Goal: Information Seeking & Learning: Learn about a topic

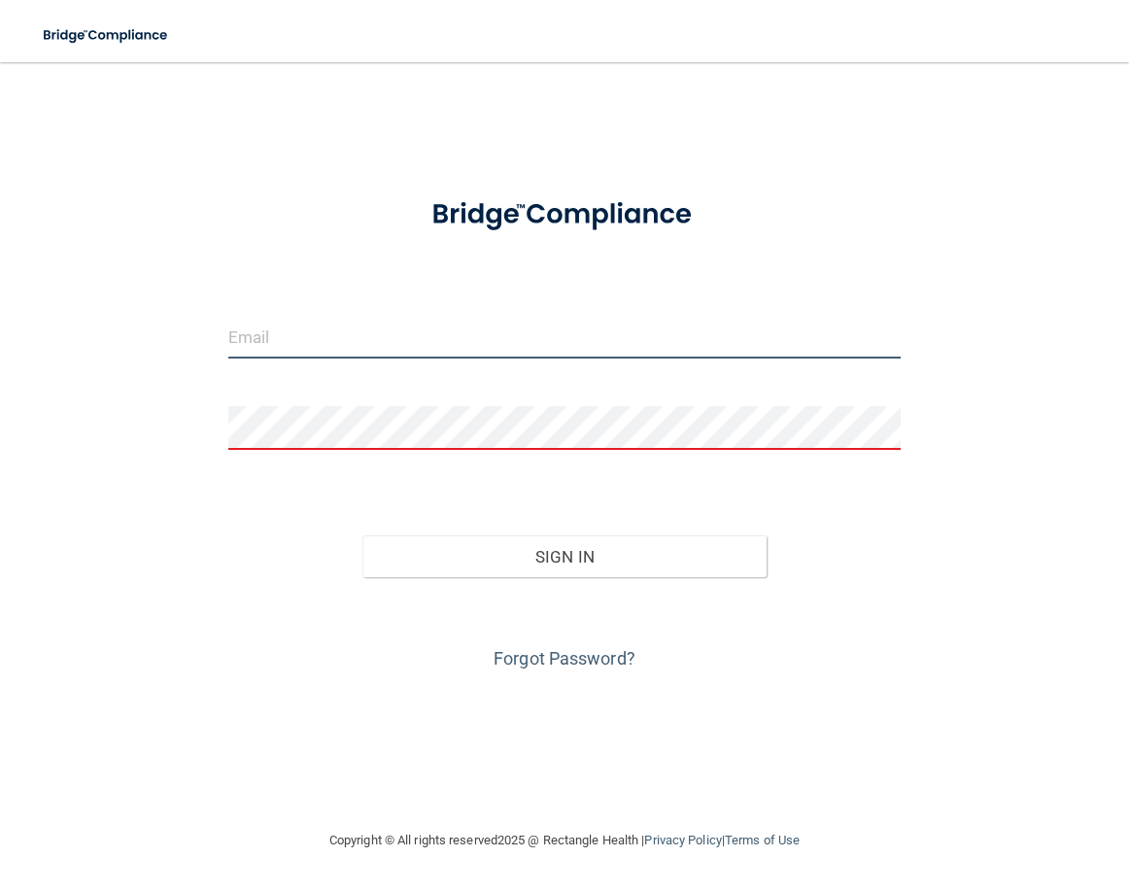
click at [449, 321] on input "email" at bounding box center [564, 337] width 673 height 44
type input "[PERSON_NAME][EMAIL_ADDRESS][PERSON_NAME][DOMAIN_NAME]"
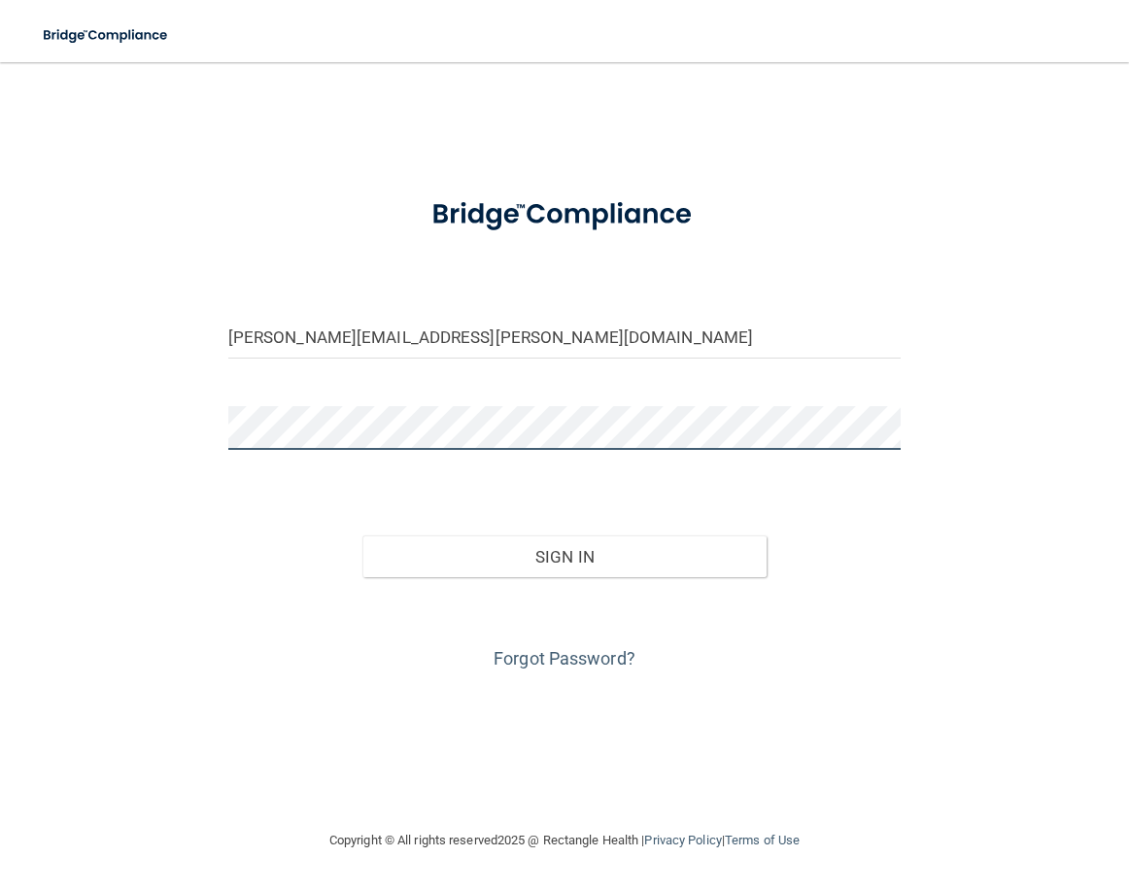
click at [362, 535] on button "Sign In" at bounding box center [564, 556] width 404 height 43
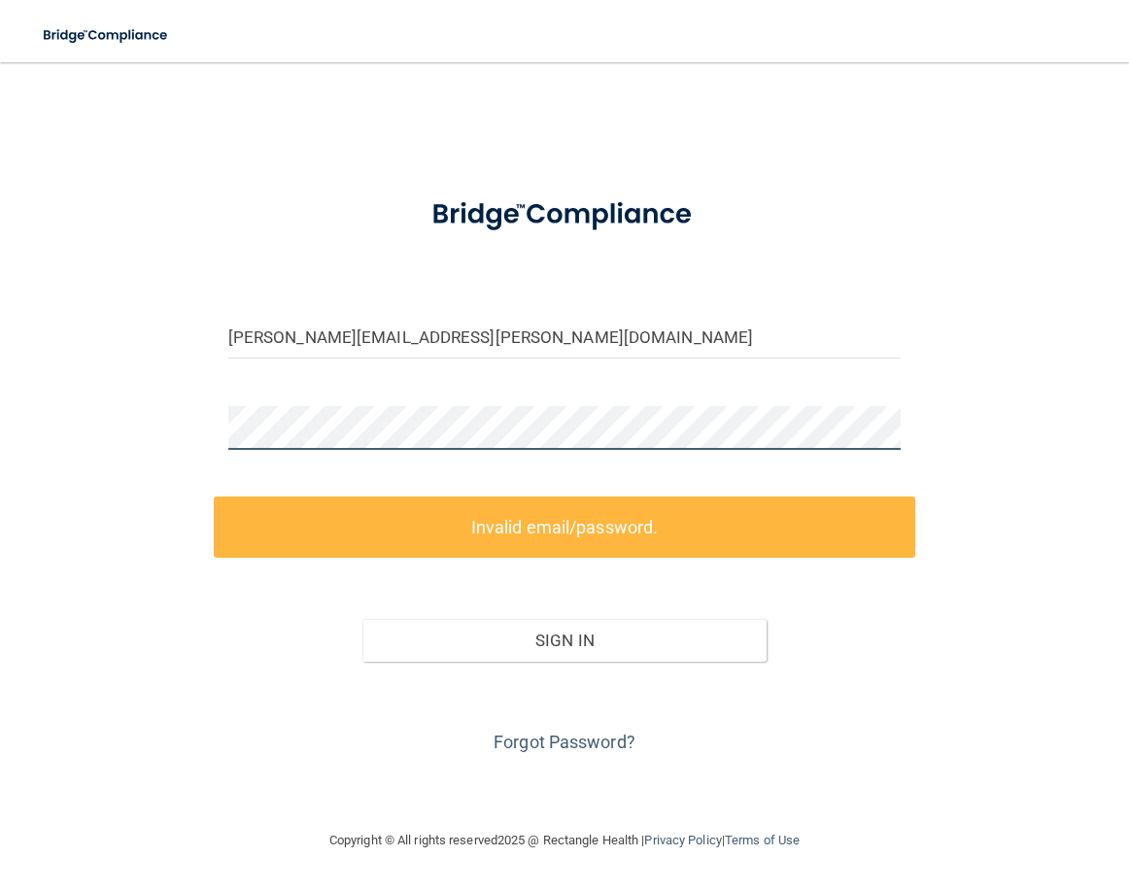
click at [362, 619] on button "Sign In" at bounding box center [564, 640] width 404 height 43
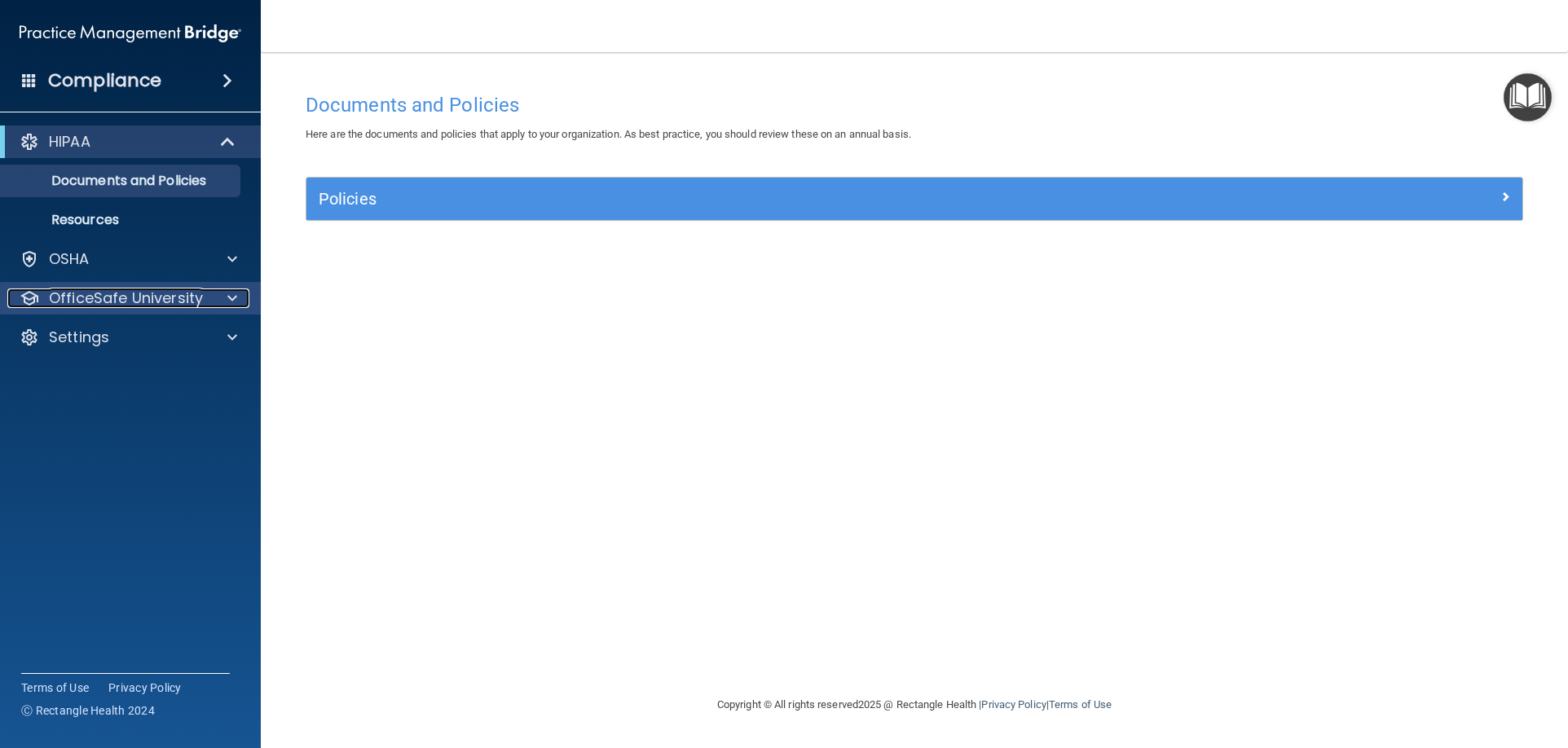
click at [234, 302] on span at bounding box center [232, 298] width 10 height 19
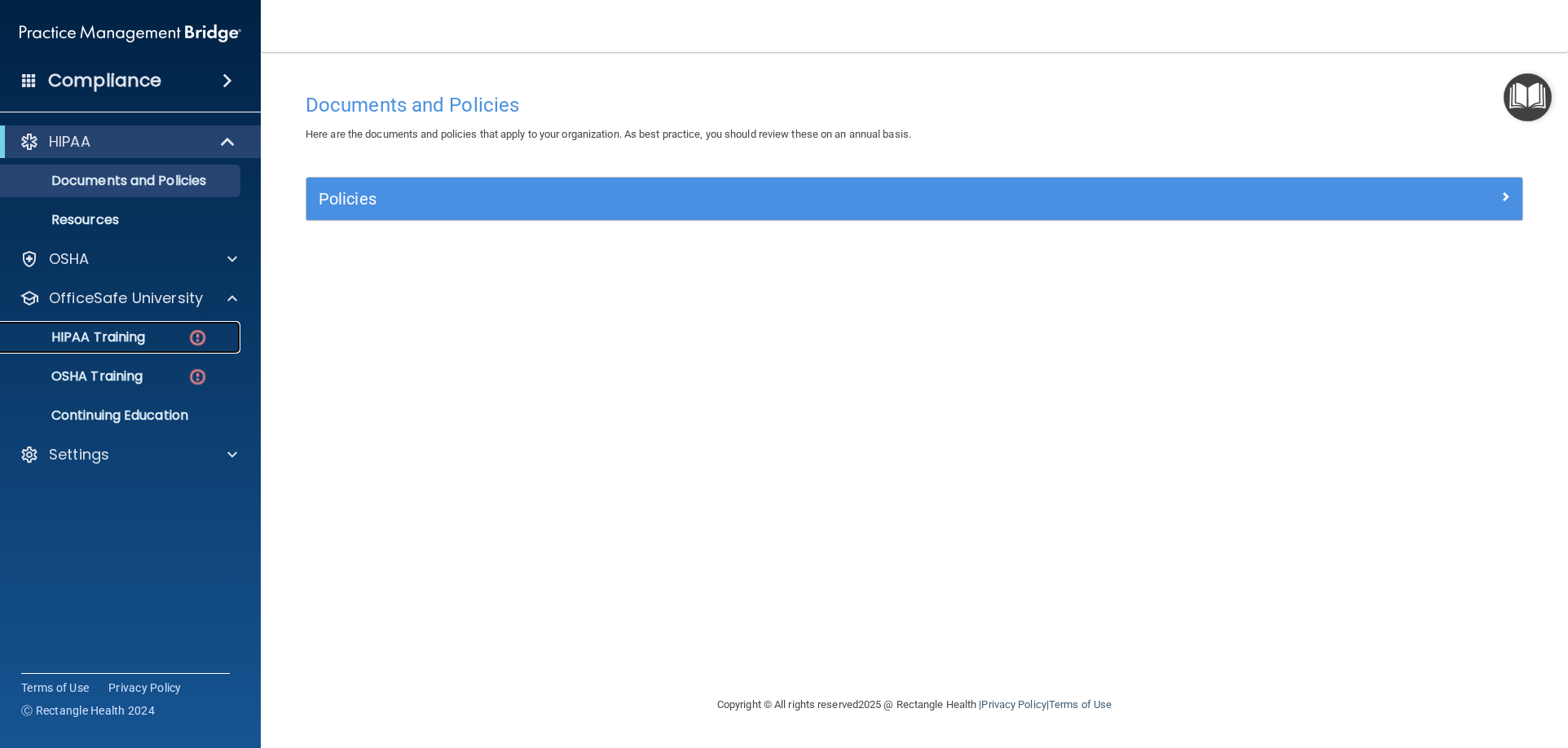
click at [175, 334] on div "HIPAA Training" at bounding box center [122, 336] width 222 height 16
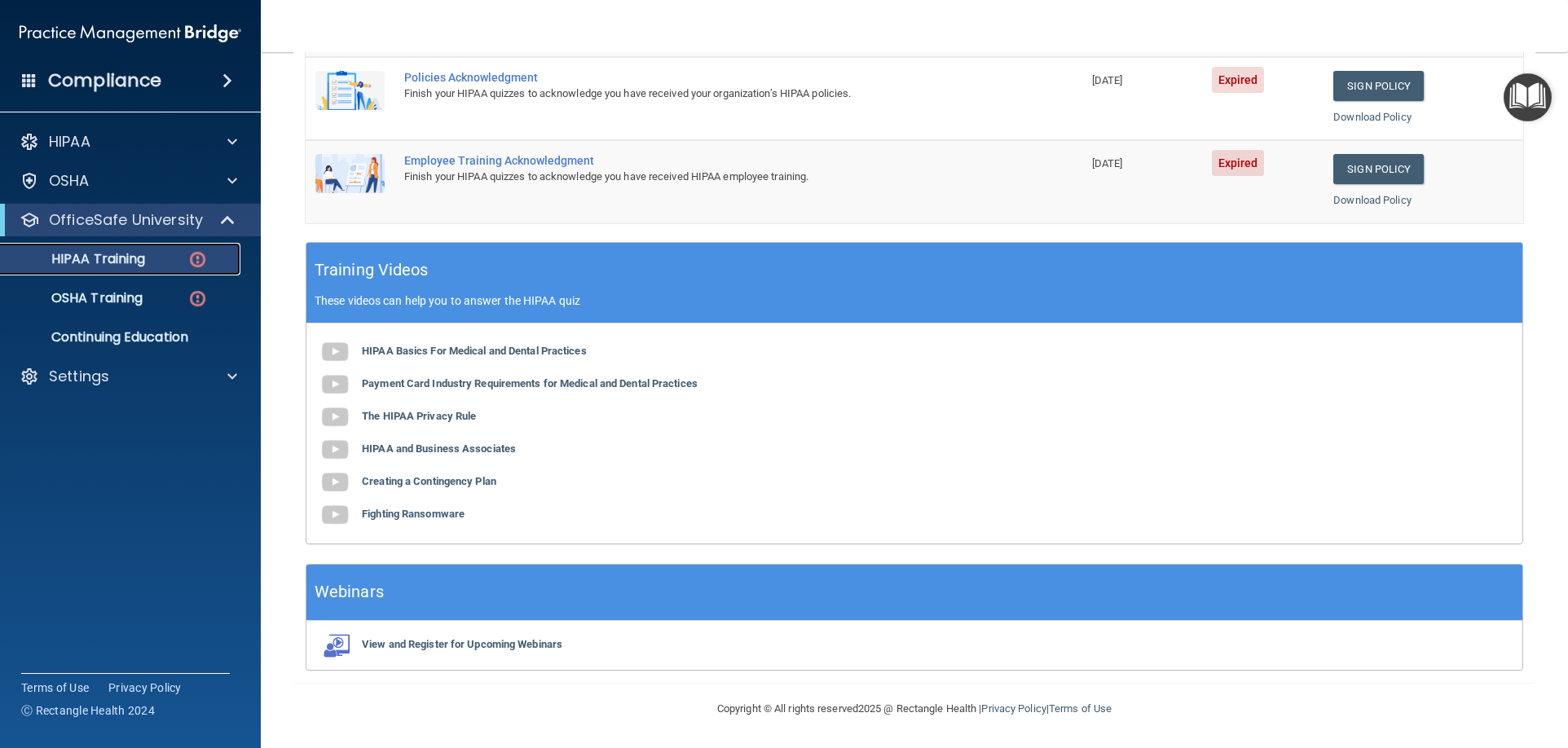
scroll to position [153, 0]
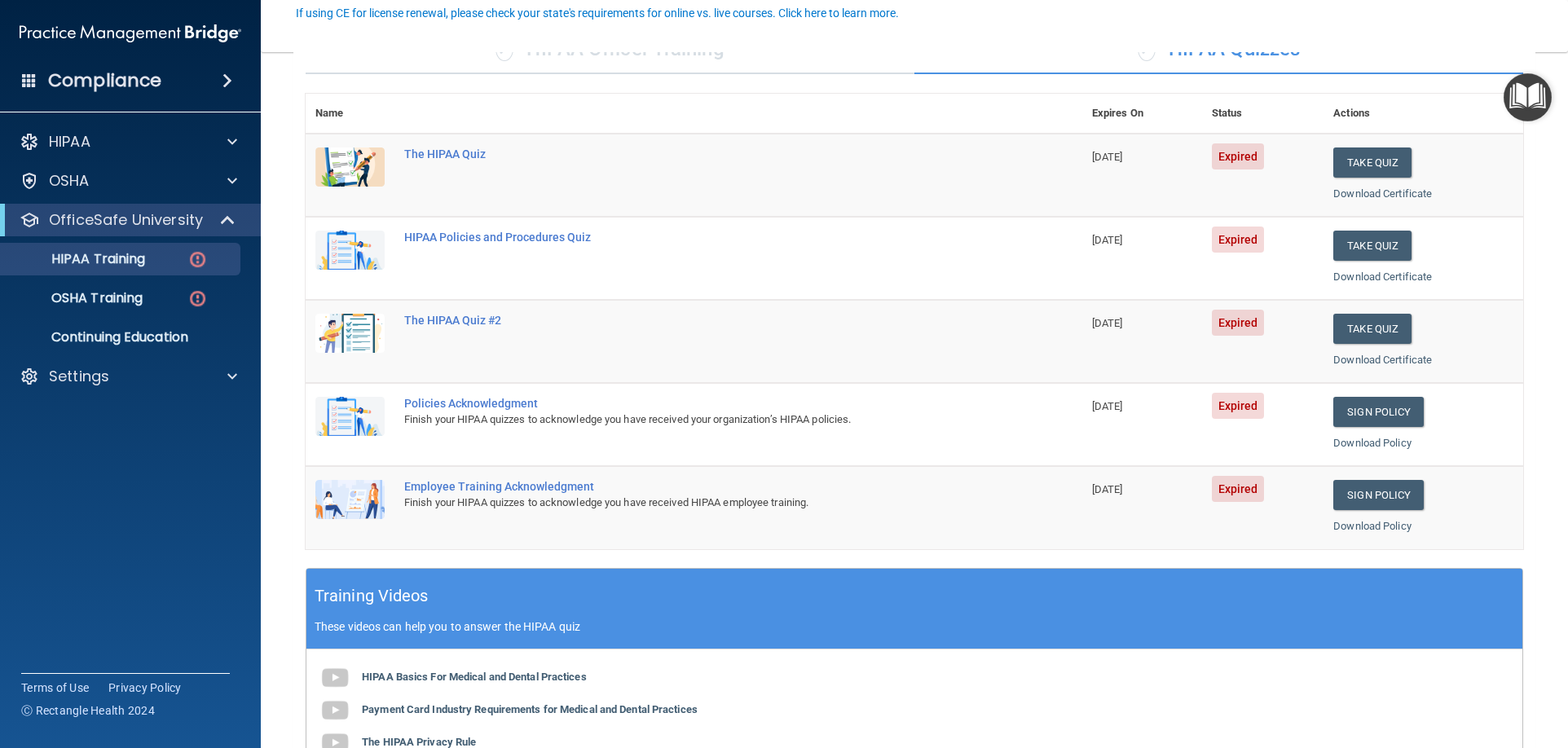
click at [946, 160] on span "Expired" at bounding box center [1237, 156] width 53 height 26
click at [946, 167] on button "Take Quiz" at bounding box center [1372, 163] width 78 height 30
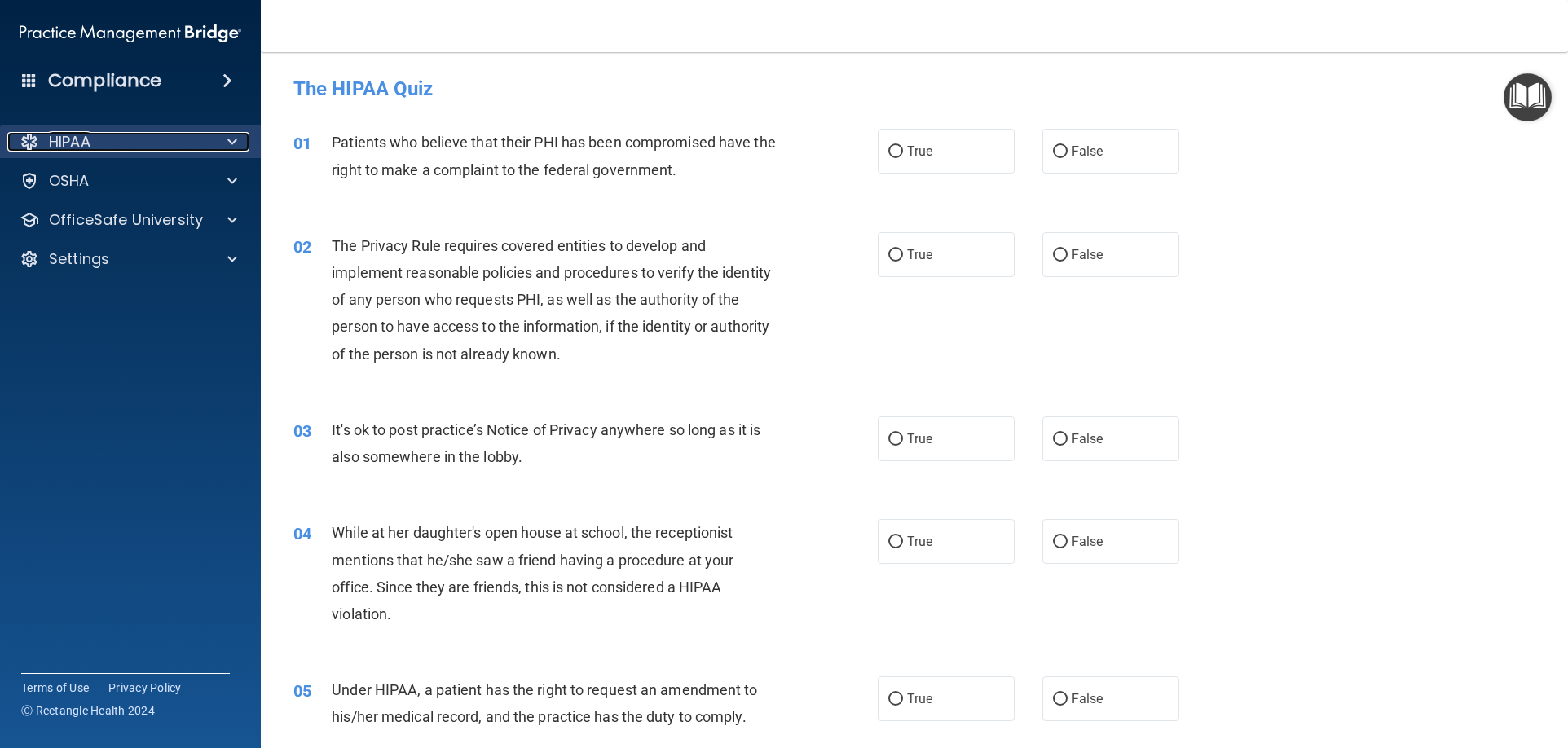
click at [238, 133] on div at bounding box center [230, 141] width 41 height 19
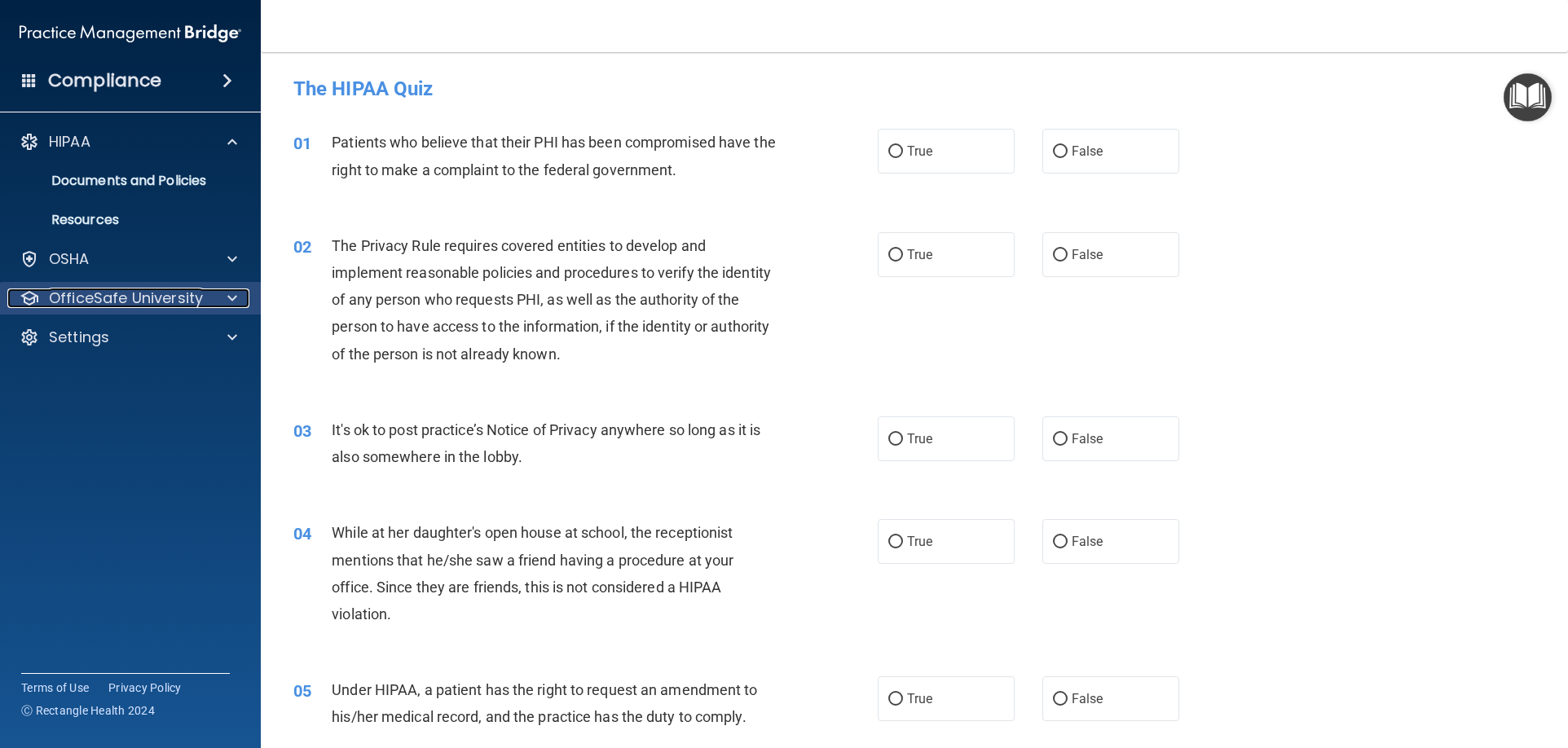
click at [237, 294] on div at bounding box center [230, 298] width 41 height 19
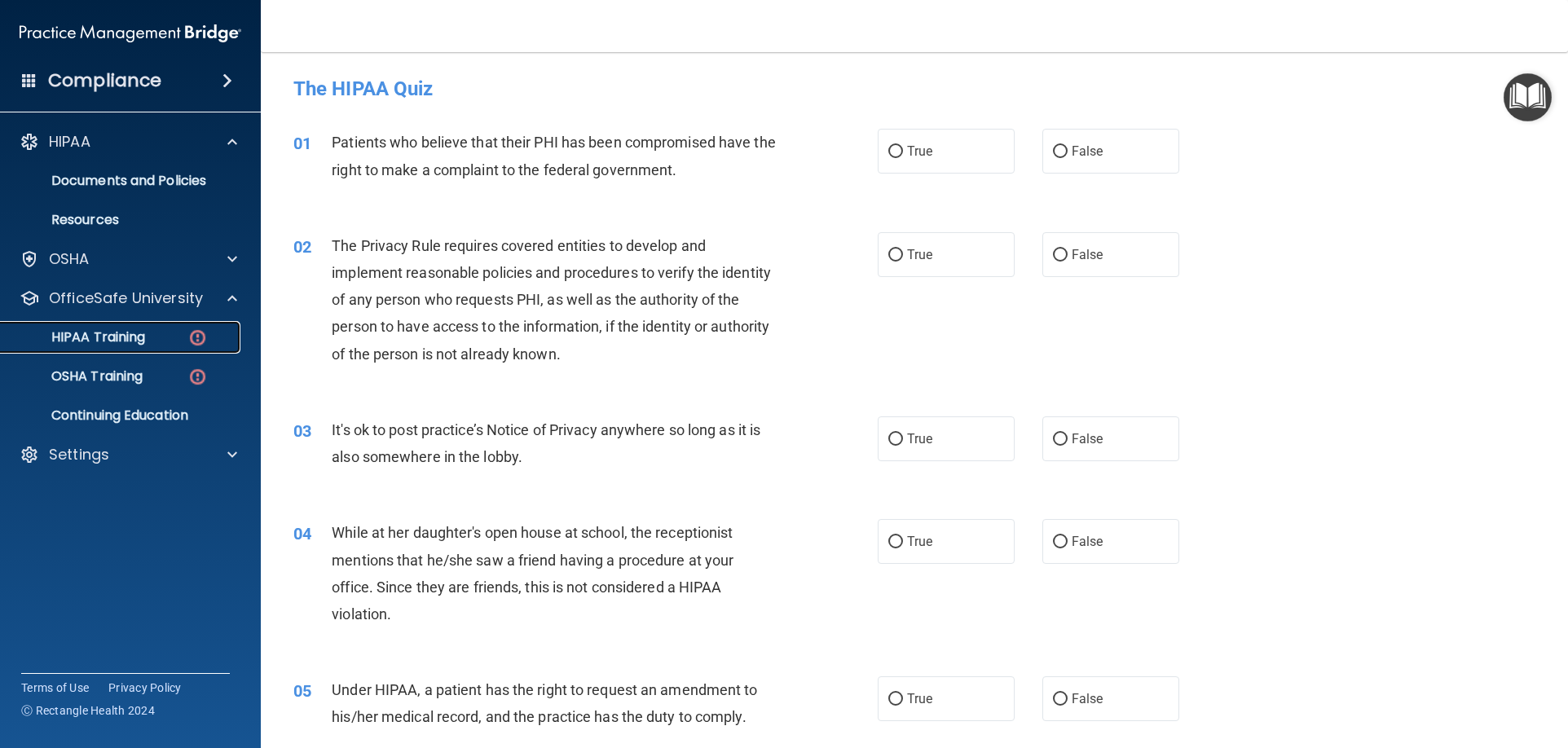
click at [117, 336] on p "HIPAA Training" at bounding box center [78, 336] width 134 height 16
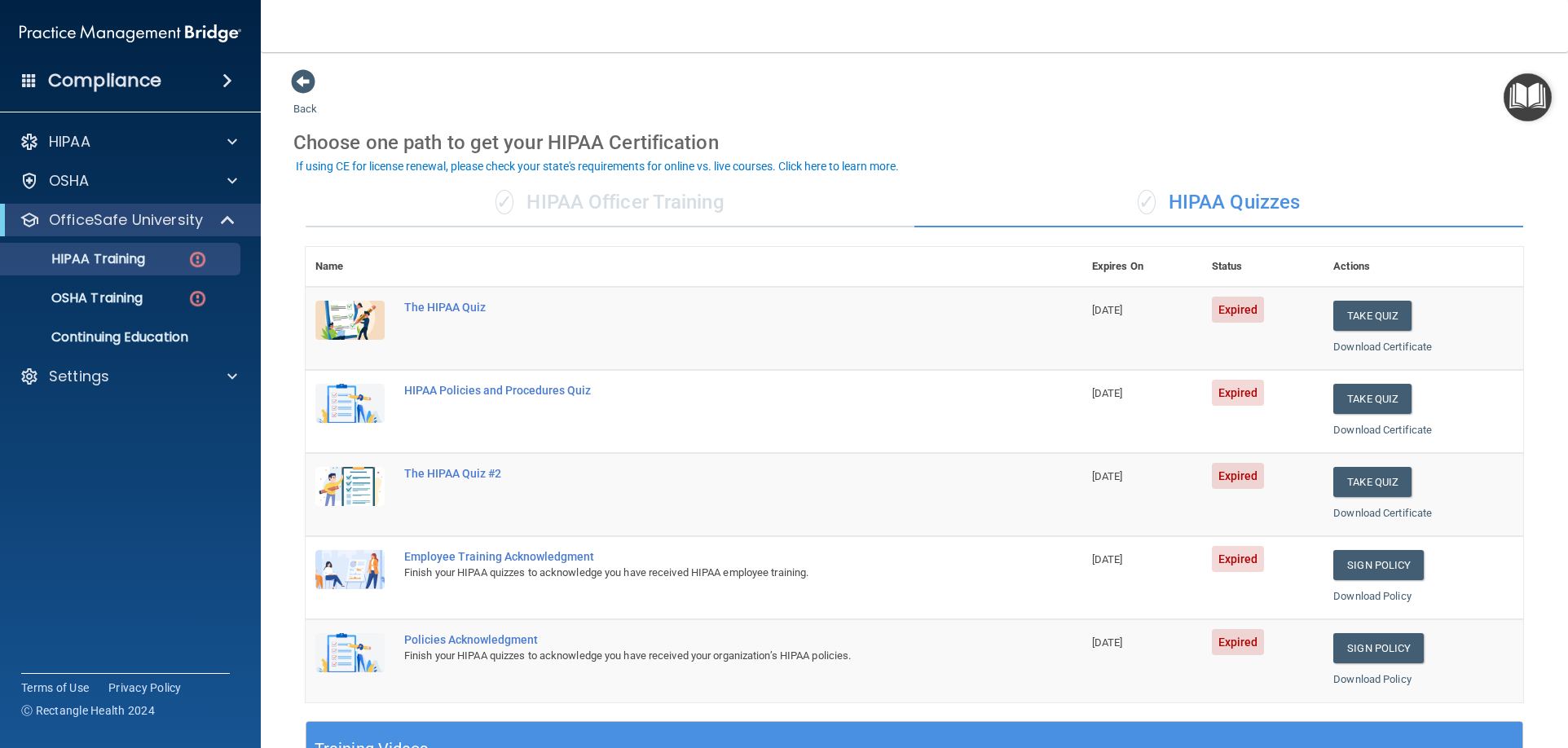
click at [612, 210] on div "✓ HIPAA Officer Training" at bounding box center [609, 203] width 608 height 49
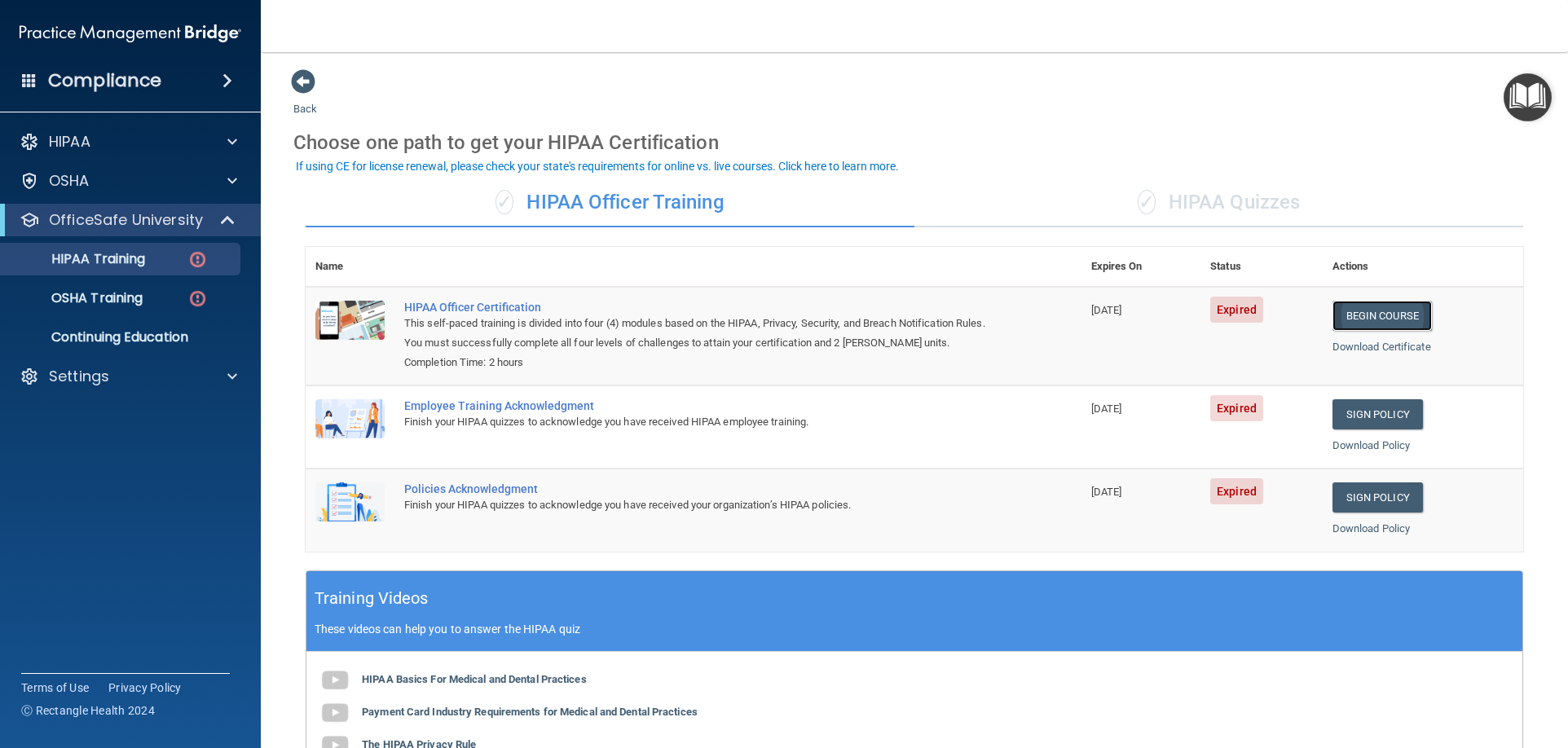
click at [946, 321] on link "Begin Course" at bounding box center [1382, 315] width 99 height 30
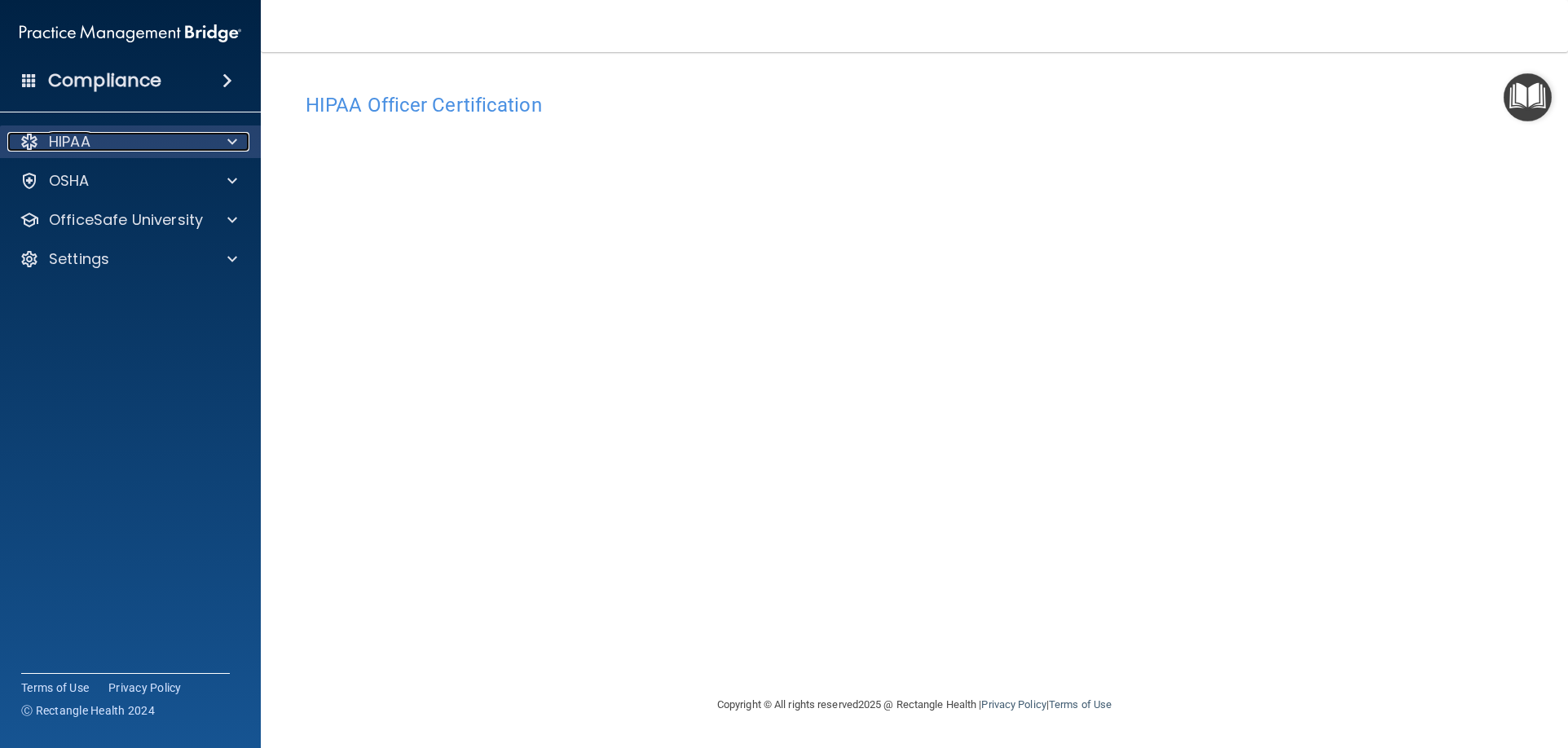
click at [228, 145] on span at bounding box center [232, 141] width 10 height 19
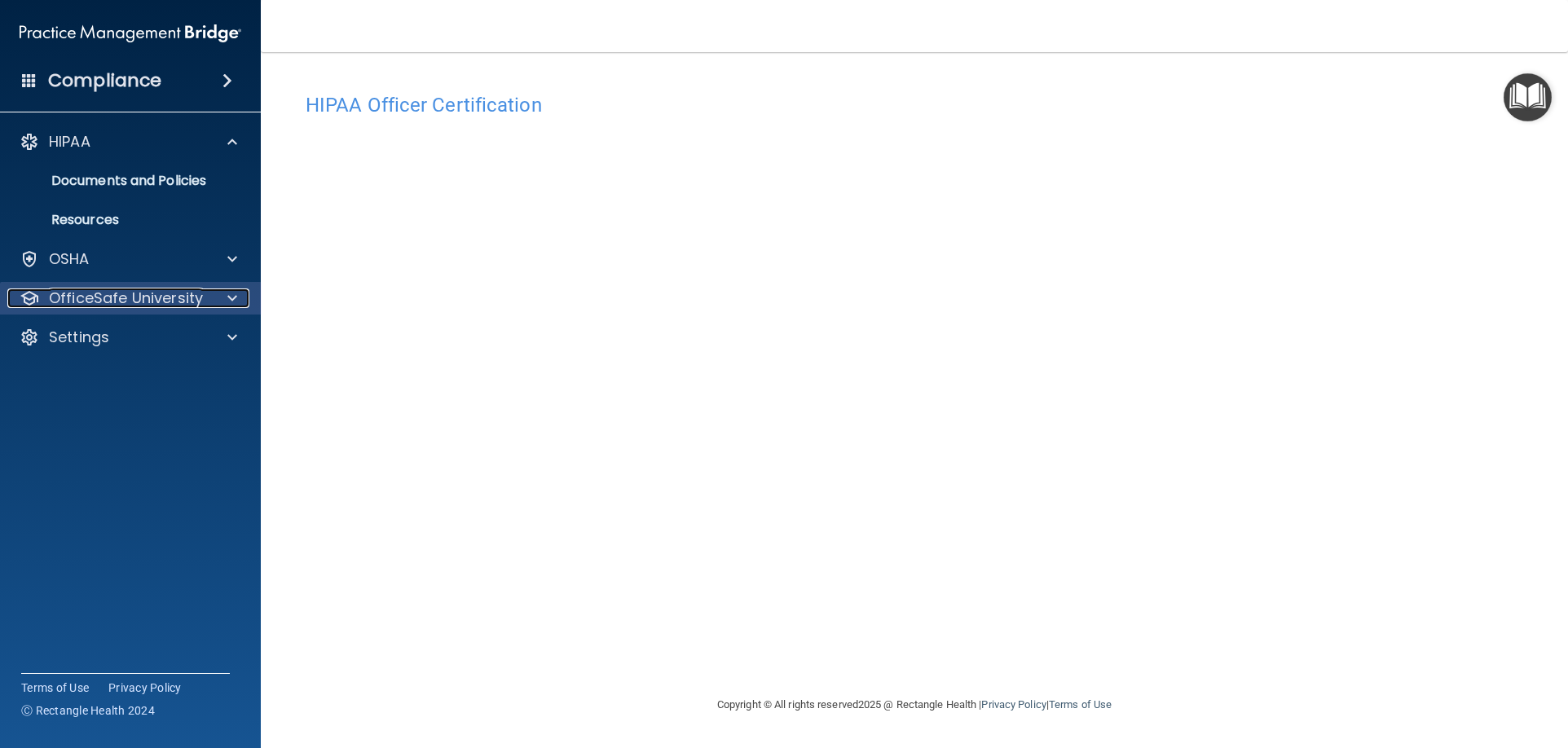
click at [224, 293] on div at bounding box center [230, 298] width 41 height 19
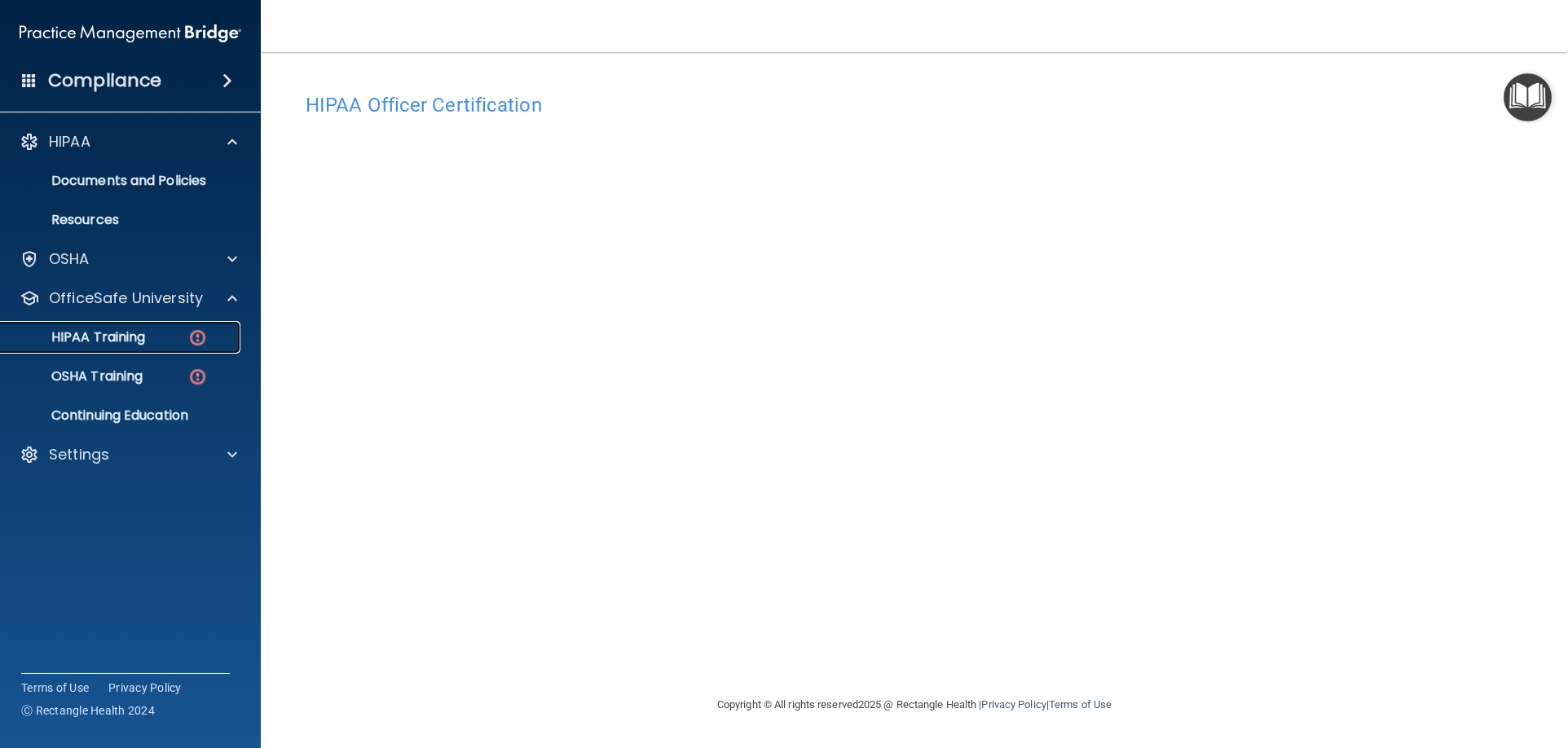
click at [145, 329] on p "HIPAA Training" at bounding box center [78, 336] width 134 height 16
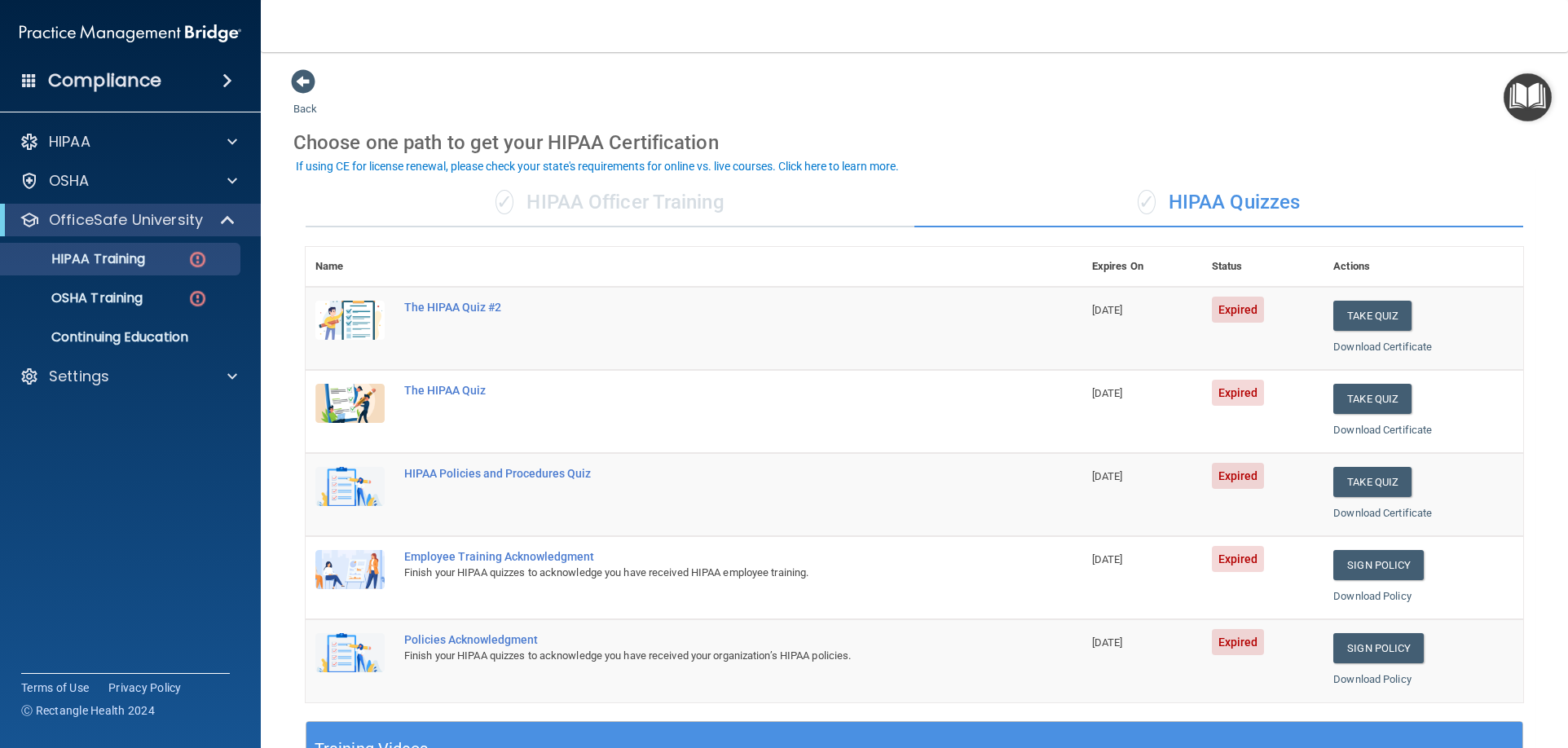
click at [673, 200] on div "✓ HIPAA Officer Training" at bounding box center [609, 203] width 608 height 49
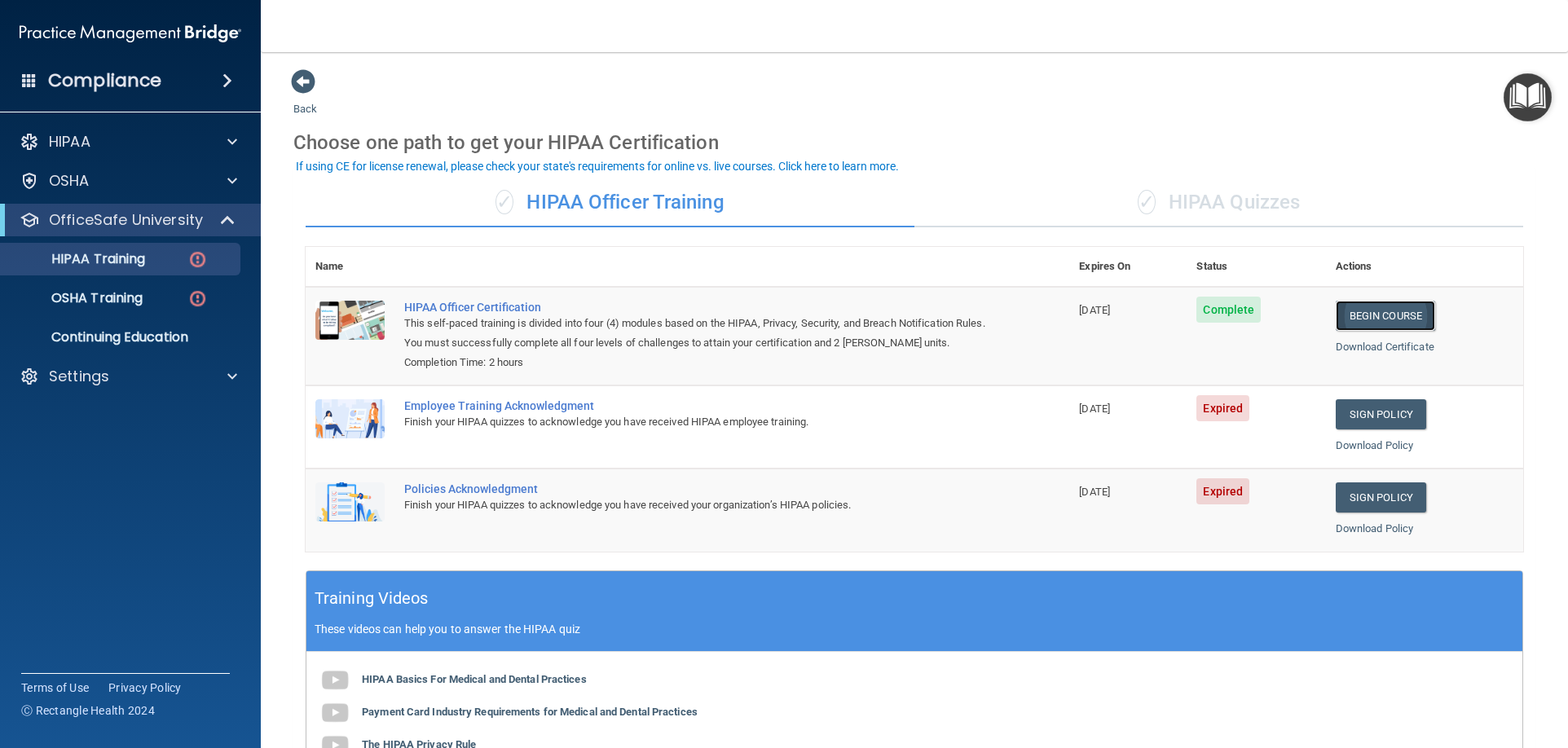
click at [1403, 319] on link "Begin Course" at bounding box center [1385, 315] width 99 height 30
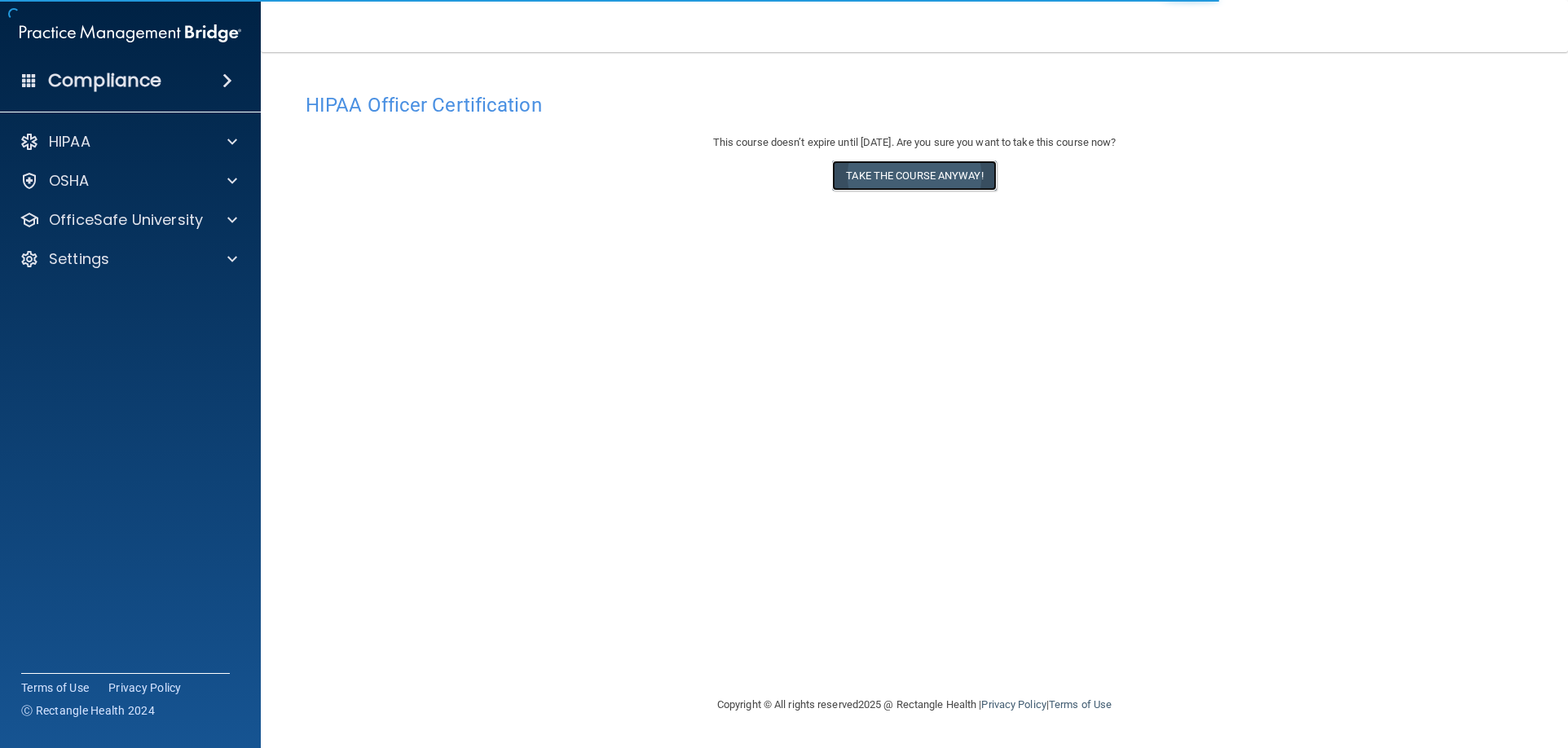
click at [873, 176] on button "Take the course anyway!" at bounding box center [914, 175] width 164 height 30
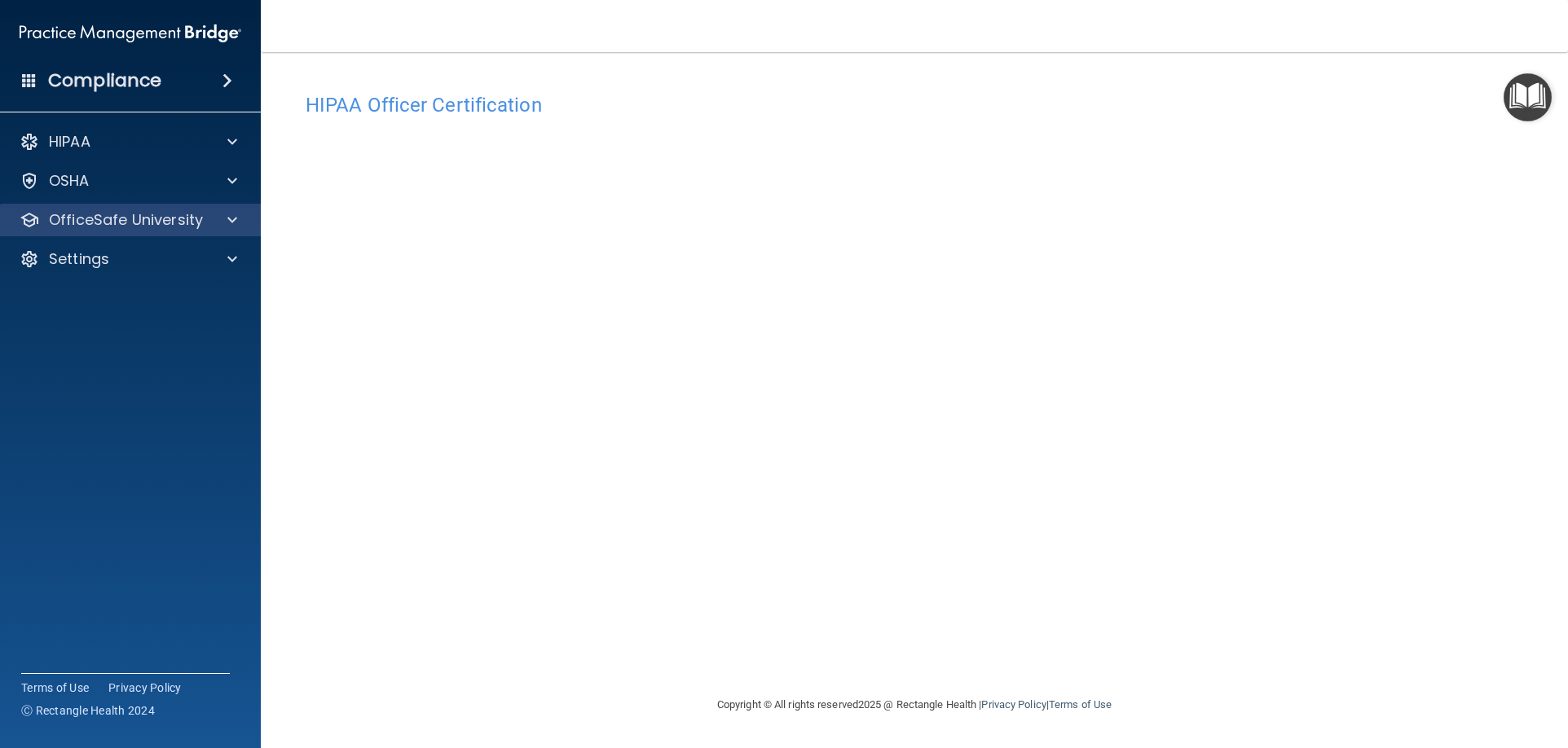
click at [212, 210] on div "OfficeSafe University" at bounding box center [131, 220] width 262 height 33
click at [234, 216] on span at bounding box center [232, 220] width 10 height 19
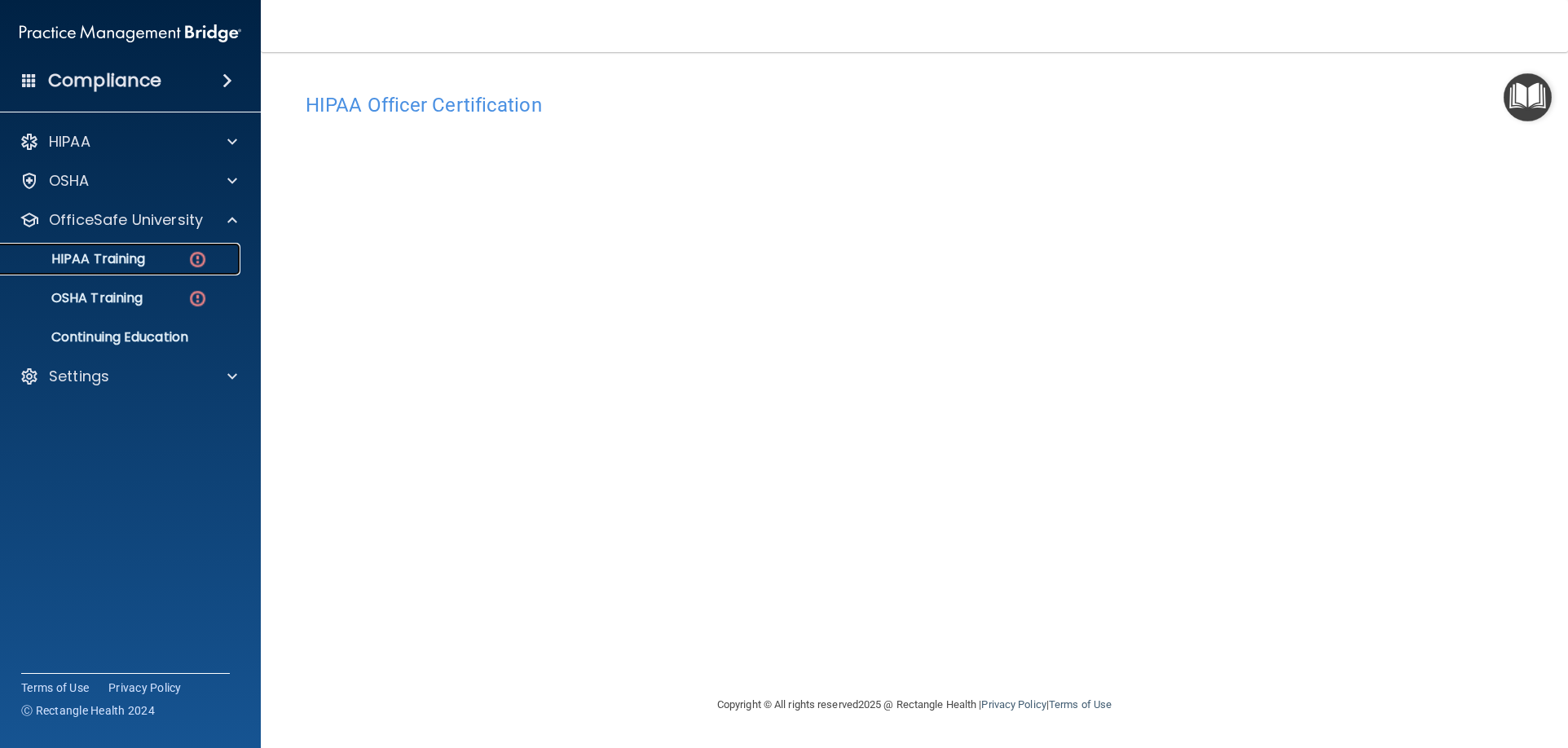
click at [179, 251] on div "HIPAA Training" at bounding box center [122, 258] width 222 height 16
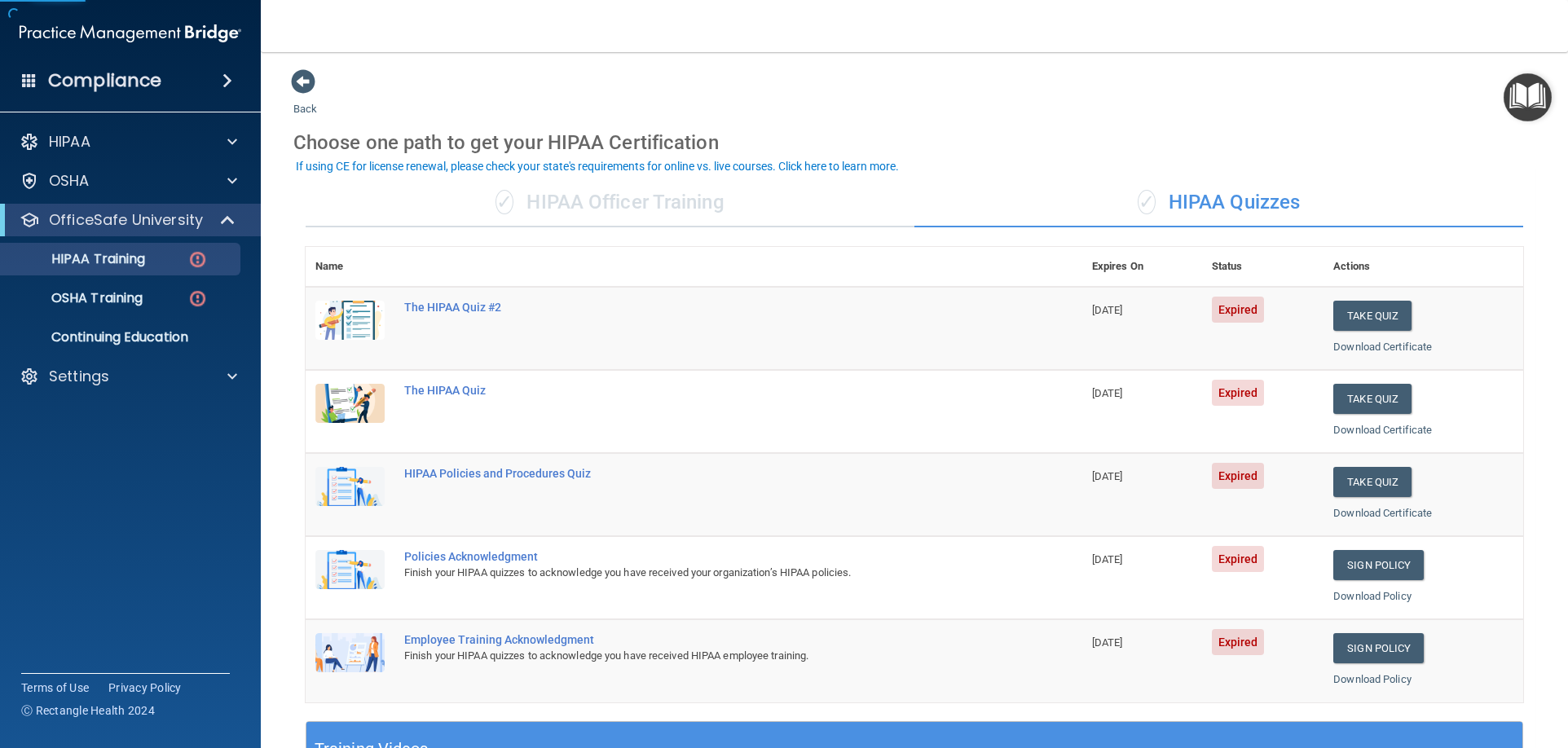
click at [560, 198] on div "✓ HIPAA Officer Training" at bounding box center [609, 203] width 608 height 49
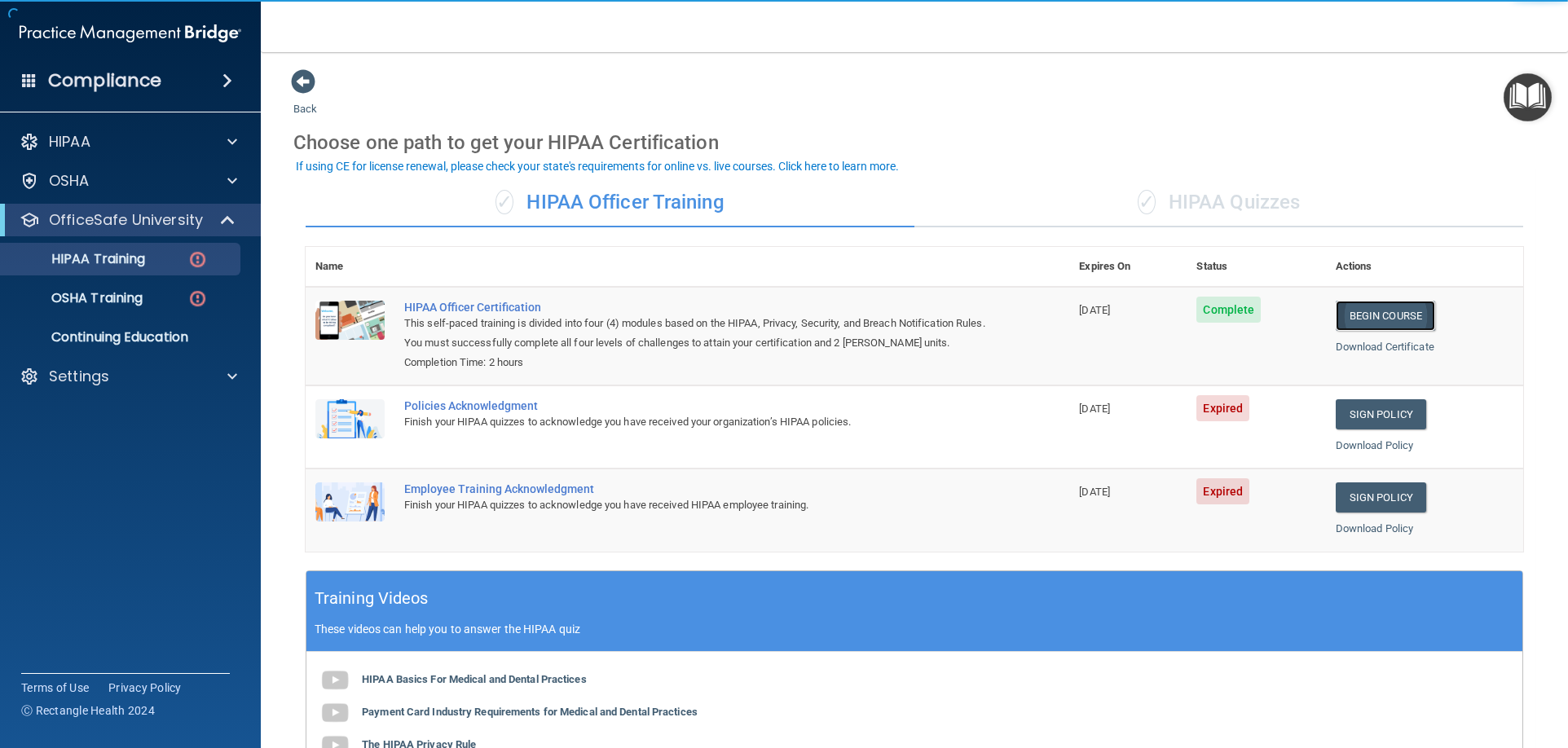
click at [1367, 316] on link "Begin Course" at bounding box center [1385, 315] width 99 height 30
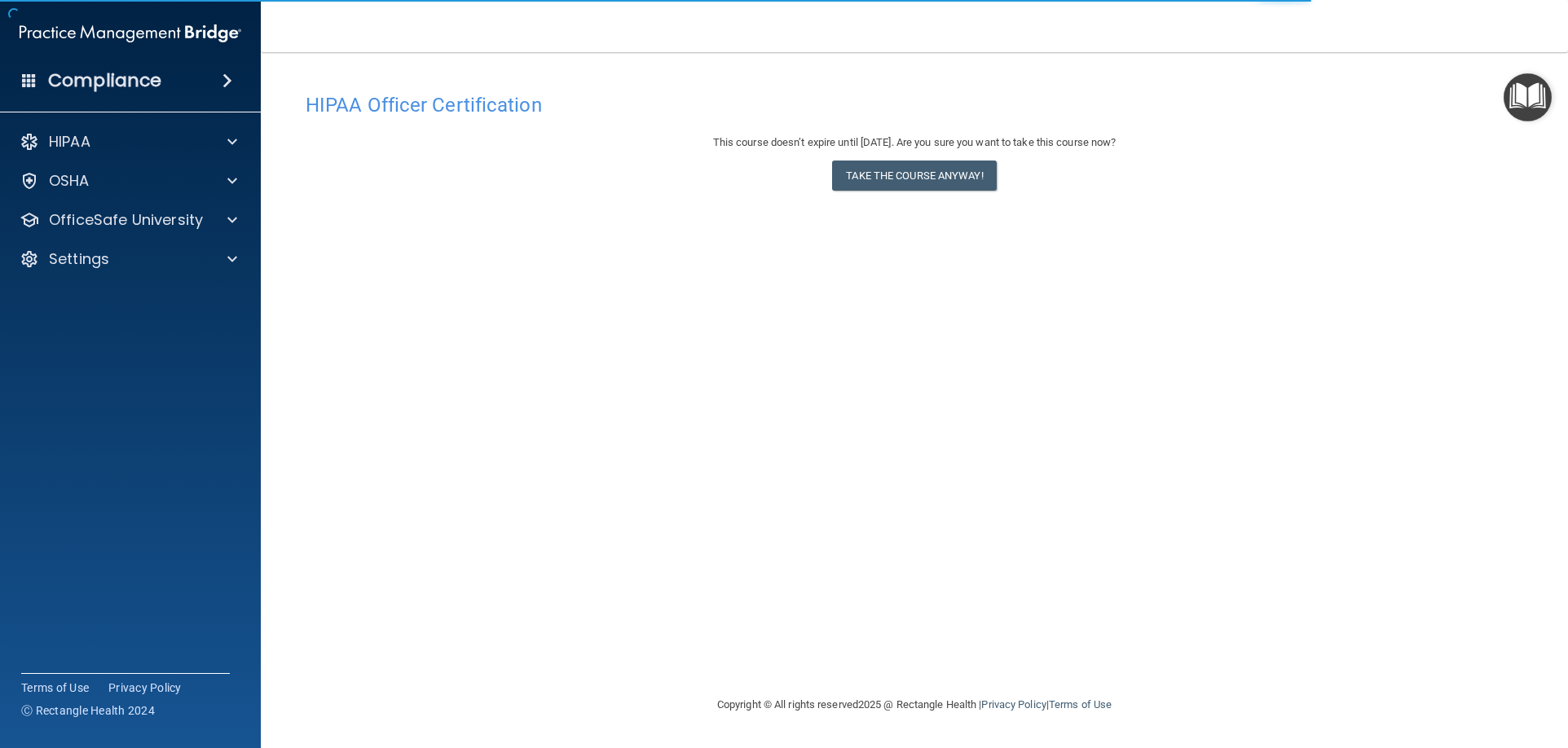
click at [959, 193] on div "This course doesn’t expire until 10/03/2026. Are you sure you want to take this…" at bounding box center [914, 165] width 1217 height 66
click at [948, 178] on button "Take the course anyway!" at bounding box center [914, 175] width 164 height 30
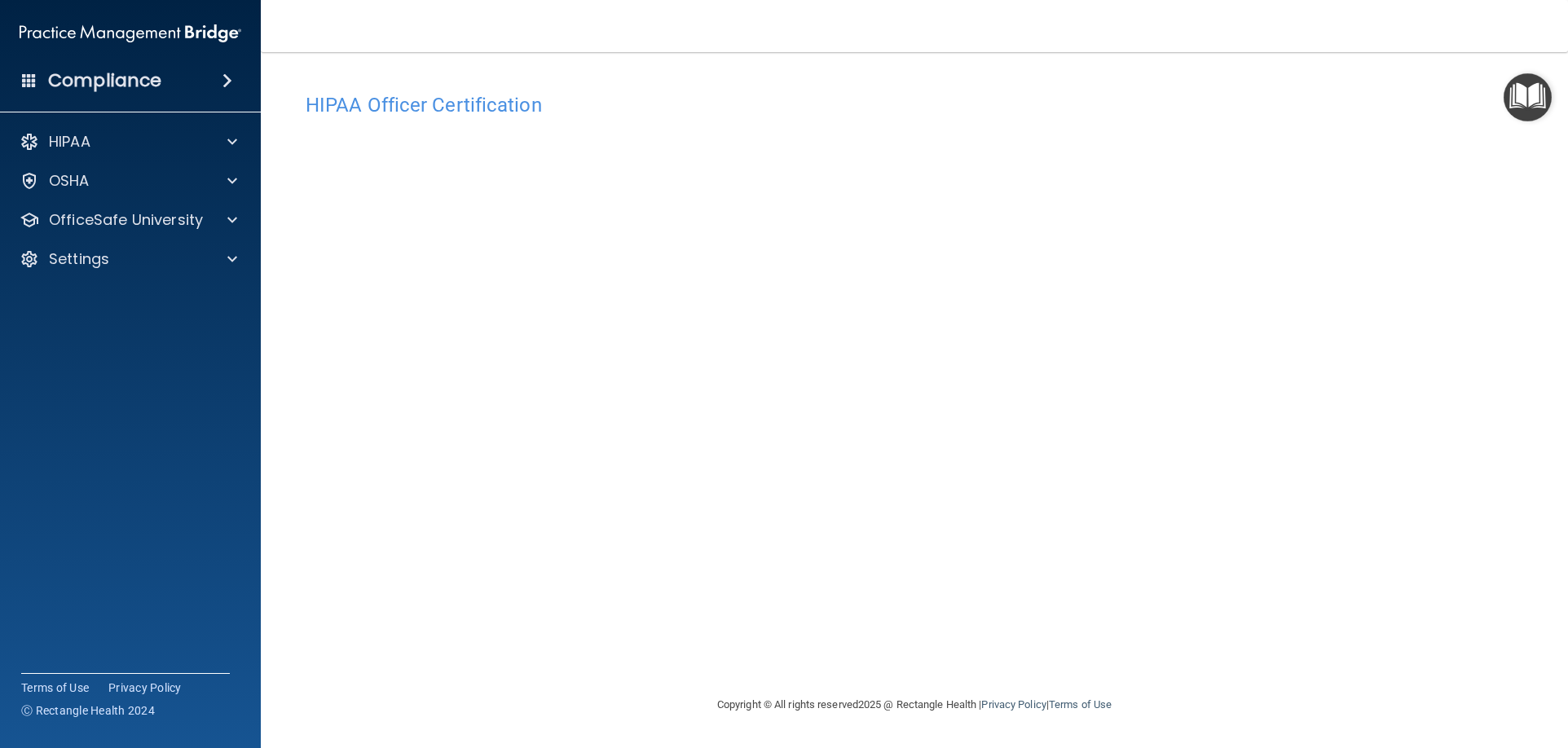
click at [1177, 70] on div "HIPAA Officer Certification This course doesn’t expire until 10/03/2026. Are yo…" at bounding box center [914, 373] width 1242 height 610
click at [1310, 121] on div "HIPAA Officer Certification" at bounding box center [914, 105] width 1242 height 40
click at [223, 212] on div at bounding box center [230, 220] width 41 height 19
click at [147, 252] on div "HIPAA Training" at bounding box center [122, 258] width 222 height 16
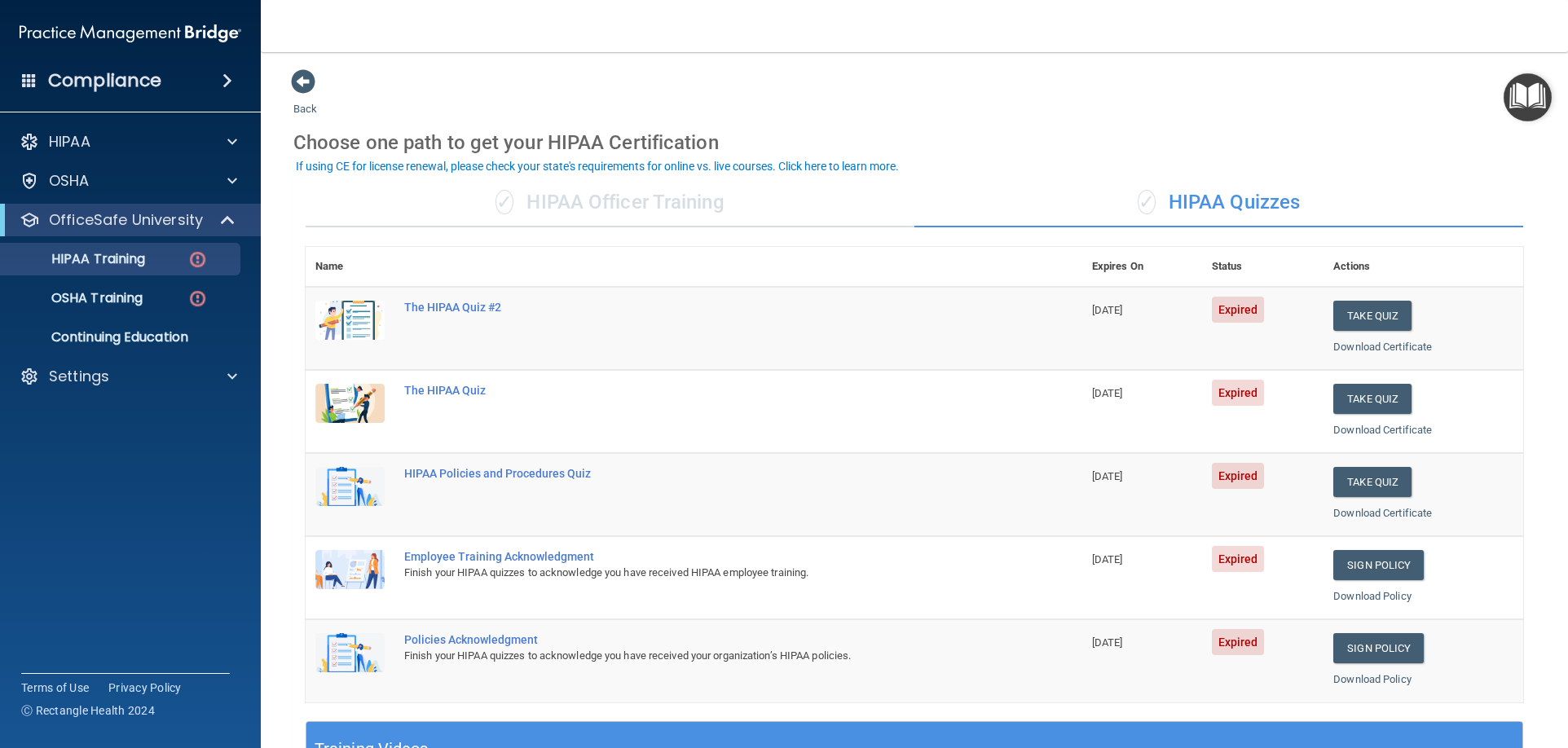
click at [647, 211] on div "✓ HIPAA Officer Training" at bounding box center [609, 203] width 608 height 49
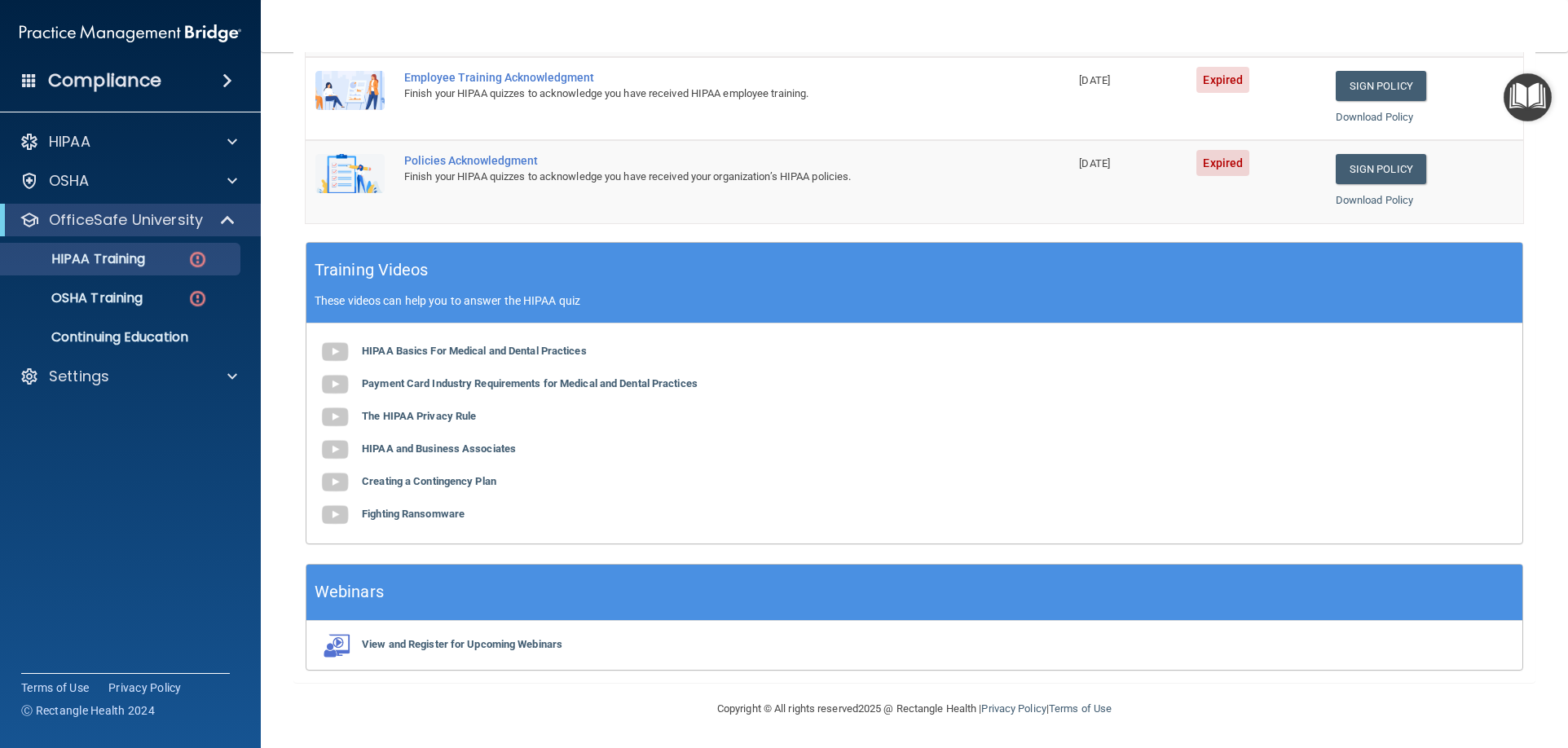
scroll to position [3, 0]
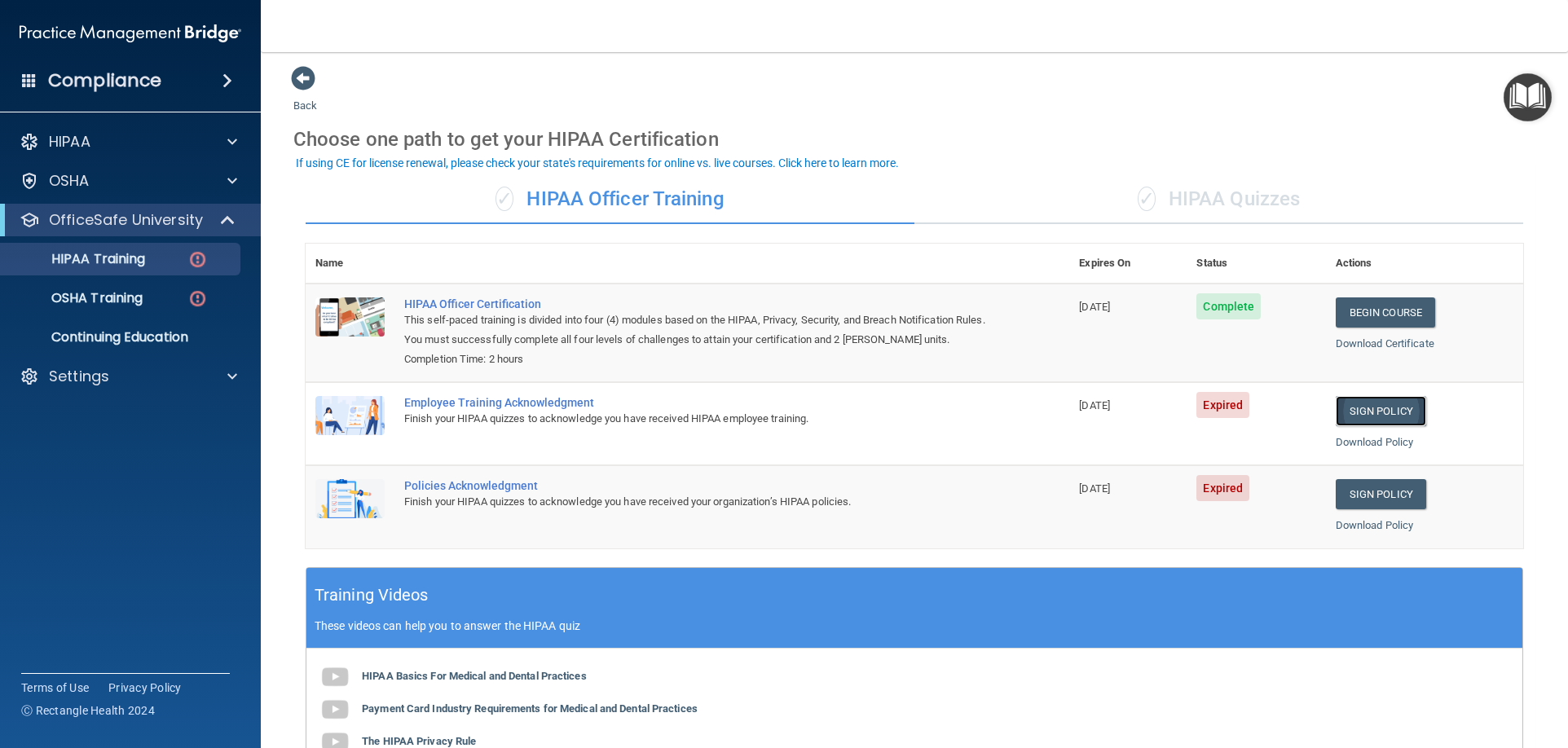
click at [1361, 403] on link "Sign Policy" at bounding box center [1381, 411] width 91 height 30
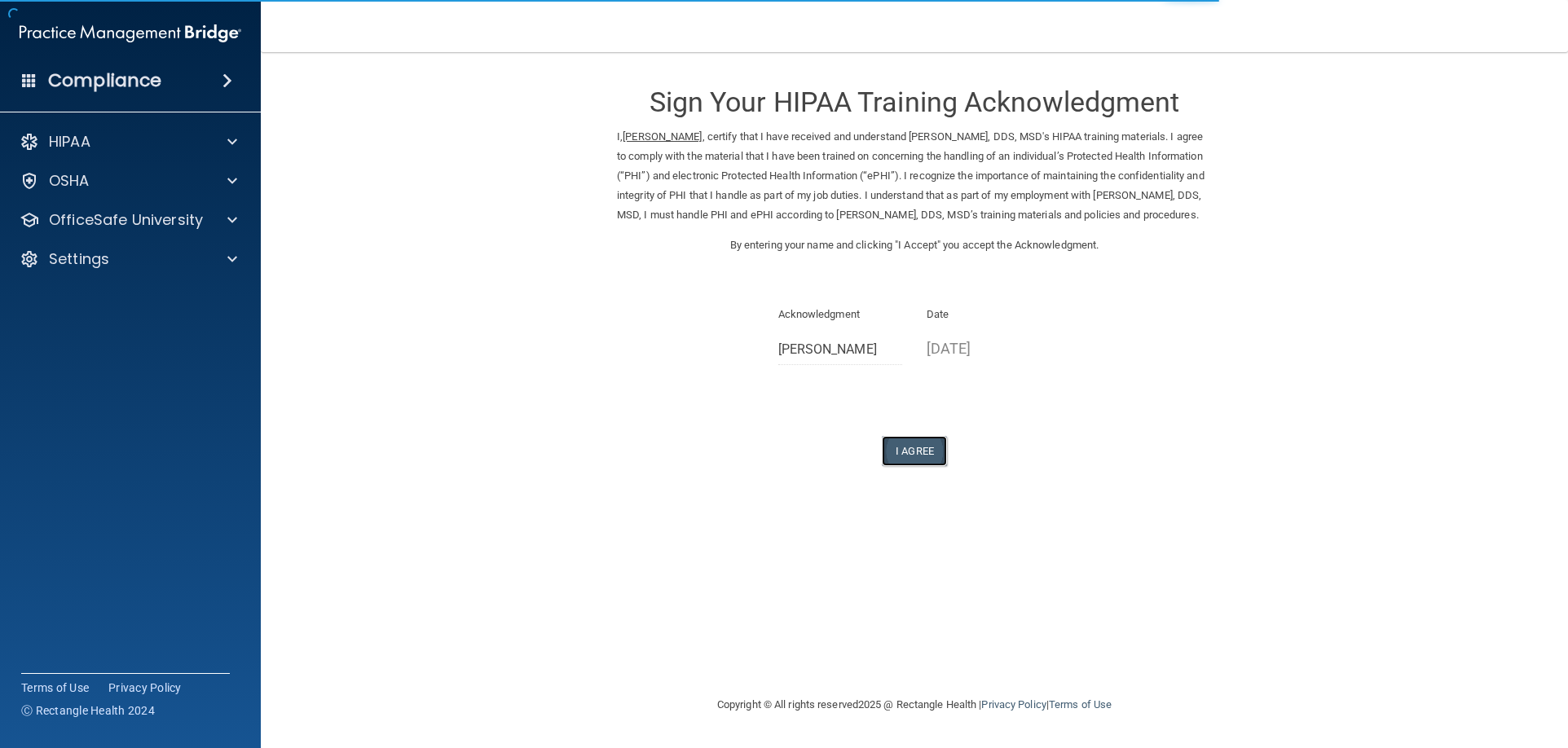
click at [926, 465] on button "I Agree" at bounding box center [914, 451] width 65 height 30
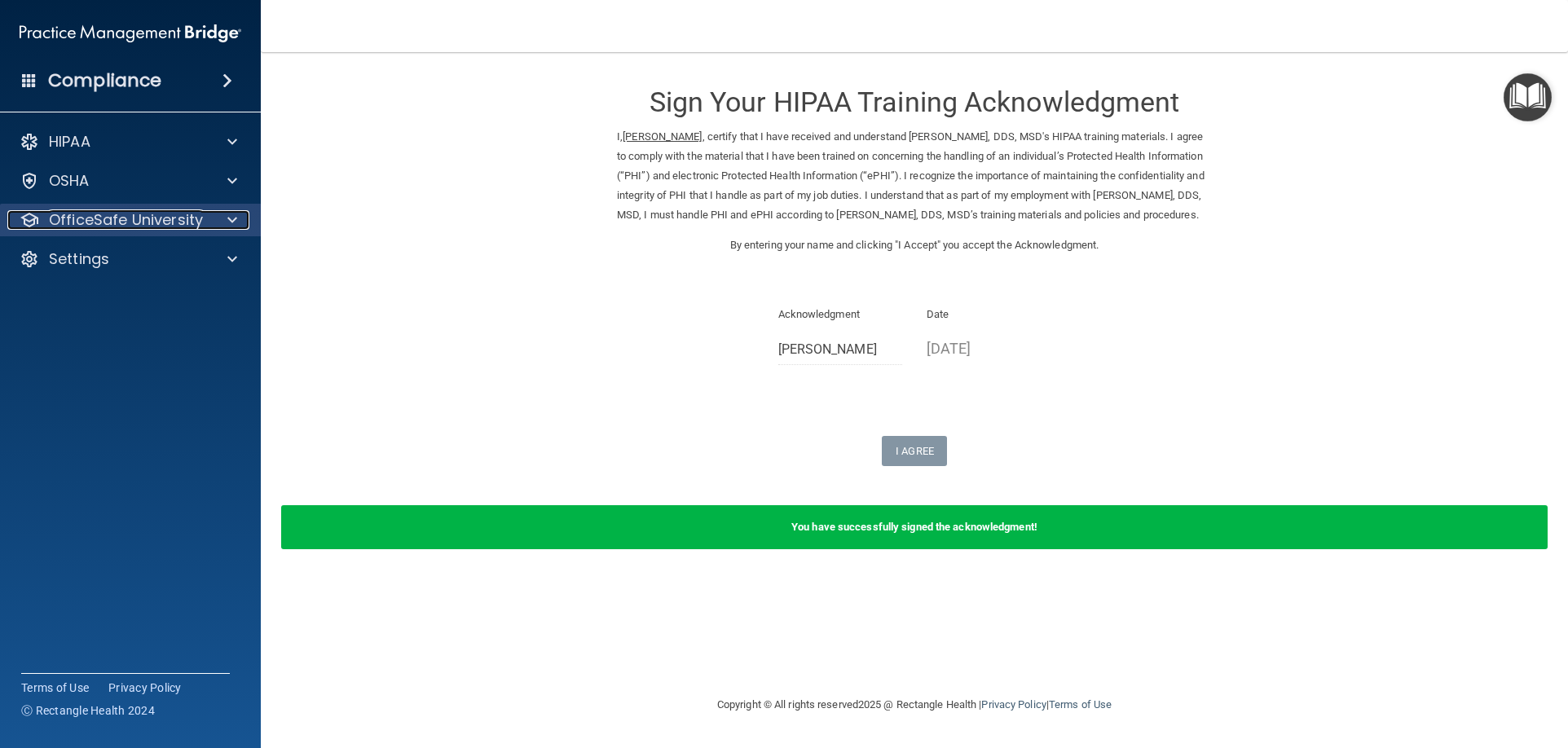
click at [175, 219] on p "OfficeSafe University" at bounding box center [126, 220] width 154 height 19
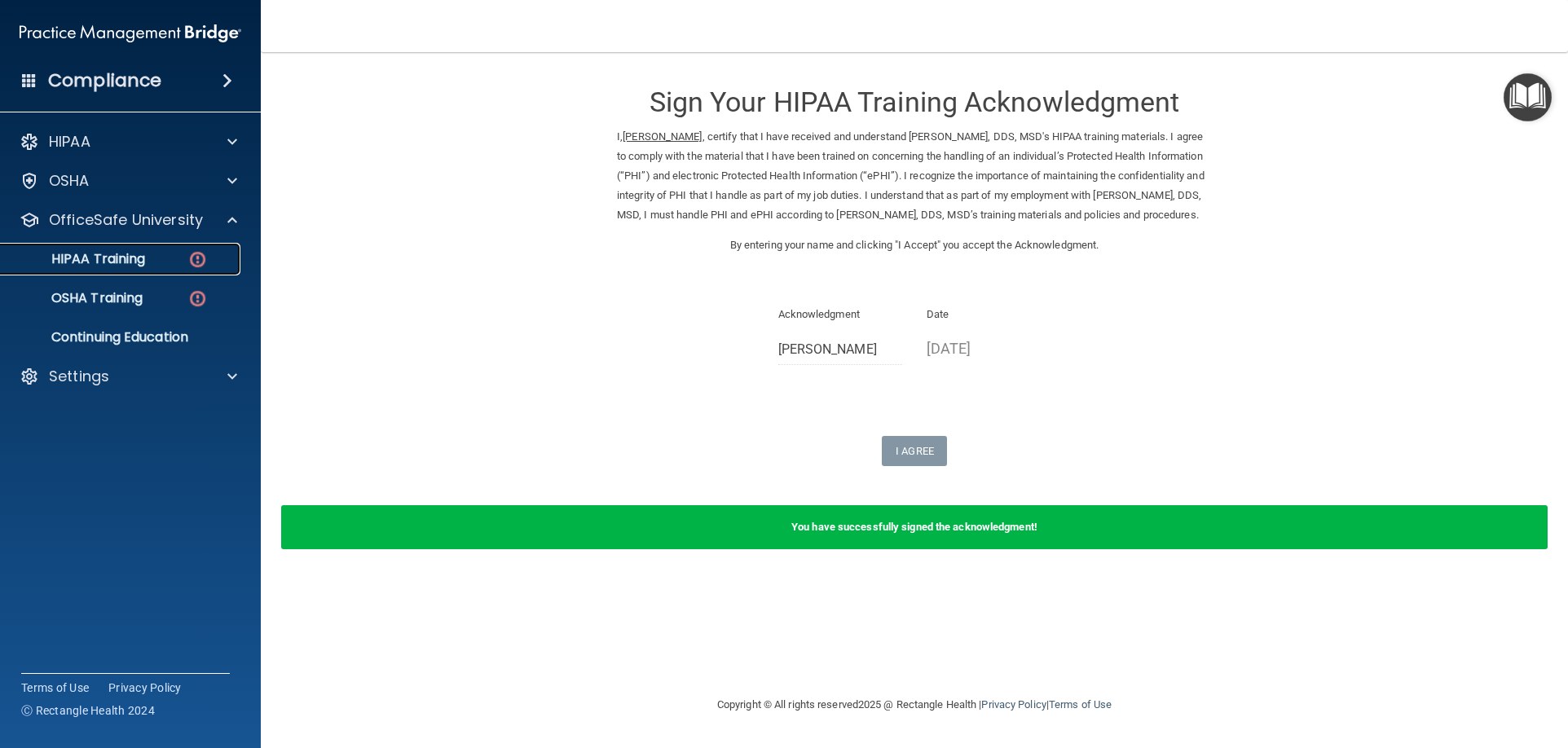
click at [145, 256] on p "HIPAA Training" at bounding box center [78, 258] width 134 height 16
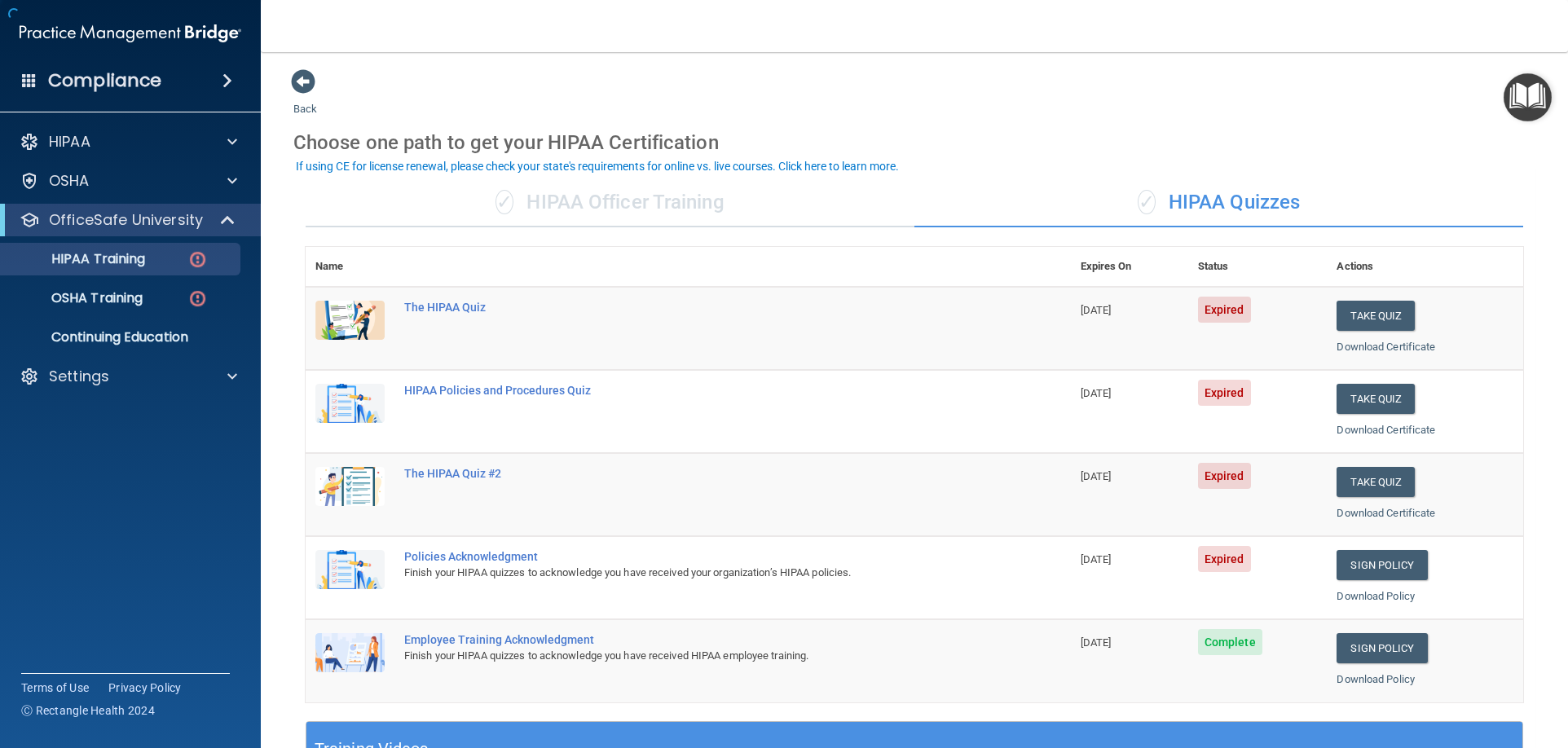
click at [713, 199] on div "✓ HIPAA Officer Training" at bounding box center [609, 203] width 608 height 49
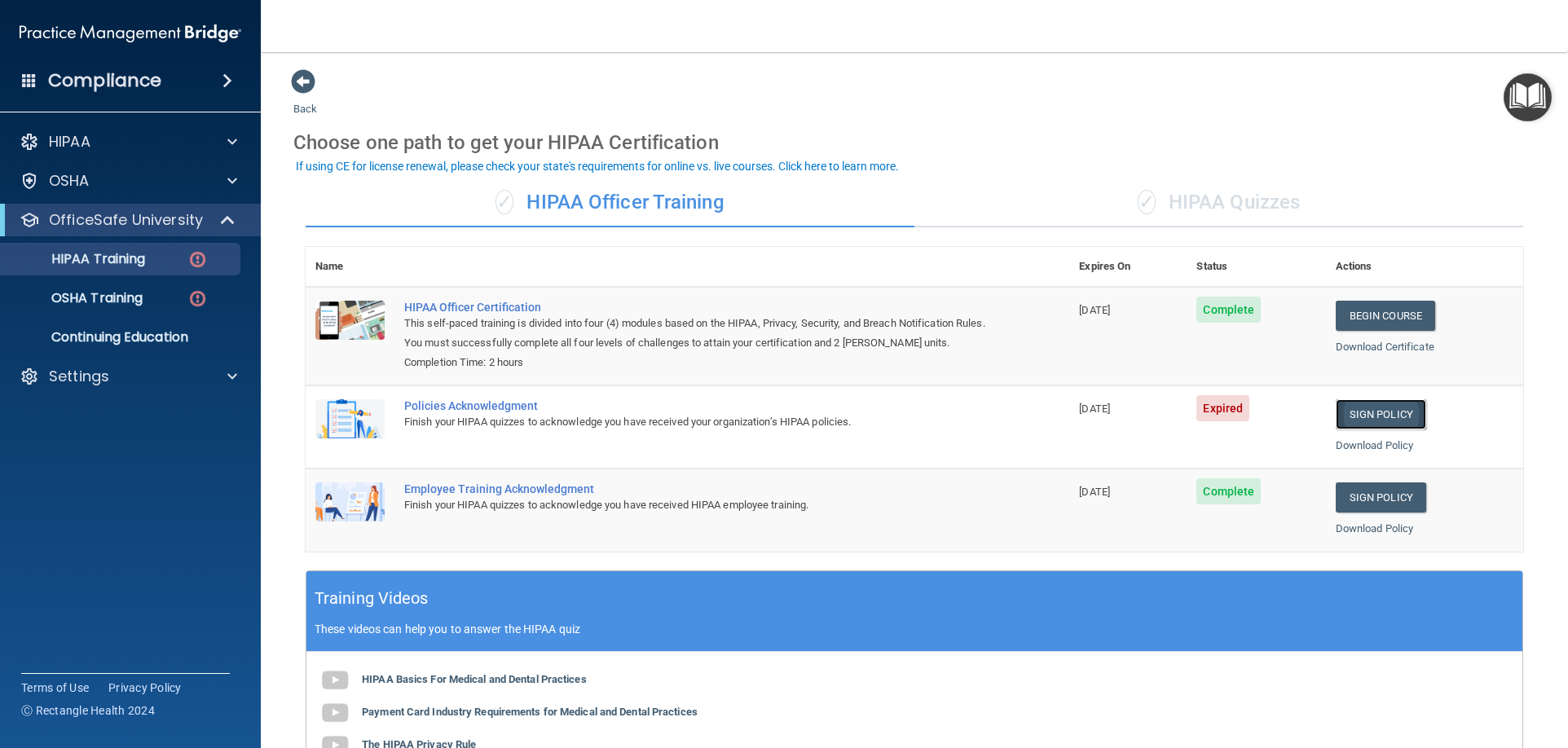
click at [1354, 413] on link "Sign Policy" at bounding box center [1381, 414] width 91 height 30
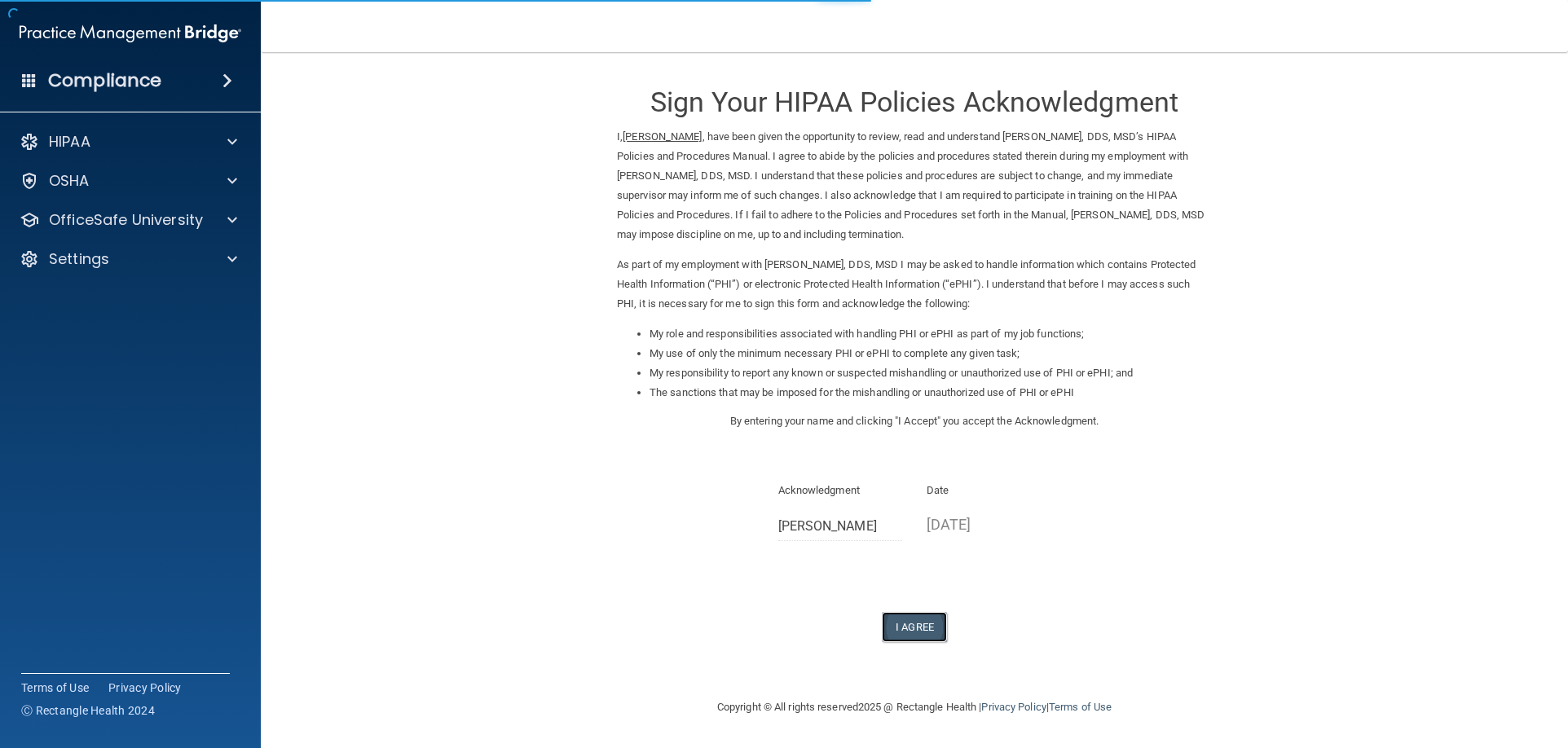
click at [904, 626] on button "I Agree" at bounding box center [914, 626] width 65 height 30
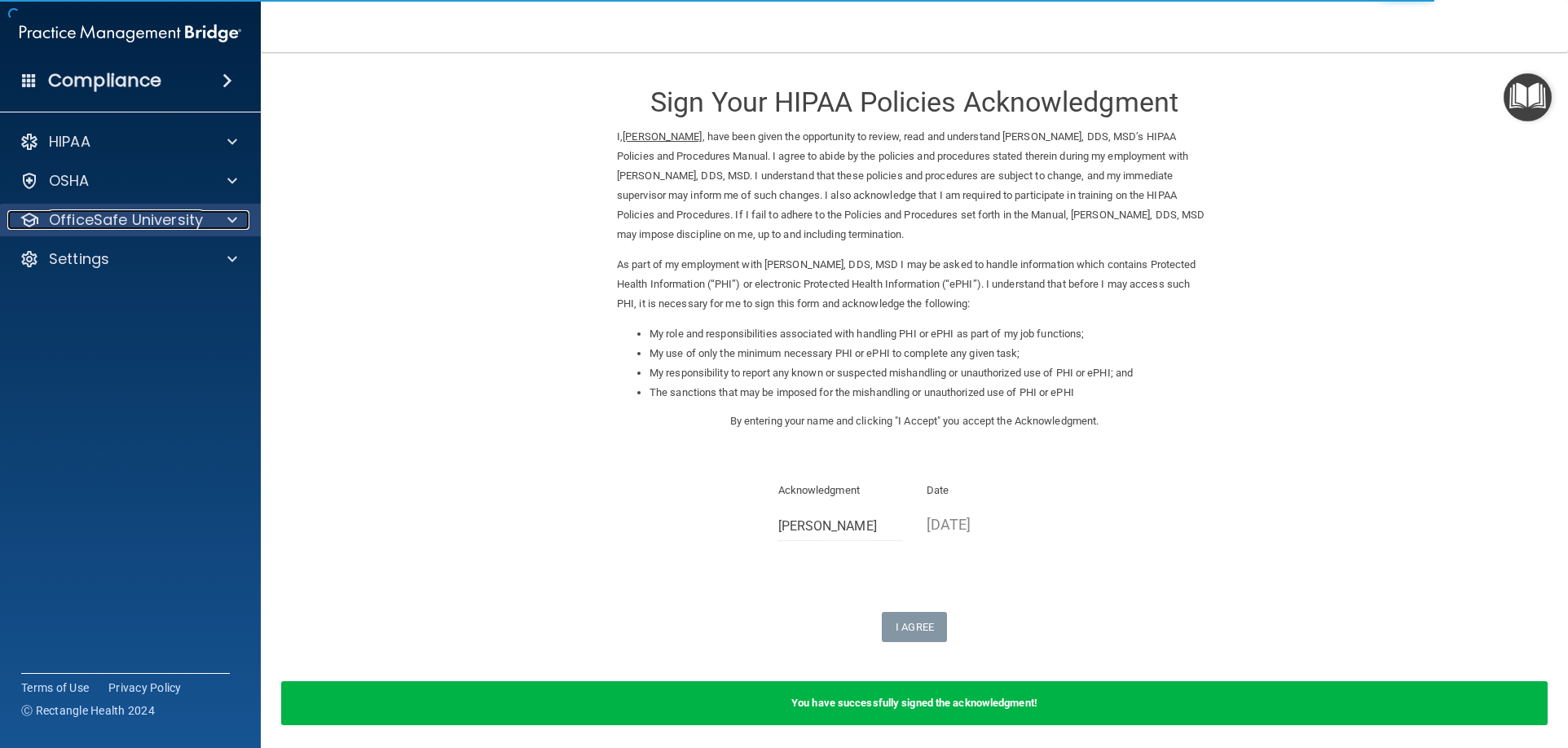
click at [181, 228] on p "OfficeSafe University" at bounding box center [126, 220] width 154 height 19
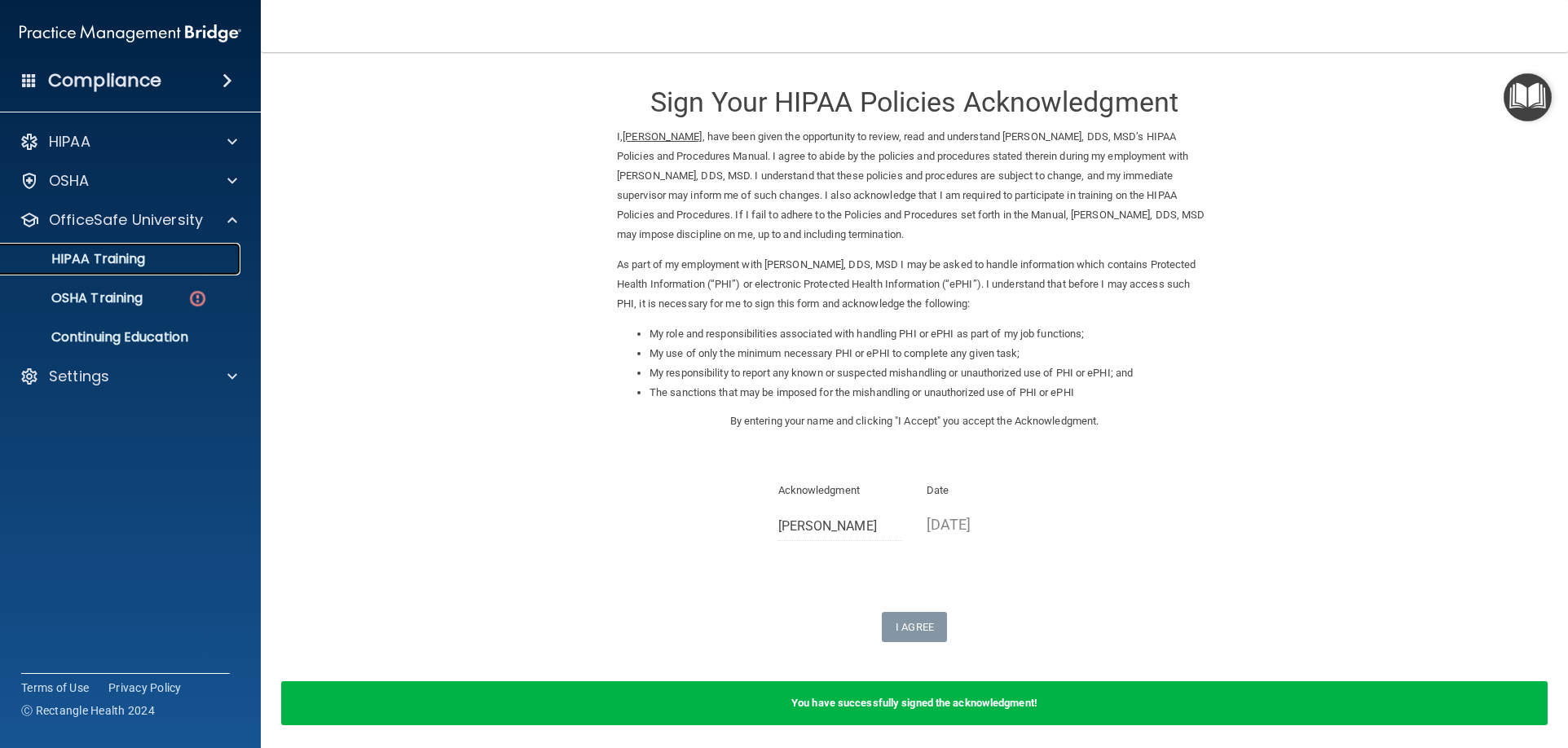
click at [157, 261] on div "HIPAA Training" at bounding box center [122, 258] width 222 height 16
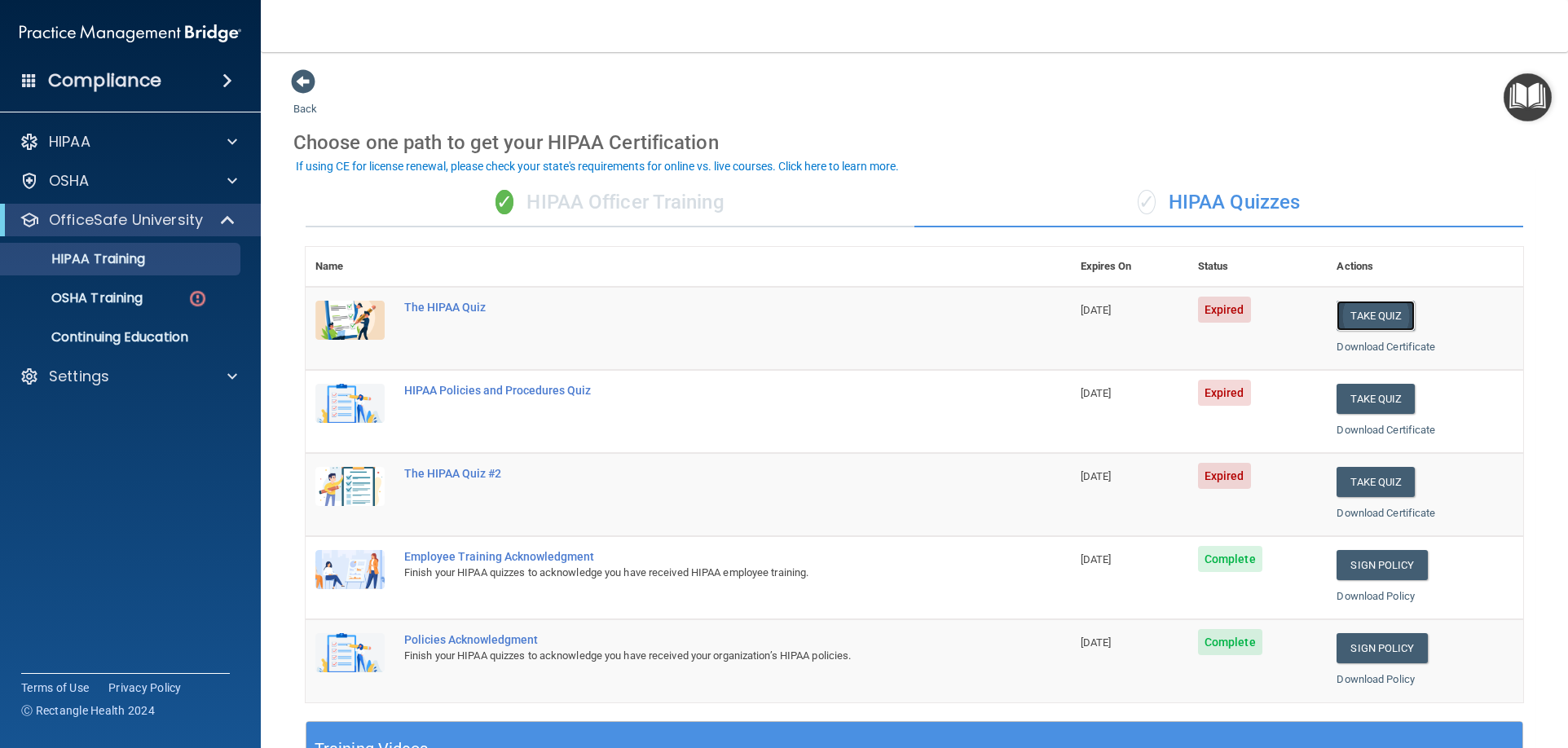
click at [1372, 318] on button "Take Quiz" at bounding box center [1375, 315] width 78 height 30
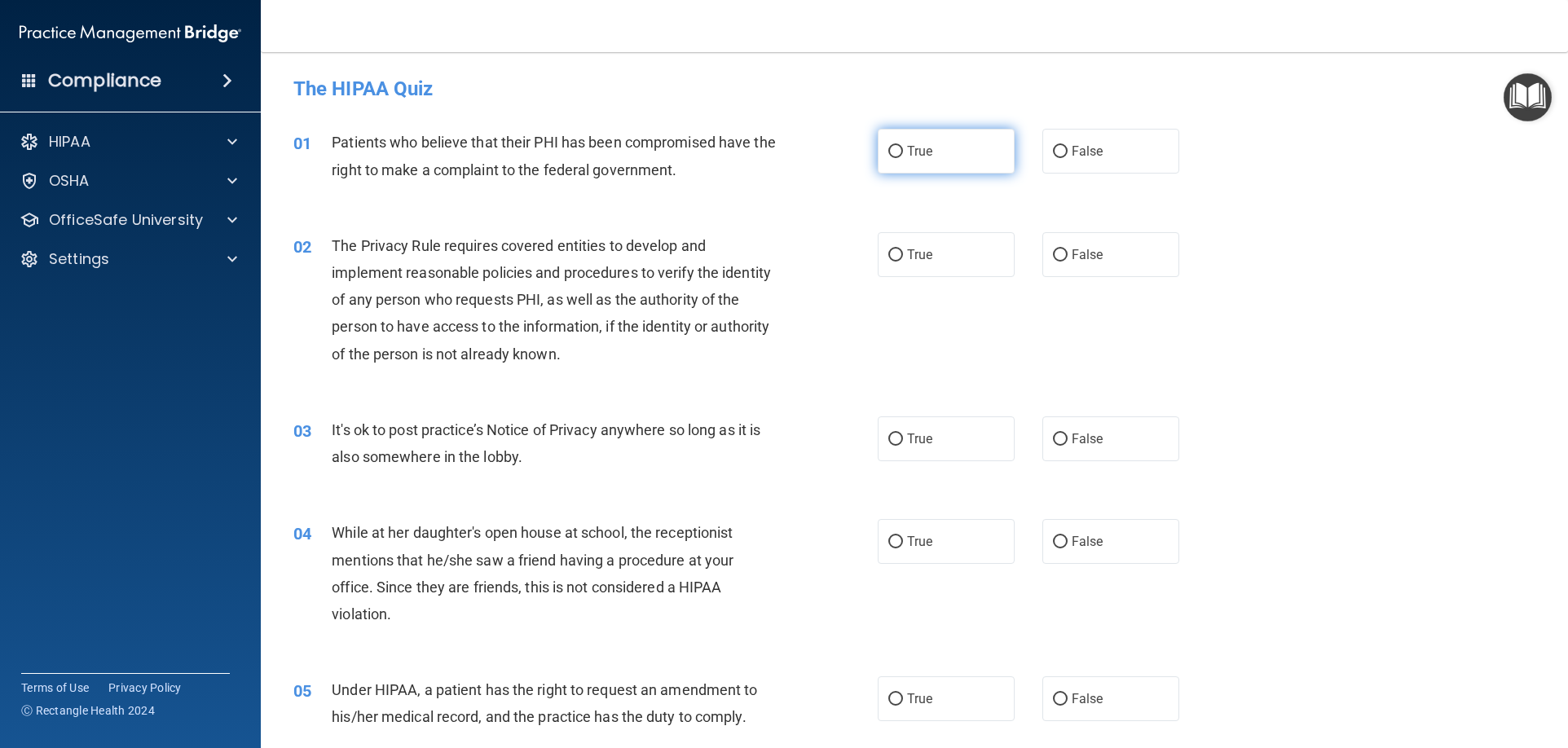
click at [917, 168] on label "True" at bounding box center [945, 150] width 137 height 44
click at [903, 158] on input "True" at bounding box center [895, 152] width 14 height 13
radio input "true"
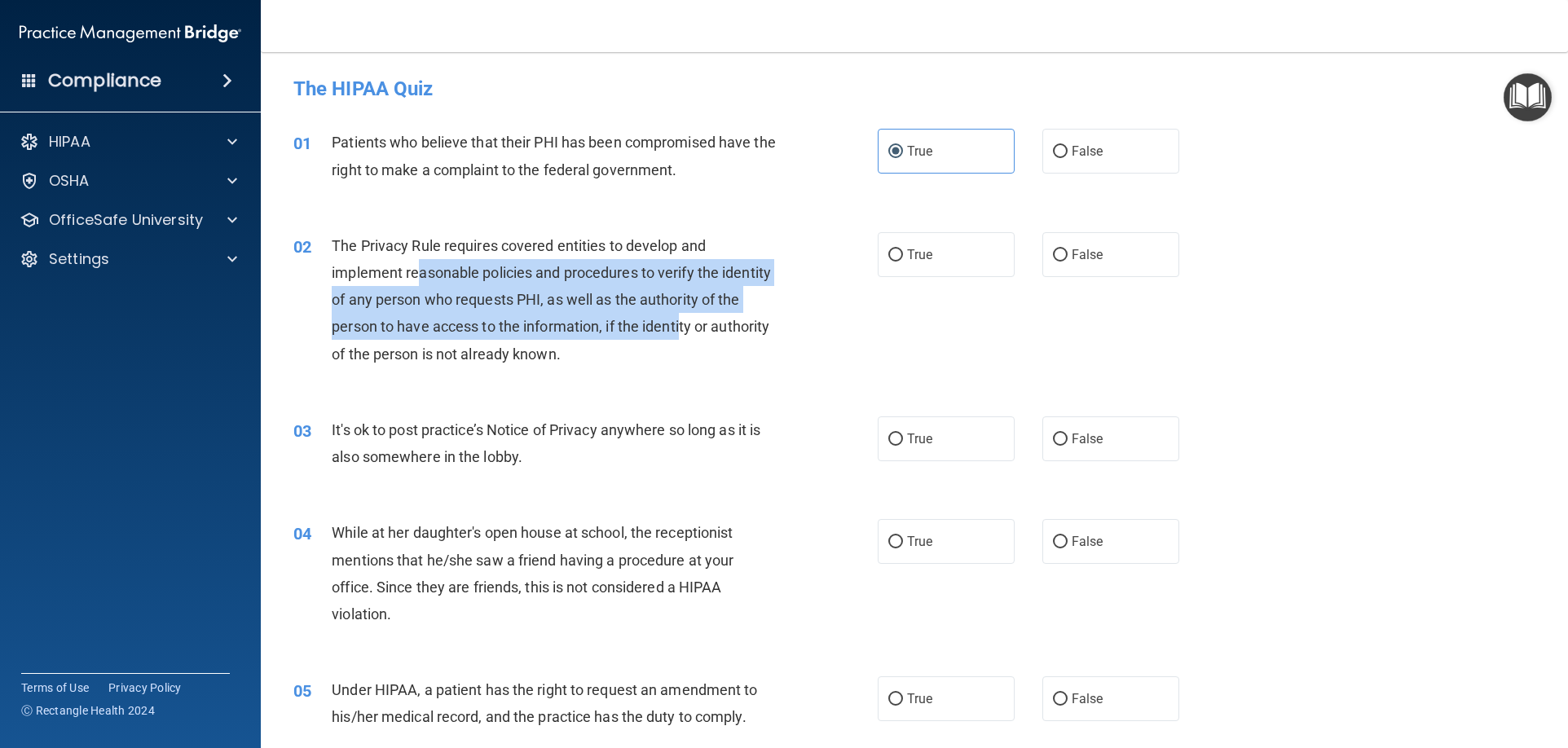
drag, startPoint x: 416, startPoint y: 272, endPoint x: 705, endPoint y: 320, distance: 293.0
click at [705, 320] on span "The Privacy Rule requires covered entities to develop and implement reasonable …" at bounding box center [550, 300] width 439 height 126
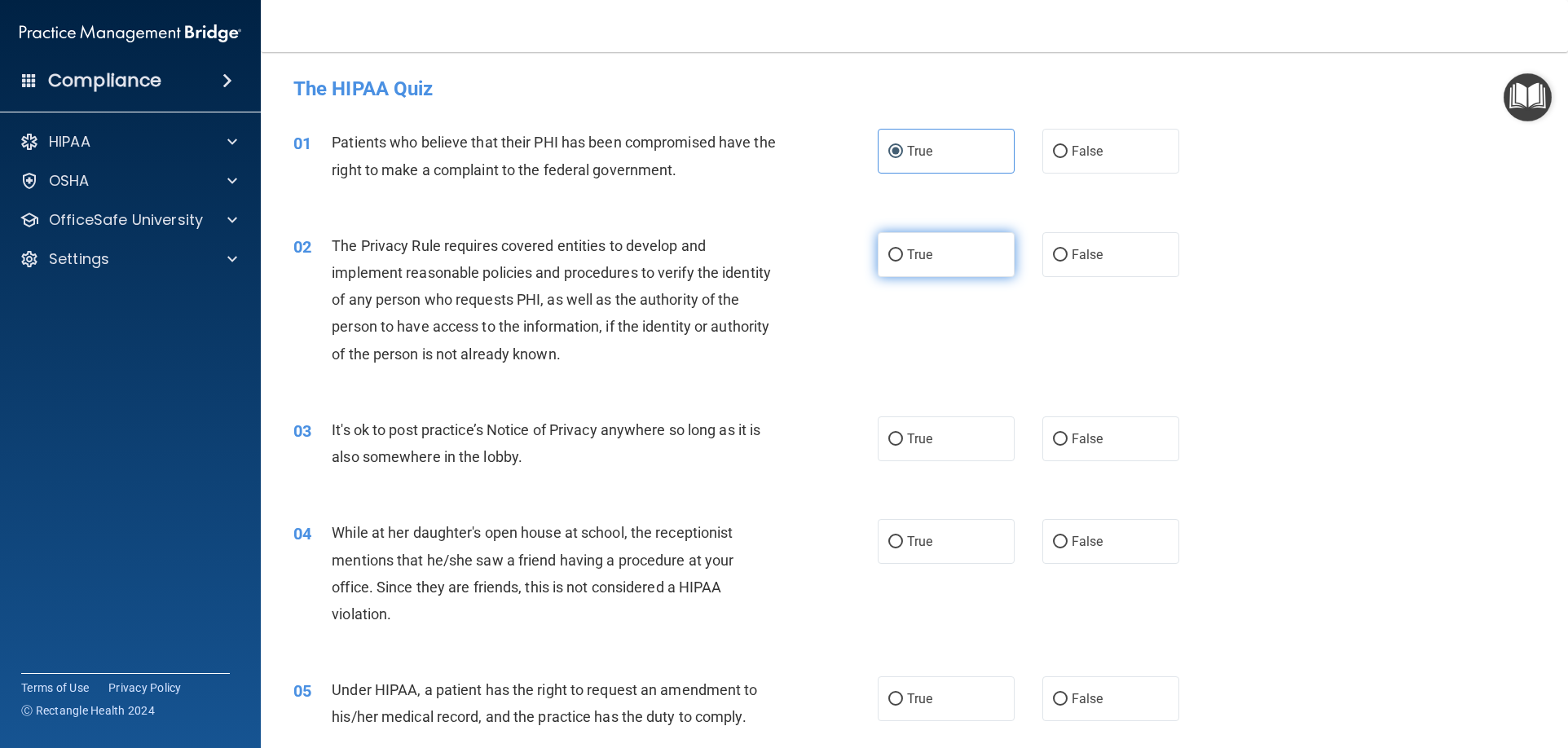
click at [939, 246] on label "True" at bounding box center [945, 254] width 137 height 44
click at [903, 249] on input "True" at bounding box center [895, 255] width 14 height 13
radio input "true"
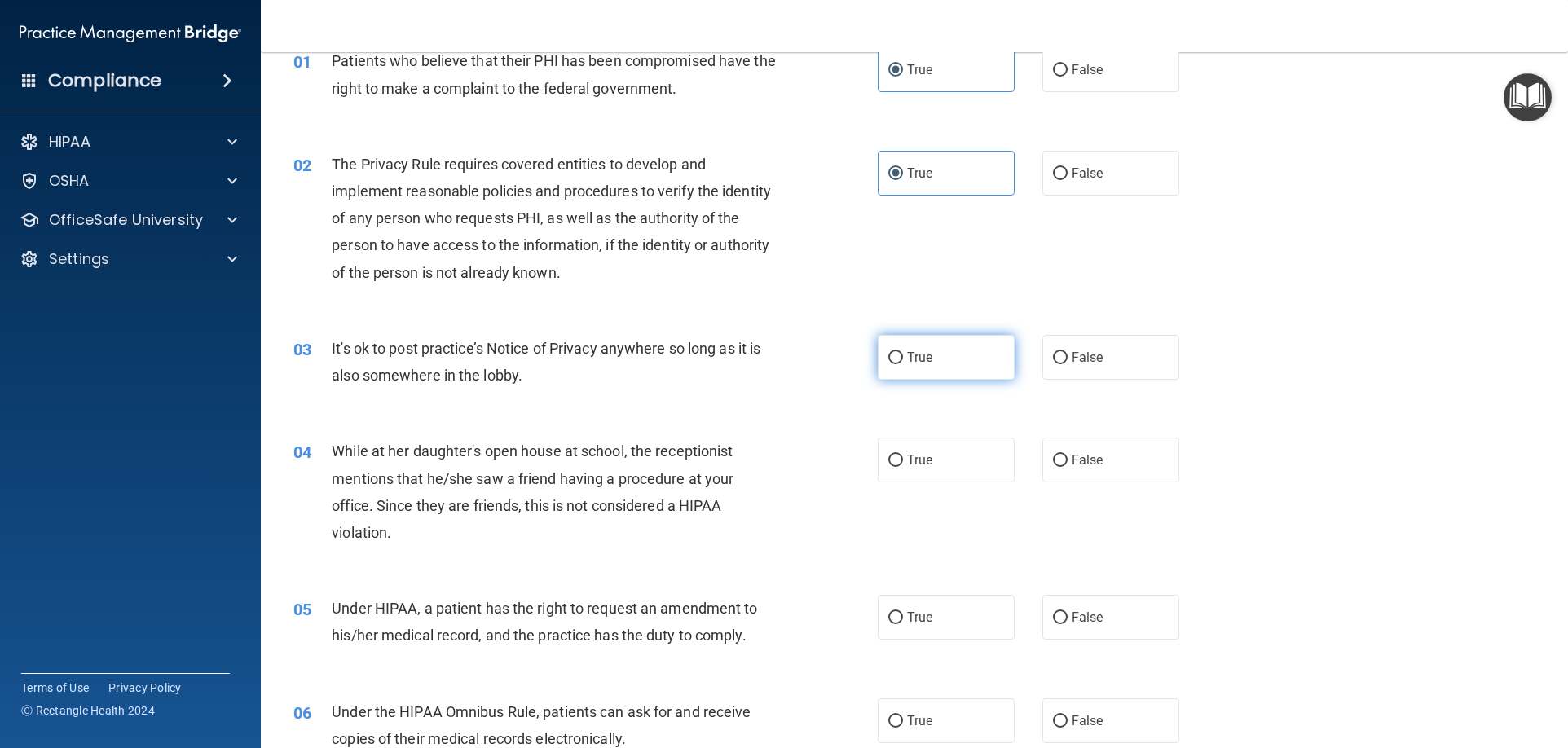
click at [954, 373] on label "True" at bounding box center [945, 356] width 137 height 44
click at [903, 364] on input "True" at bounding box center [895, 358] width 14 height 13
radio input "true"
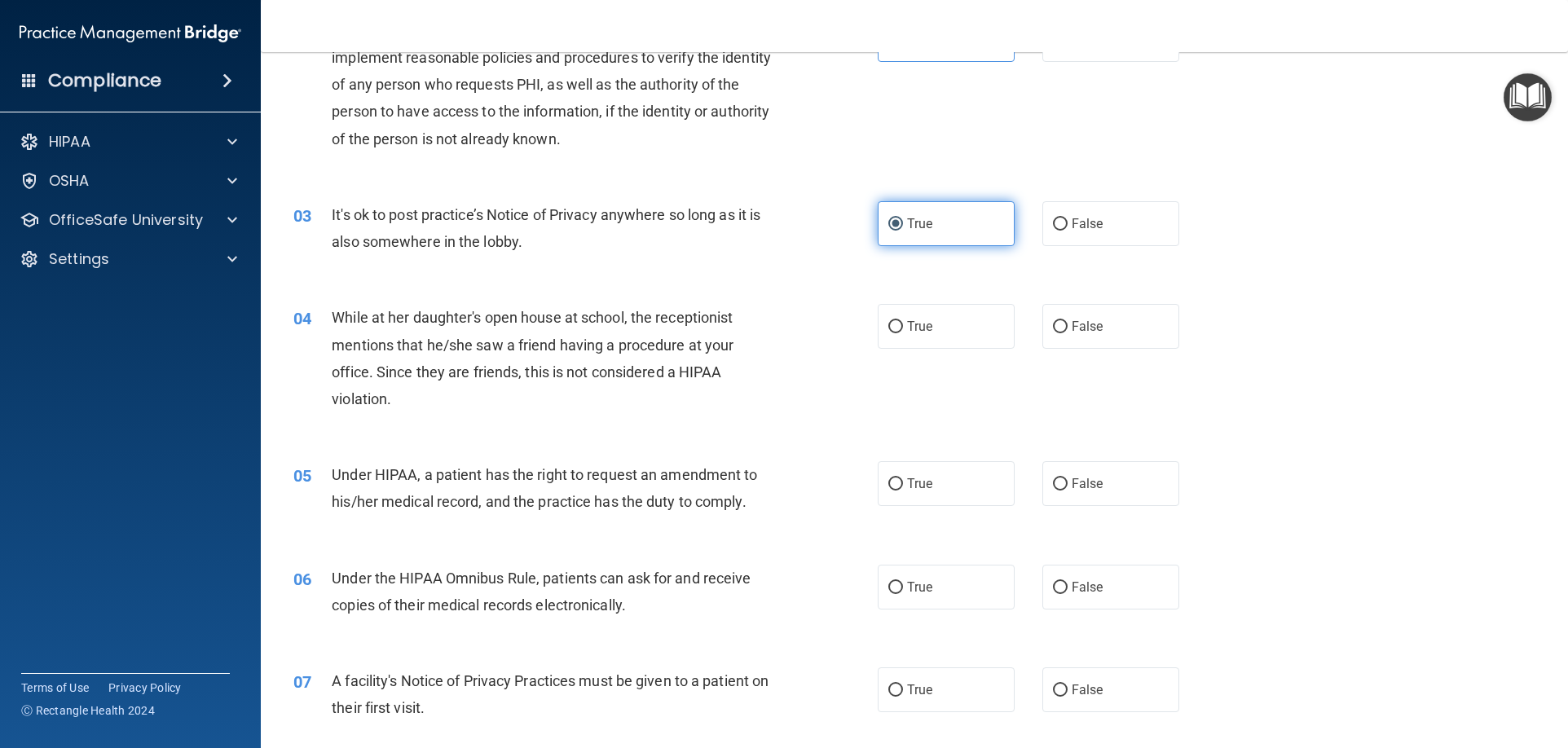
scroll to position [244, 0]
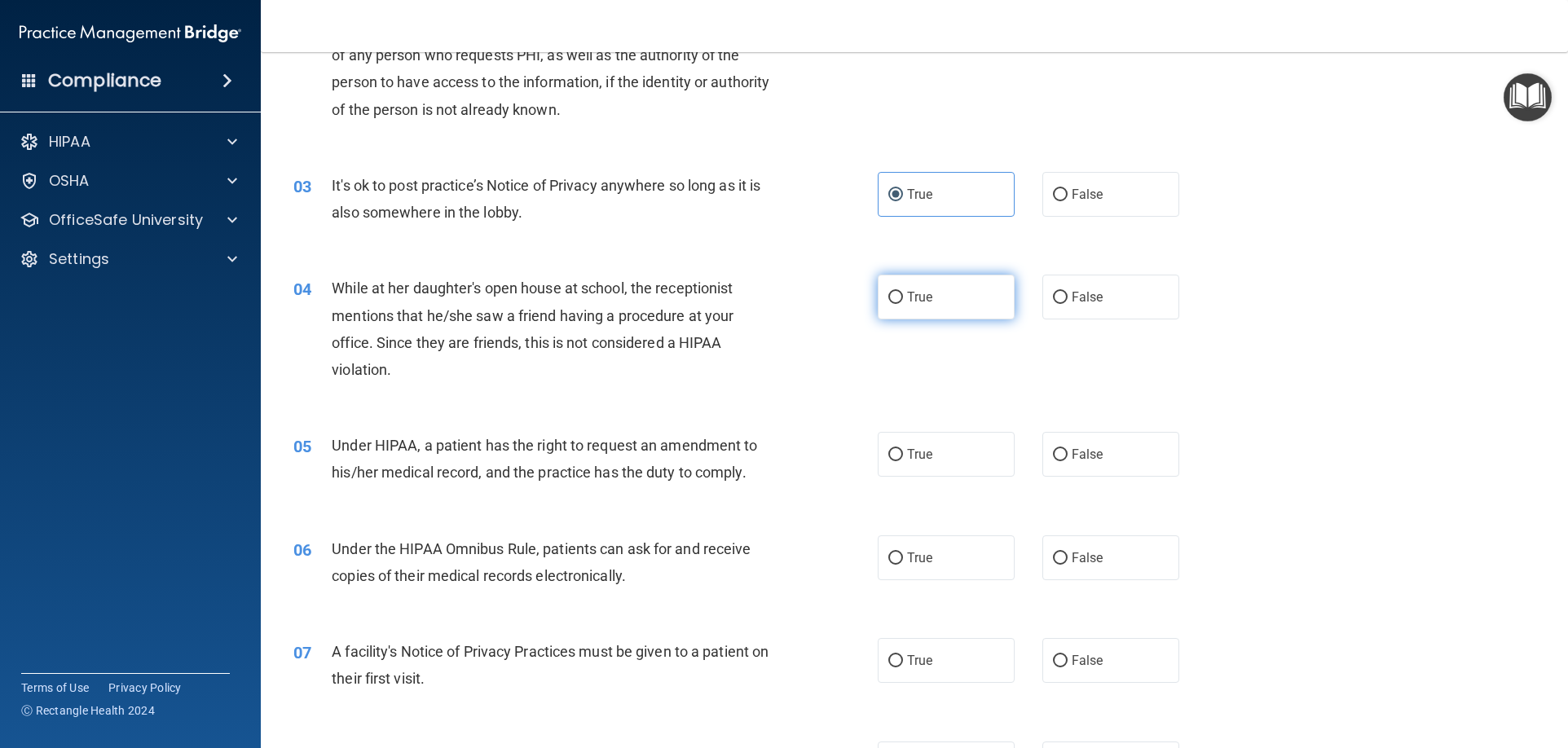
click at [910, 297] on span "True" at bounding box center [919, 297] width 25 height 15
click at [903, 297] on input "True" at bounding box center [895, 298] width 14 height 13
radio input "true"
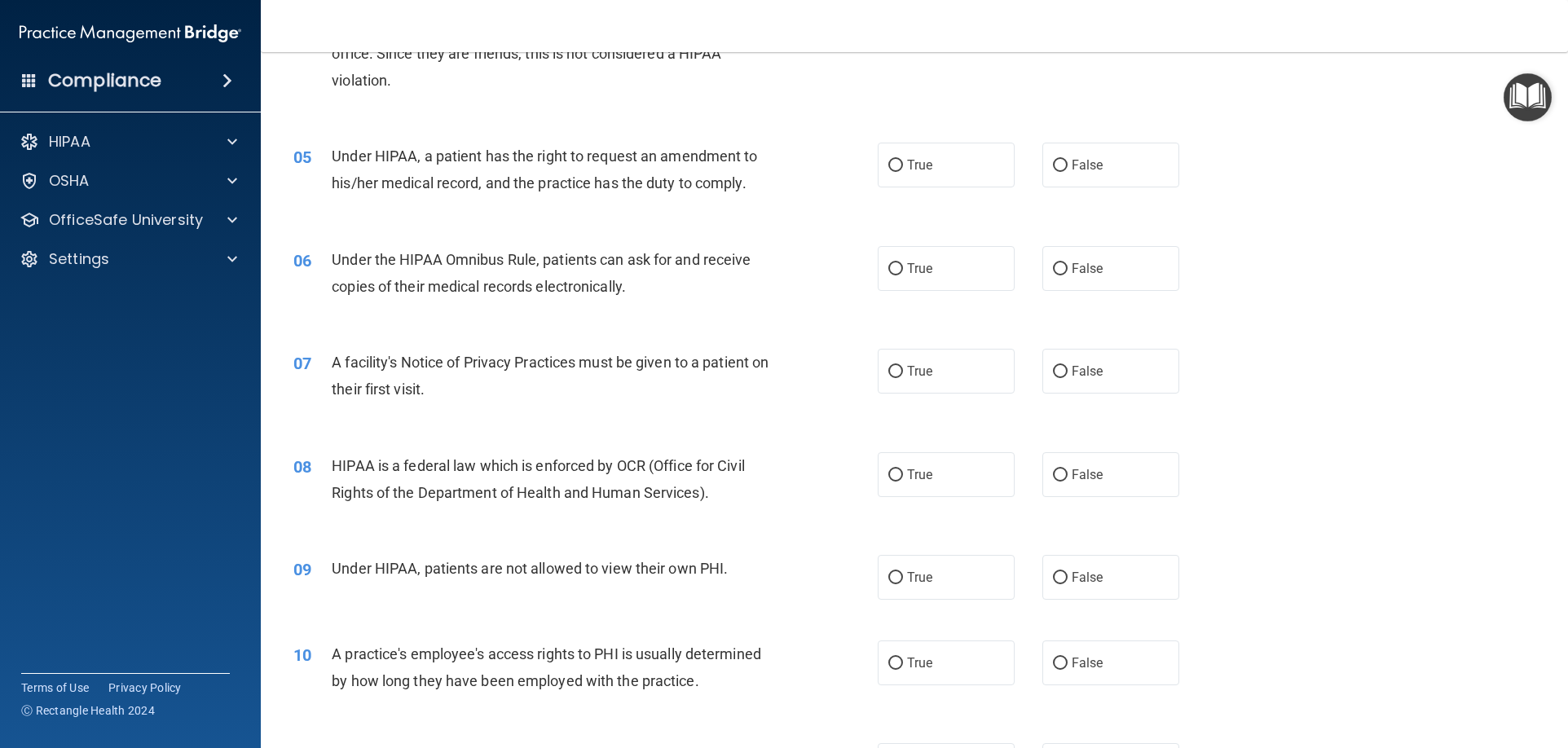
scroll to position [570, 0]
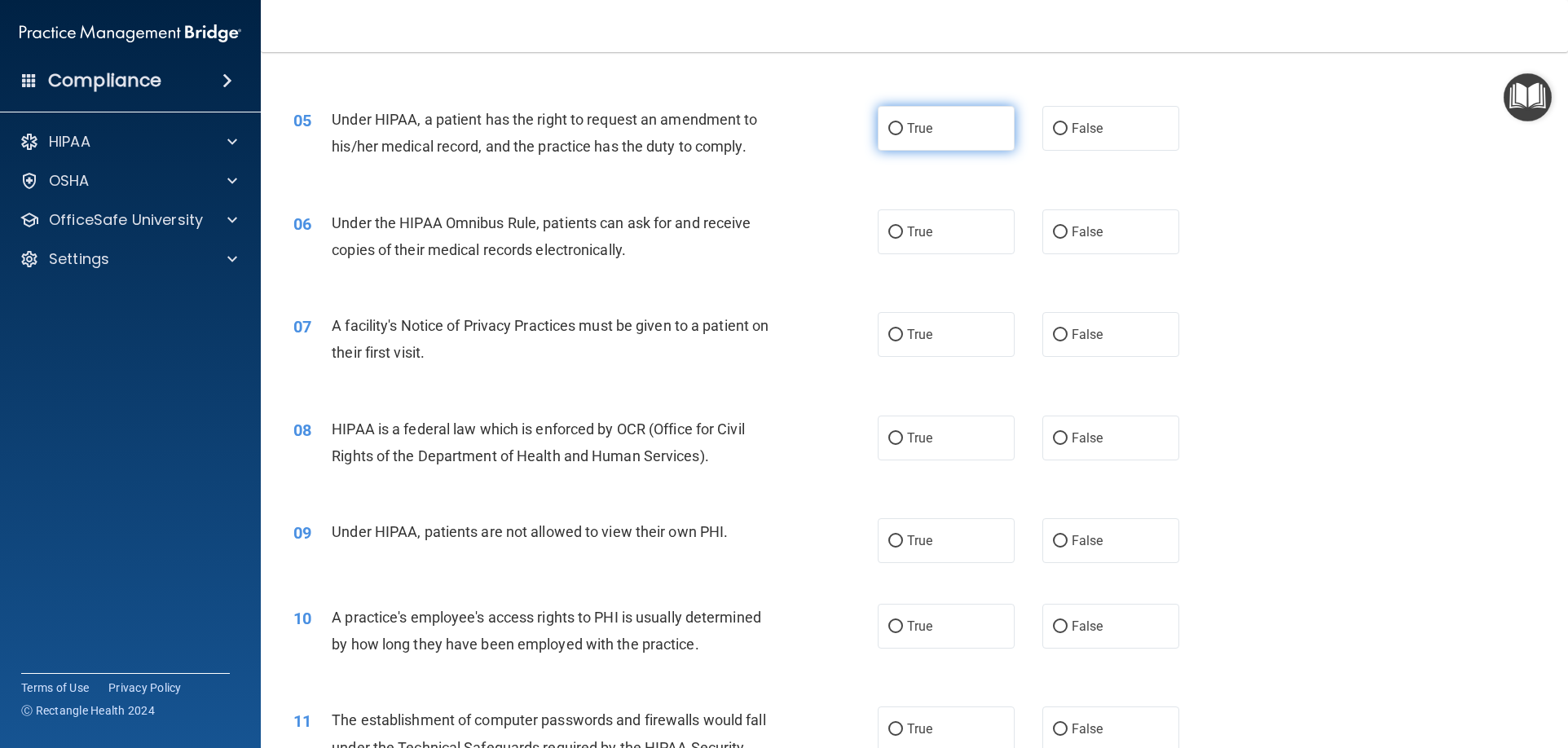
click at [922, 127] on span "True" at bounding box center [919, 128] width 25 height 15
click at [903, 127] on input "True" at bounding box center [895, 129] width 14 height 13
radio input "true"
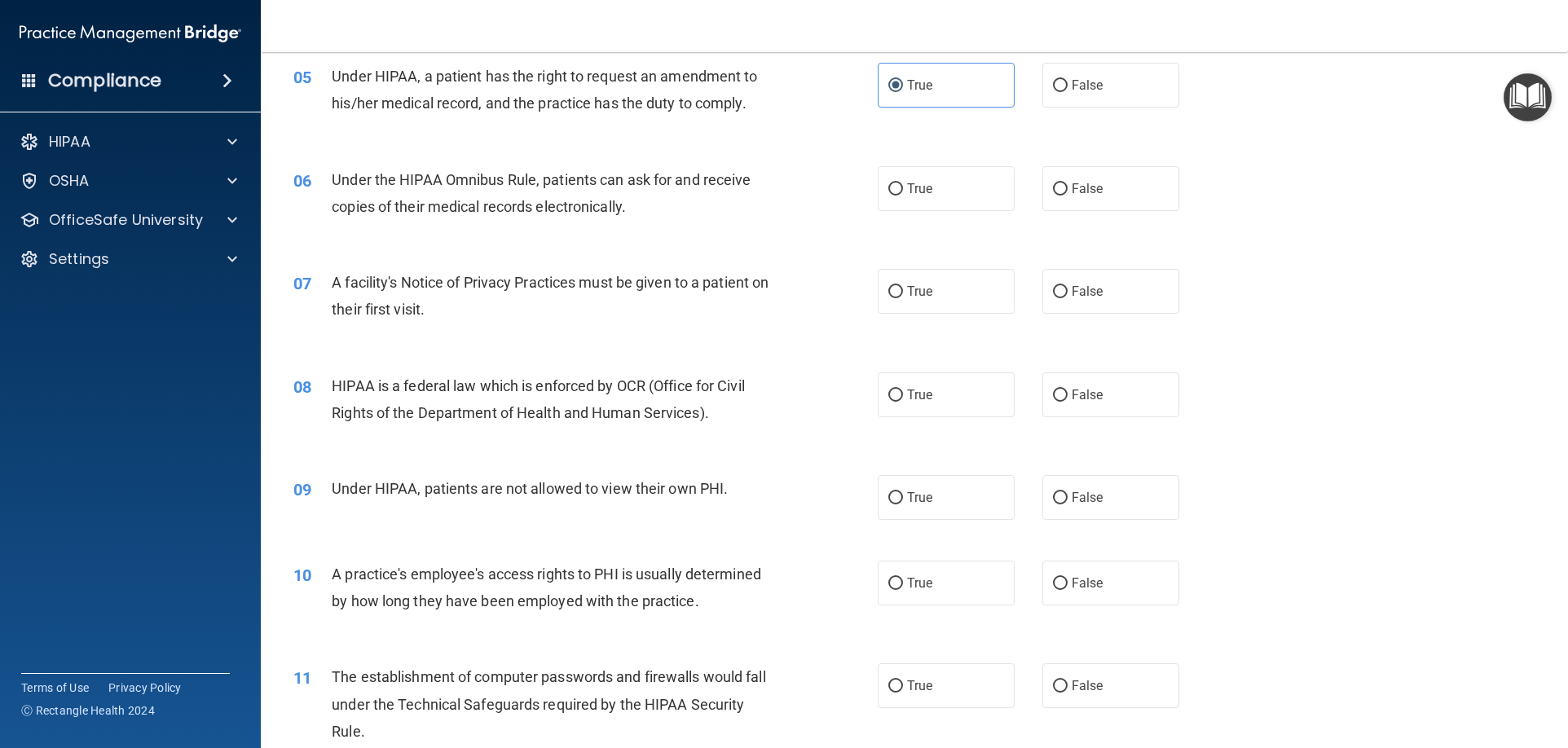
scroll to position [652, 0]
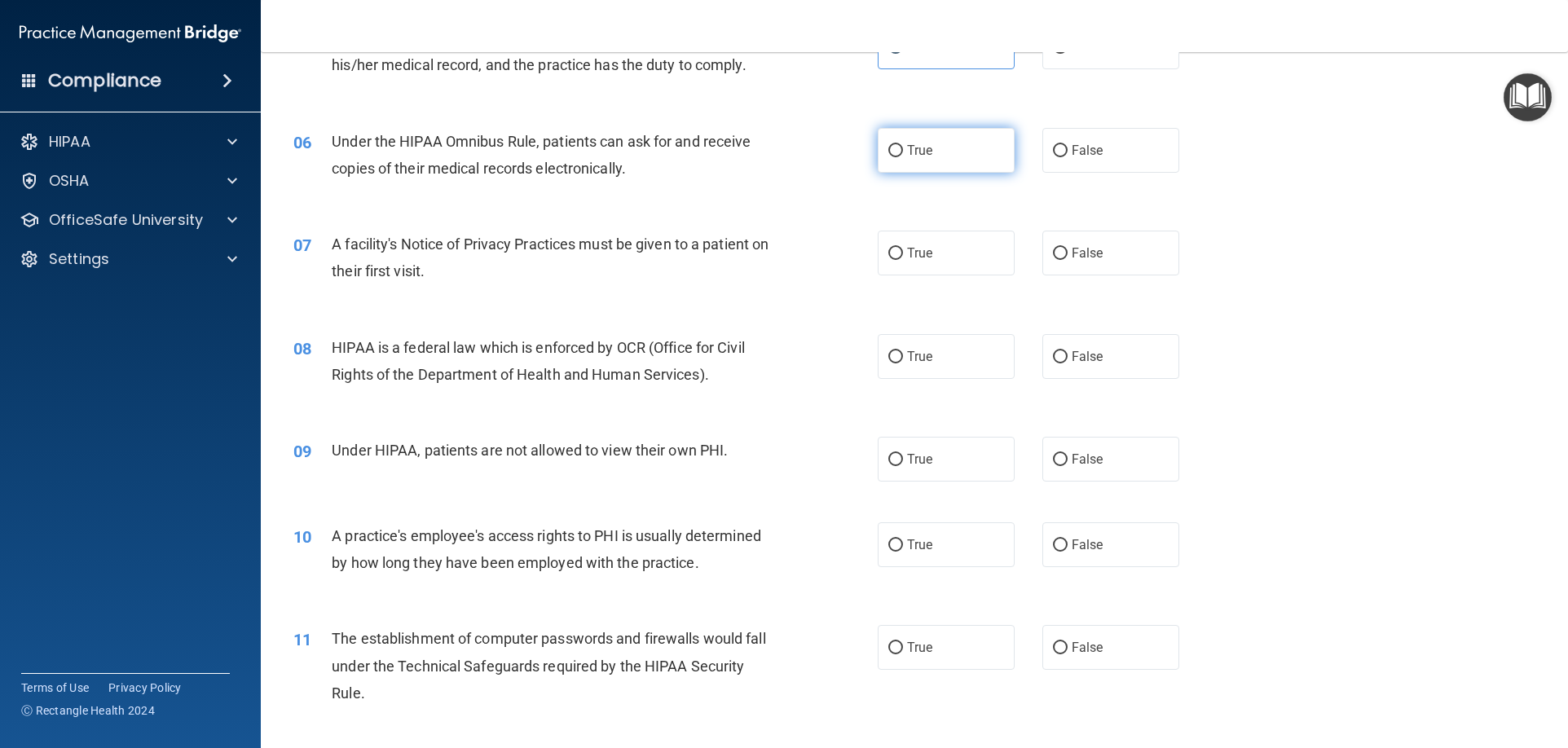
click at [936, 167] on label "True" at bounding box center [945, 149] width 137 height 44
click at [903, 157] on input "True" at bounding box center [895, 151] width 14 height 13
radio input "true"
click at [945, 255] on label "True" at bounding box center [945, 252] width 137 height 44
click at [903, 255] on input "True" at bounding box center [895, 253] width 14 height 13
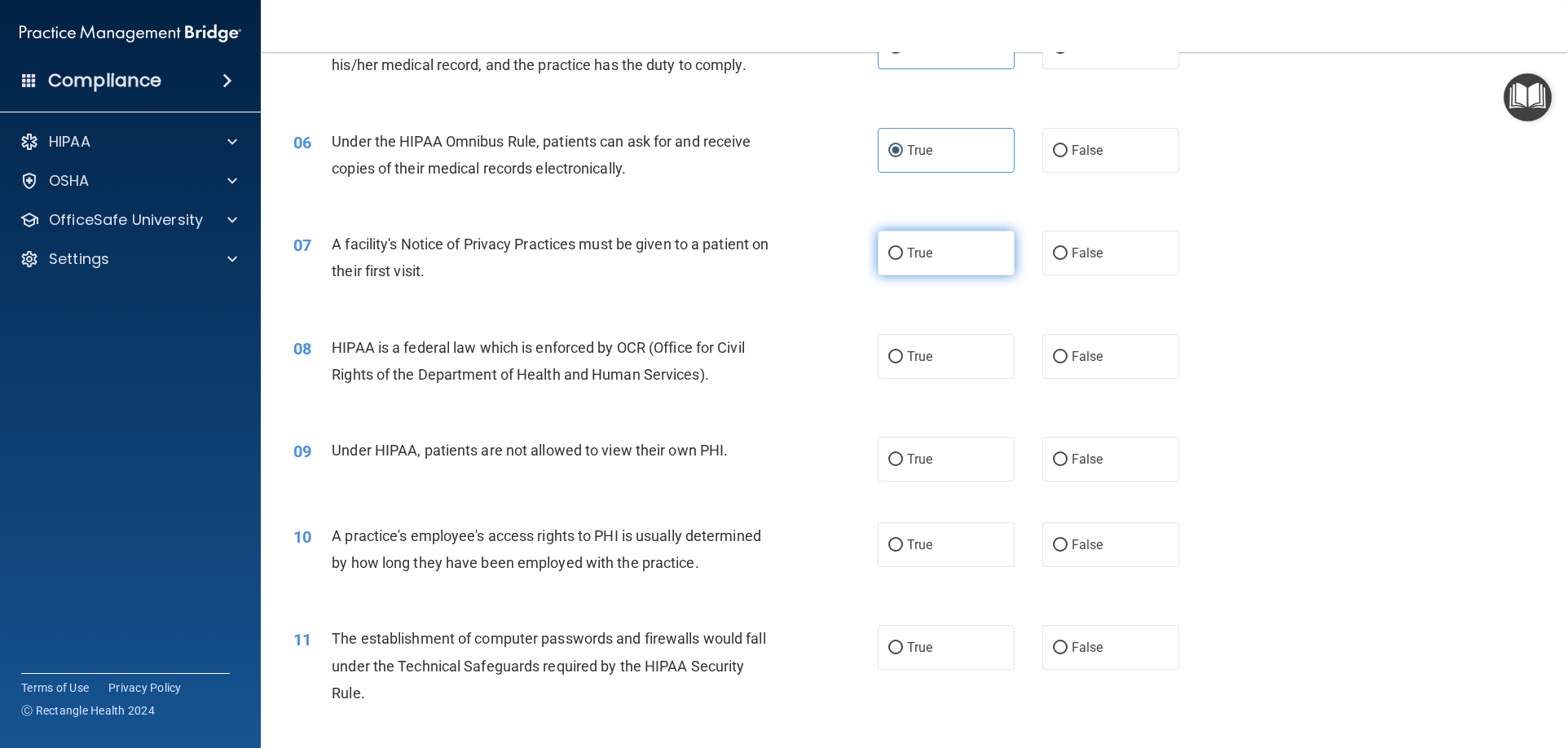
radio input "true"
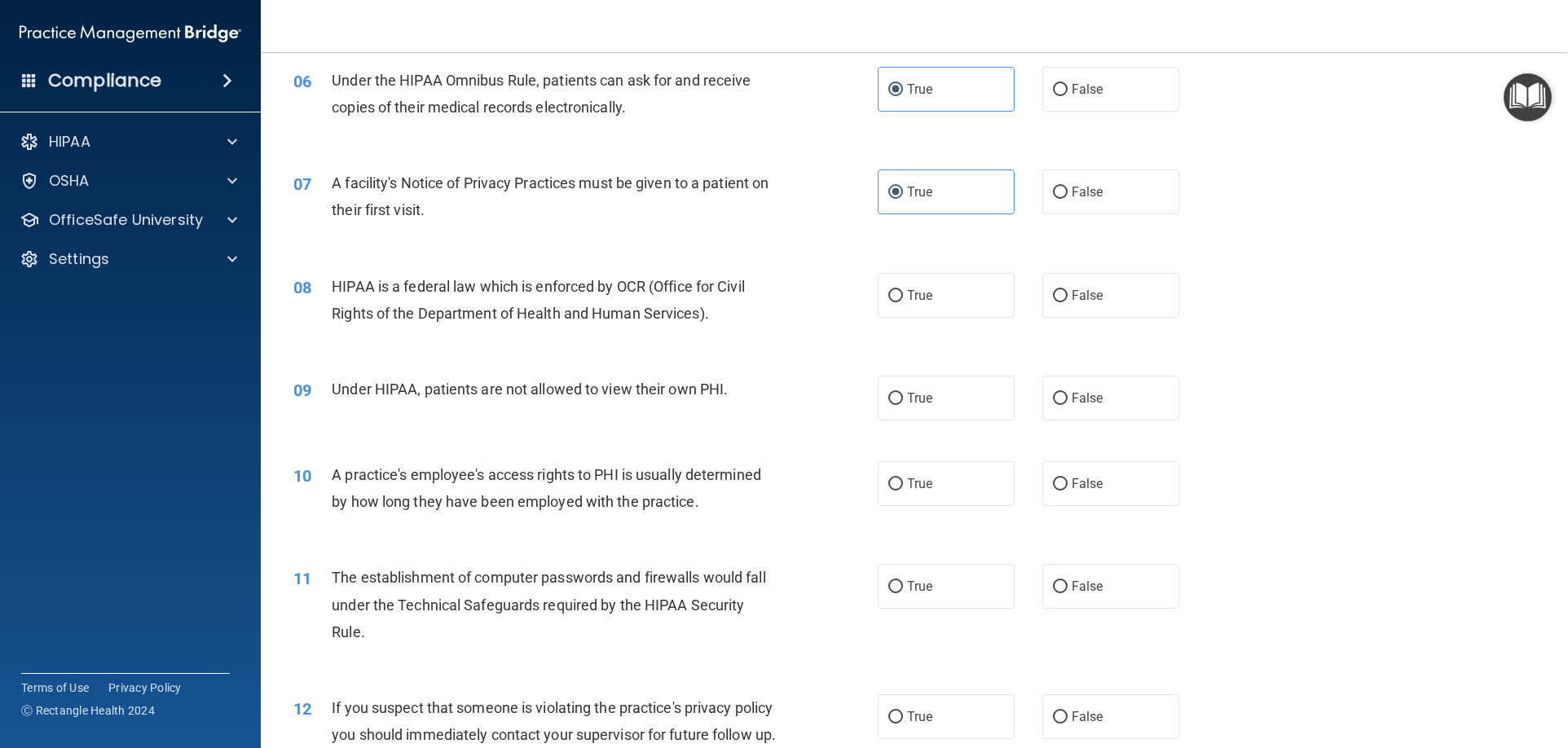
scroll to position [733, 0]
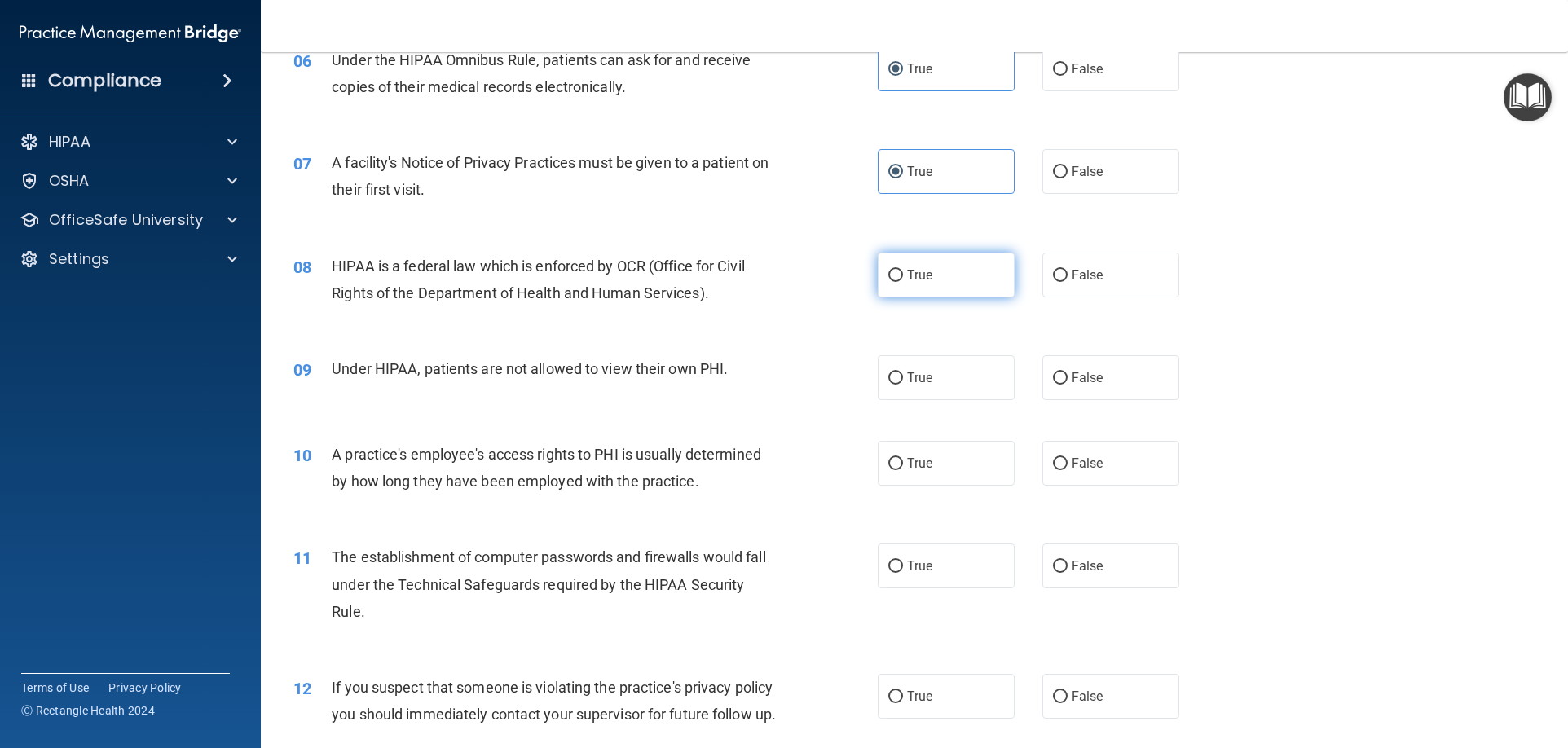
click at [968, 271] on label "True" at bounding box center [945, 274] width 137 height 44
click at [903, 271] on input "True" at bounding box center [895, 275] width 14 height 13
radio input "true"
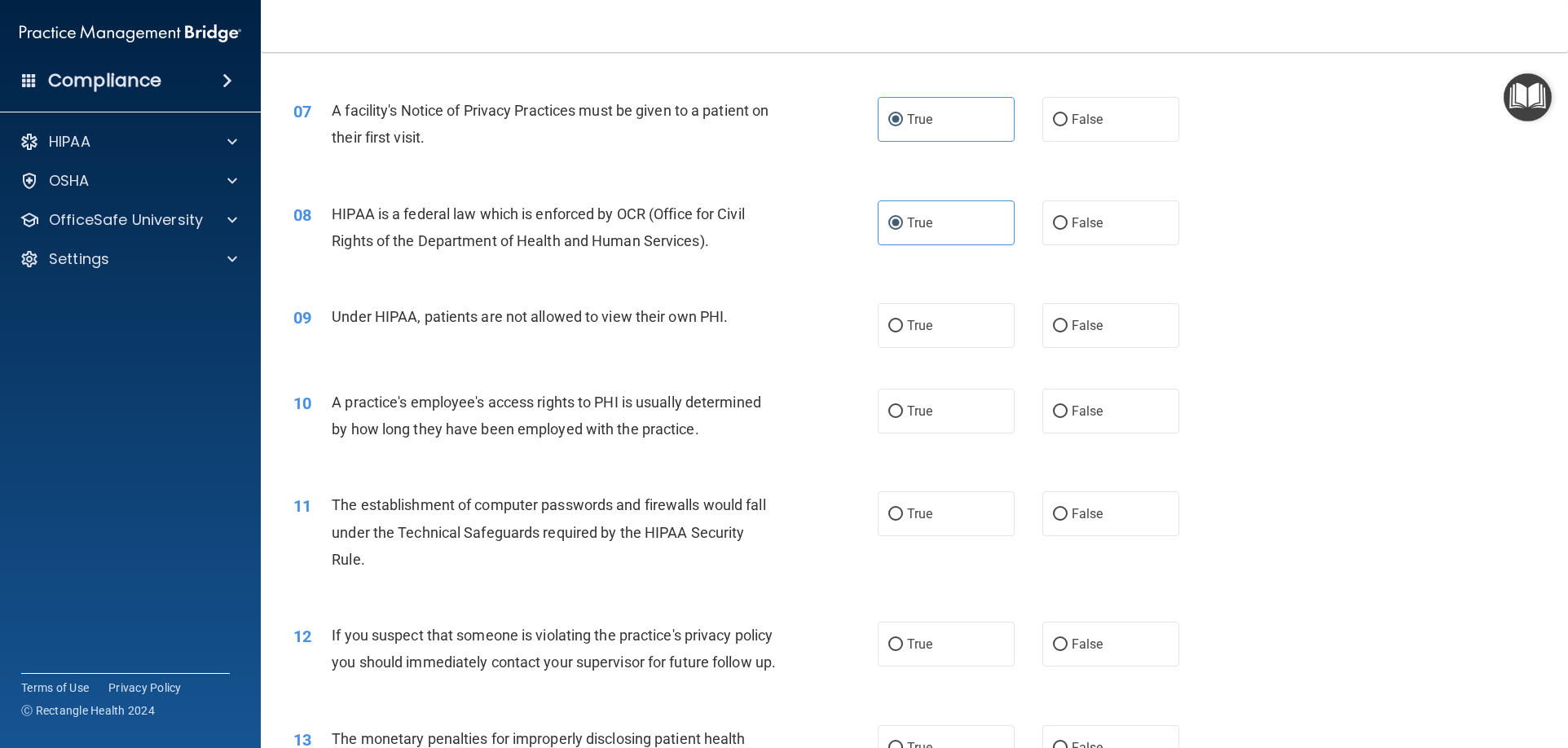
scroll to position [814, 0]
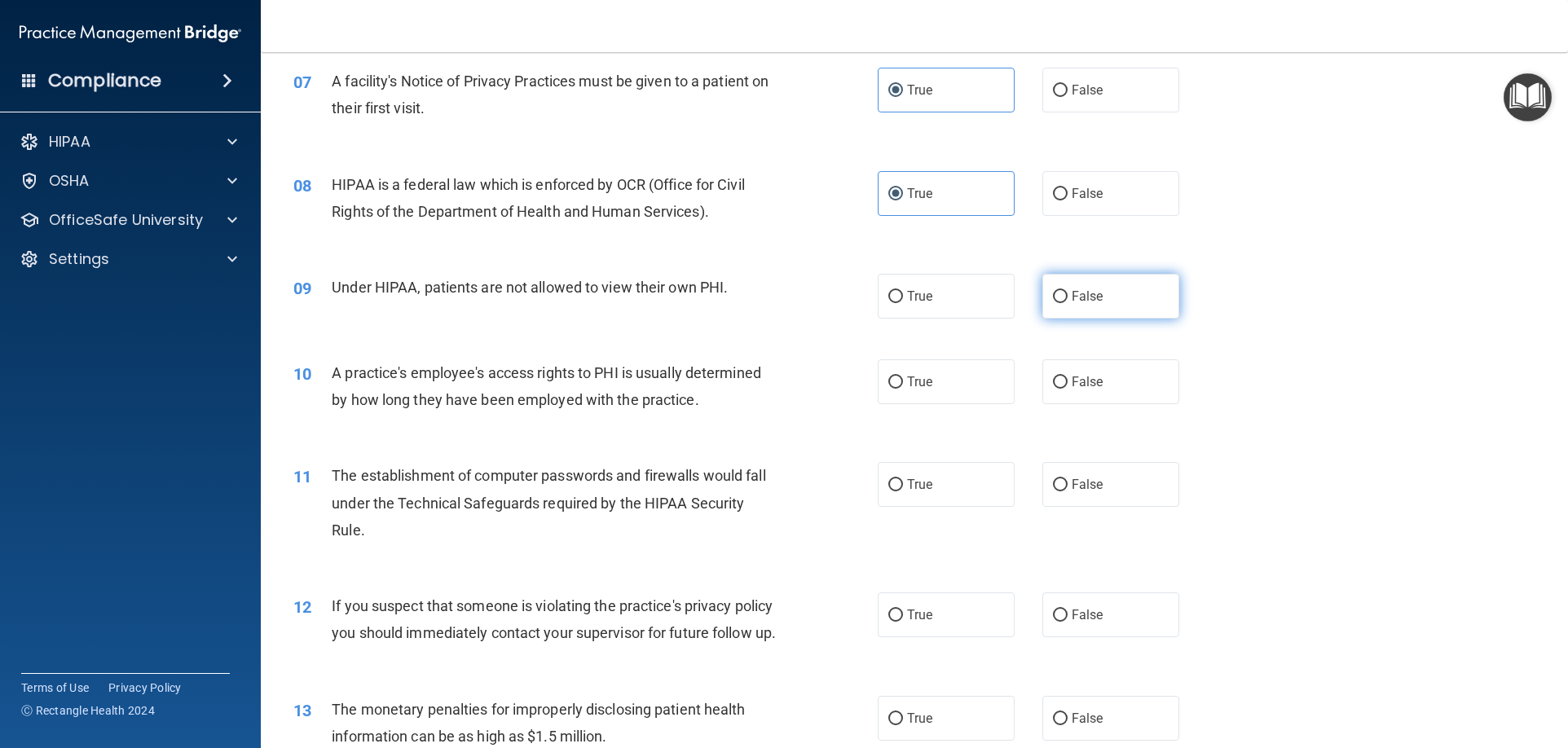
click at [1071, 303] on span "False" at bounding box center [1087, 296] width 32 height 15
click at [1067, 303] on input "False" at bounding box center [1060, 297] width 14 height 13
radio input "true"
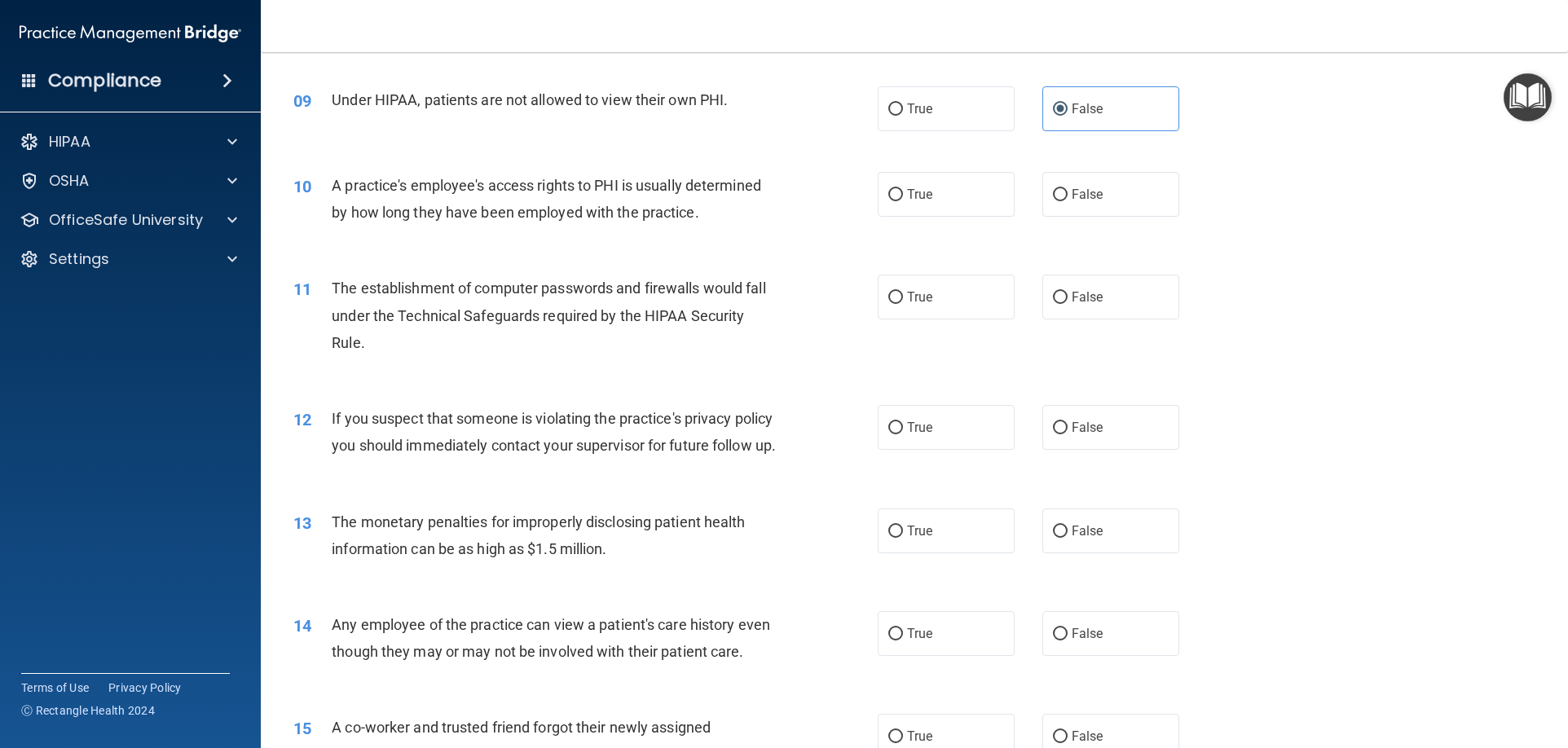
scroll to position [1059, 0]
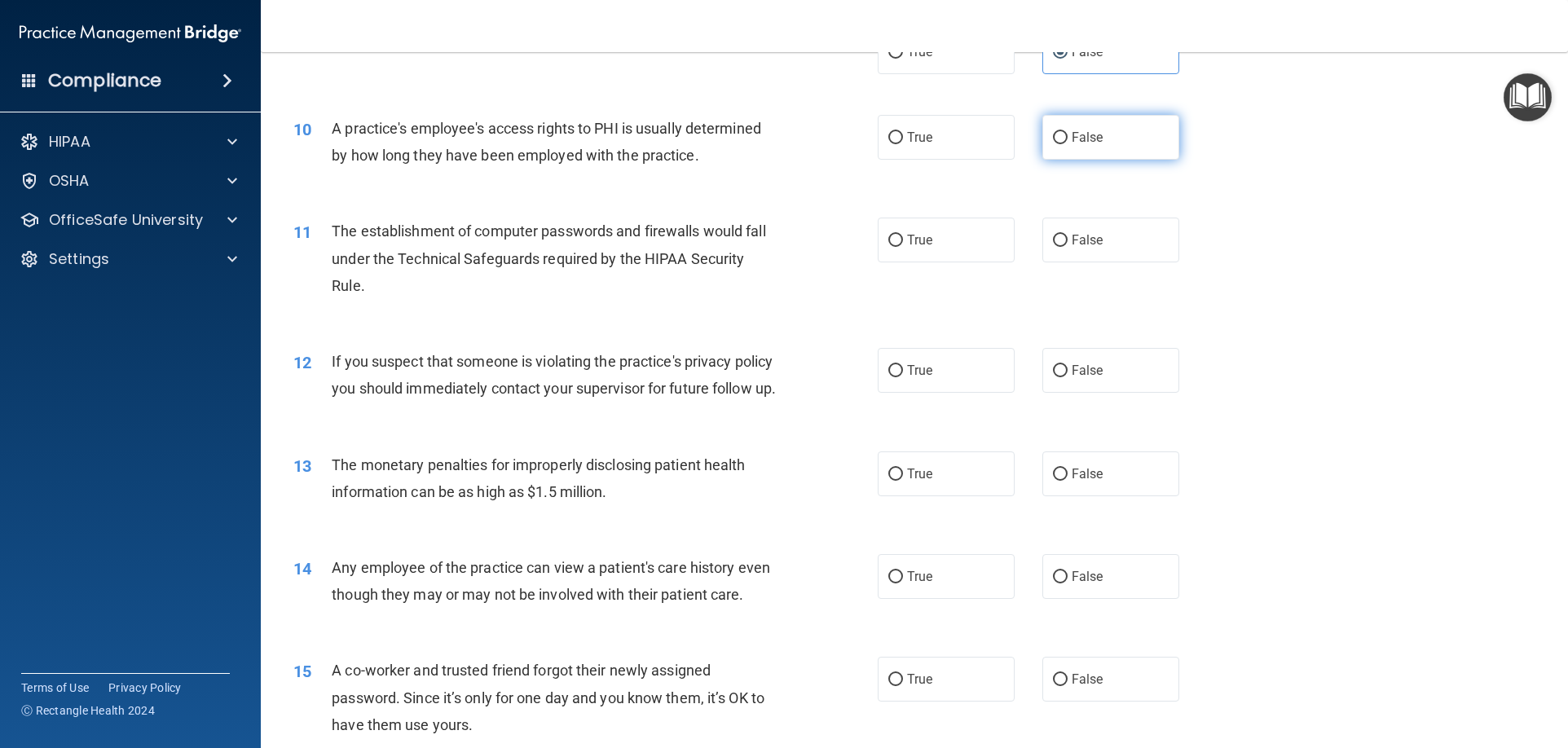
click at [1138, 153] on label "False" at bounding box center [1110, 137] width 137 height 44
click at [1067, 144] on input "False" at bounding box center [1060, 138] width 14 height 13
radio input "true"
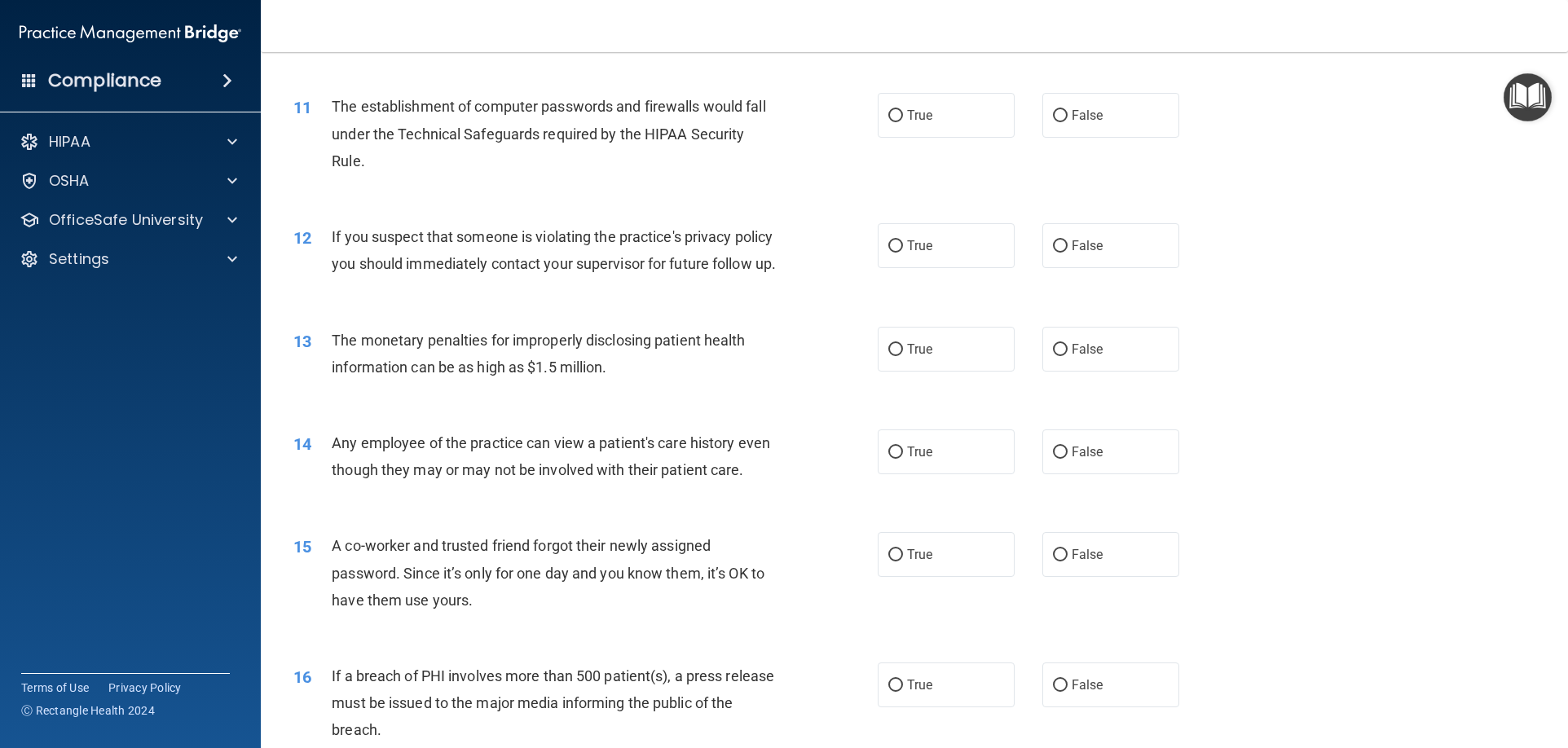
scroll to position [1222, 0]
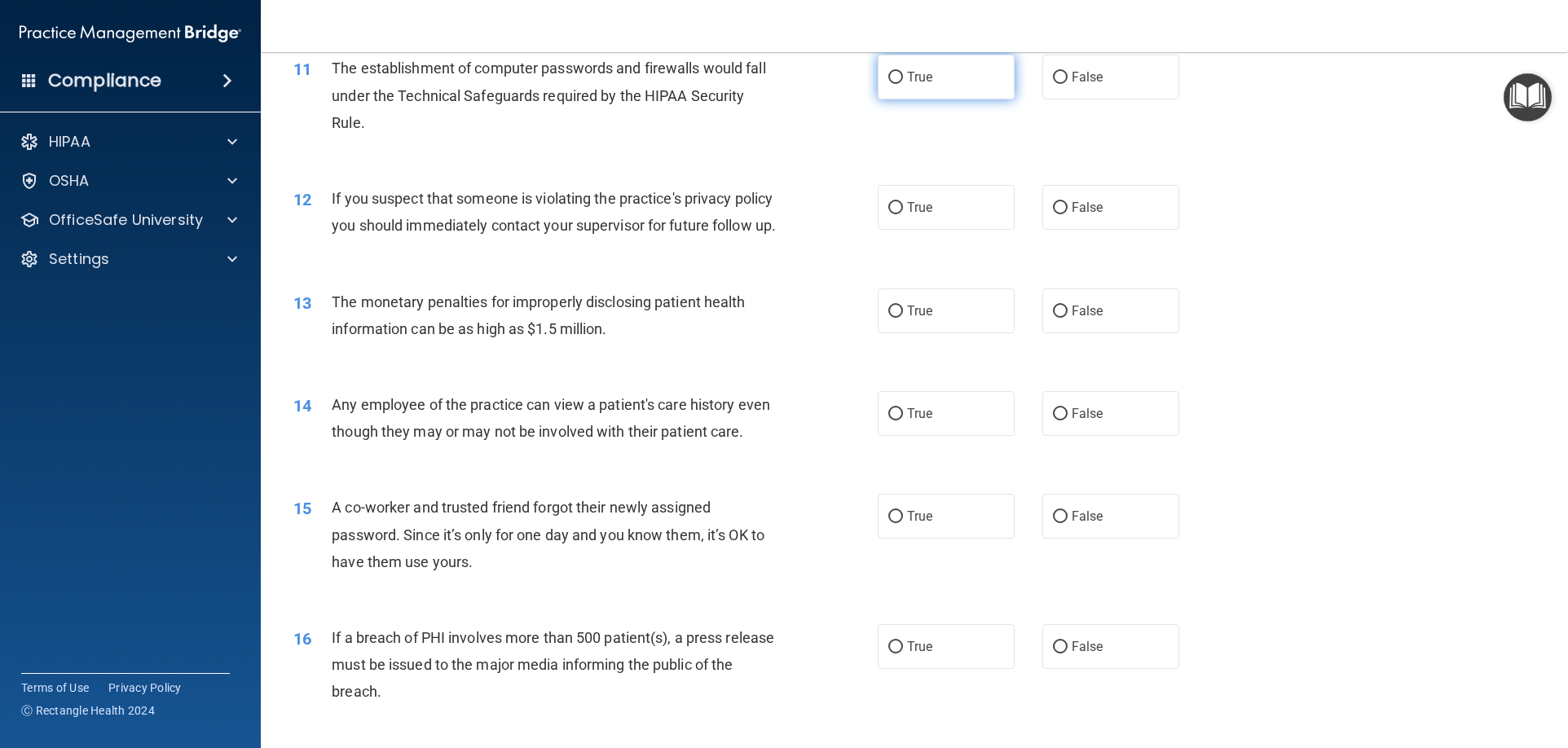
click at [915, 71] on span "True" at bounding box center [919, 77] width 25 height 15
click at [903, 71] on input "True" at bounding box center [895, 77] width 14 height 13
radio input "true"
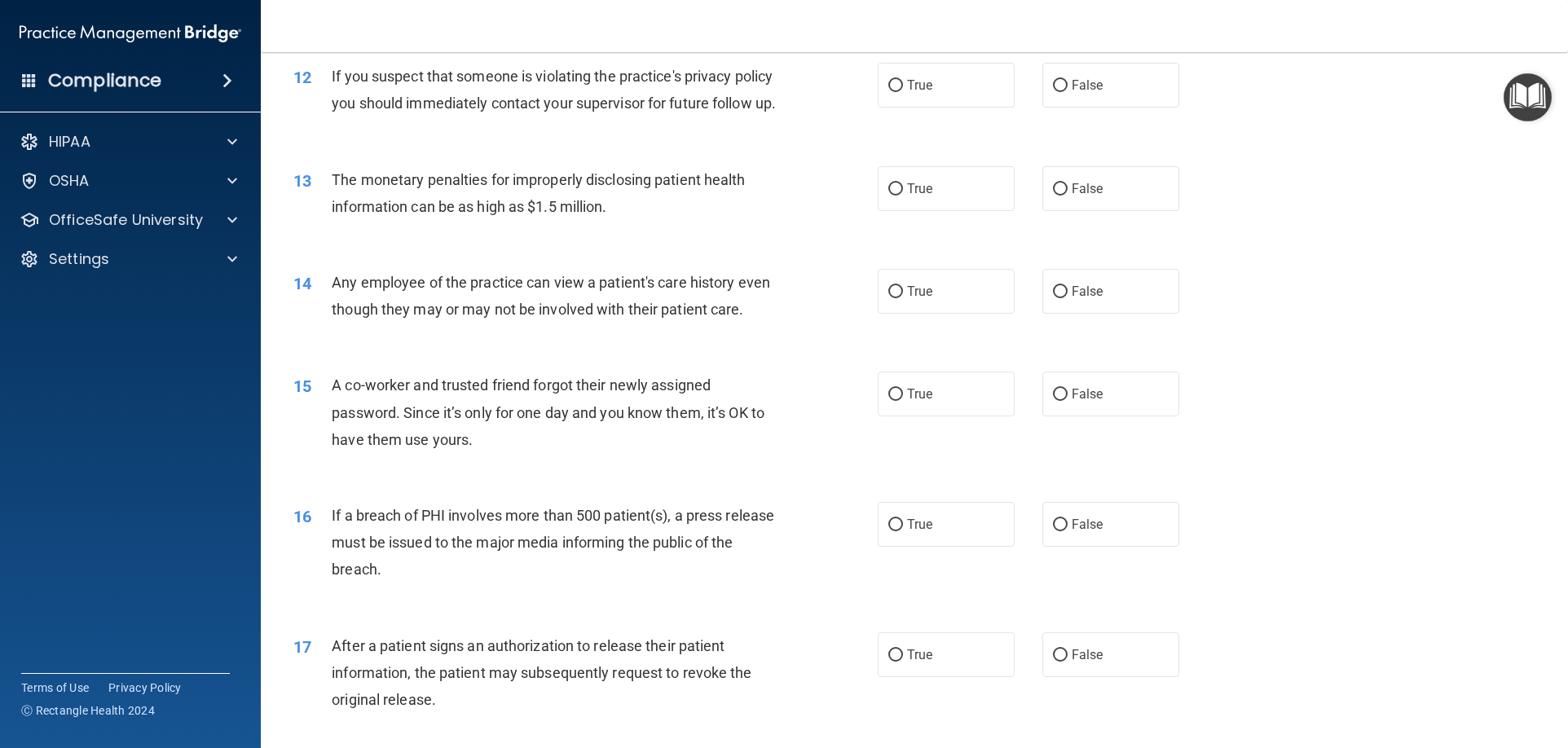
scroll to position [1303, 0]
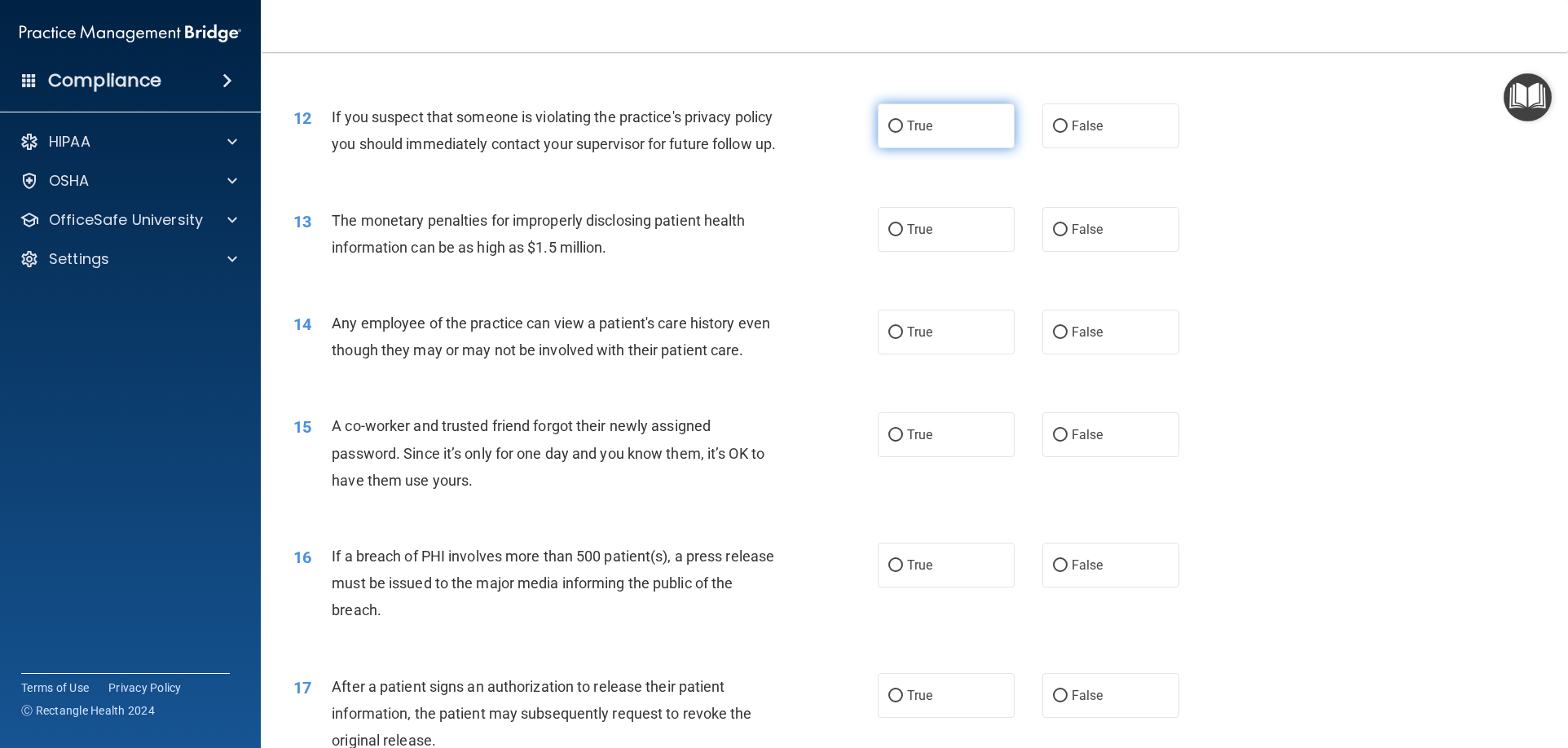
click at [916, 133] on label "True" at bounding box center [945, 125] width 137 height 44
click at [903, 132] on input "True" at bounding box center [895, 127] width 14 height 13
radio input "true"
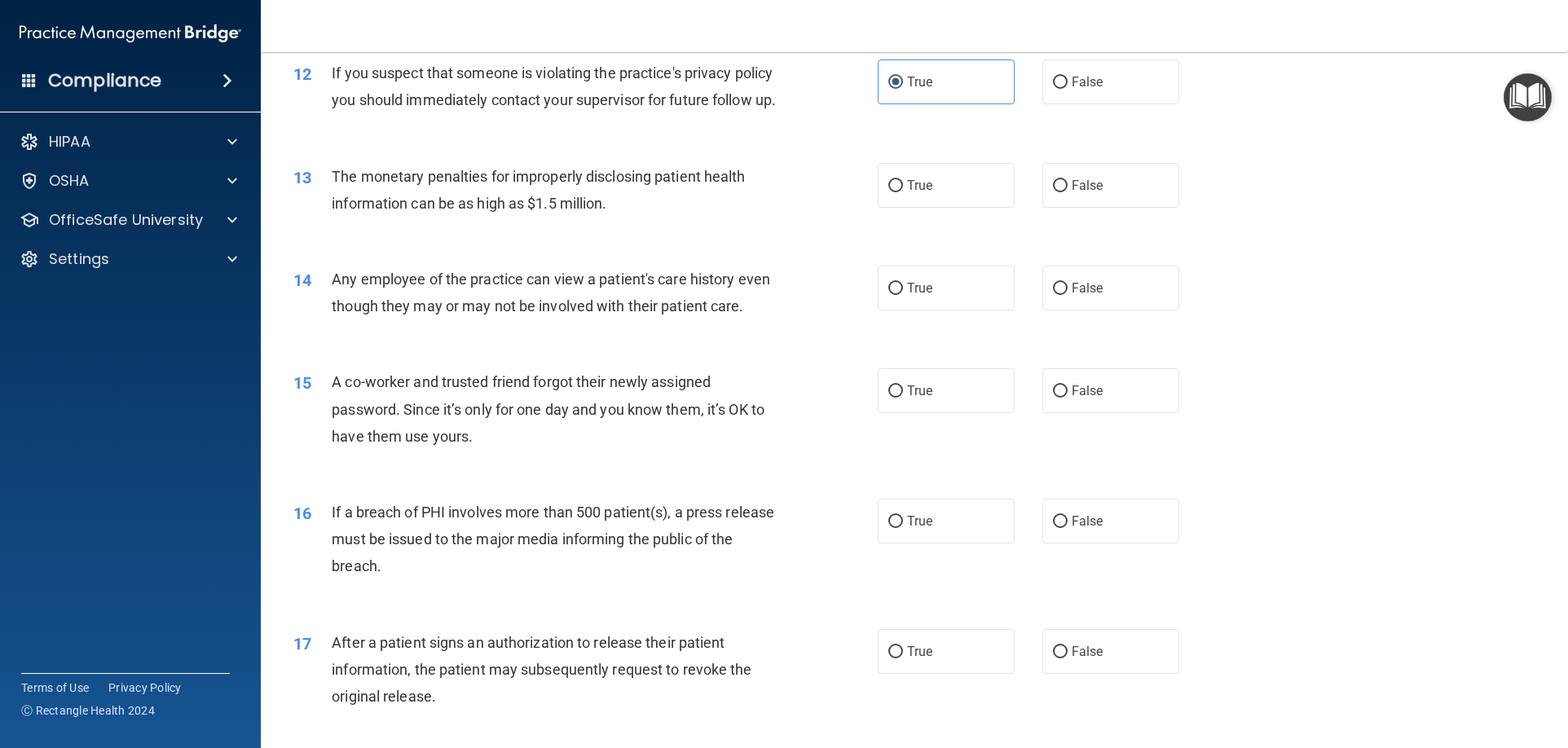
scroll to position [1384, 0]
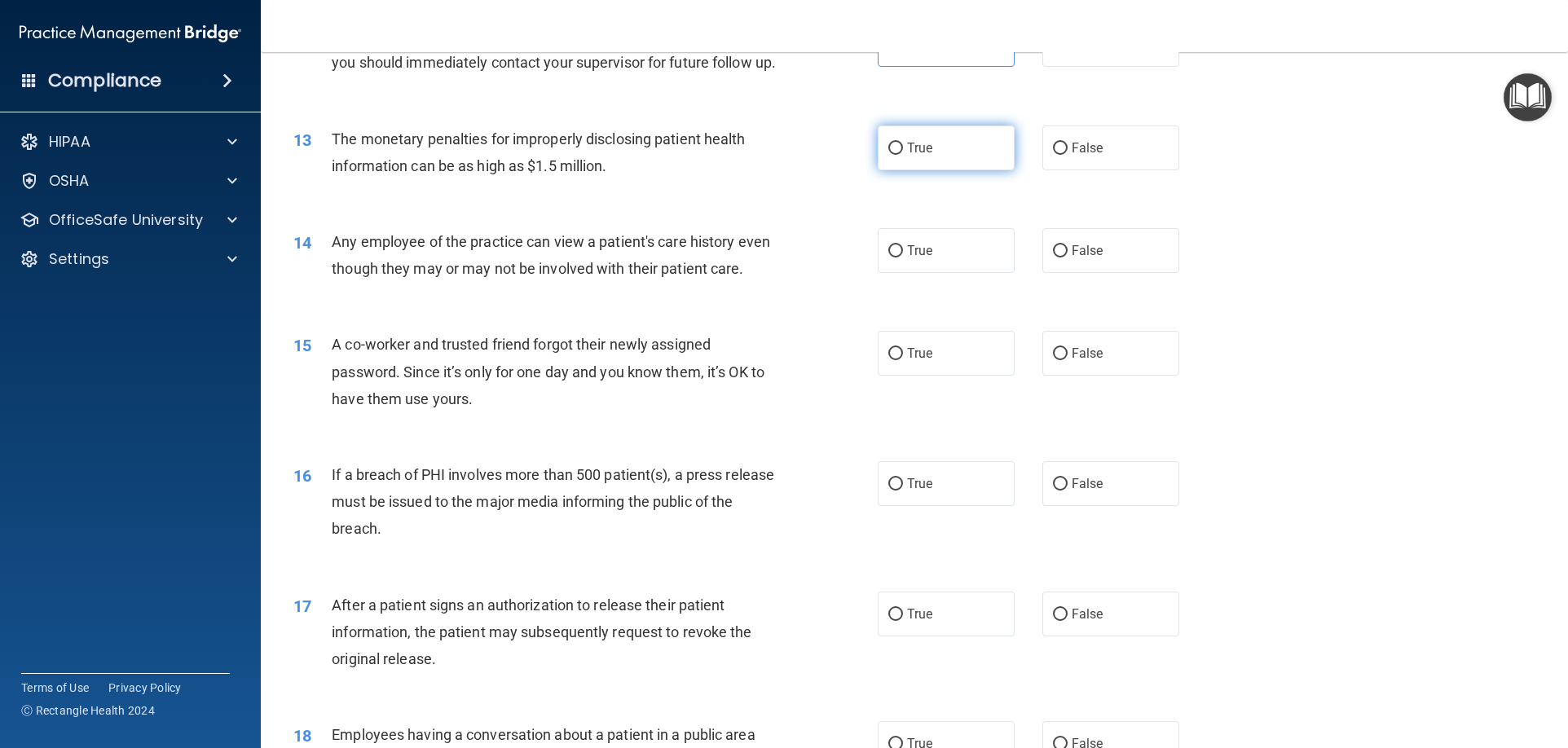
click at [878, 170] on label "True" at bounding box center [945, 148] width 137 height 44
click at [888, 155] on input "True" at bounding box center [895, 148] width 14 height 13
radio input "true"
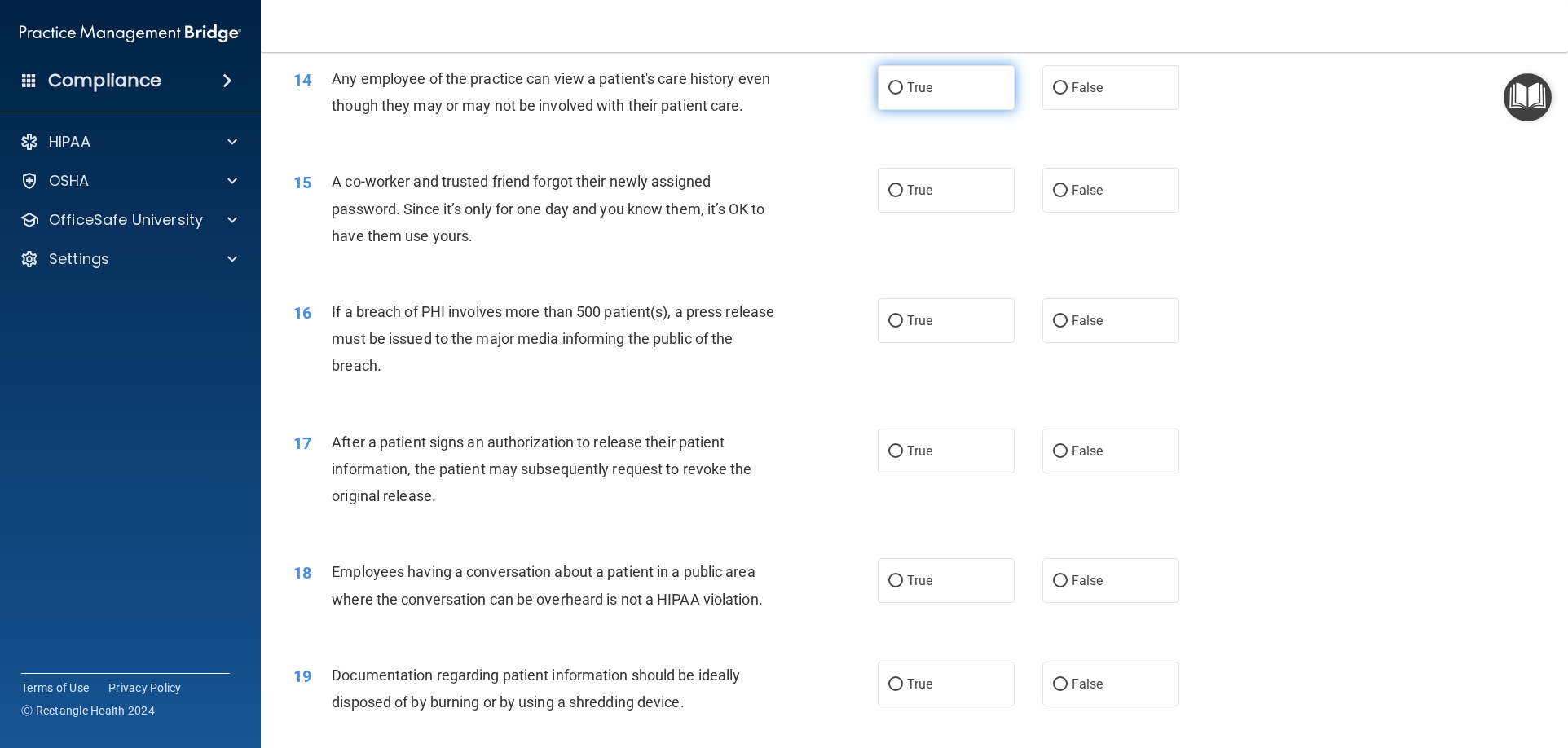
click at [977, 110] on label "True" at bounding box center [945, 87] width 137 height 44
click at [903, 95] on input "True" at bounding box center [895, 88] width 14 height 13
radio input "true"
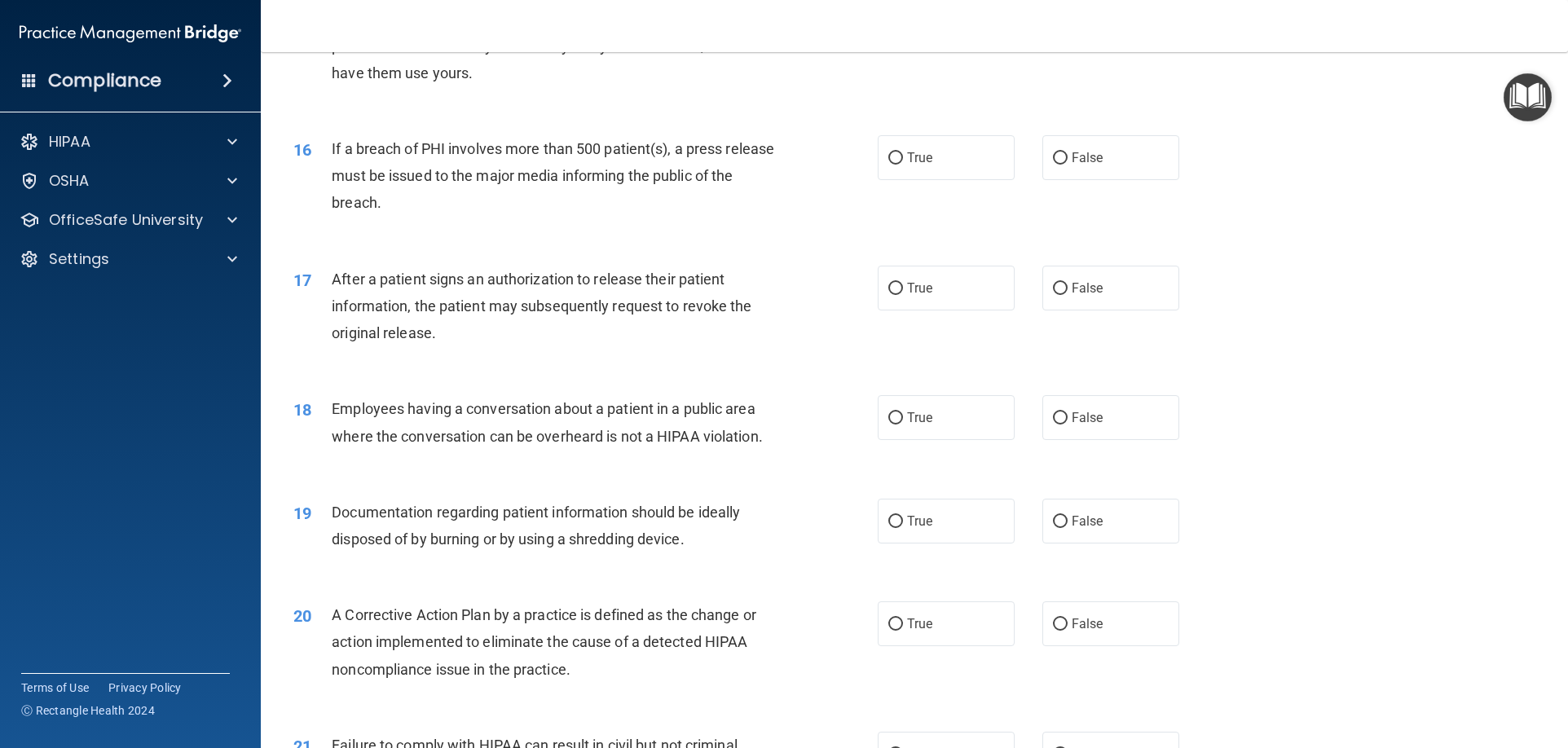
scroll to position [1628, 0]
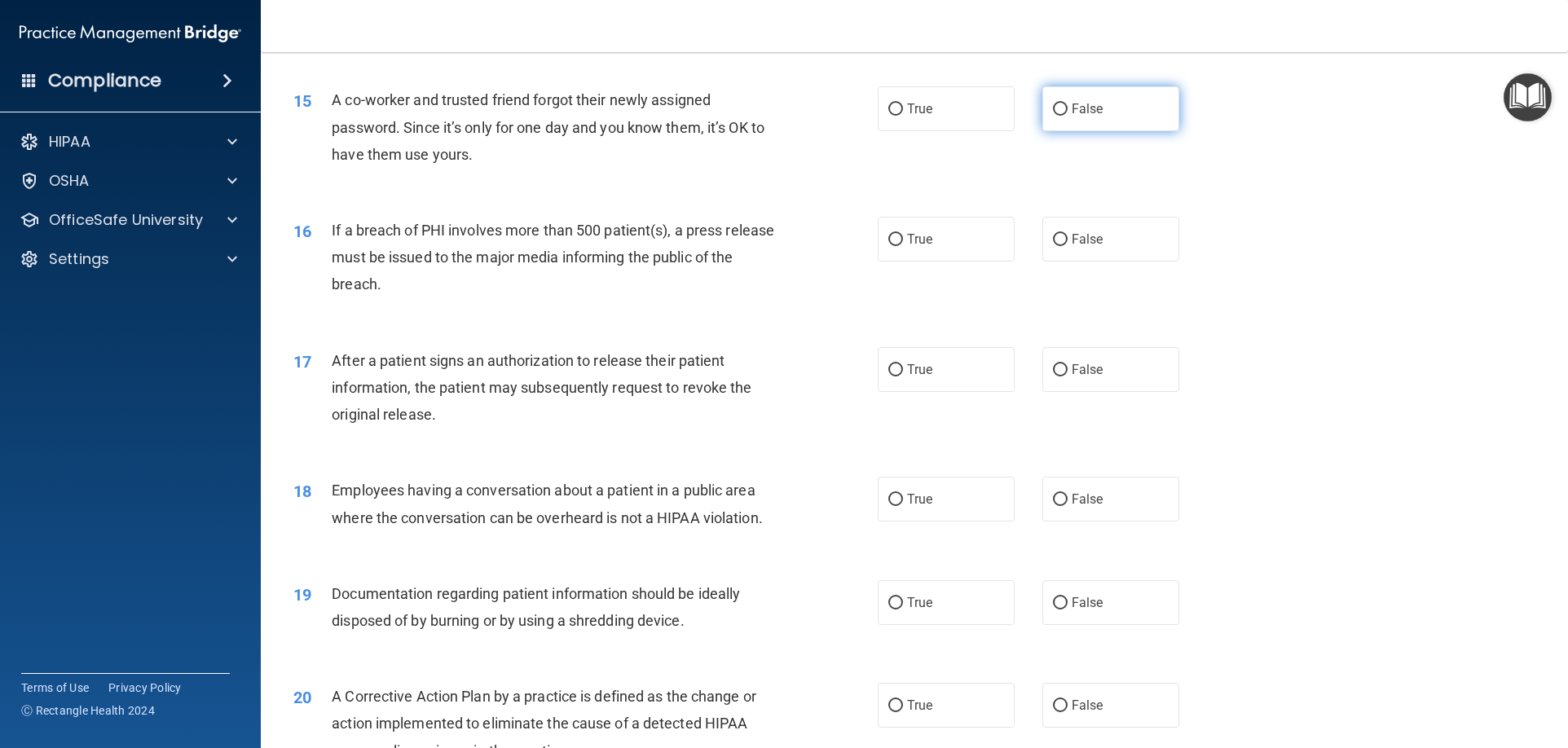
click at [1131, 131] on label "False" at bounding box center [1110, 108] width 137 height 44
click at [1067, 116] on input "False" at bounding box center [1060, 109] width 14 height 13
radio input "true"
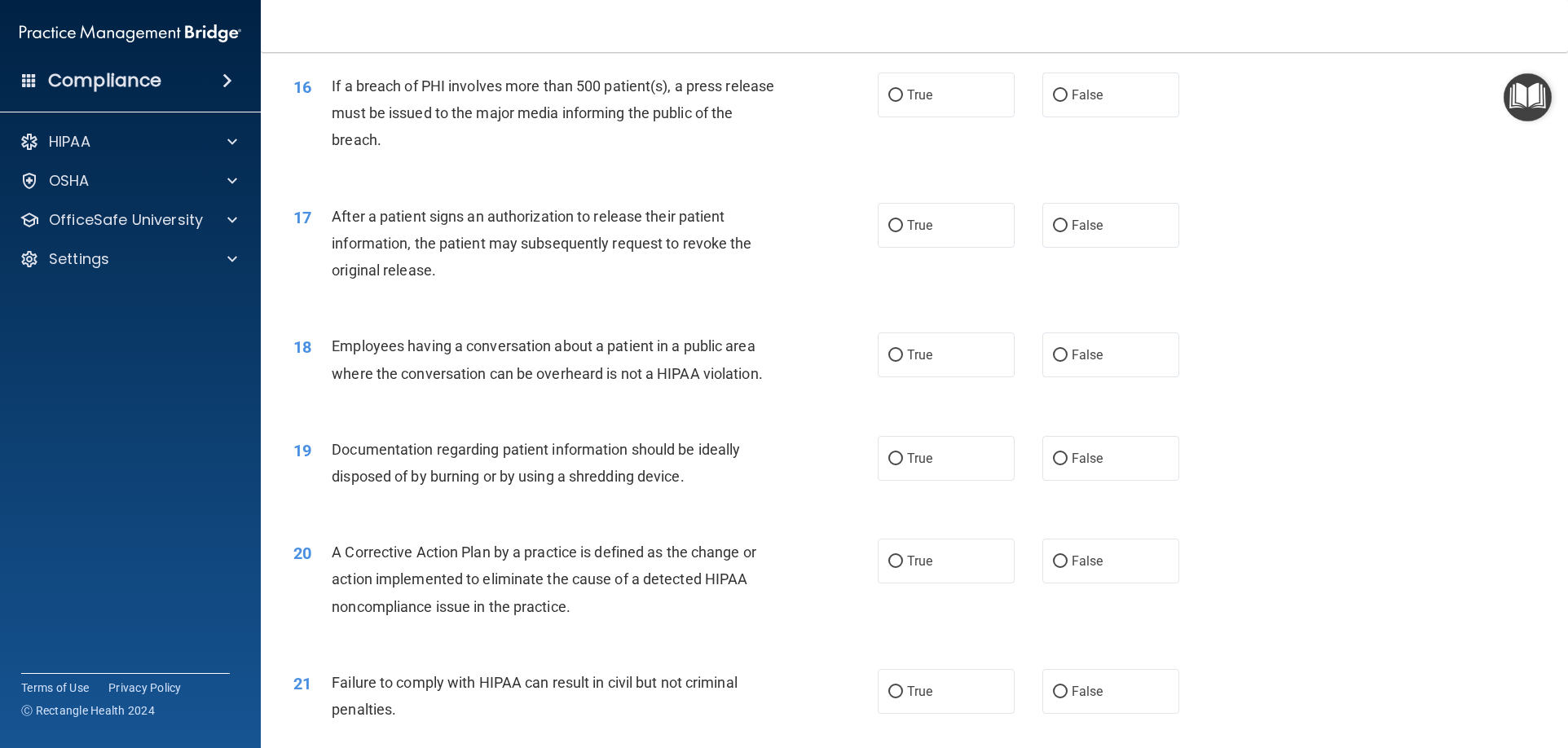
scroll to position [1792, 0]
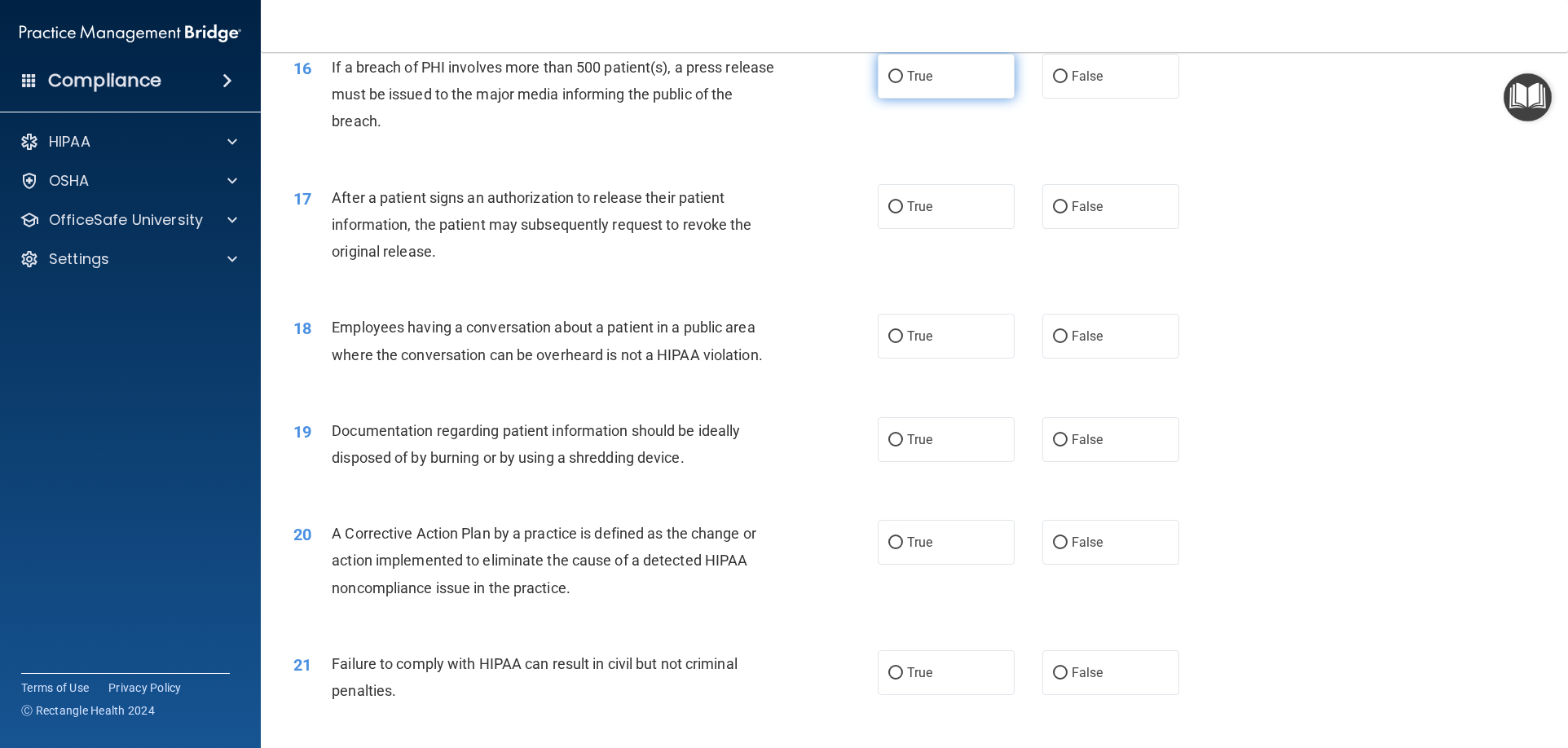
click at [925, 84] on span "True" at bounding box center [919, 76] width 25 height 15
click at [903, 83] on input "True" at bounding box center [895, 76] width 14 height 13
radio input "true"
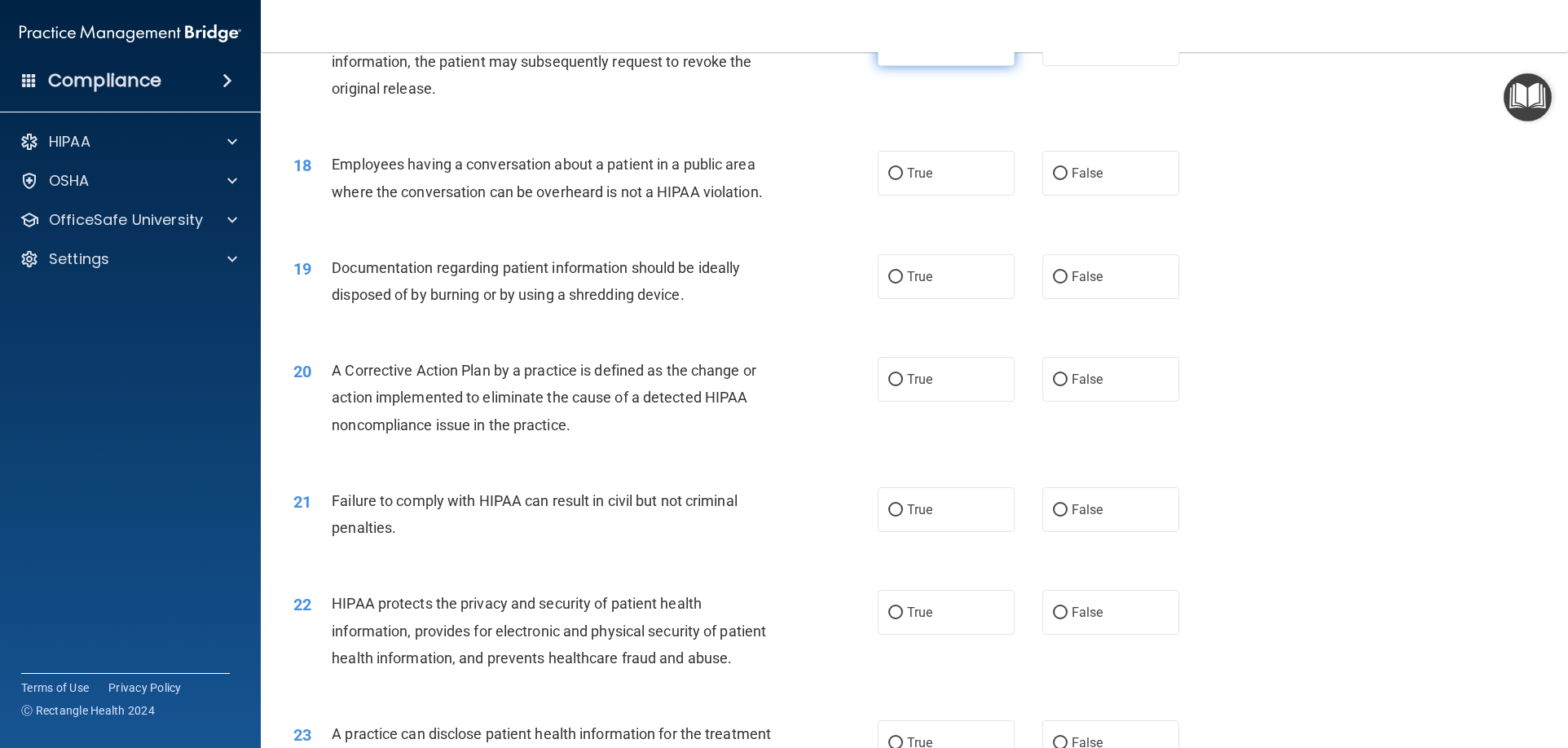
click at [906, 66] on label "True" at bounding box center [945, 43] width 137 height 44
click at [903, 50] on input "True" at bounding box center [895, 44] width 14 height 13
radio input "true"
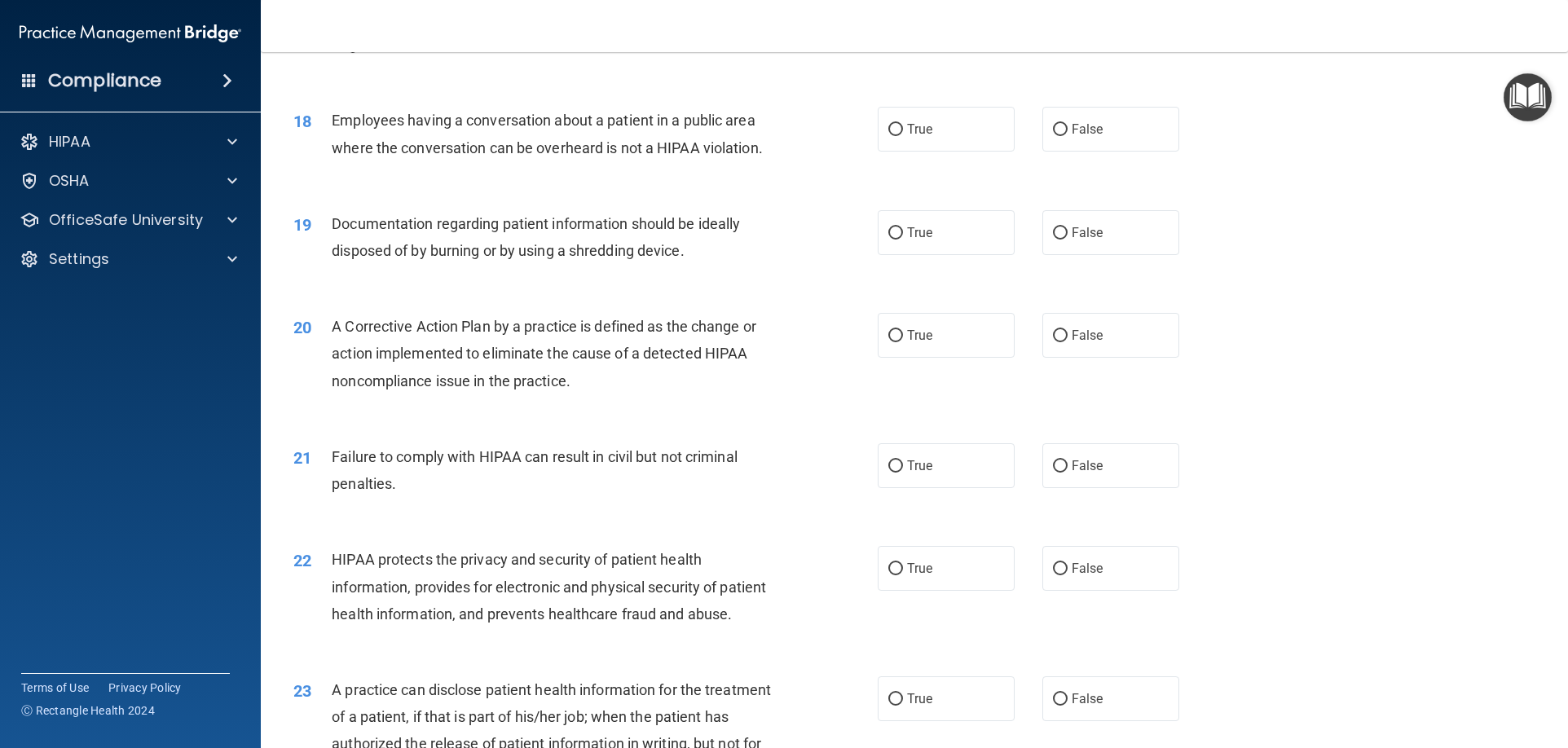
scroll to position [2036, 0]
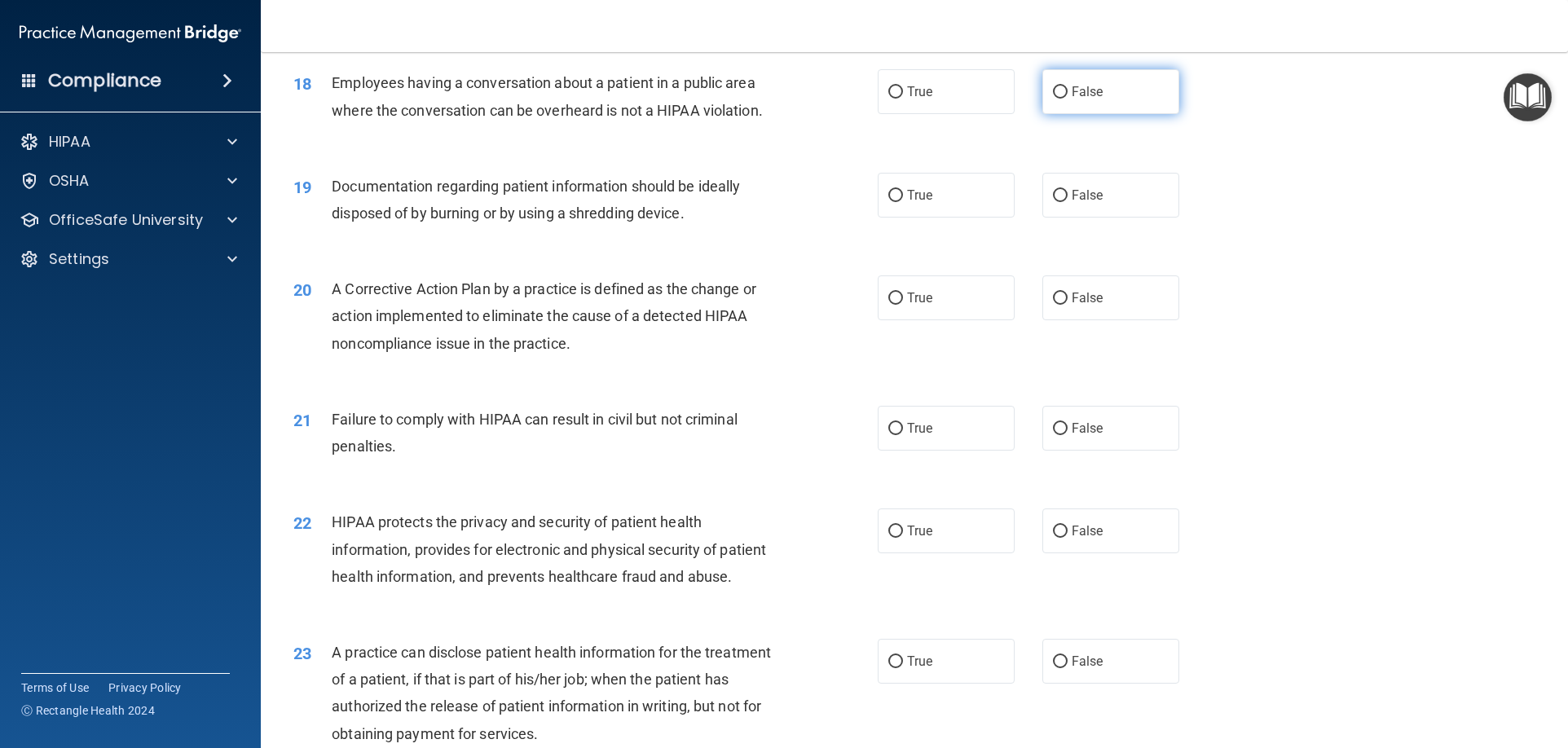
click at [1121, 114] on label "False" at bounding box center [1110, 91] width 137 height 44
click at [1067, 99] on input "False" at bounding box center [1060, 92] width 14 height 13
radio input "true"
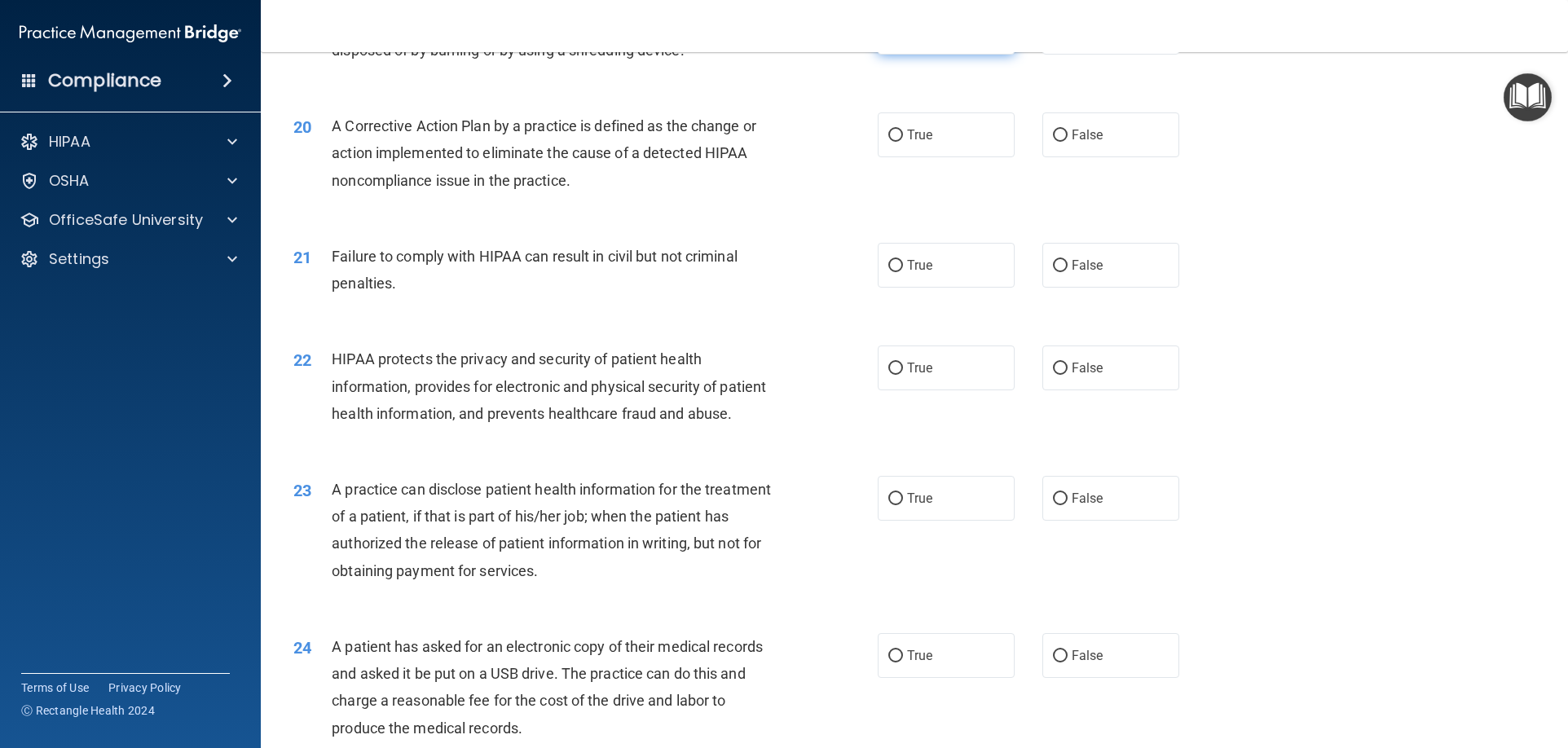
scroll to position [2117, 0]
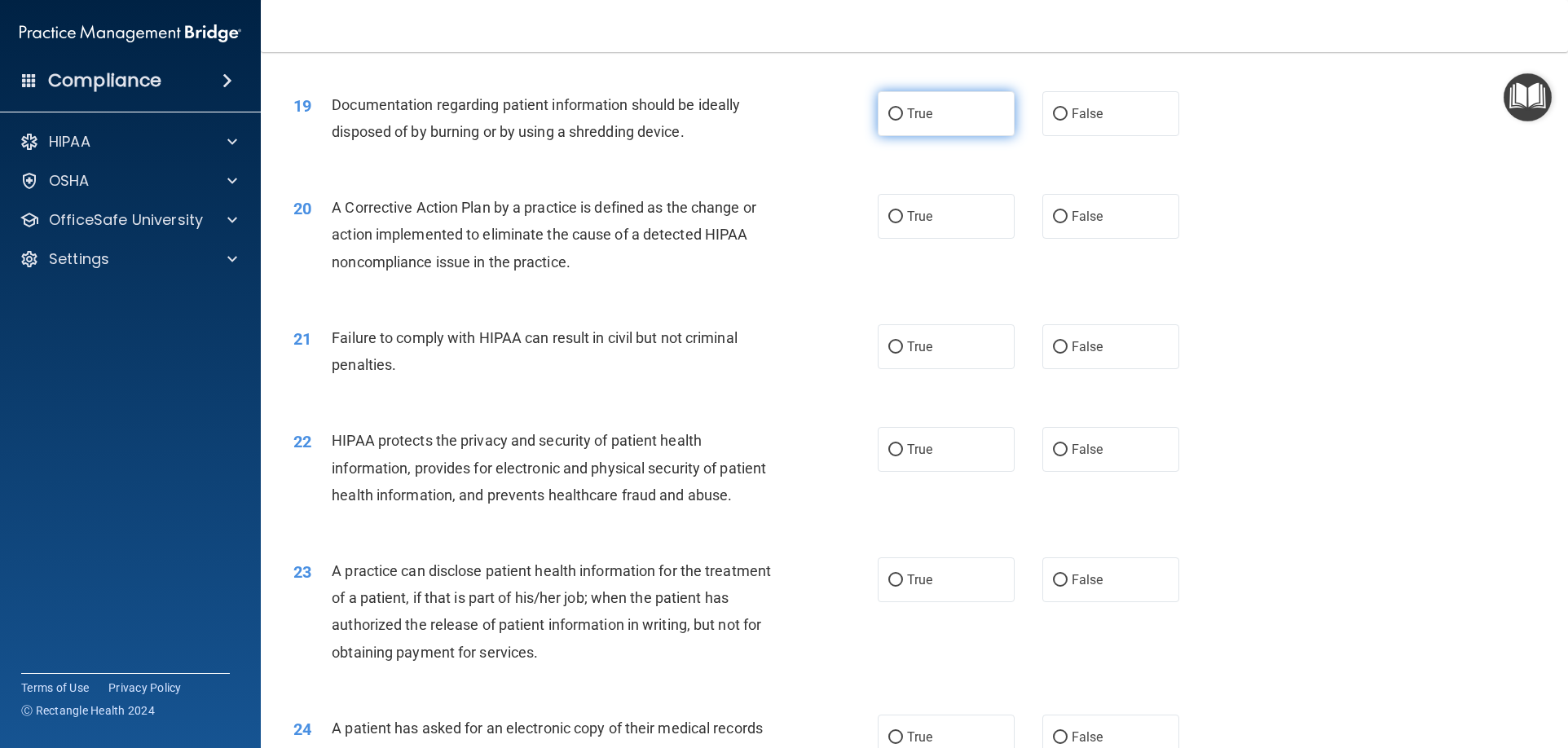
click at [920, 136] on label "True" at bounding box center [945, 113] width 137 height 44
click at [903, 121] on input "True" at bounding box center [895, 114] width 14 height 13
radio input "true"
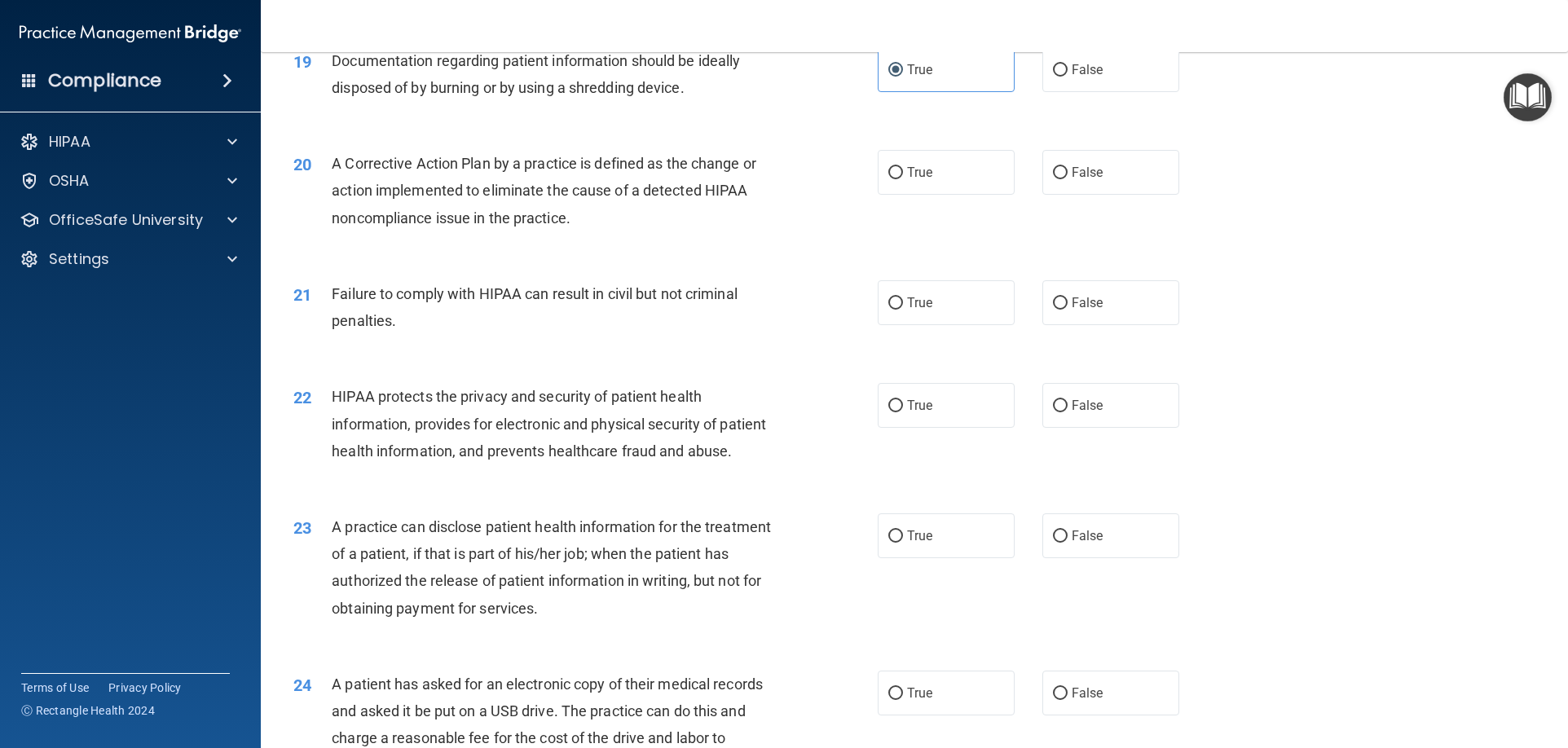
scroll to position [2280, 0]
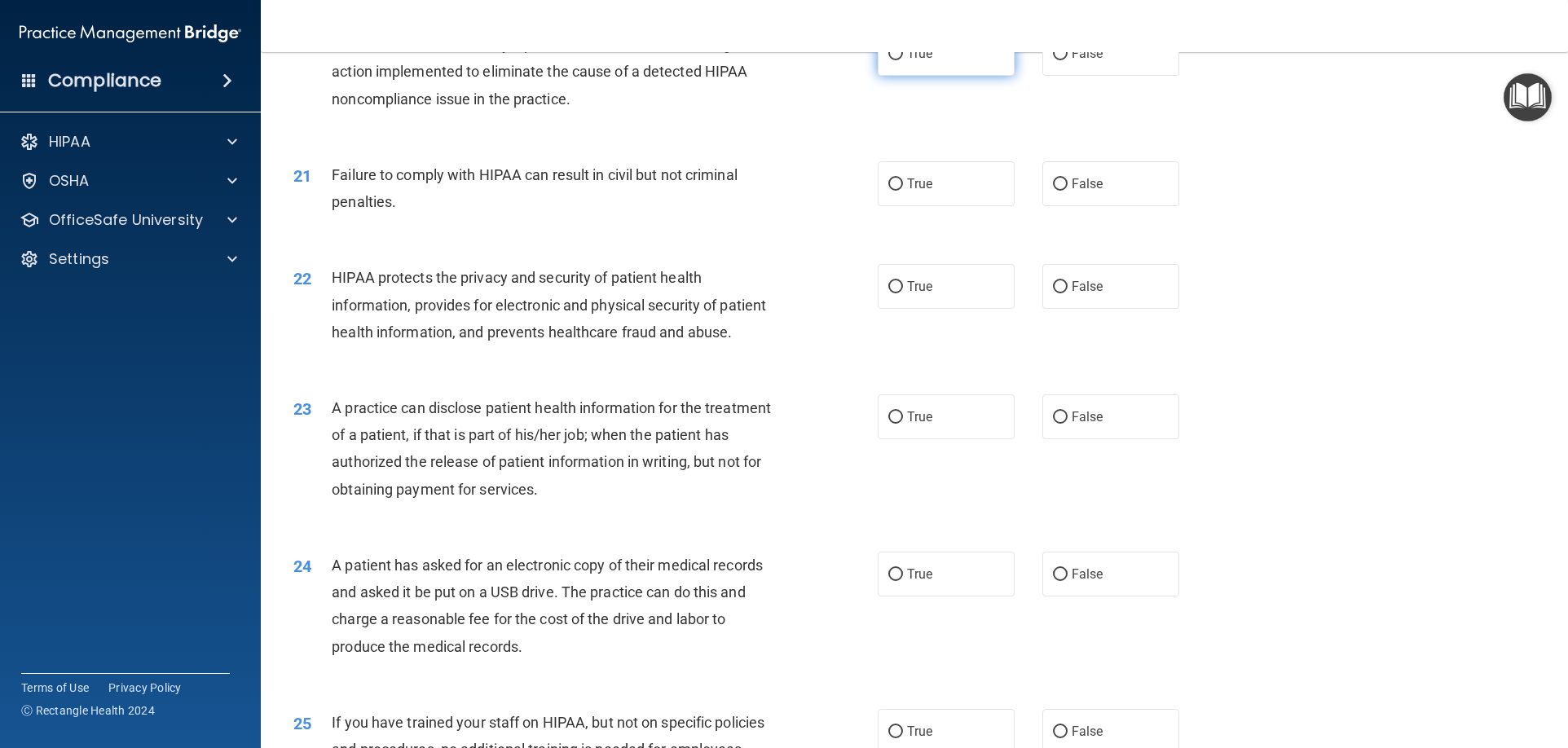
click at [992, 75] on label "True" at bounding box center [945, 53] width 137 height 44
click at [903, 60] on input "True" at bounding box center [895, 54] width 14 height 13
radio input "true"
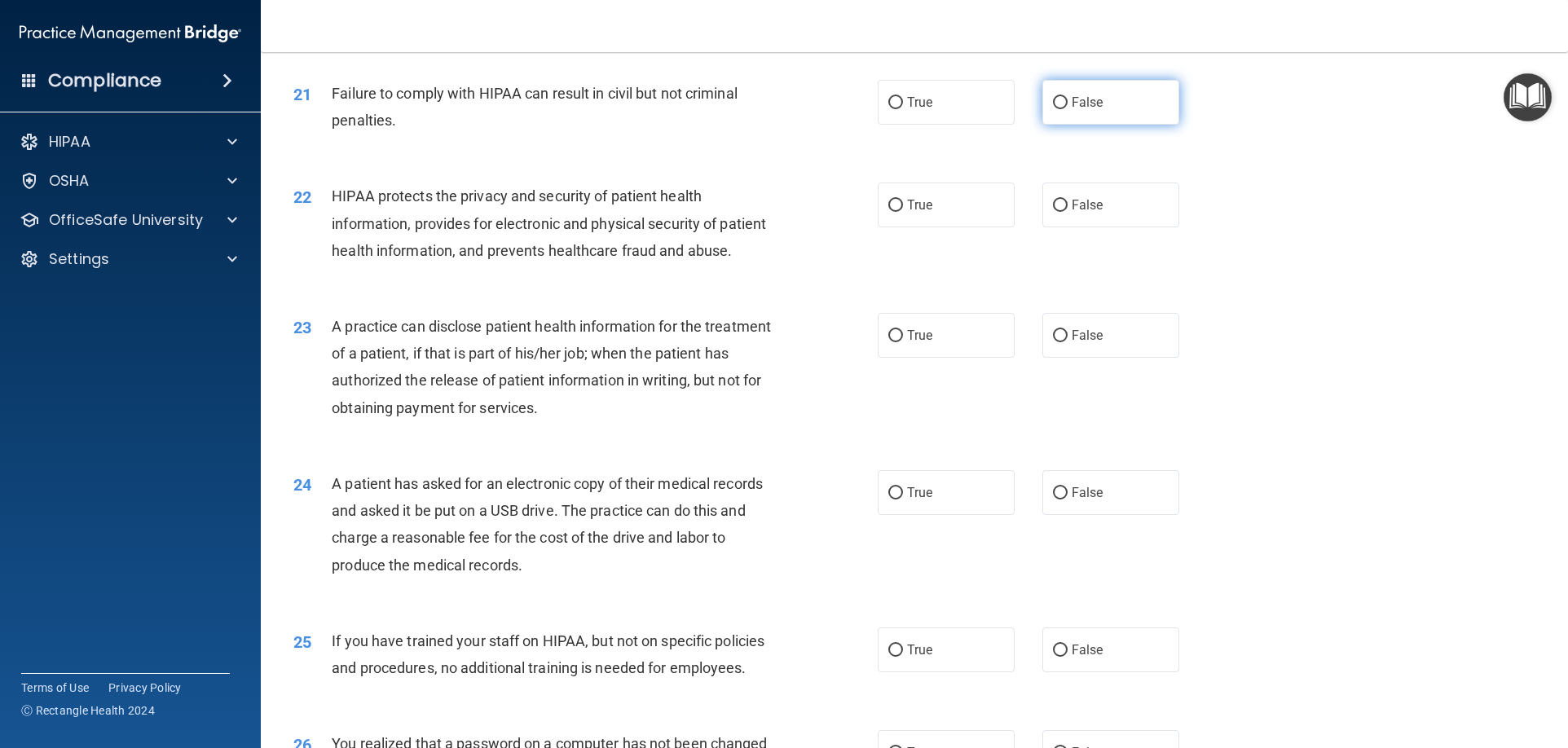
click at [1071, 110] on span "False" at bounding box center [1087, 102] width 32 height 15
click at [1067, 109] on input "False" at bounding box center [1060, 103] width 14 height 13
radio input "true"
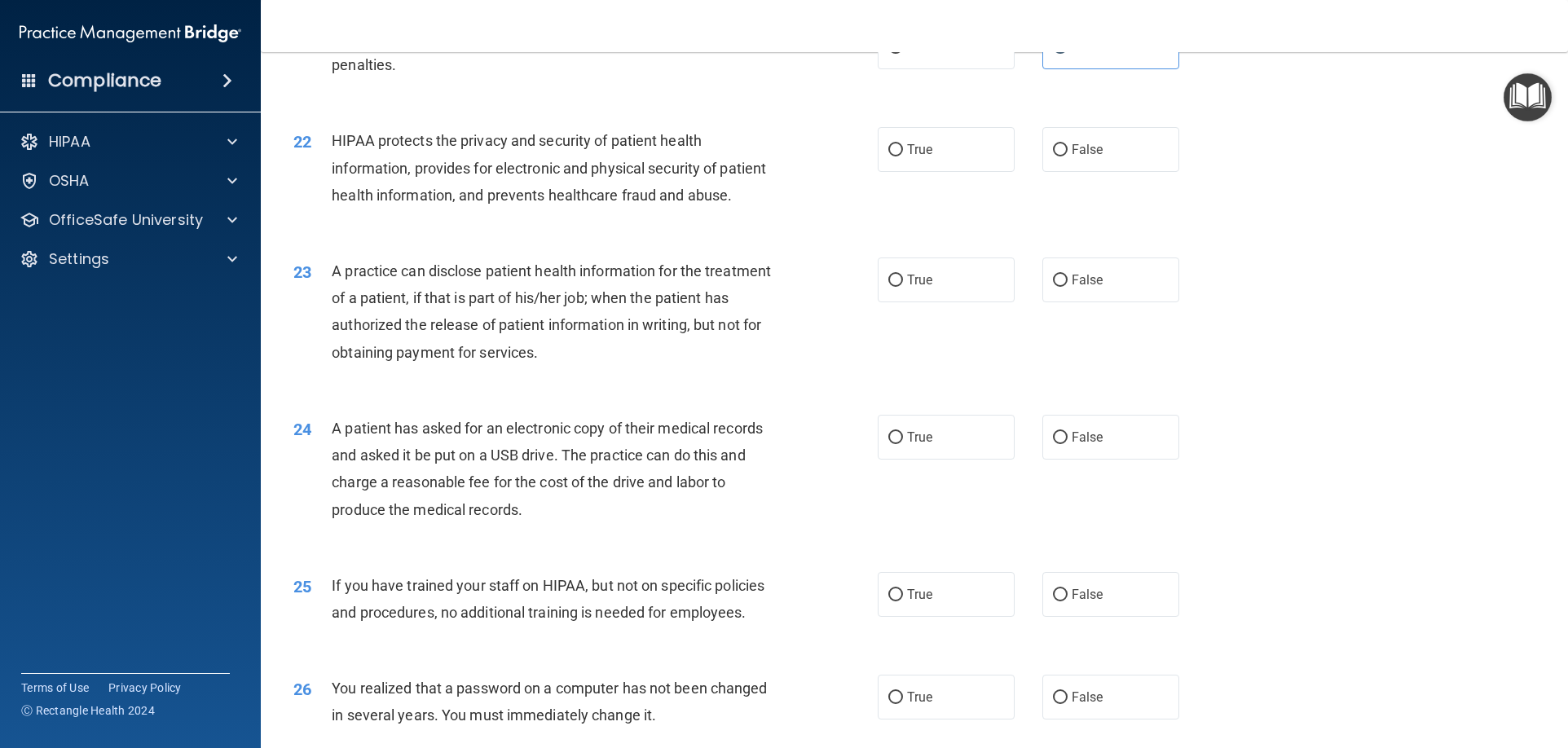
scroll to position [2444, 0]
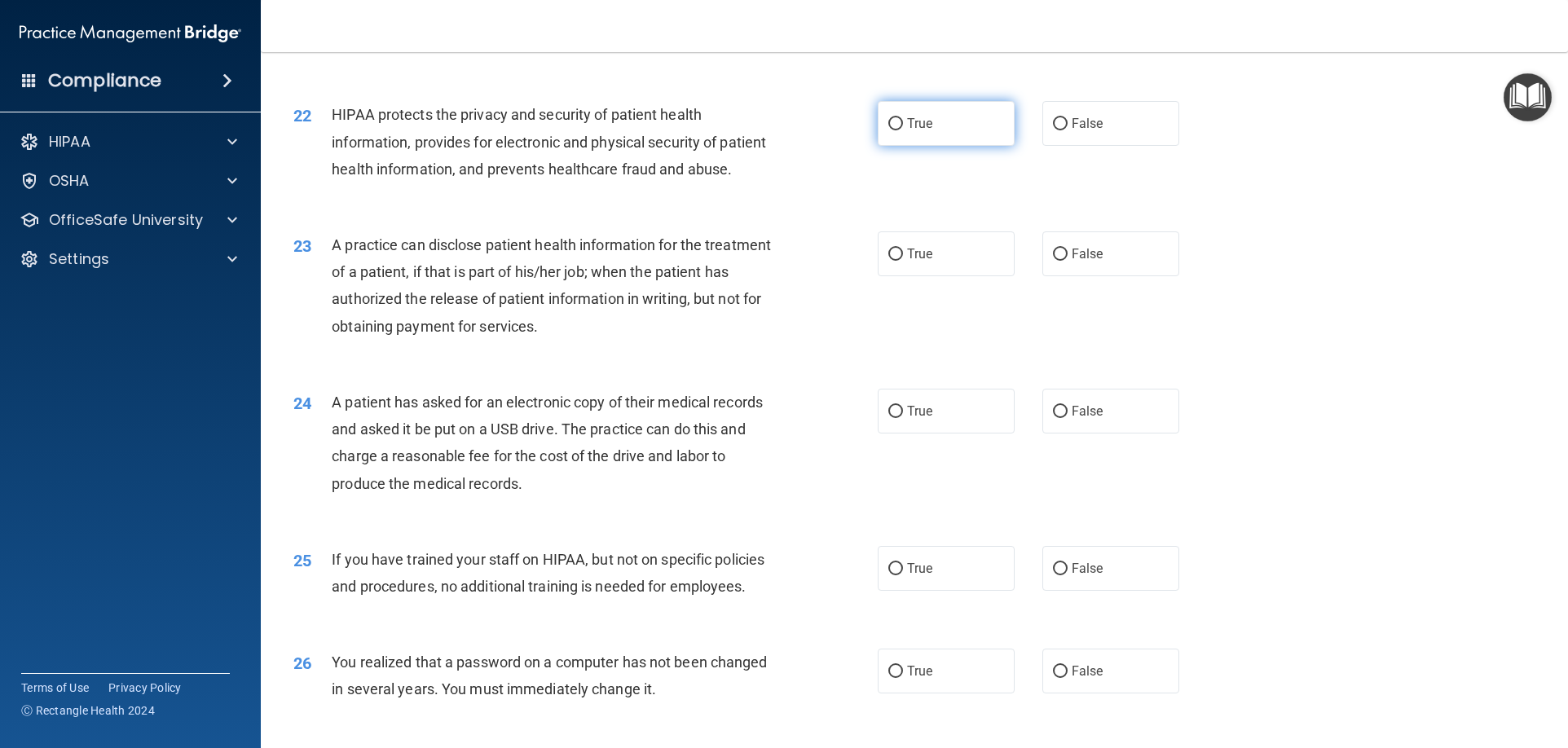
click at [915, 131] on span "True" at bounding box center [919, 123] width 25 height 15
click at [903, 130] on input "True" at bounding box center [895, 124] width 14 height 13
radio input "true"
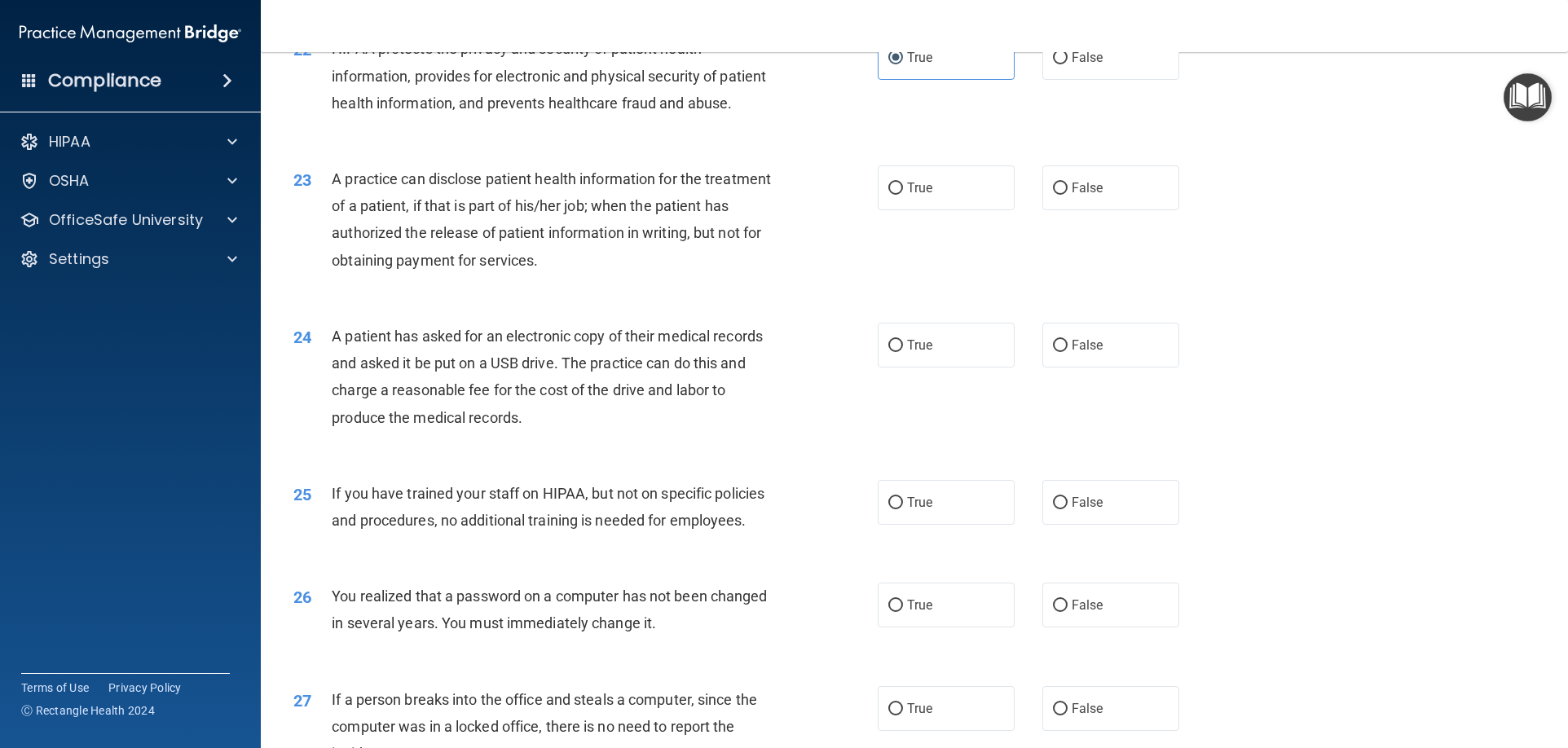
scroll to position [2606, 0]
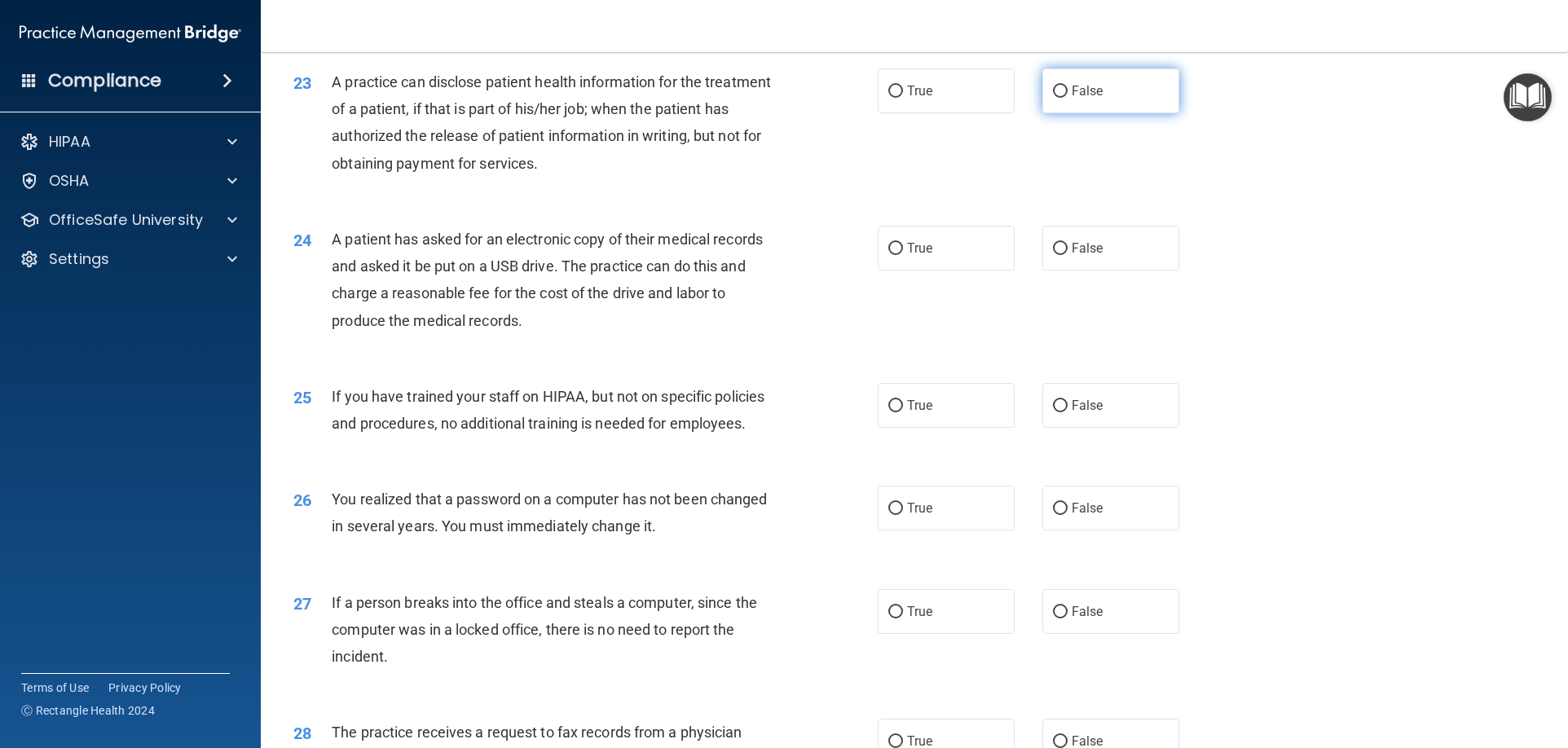
click at [1154, 113] on label "False" at bounding box center [1110, 91] width 137 height 44
click at [1067, 98] on input "False" at bounding box center [1060, 91] width 14 height 13
radio input "true"
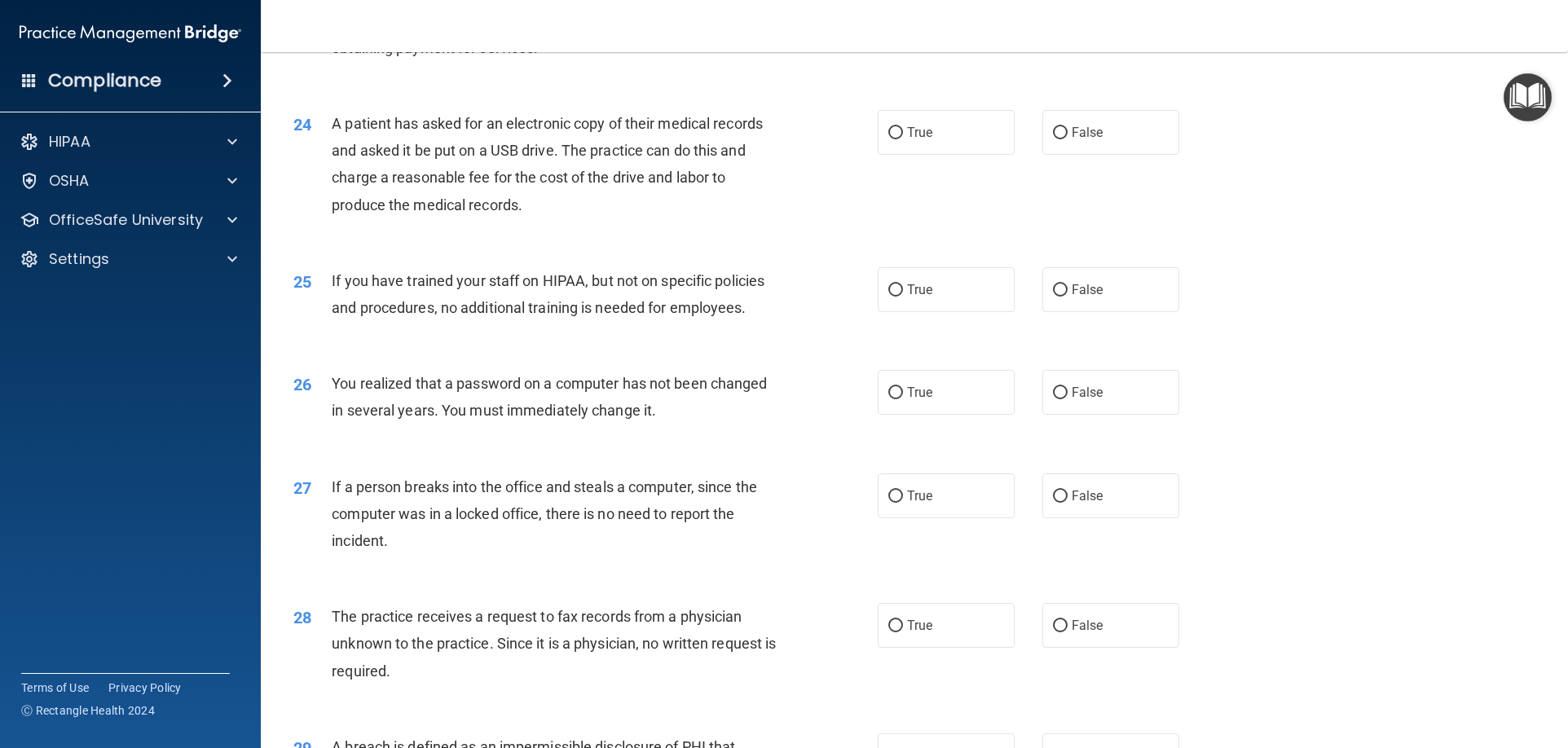
scroll to position [2769, 0]
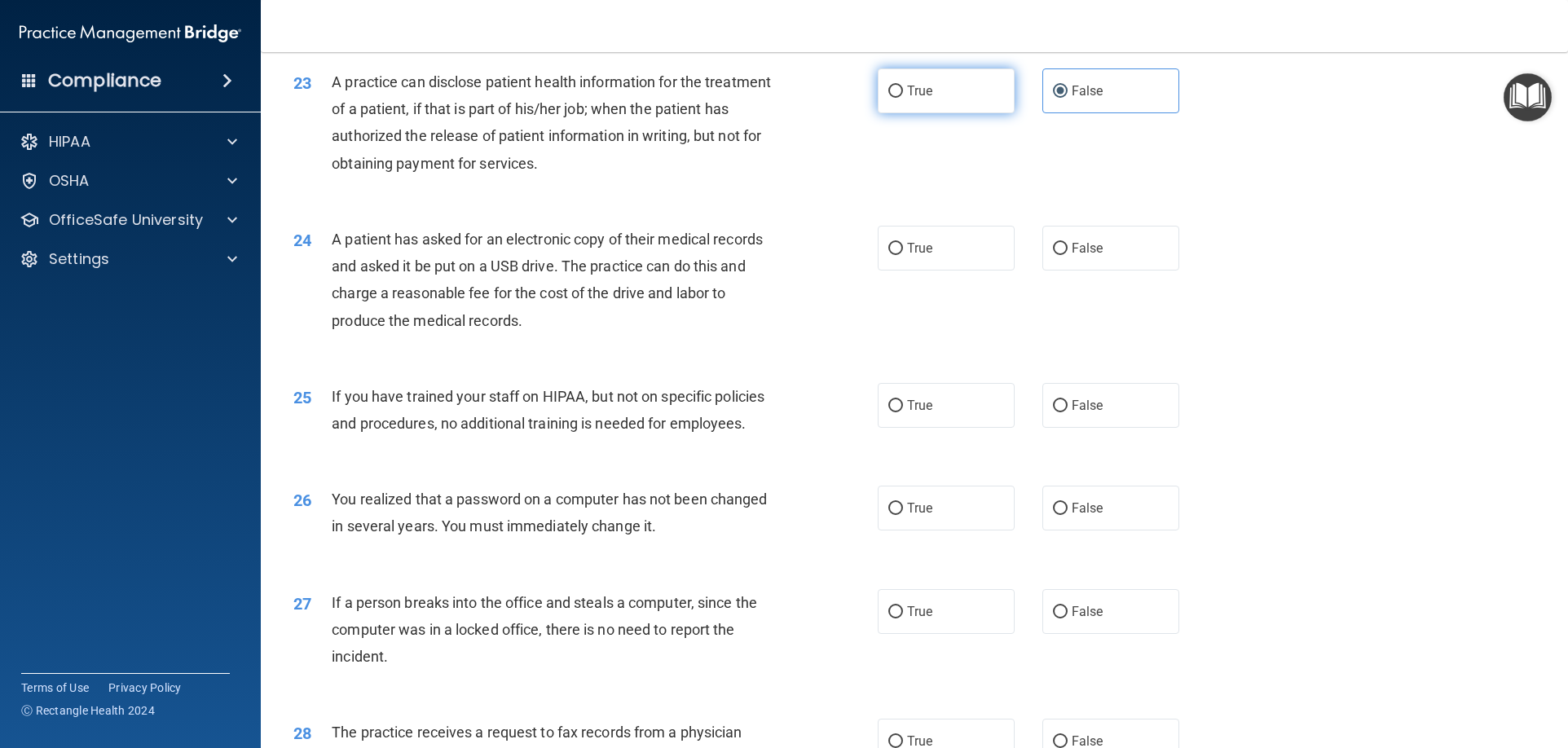
click at [930, 113] on label "True" at bounding box center [945, 91] width 137 height 44
click at [903, 98] on input "True" at bounding box center [895, 91] width 14 height 13
radio input "true"
radio input "false"
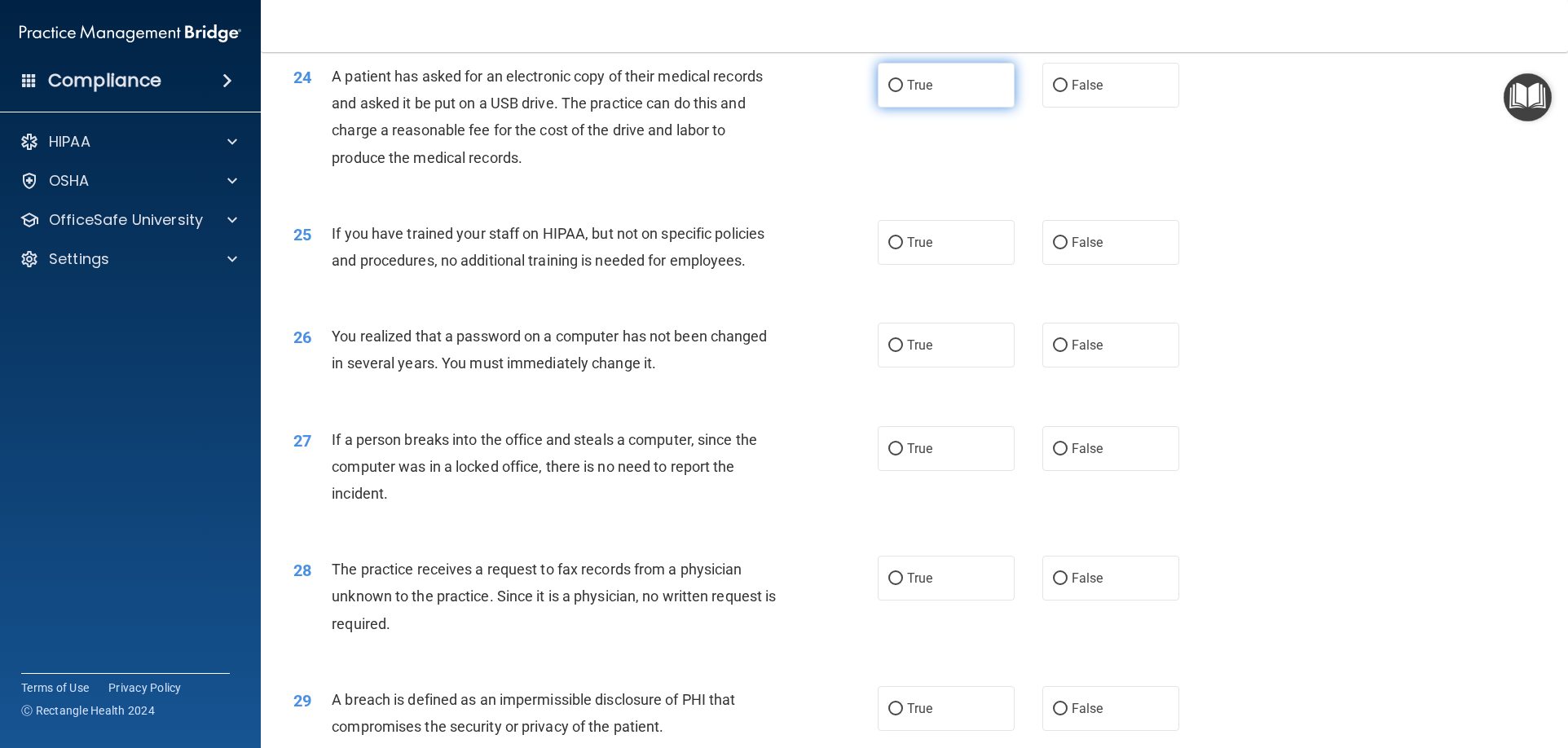
click at [940, 107] on label "True" at bounding box center [945, 85] width 137 height 44
click at [903, 92] on input "True" at bounding box center [895, 86] width 14 height 13
radio input "true"
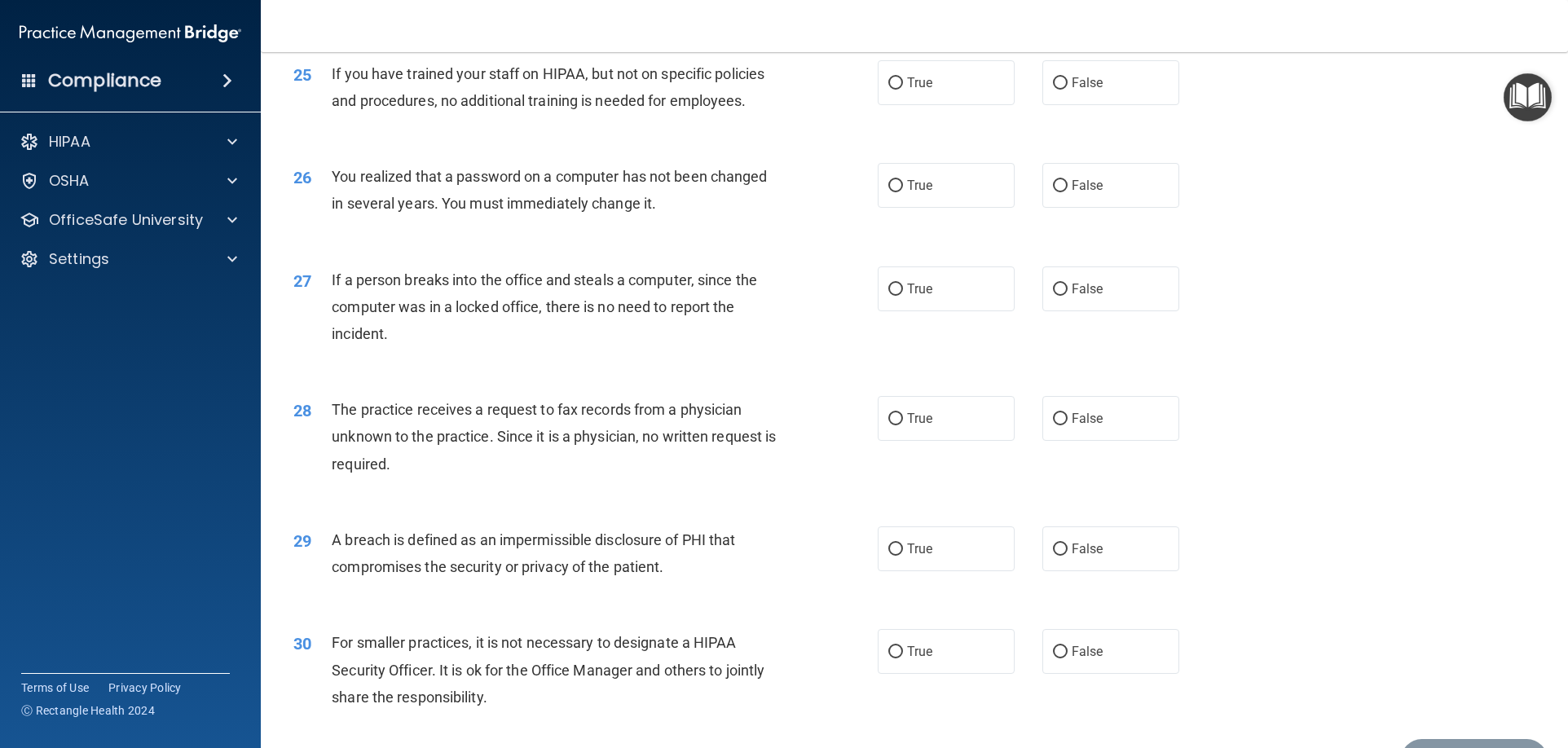
scroll to position [2932, 0]
click at [1104, 101] on label "False" at bounding box center [1110, 79] width 137 height 44
click at [1067, 86] on input "False" at bounding box center [1060, 80] width 14 height 13
radio input "true"
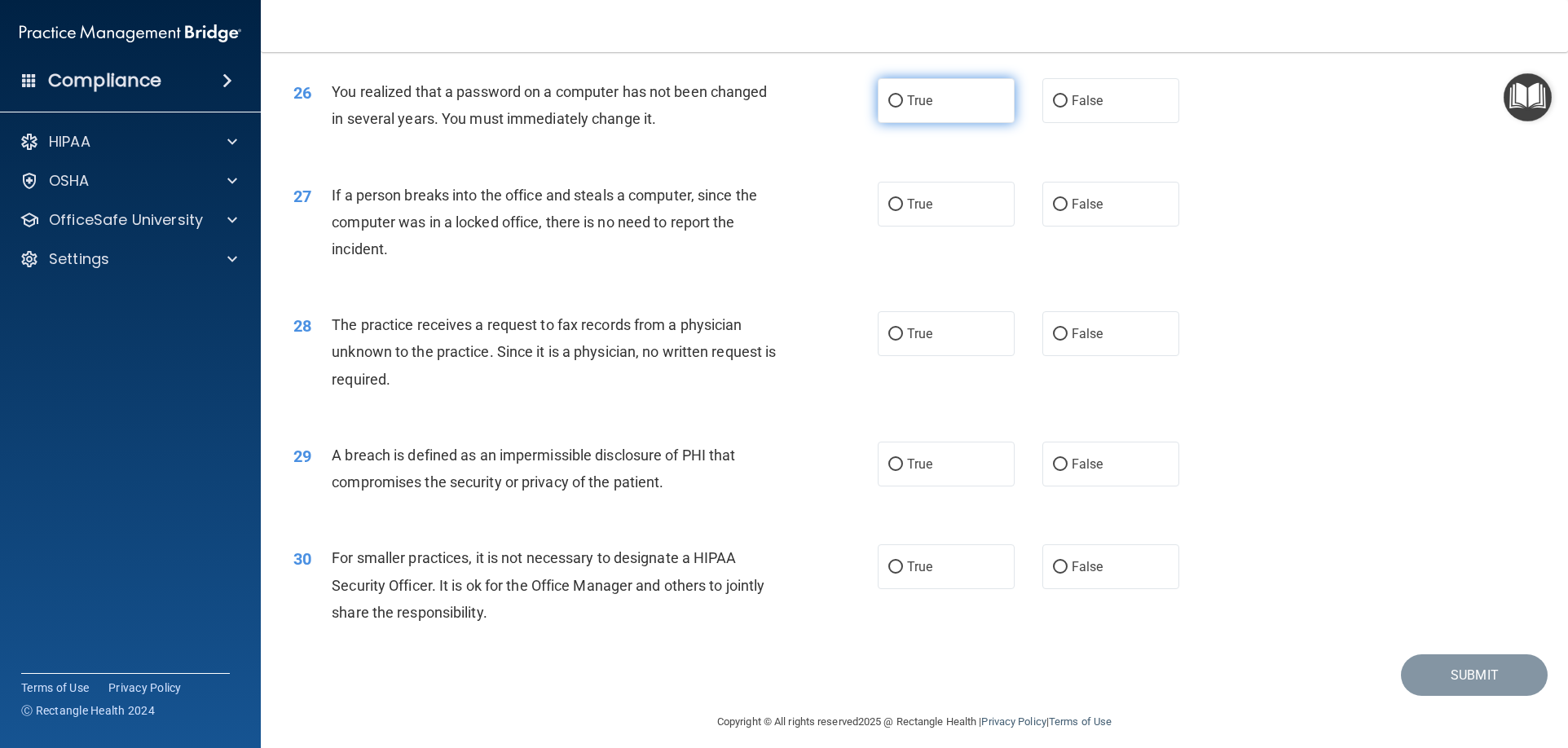
click at [908, 108] on span "True" at bounding box center [919, 101] width 25 height 15
click at [903, 107] on input "True" at bounding box center [895, 101] width 14 height 13
radio input "true"
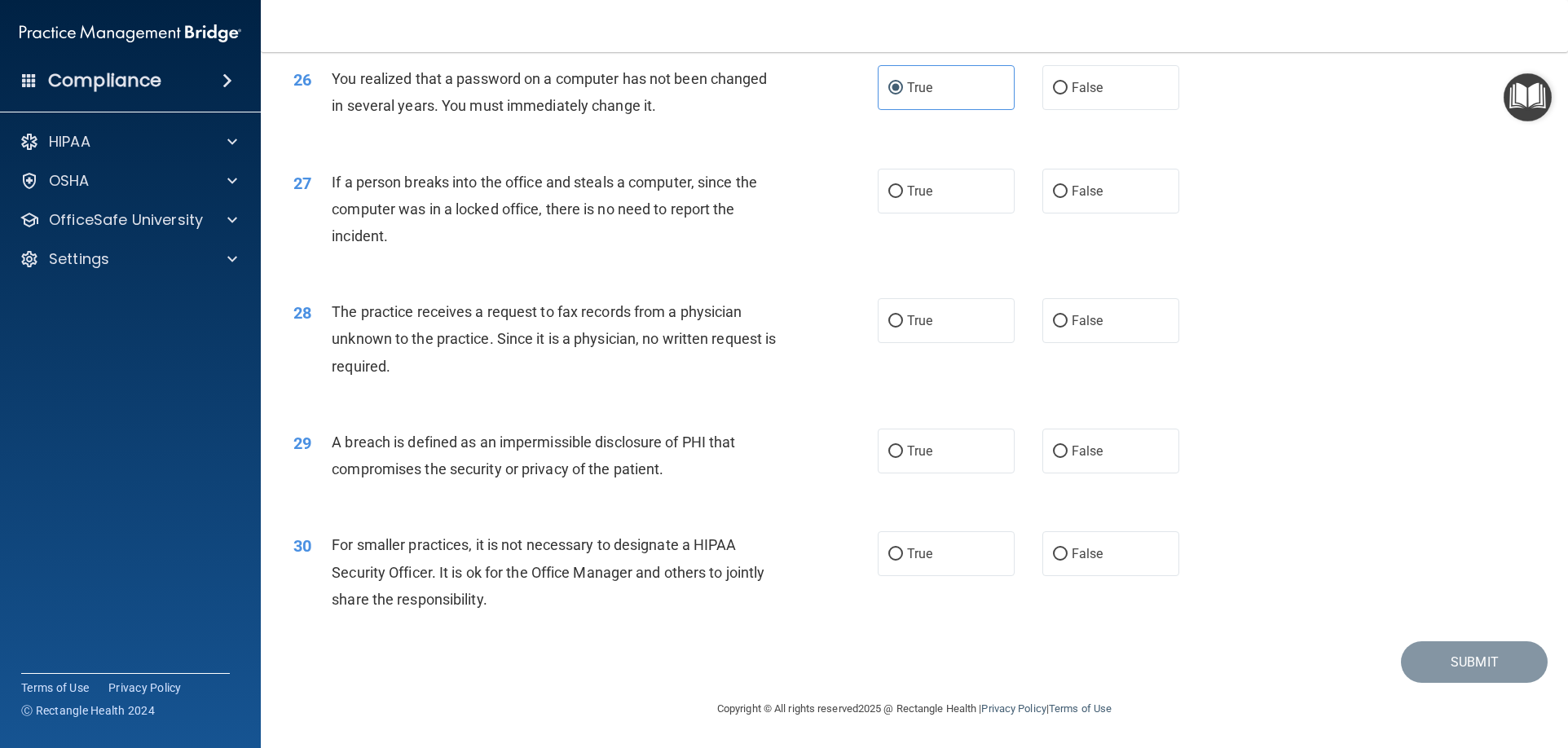
scroll to position [3053, 0]
click at [1097, 205] on label "False" at bounding box center [1110, 190] width 137 height 44
click at [1067, 198] on input "False" at bounding box center [1060, 191] width 14 height 13
radio input "true"
click at [900, 317] on label "True" at bounding box center [945, 319] width 137 height 44
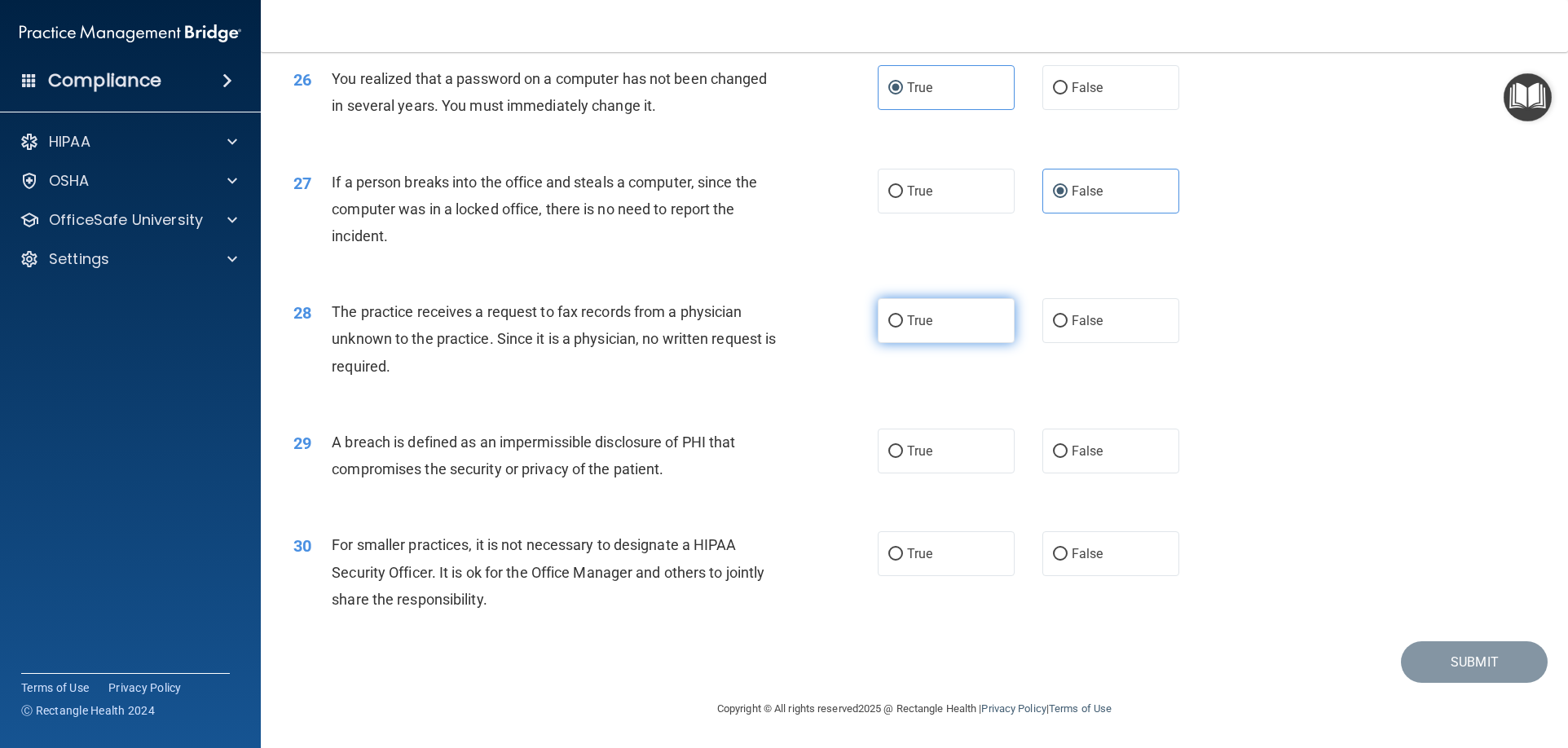
click at [900, 317] on input "True" at bounding box center [895, 321] width 14 height 13
radio input "true"
click at [962, 452] on label "True" at bounding box center [945, 450] width 137 height 44
click at [903, 452] on input "True" at bounding box center [895, 451] width 14 height 13
radio input "true"
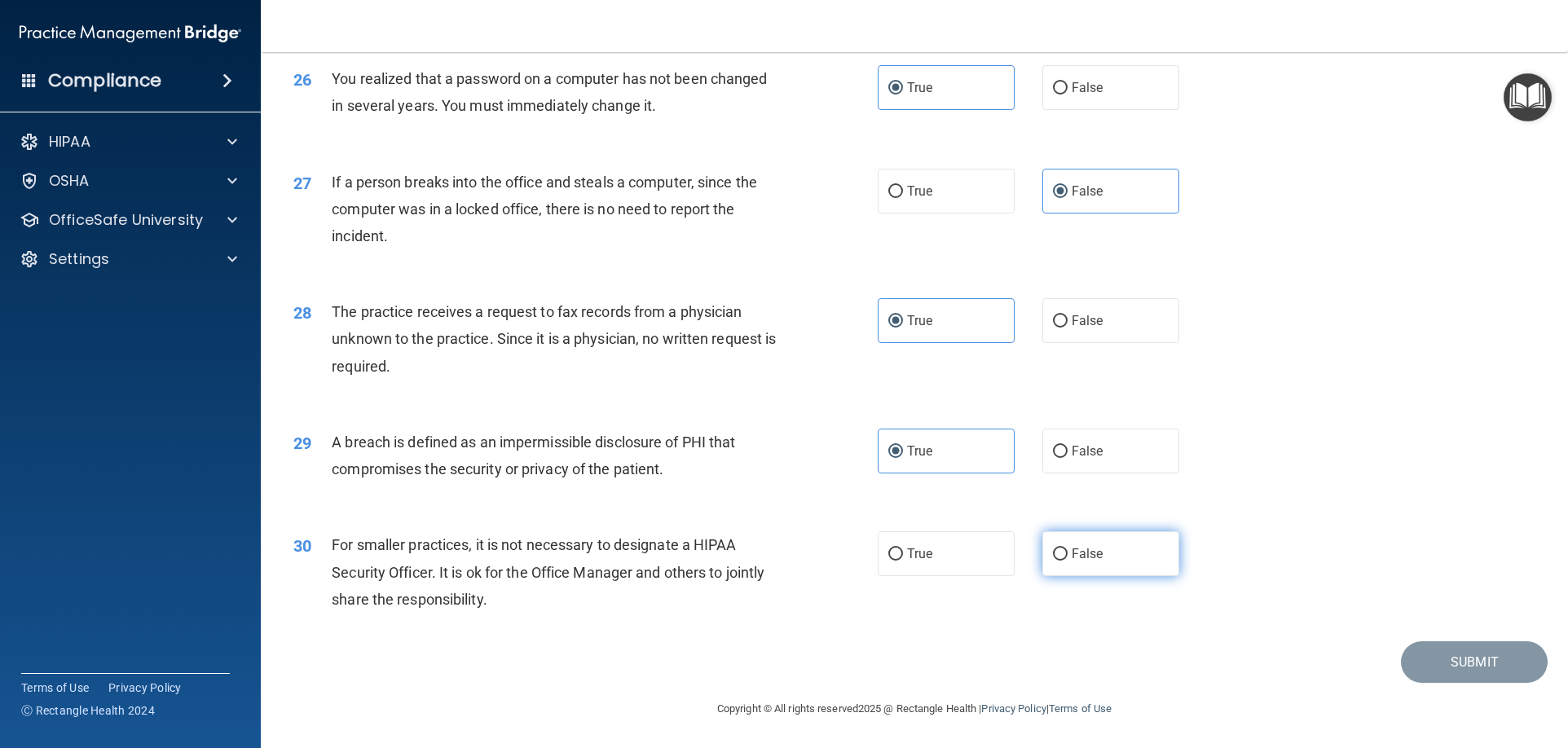
click at [1104, 562] on label "False" at bounding box center [1110, 553] width 137 height 44
click at [1067, 560] on input "False" at bounding box center [1060, 554] width 14 height 13
radio input "true"
click at [1482, 668] on button "Submit" at bounding box center [1473, 662] width 147 height 42
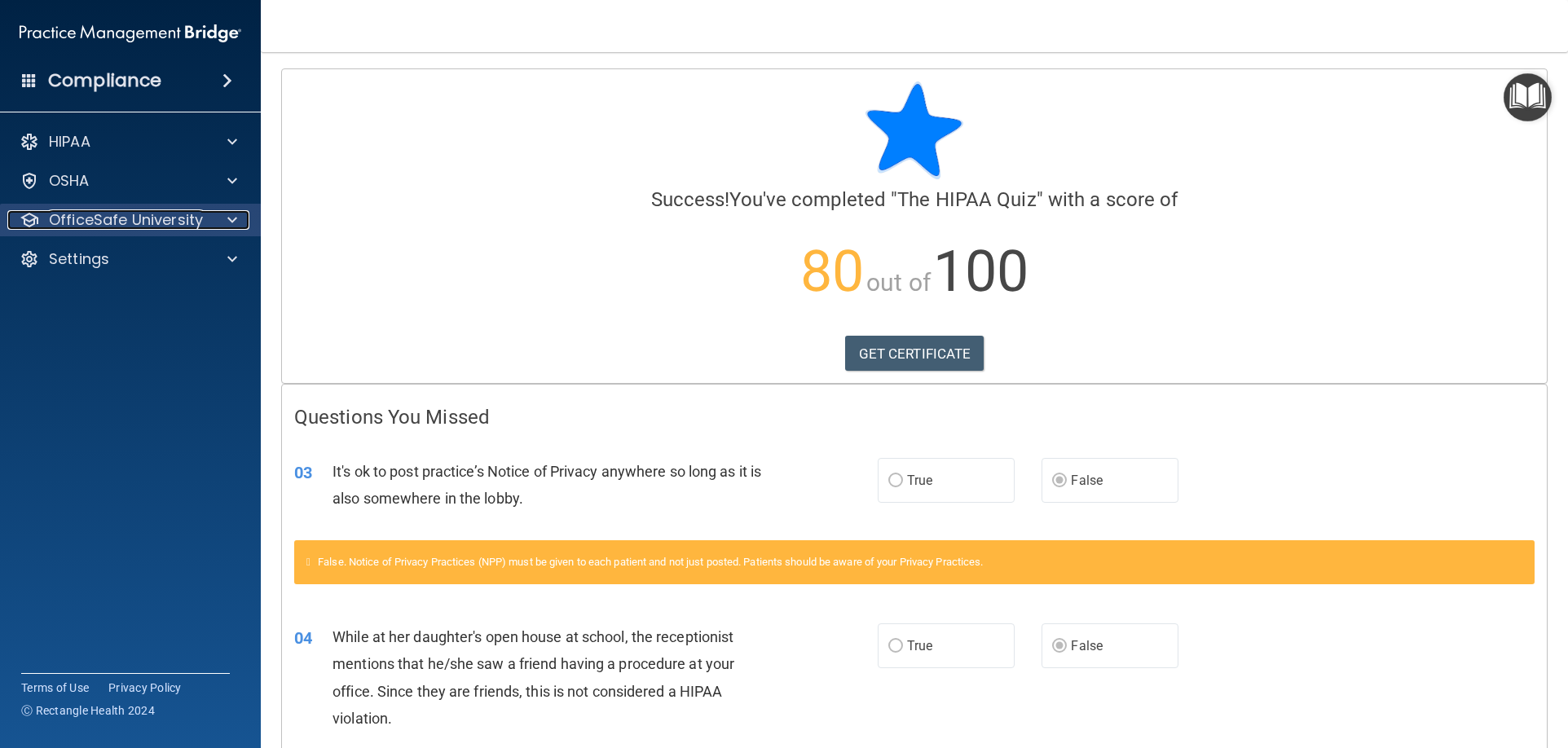
click at [150, 220] on p "OfficeSafe University" at bounding box center [126, 220] width 154 height 19
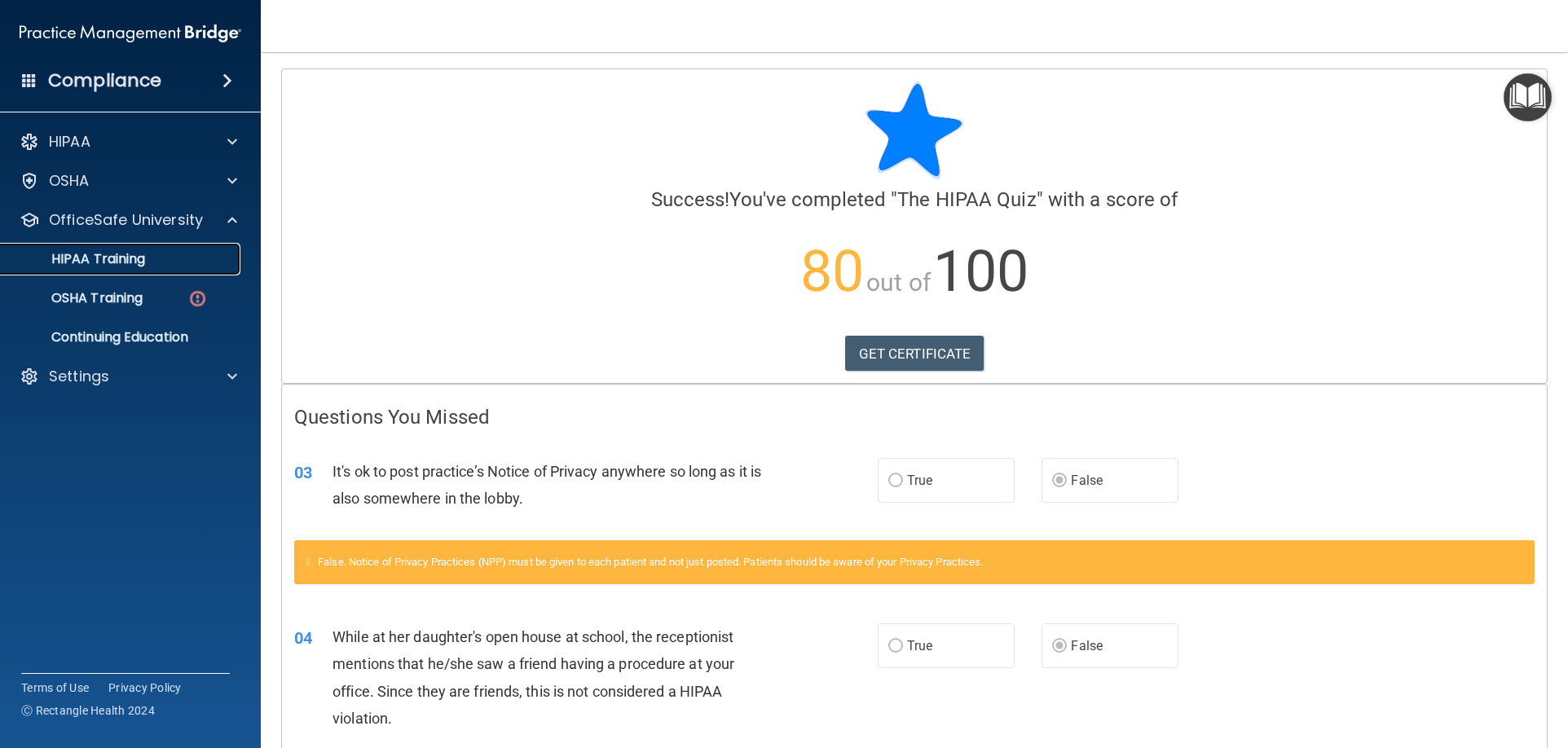
click at [155, 263] on div "HIPAA Training" at bounding box center [122, 258] width 222 height 16
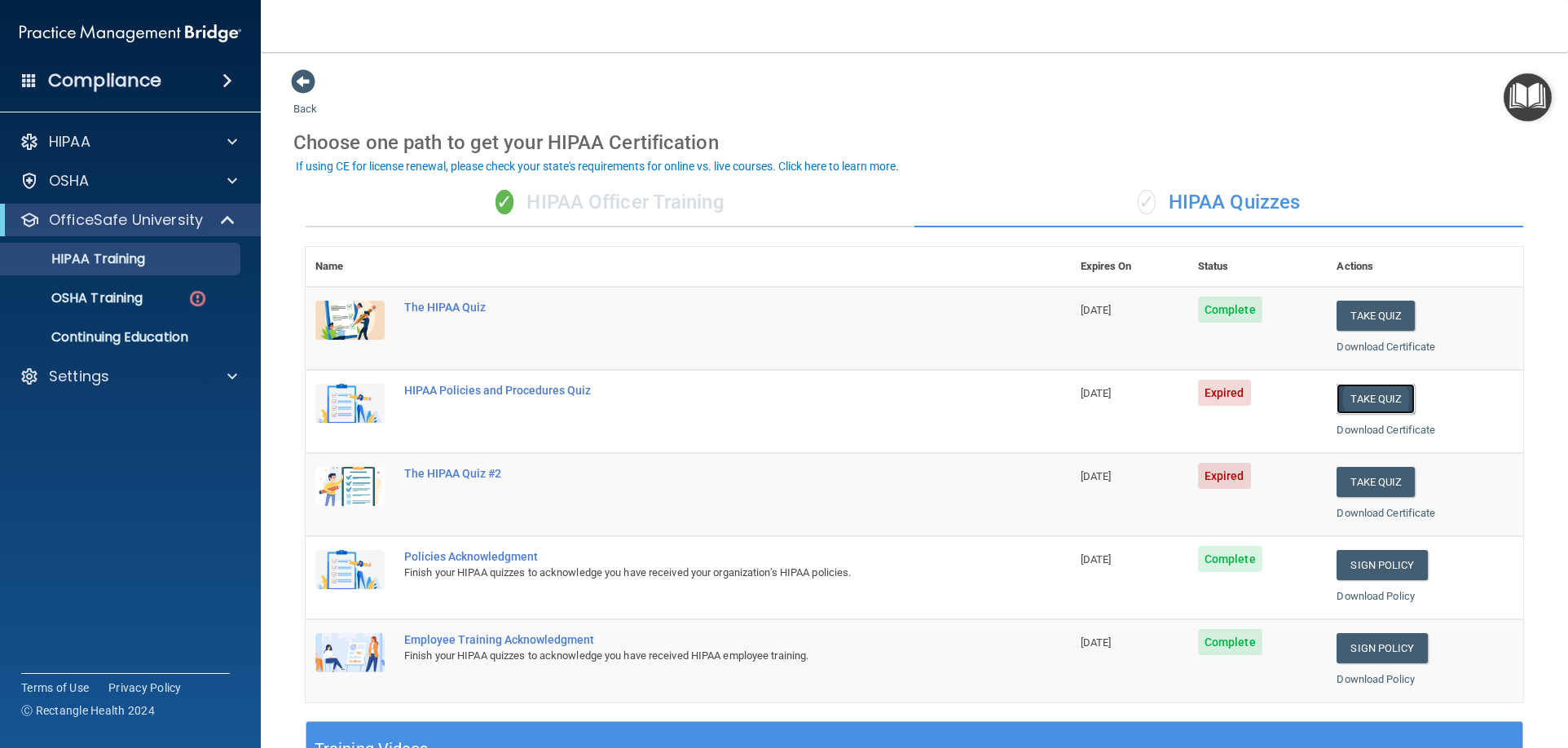
click at [1345, 398] on button "Take Quiz" at bounding box center [1375, 398] width 78 height 30
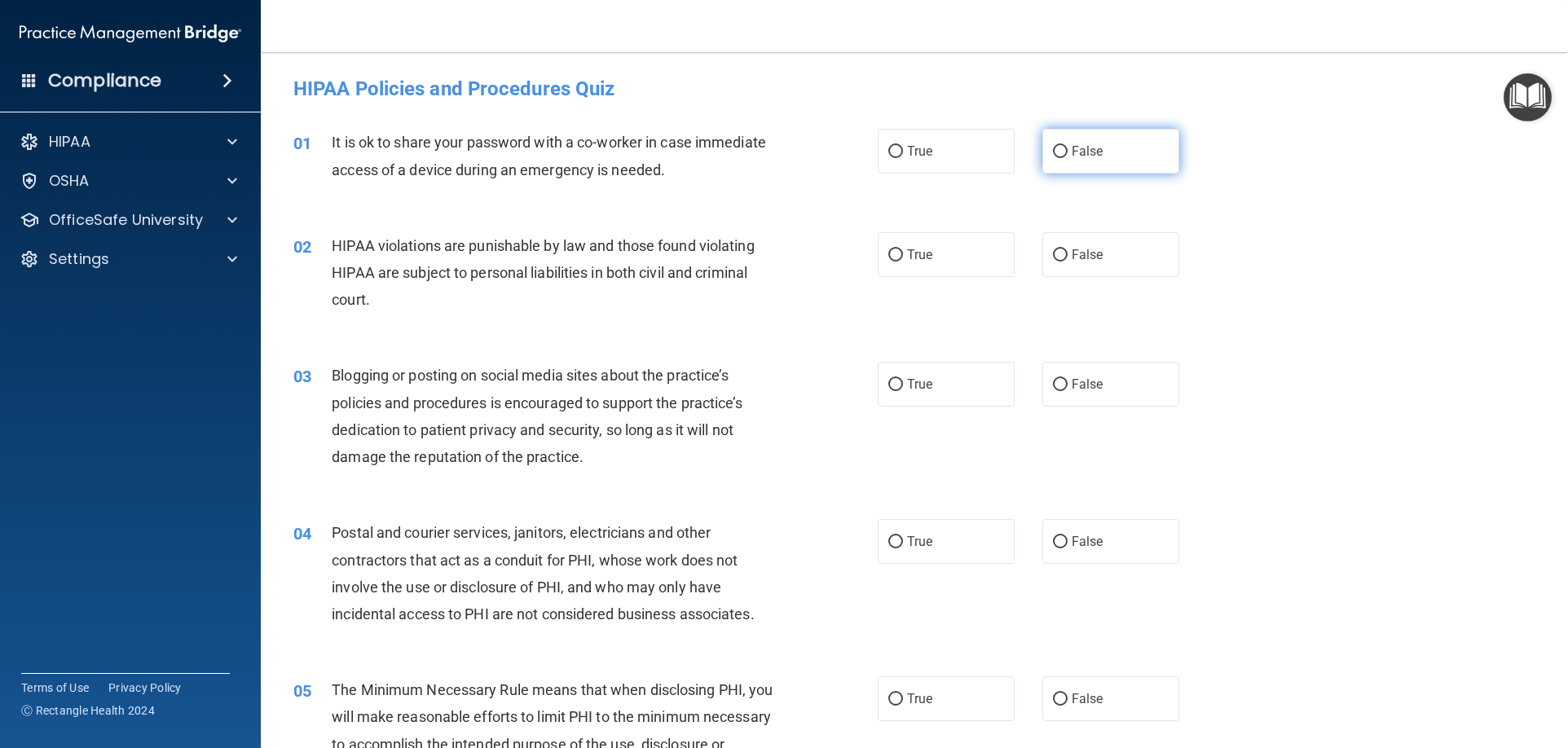
click at [1085, 153] on span "False" at bounding box center [1087, 151] width 32 height 15
click at [1067, 153] on input "False" at bounding box center [1060, 152] width 14 height 13
radio input "true"
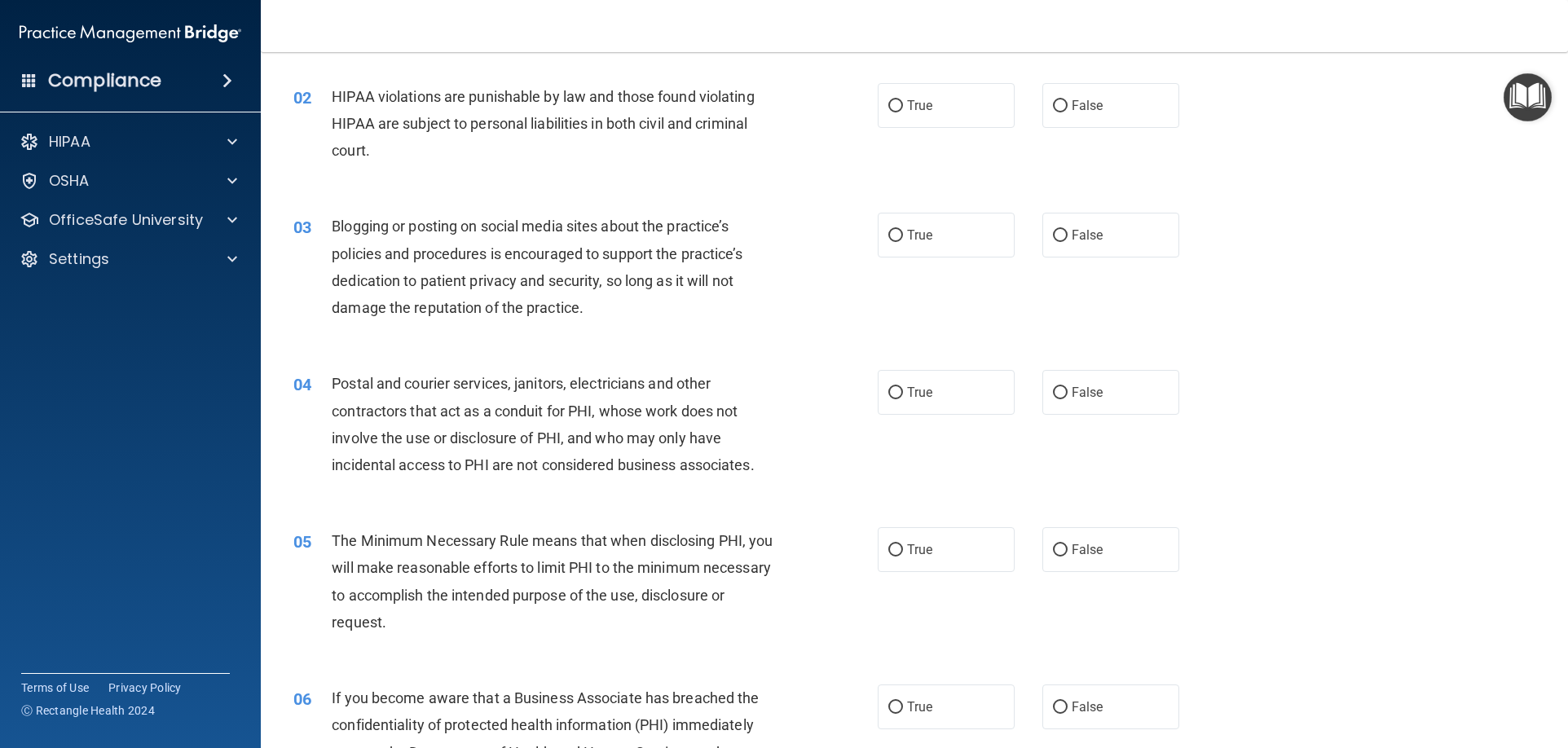
scroll to position [163, 0]
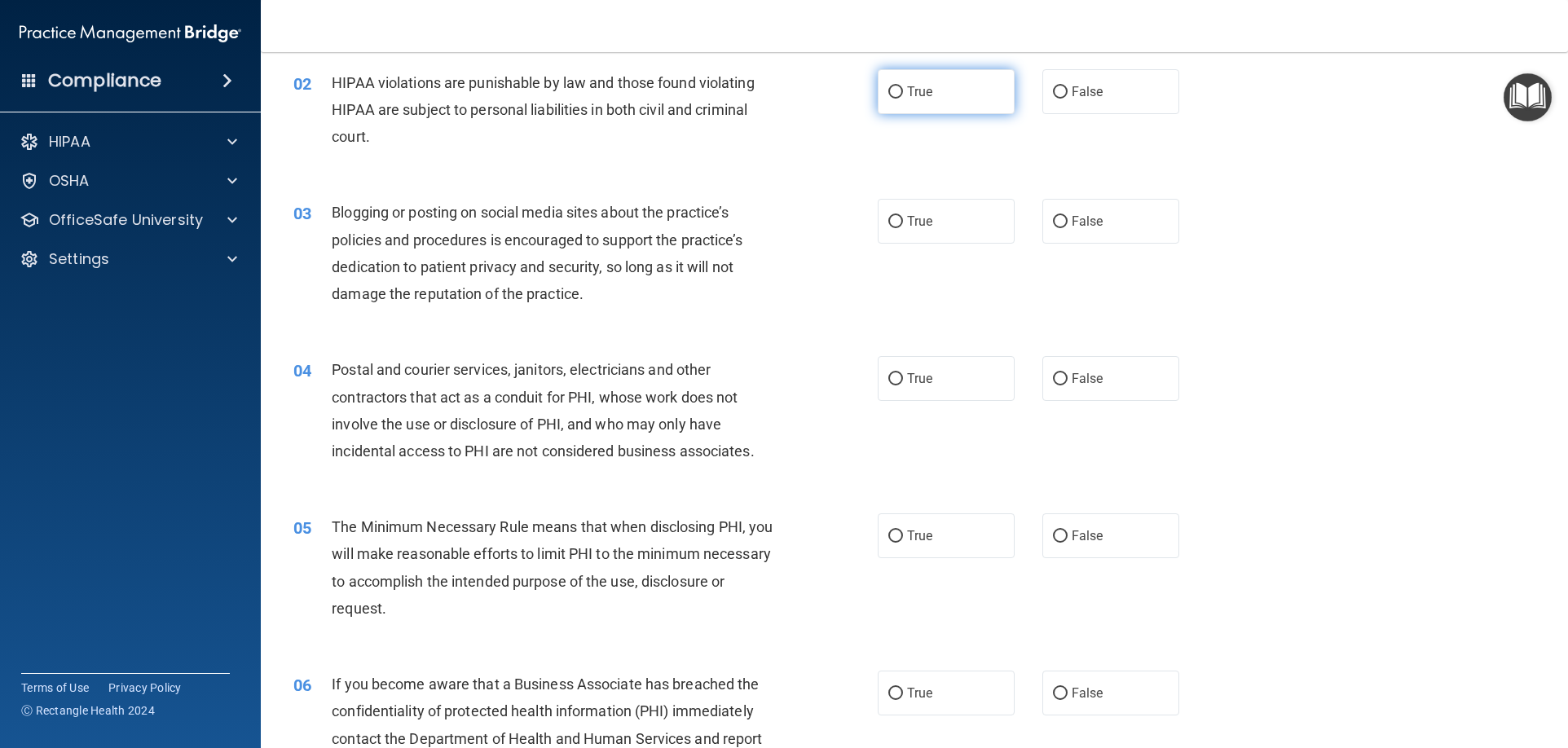
click at [955, 93] on label "True" at bounding box center [945, 91] width 137 height 44
click at [903, 93] on input "True" at bounding box center [895, 92] width 14 height 13
radio input "true"
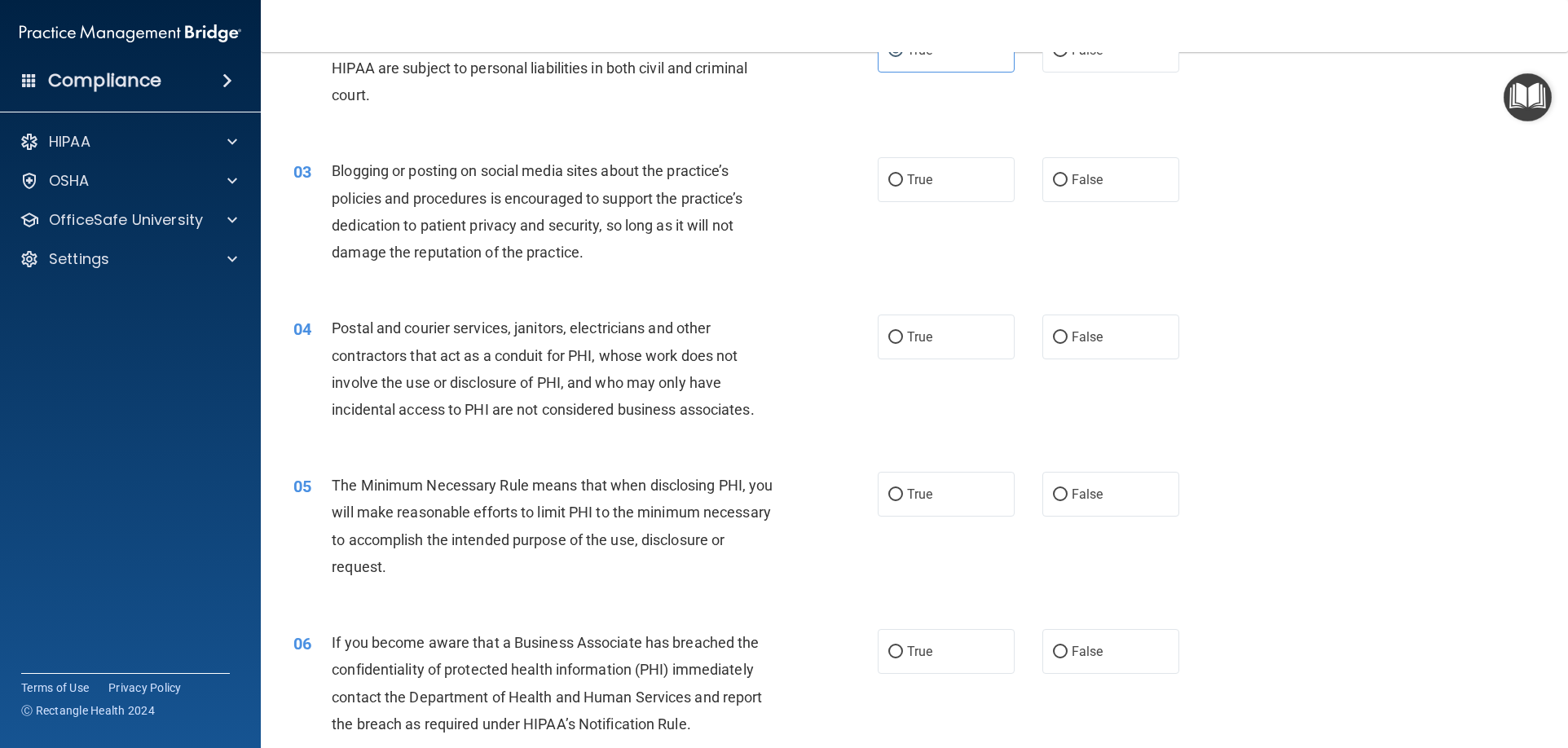
scroll to position [244, 0]
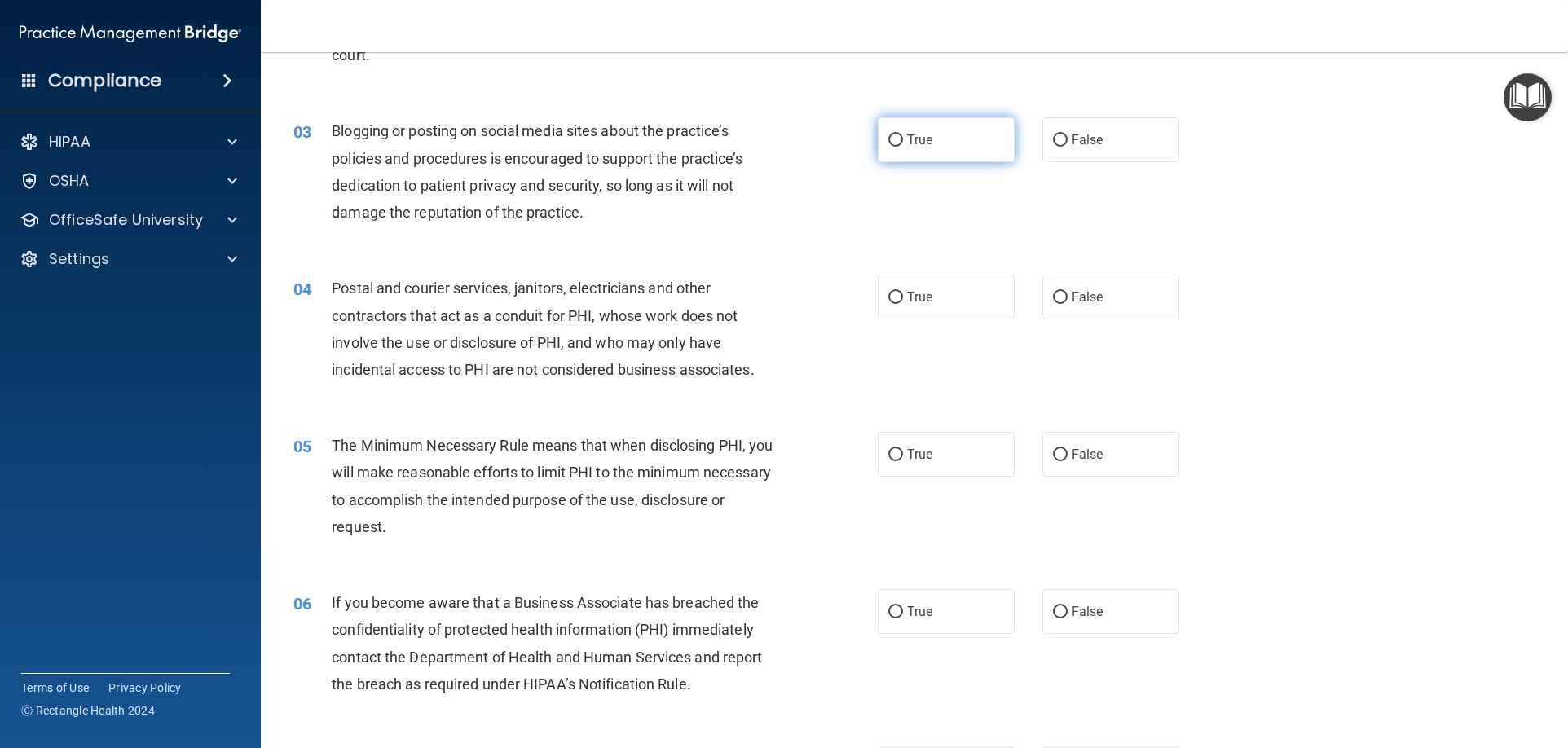
click at [956, 129] on label "True" at bounding box center [945, 139] width 137 height 44
click at [903, 134] on input "True" at bounding box center [895, 140] width 14 height 13
radio input "true"
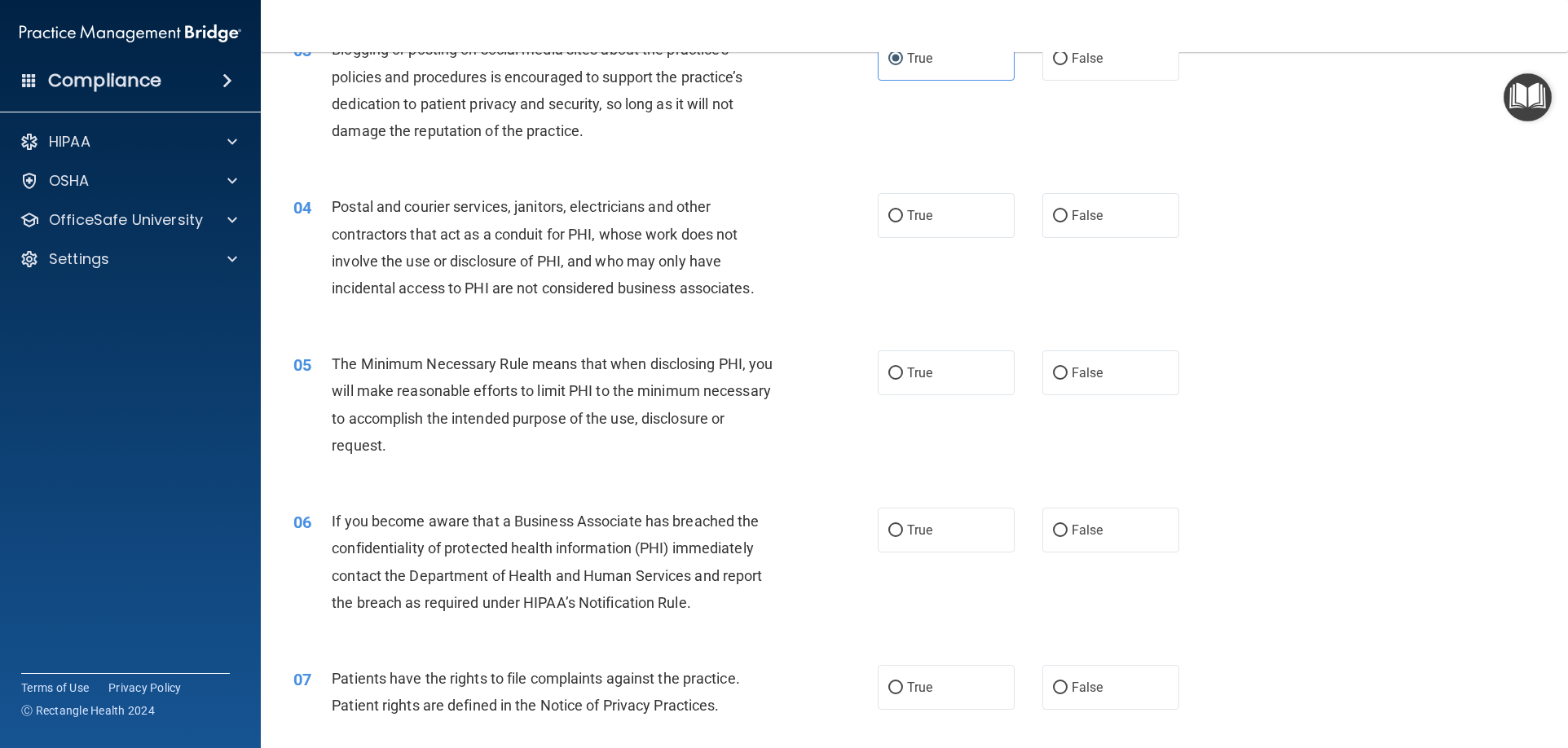
scroll to position [408, 0]
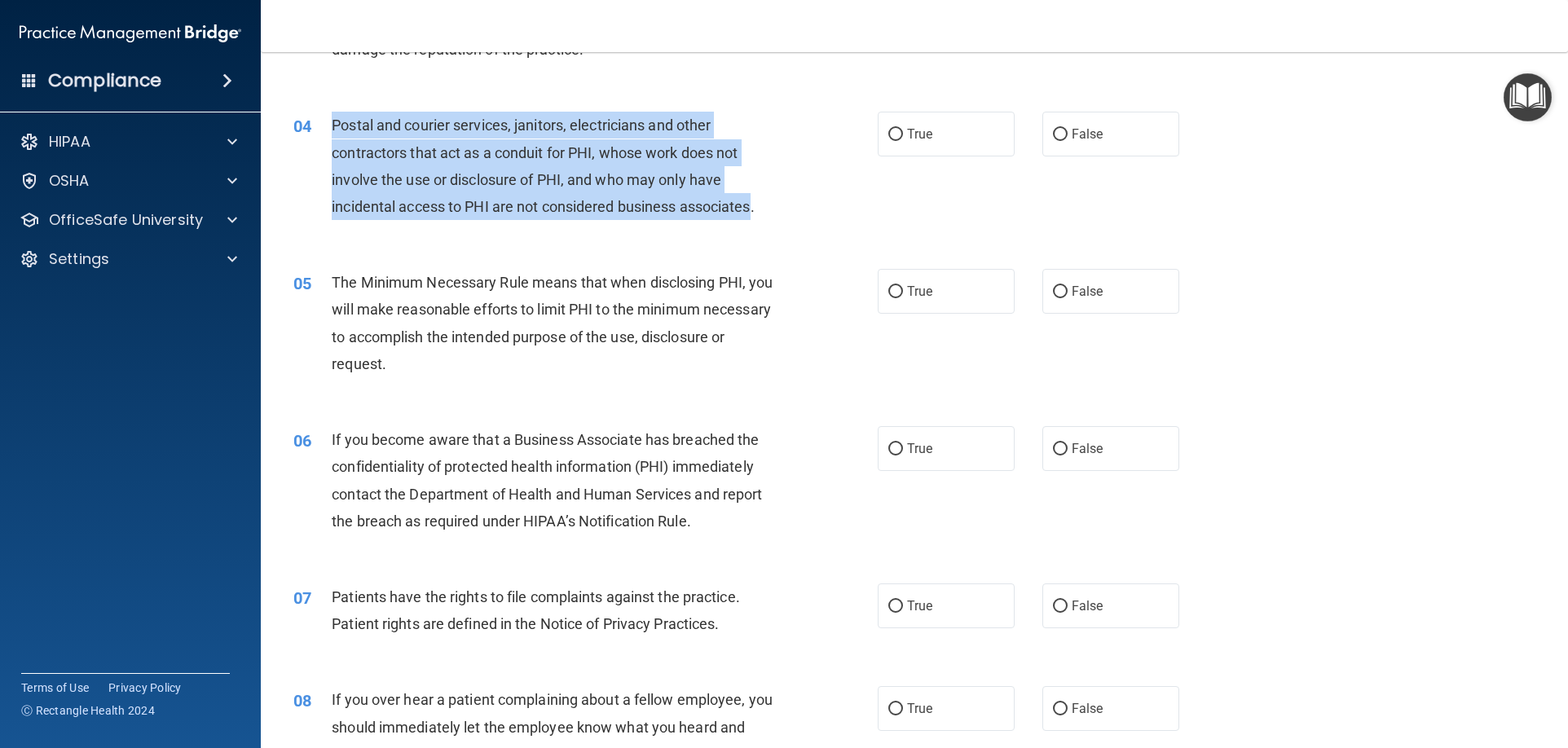
drag, startPoint x: 333, startPoint y: 127, endPoint x: 755, endPoint y: 197, distance: 427.8
click at [753, 197] on span "Postal and courier services, janitors, electricians and other contractors that …" at bounding box center [542, 166] width 422 height 99
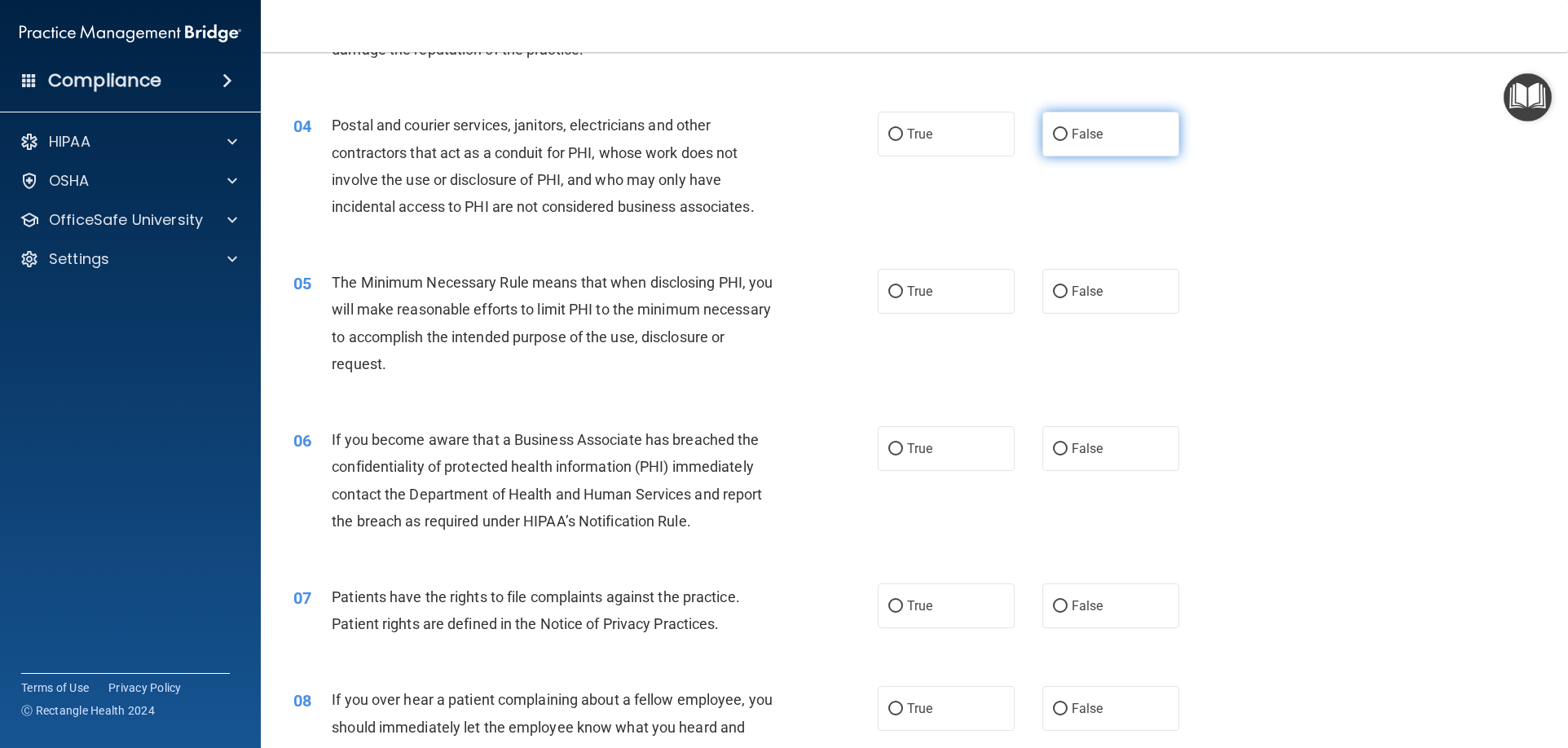
click at [1104, 133] on label "False" at bounding box center [1110, 133] width 137 height 44
click at [1067, 133] on input "False" at bounding box center [1060, 134] width 14 height 13
radio input "true"
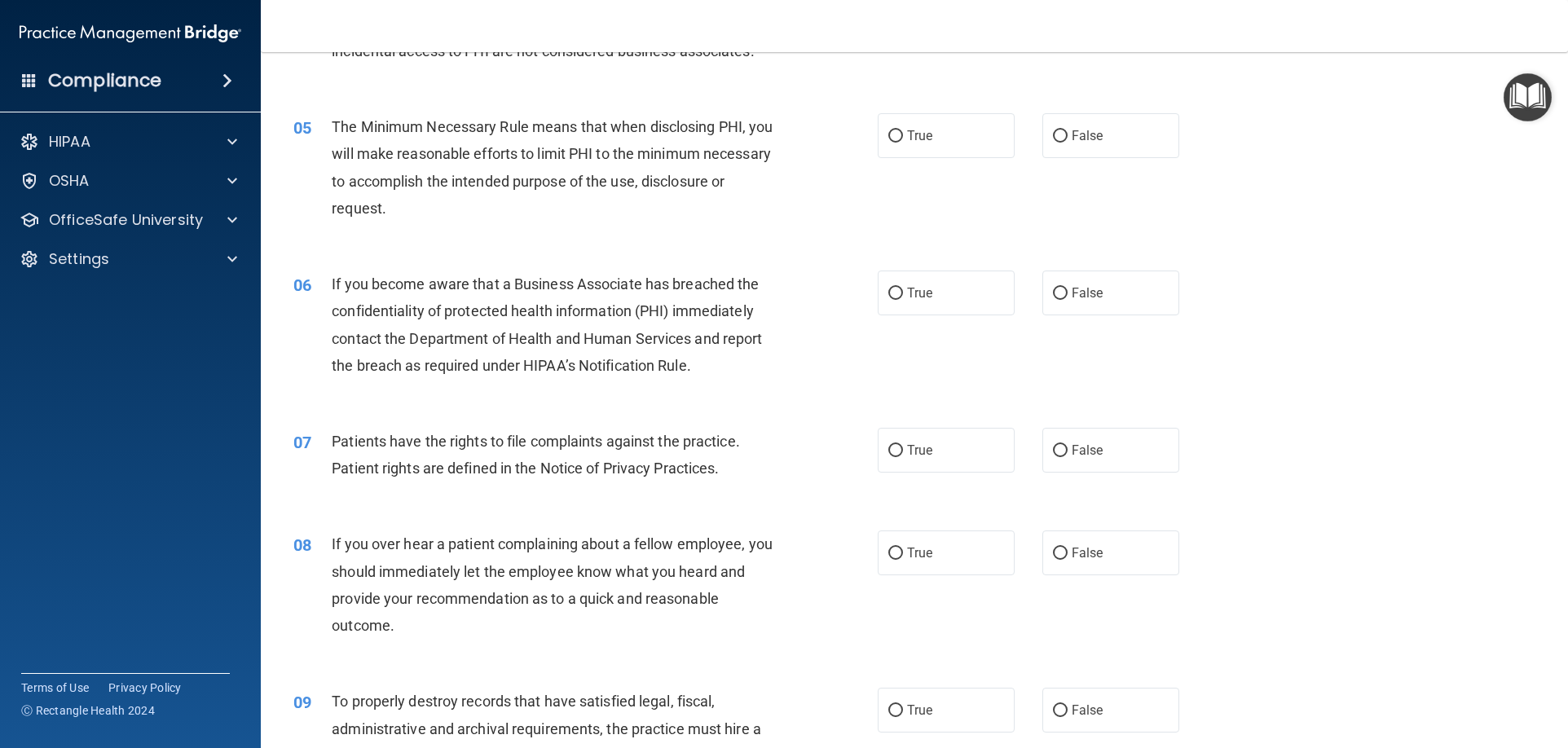
scroll to position [570, 0]
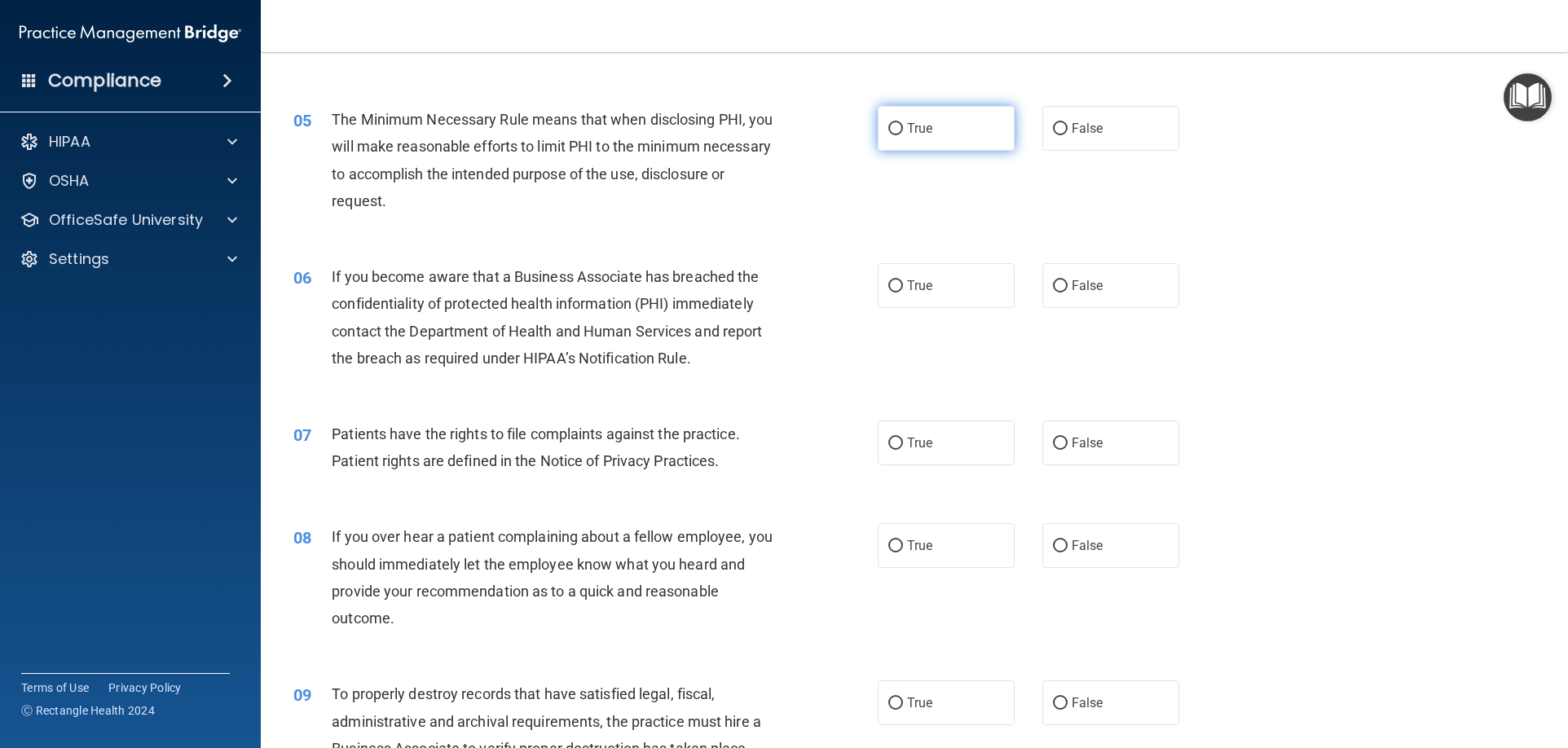
click at [909, 121] on span "True" at bounding box center [919, 128] width 25 height 15
click at [903, 123] on input "True" at bounding box center [895, 129] width 14 height 13
radio input "true"
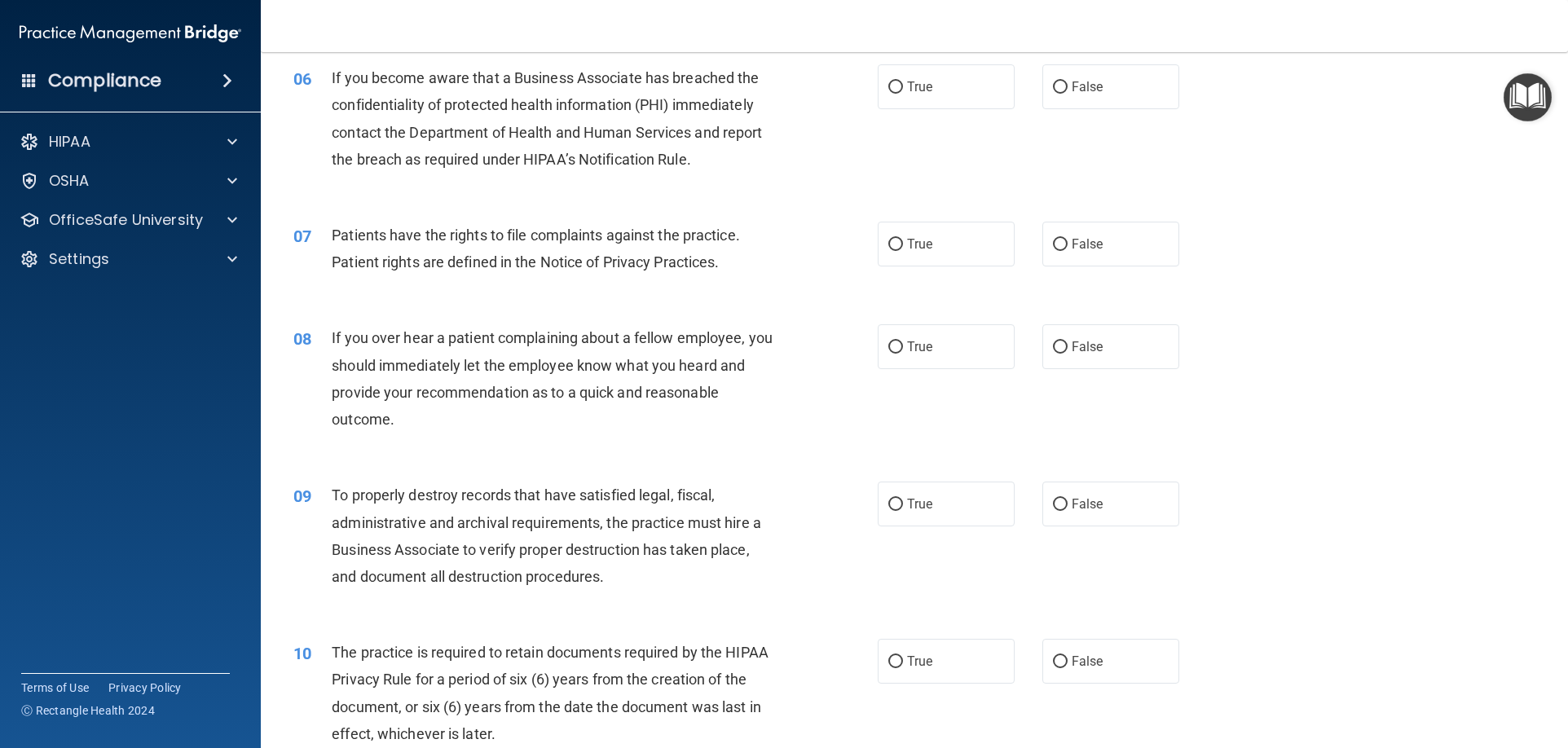
scroll to position [733, 0]
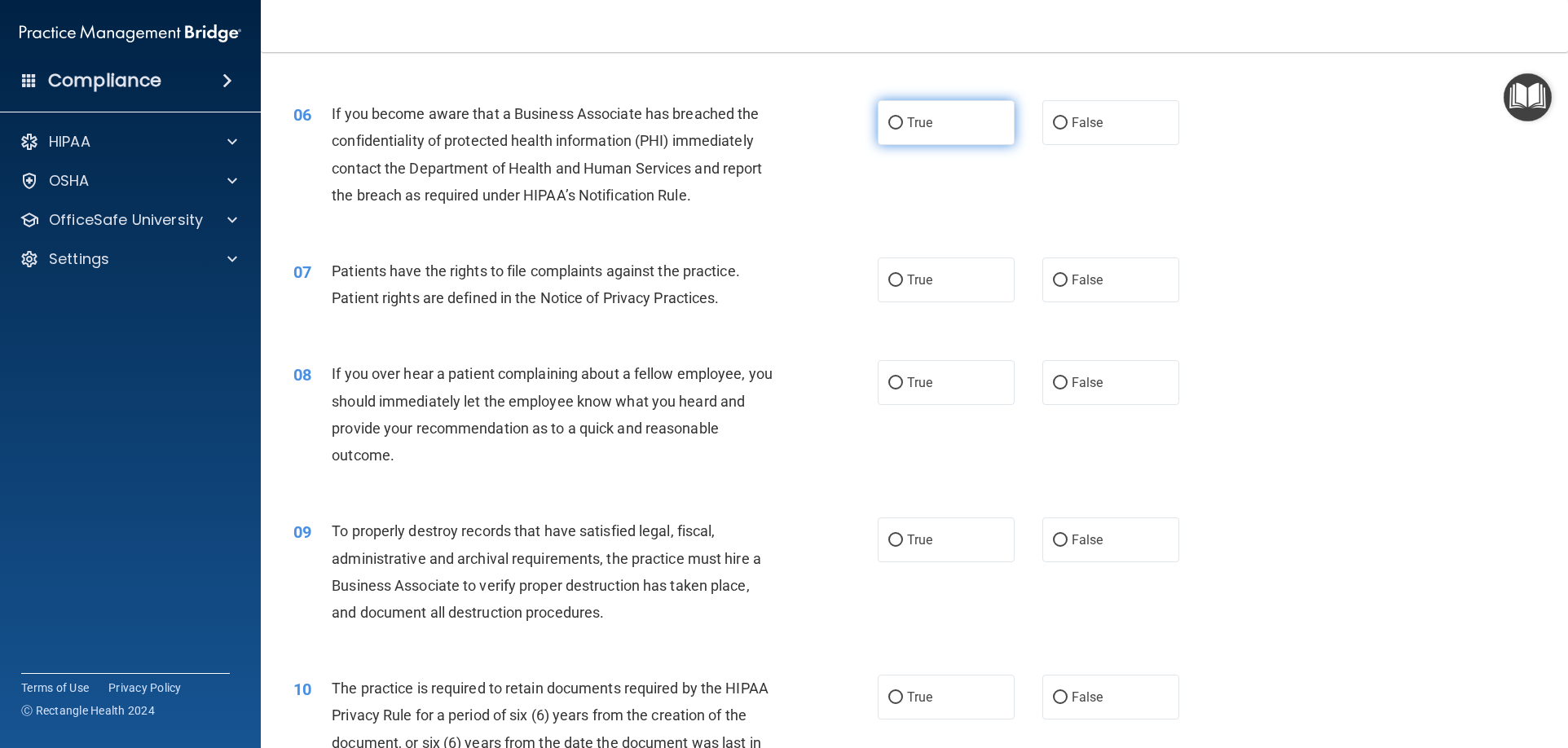
click at [899, 135] on label "True" at bounding box center [945, 122] width 137 height 44
click at [899, 129] on input "True" at bounding box center [895, 123] width 14 height 13
radio input "true"
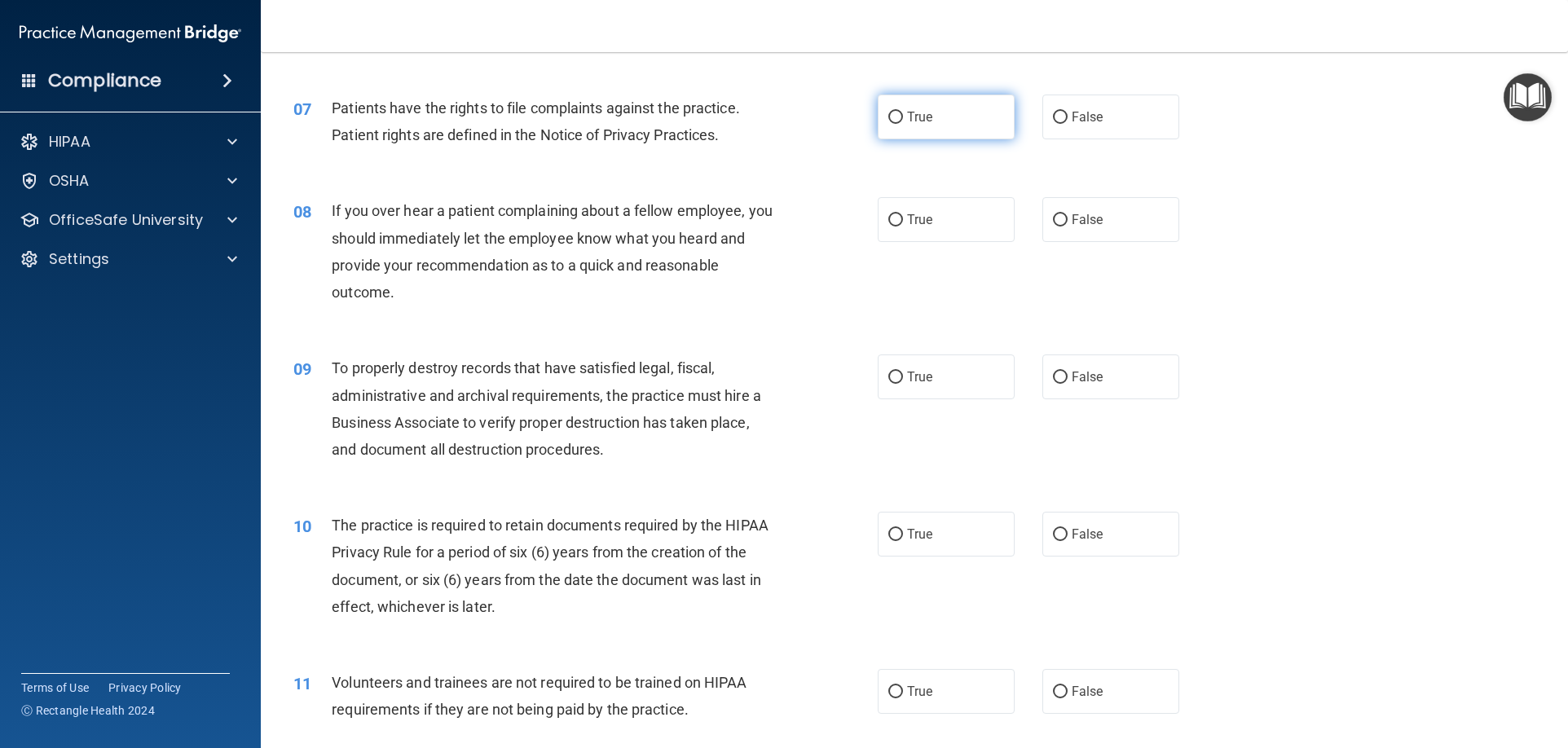
click at [937, 118] on label "True" at bounding box center [945, 117] width 137 height 44
click at [903, 118] on input "True" at bounding box center [895, 117] width 14 height 13
radio input "true"
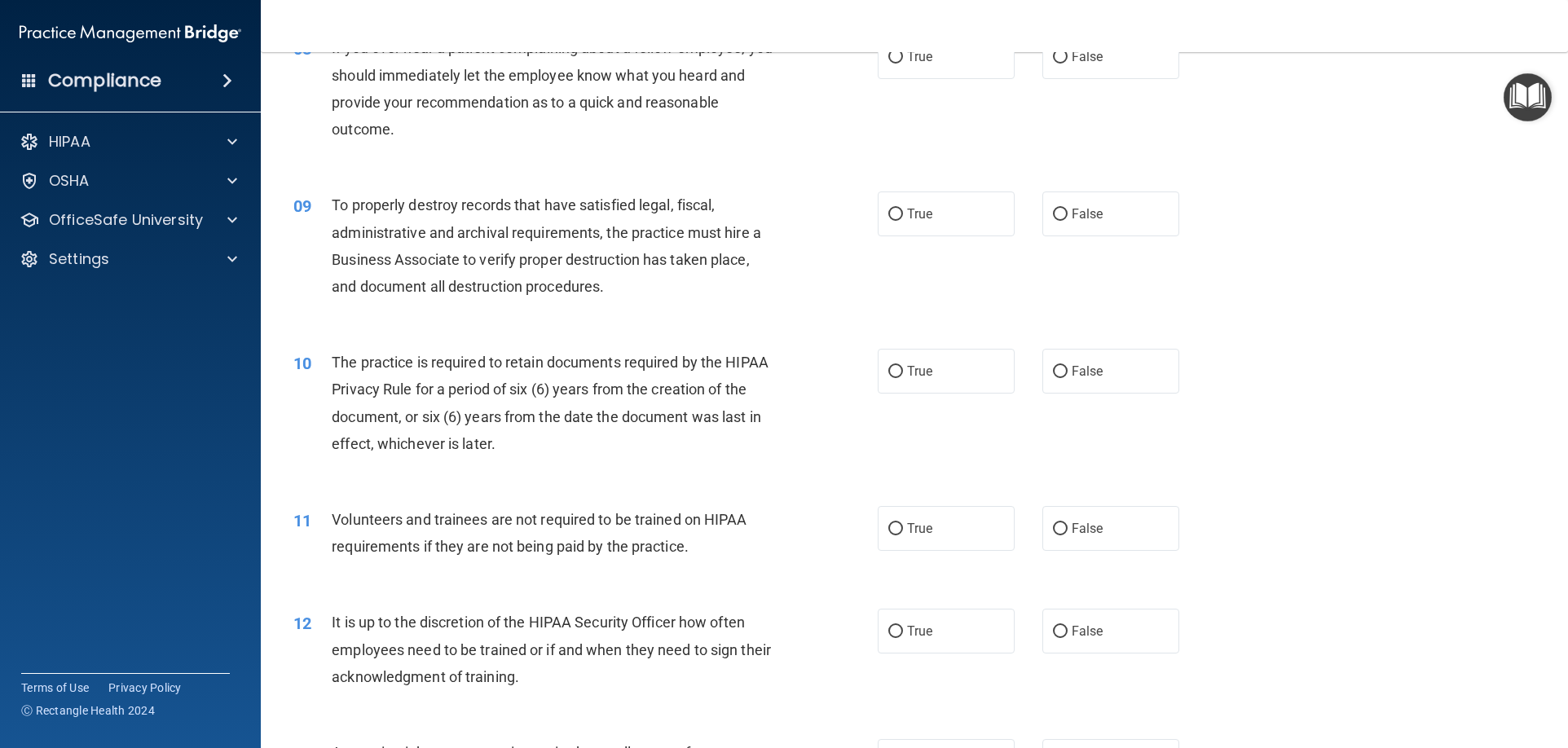
scroll to position [977, 0]
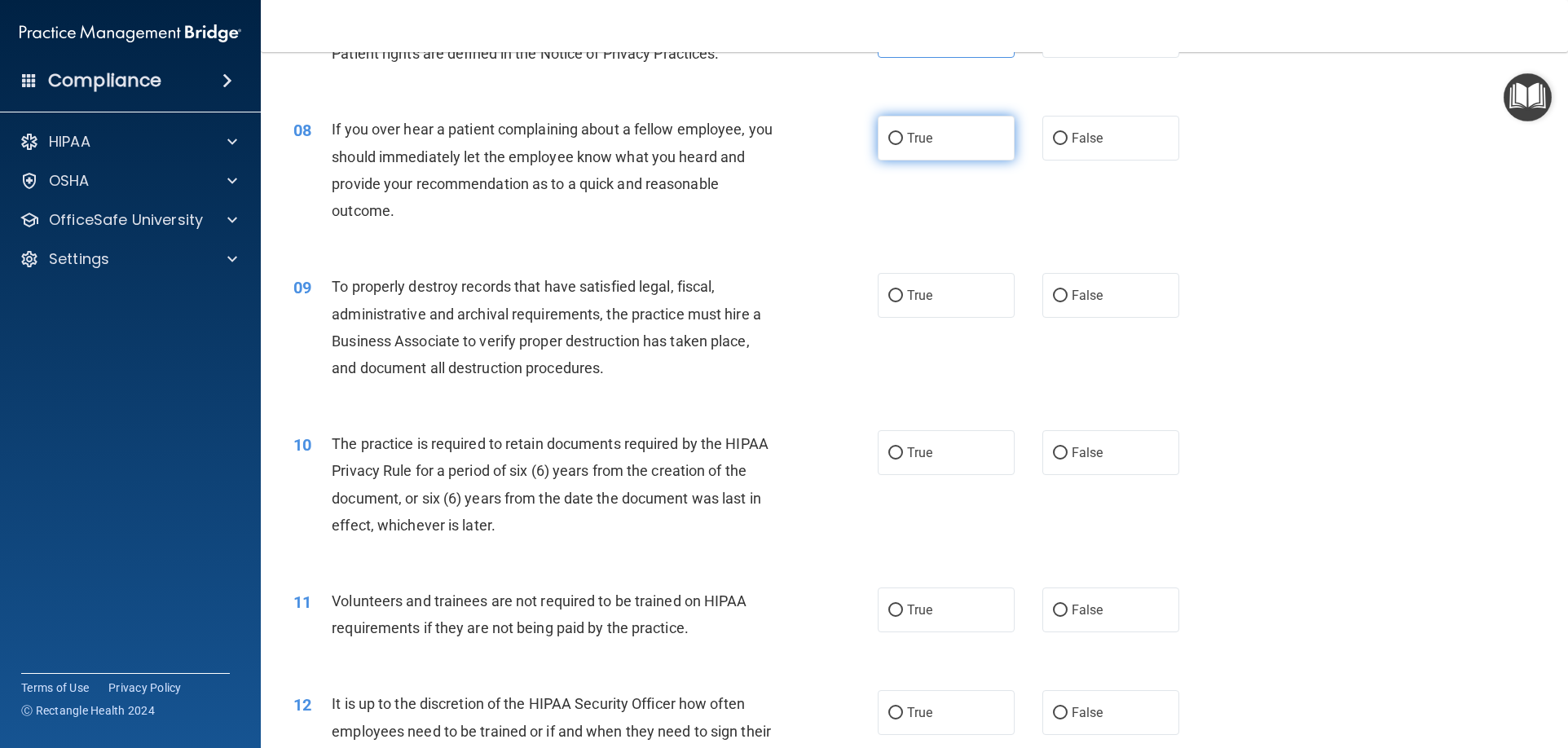
click at [941, 127] on label "True" at bounding box center [945, 138] width 137 height 44
click at [903, 132] on input "True" at bounding box center [895, 138] width 14 height 13
radio input "true"
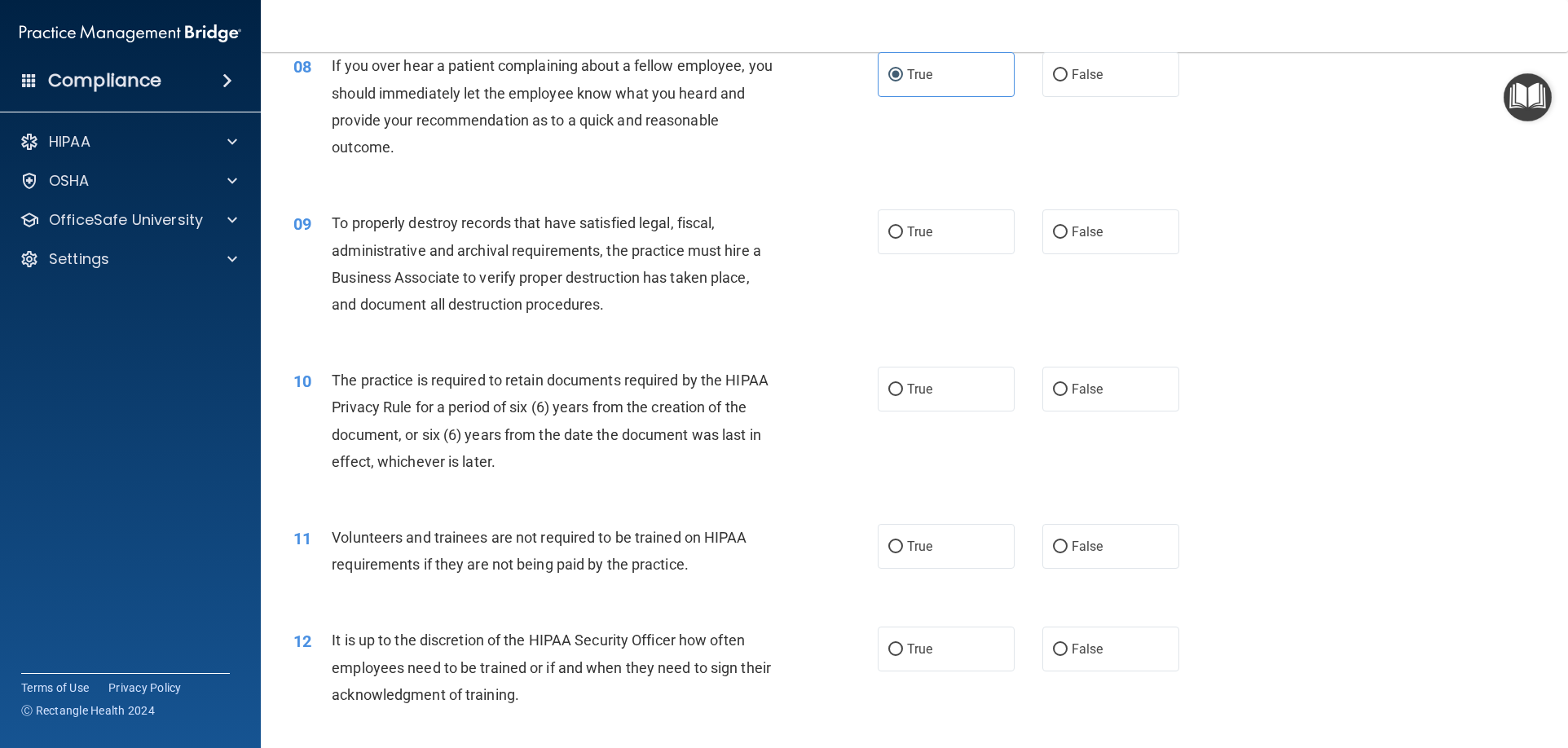
scroll to position [1140, 0]
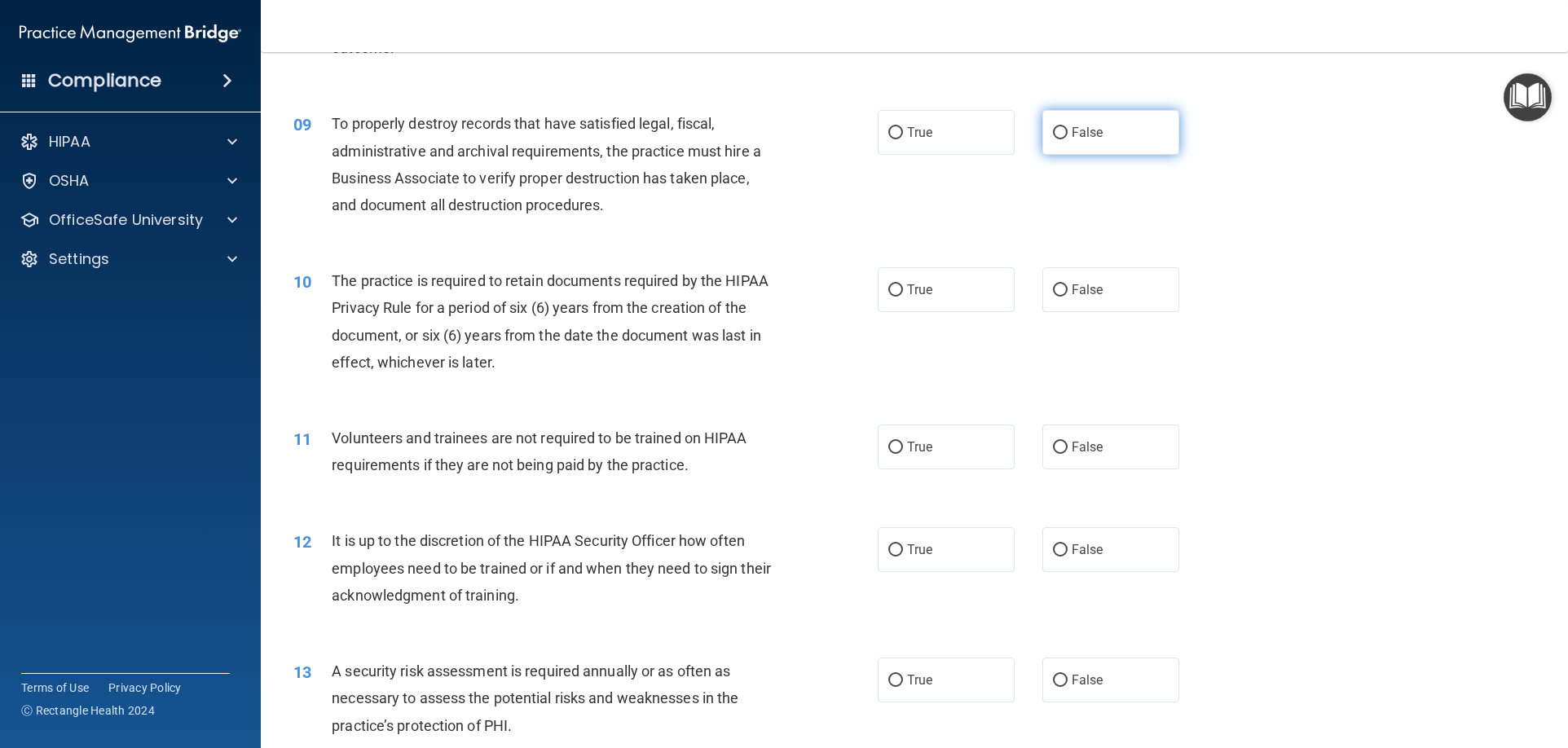
click at [1126, 154] on label "False" at bounding box center [1110, 132] width 137 height 44
click at [1067, 139] on input "False" at bounding box center [1060, 133] width 14 height 13
radio input "true"
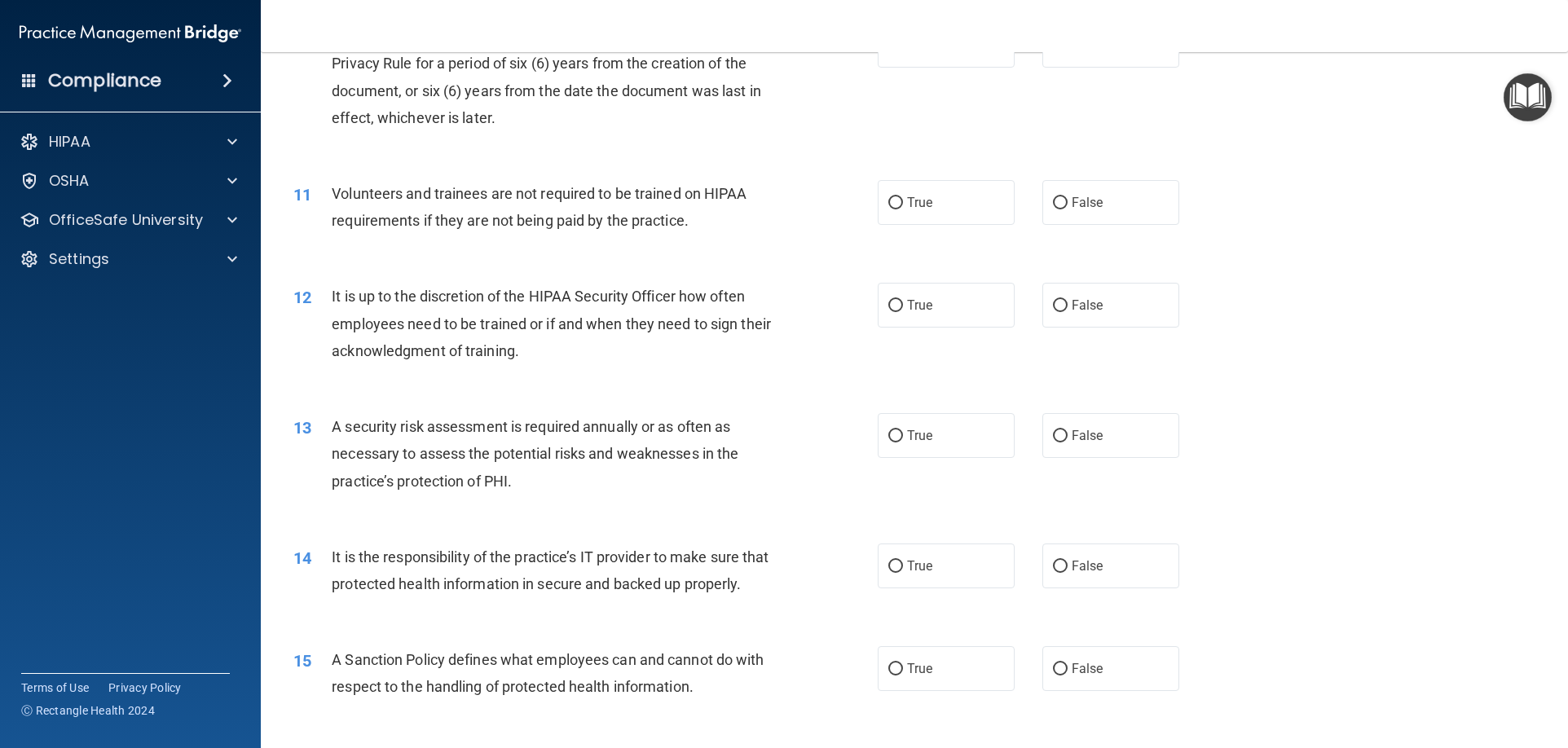
scroll to position [1303, 0]
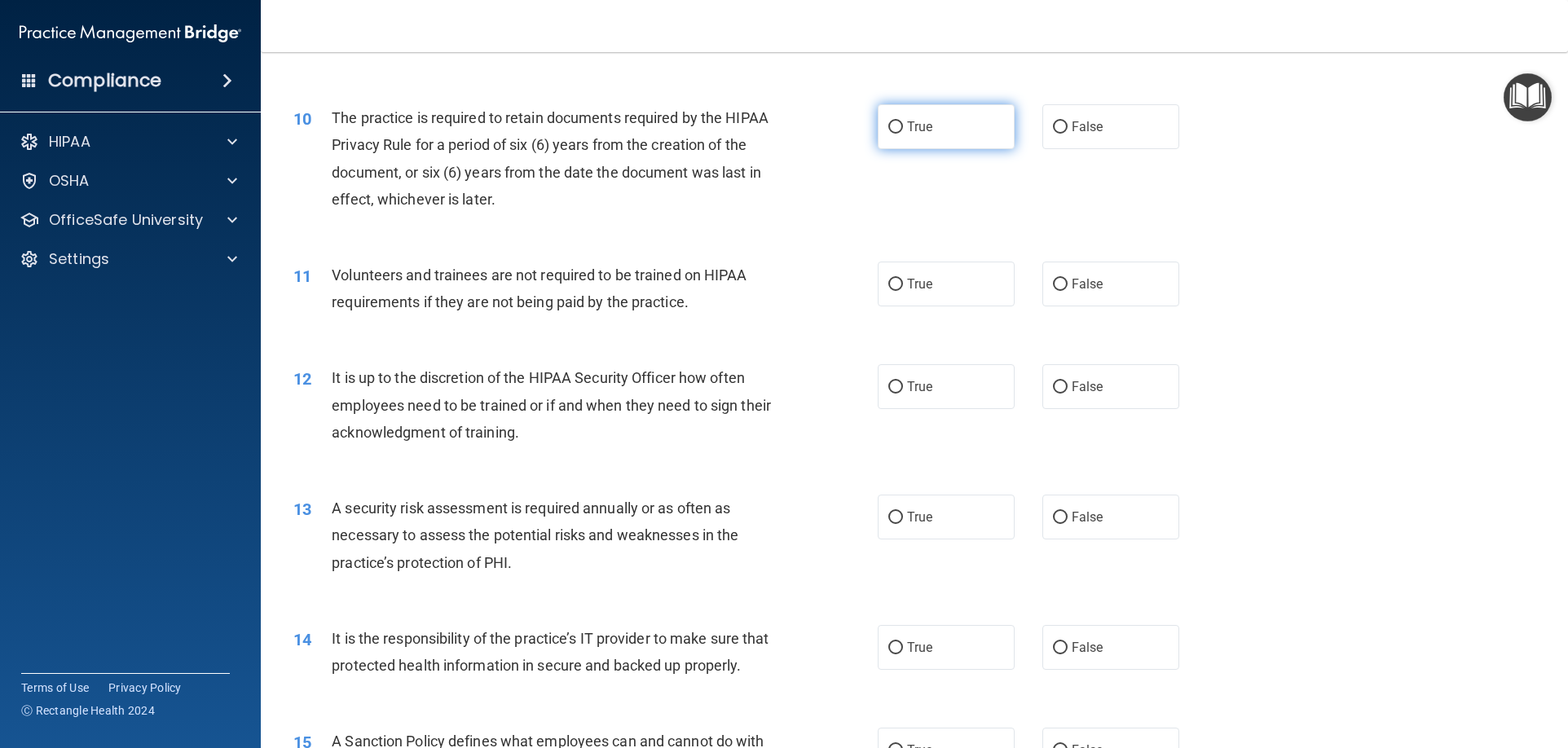
click at [907, 119] on span "True" at bounding box center [919, 127] width 25 height 15
click at [903, 122] on input "True" at bounding box center [895, 127] width 14 height 13
radio input "true"
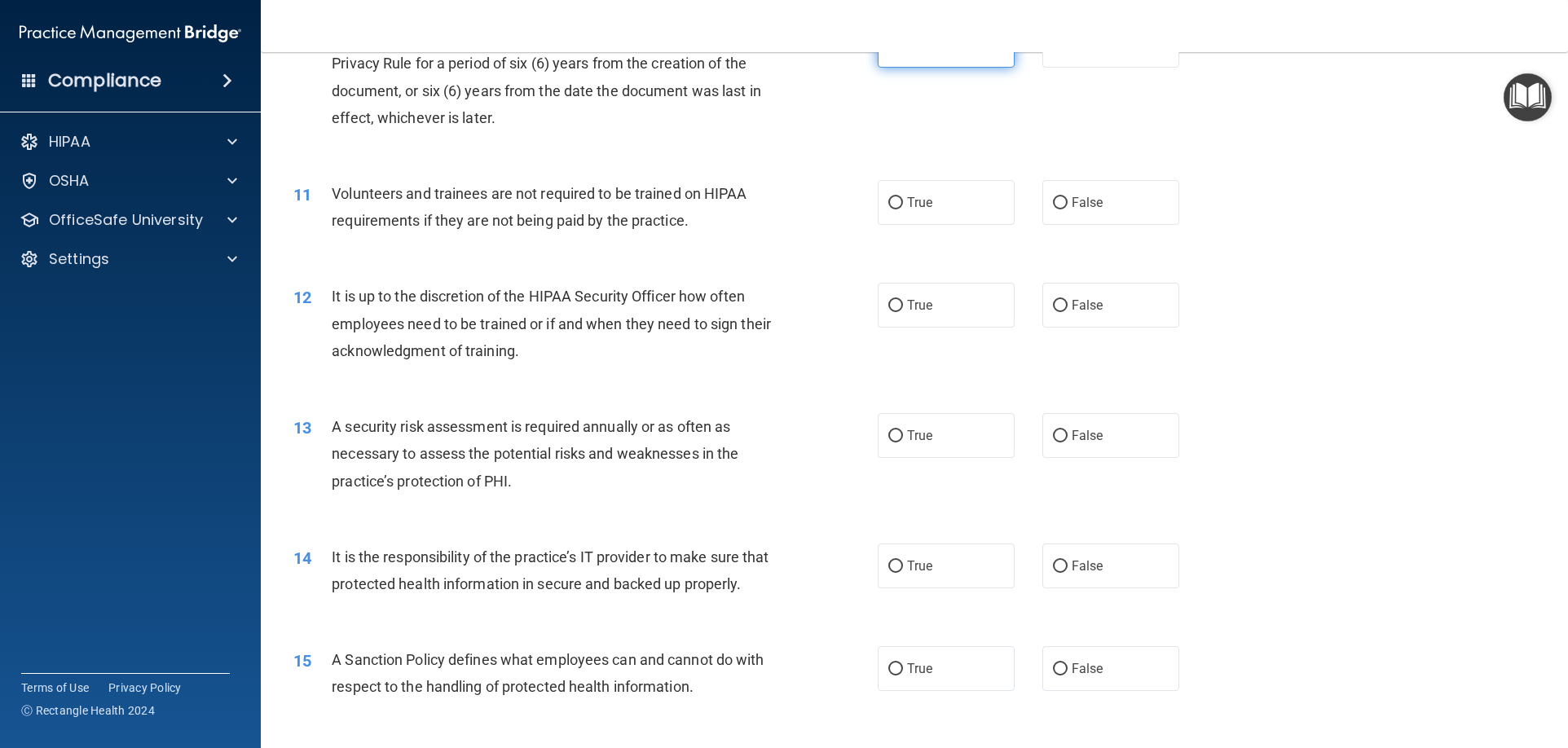
scroll to position [1466, 0]
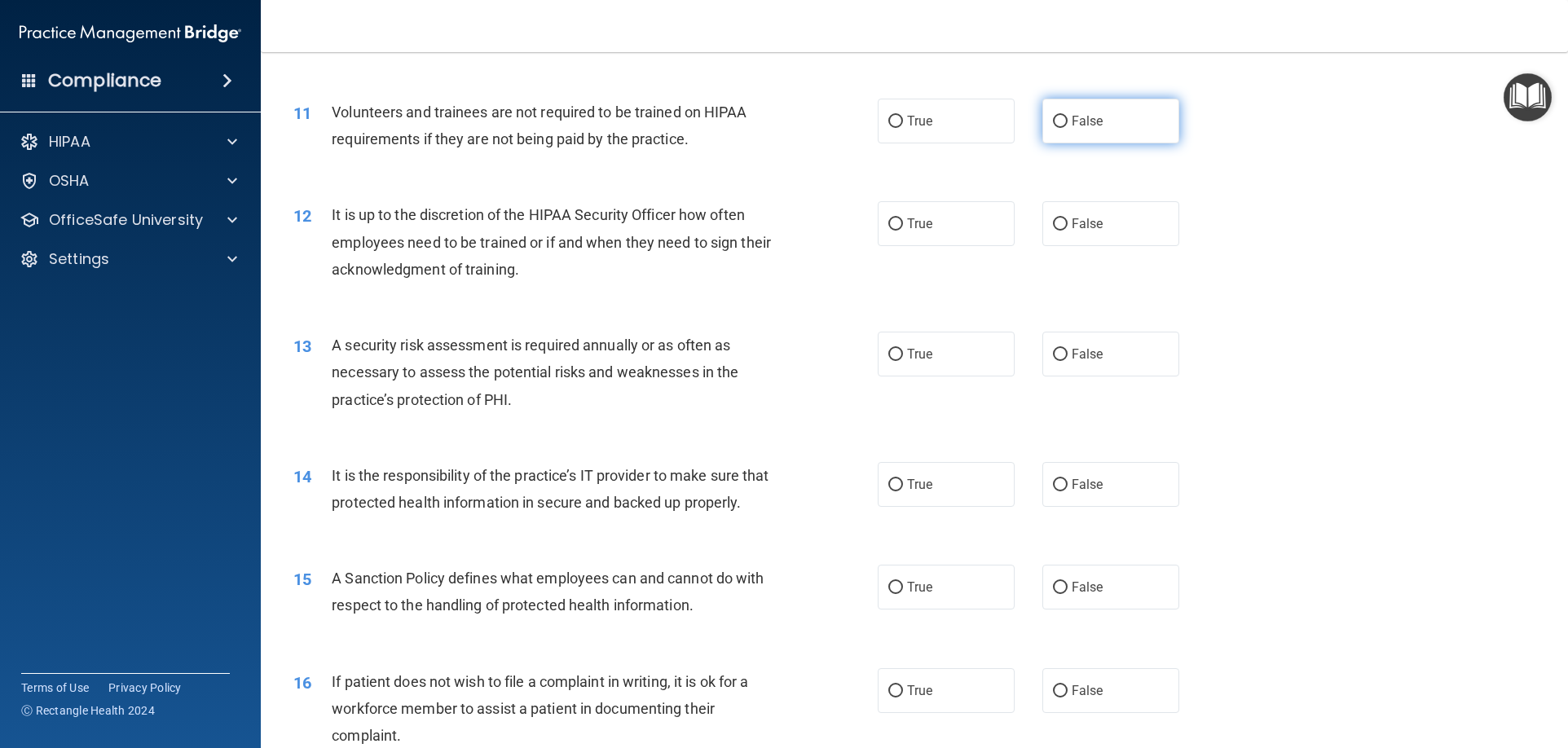
click at [1094, 127] on span "False" at bounding box center [1087, 121] width 32 height 15
click at [1067, 127] on input "False" at bounding box center [1060, 122] width 14 height 13
radio input "true"
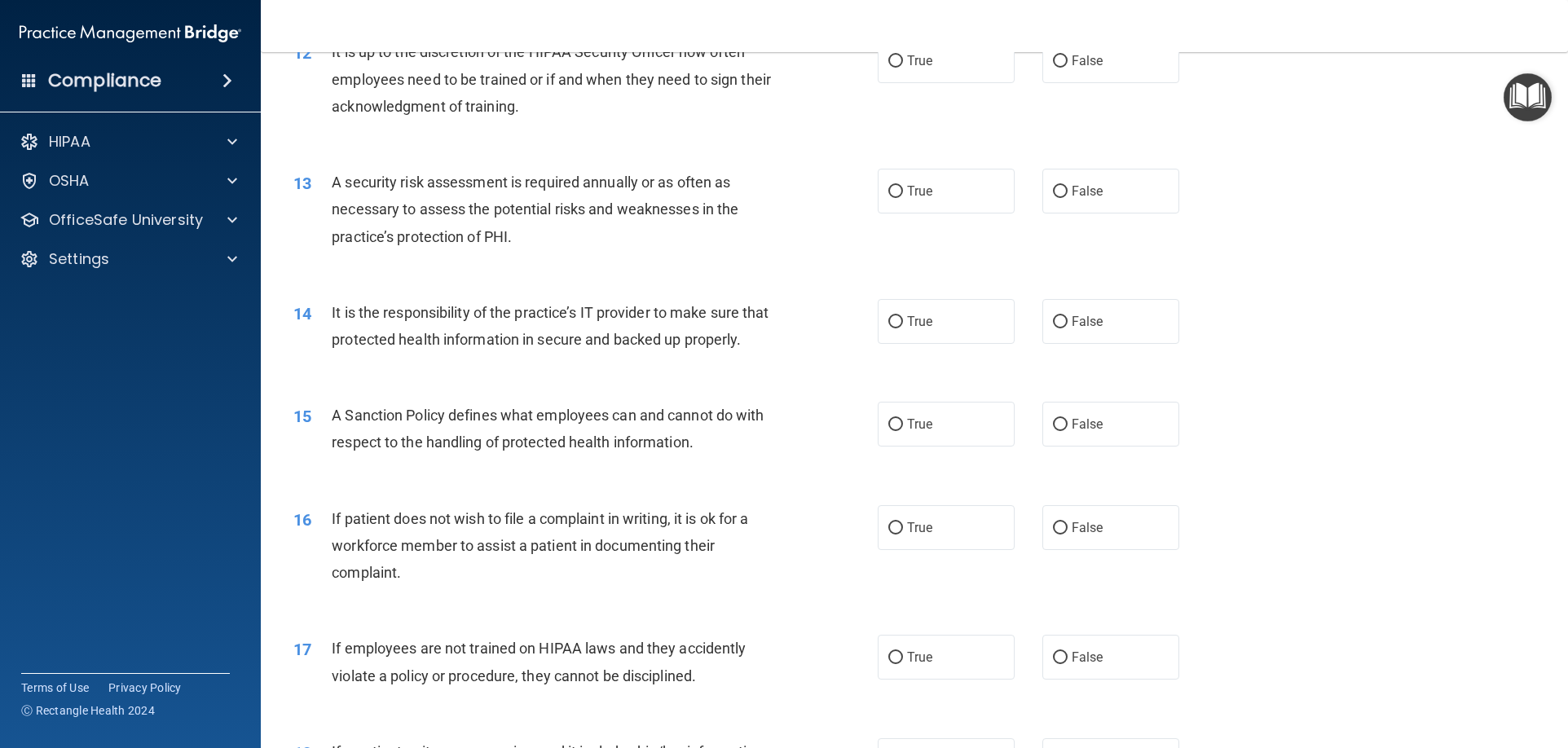
scroll to position [1547, 0]
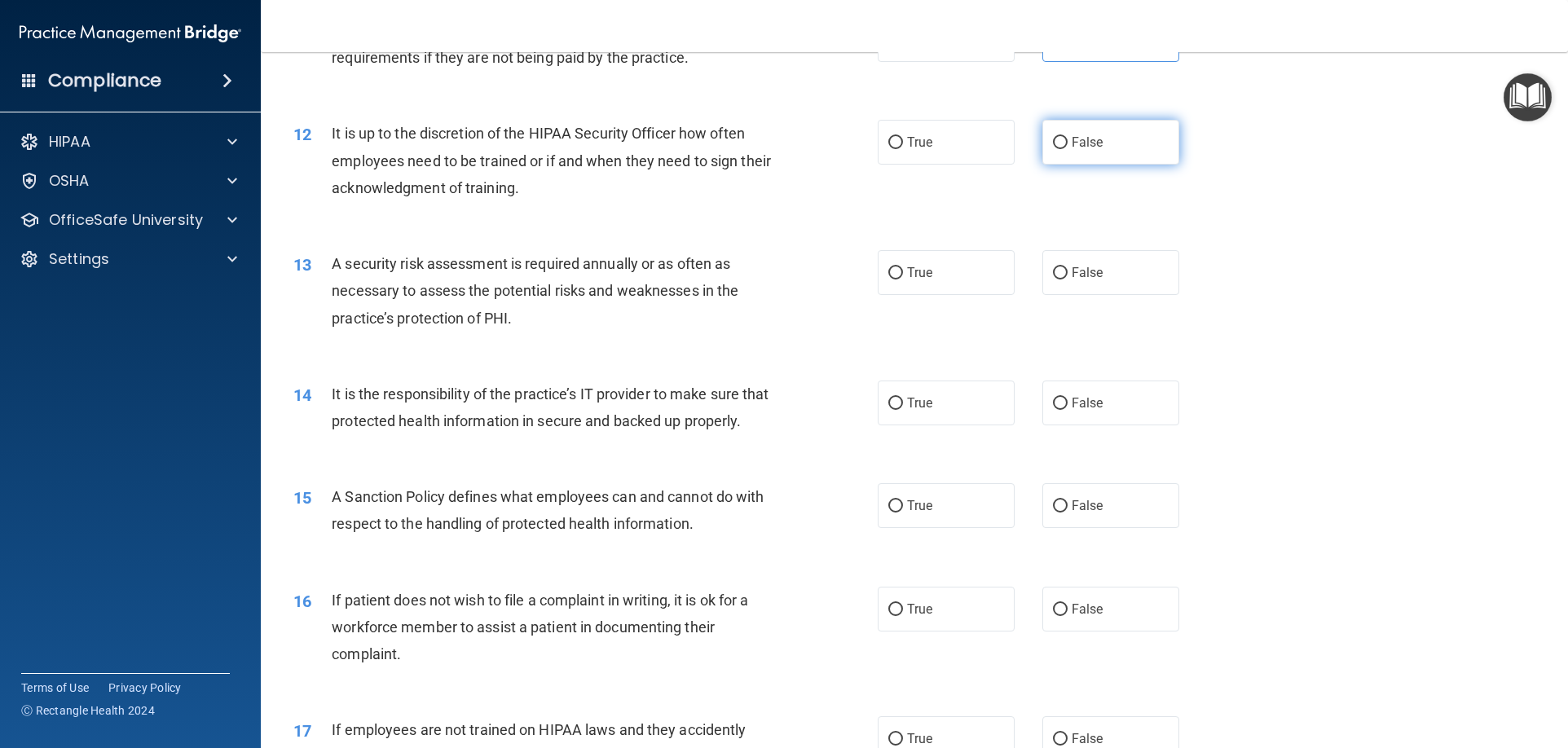
click at [1057, 132] on label "False" at bounding box center [1110, 142] width 137 height 44
click at [1057, 137] on input "False" at bounding box center [1060, 143] width 14 height 13
radio input "true"
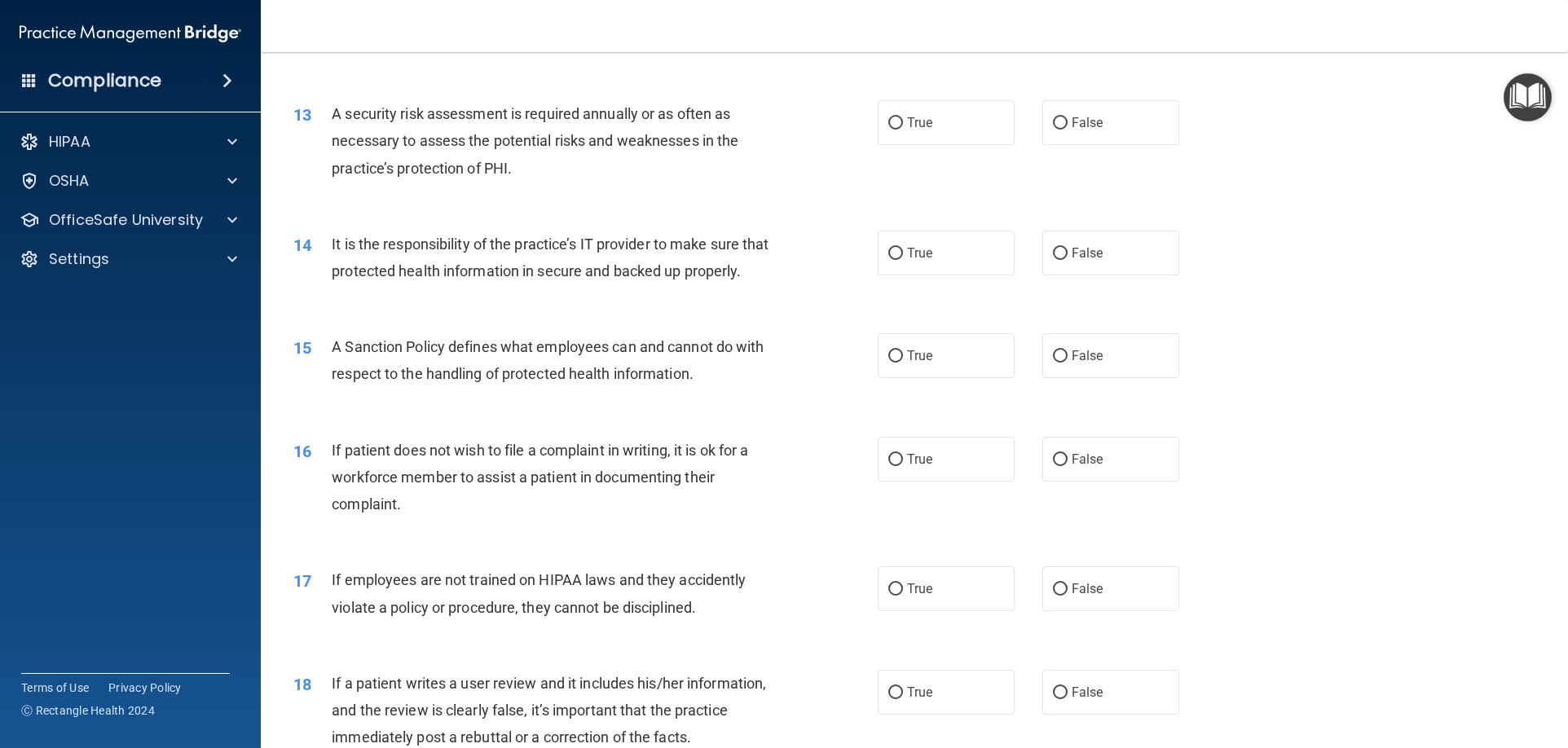
scroll to position [1711, 0]
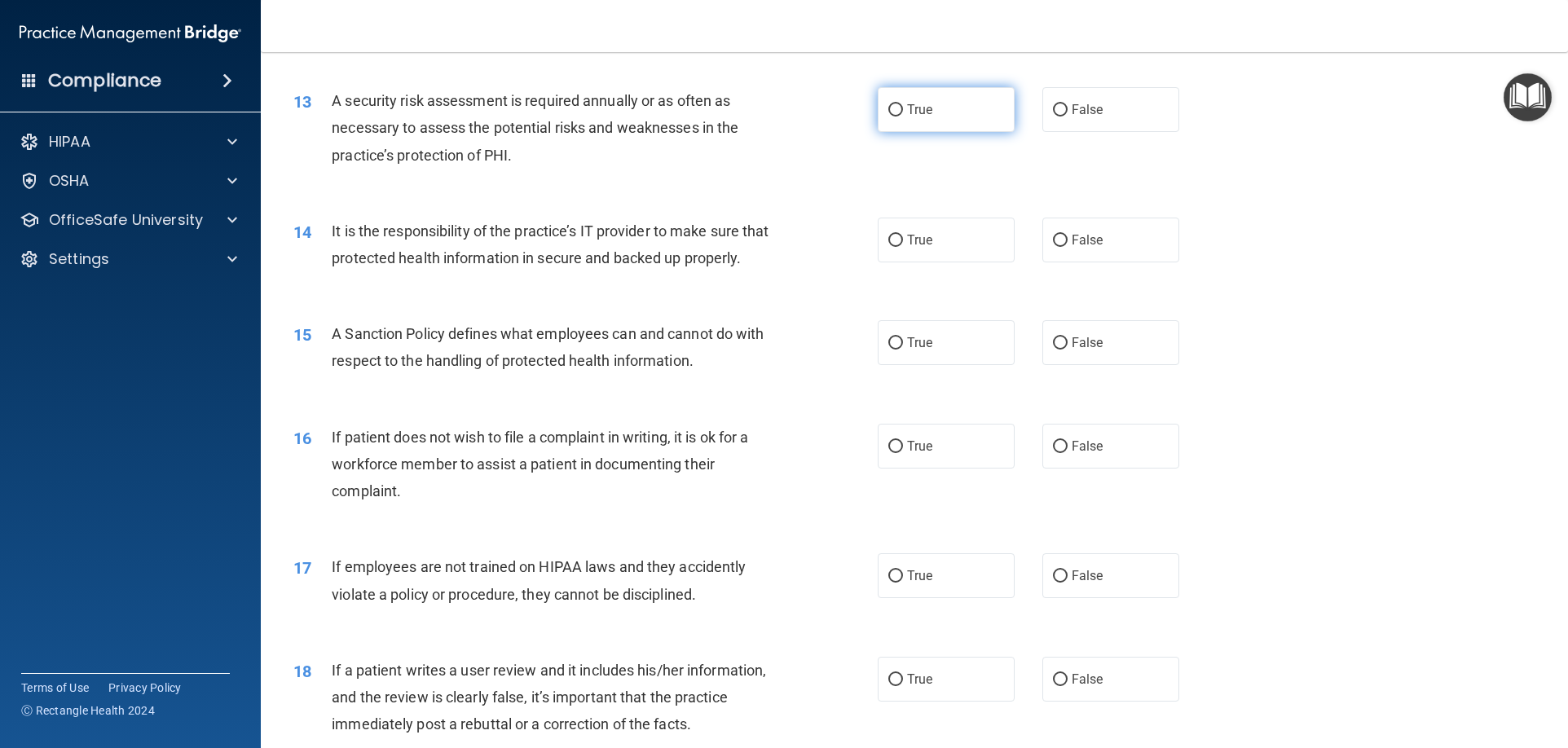
click at [907, 106] on span "True" at bounding box center [919, 109] width 25 height 15
click at [903, 106] on input "True" at bounding box center [895, 110] width 14 height 13
radio input "true"
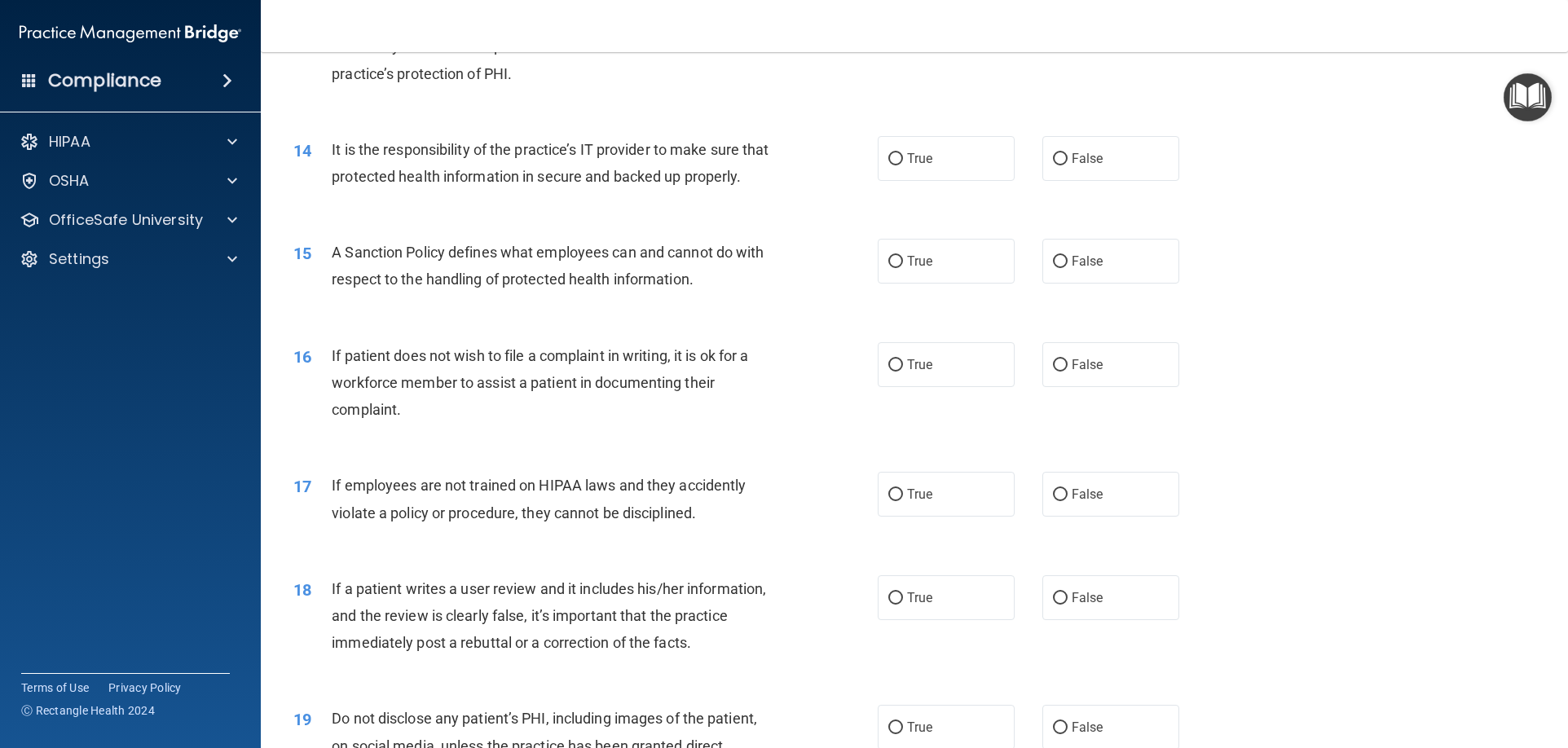
scroll to position [1873, 0]
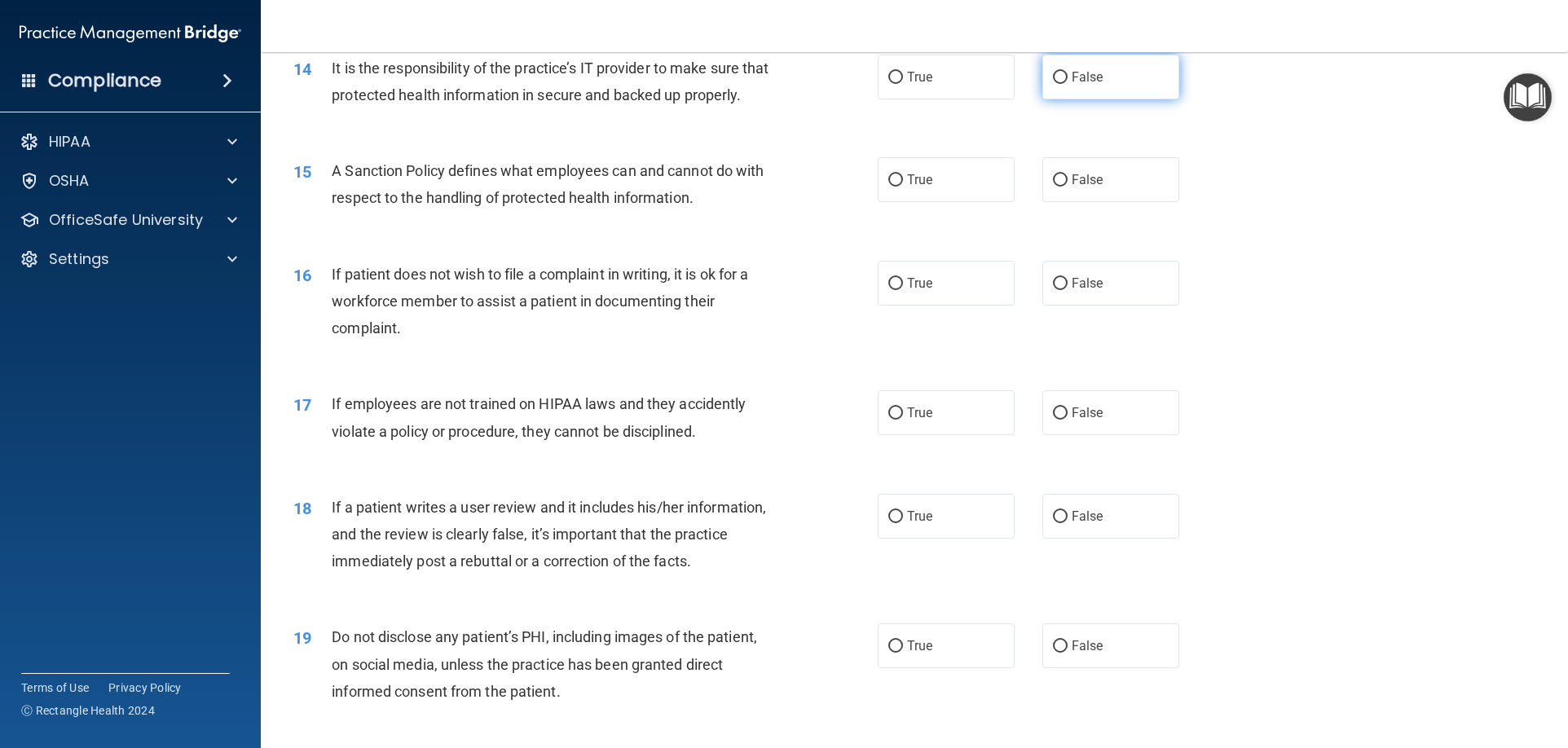
click at [1093, 96] on label "False" at bounding box center [1110, 76] width 137 height 44
click at [1067, 84] on input "False" at bounding box center [1060, 77] width 14 height 13
radio input "true"
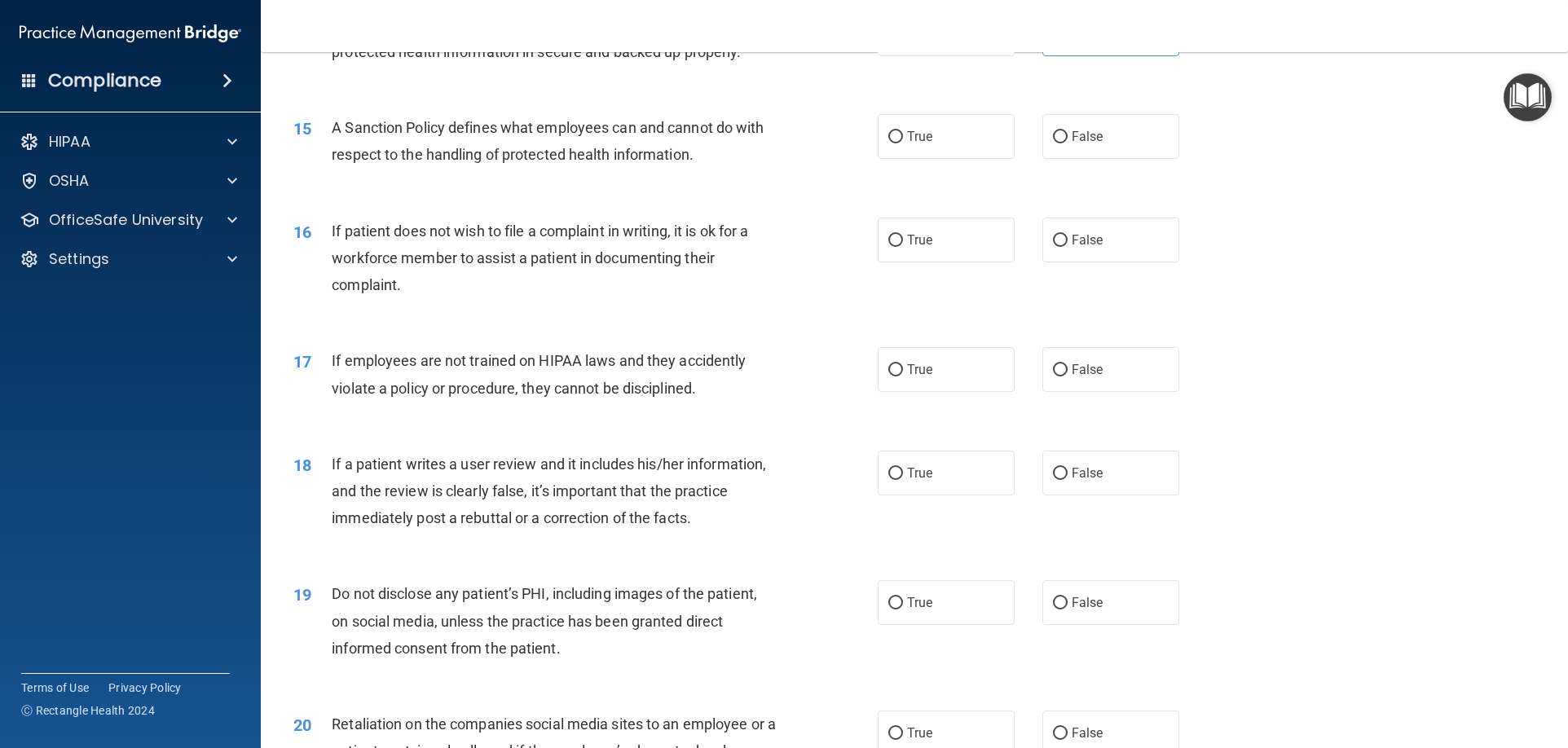
scroll to position [1955, 0]
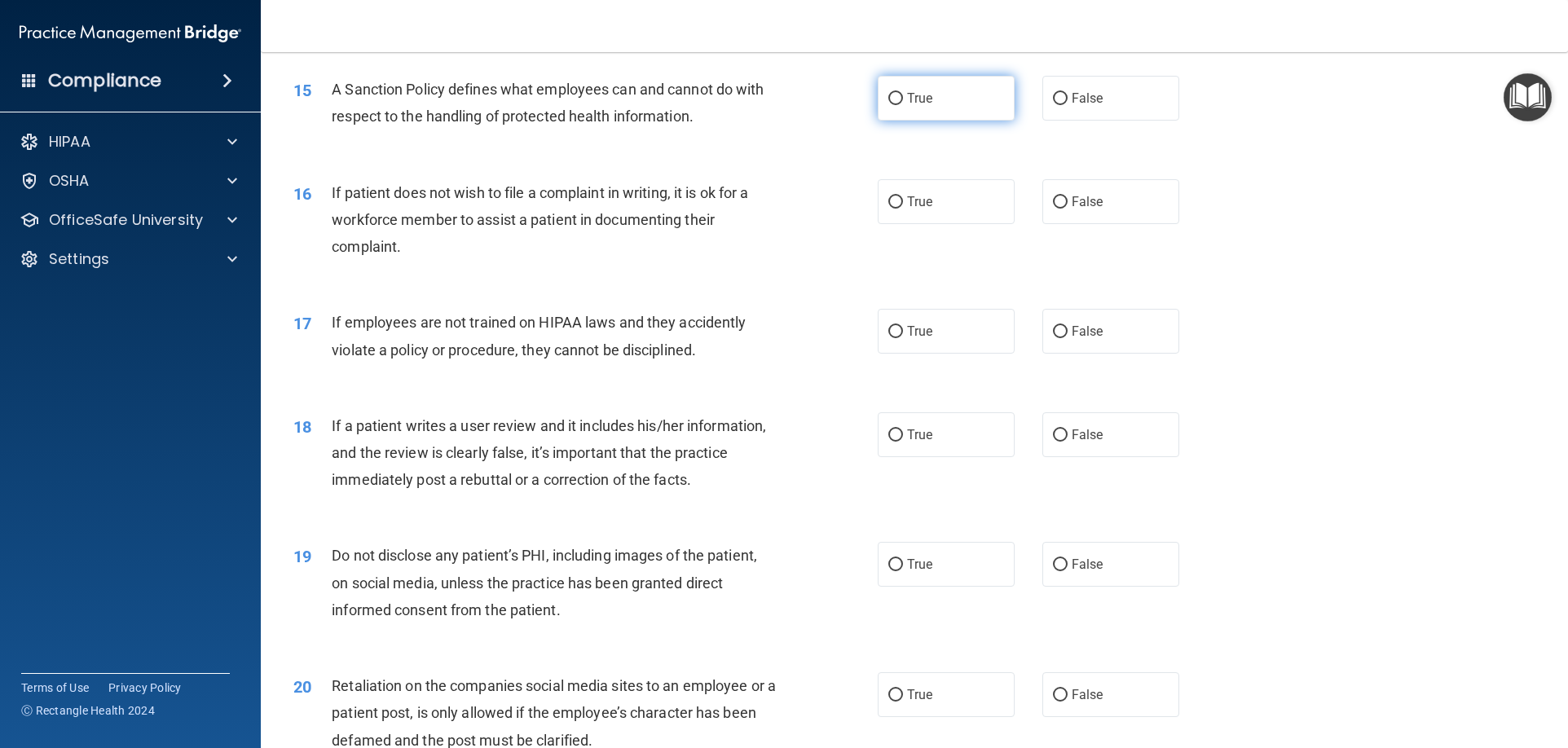
click at [941, 115] on label "True" at bounding box center [945, 97] width 137 height 44
click at [903, 105] on input "True" at bounding box center [895, 99] width 14 height 13
radio input "true"
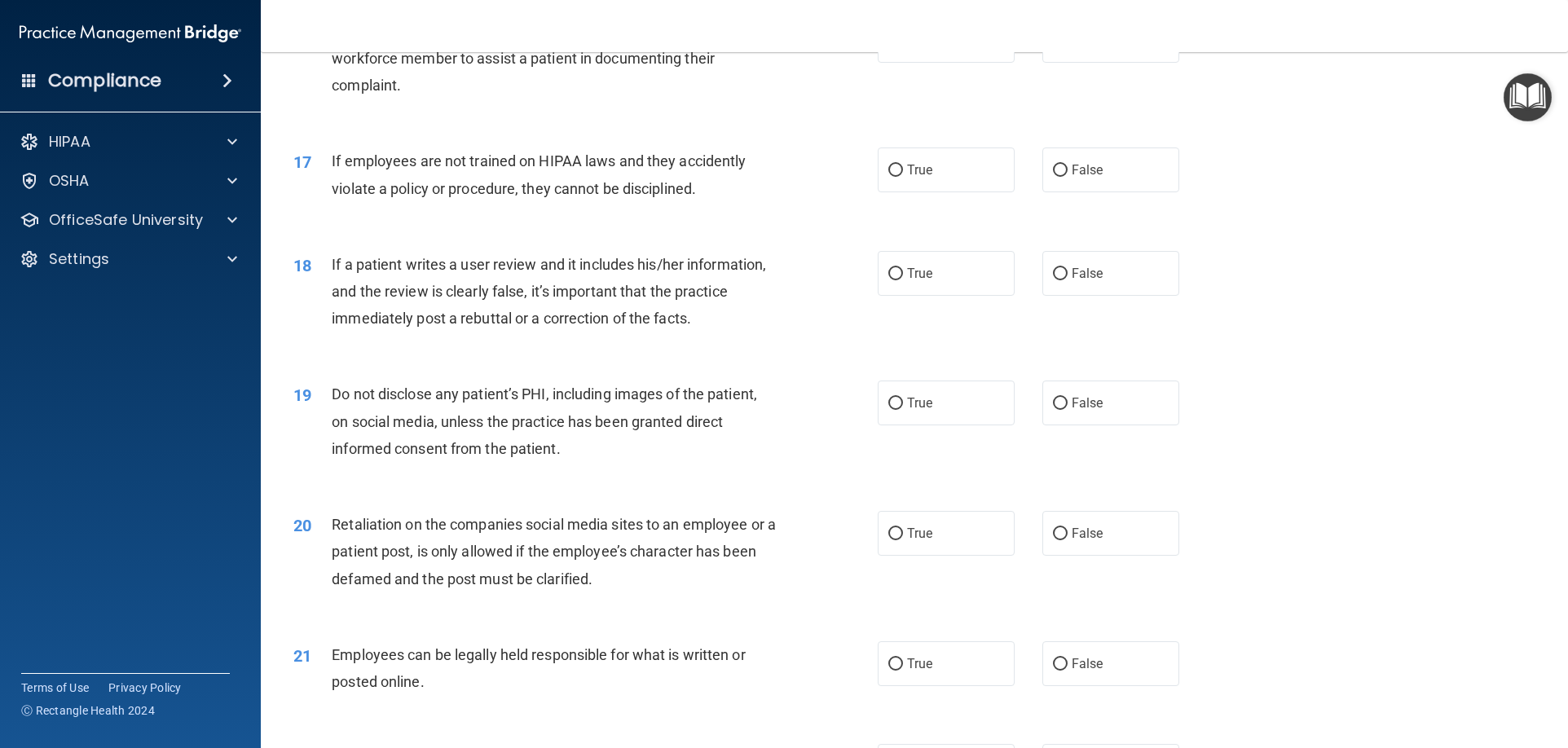
scroll to position [2117, 0]
click at [947, 61] on label "True" at bounding box center [945, 38] width 137 height 44
click at [903, 45] on input "True" at bounding box center [895, 39] width 14 height 13
radio input "true"
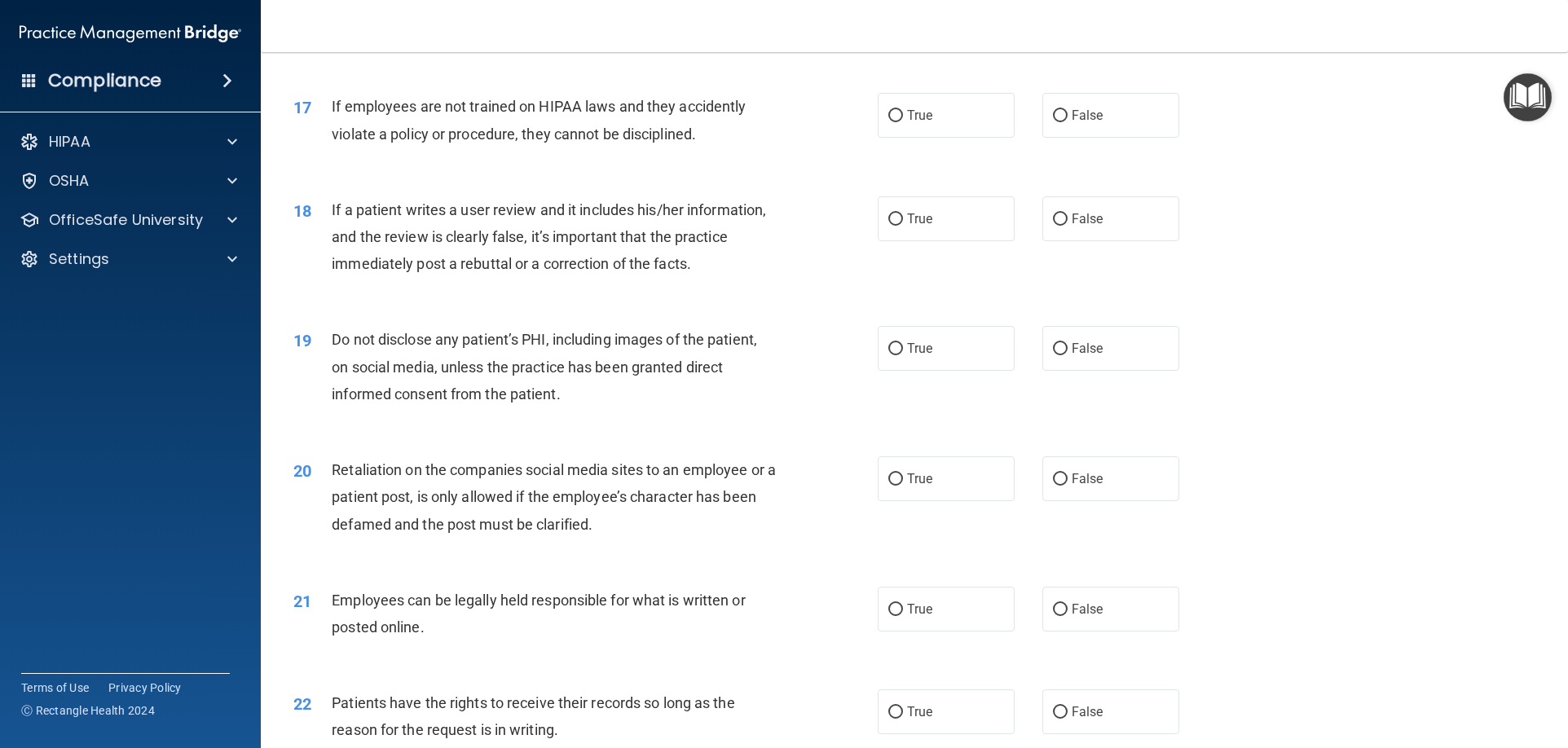
scroll to position [2199, 0]
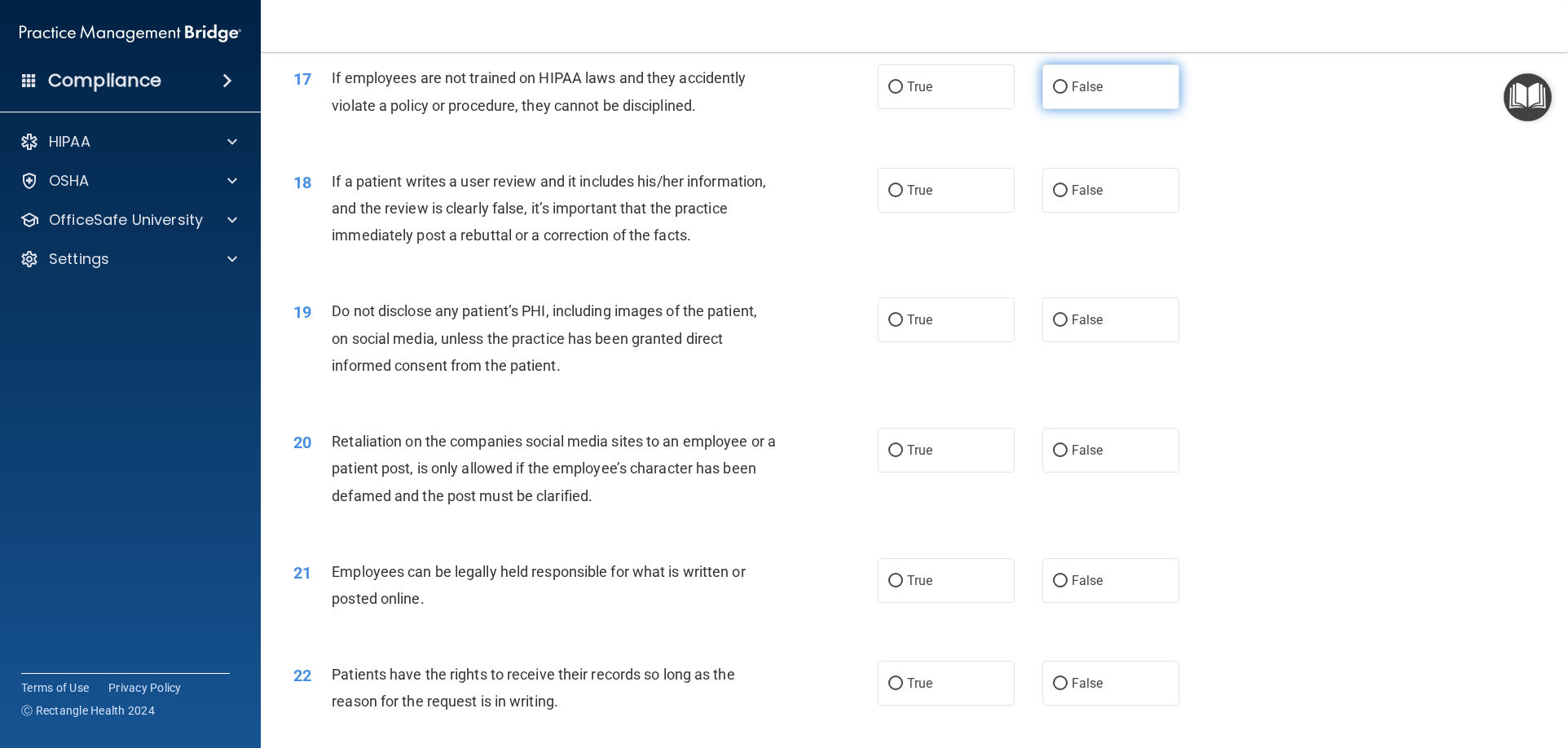
click at [1062, 109] on label "False" at bounding box center [1110, 86] width 137 height 44
click at [1062, 94] on input "False" at bounding box center [1060, 87] width 14 height 13
radio input "true"
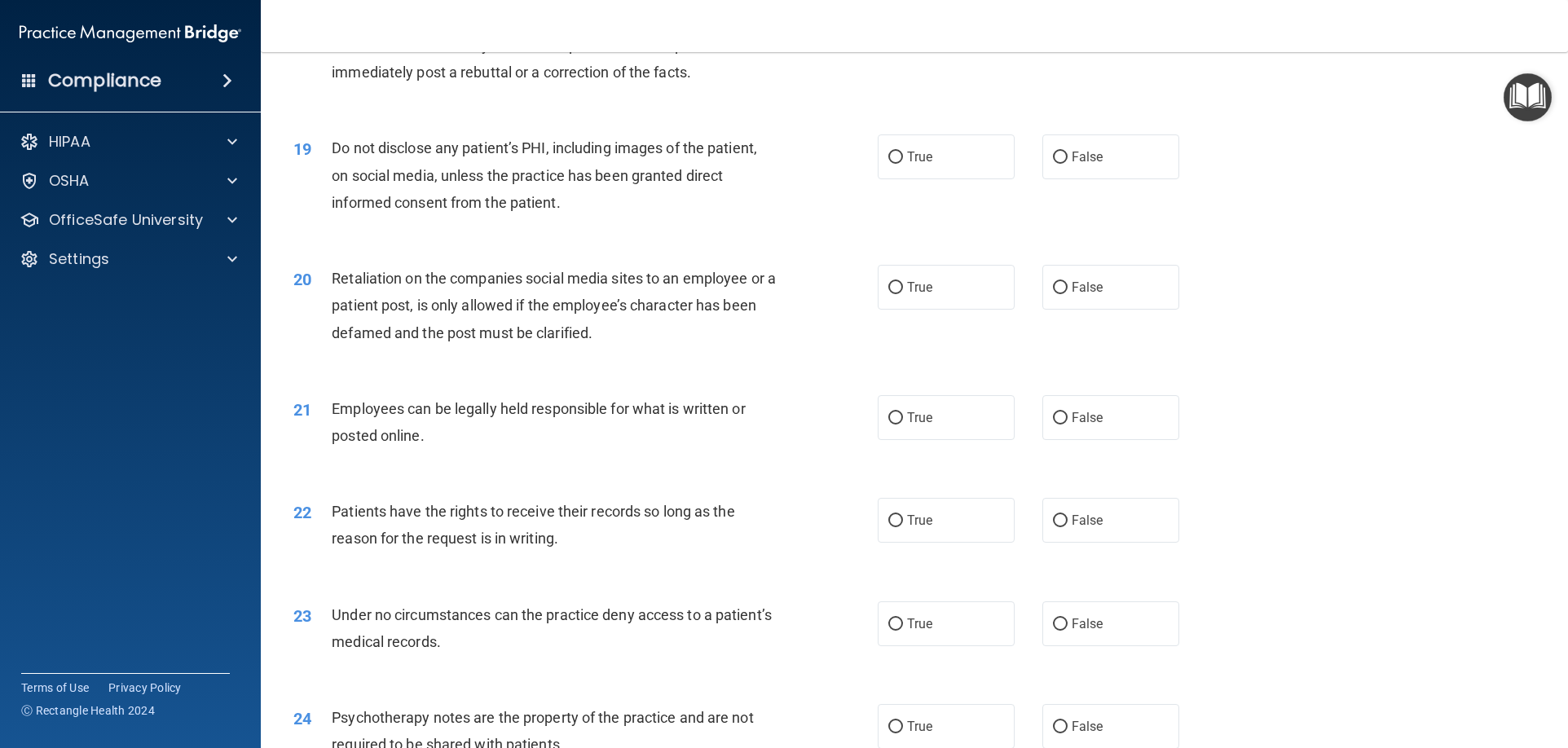
scroll to position [2280, 0]
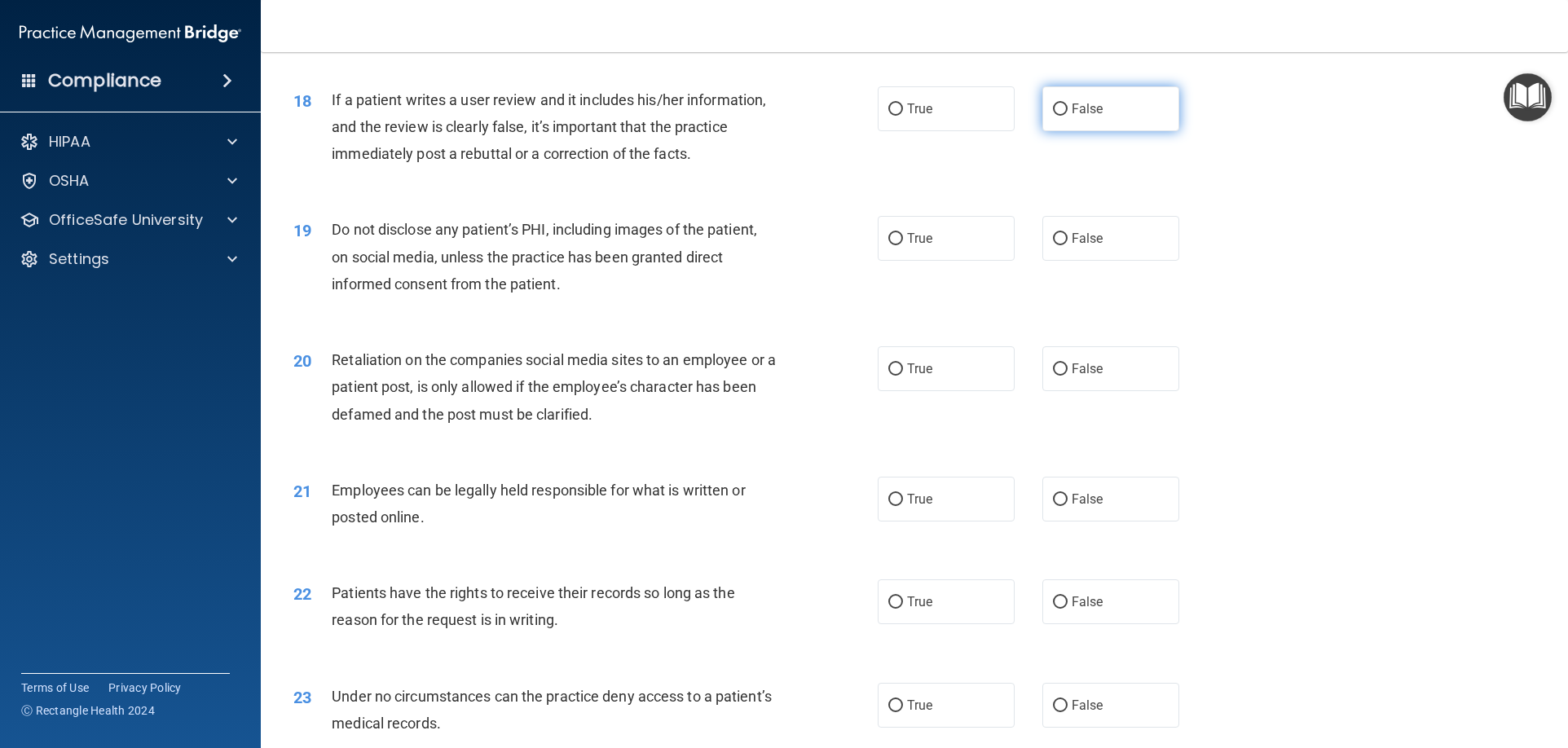
click at [1087, 131] on label "False" at bounding box center [1110, 108] width 137 height 44
click at [1067, 116] on input "False" at bounding box center [1060, 109] width 14 height 13
radio input "true"
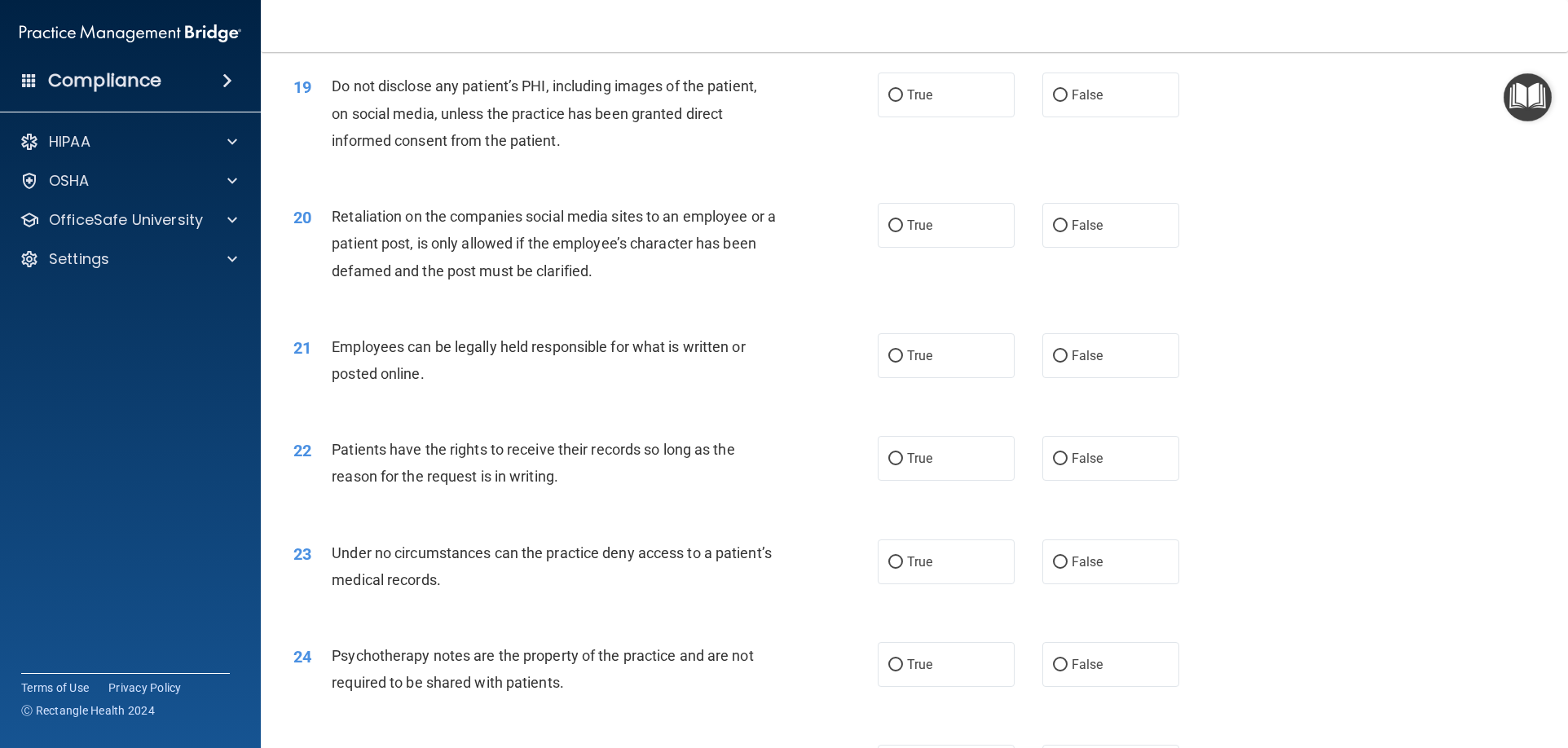
scroll to position [2444, 0]
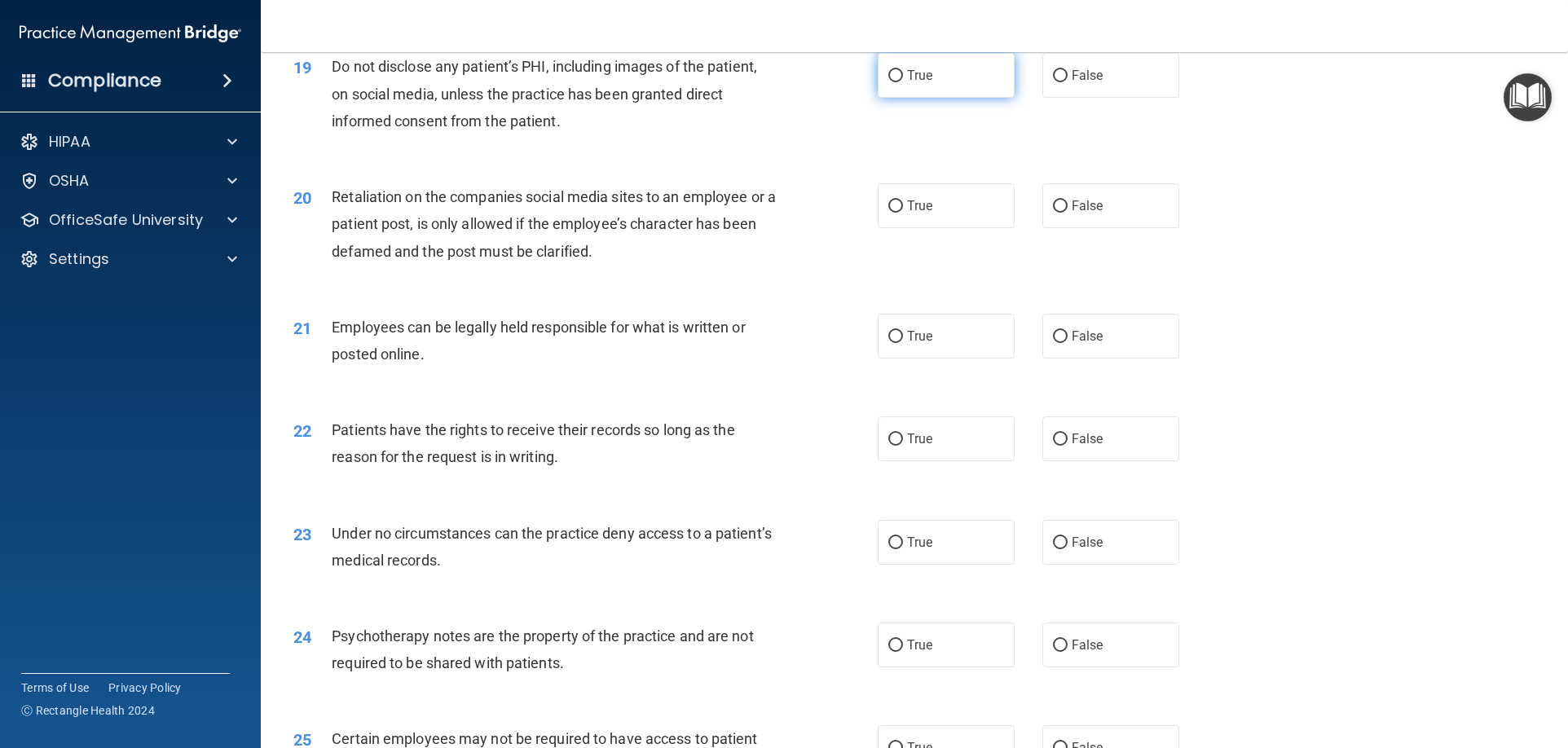
click at [897, 98] on label "True" at bounding box center [945, 75] width 137 height 44
click at [897, 82] on input "True" at bounding box center [895, 76] width 14 height 13
radio input "true"
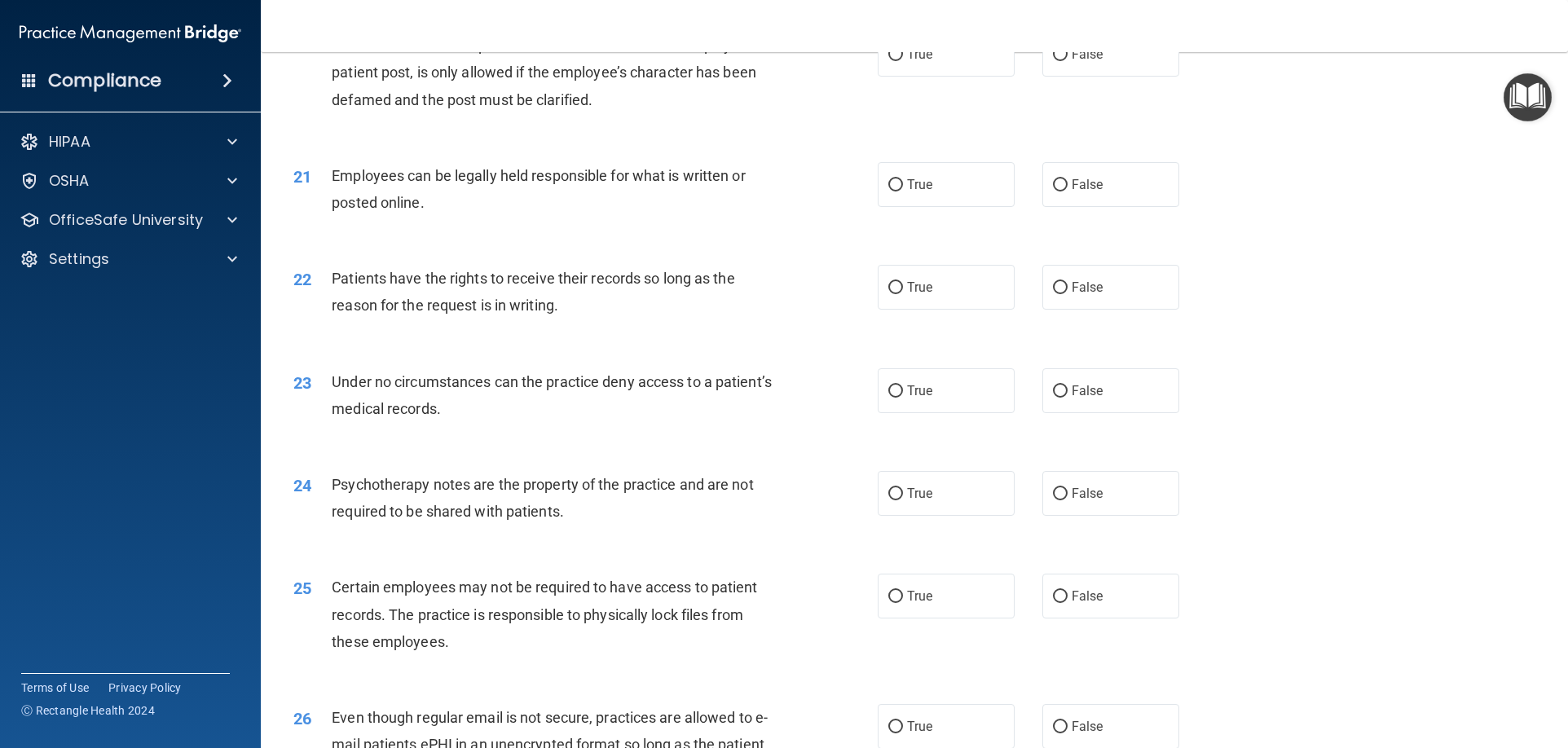
scroll to position [2606, 0]
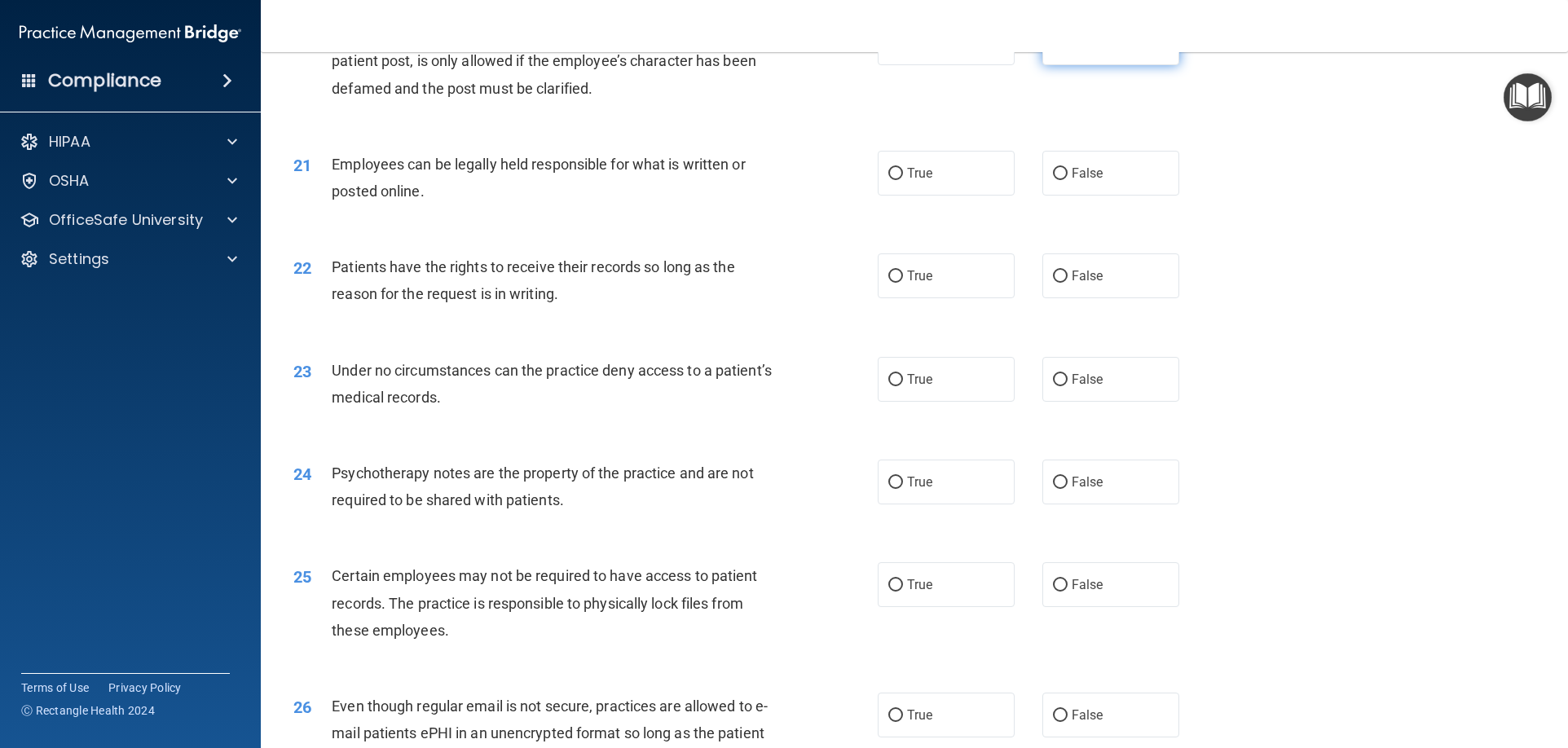
click at [1082, 50] on span "False" at bounding box center [1087, 43] width 32 height 15
click at [1067, 49] on input "False" at bounding box center [1060, 44] width 14 height 13
radio input "true"
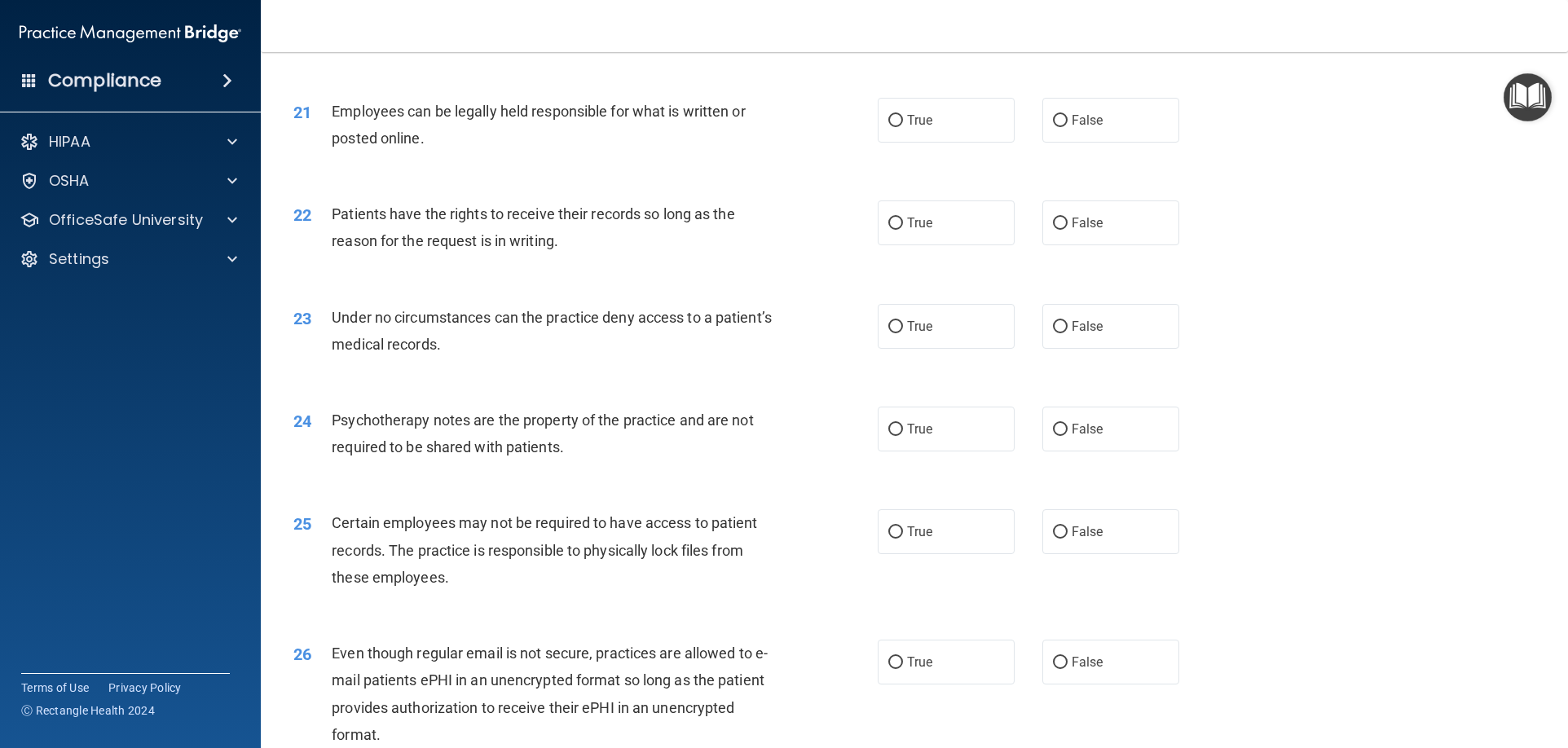
scroll to position [2688, 0]
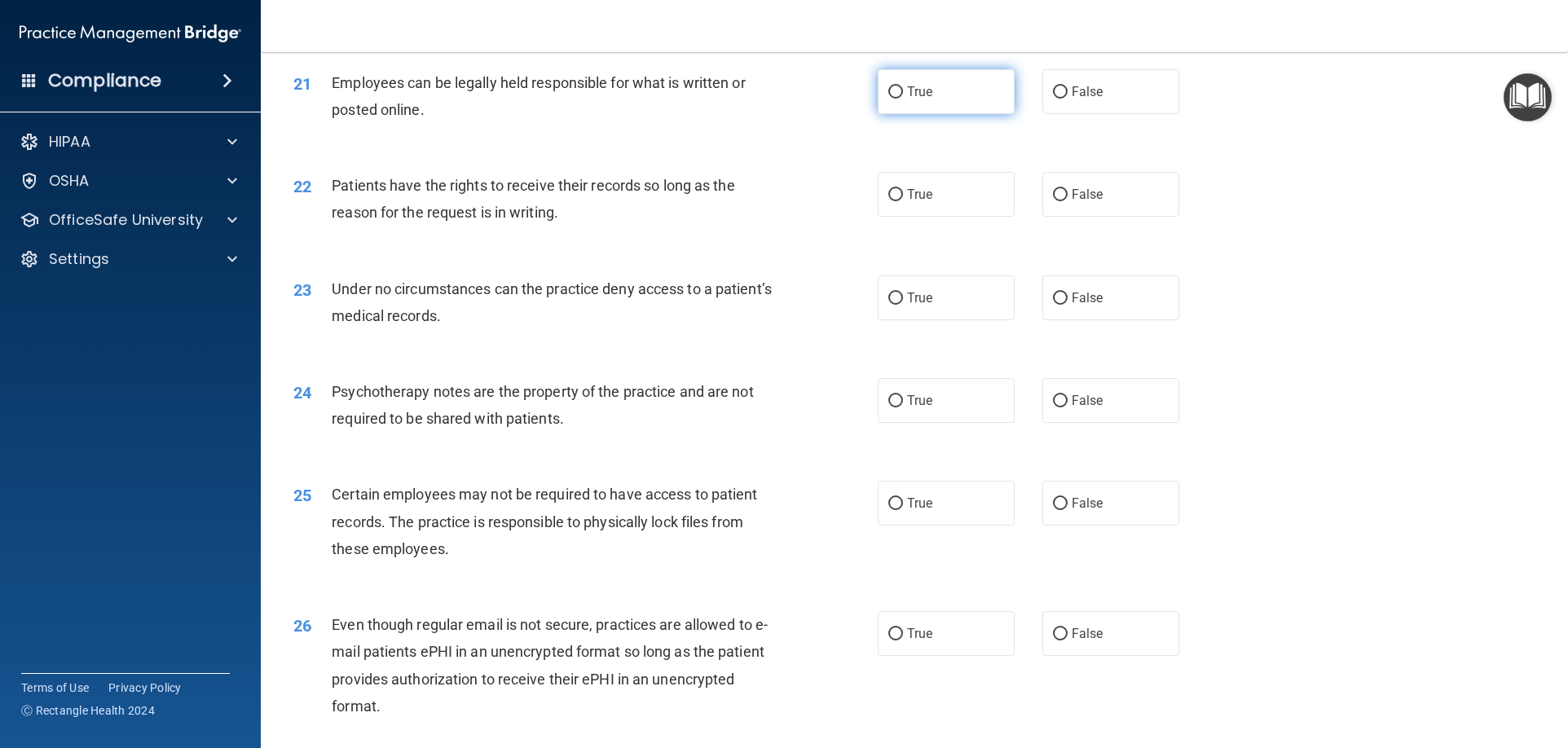
click at [909, 106] on label "True" at bounding box center [945, 91] width 137 height 44
click at [903, 99] on input "True" at bounding box center [895, 92] width 14 height 13
radio input "true"
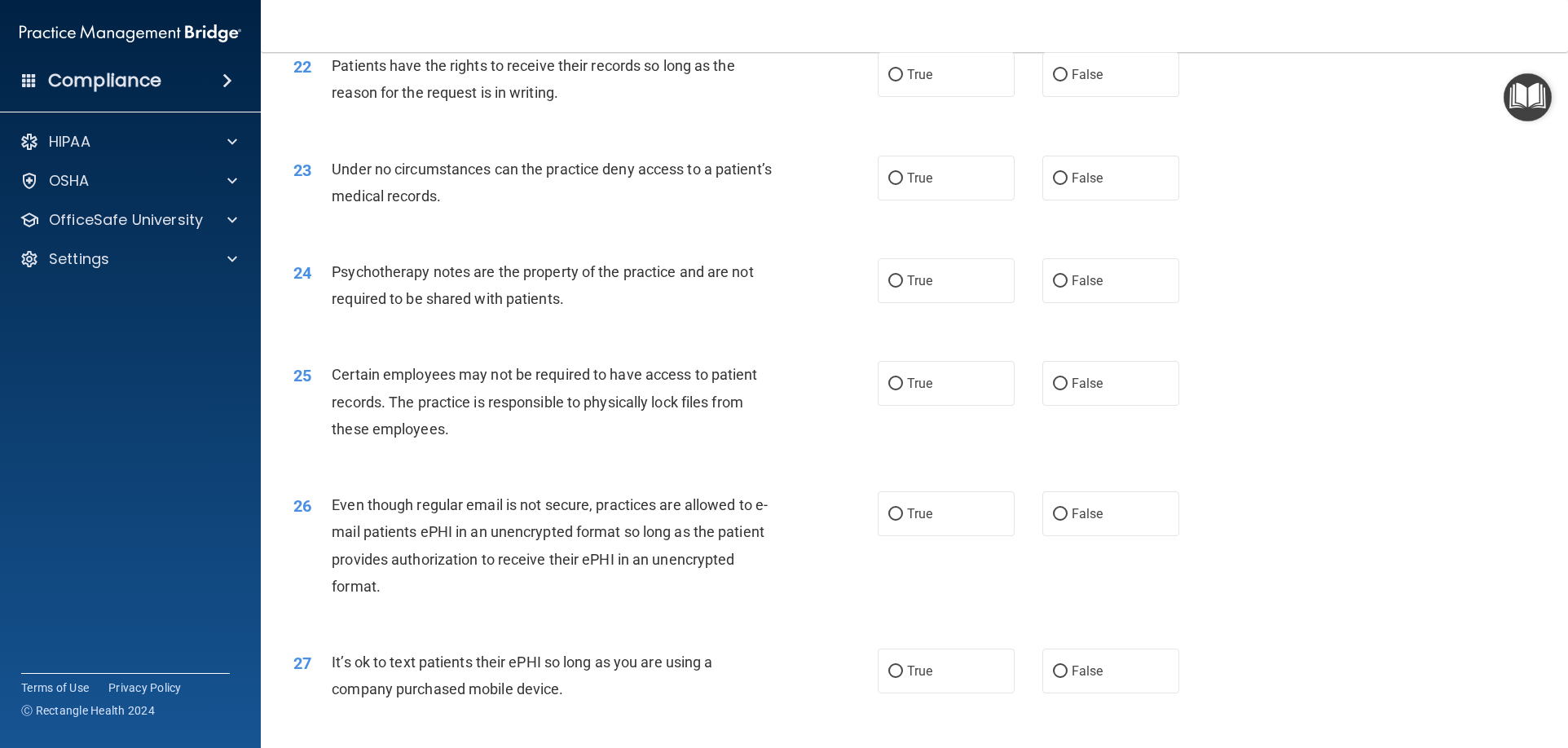
scroll to position [2769, 0]
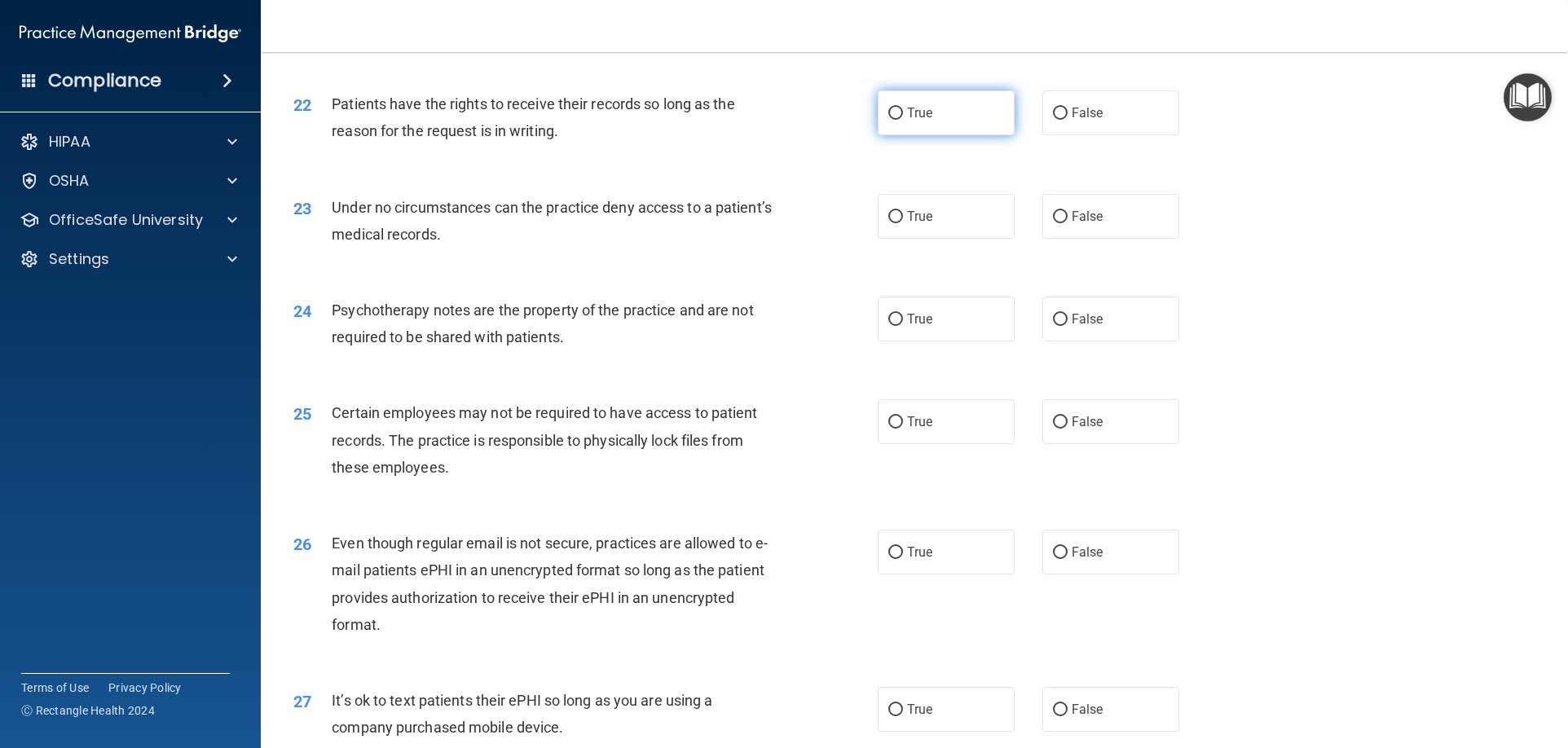
click at [896, 131] on label "True" at bounding box center [945, 112] width 137 height 44
click at [896, 120] on input "True" at bounding box center [895, 113] width 14 height 13
radio input "true"
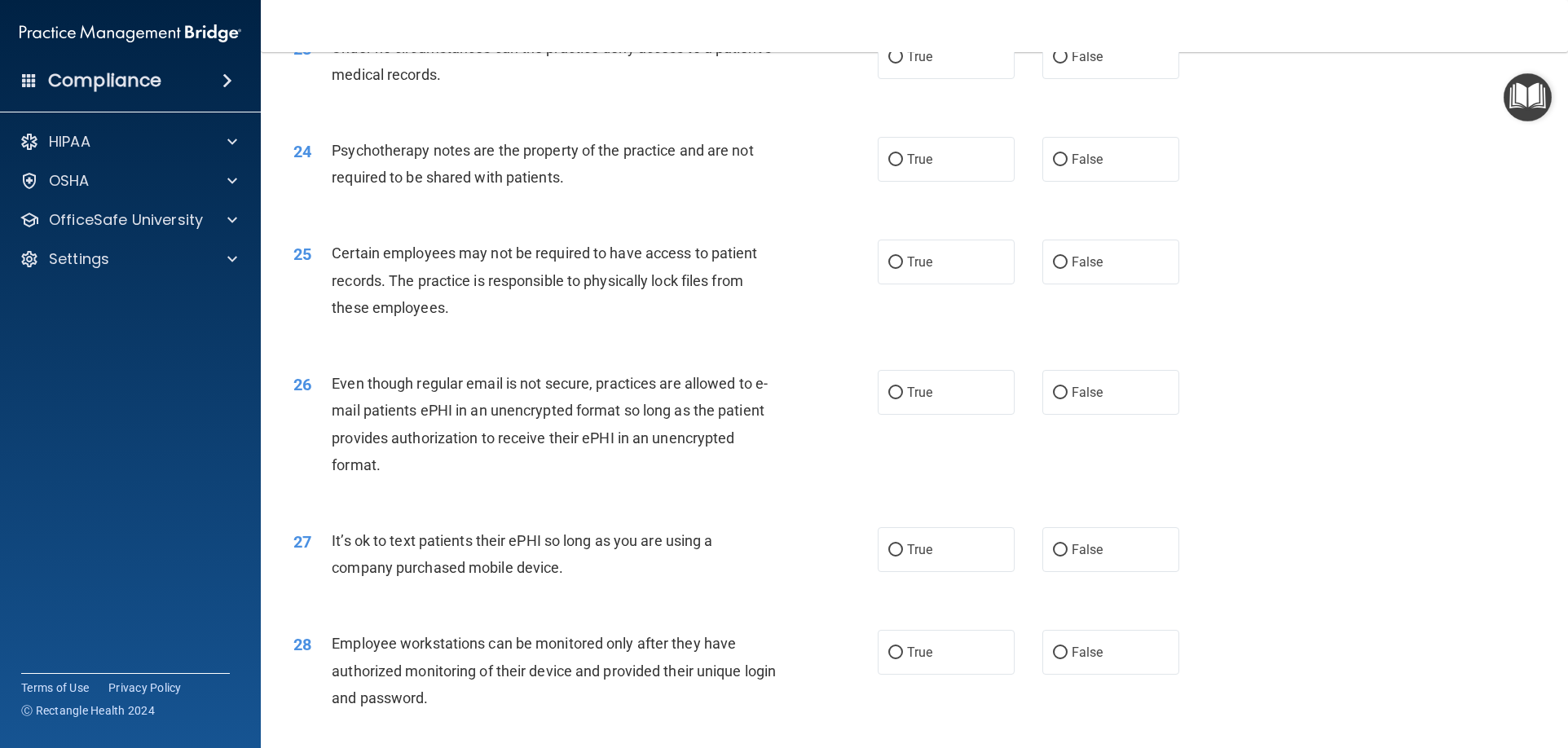
scroll to position [2932, 0]
click at [1122, 75] on label "False" at bounding box center [1110, 53] width 137 height 44
click at [1067, 60] on input "False" at bounding box center [1060, 54] width 14 height 13
radio input "true"
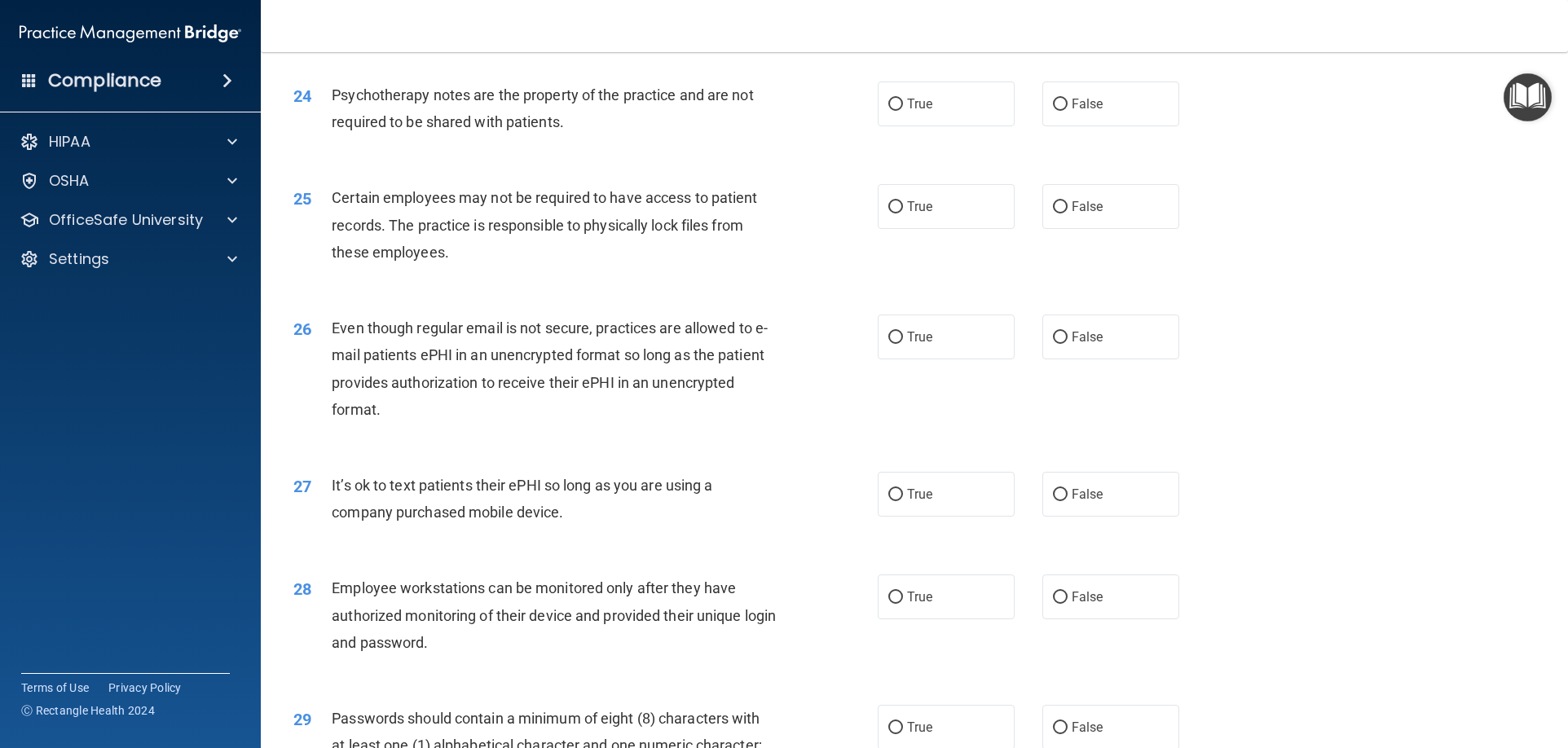
scroll to position [3013, 0]
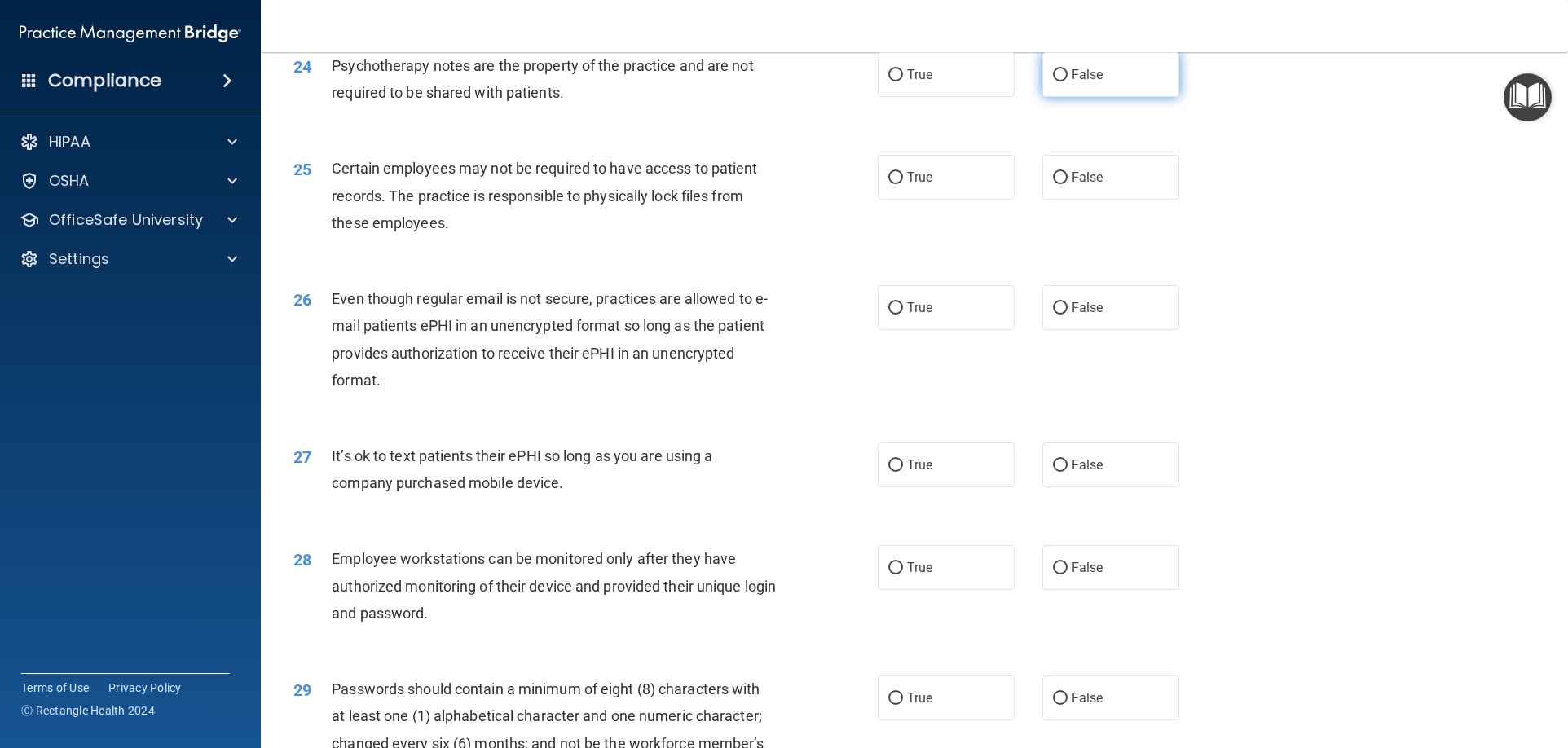
click at [1121, 97] on label "False" at bounding box center [1110, 74] width 137 height 44
click at [1067, 81] on input "False" at bounding box center [1060, 75] width 14 height 13
radio input "true"
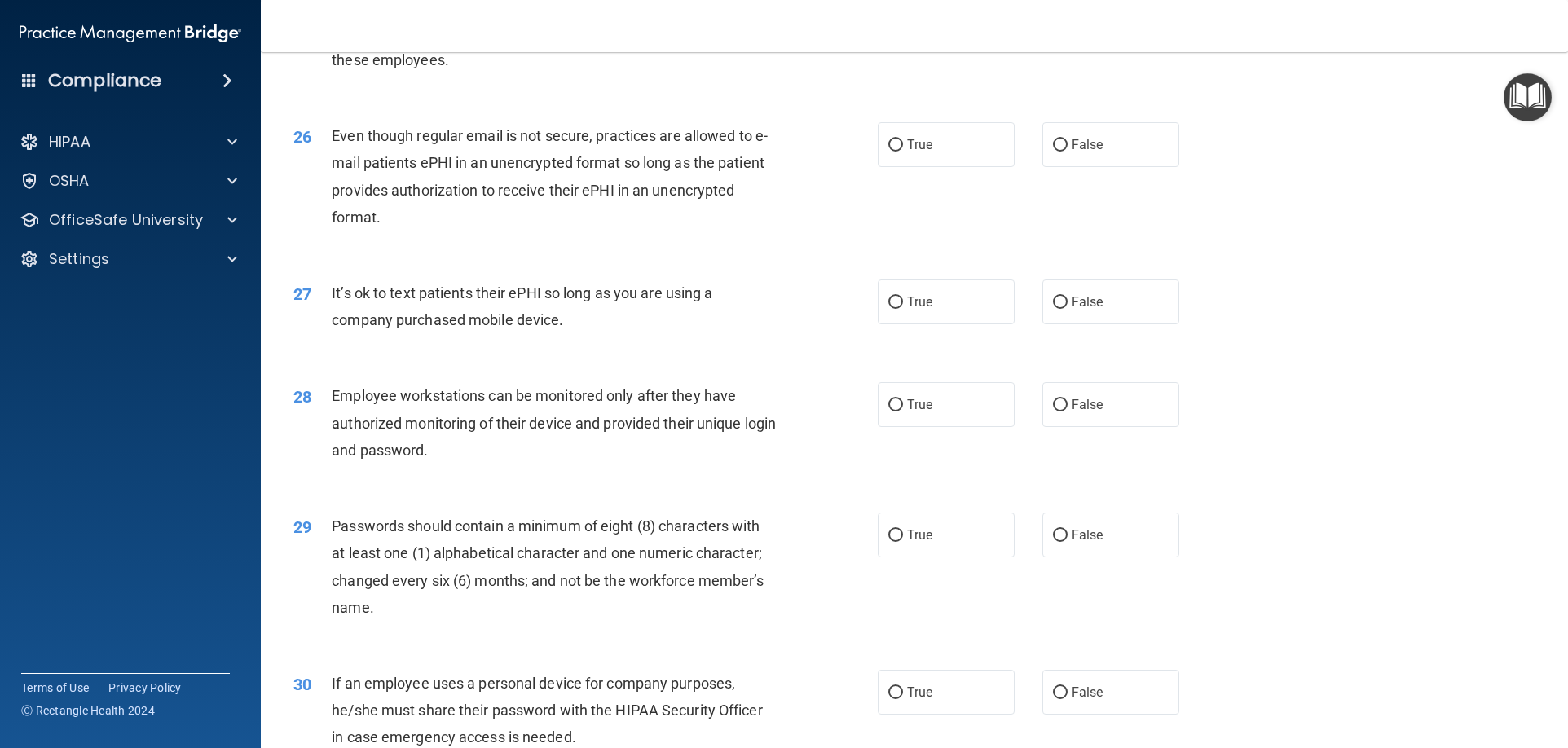
scroll to position [3095, 0]
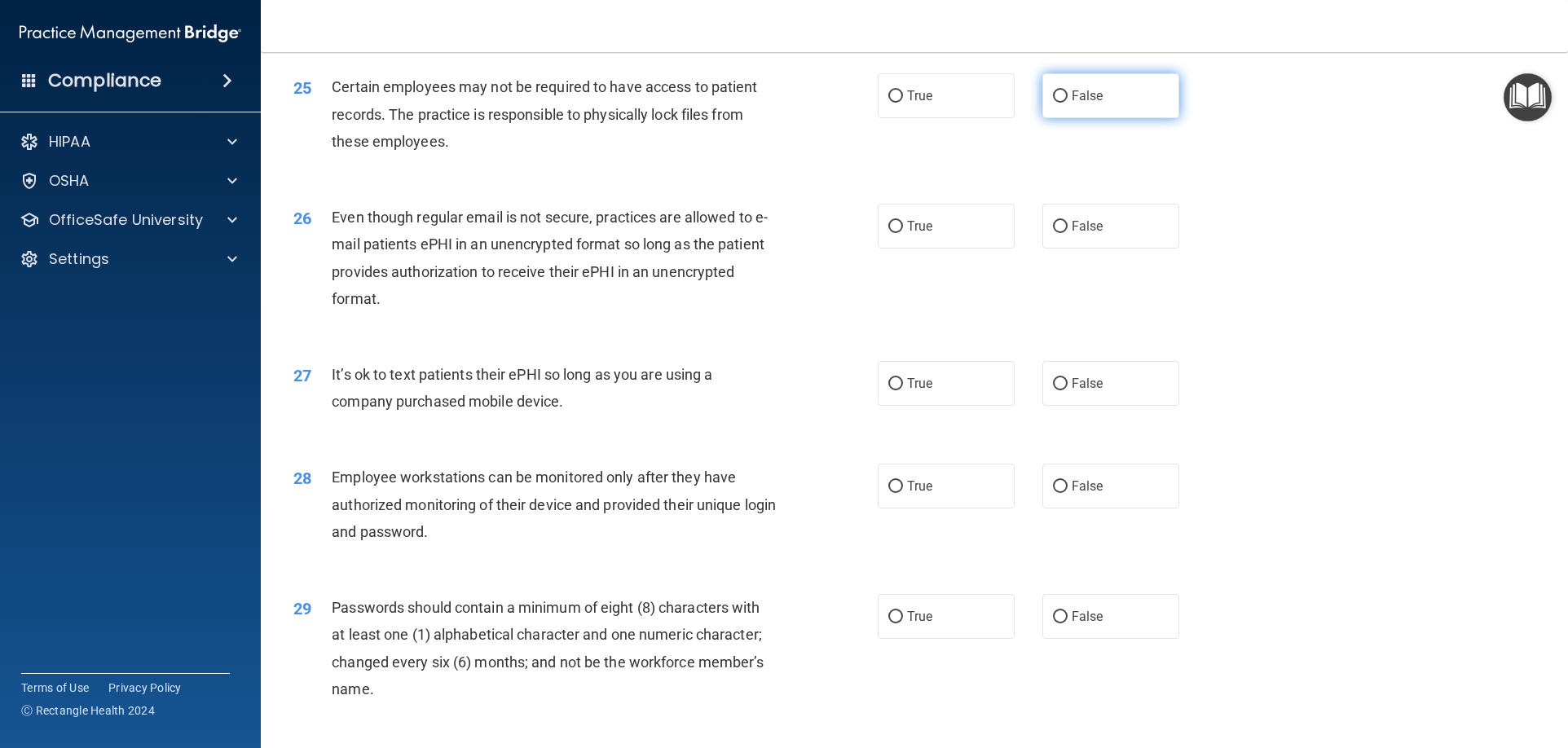
click at [1110, 118] on label "False" at bounding box center [1110, 95] width 137 height 44
click at [1067, 102] on input "False" at bounding box center [1060, 96] width 14 height 13
radio input "true"
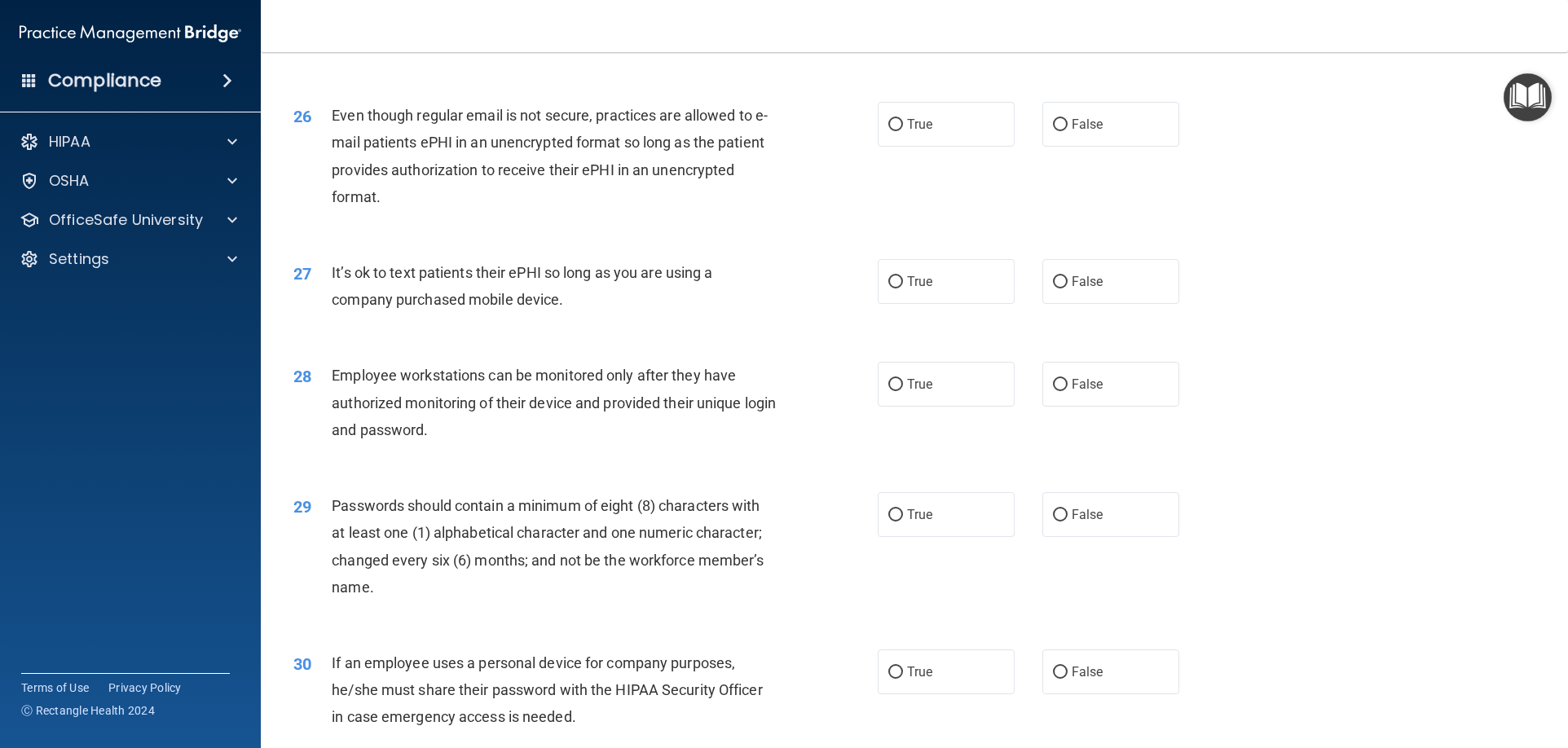
scroll to position [3258, 0]
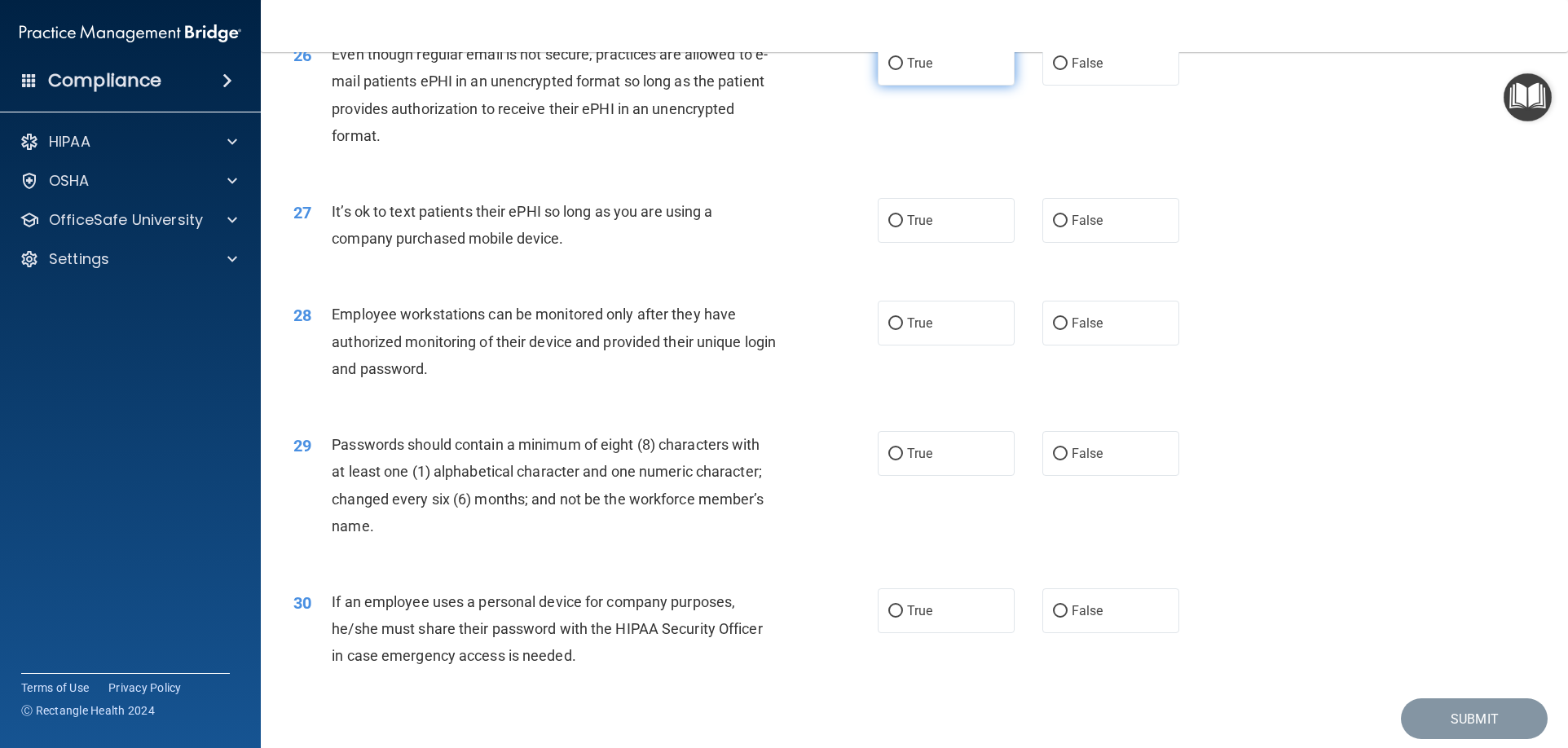
click at [936, 86] on label "True" at bounding box center [945, 63] width 137 height 44
click at [903, 70] on input "True" at bounding box center [895, 64] width 14 height 13
radio input "true"
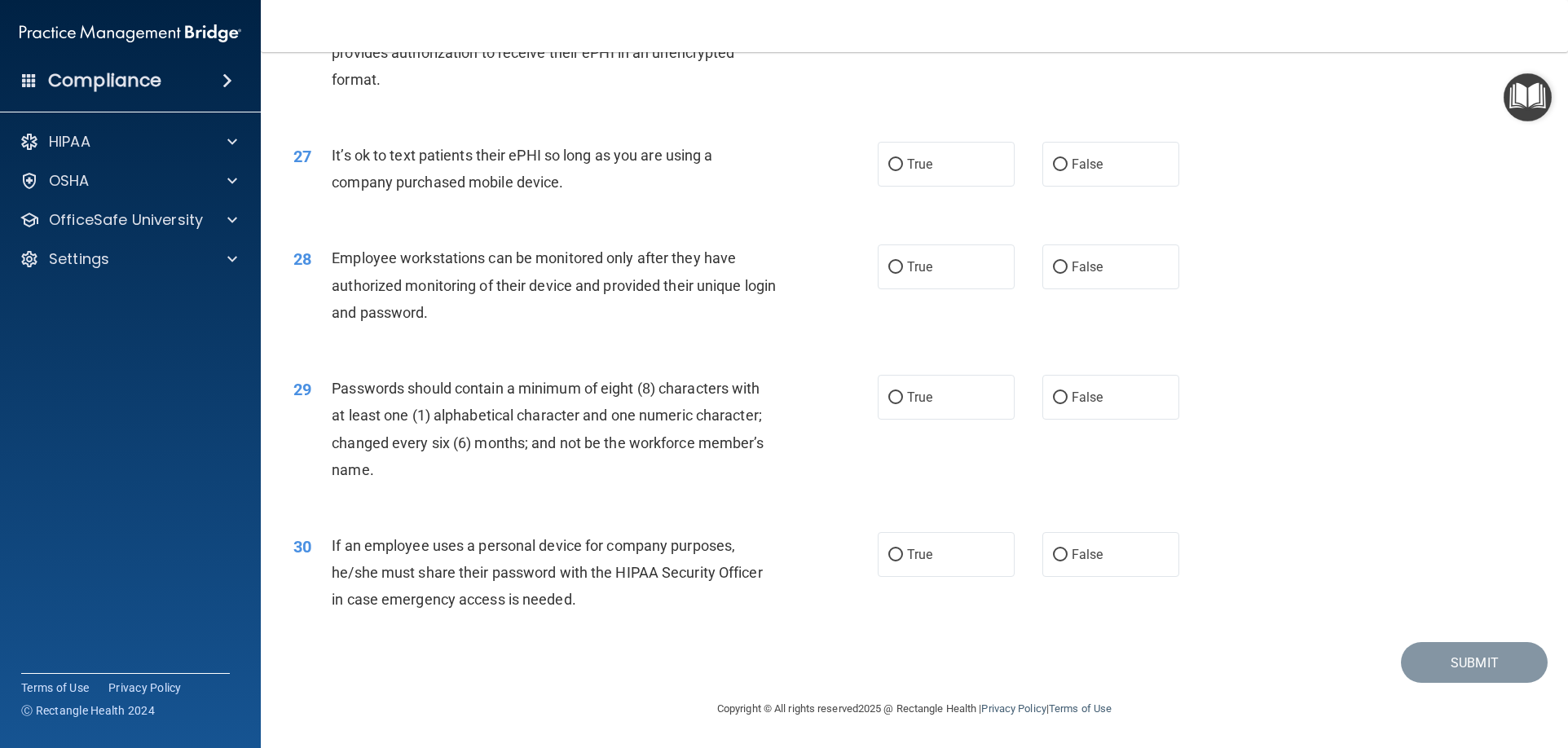
scroll to position [3341, 0]
click at [1071, 167] on span "False" at bounding box center [1087, 164] width 32 height 15
click at [1065, 167] on input "False" at bounding box center [1060, 164] width 14 height 13
radio input "true"
click at [1094, 253] on label "False" at bounding box center [1110, 266] width 137 height 44
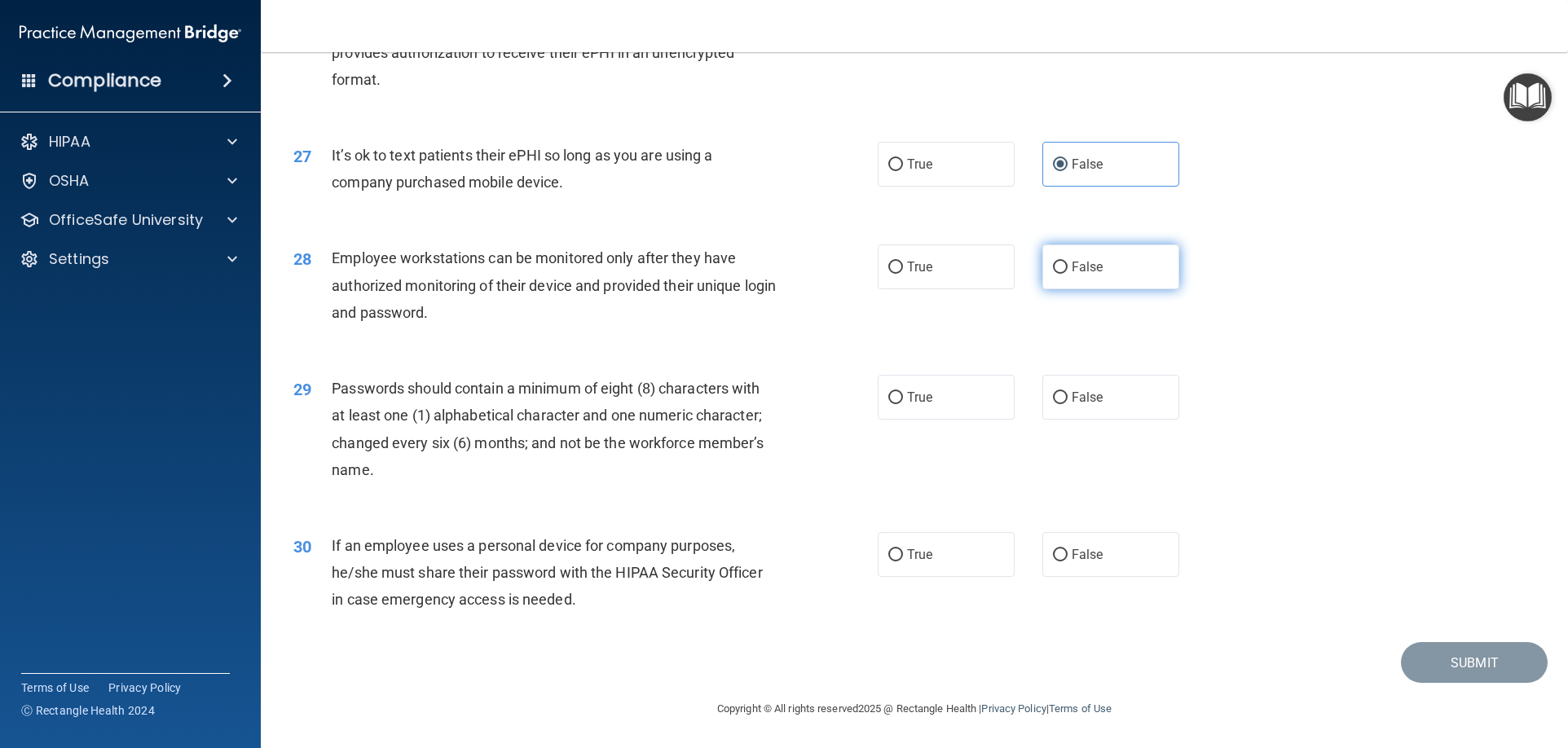
click at [1067, 262] on input "False" at bounding box center [1060, 268] width 14 height 13
radio input "true"
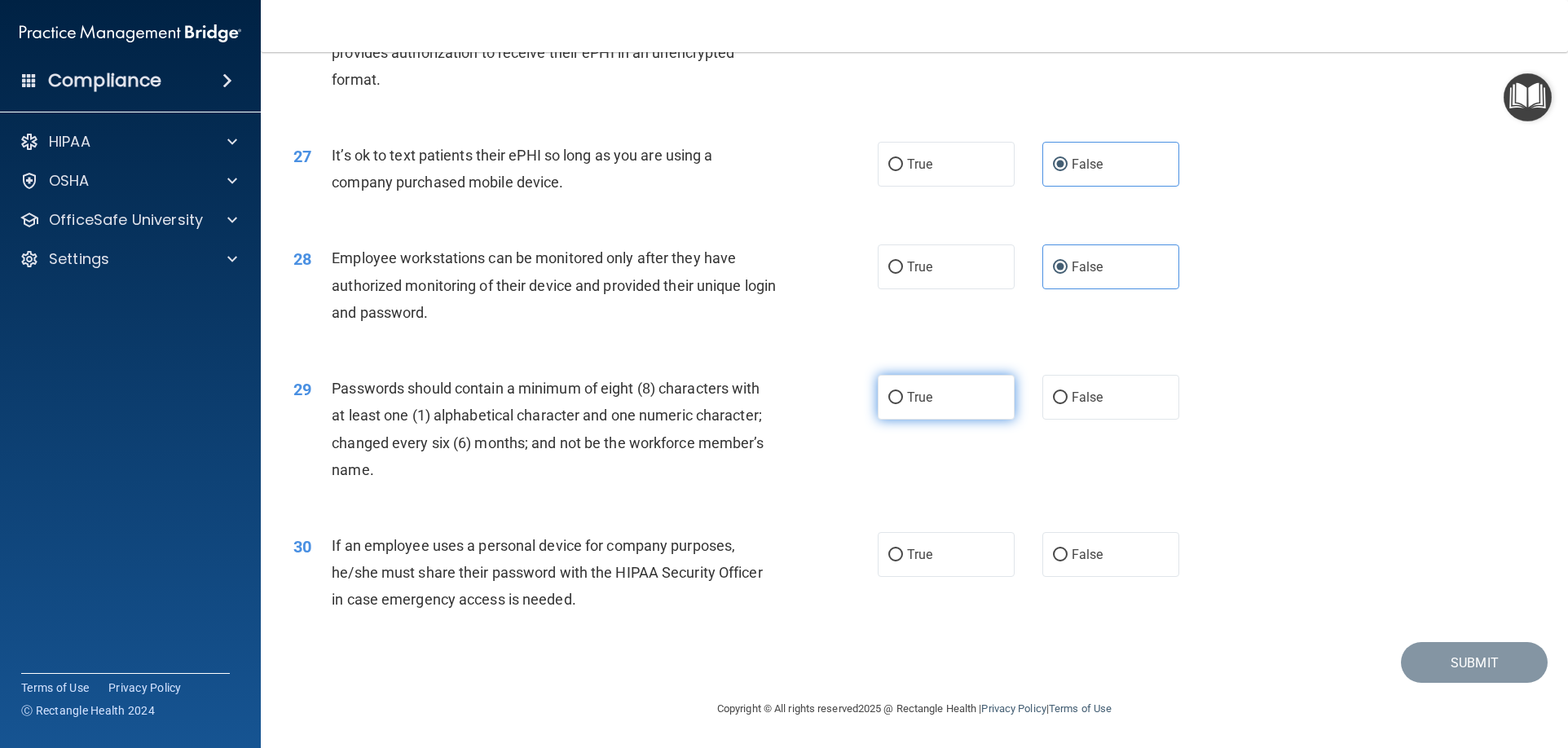
click at [907, 392] on span "True" at bounding box center [919, 397] width 25 height 15
click at [903, 392] on input "True" at bounding box center [895, 397] width 14 height 13
radio input "true"
click at [1127, 546] on label "False" at bounding box center [1110, 553] width 137 height 44
click at [1067, 549] on input "False" at bounding box center [1060, 555] width 14 height 13
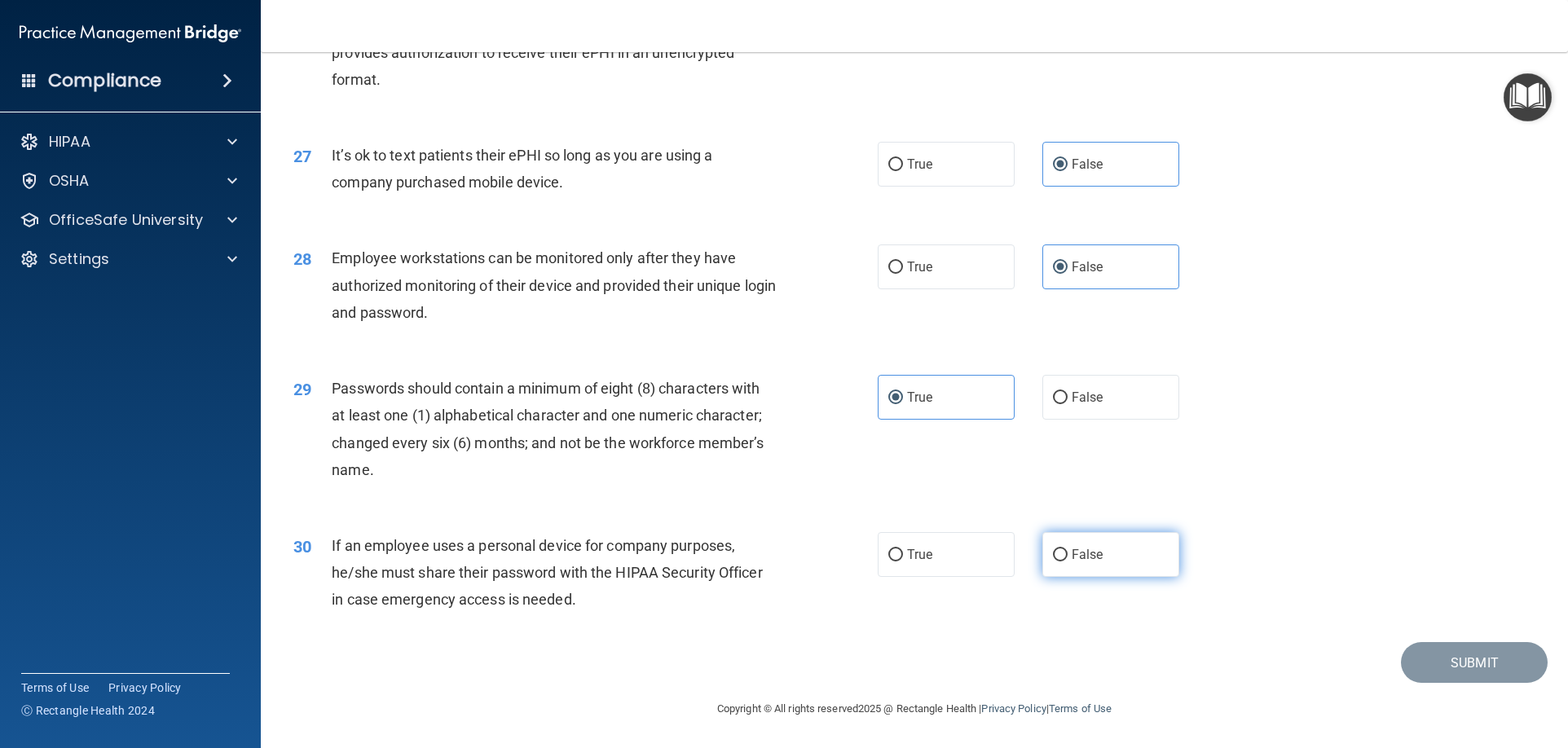
radio input "true"
click at [1400, 662] on button "Submit" at bounding box center [1473, 662] width 147 height 42
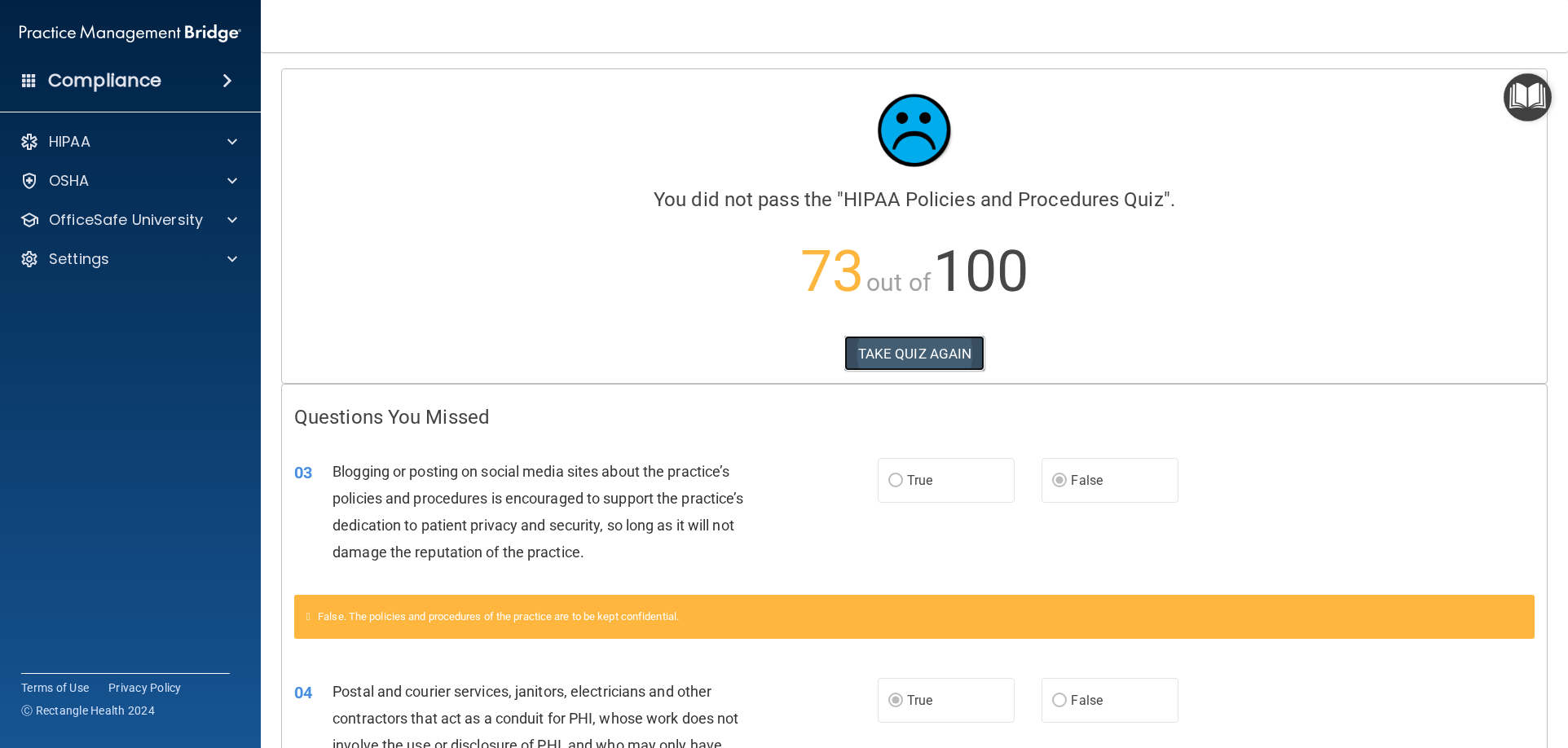
click at [889, 359] on button "TAKE QUIZ AGAIN" at bounding box center [914, 353] width 141 height 36
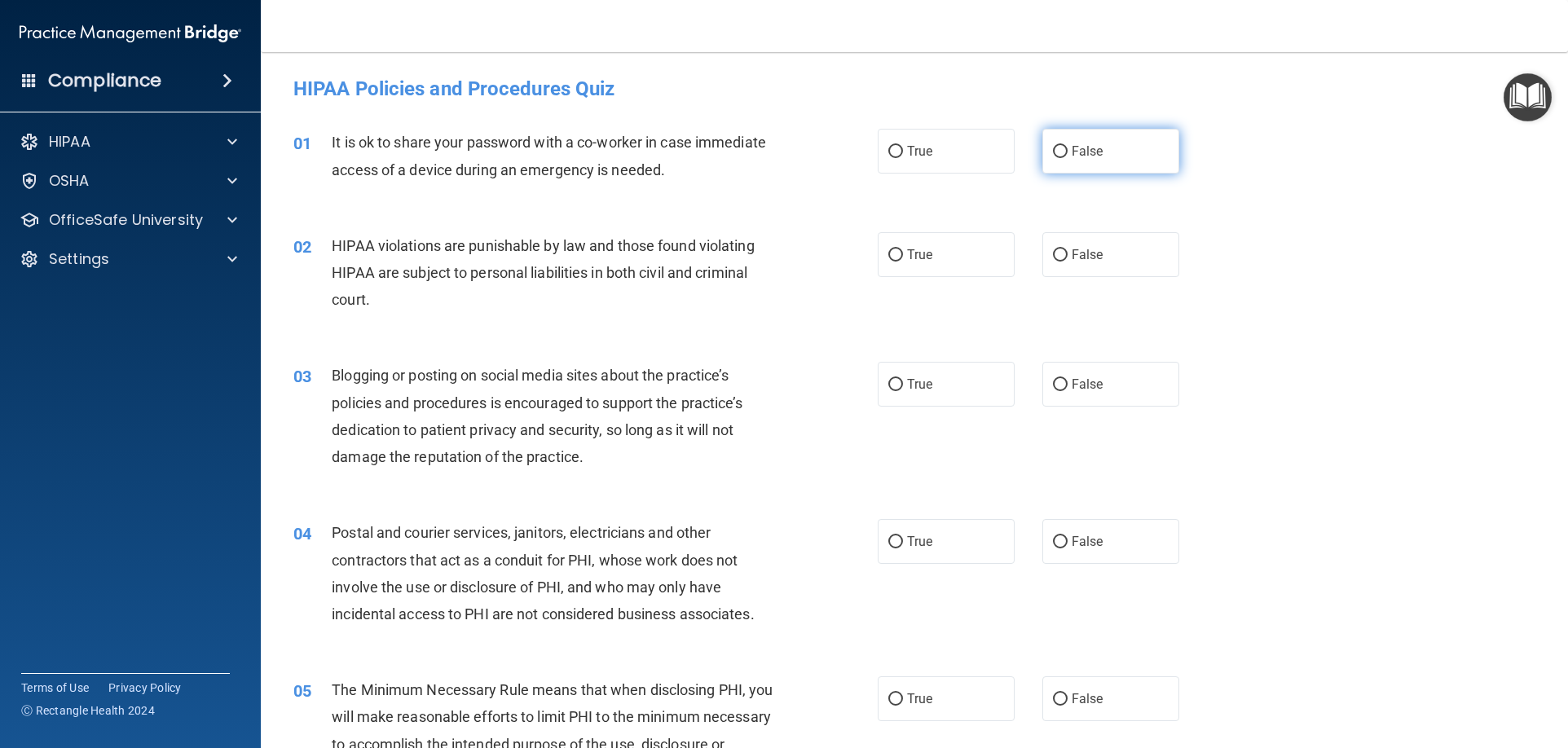
click at [1051, 138] on label "False" at bounding box center [1110, 150] width 137 height 44
click at [1053, 146] on input "False" at bounding box center [1060, 152] width 14 height 13
radio input "true"
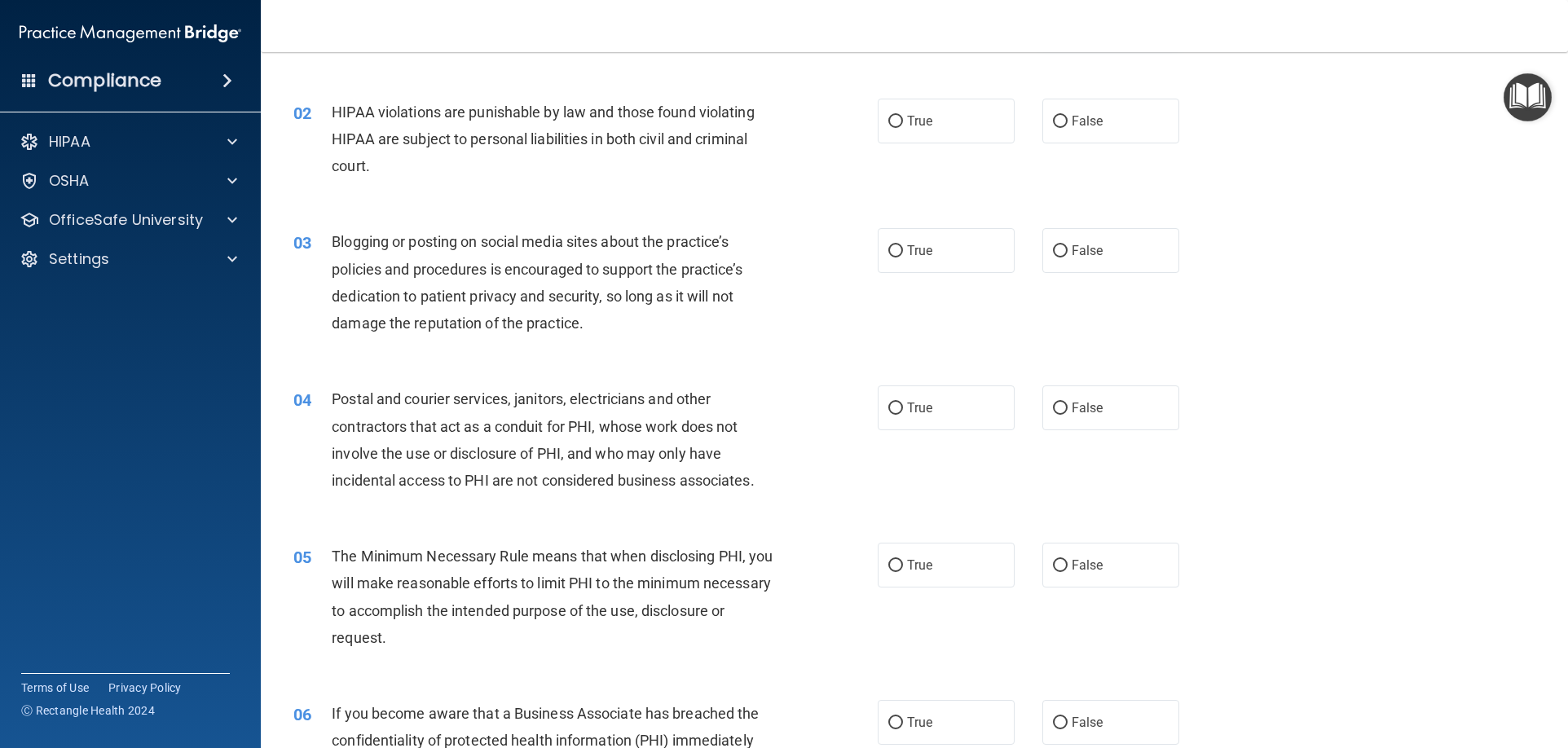
scroll to position [163, 0]
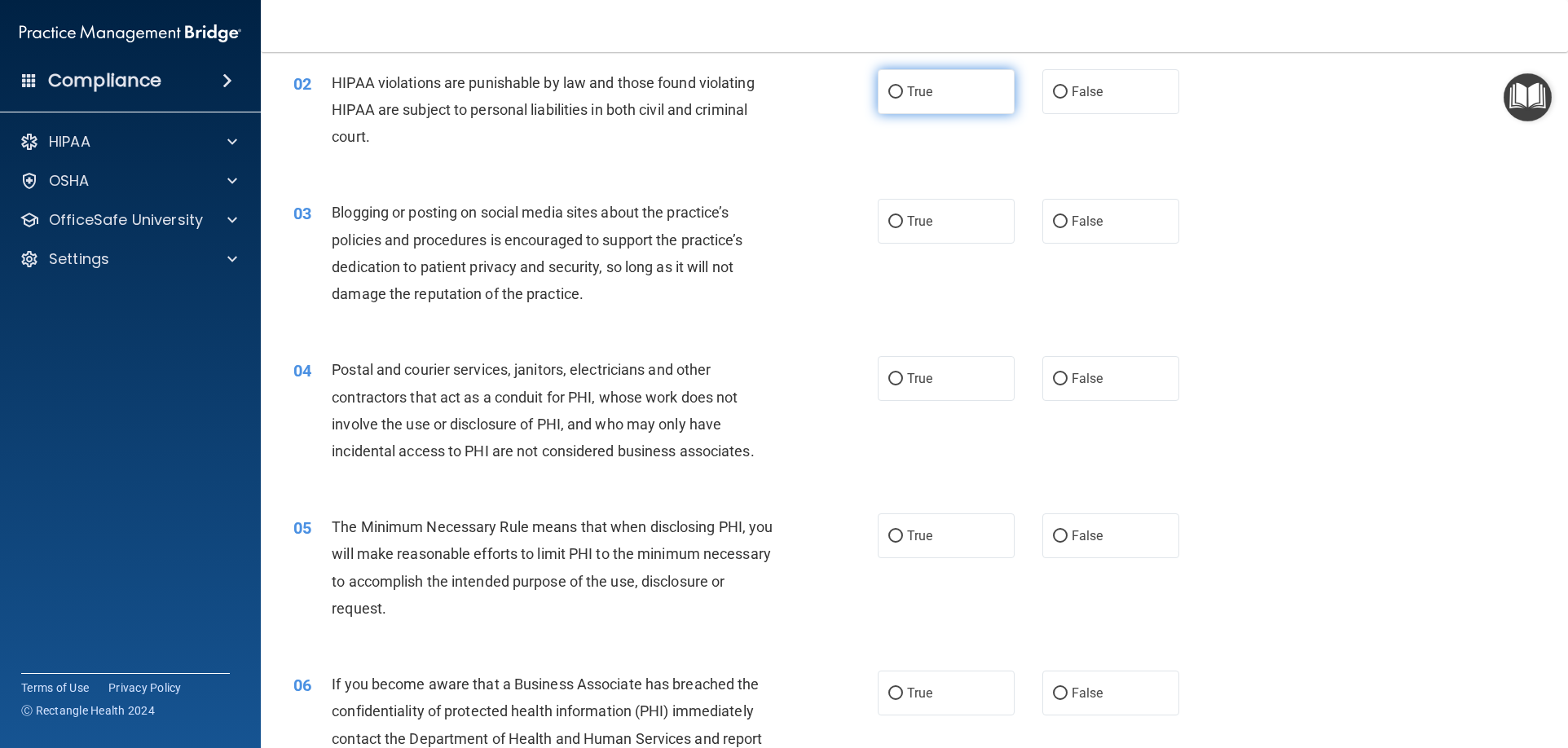
click at [915, 92] on span "True" at bounding box center [919, 91] width 25 height 15
click at [903, 92] on input "True" at bounding box center [895, 92] width 14 height 13
radio input "true"
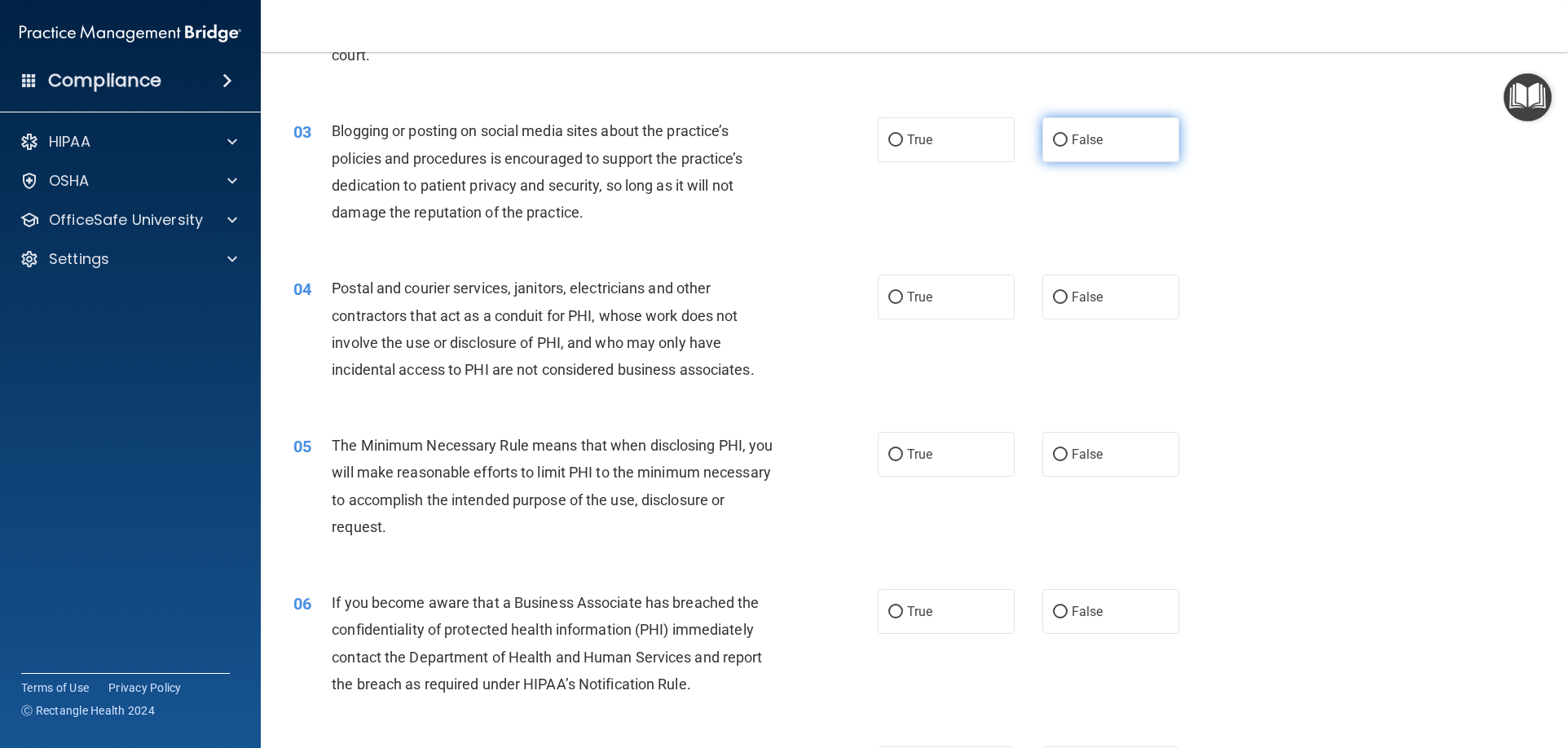
click at [1140, 145] on label "False" at bounding box center [1110, 139] width 137 height 44
click at [1067, 145] on input "False" at bounding box center [1060, 140] width 14 height 13
radio input "true"
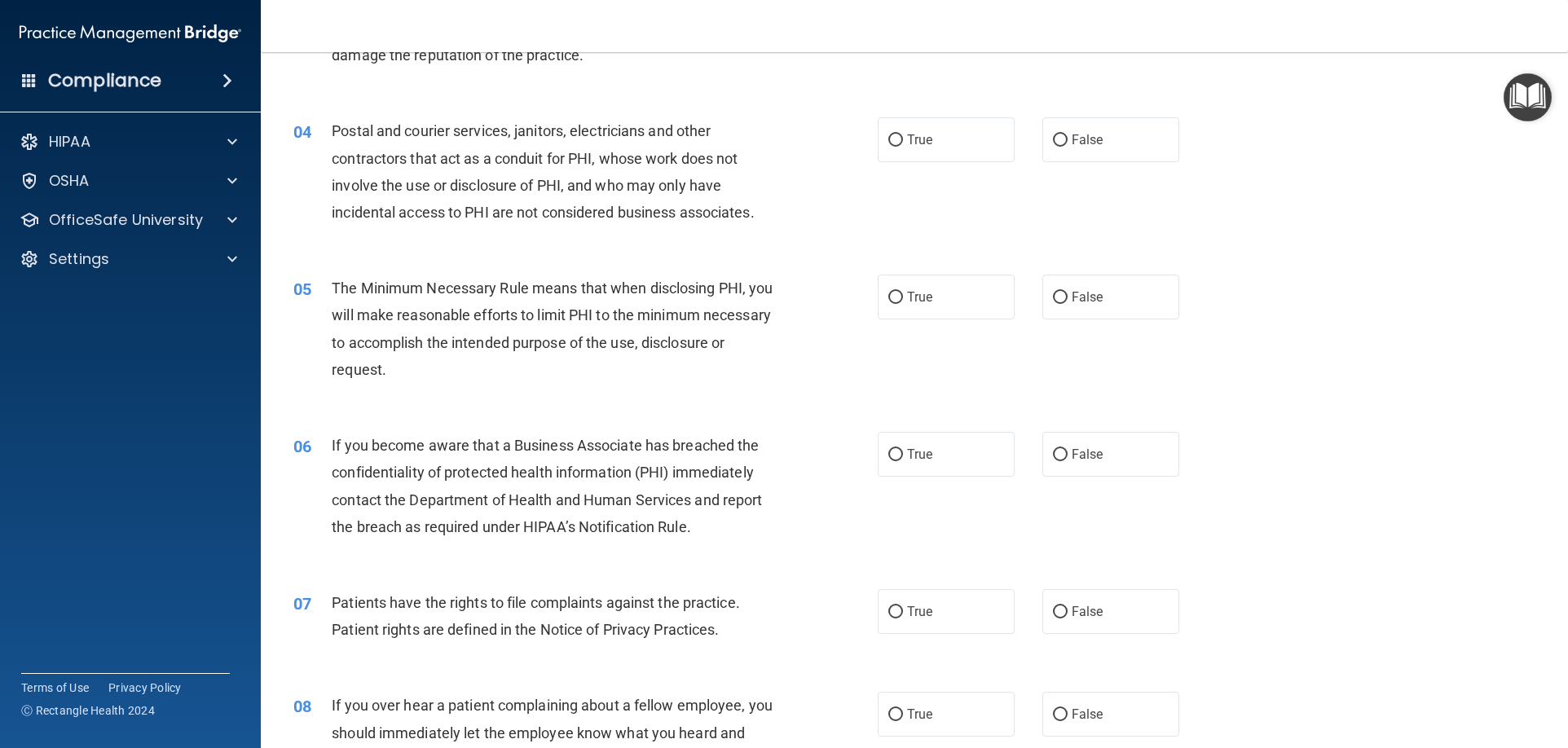
scroll to position [408, 0]
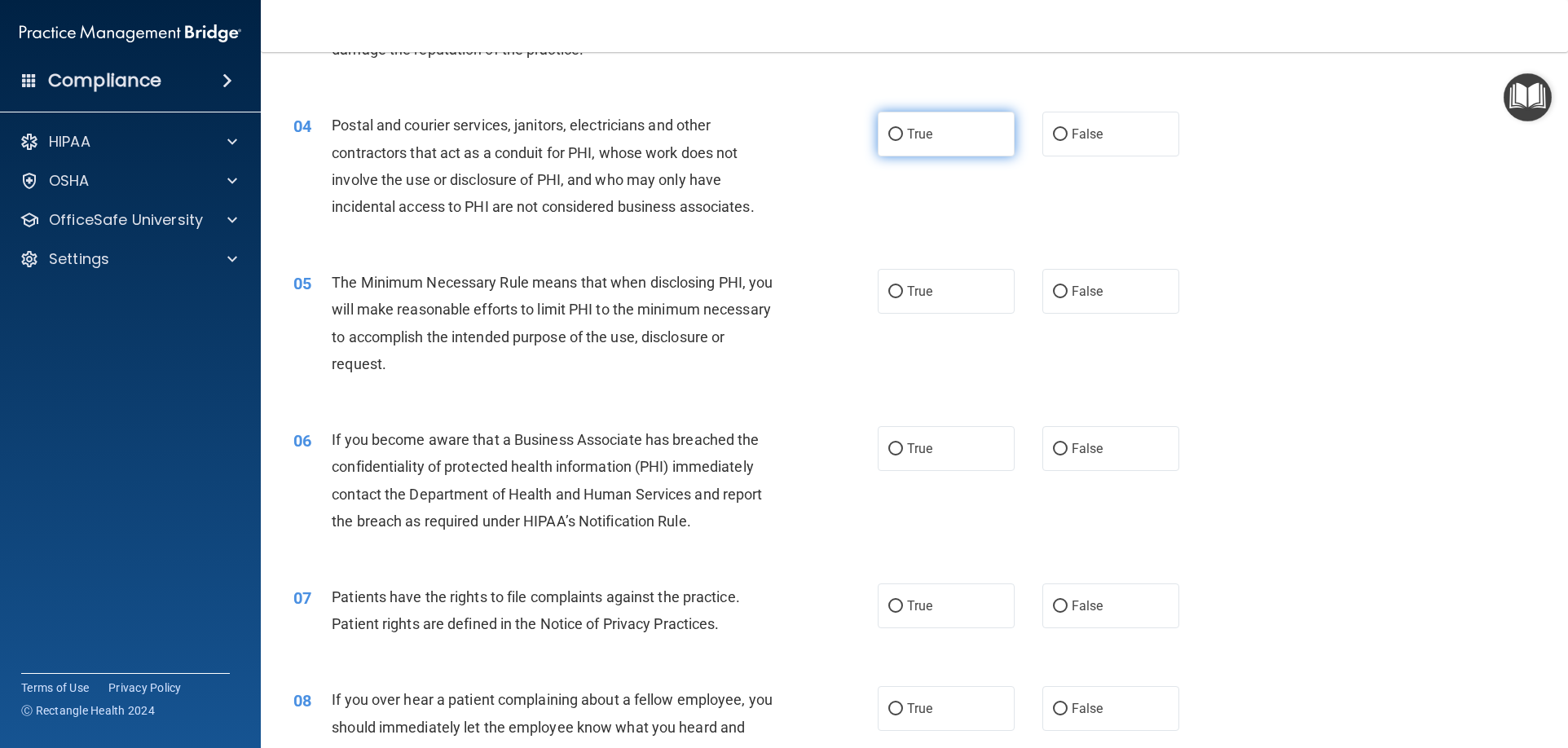
click at [940, 129] on label "True" at bounding box center [945, 133] width 137 height 44
click at [903, 129] on input "True" at bounding box center [895, 134] width 14 height 13
radio input "true"
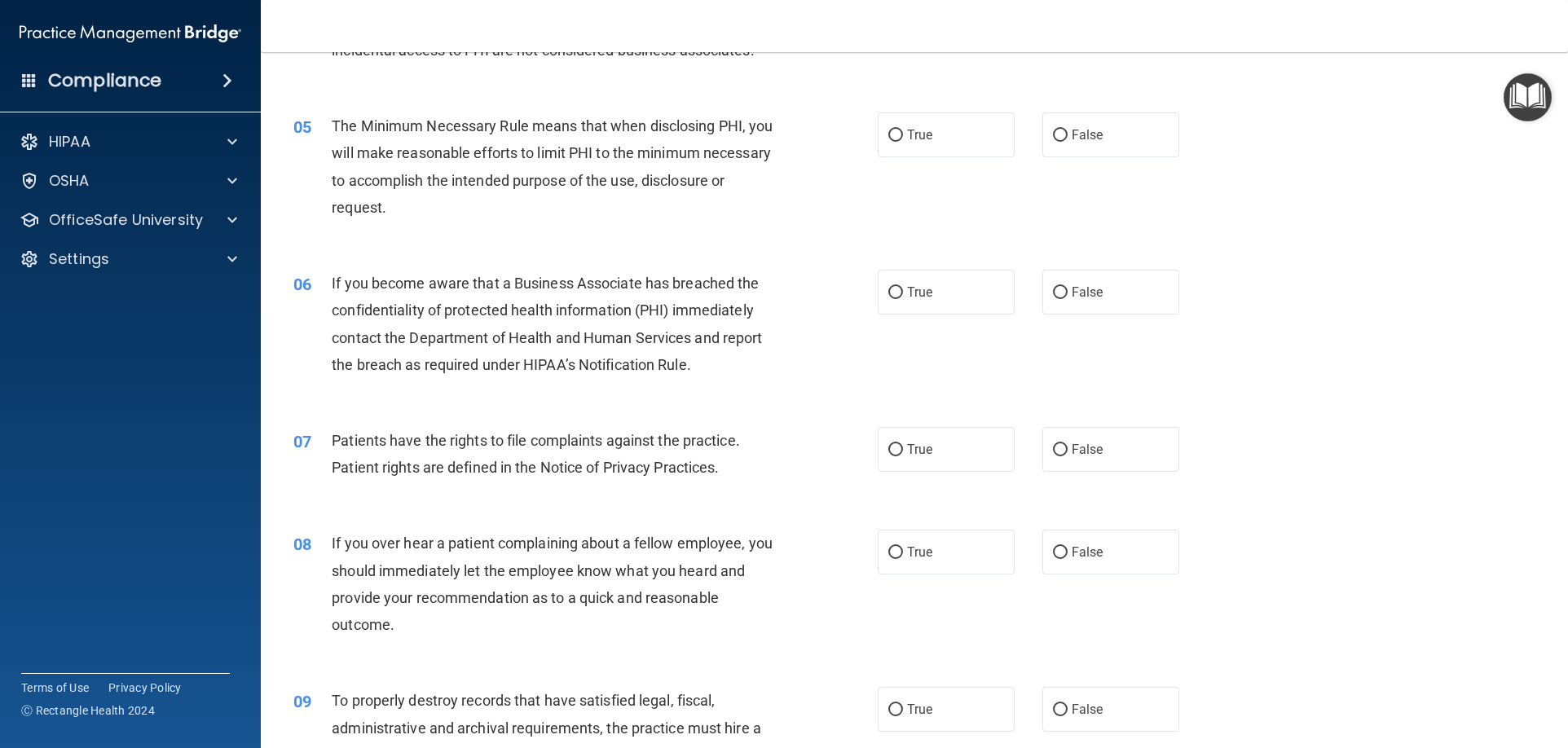
scroll to position [570, 0]
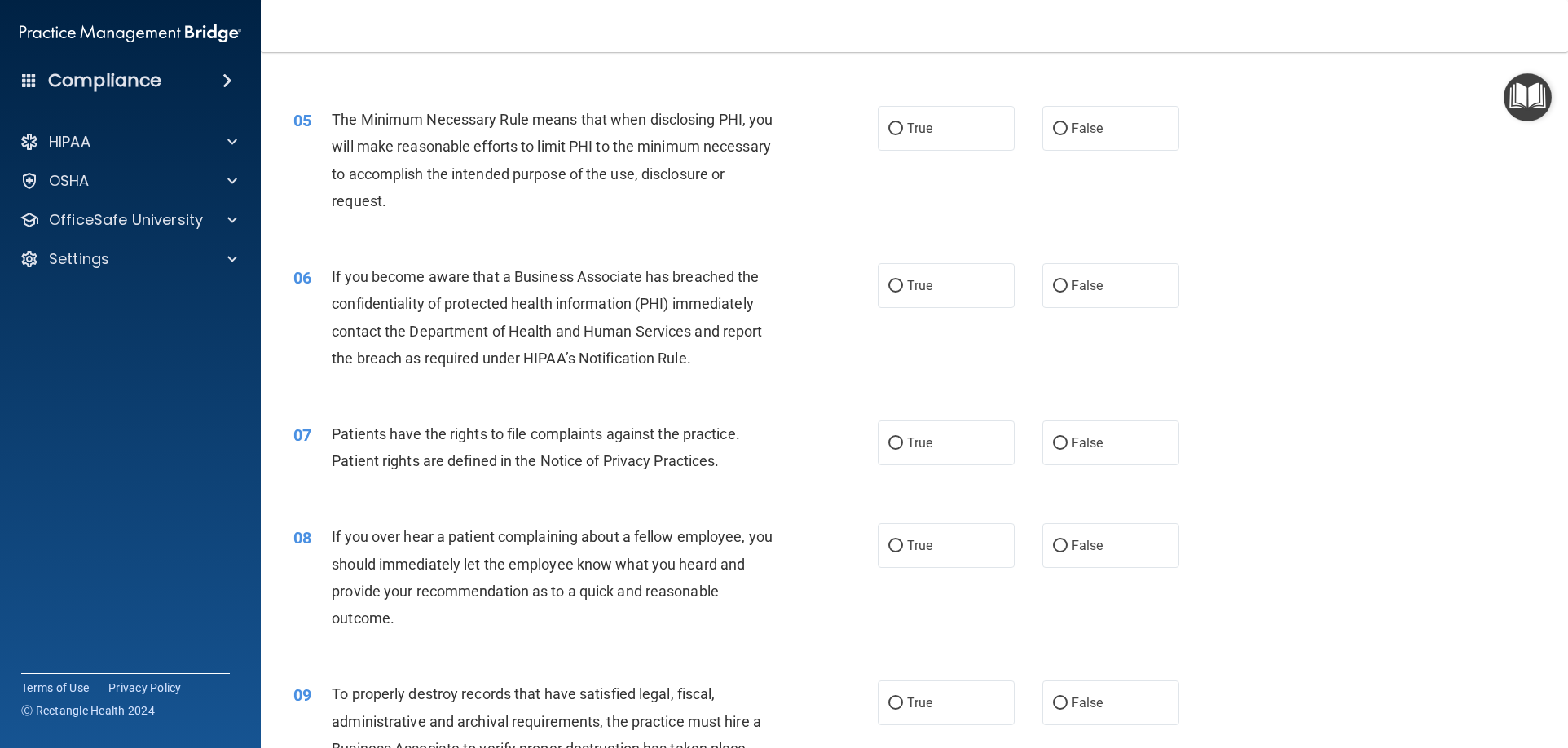
click at [940, 129] on label "True" at bounding box center [945, 127] width 137 height 44
click at [903, 129] on input "True" at bounding box center [895, 129] width 14 height 13
radio input "true"
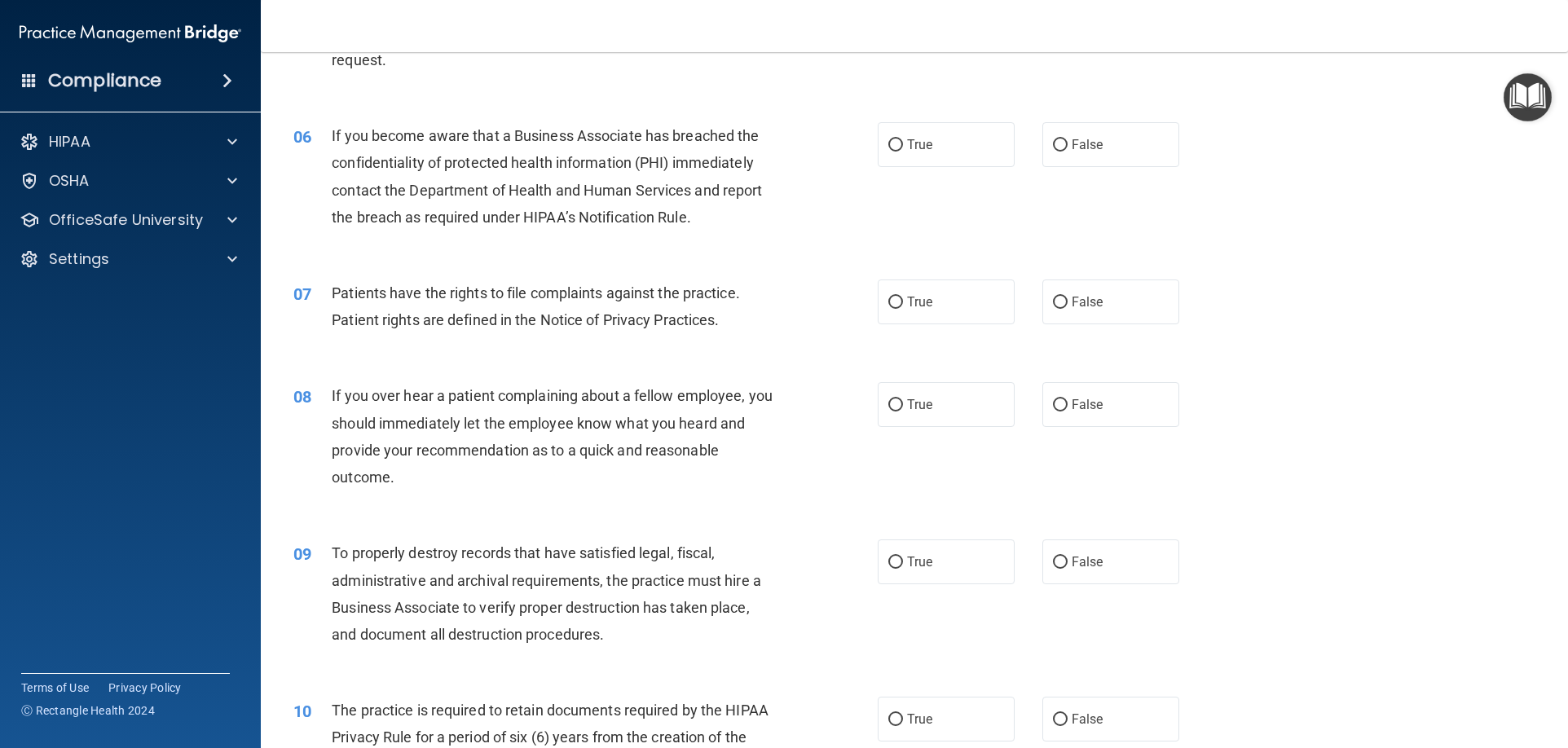
scroll to position [733, 0]
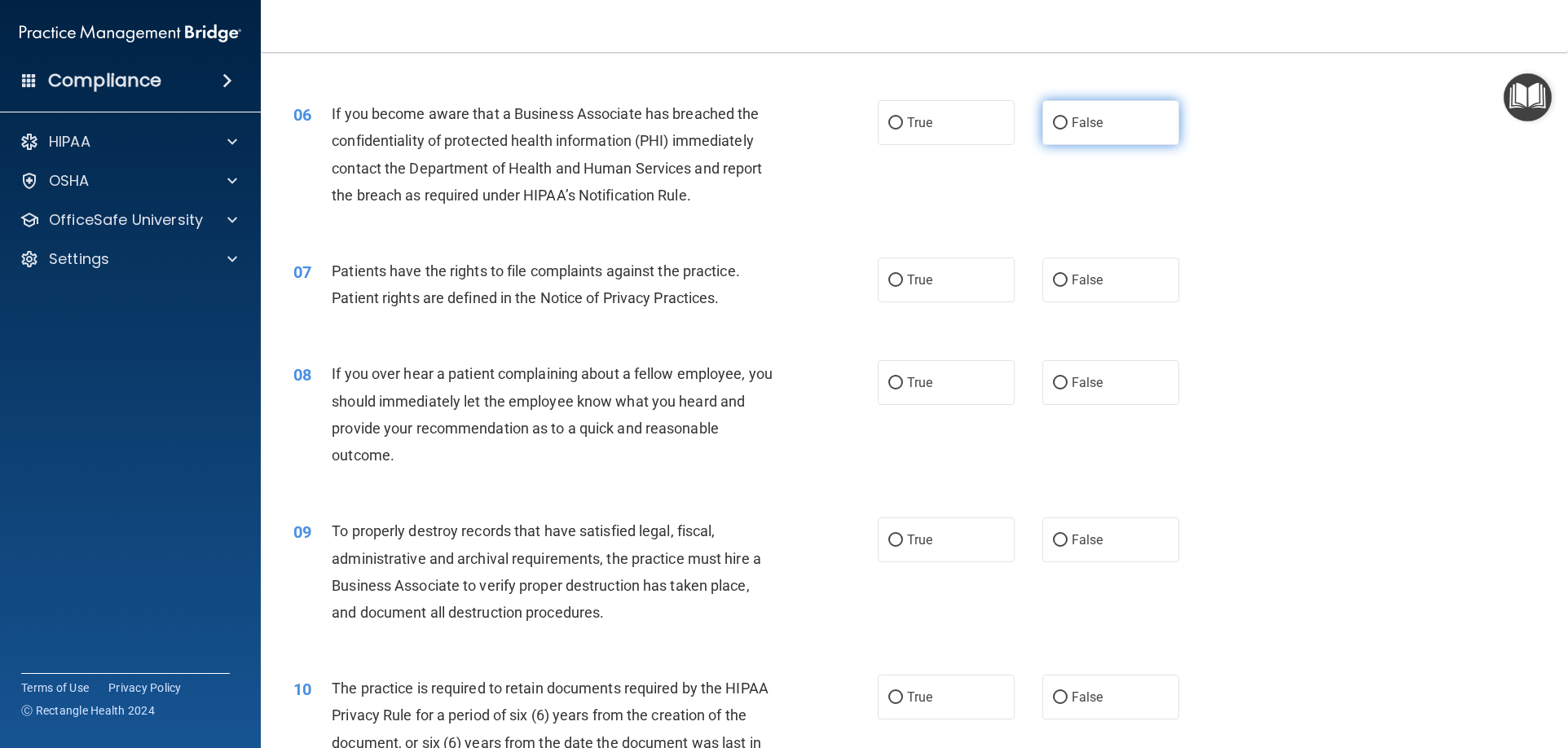
click at [1053, 122] on input "False" at bounding box center [1060, 123] width 14 height 13
radio input "true"
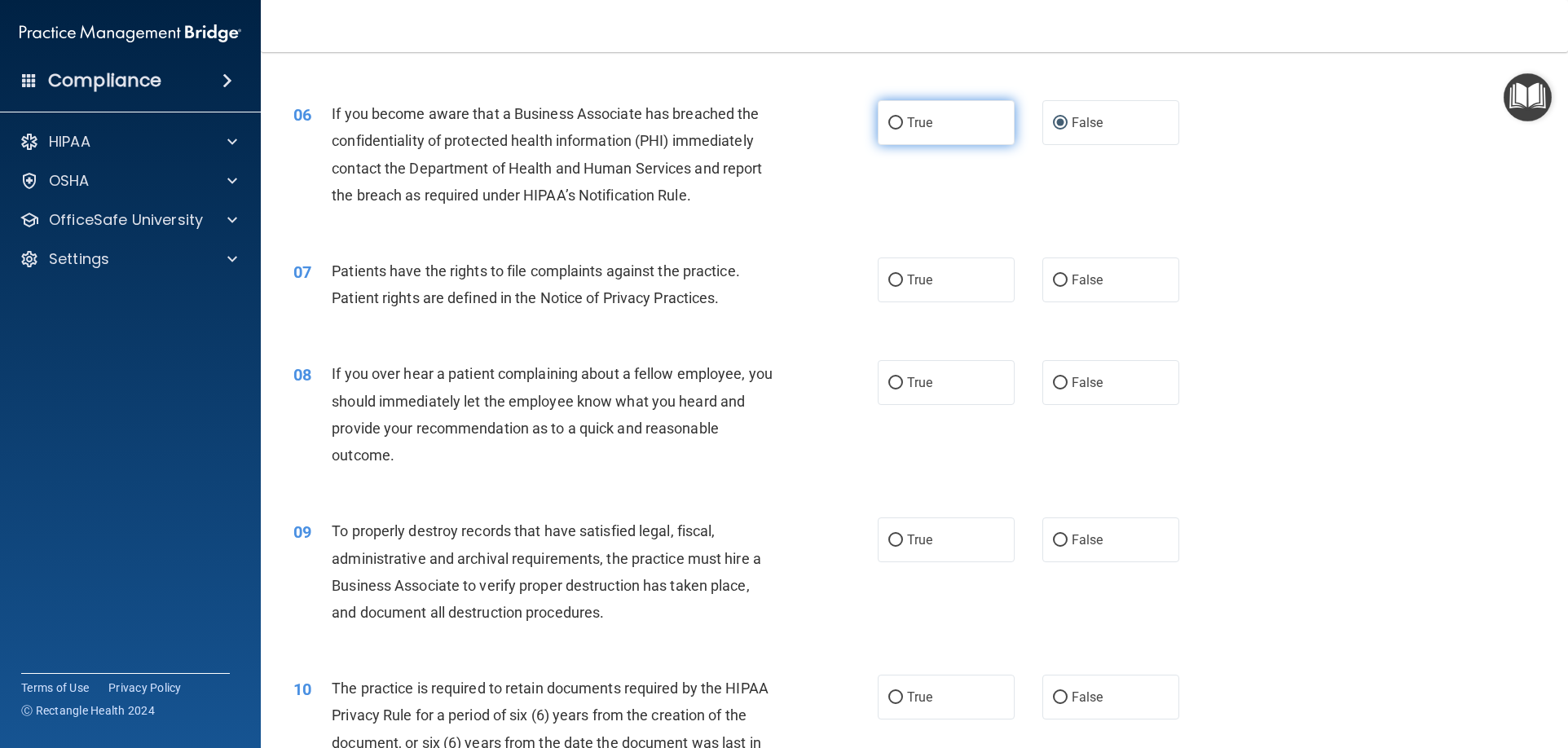
click at [938, 122] on label "True" at bounding box center [945, 122] width 137 height 44
click at [903, 122] on input "True" at bounding box center [895, 123] width 14 height 13
radio input "true"
radio input "false"
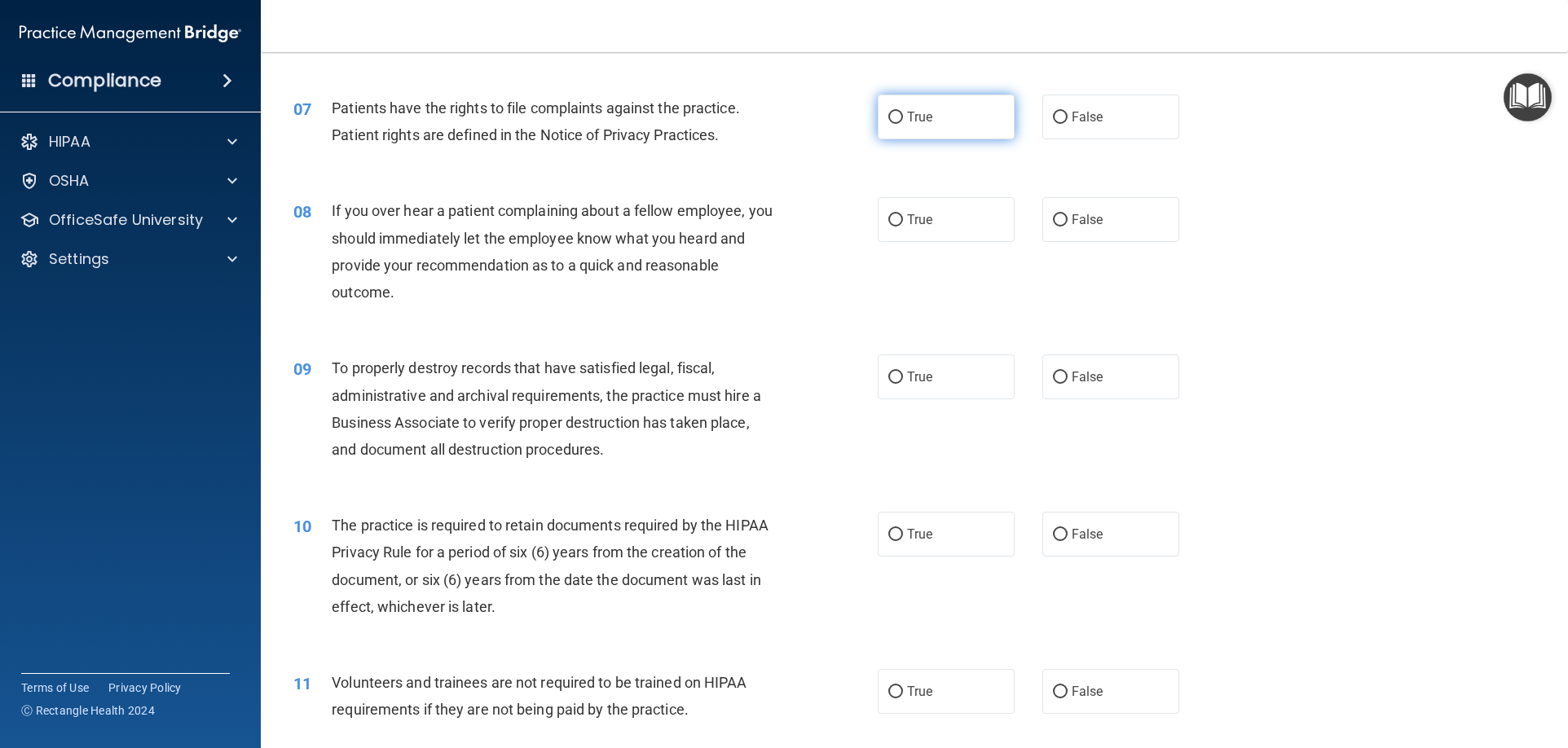
click at [894, 117] on input "True" at bounding box center [895, 117] width 14 height 13
radio input "true"
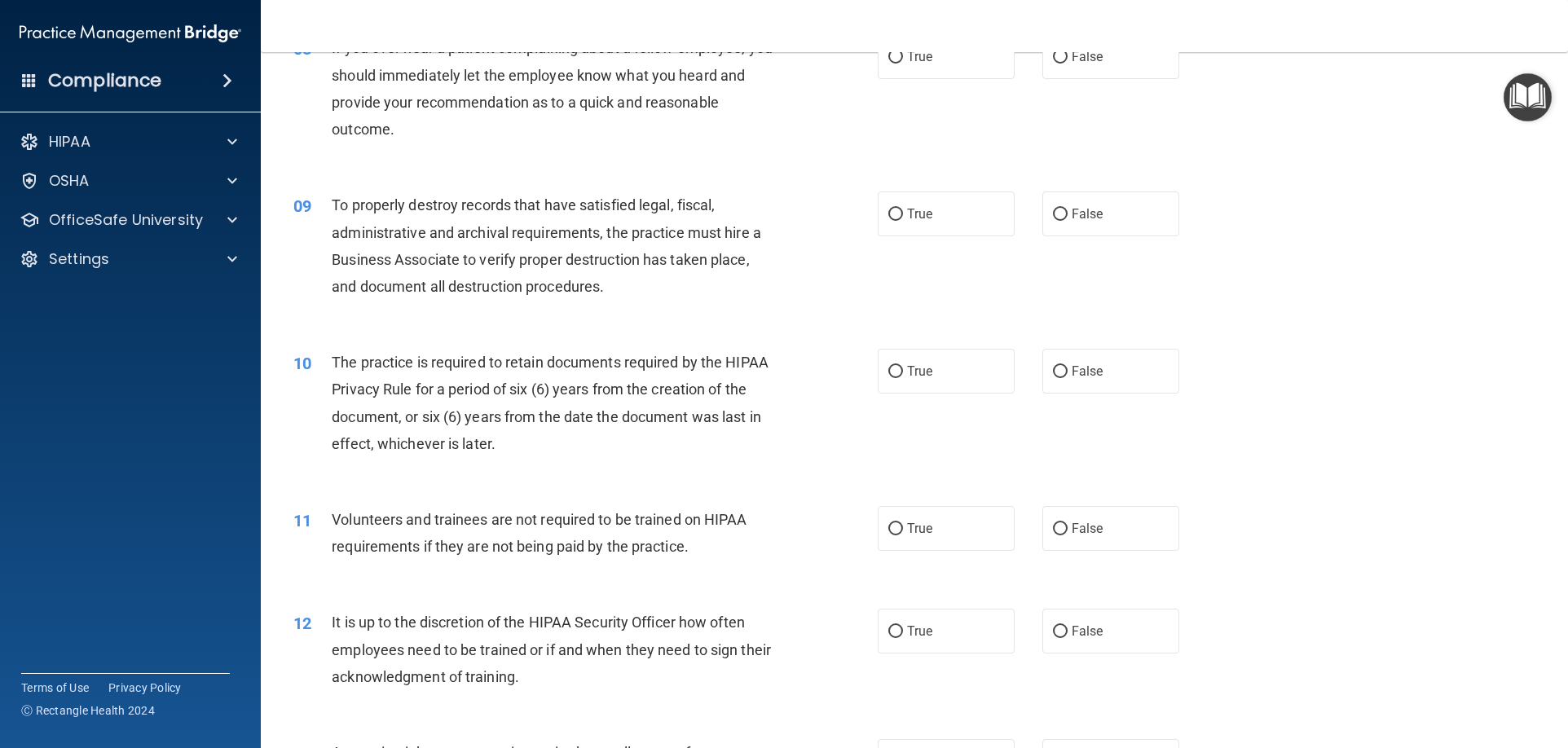
scroll to position [977, 0]
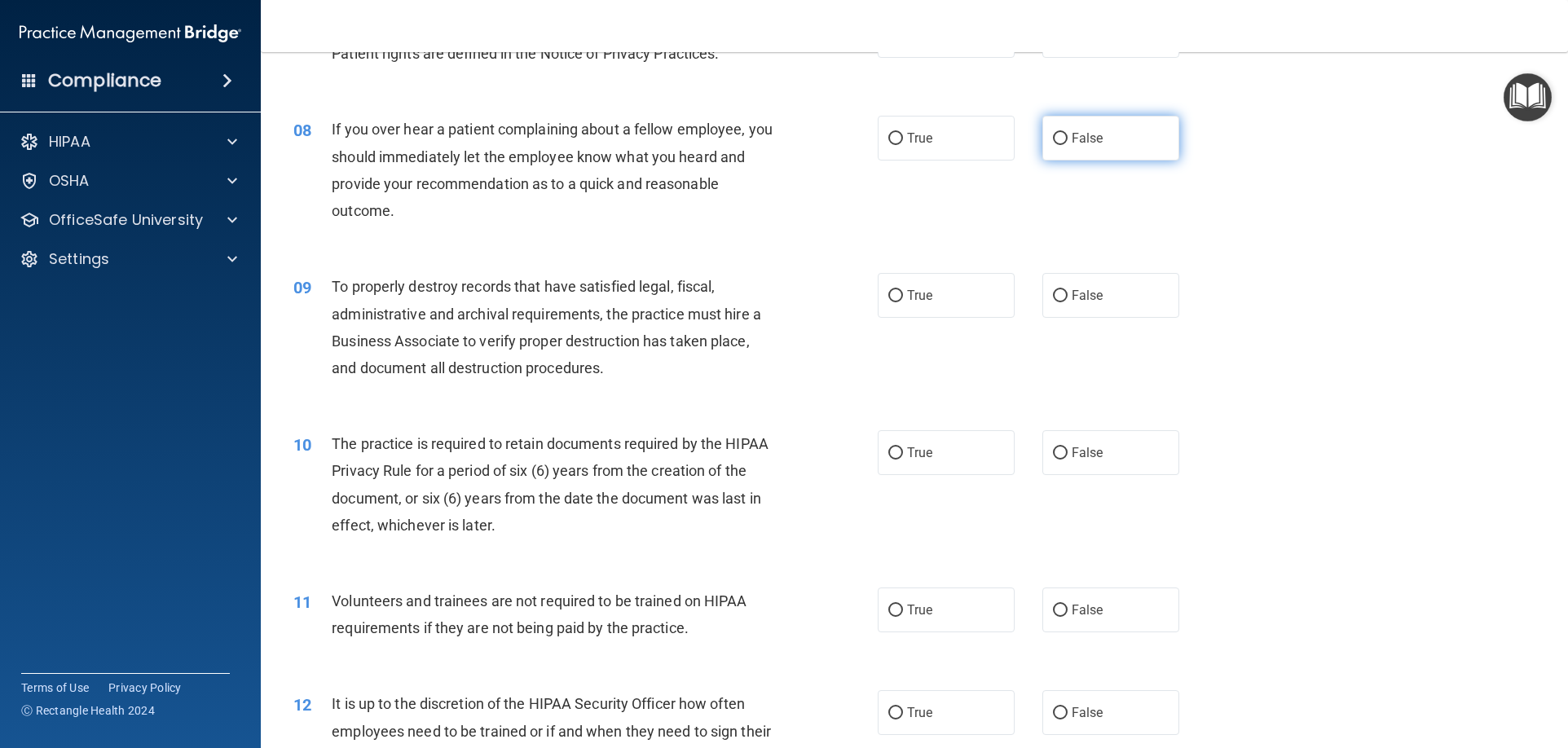
click at [1136, 152] on label "False" at bounding box center [1110, 138] width 137 height 44
click at [1067, 145] on input "False" at bounding box center [1060, 138] width 14 height 13
radio input "true"
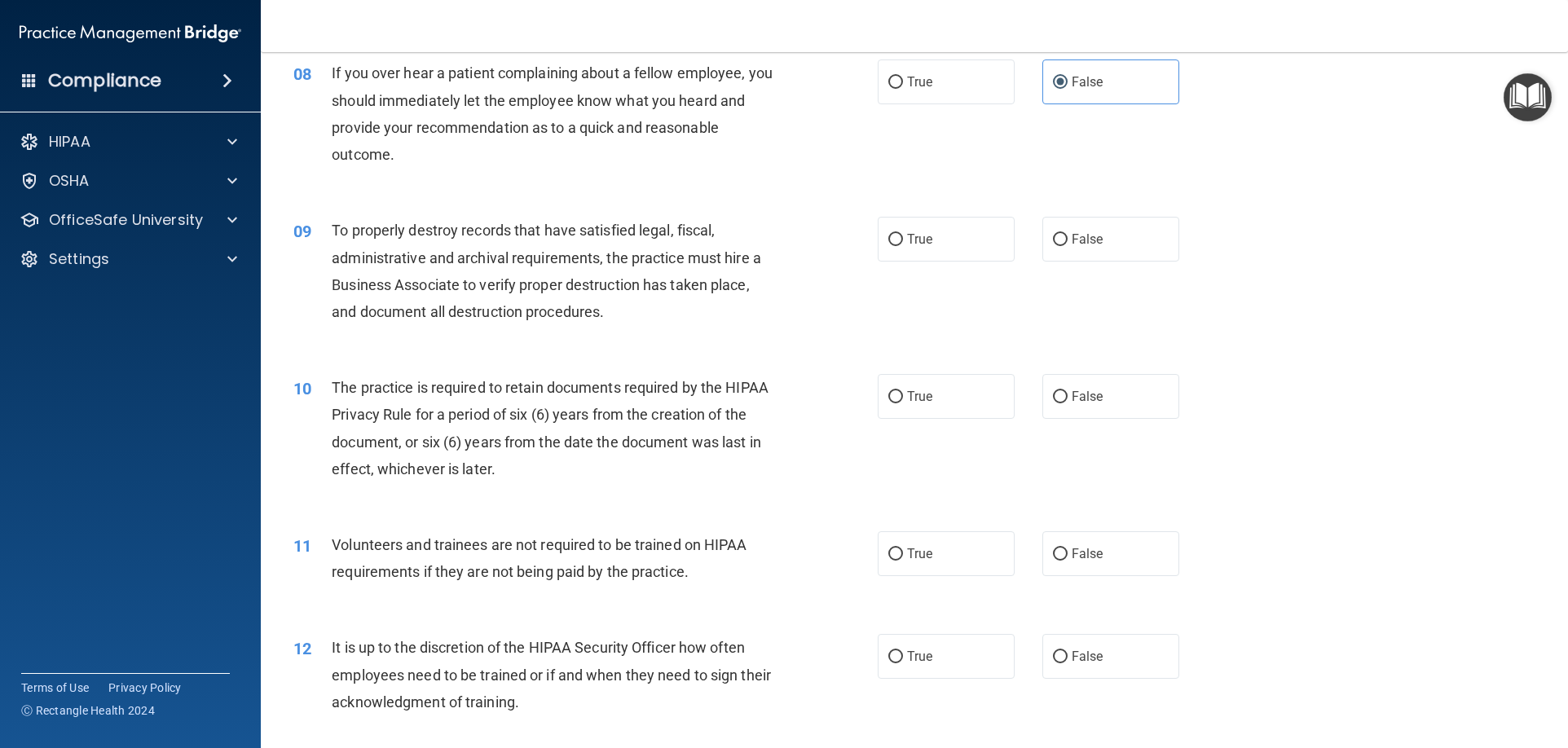
scroll to position [1140, 0]
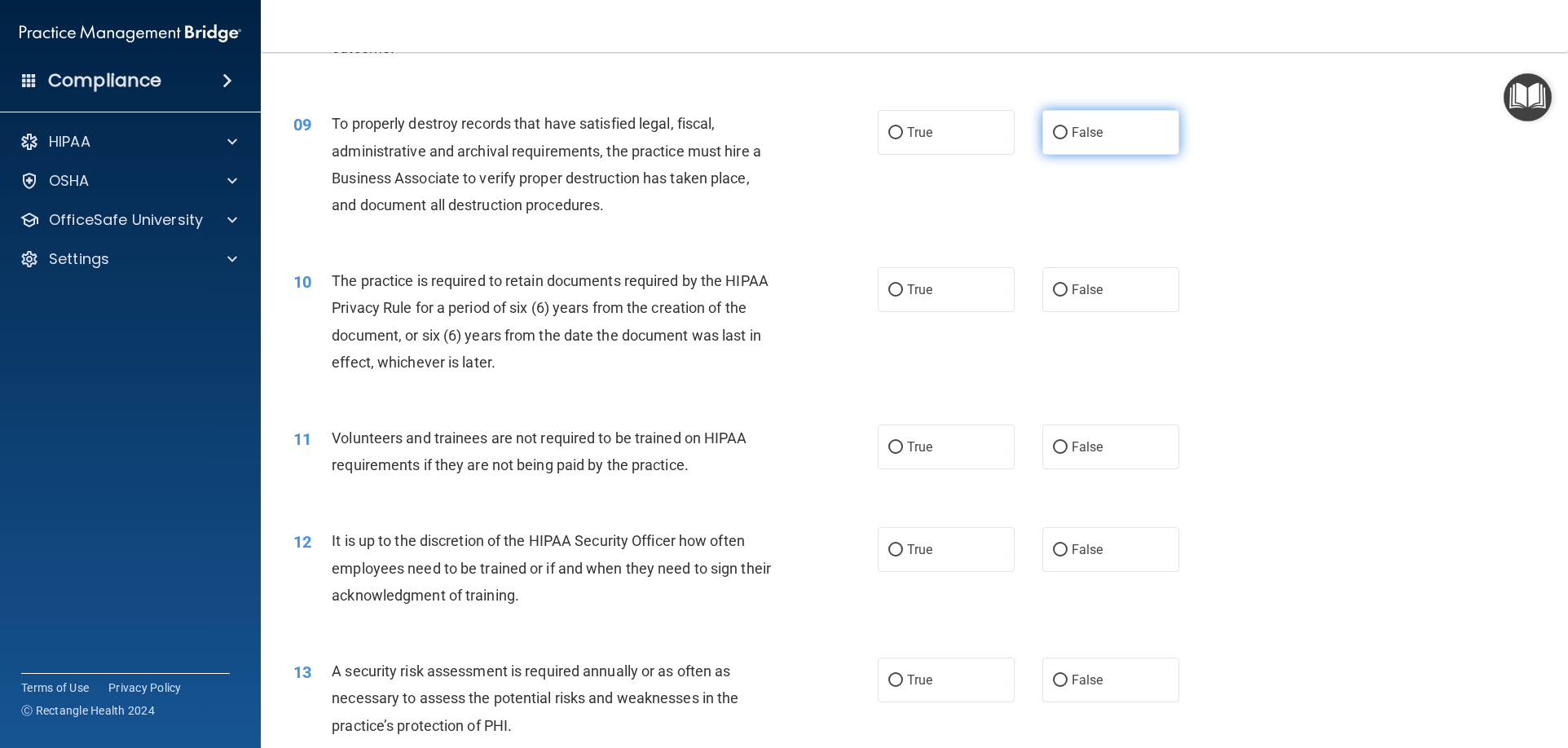
click at [1107, 134] on label "False" at bounding box center [1110, 132] width 137 height 44
click at [1067, 134] on input "False" at bounding box center [1060, 133] width 14 height 13
radio input "true"
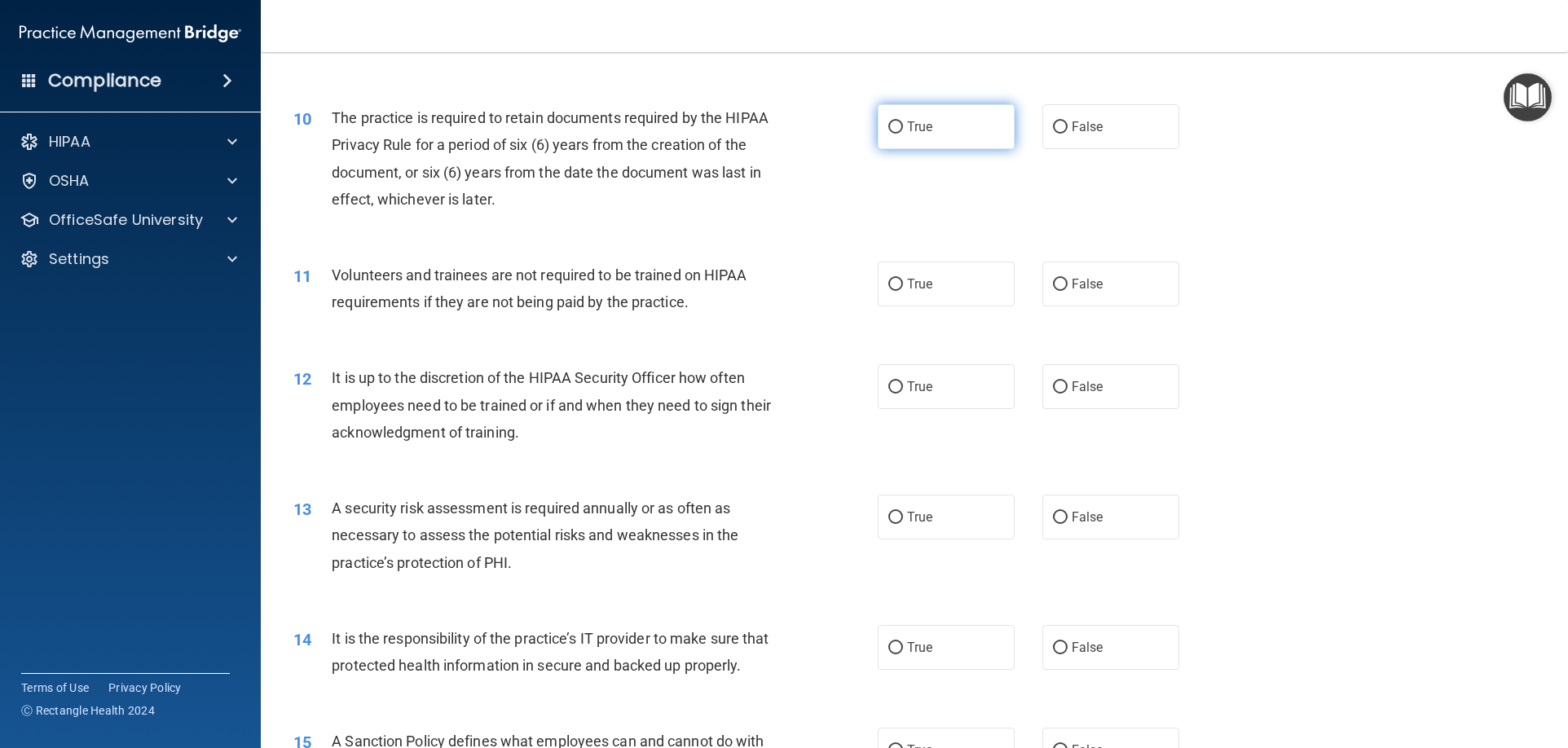
click at [965, 138] on label "True" at bounding box center [945, 126] width 137 height 44
click at [903, 133] on input "True" at bounding box center [895, 127] width 14 height 13
radio input "true"
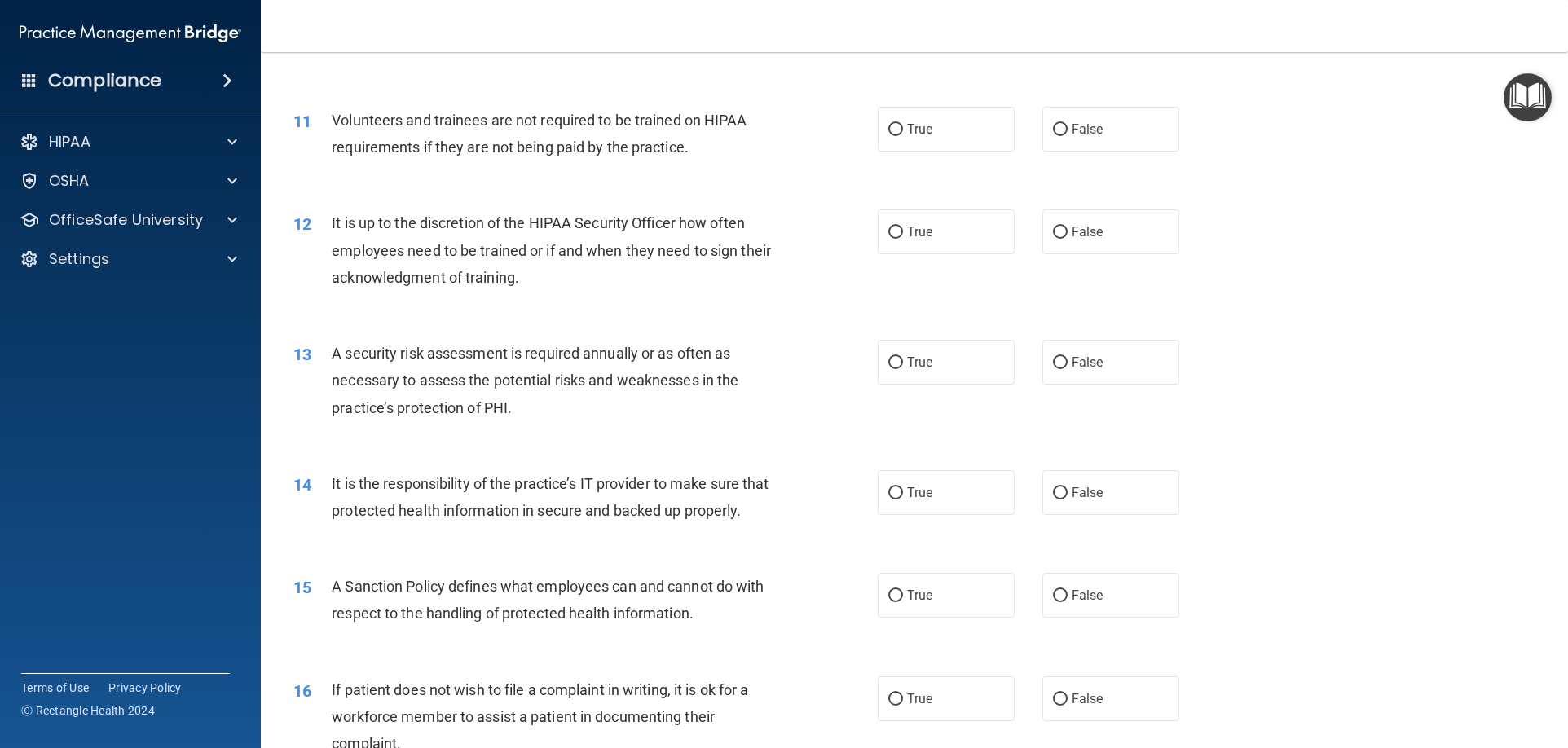
scroll to position [1466, 0]
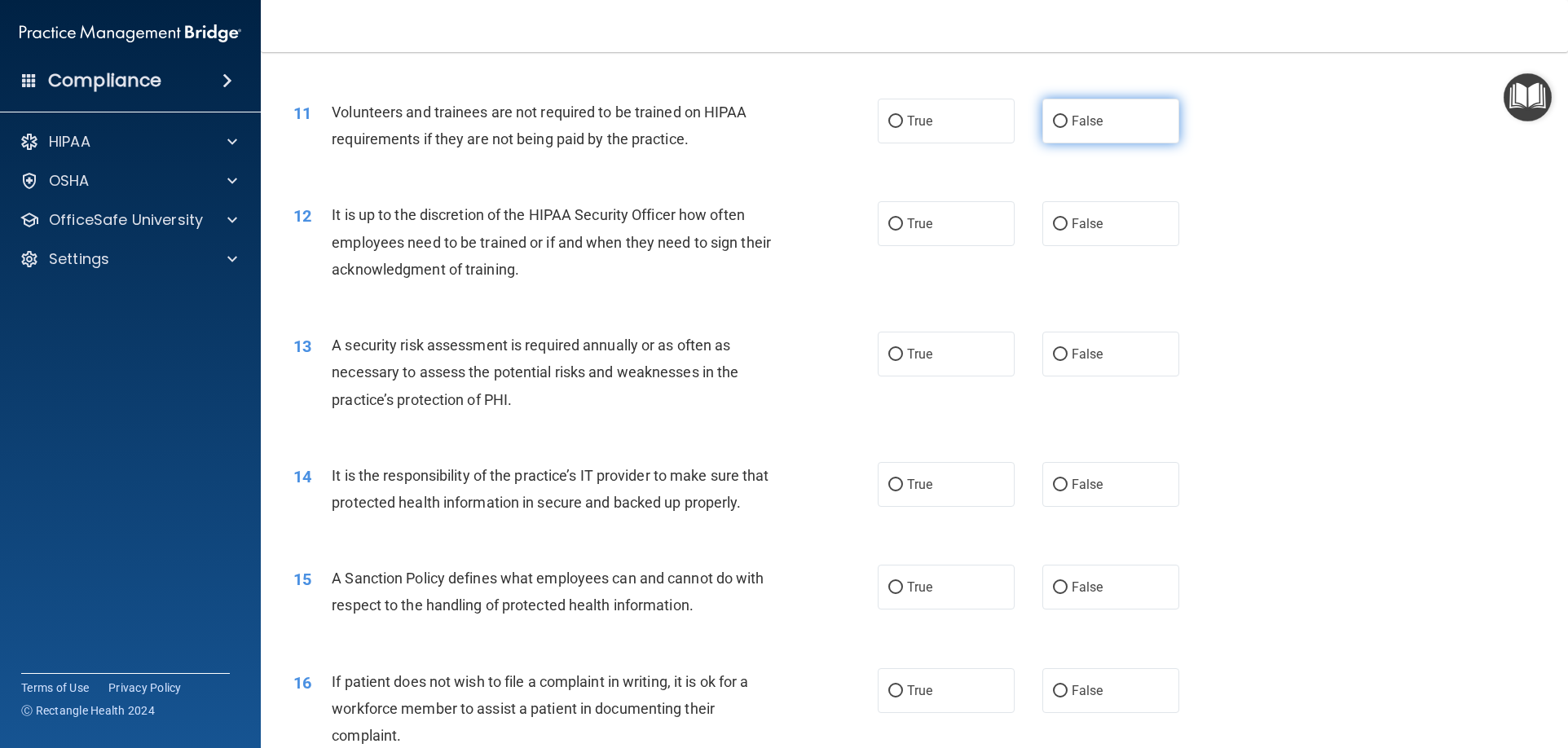
click at [1057, 127] on input "False" at bounding box center [1060, 122] width 14 height 13
radio input "true"
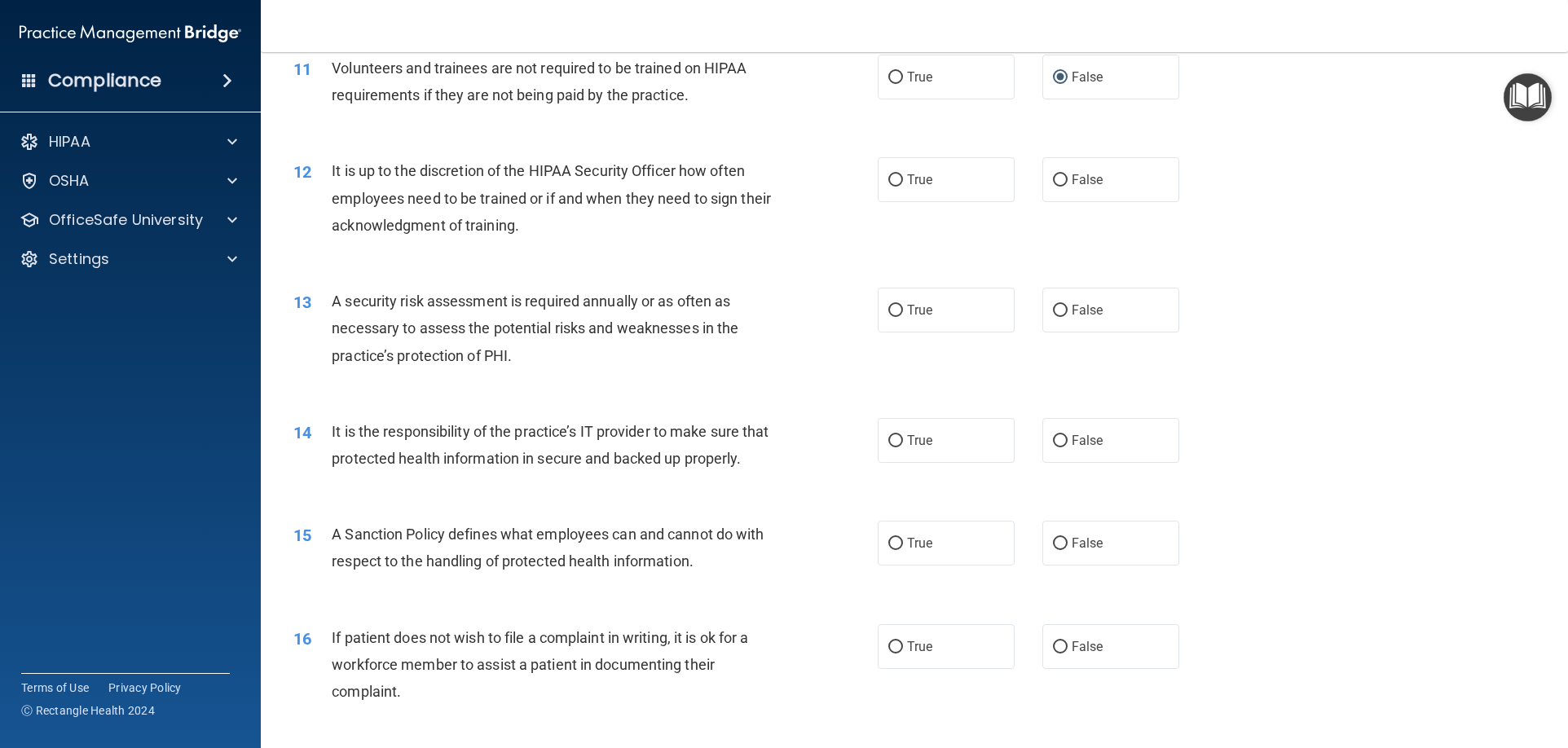
scroll to position [1547, 0]
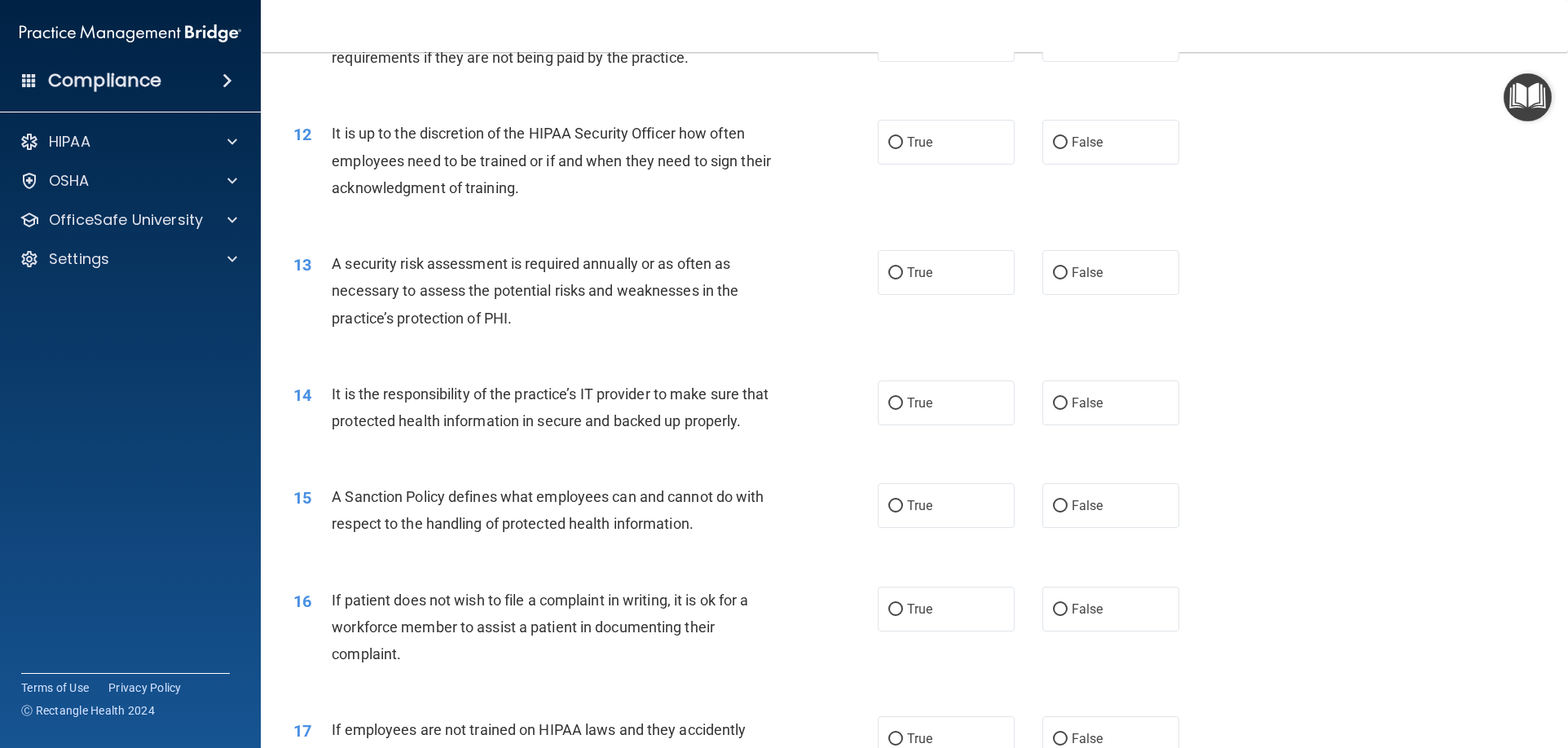
click at [1047, 155] on label "False" at bounding box center [1110, 142] width 137 height 44
click at [1053, 149] on input "False" at bounding box center [1060, 143] width 14 height 13
radio input "true"
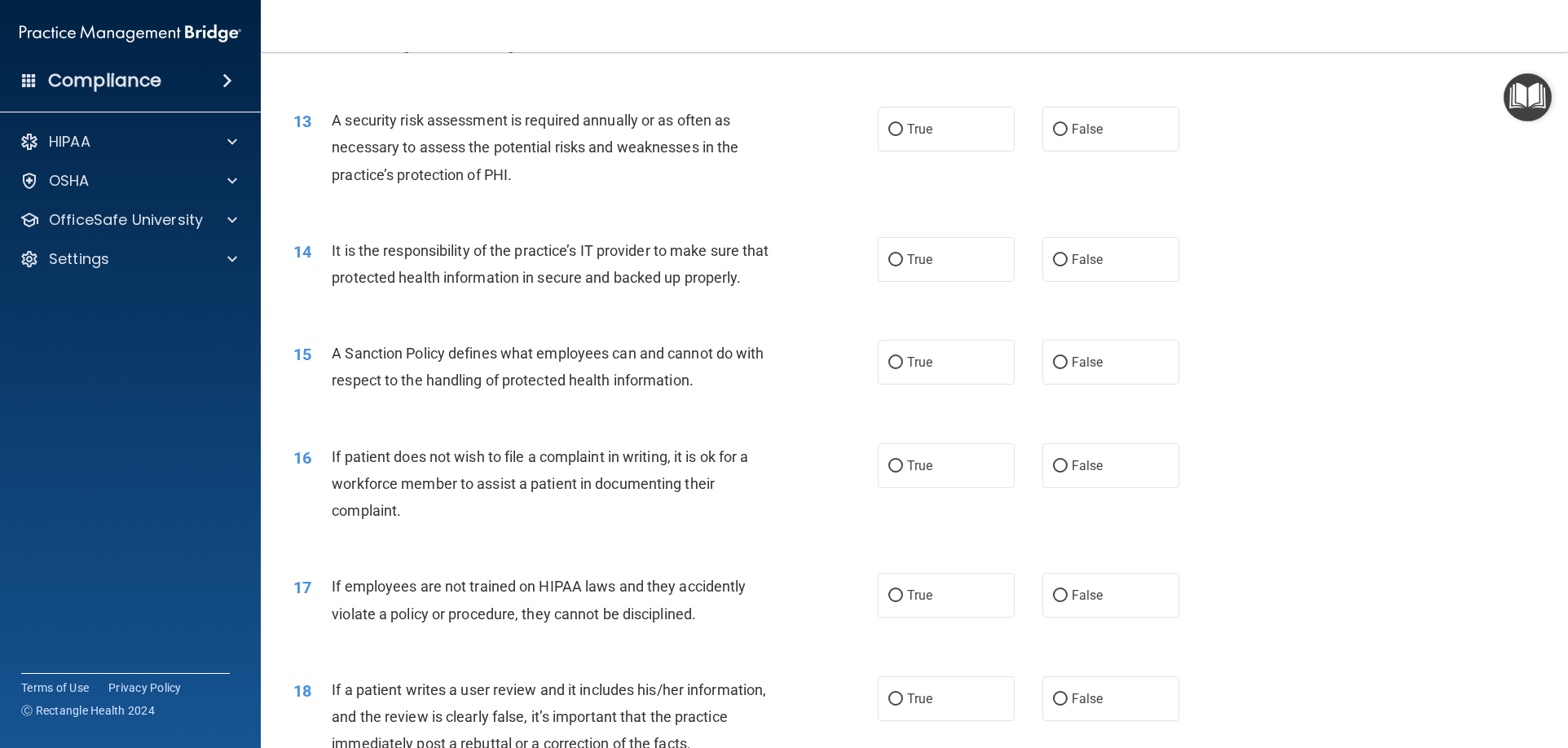
scroll to position [1711, 0]
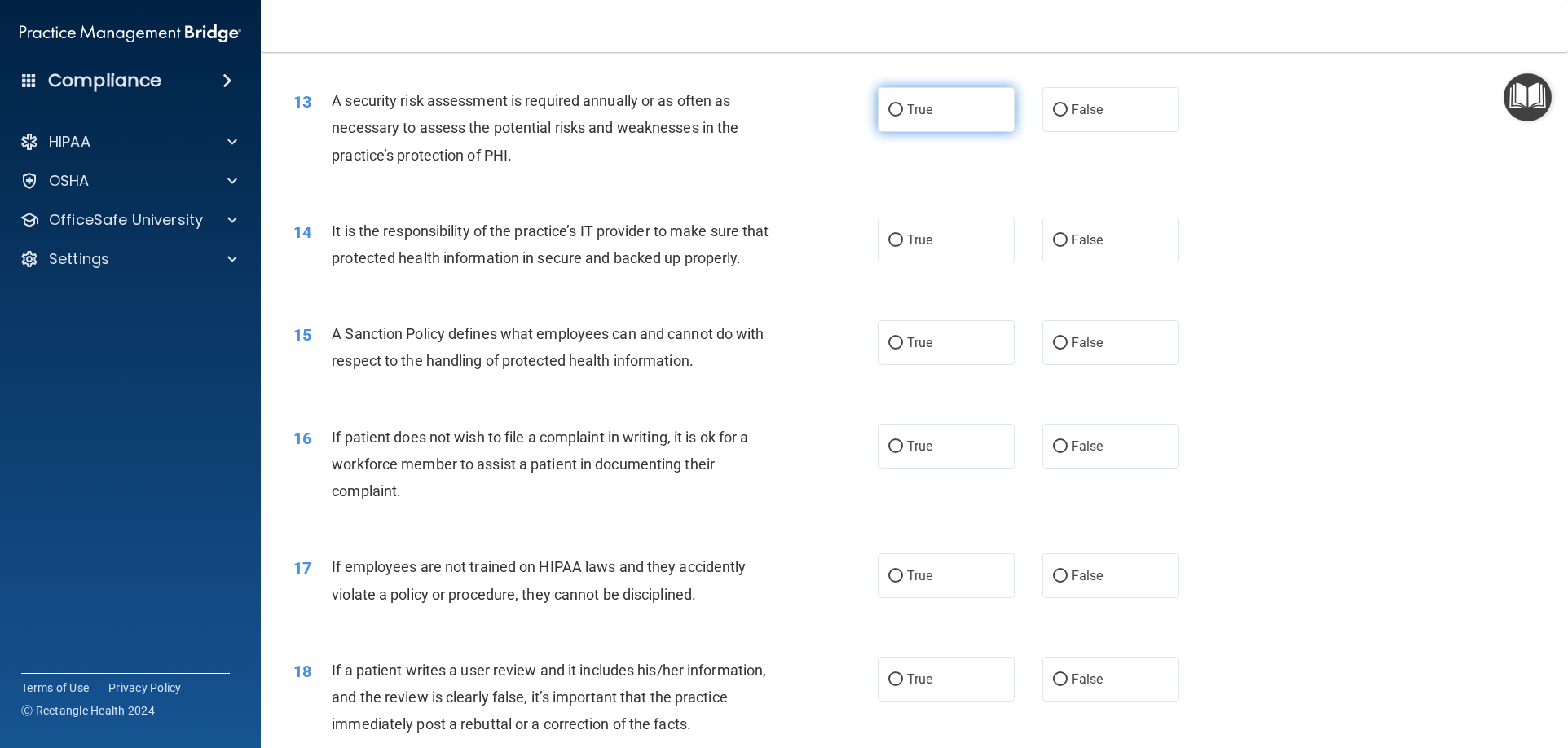
click at [961, 125] on label "True" at bounding box center [945, 109] width 137 height 44
click at [903, 117] on input "True" at bounding box center [895, 110] width 14 height 13
radio input "true"
click at [1060, 236] on input "False" at bounding box center [1060, 241] width 14 height 13
radio input "true"
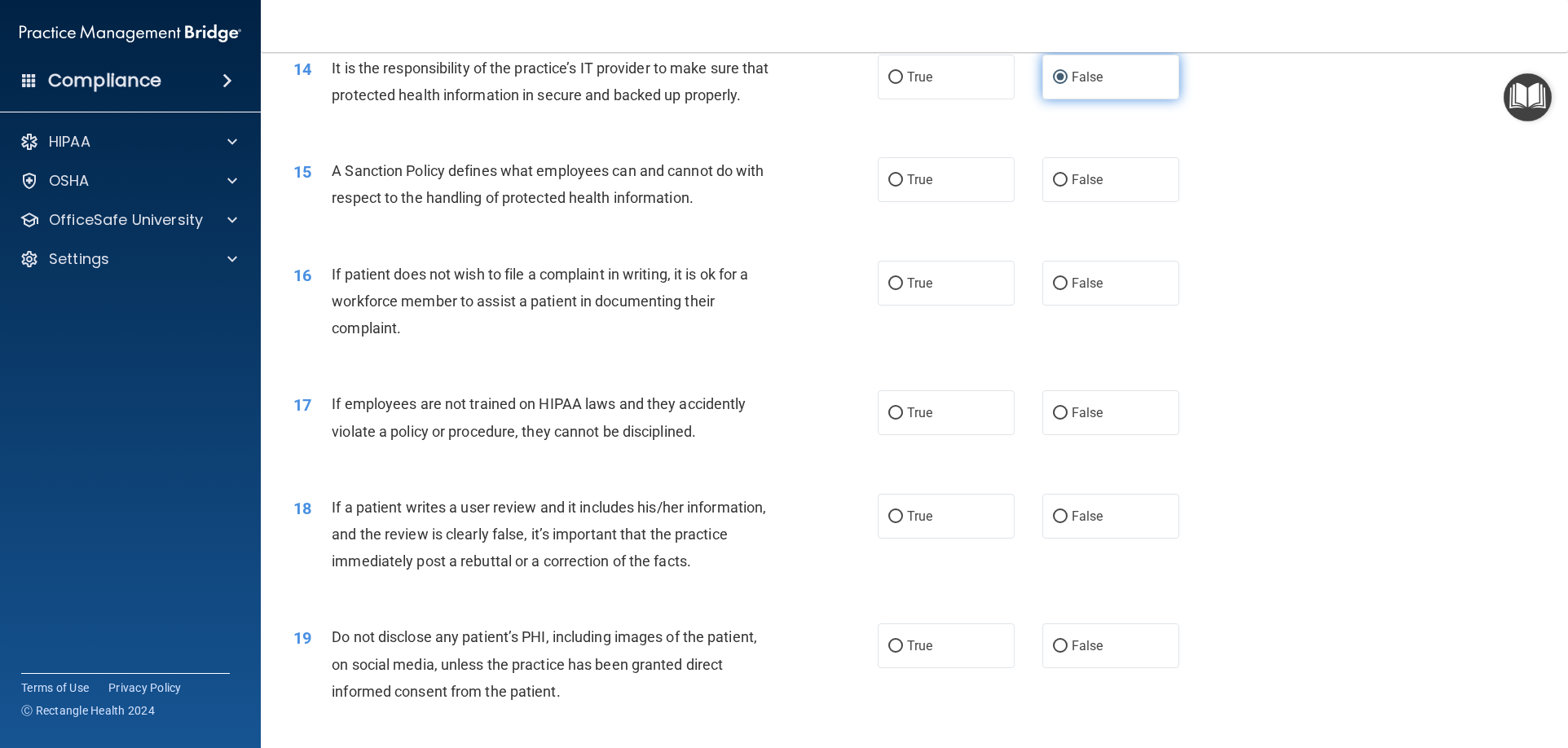
scroll to position [1955, 0]
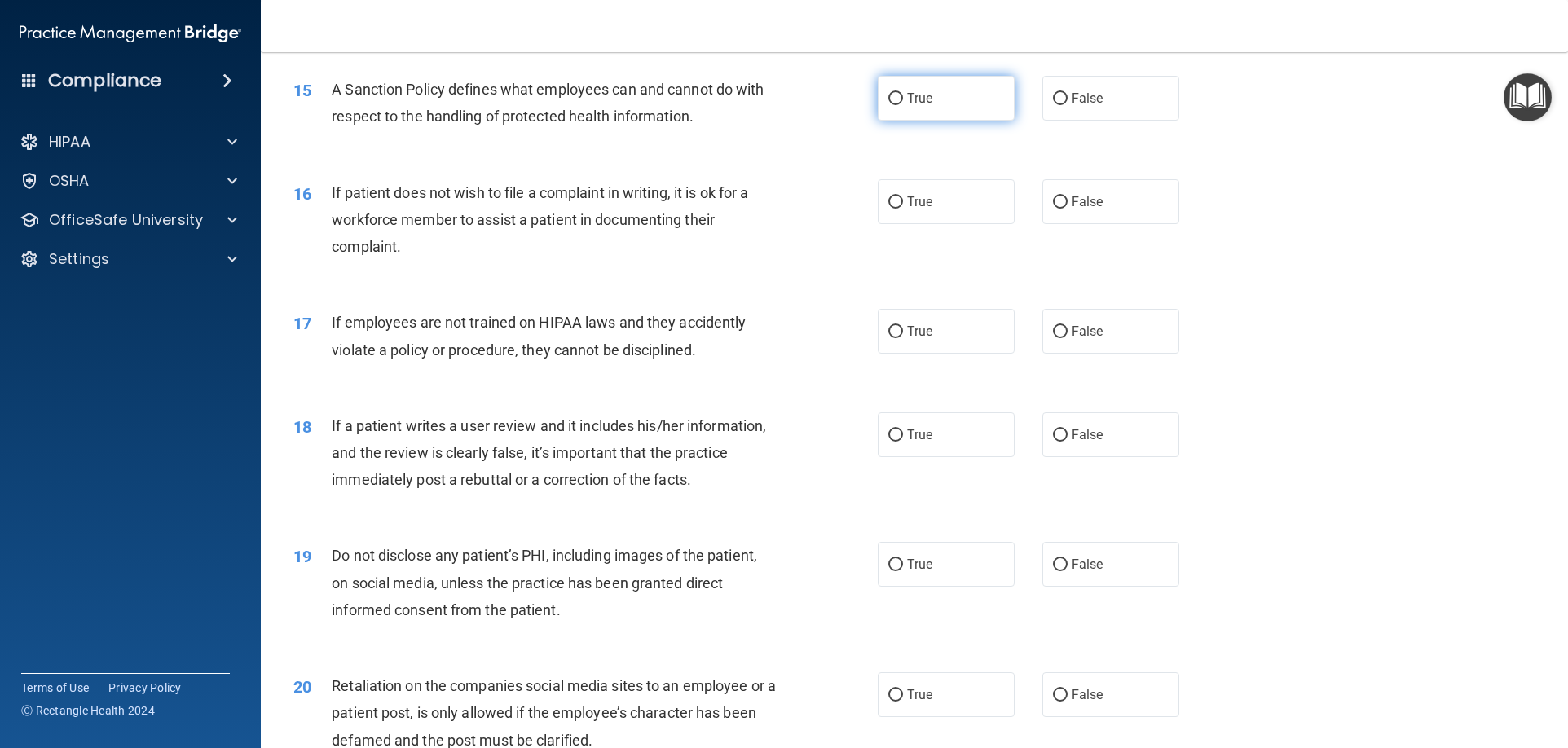
click at [966, 121] on label "True" at bounding box center [945, 97] width 137 height 44
click at [903, 105] on input "True" at bounding box center [895, 99] width 14 height 13
radio input "true"
click at [1057, 209] on input "False" at bounding box center [1060, 202] width 14 height 13
radio input "true"
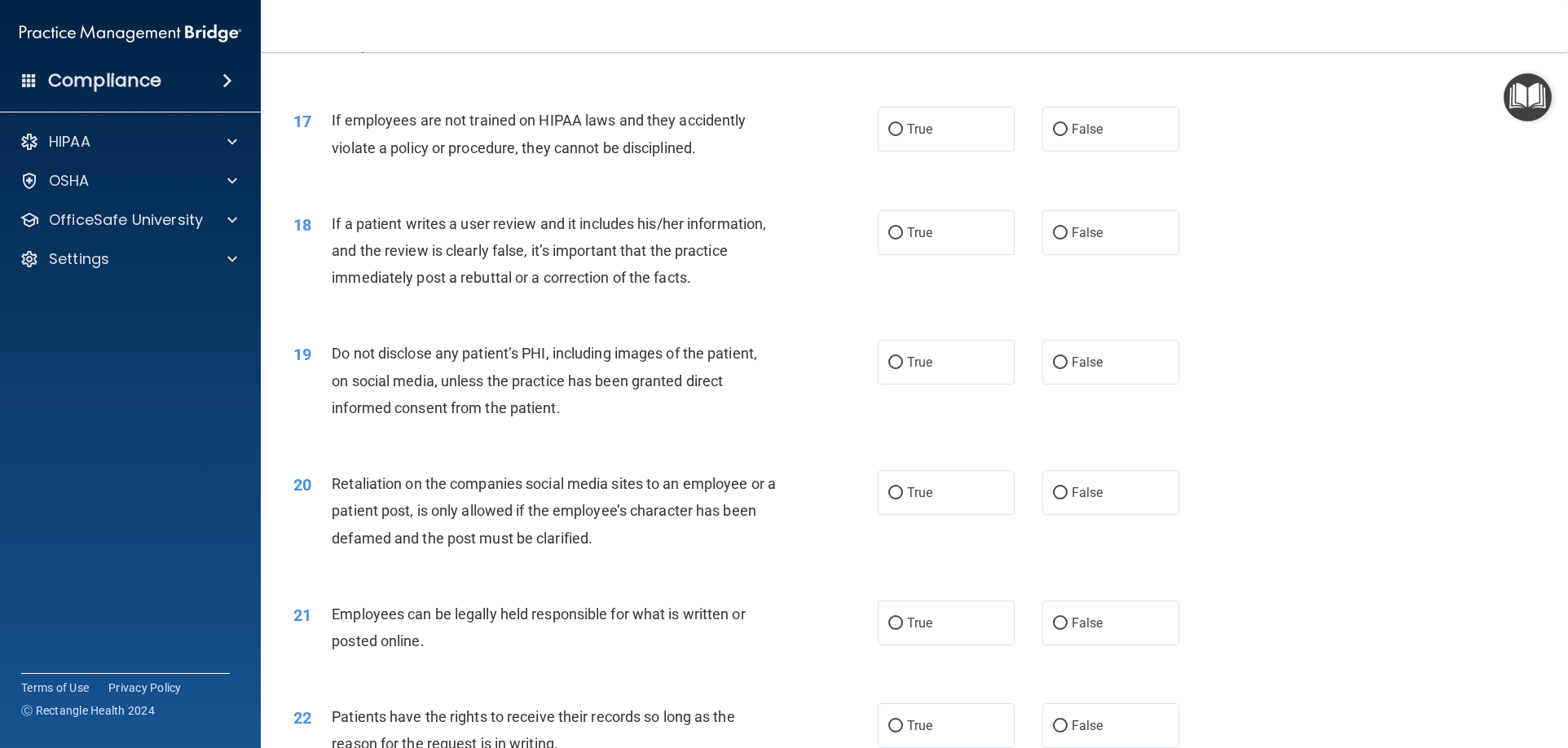
scroll to position [2199, 0]
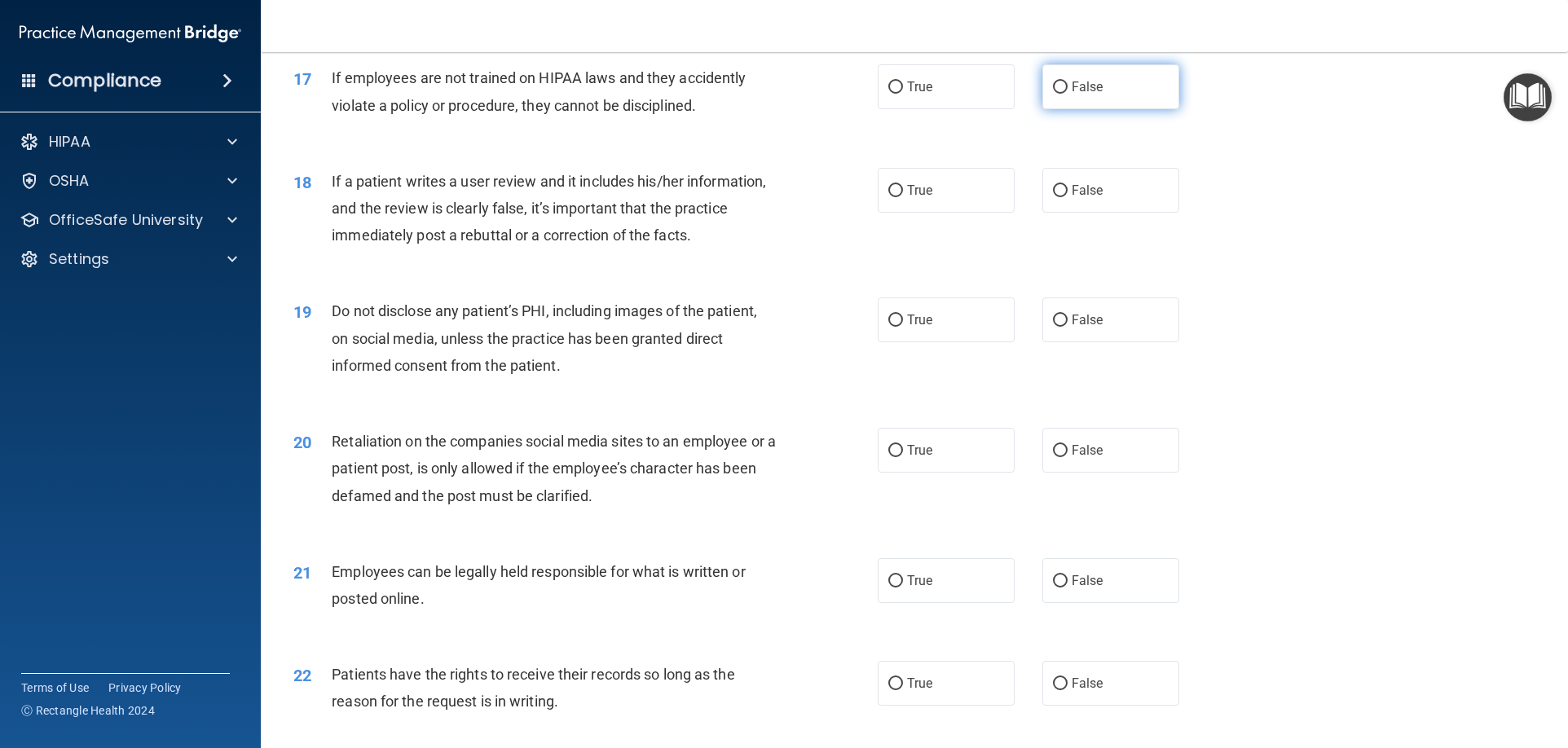
click at [1043, 109] on label "False" at bounding box center [1110, 86] width 137 height 44
click at [1053, 94] on input "False" at bounding box center [1060, 87] width 14 height 13
radio input "true"
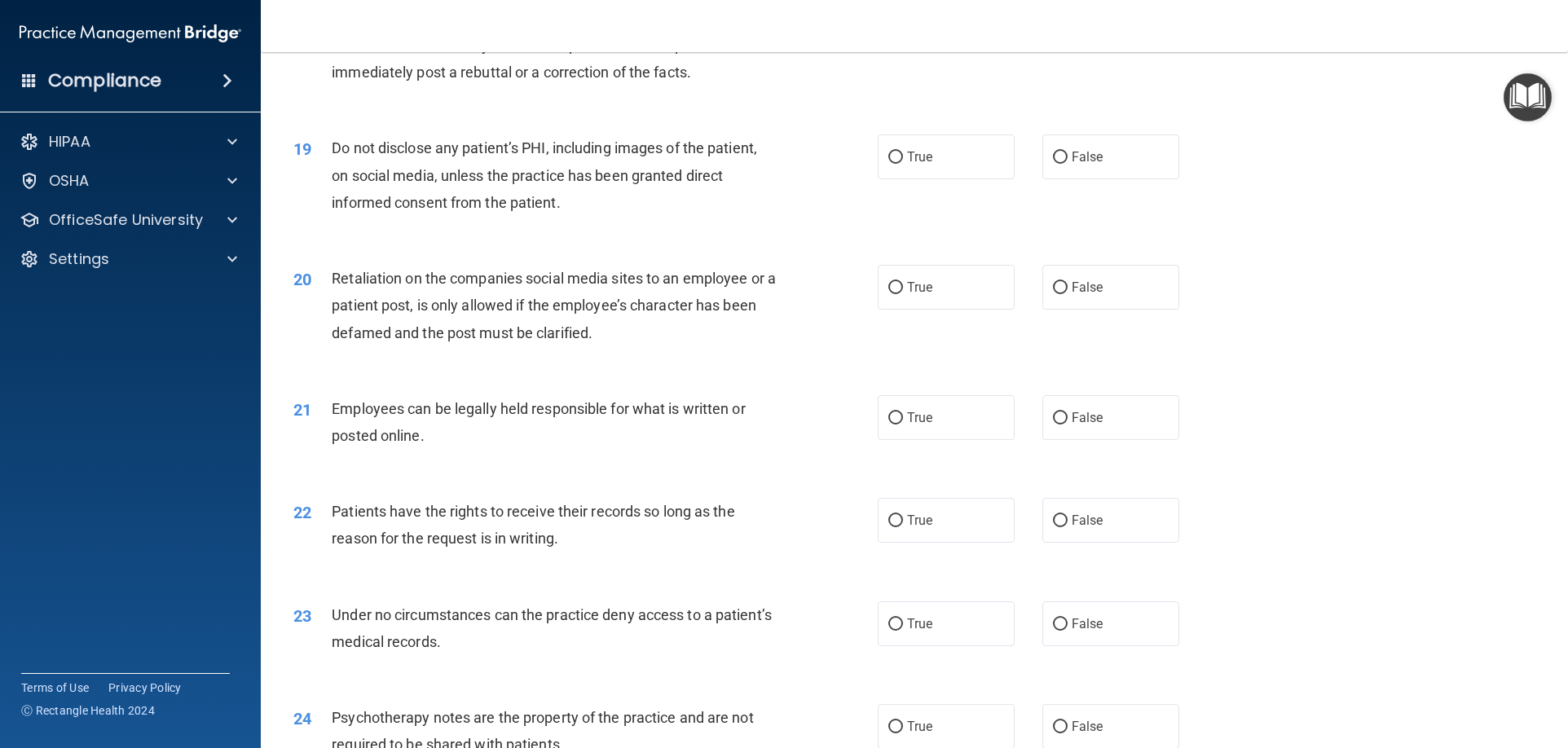
scroll to position [2280, 0]
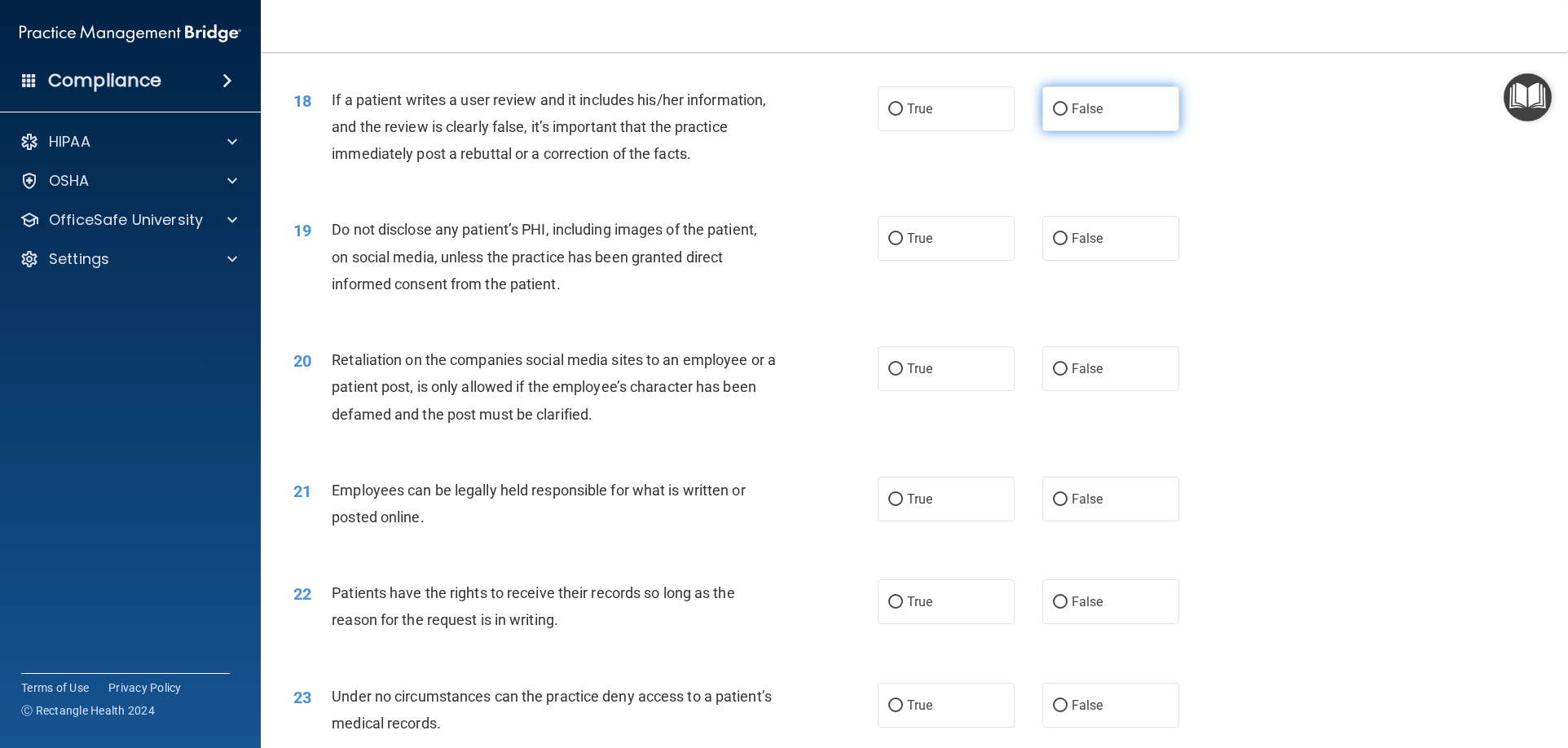
click at [1061, 131] on label "False" at bounding box center [1110, 108] width 137 height 44
click at [1061, 116] on input "False" at bounding box center [1060, 109] width 14 height 13
radio input "true"
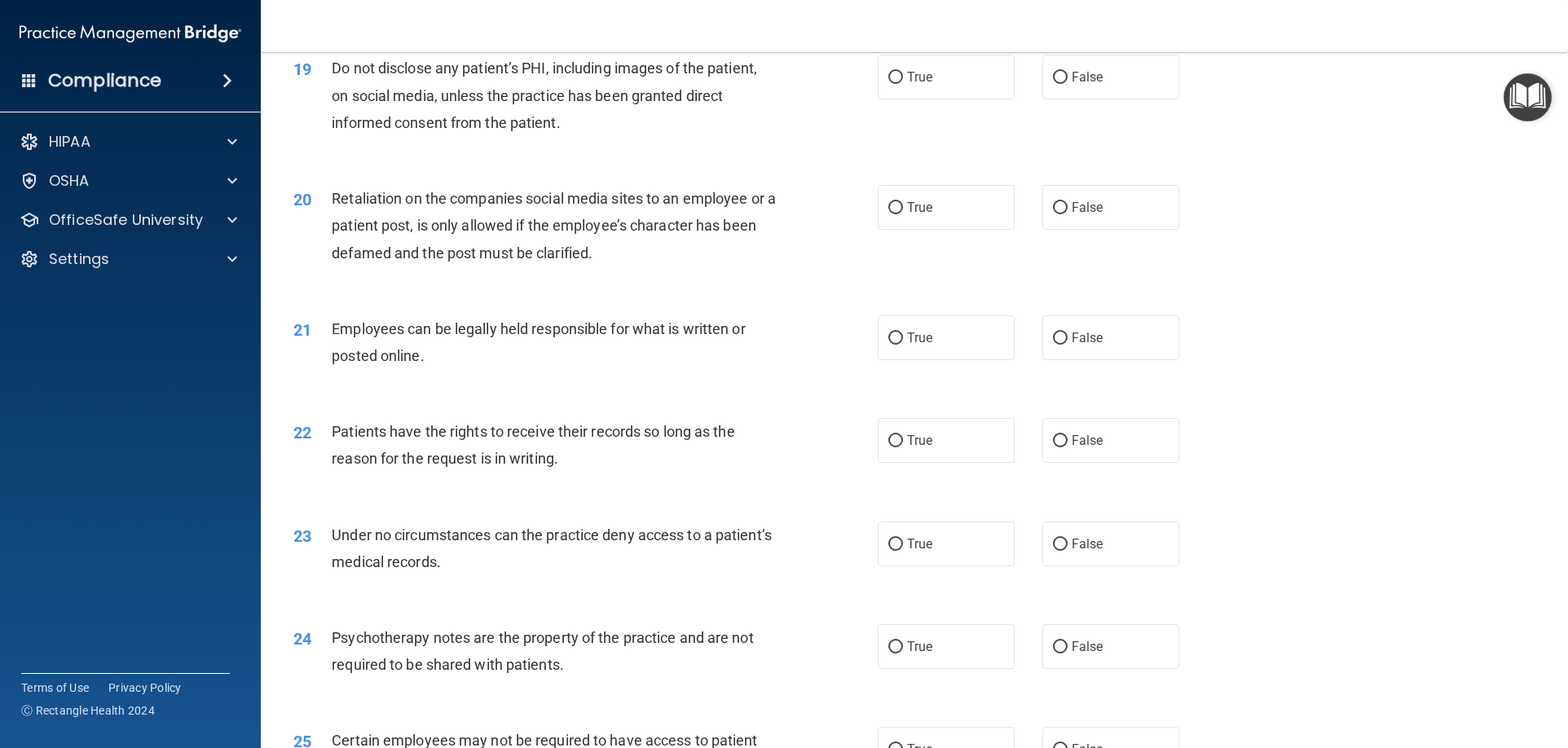
scroll to position [2444, 0]
click at [965, 98] on label "True" at bounding box center [945, 75] width 137 height 44
click at [903, 82] on input "True" at bounding box center [895, 76] width 14 height 13
radio input "true"
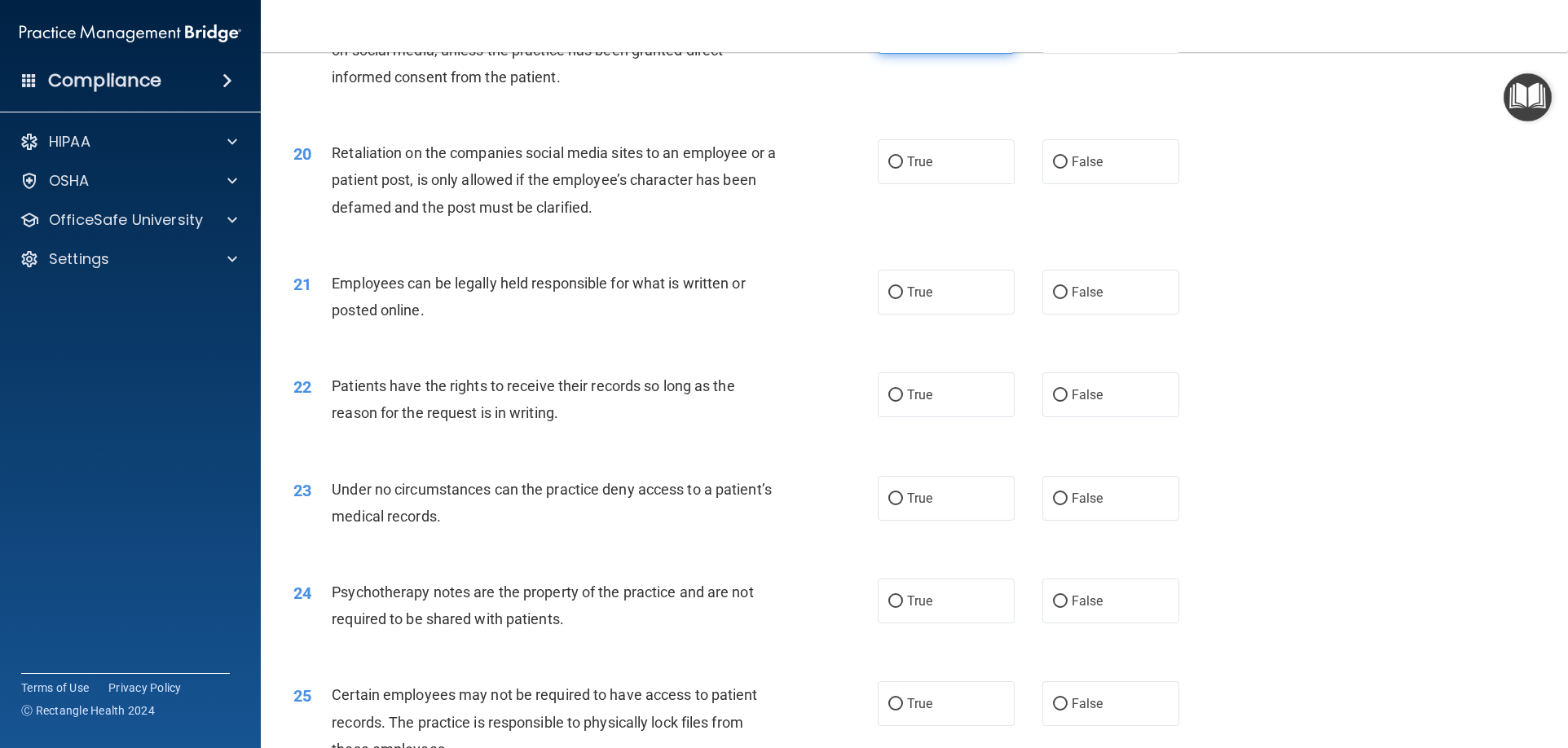
scroll to position [2525, 0]
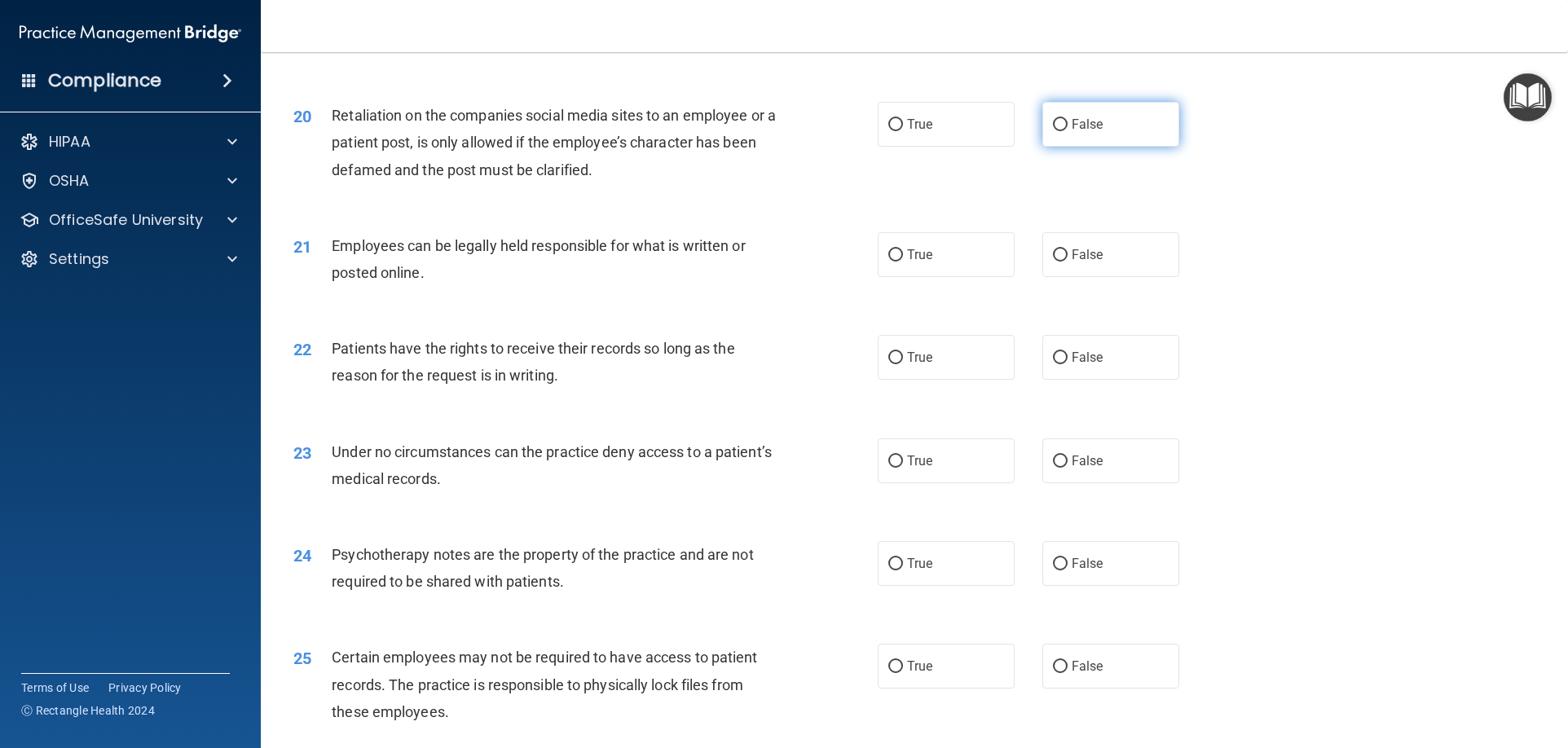
click at [1086, 132] on span "False" at bounding box center [1087, 124] width 32 height 15
click at [1067, 131] on input "False" at bounding box center [1060, 125] width 14 height 13
radio input "true"
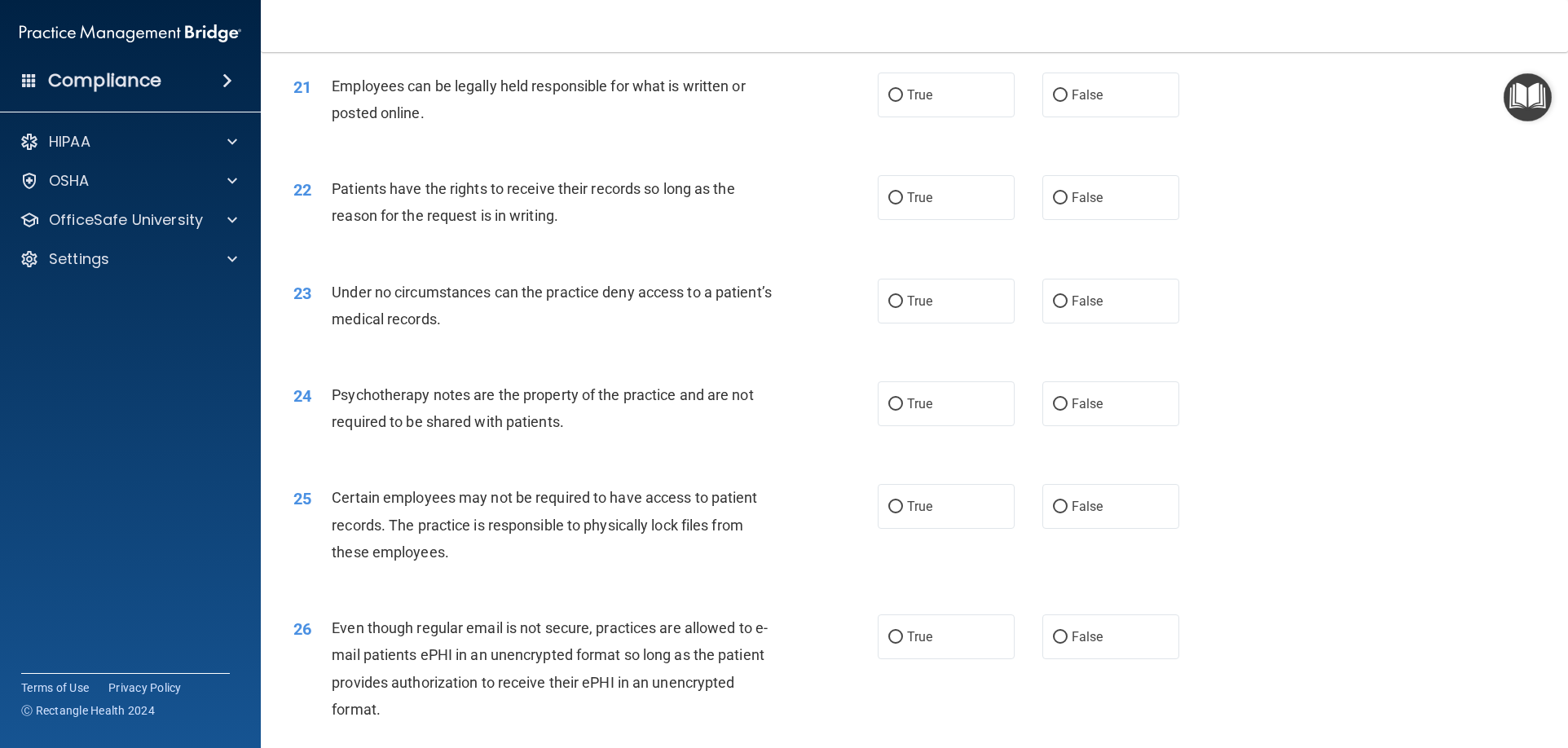
scroll to position [2688, 0]
click at [982, 114] on label "True" at bounding box center [945, 91] width 137 height 44
click at [903, 99] on input "True" at bounding box center [895, 92] width 14 height 13
radio input "true"
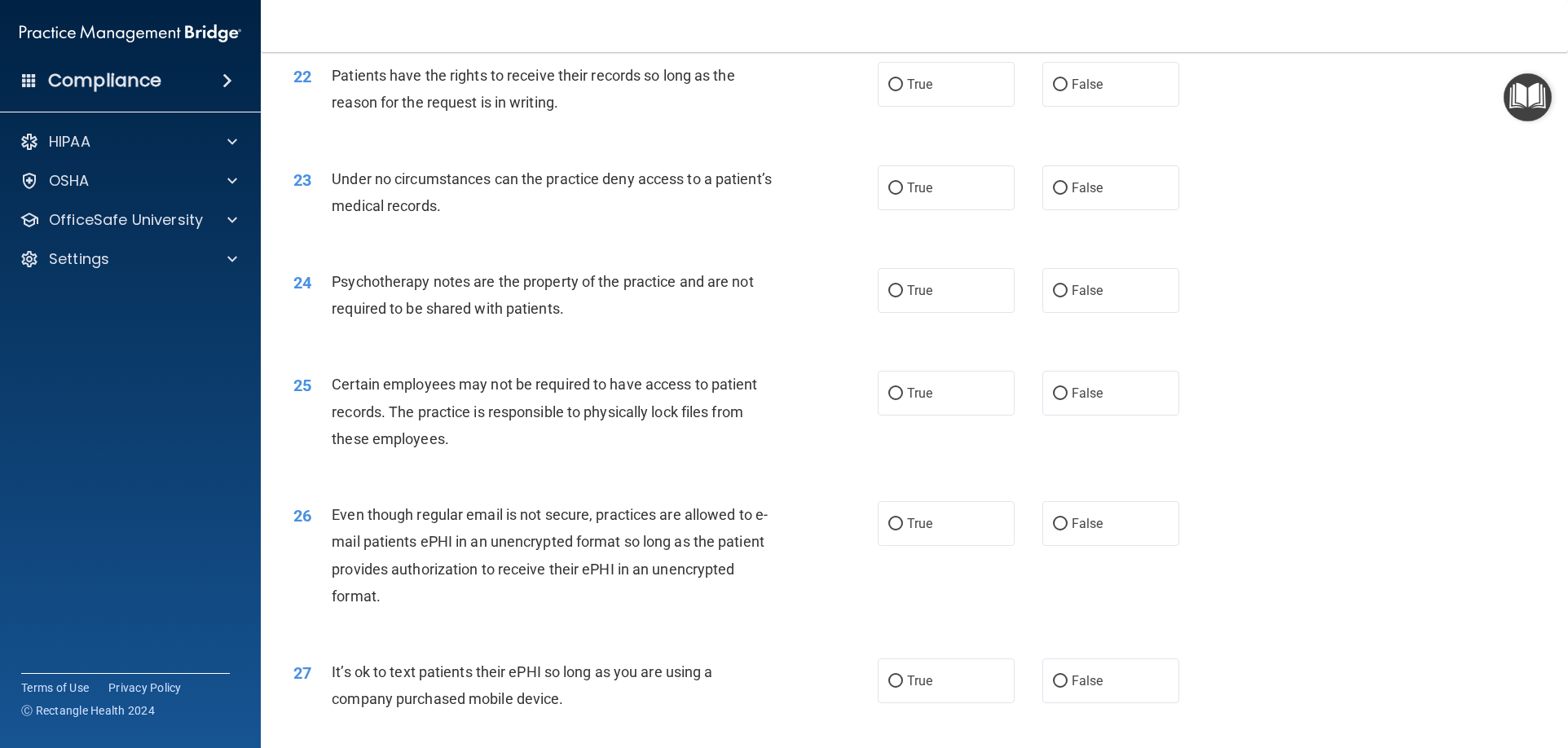
scroll to position [2769, 0]
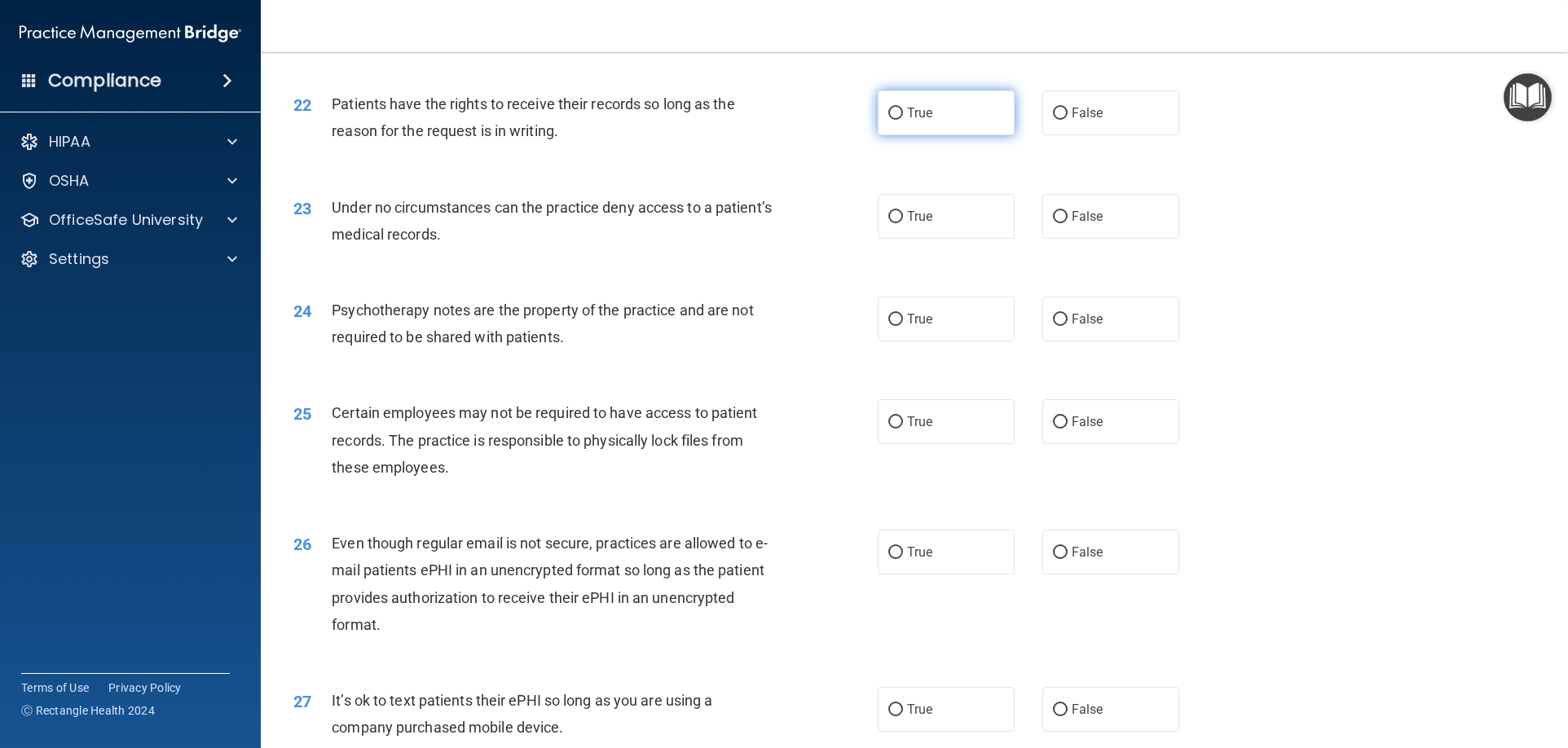
click at [982, 135] on label "True" at bounding box center [945, 112] width 137 height 44
click at [903, 120] on input "True" at bounding box center [895, 113] width 14 height 13
radio input "true"
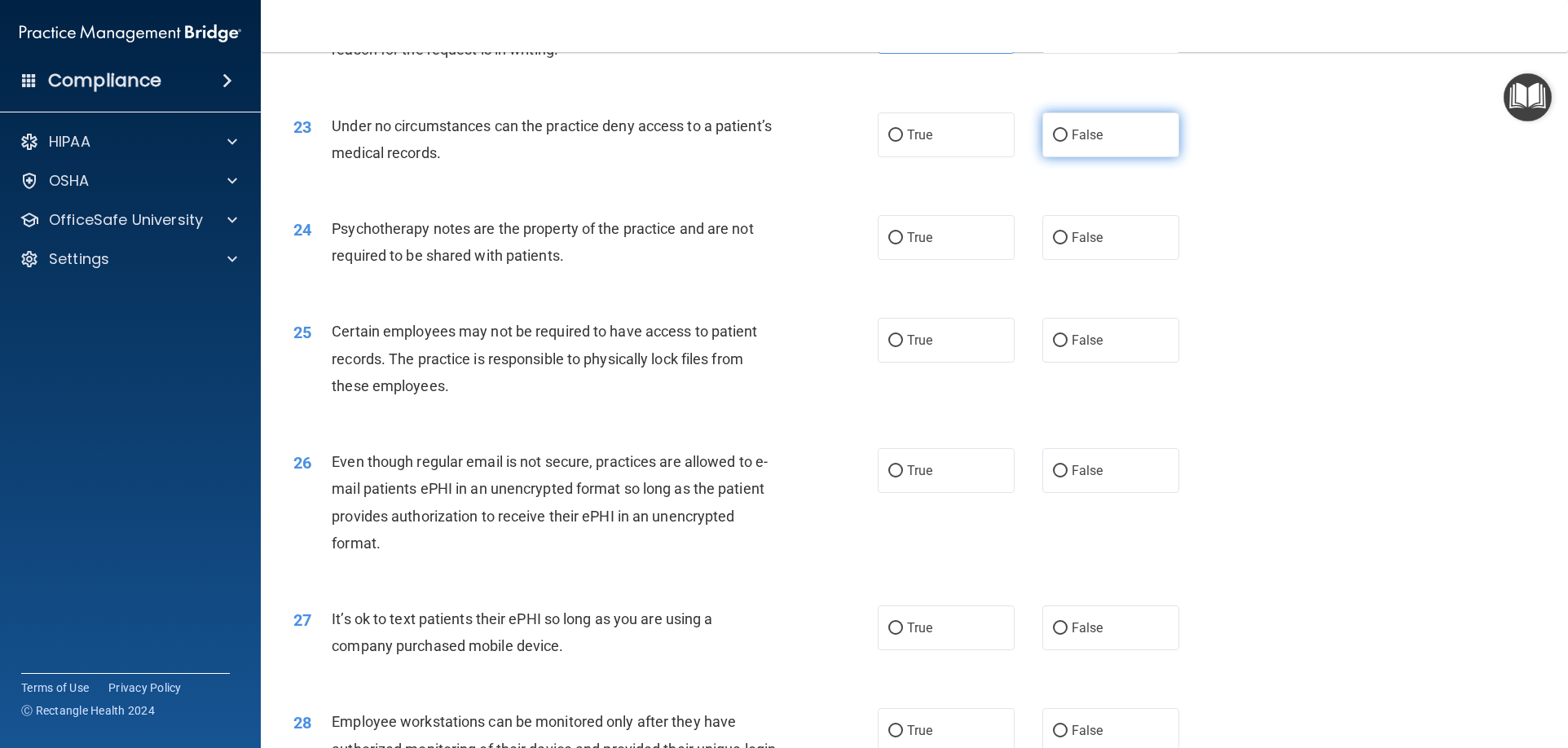
click at [1080, 143] on span "False" at bounding box center [1087, 135] width 32 height 15
click at [1067, 142] on input "False" at bounding box center [1060, 135] width 14 height 13
radio input "true"
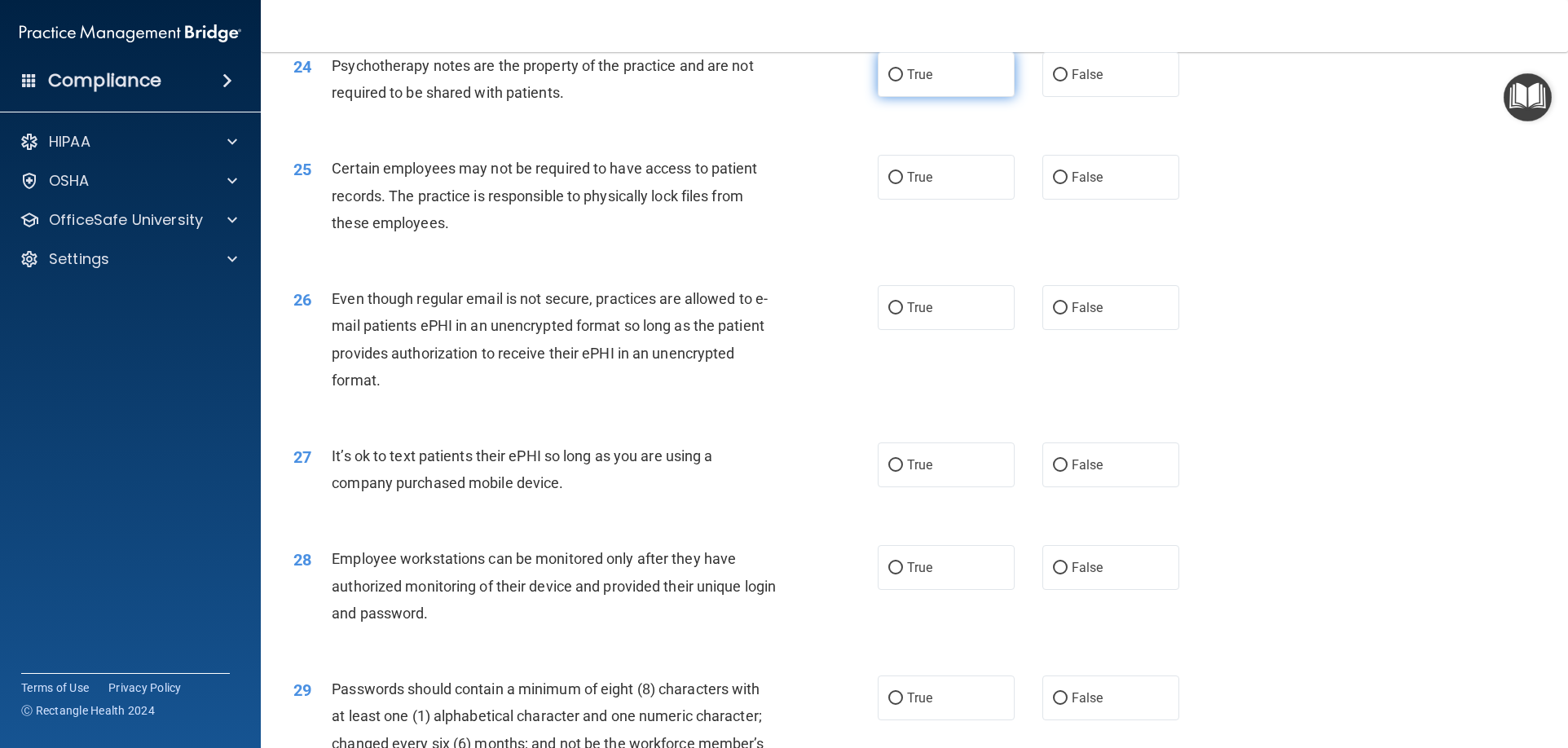
click at [998, 97] on label "True" at bounding box center [945, 74] width 137 height 44
click at [903, 81] on input "True" at bounding box center [895, 75] width 14 height 13
radio input "true"
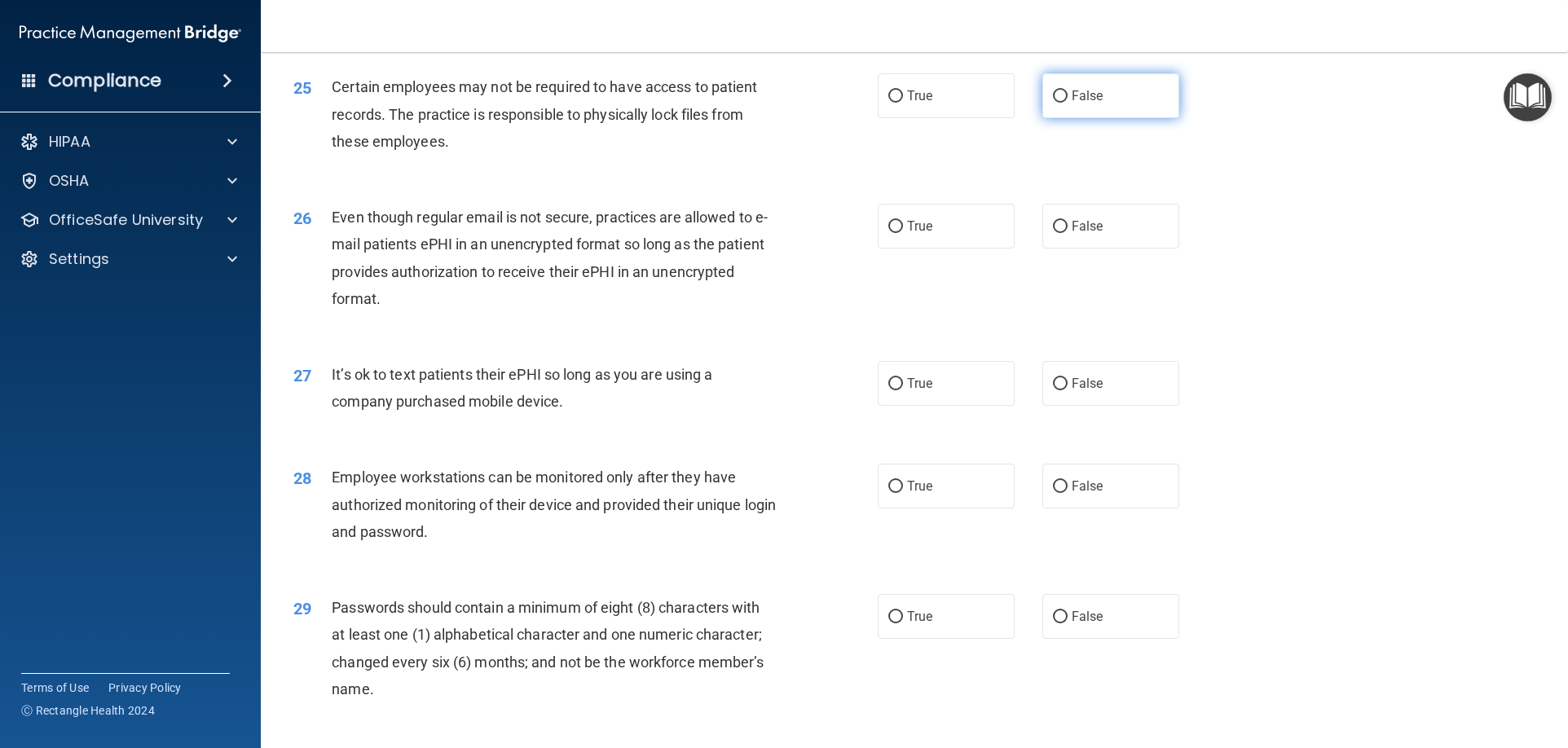
click at [1087, 103] on span "False" at bounding box center [1087, 96] width 32 height 15
click at [1067, 102] on input "False" at bounding box center [1060, 96] width 14 height 13
radio input "true"
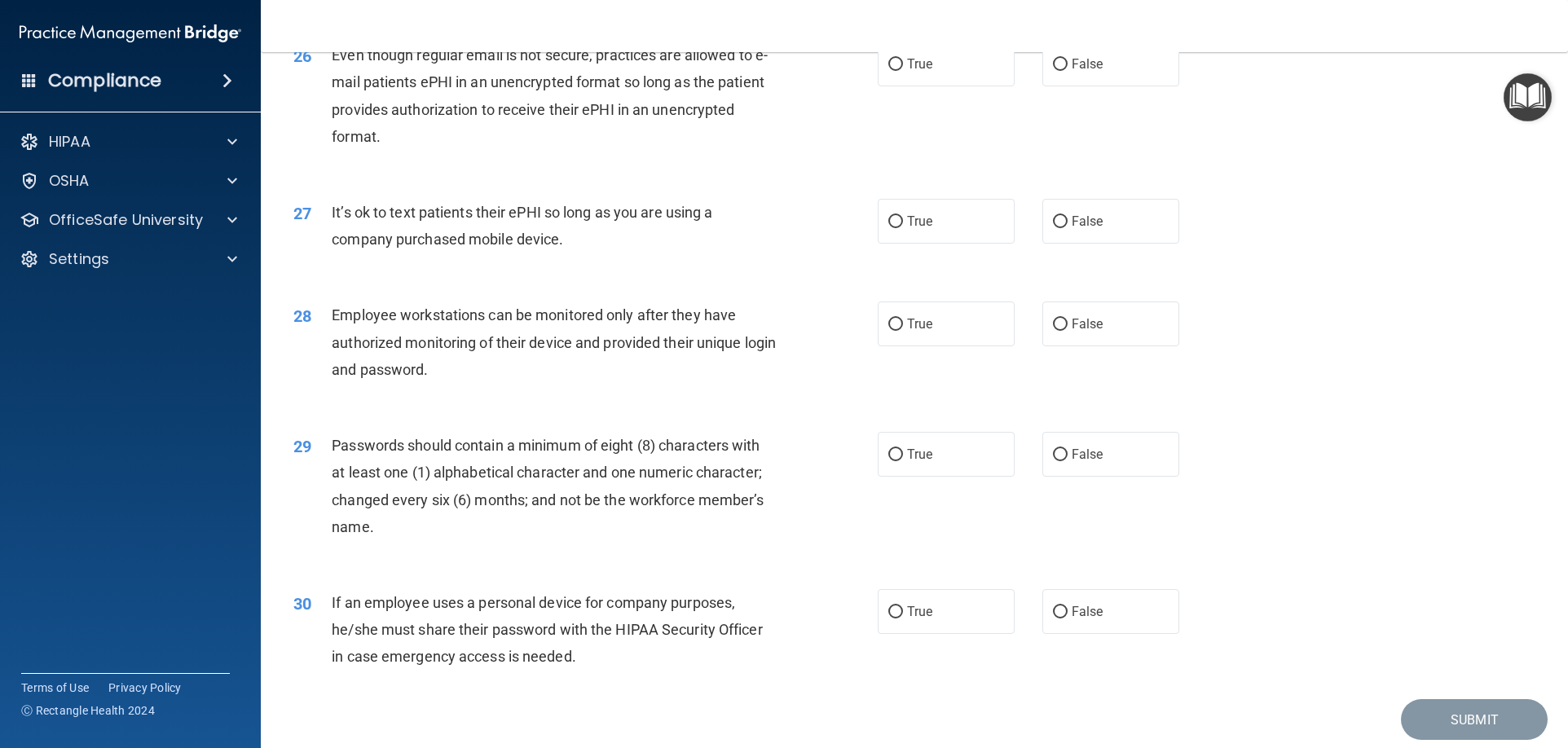
scroll to position [3258, 0]
click at [977, 86] on label "True" at bounding box center [945, 63] width 137 height 44
click at [903, 70] on input "True" at bounding box center [895, 64] width 14 height 13
radio input "true"
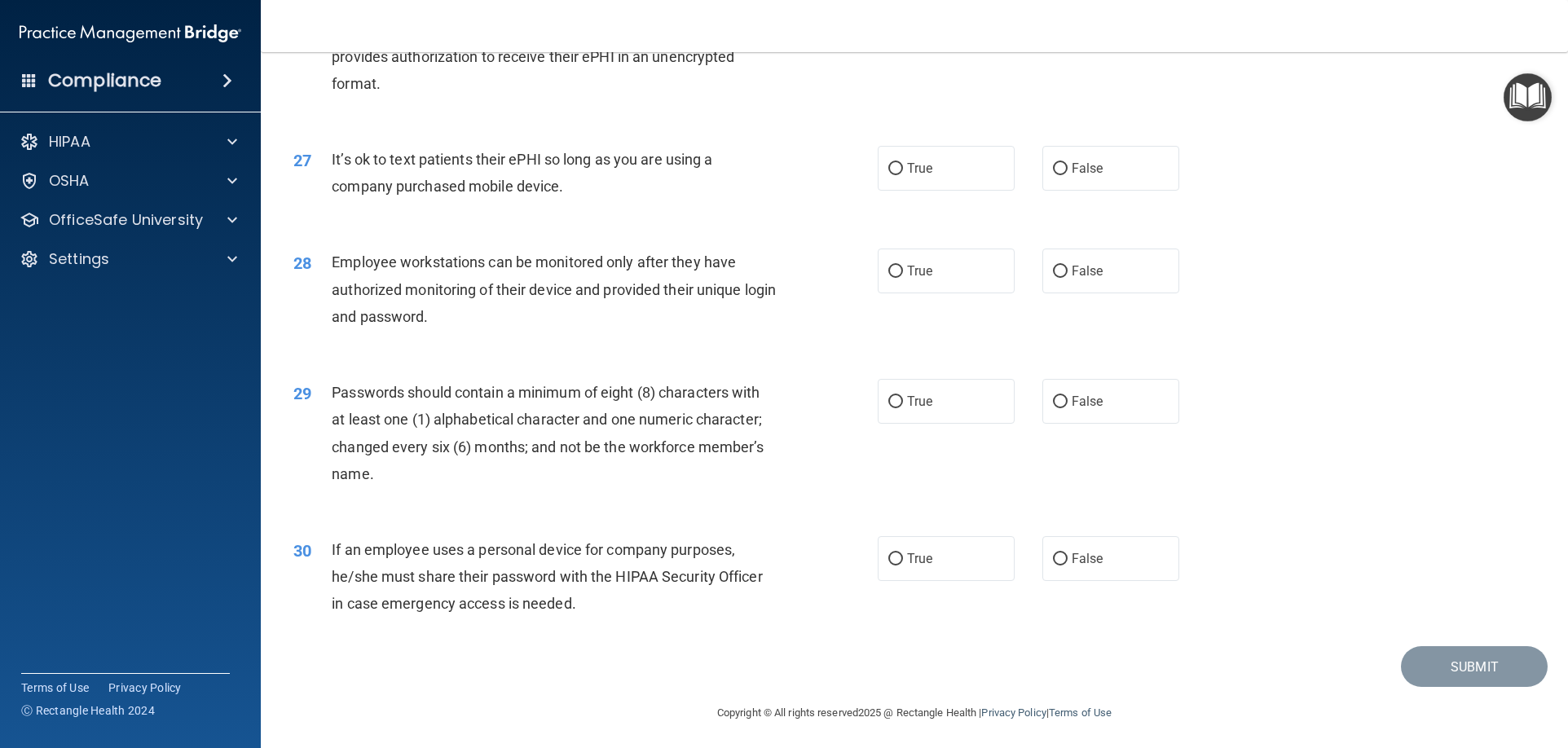
scroll to position [3339, 0]
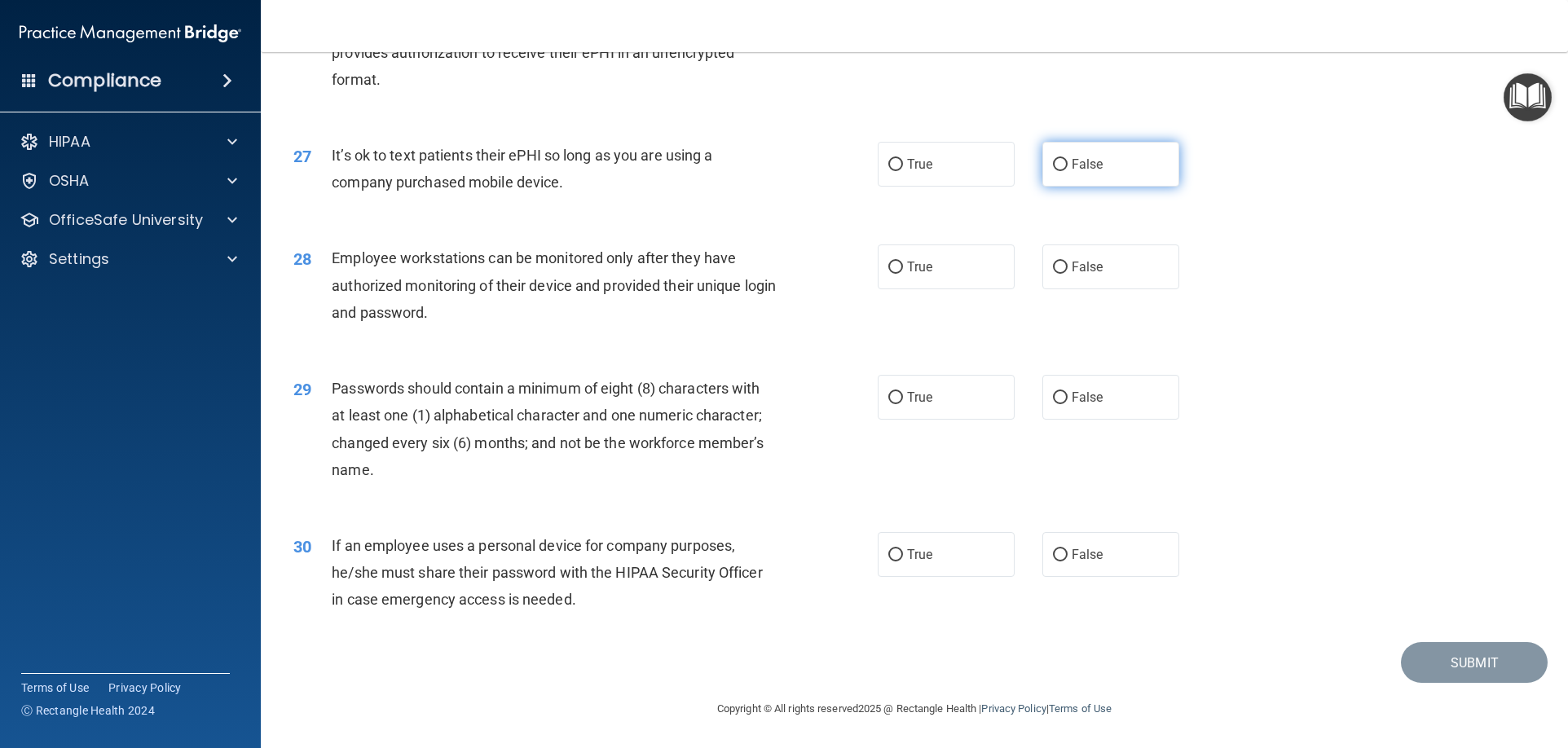
click at [1122, 177] on label "False" at bounding box center [1110, 164] width 137 height 44
click at [1067, 171] on input "False" at bounding box center [1060, 164] width 14 height 13
radio input "true"
click at [1077, 268] on span "False" at bounding box center [1087, 267] width 32 height 15
click at [1067, 268] on input "False" at bounding box center [1060, 268] width 14 height 13
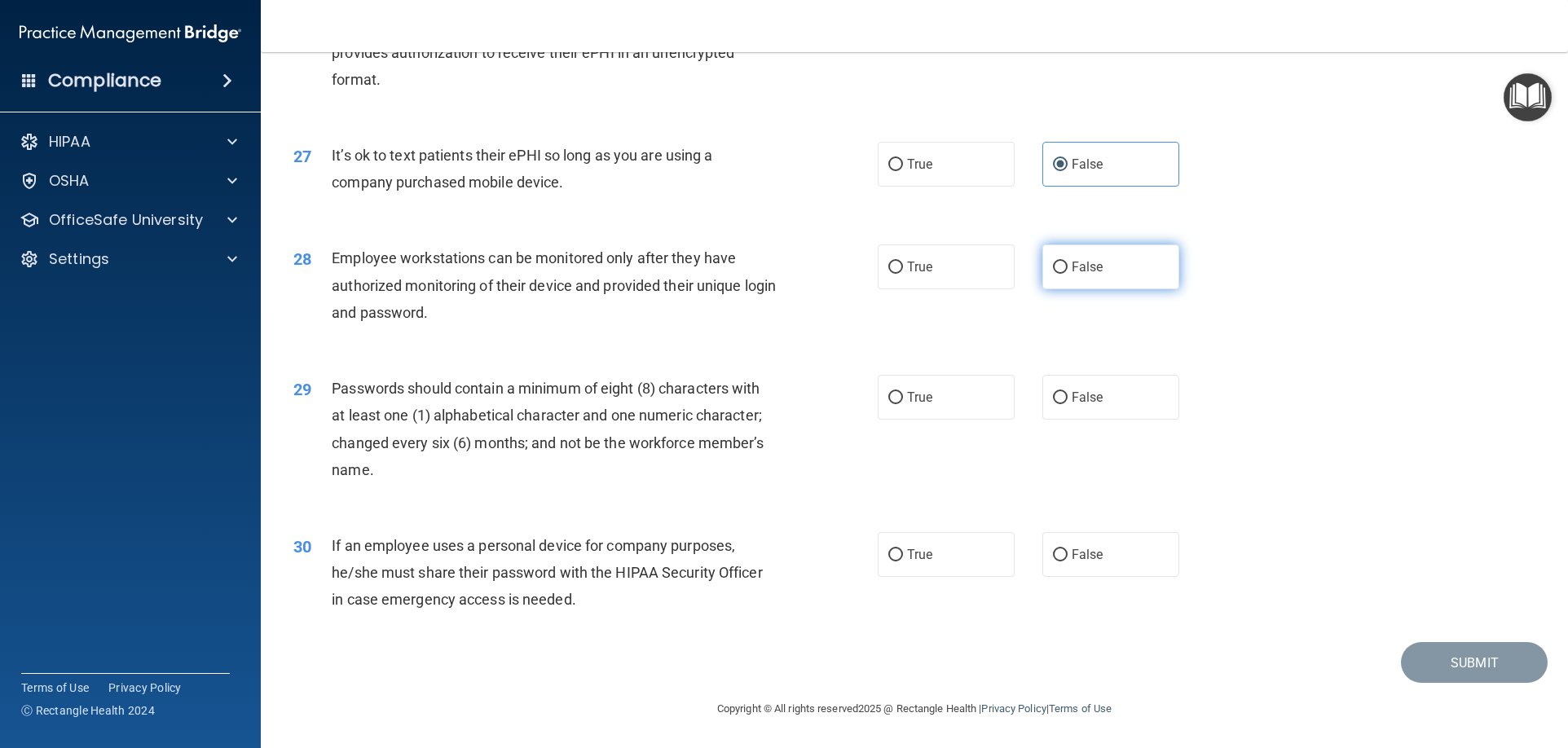
radio input "true"
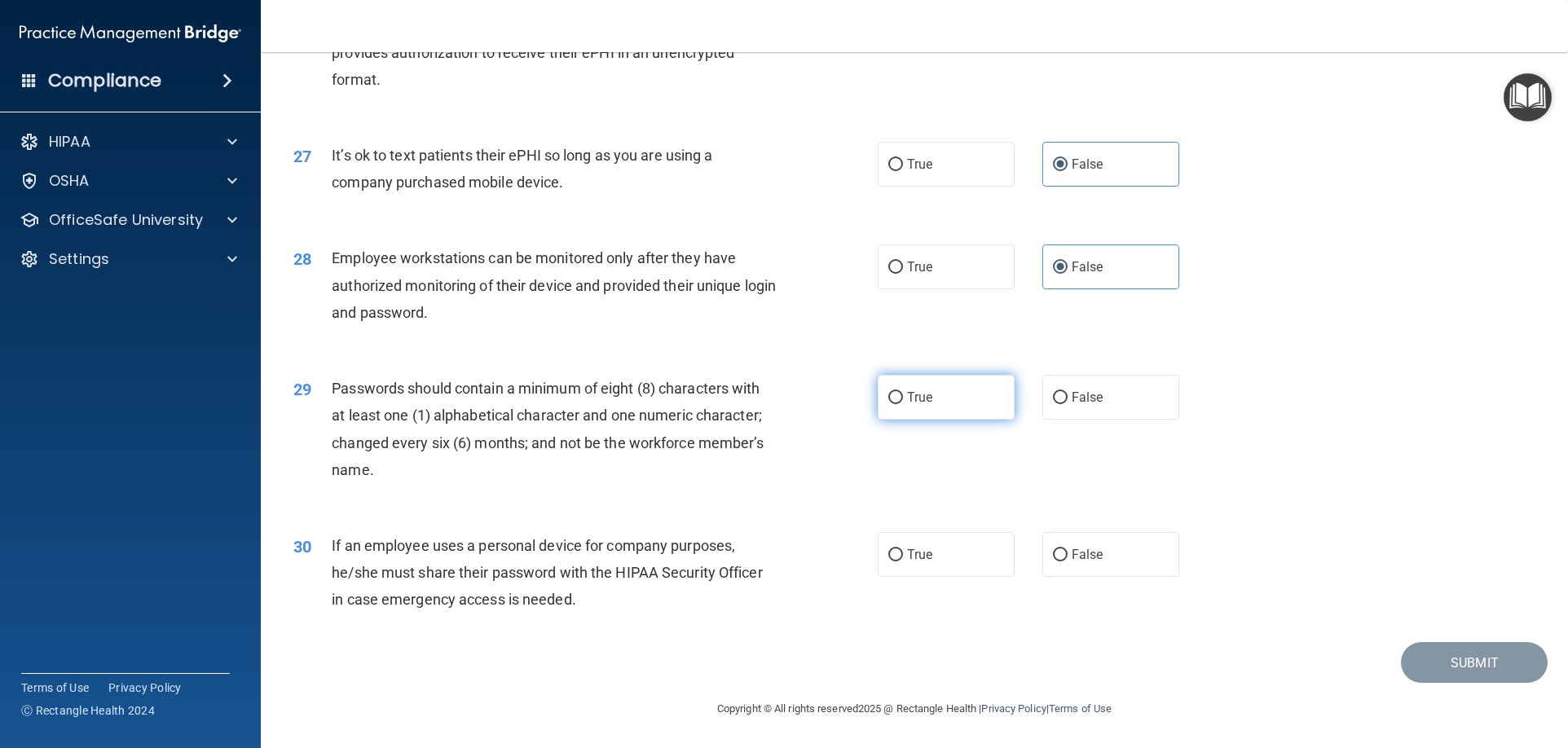
click at [965, 393] on label "True" at bounding box center [945, 397] width 137 height 44
click at [903, 393] on input "True" at bounding box center [895, 397] width 14 height 13
radio input "true"
click at [1053, 560] on input "False" at bounding box center [1060, 555] width 14 height 13
radio input "true"
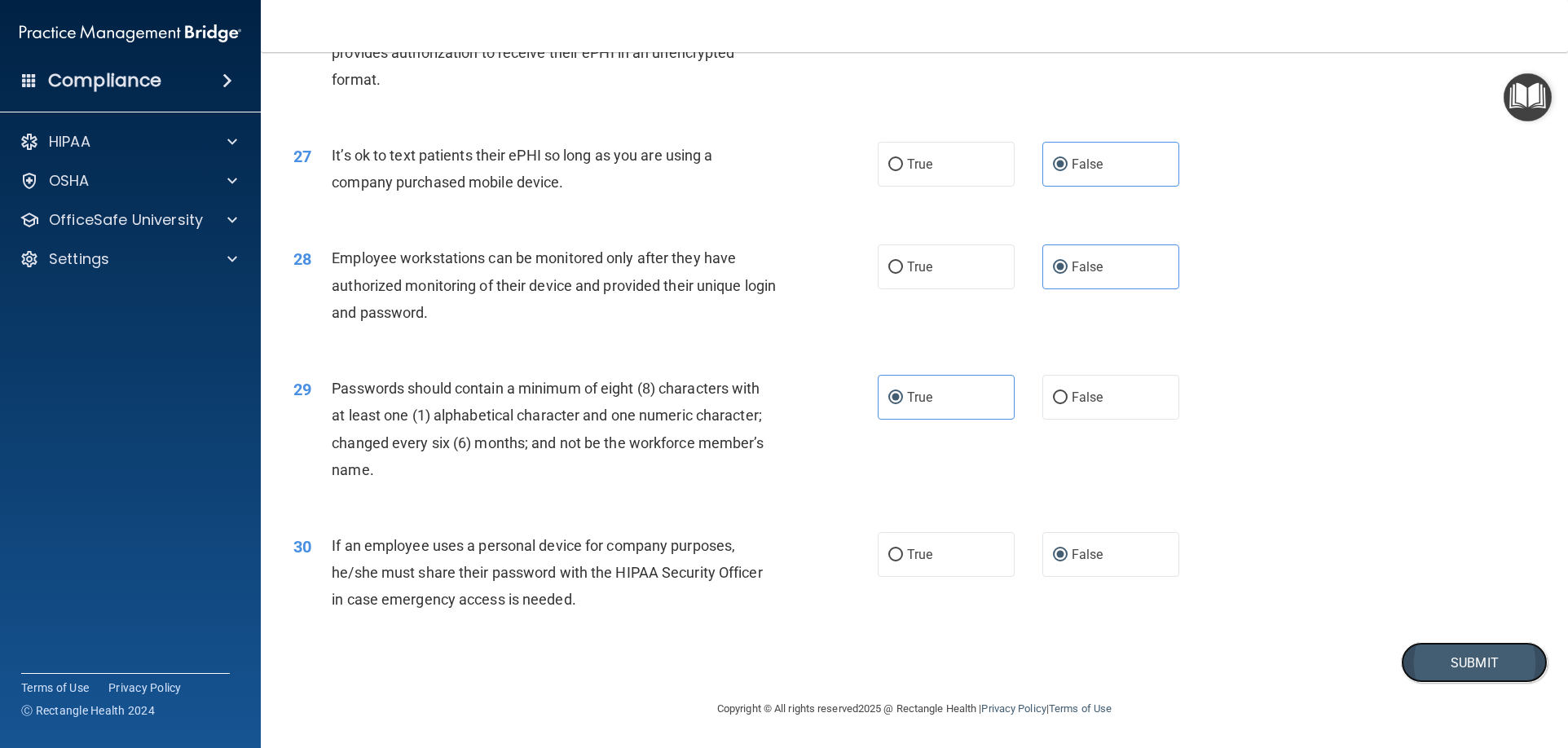
click at [1429, 652] on button "Submit" at bounding box center [1473, 662] width 147 height 42
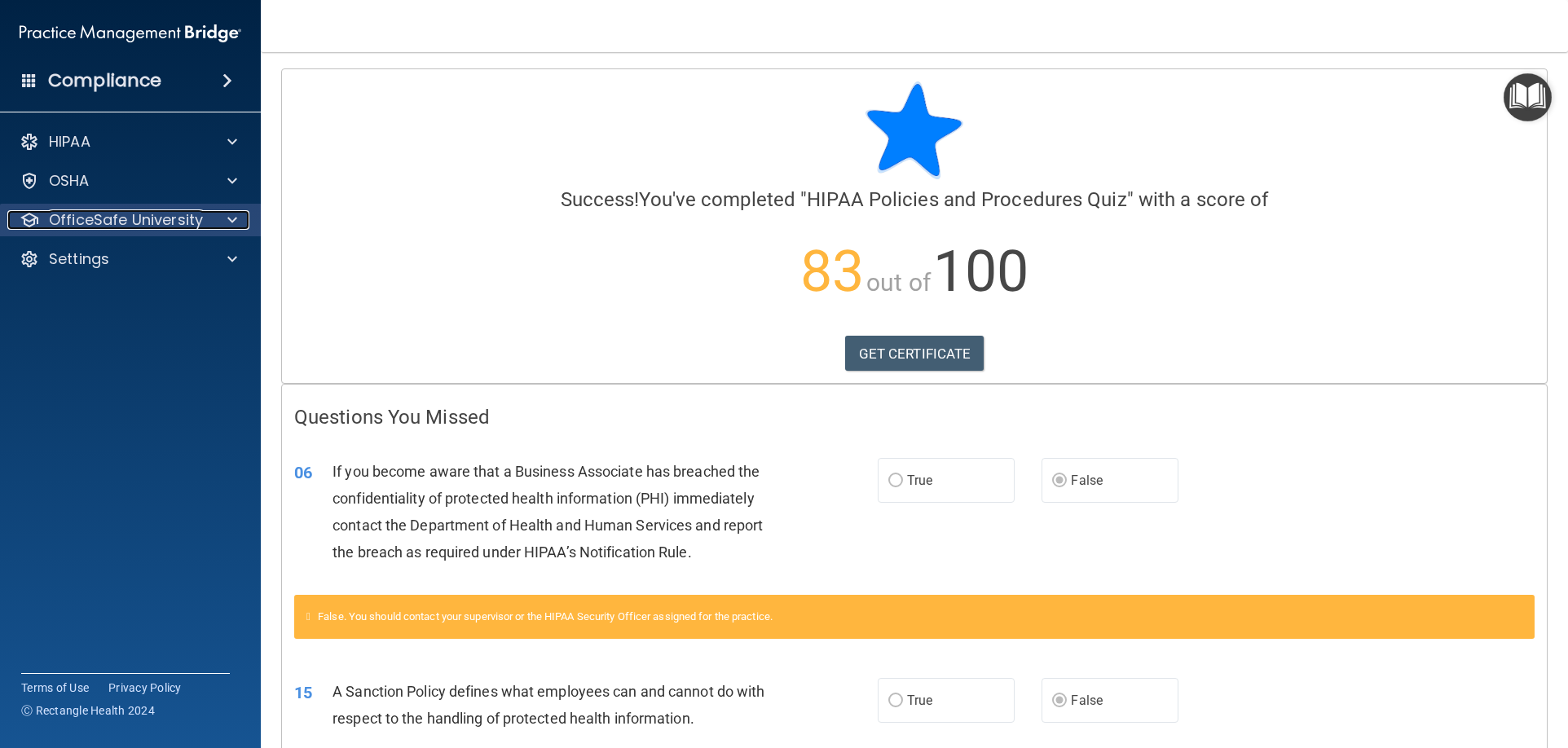
click at [235, 227] on span at bounding box center [232, 220] width 10 height 19
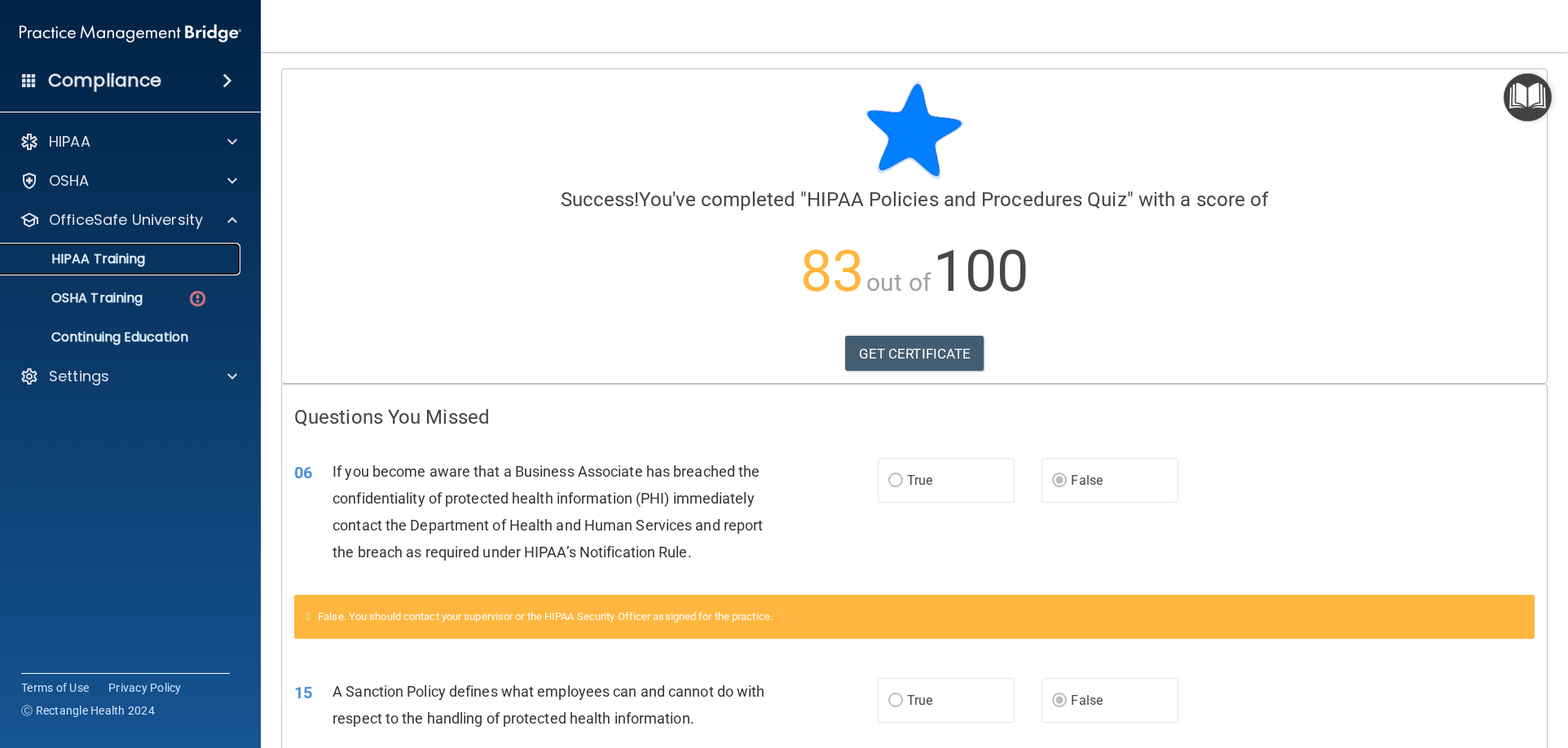
click at [138, 264] on p "HIPAA Training" at bounding box center [78, 258] width 134 height 16
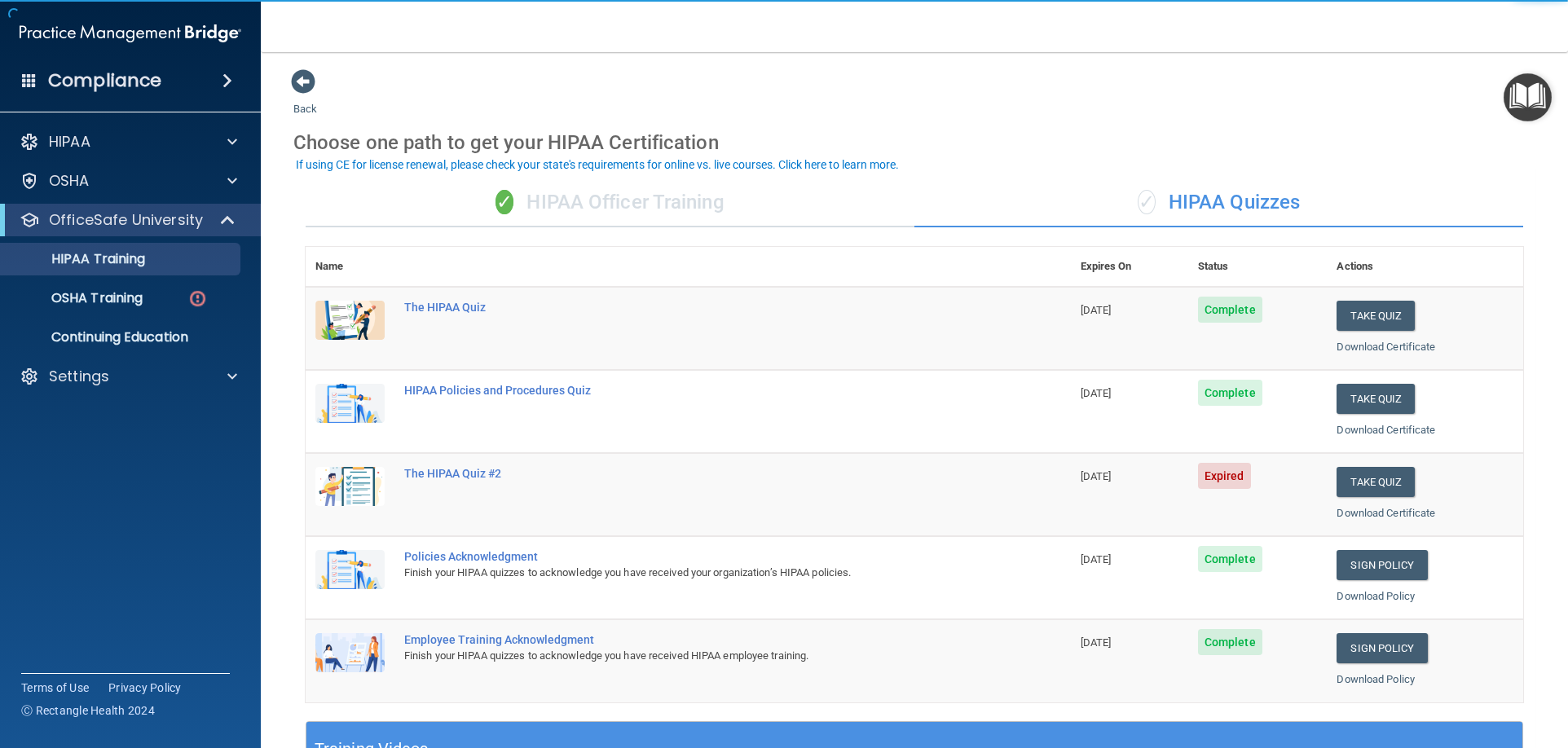
scroll to position [81, 0]
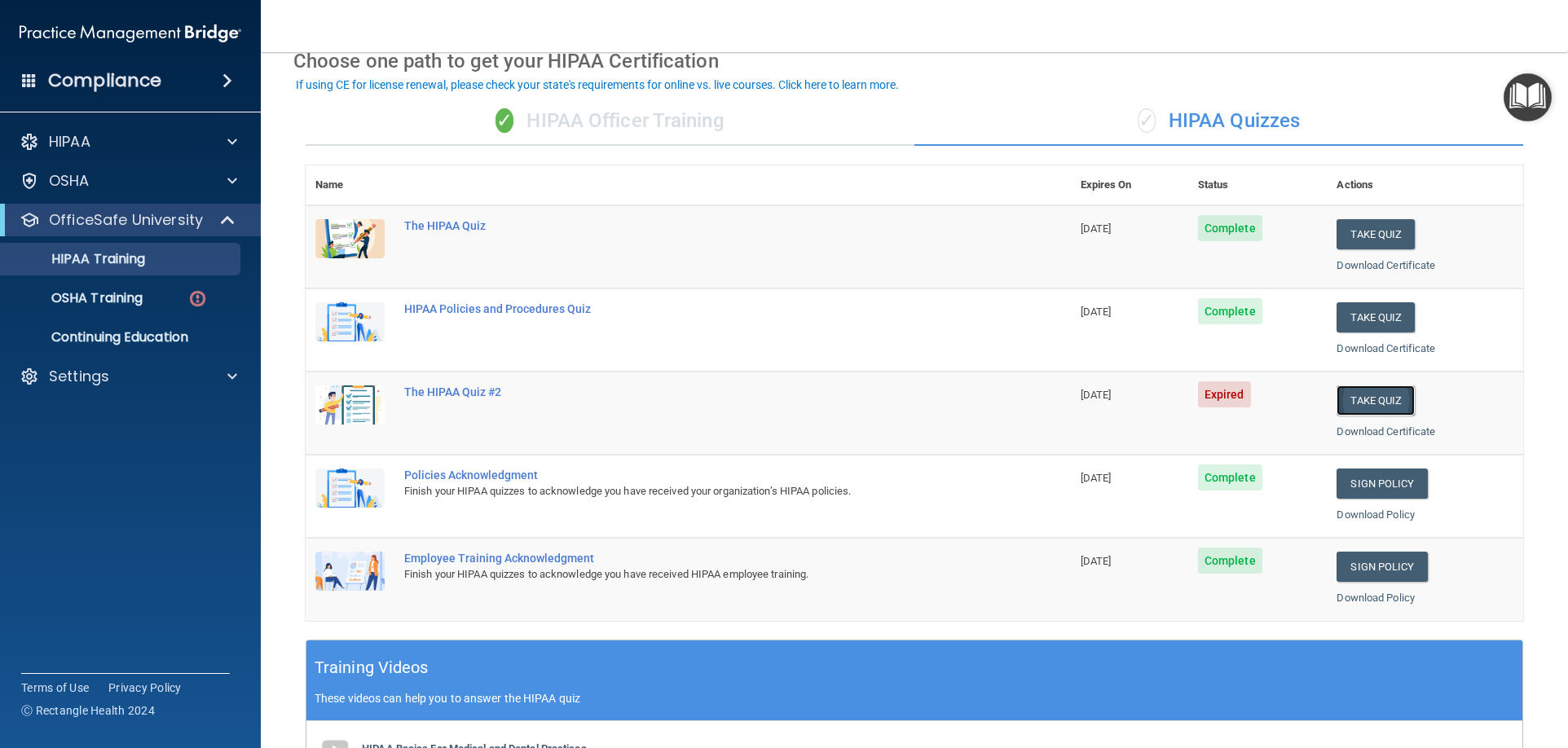
click at [1364, 397] on button "Take Quiz" at bounding box center [1375, 400] width 78 height 30
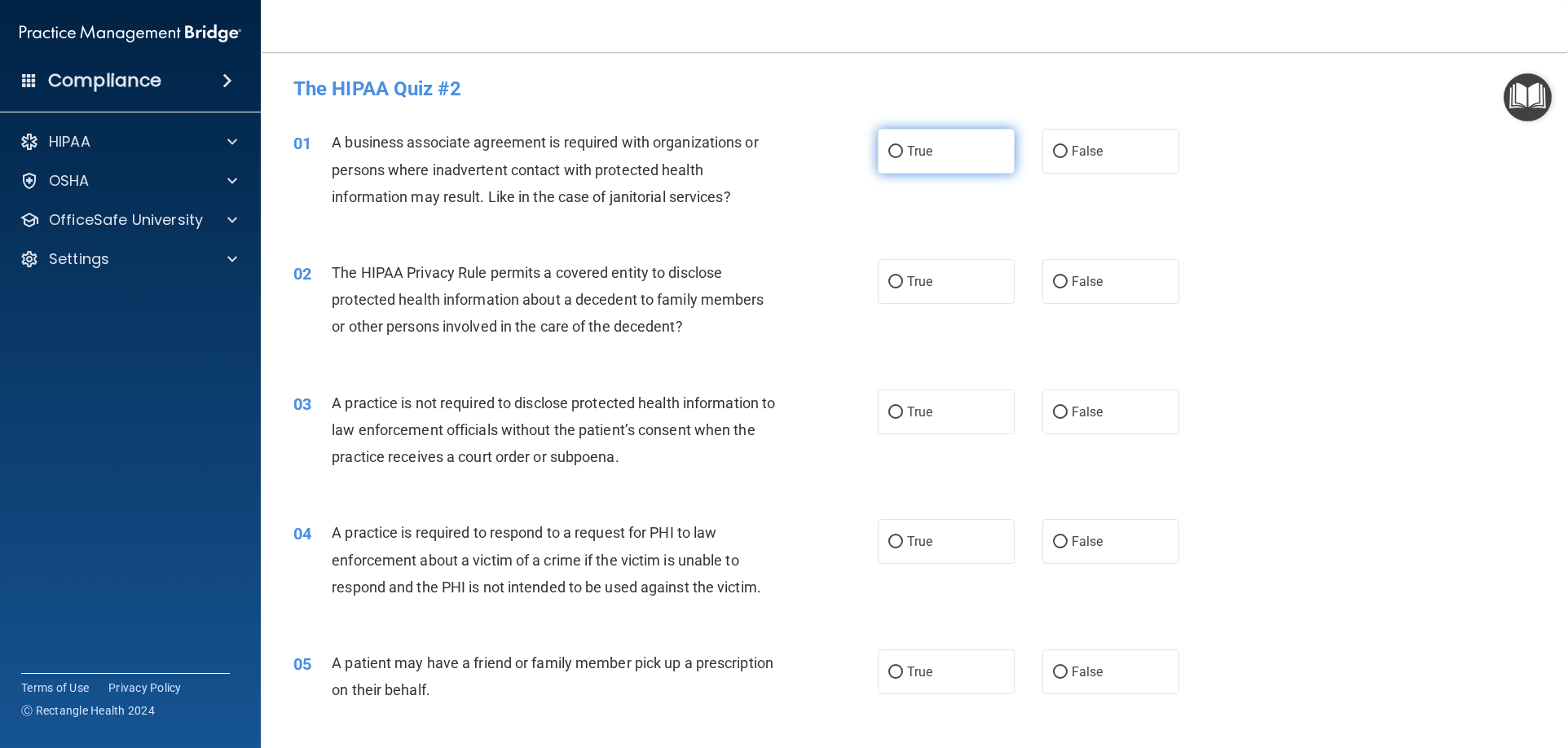
click at [919, 137] on label "True" at bounding box center [945, 150] width 137 height 44
click at [903, 146] on input "True" at bounding box center [895, 152] width 14 height 13
radio input "true"
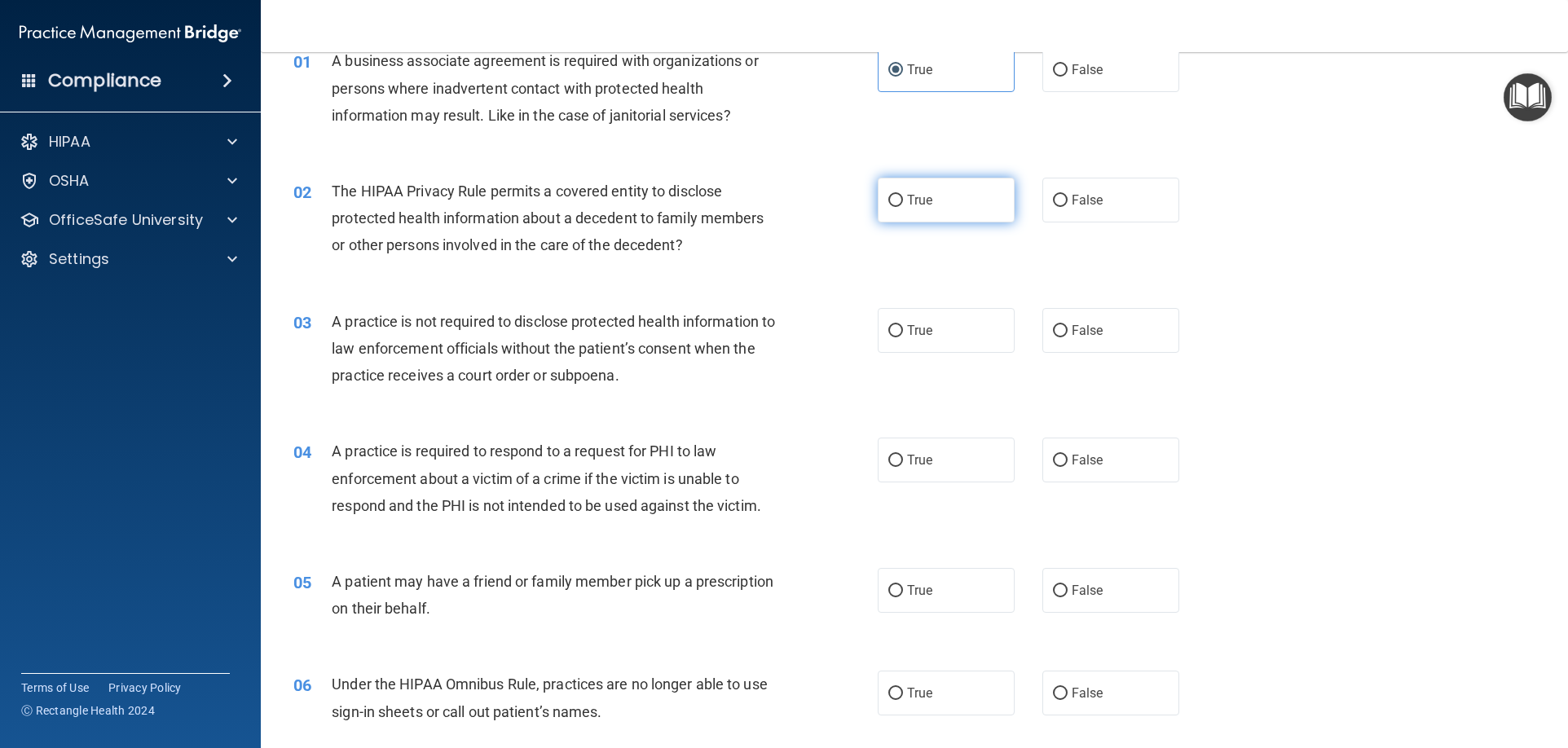
drag, startPoint x: 966, startPoint y: 195, endPoint x: 974, endPoint y: 221, distance: 27.2
click at [974, 221] on label "True" at bounding box center [945, 200] width 137 height 44
click at [903, 207] on input "True" at bounding box center [895, 200] width 14 height 13
radio input "true"
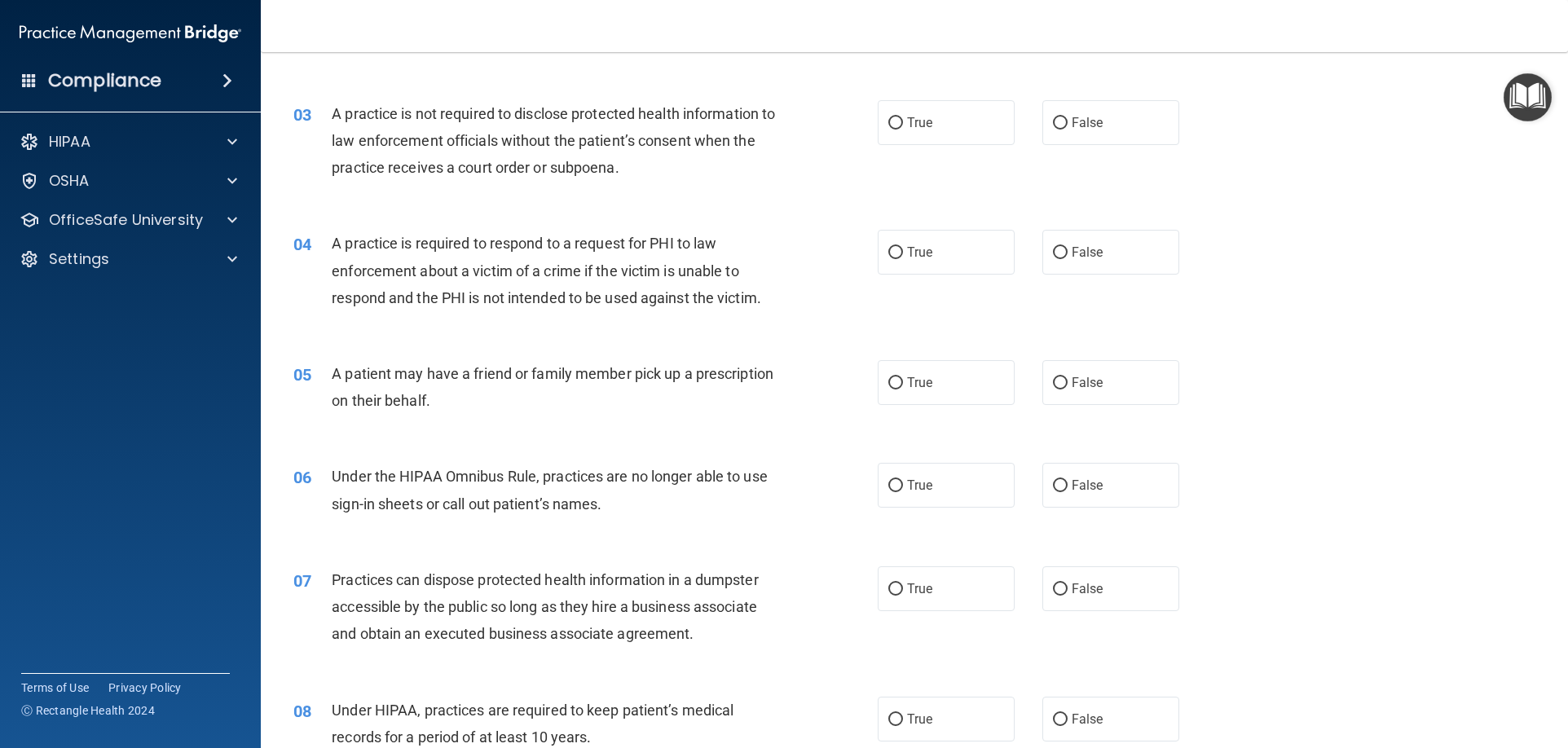
scroll to position [325, 0]
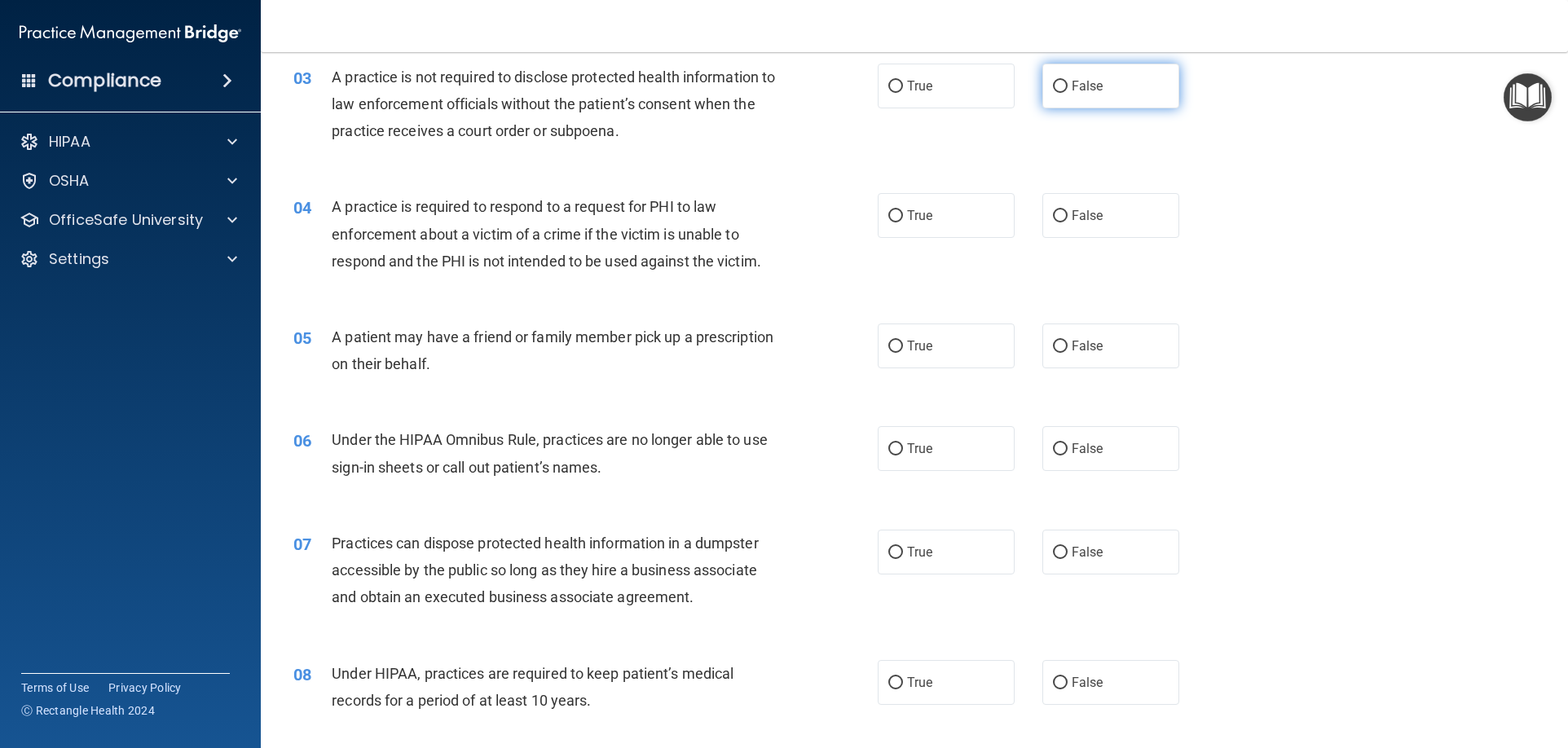
click at [1077, 96] on label "False" at bounding box center [1110, 86] width 137 height 44
click at [1067, 93] on input "False" at bounding box center [1060, 86] width 14 height 13
radio input "true"
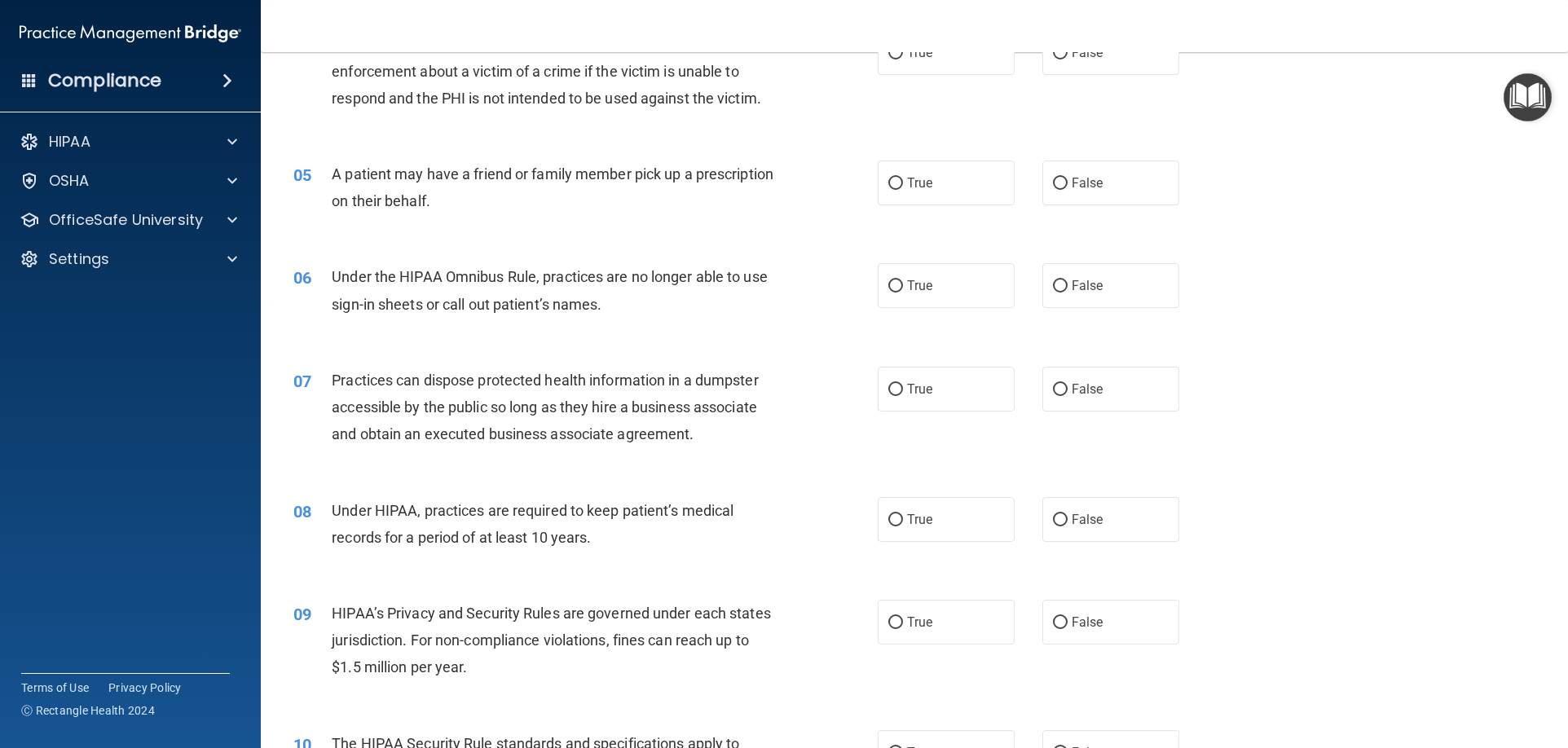
scroll to position [408, 0]
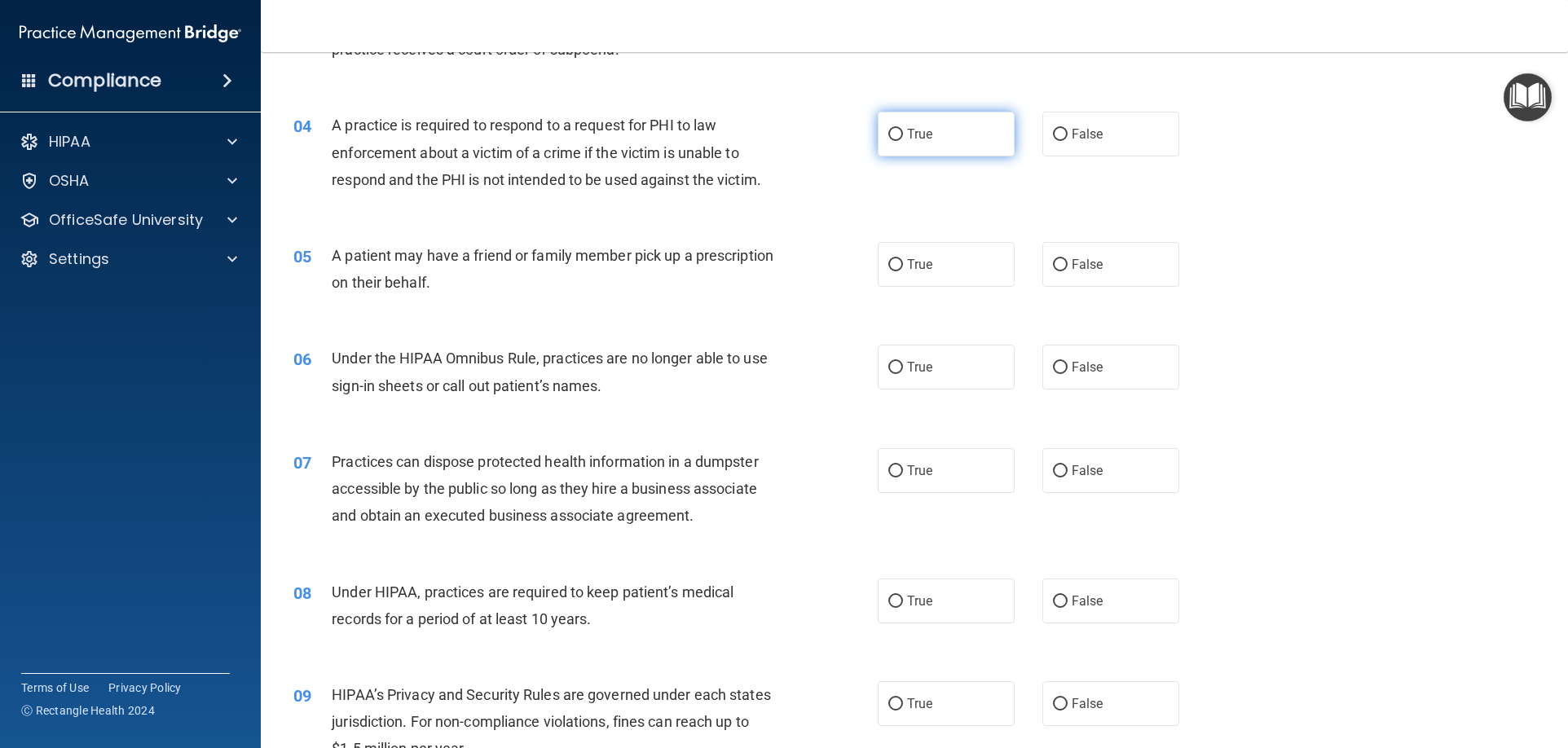
click at [922, 134] on span "True" at bounding box center [919, 134] width 25 height 15
click at [903, 134] on input "True" at bounding box center [895, 134] width 14 height 13
radio input "true"
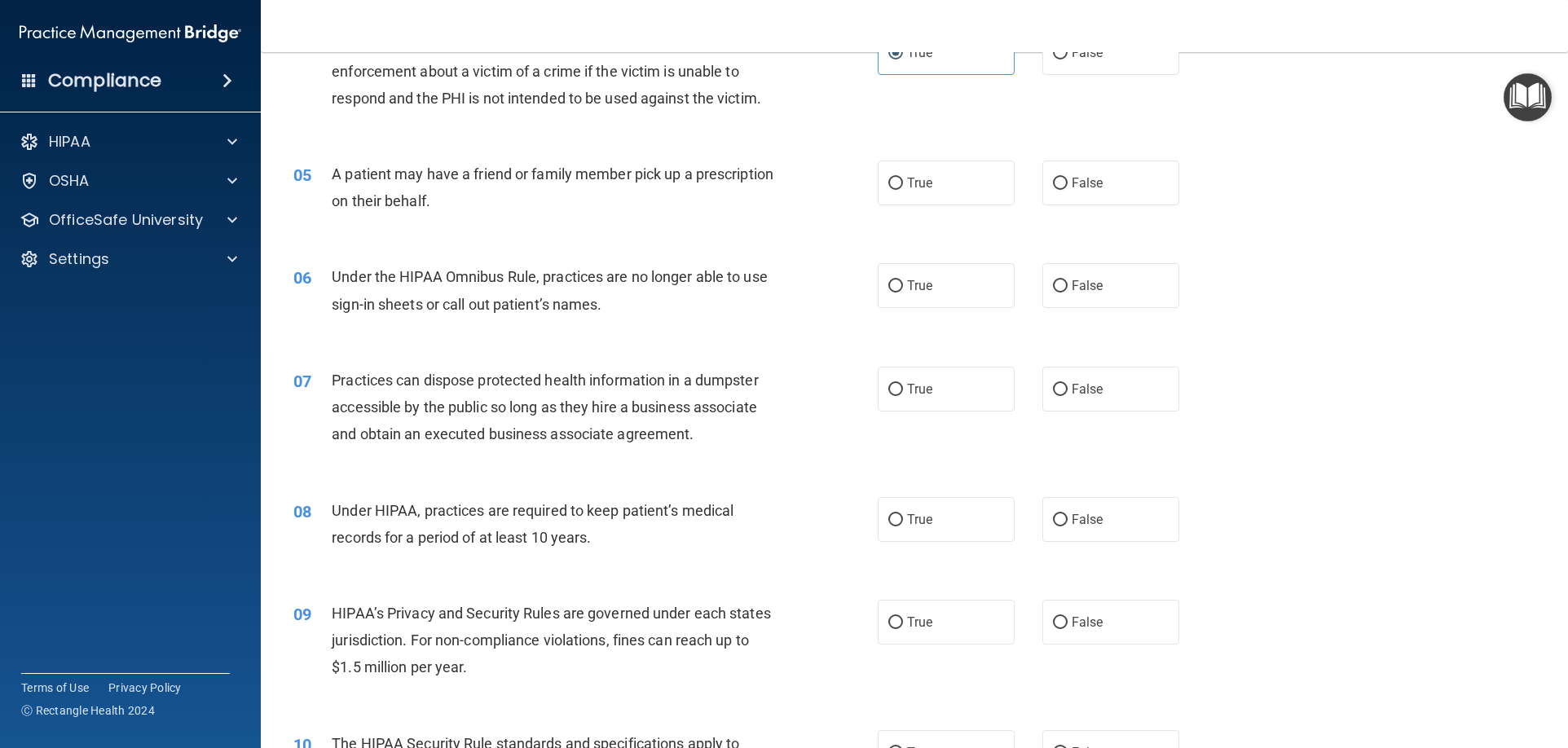
scroll to position [570, 0]
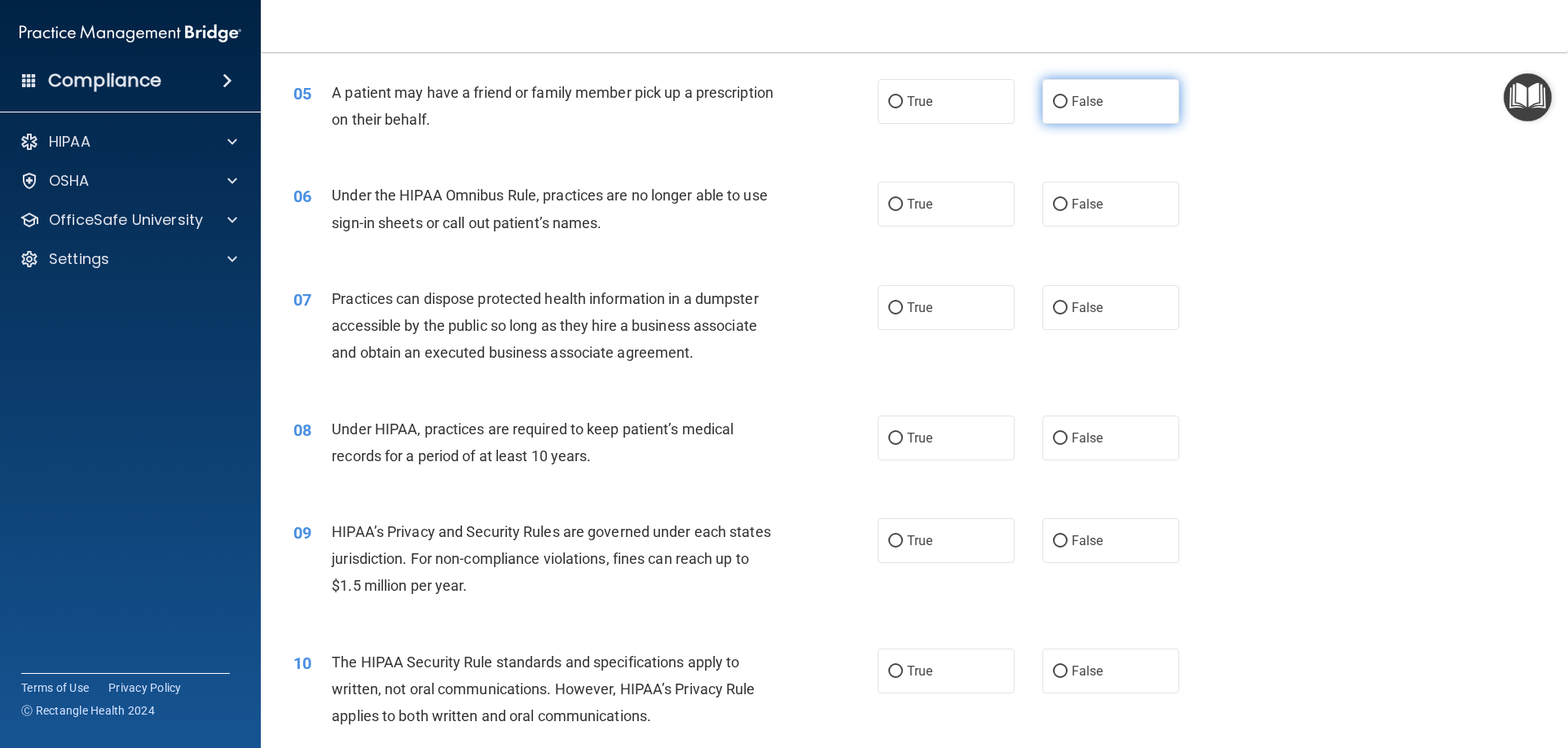
click at [1125, 109] on label "False" at bounding box center [1110, 101] width 137 height 44
click at [1067, 108] on input "False" at bounding box center [1060, 102] width 14 height 13
radio input "true"
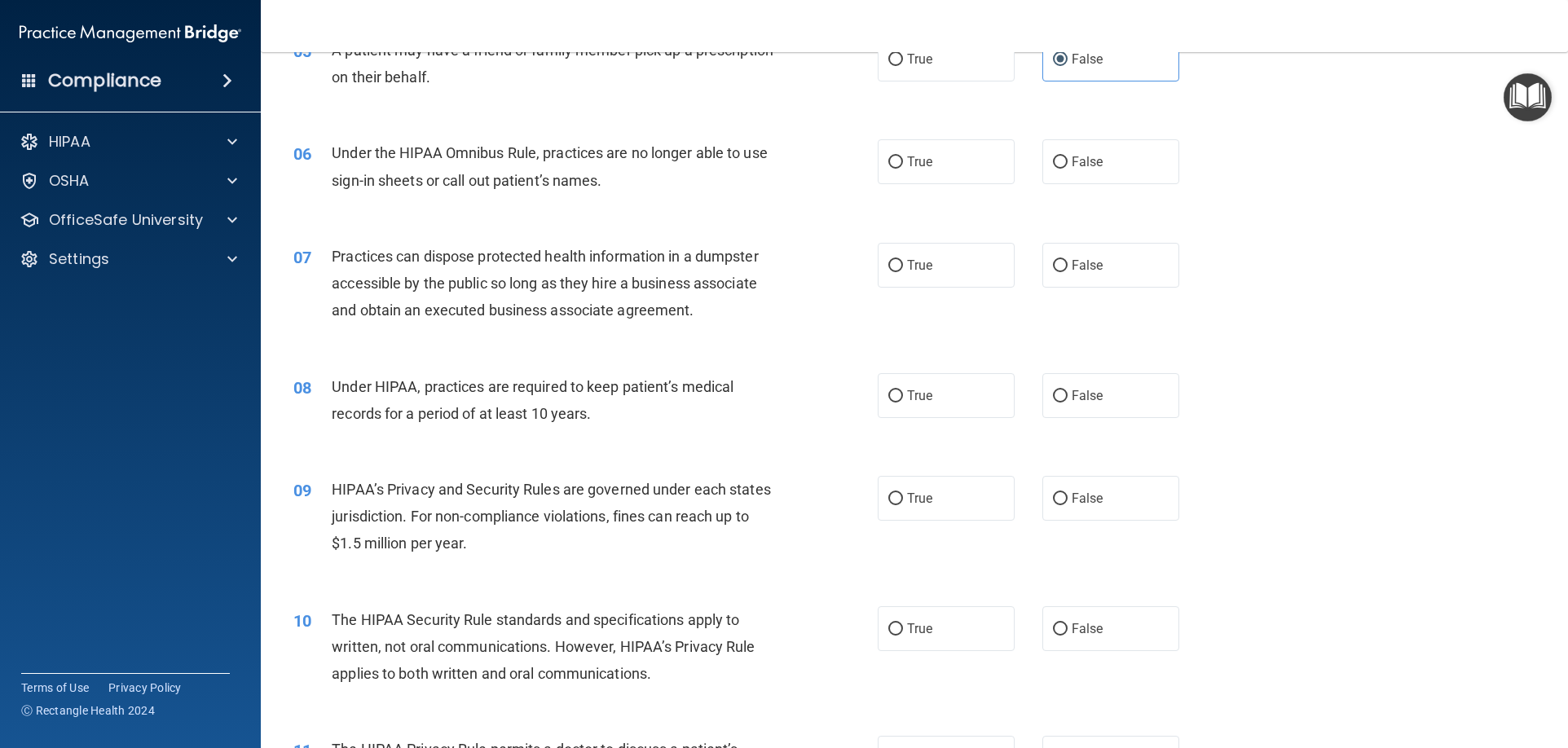
scroll to position [652, 0]
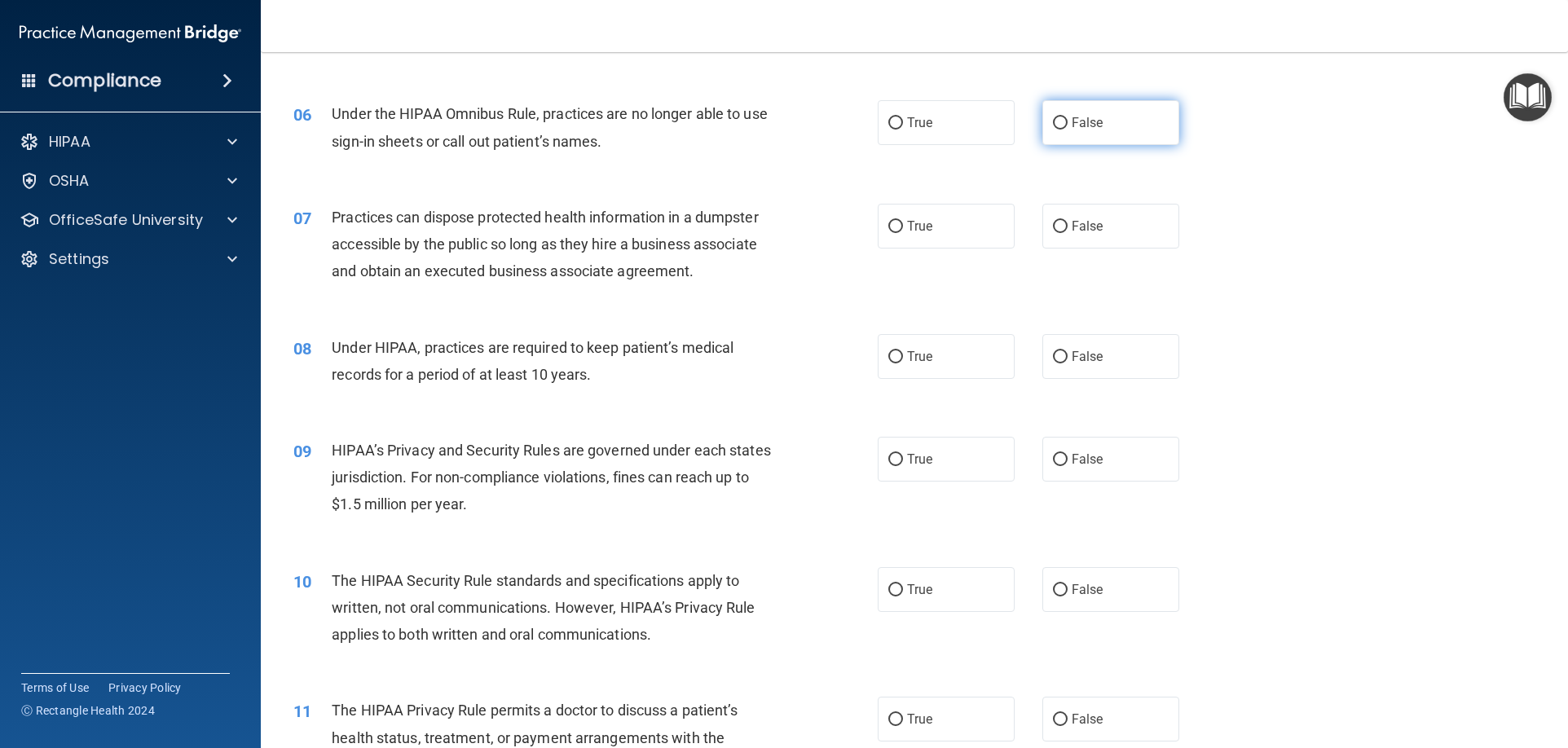
click at [1118, 139] on label "False" at bounding box center [1110, 122] width 137 height 44
click at [1067, 129] on input "False" at bounding box center [1060, 123] width 14 height 13
radio input "true"
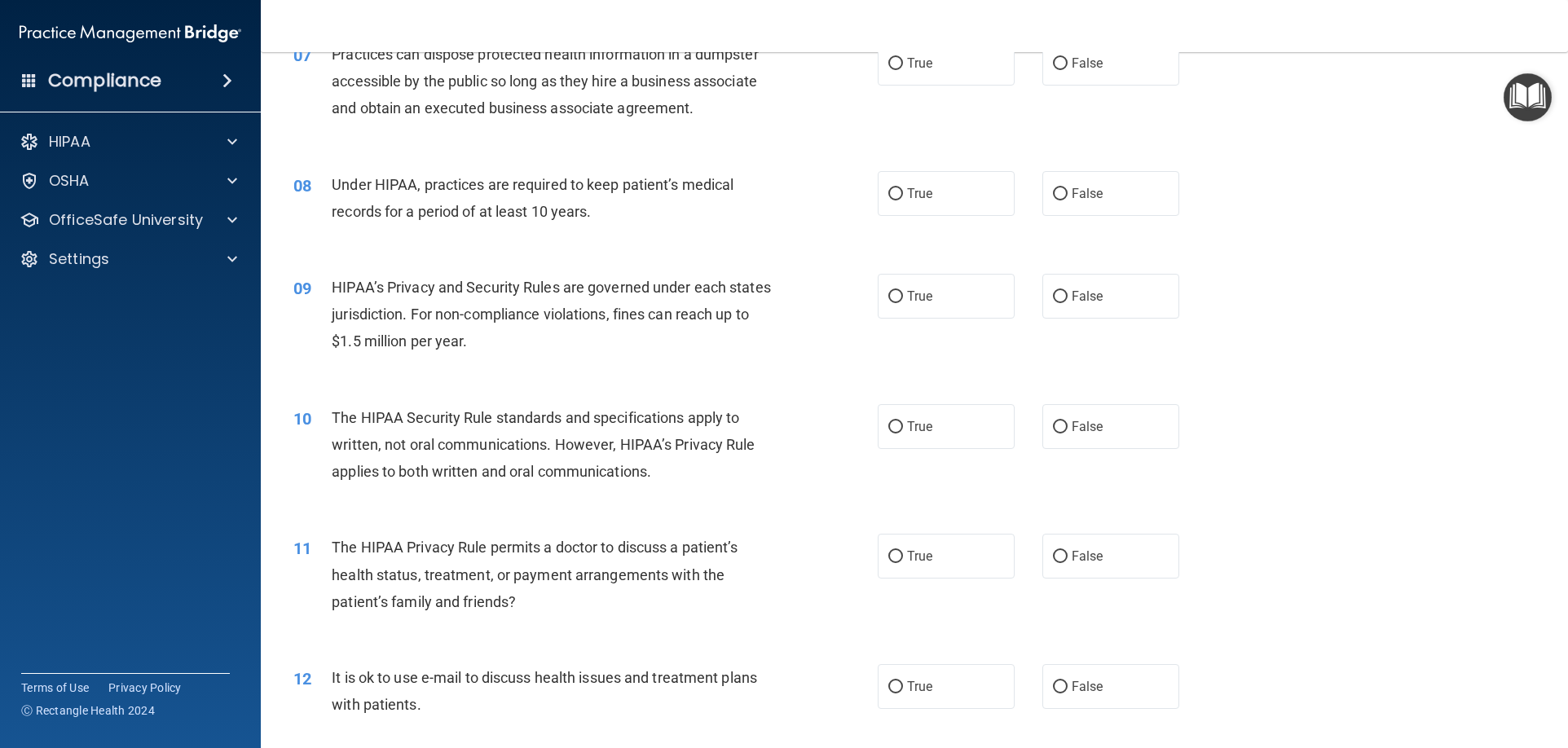
scroll to position [733, 0]
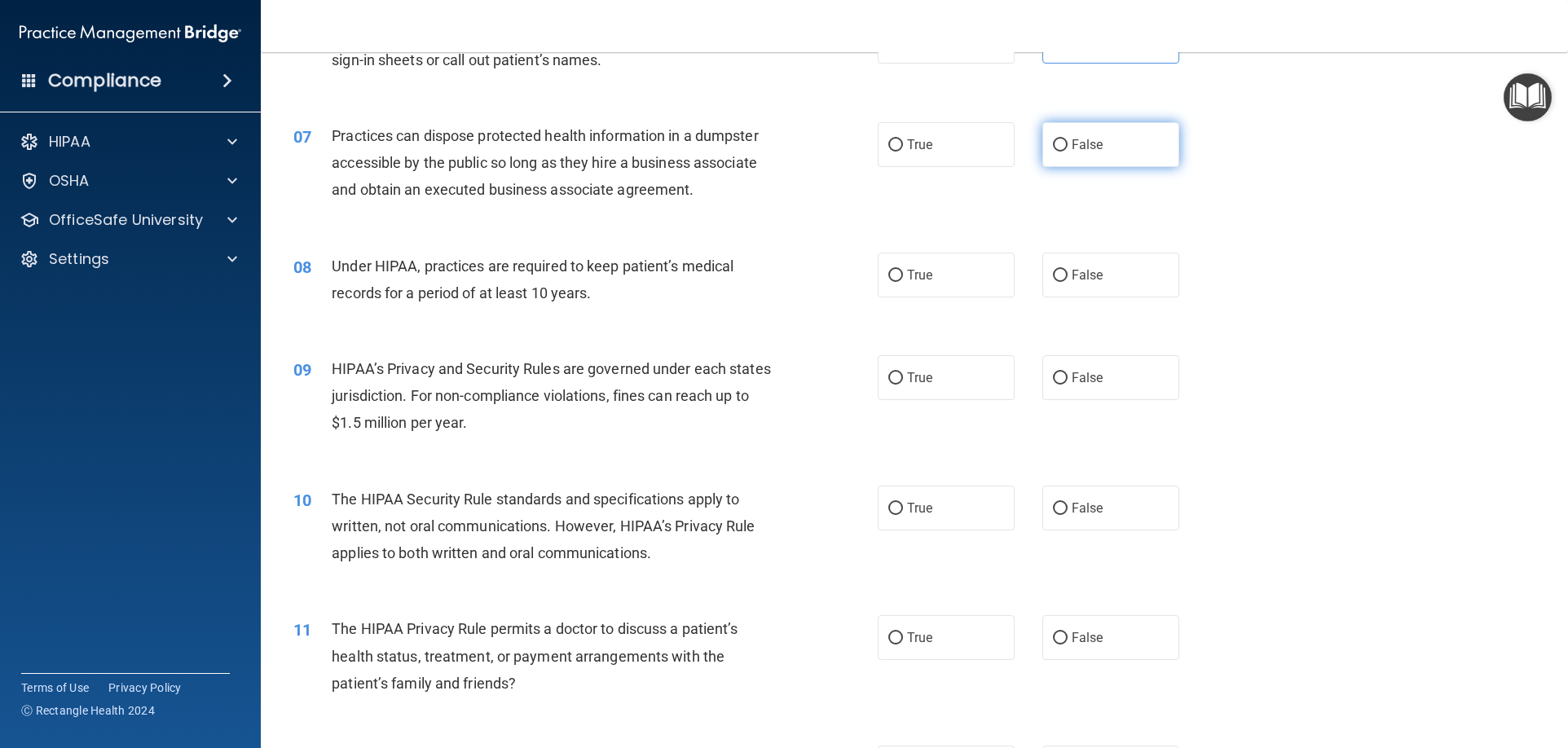
click at [1123, 147] on label "False" at bounding box center [1110, 144] width 137 height 44
click at [1067, 147] on input "False" at bounding box center [1060, 145] width 14 height 13
radio input "true"
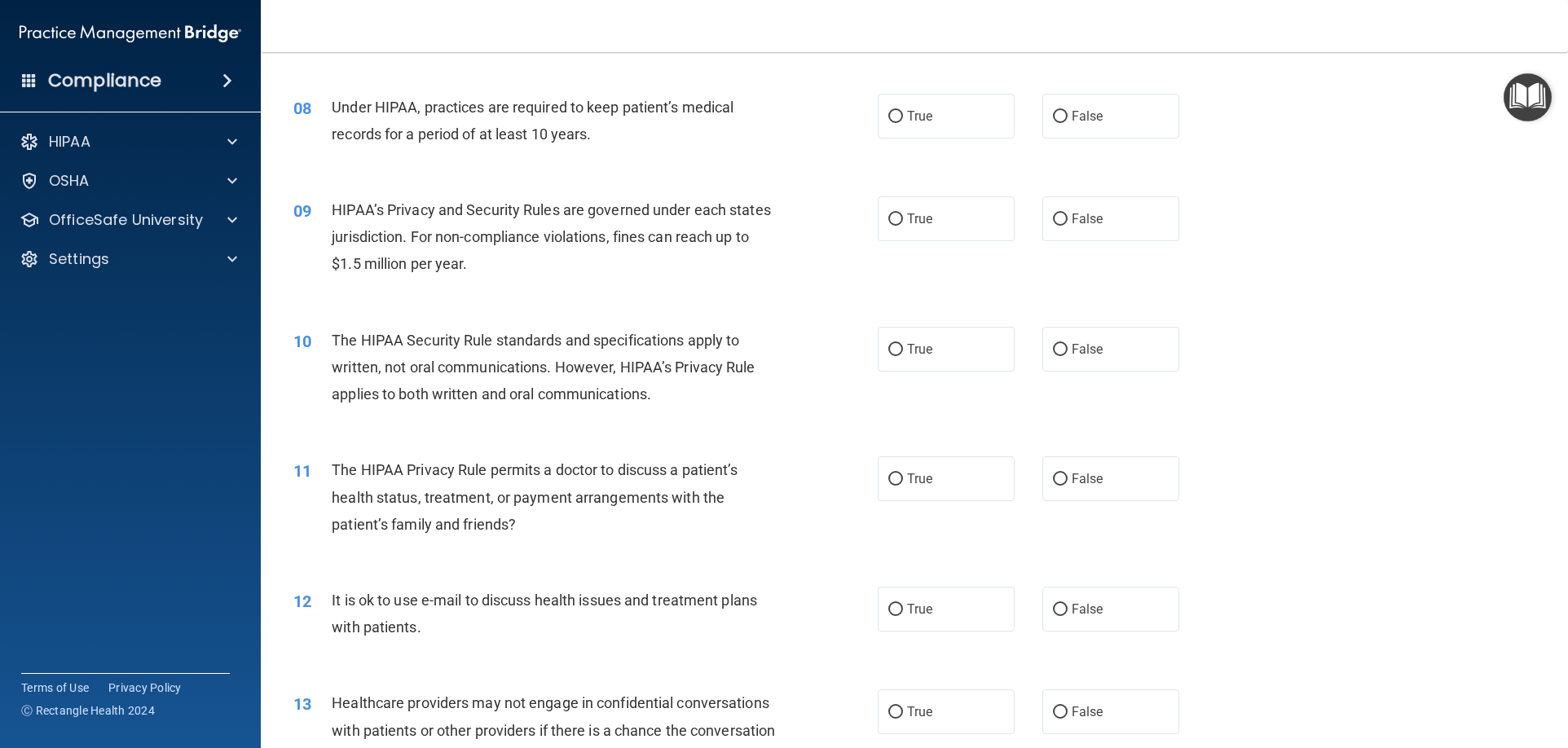
scroll to position [896, 0]
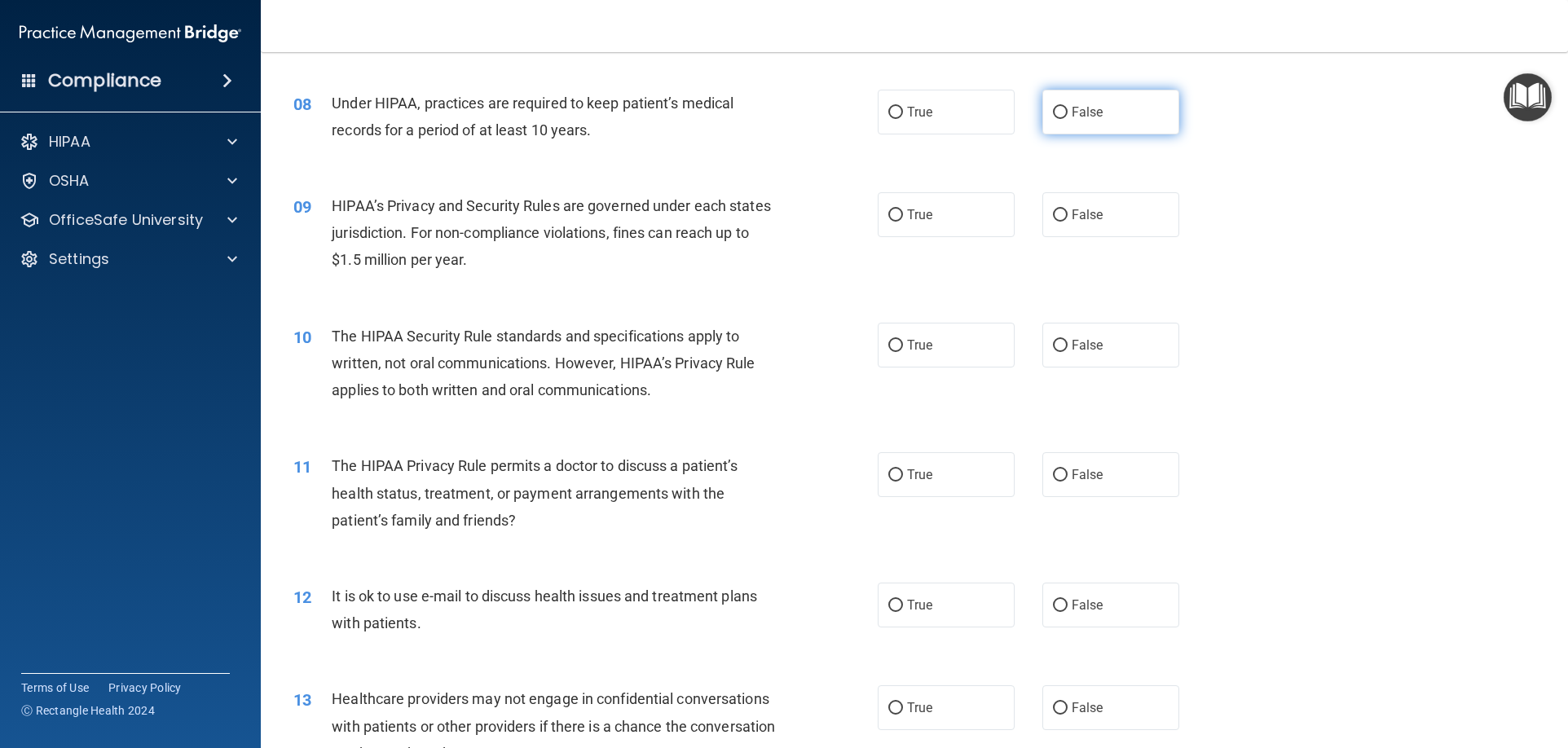
click at [1117, 116] on label "False" at bounding box center [1110, 112] width 137 height 44
click at [1067, 116] on input "False" at bounding box center [1060, 112] width 14 height 13
radio input "true"
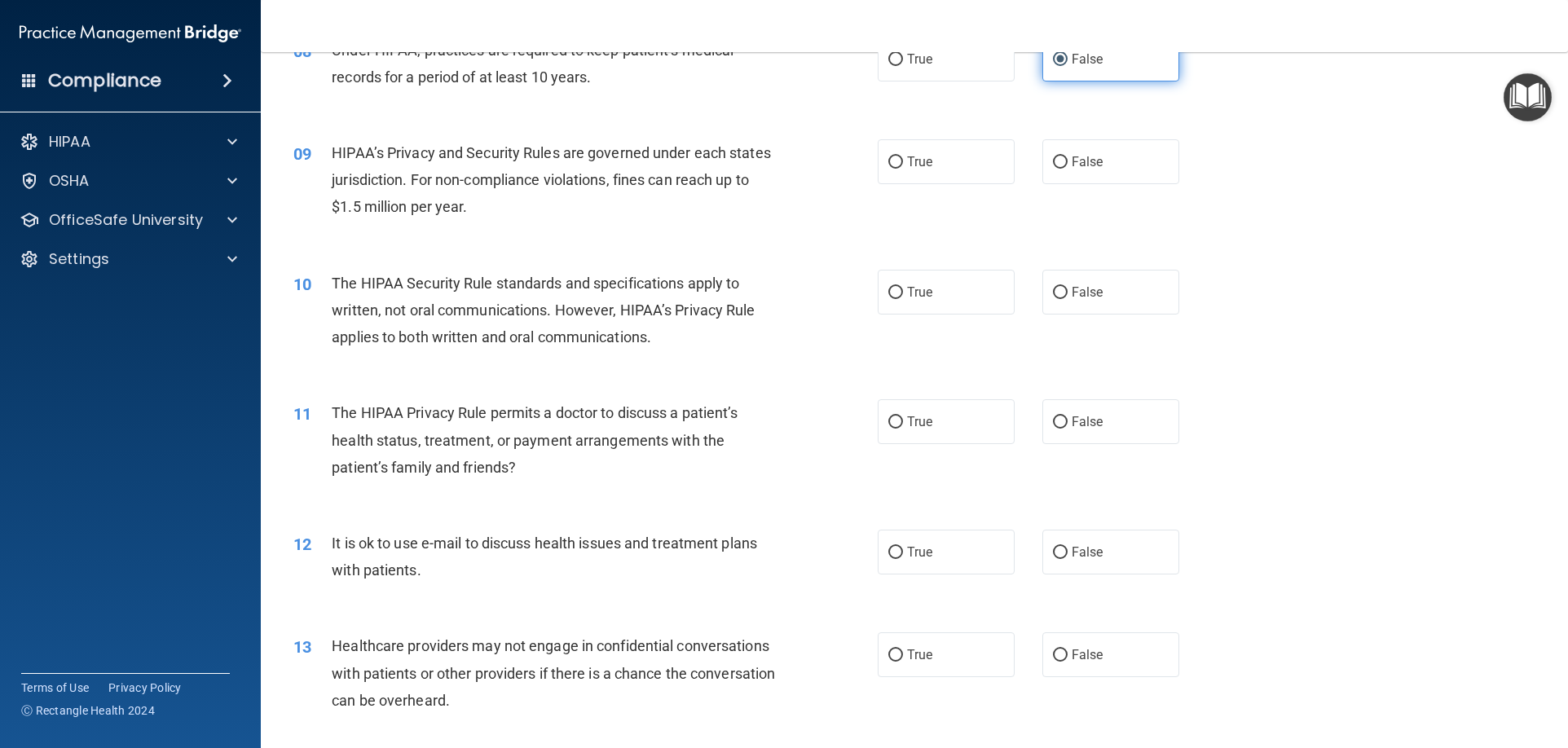
scroll to position [977, 0]
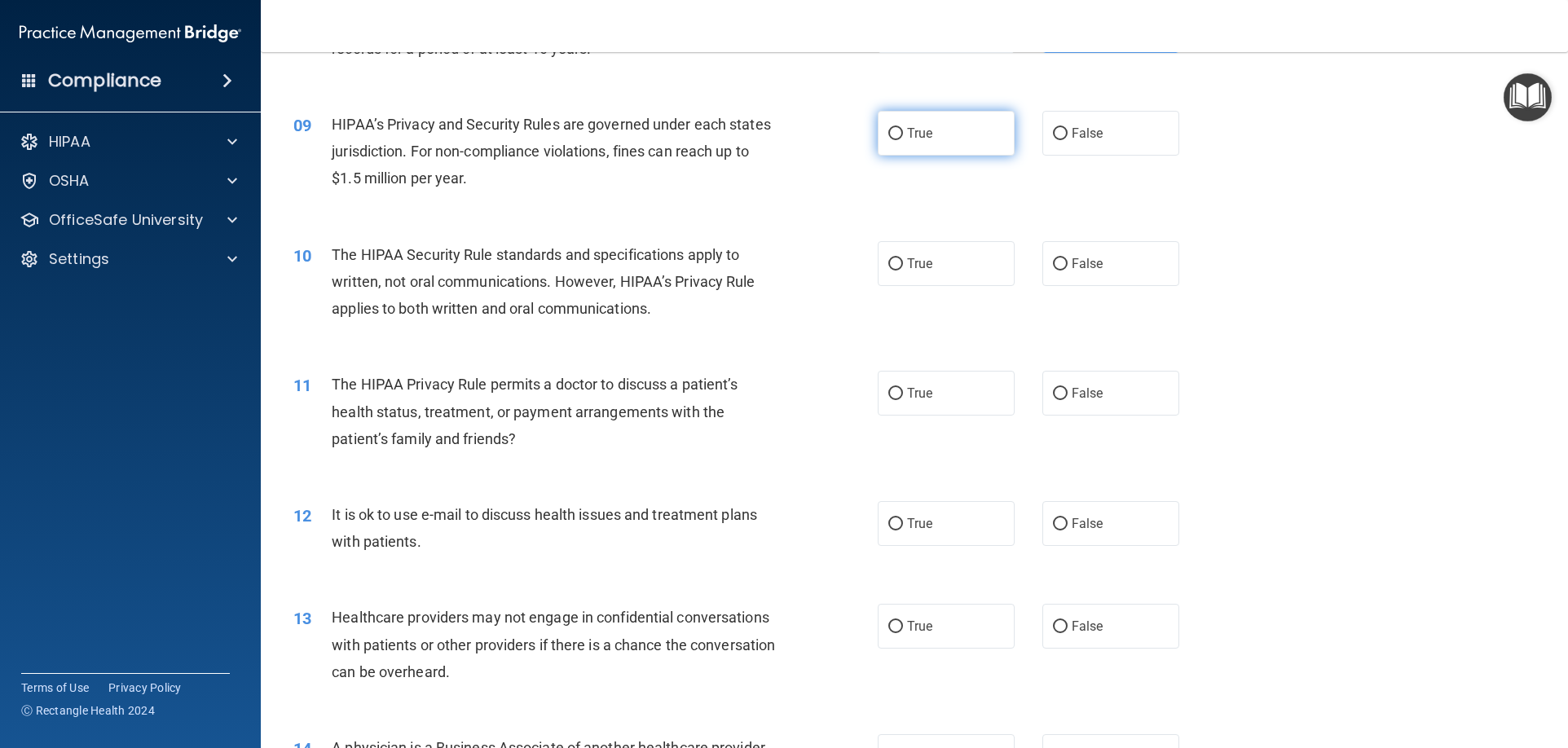
click at [896, 127] on label "True" at bounding box center [945, 132] width 137 height 44
click at [896, 127] on input "True" at bounding box center [895, 133] width 14 height 13
radio input "true"
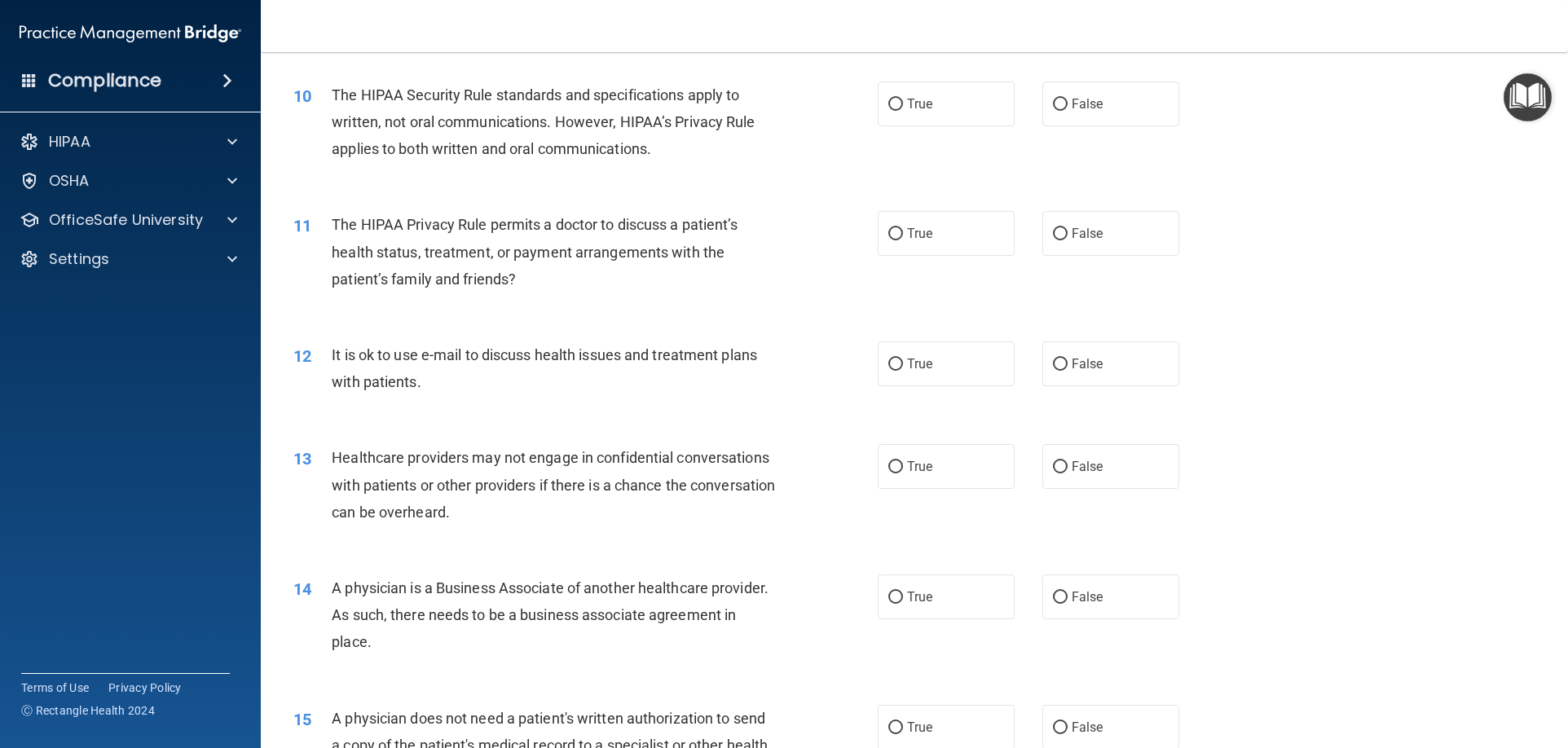
scroll to position [1140, 0]
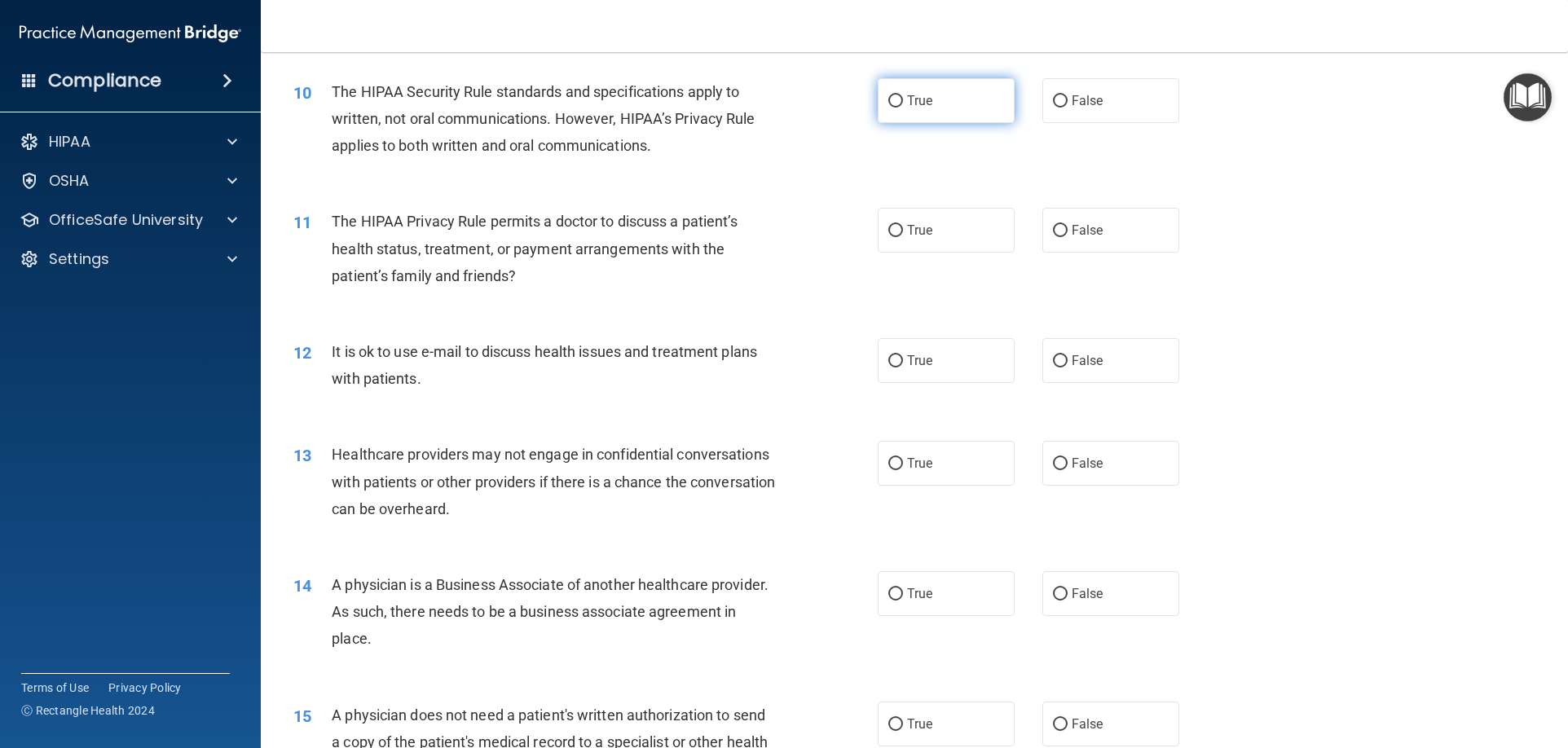
click at [923, 96] on span "True" at bounding box center [919, 101] width 25 height 15
click at [903, 96] on input "True" at bounding box center [895, 101] width 14 height 13
radio input "true"
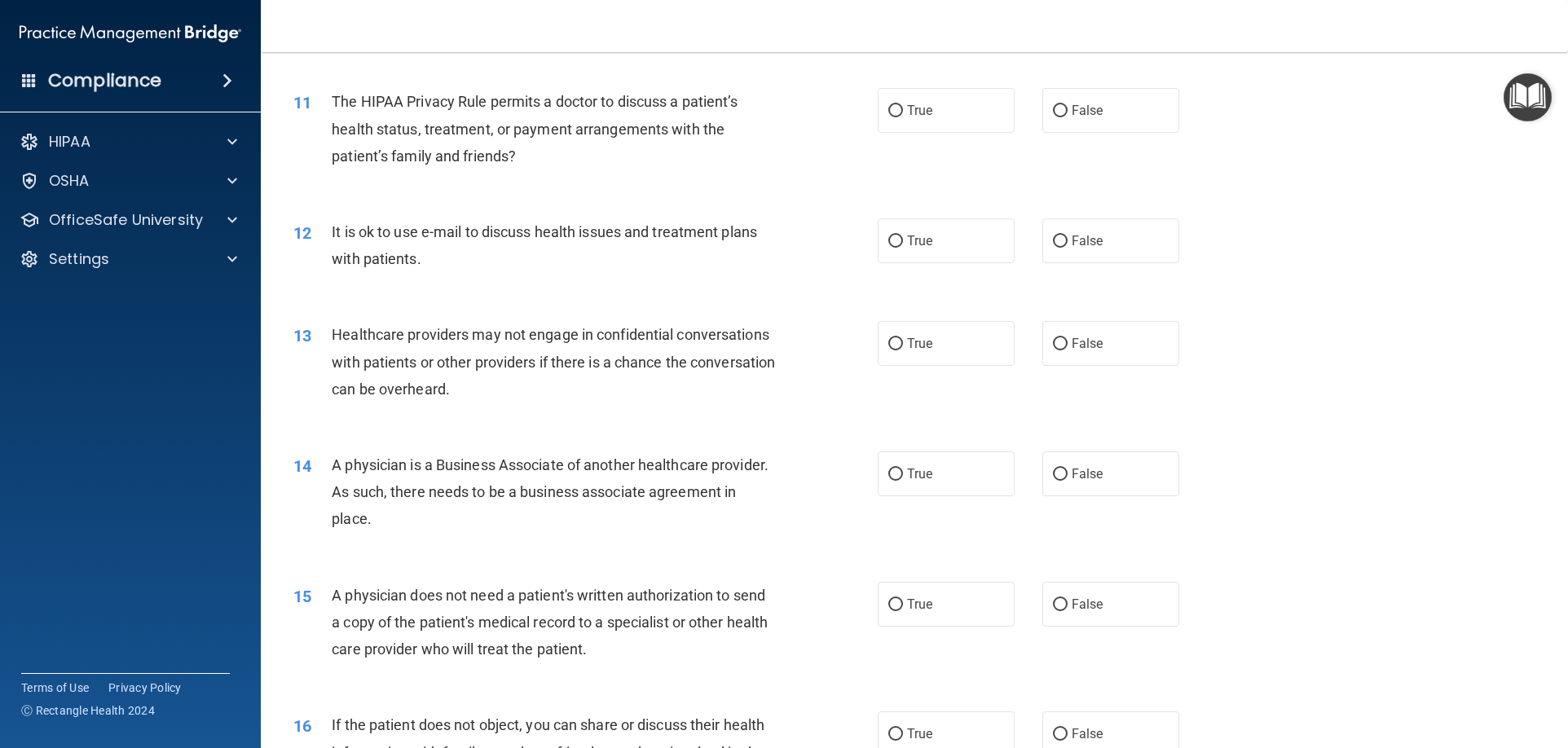
scroll to position [1222, 0]
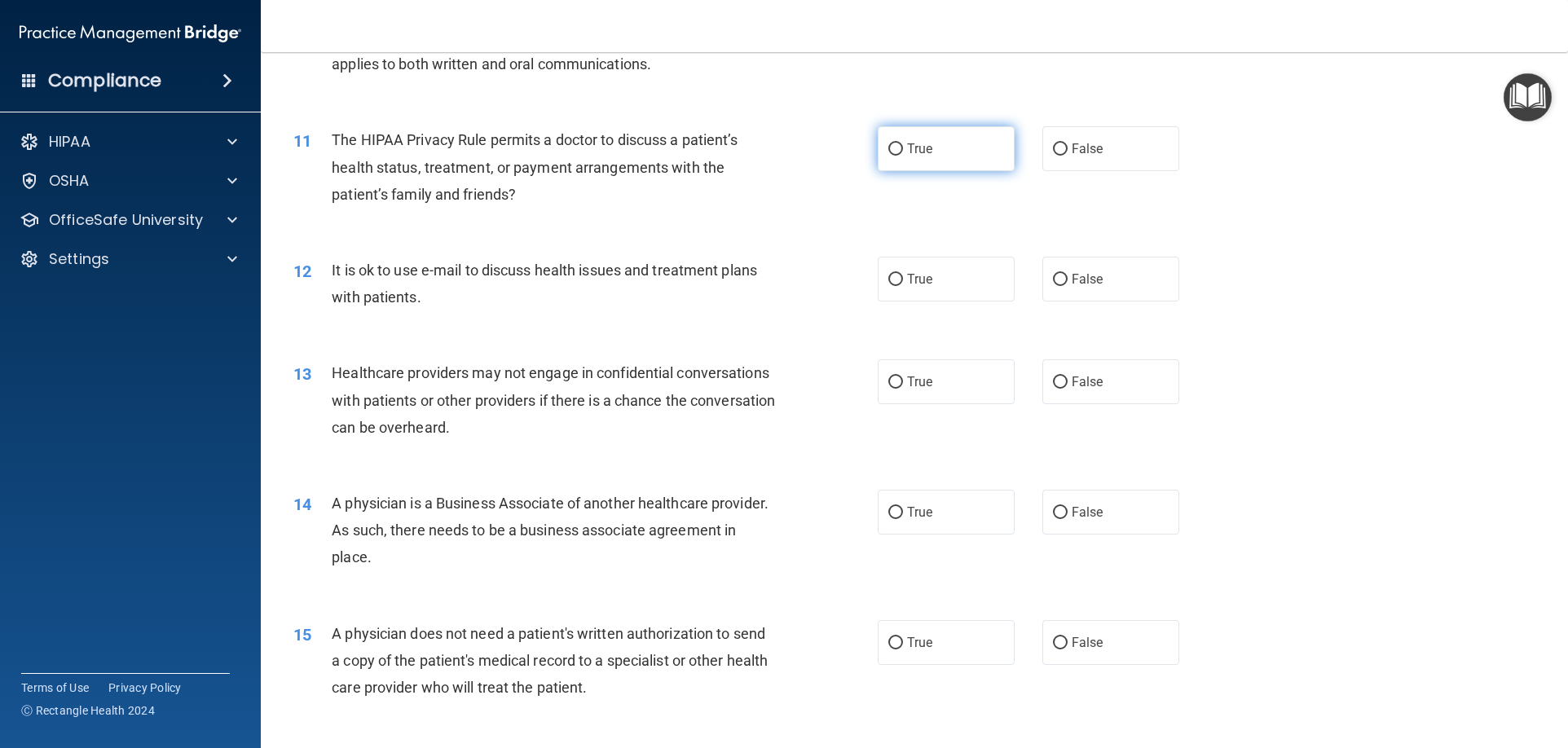
click at [925, 152] on span "True" at bounding box center [919, 148] width 25 height 15
click at [903, 152] on input "True" at bounding box center [895, 149] width 14 height 13
radio input "true"
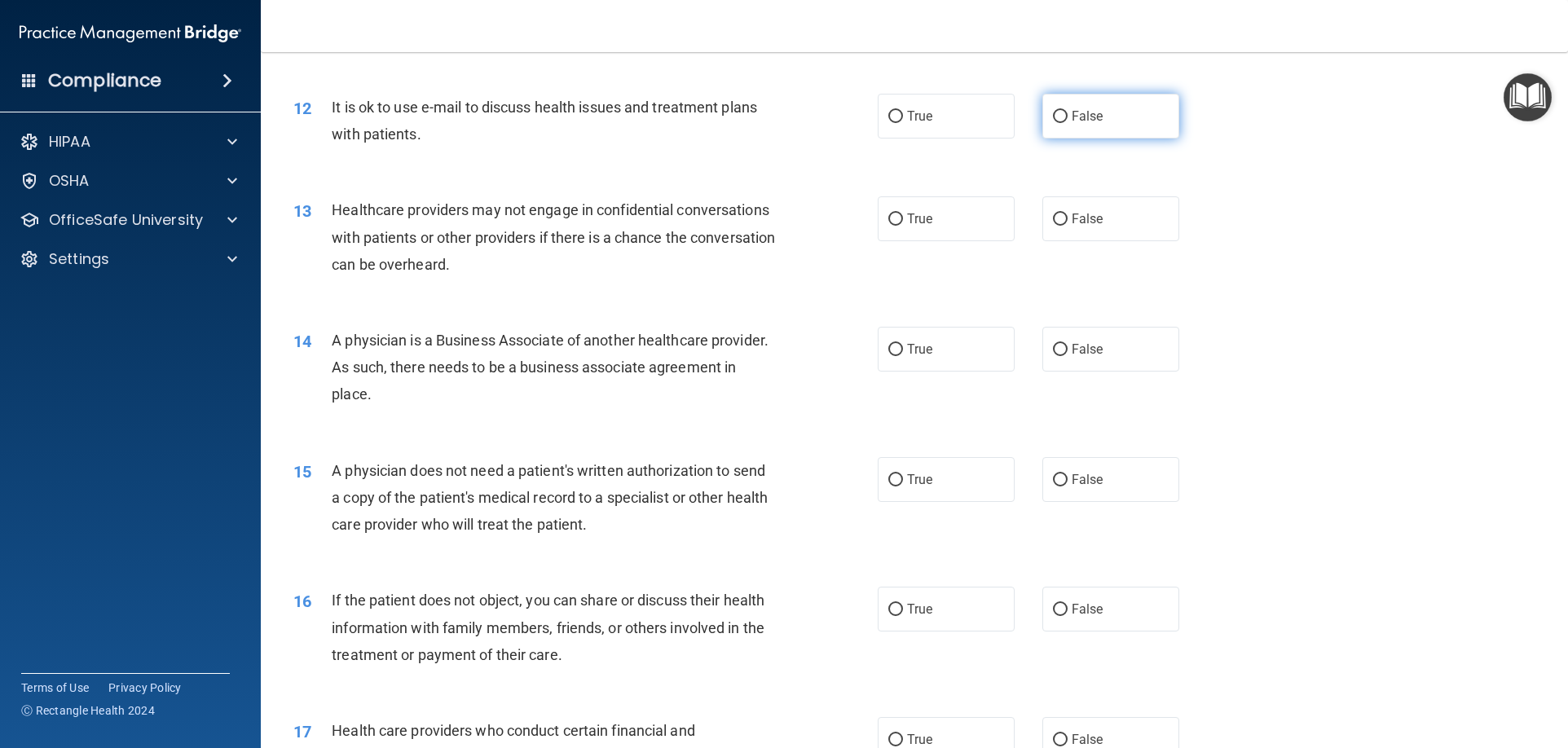
click at [1061, 106] on label "False" at bounding box center [1110, 116] width 137 height 44
click at [1061, 111] on input "False" at bounding box center [1060, 117] width 14 height 13
radio input "true"
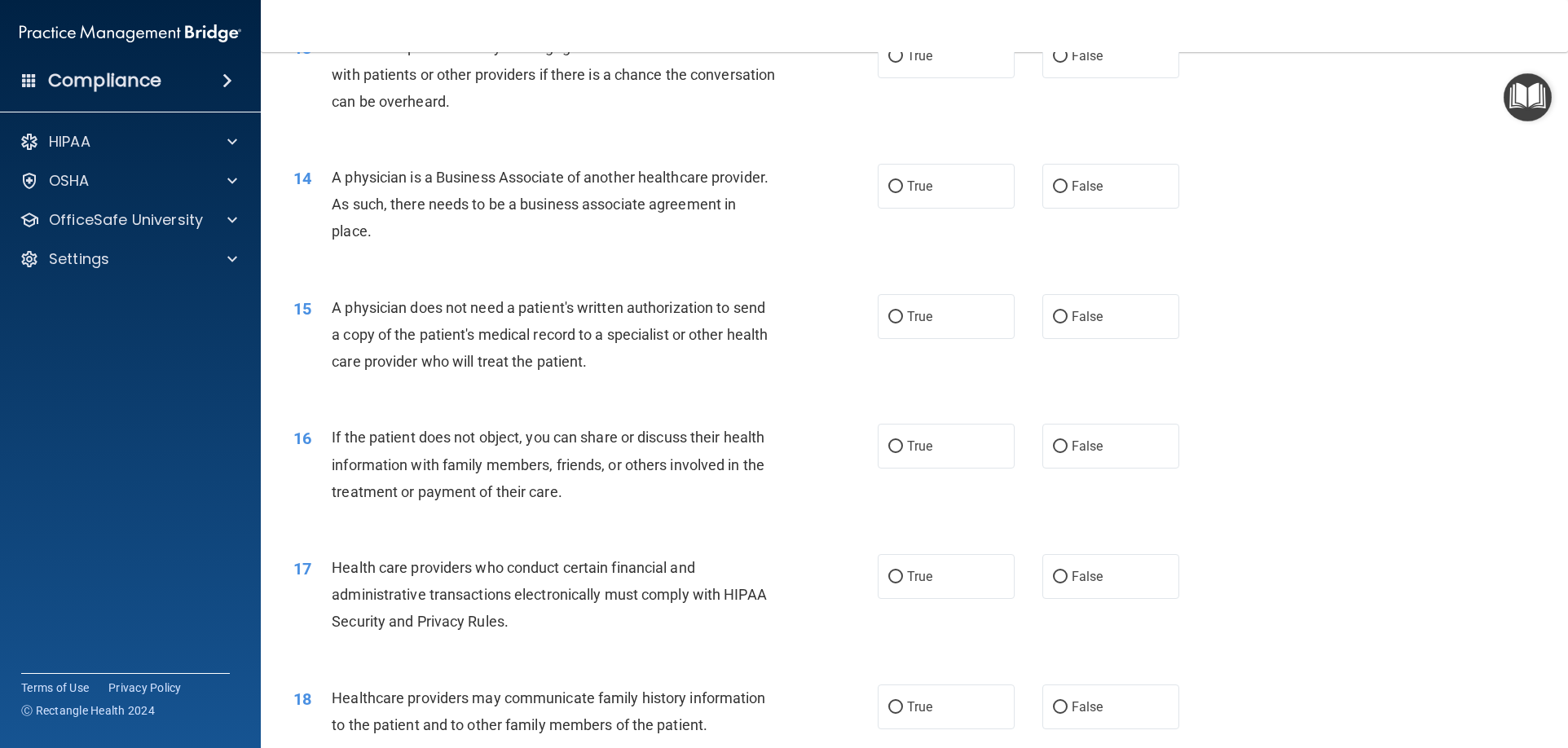
scroll to position [1466, 0]
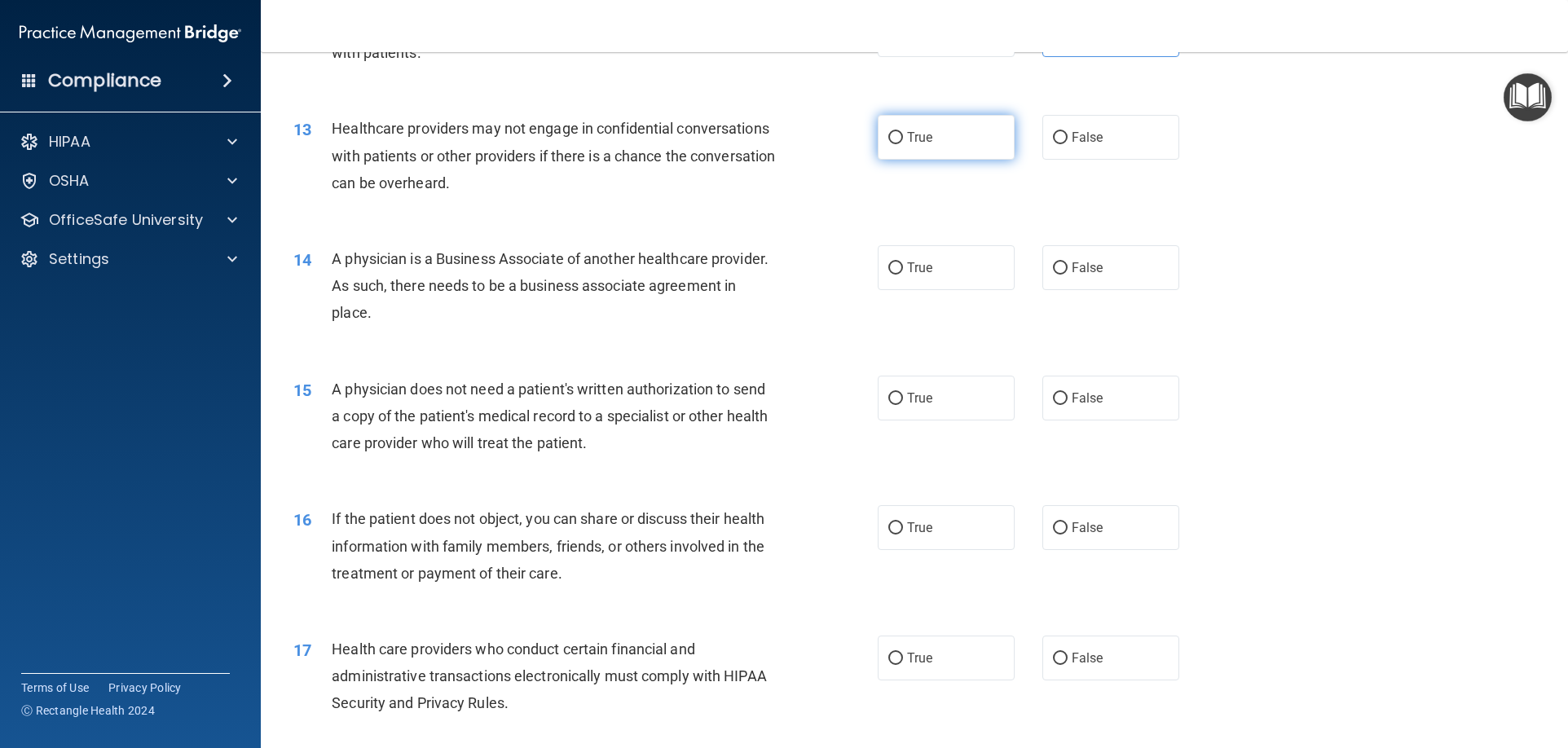
click at [956, 134] on label "True" at bounding box center [945, 137] width 137 height 44
click at [903, 134] on input "True" at bounding box center [895, 138] width 14 height 13
radio input "true"
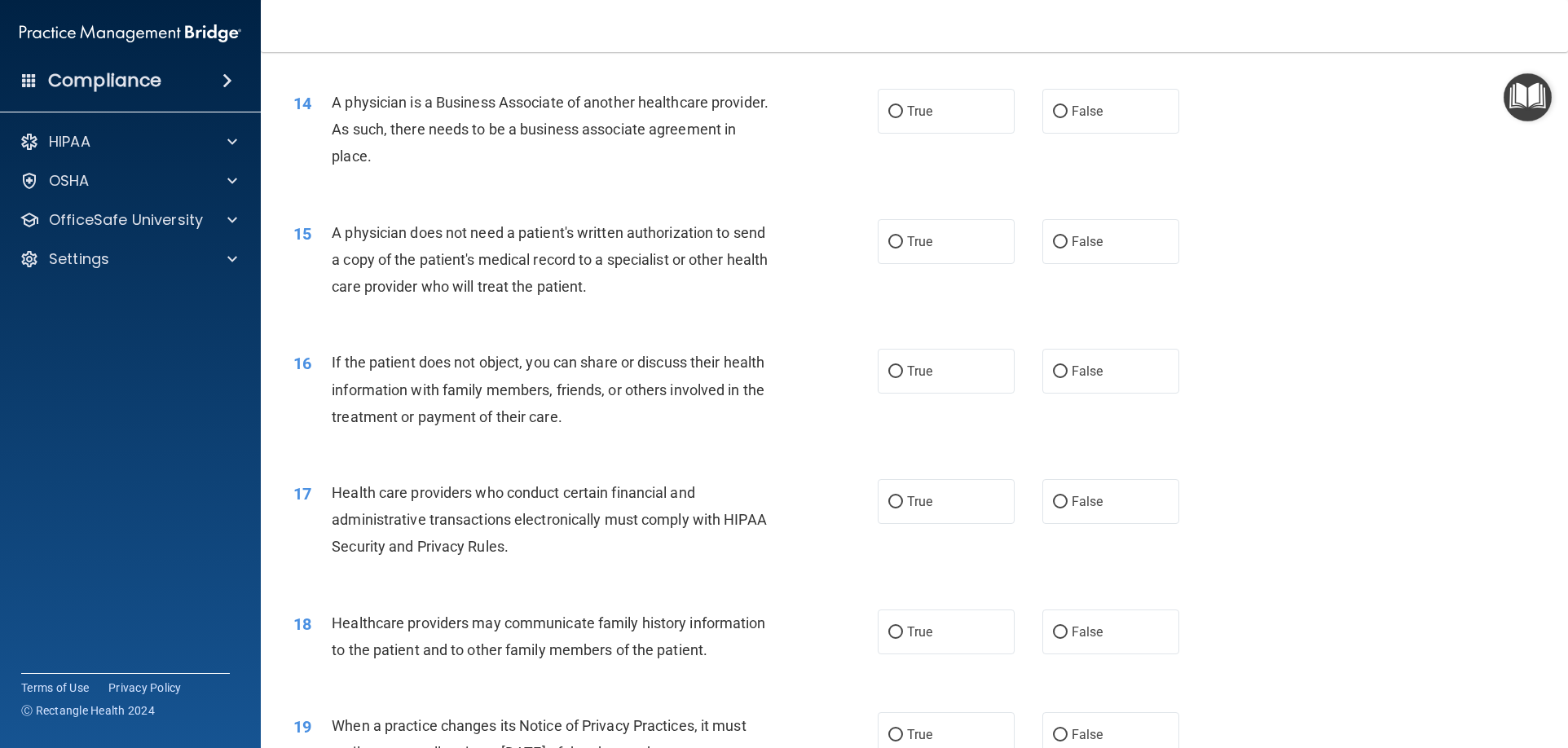
scroll to position [1628, 0]
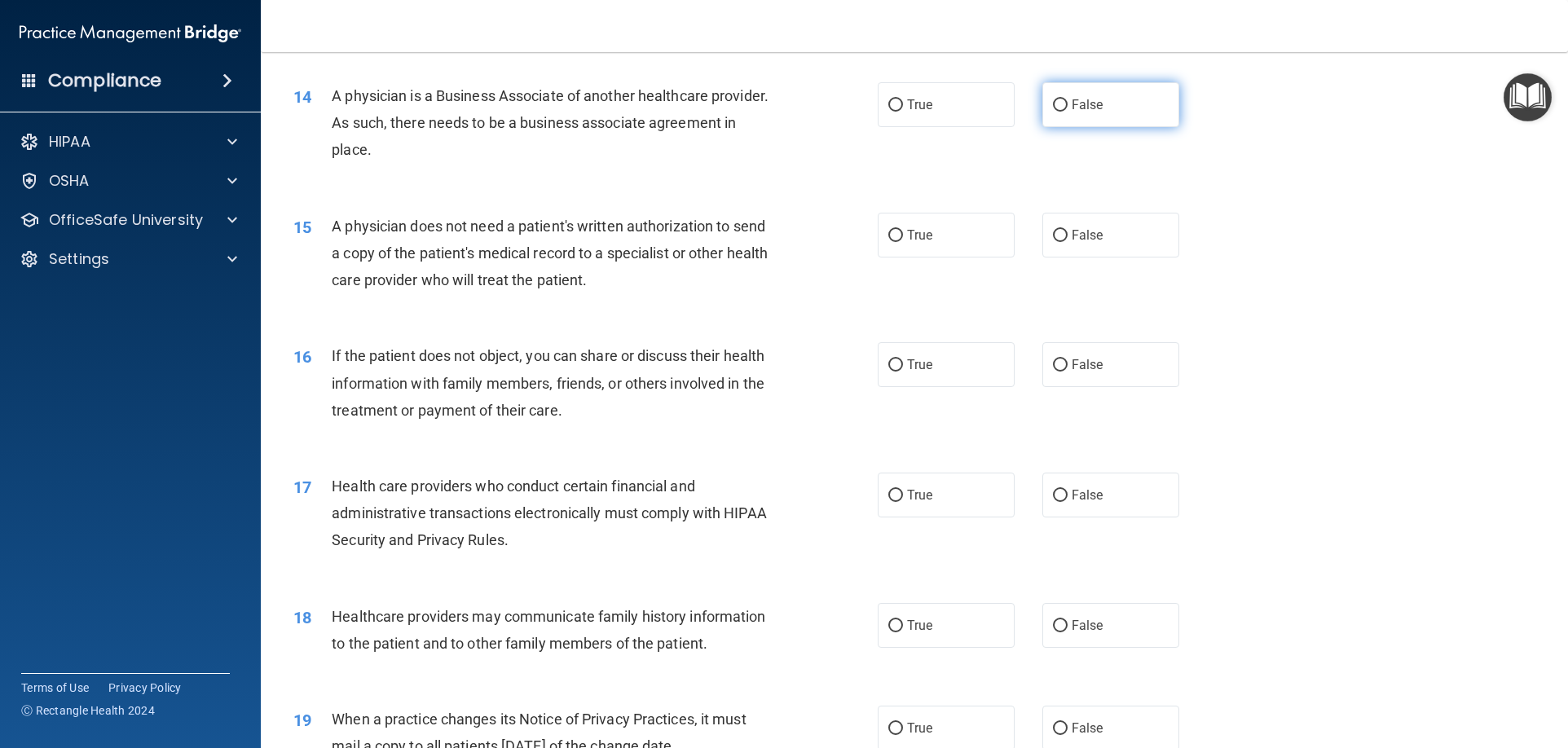
click at [1062, 125] on label "False" at bounding box center [1110, 104] width 137 height 44
click at [1062, 112] on input "False" at bounding box center [1060, 105] width 14 height 13
radio input "true"
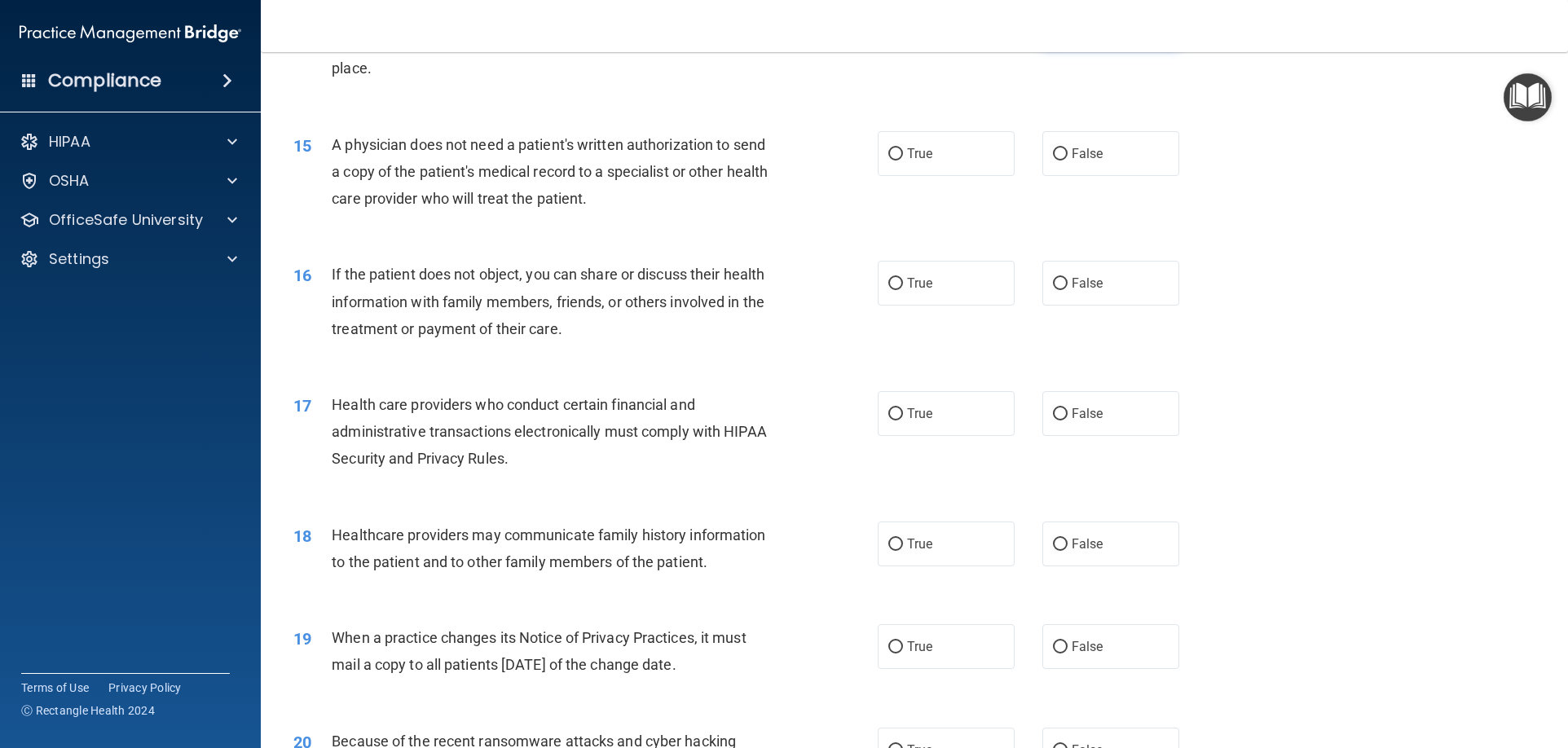
scroll to position [1792, 0]
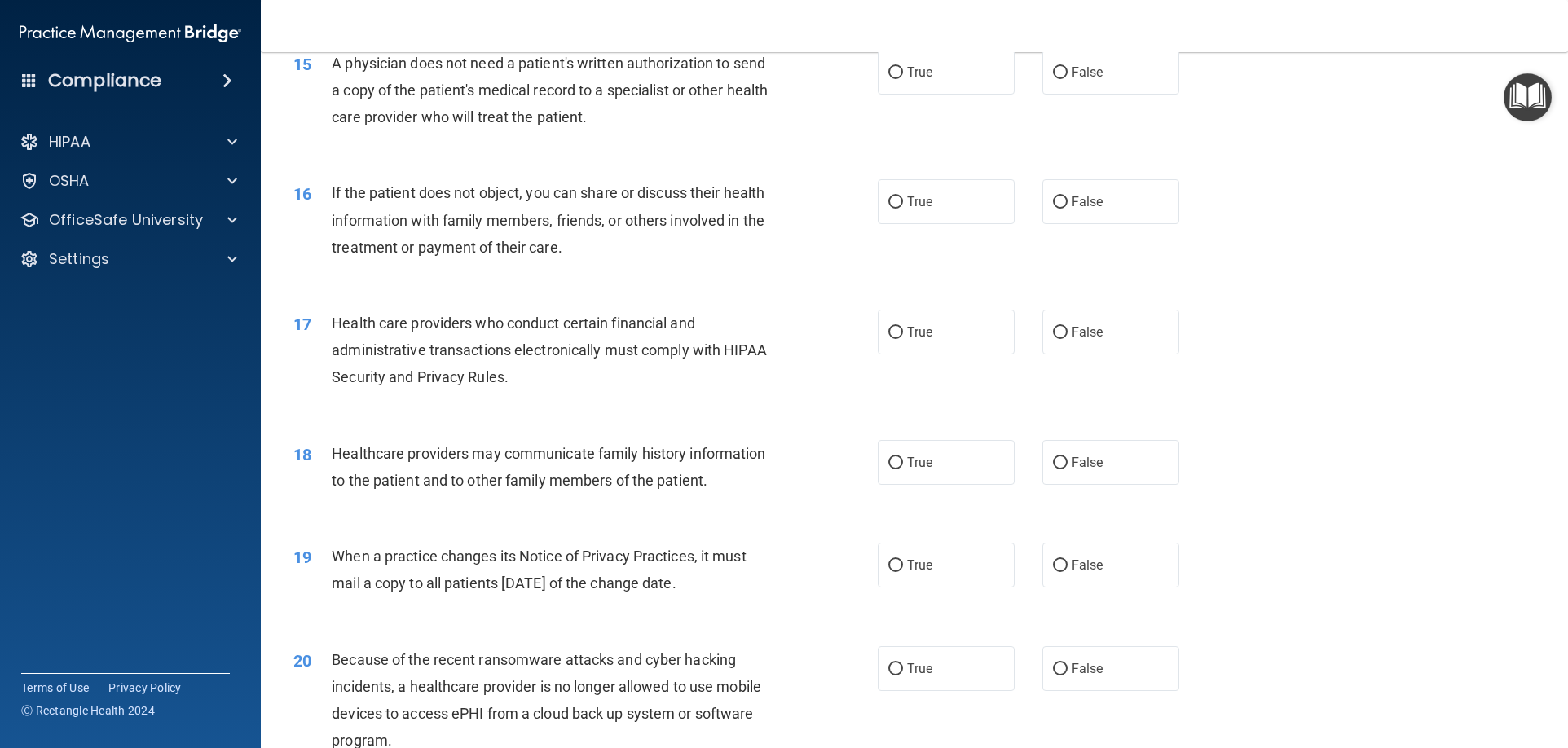
click at [954, 95] on div "15 A physician does not need a patient's written authorization to send a copy o…" at bounding box center [914, 94] width 1266 height 130
click at [961, 85] on label "True" at bounding box center [945, 71] width 137 height 44
click at [903, 79] on input "True" at bounding box center [895, 73] width 14 height 13
radio input "true"
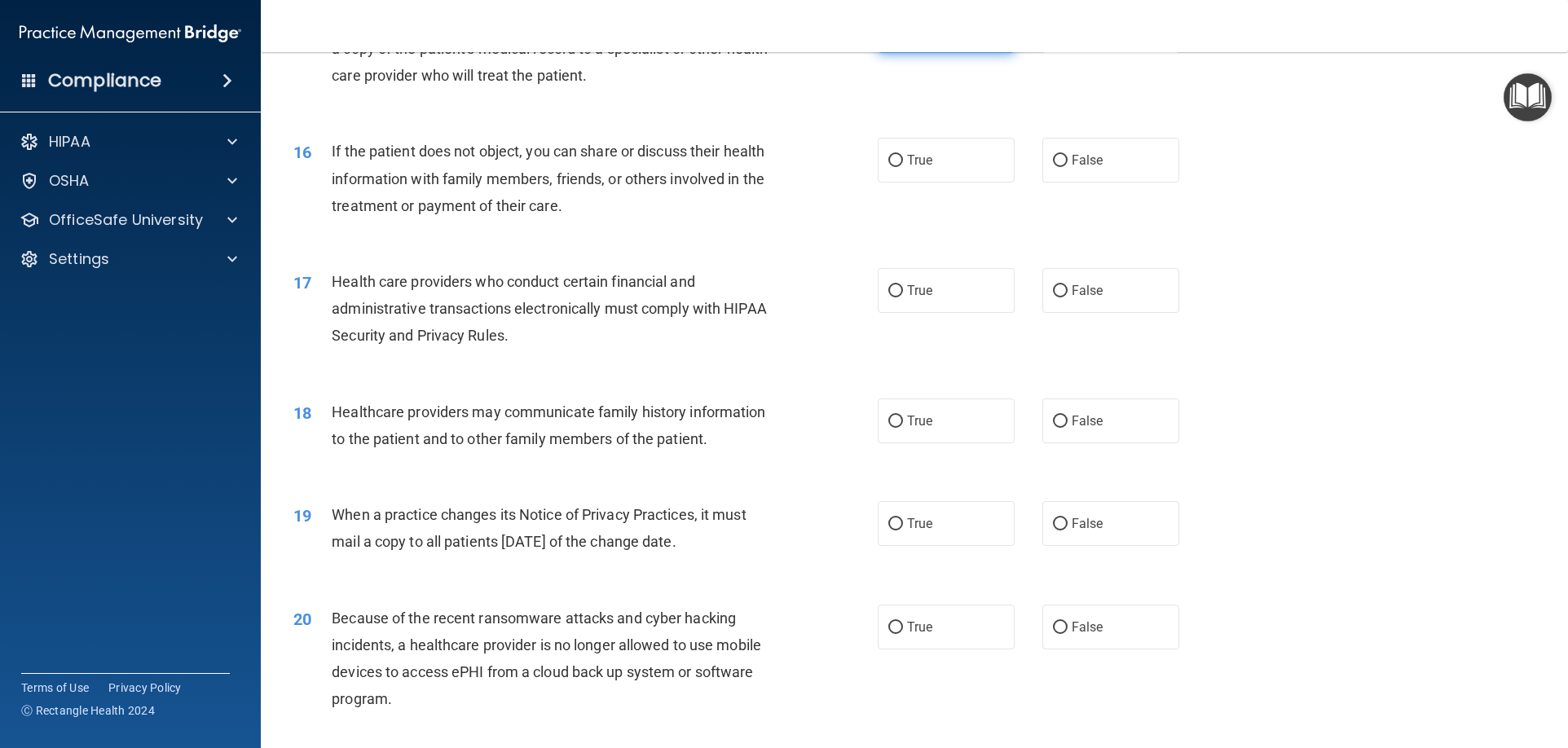
scroll to position [1873, 0]
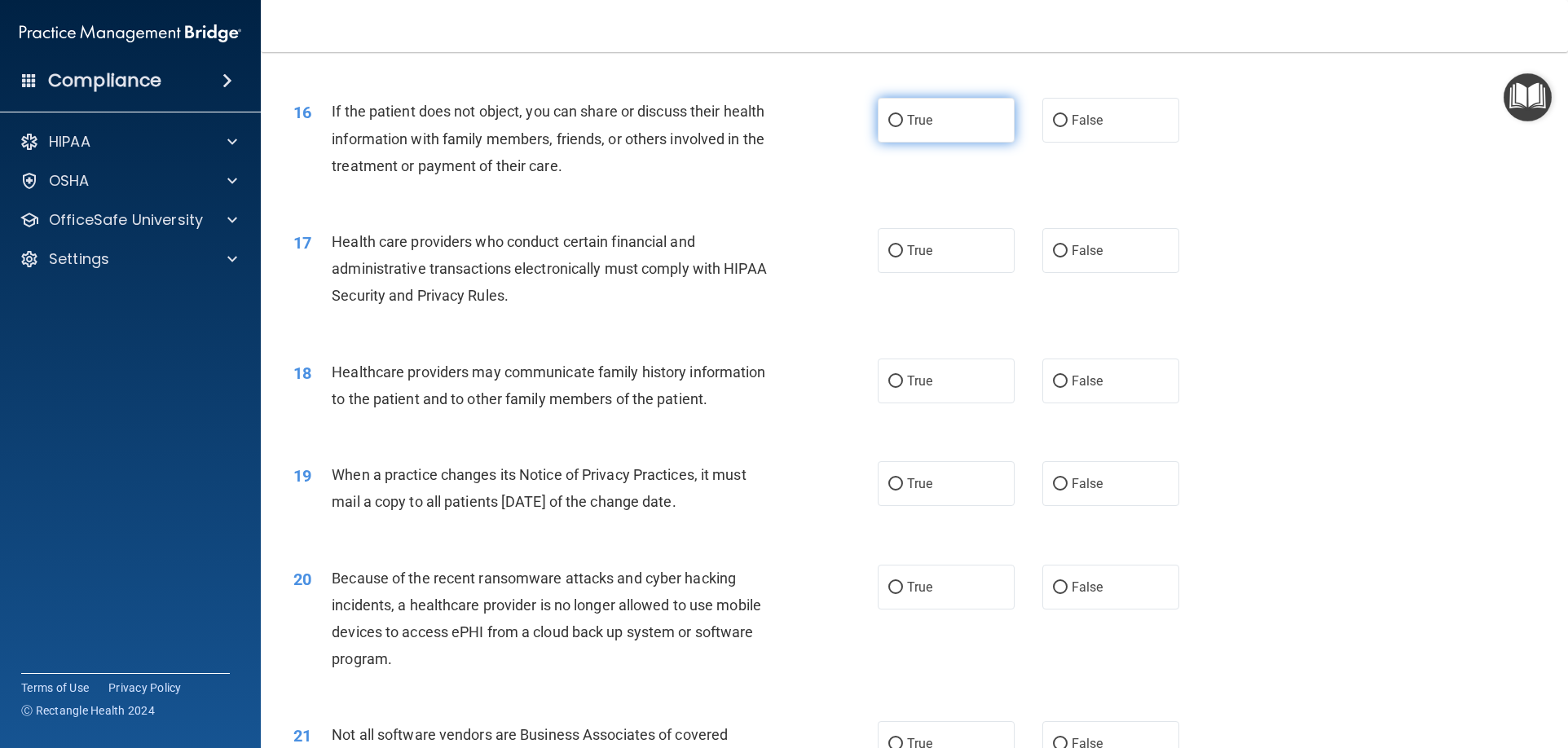
click at [935, 127] on label "True" at bounding box center [945, 120] width 137 height 44
click at [903, 127] on input "True" at bounding box center [895, 121] width 14 height 13
radio input "true"
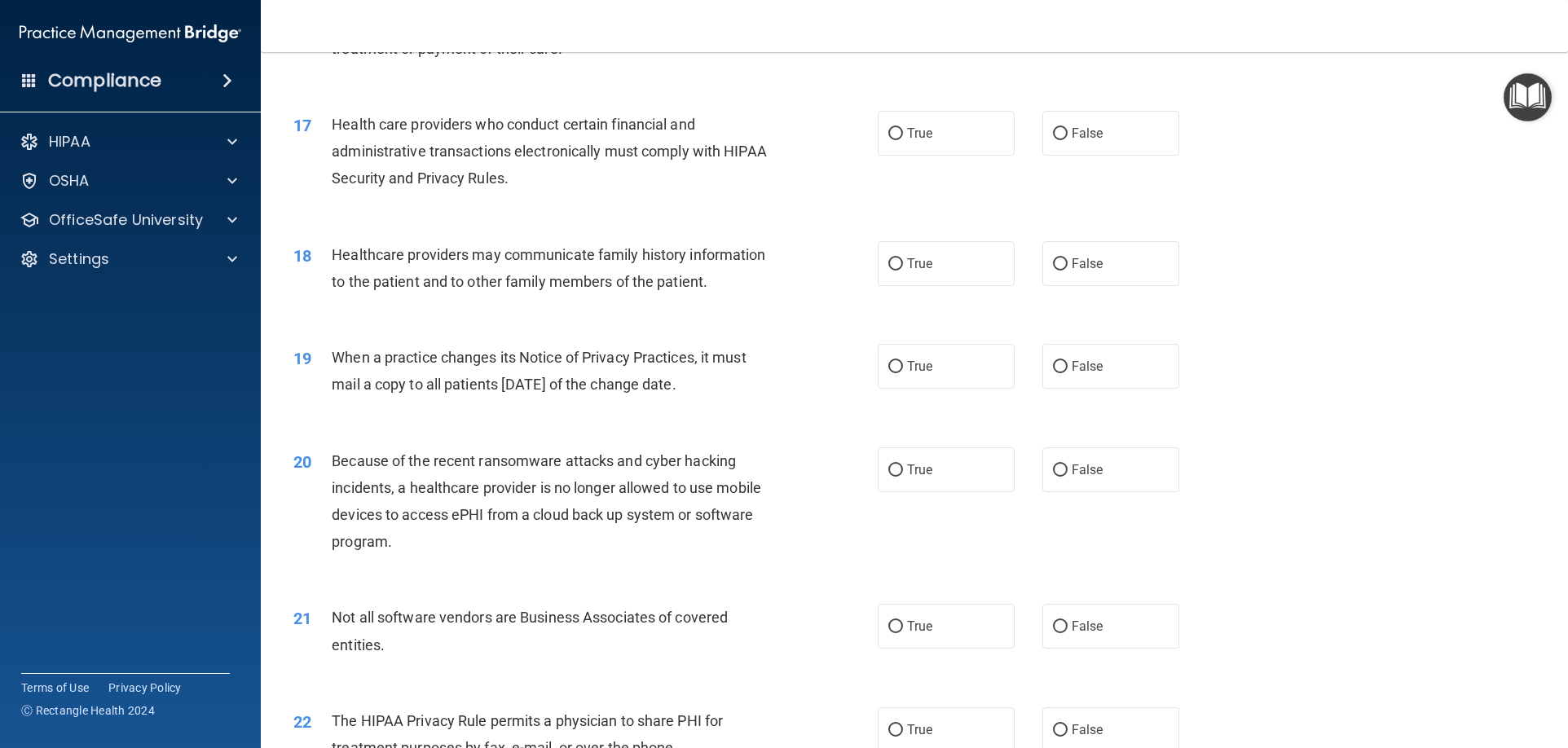
scroll to position [2036, 0]
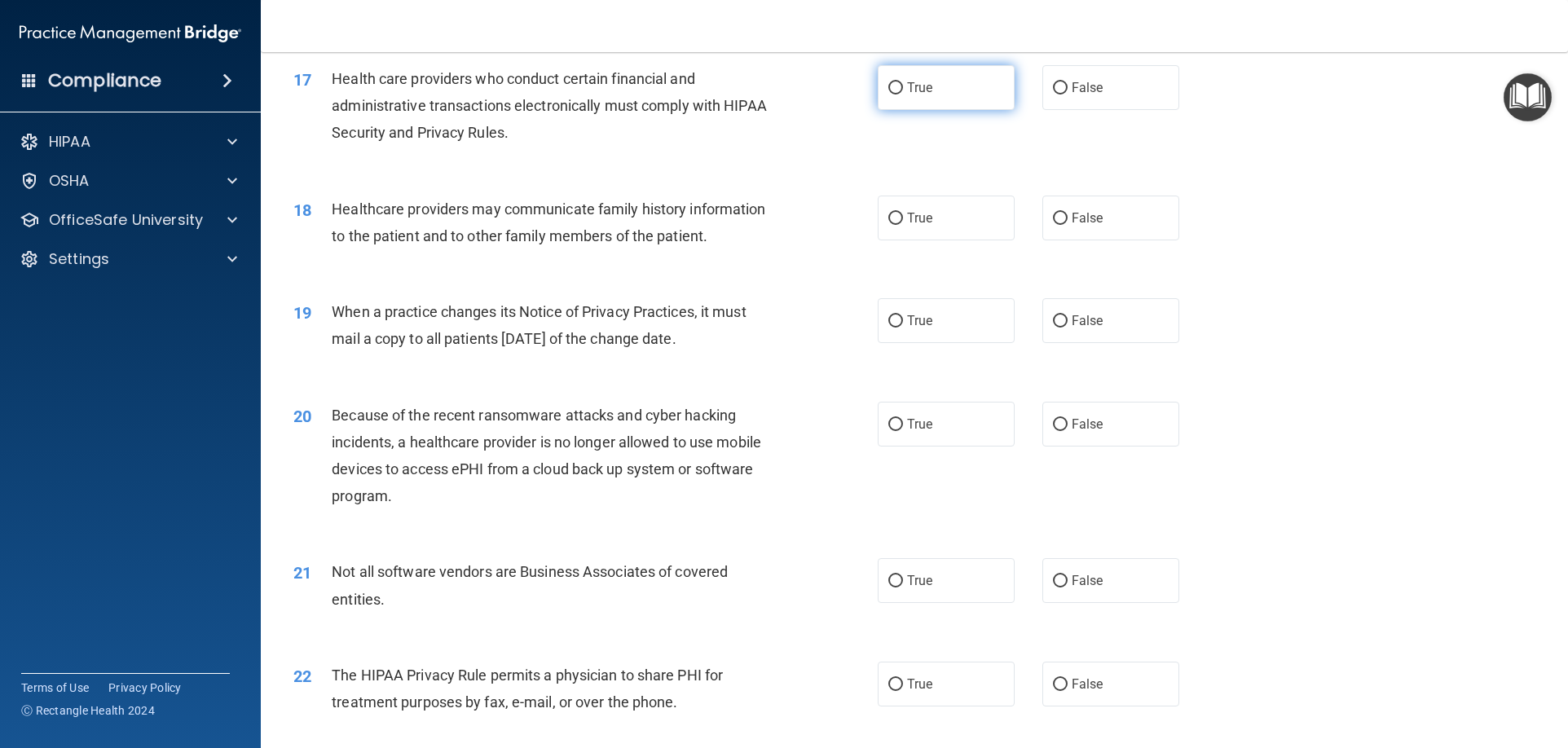
click at [949, 85] on label "True" at bounding box center [945, 87] width 137 height 44
click at [903, 85] on input "True" at bounding box center [895, 88] width 14 height 13
radio input "true"
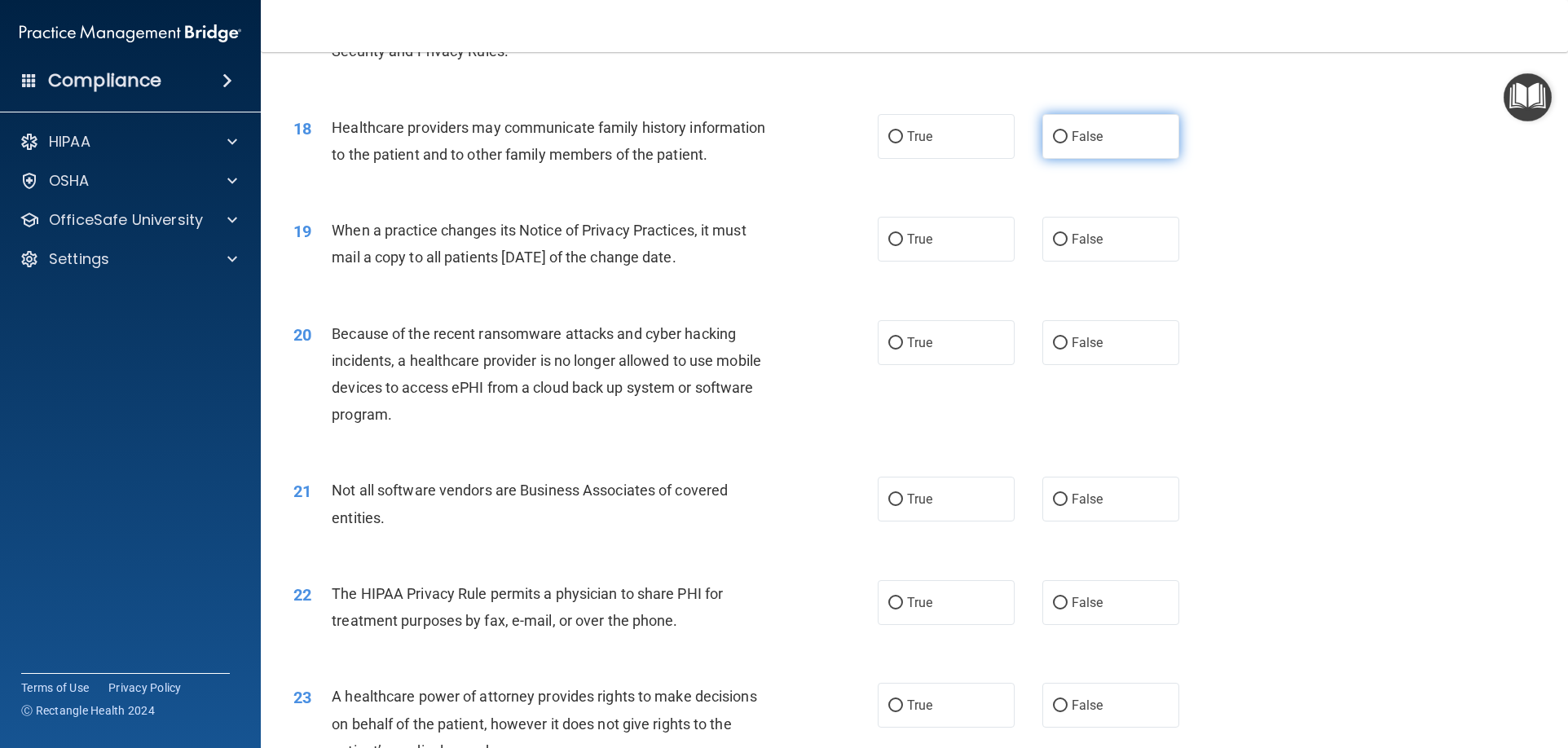
click at [1062, 135] on label "False" at bounding box center [1110, 136] width 137 height 44
click at [1062, 135] on input "False" at bounding box center [1060, 137] width 14 height 13
radio input "true"
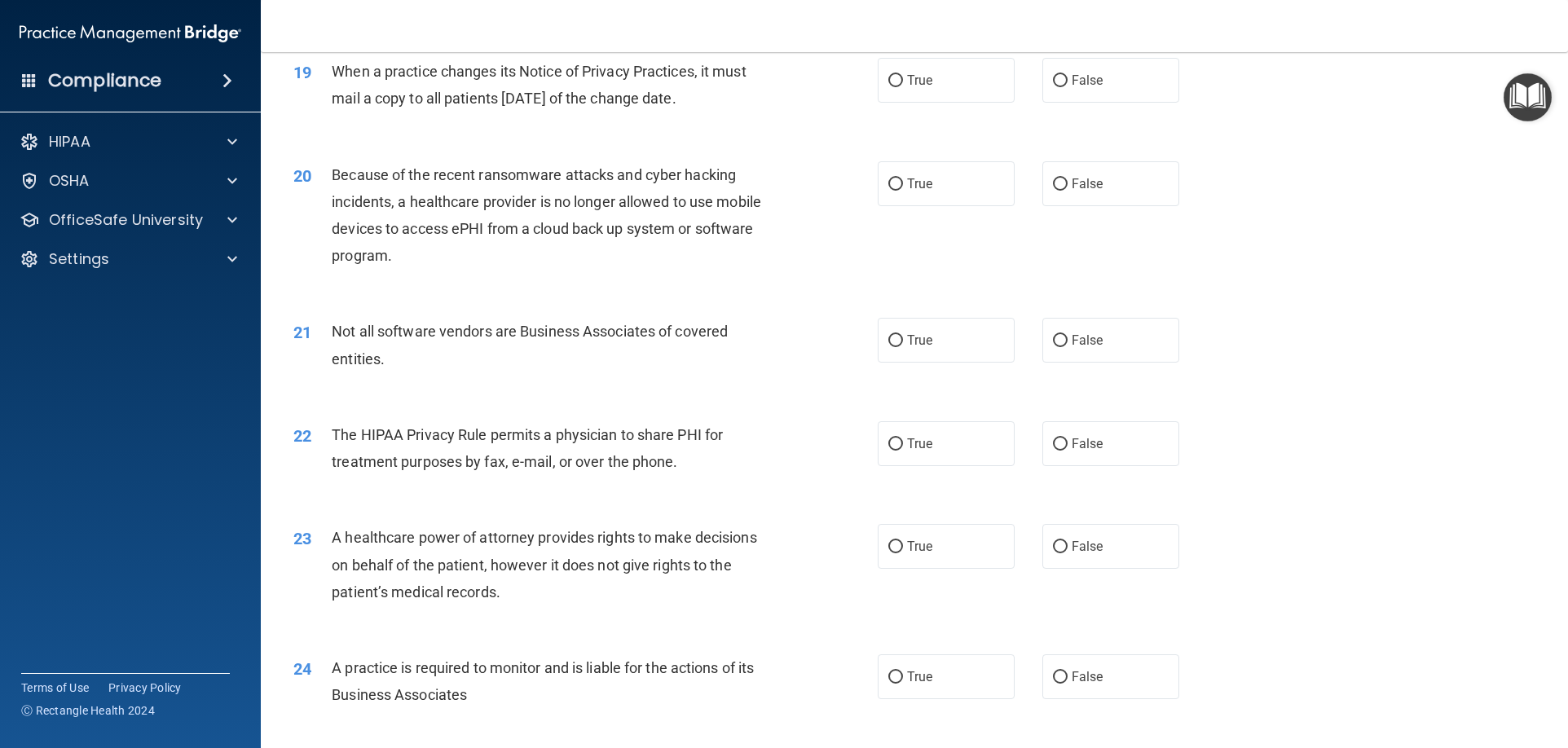
scroll to position [2280, 0]
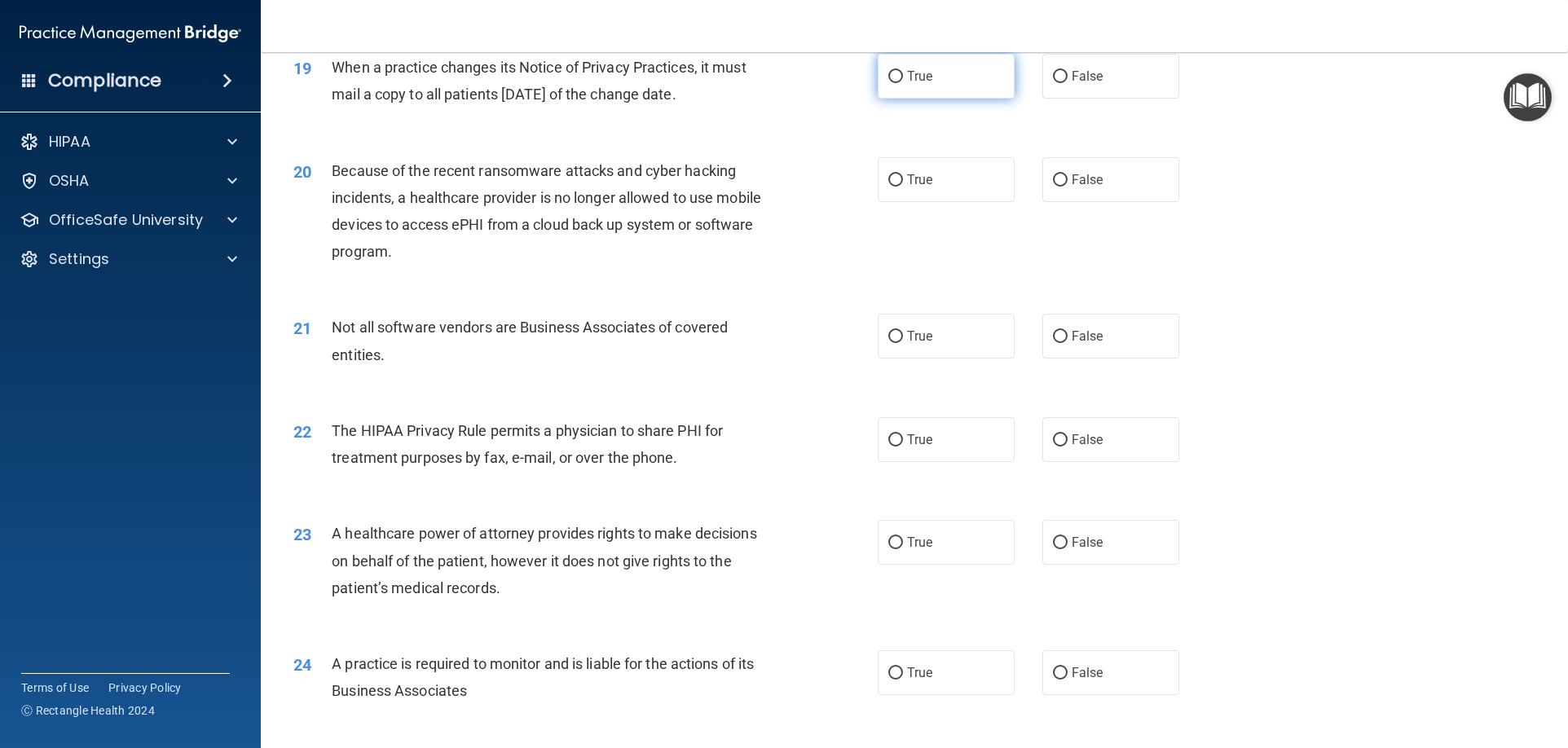
click at [911, 86] on label "True" at bounding box center [945, 75] width 137 height 44
click at [903, 83] on input "True" at bounding box center [895, 76] width 14 height 13
radio input "true"
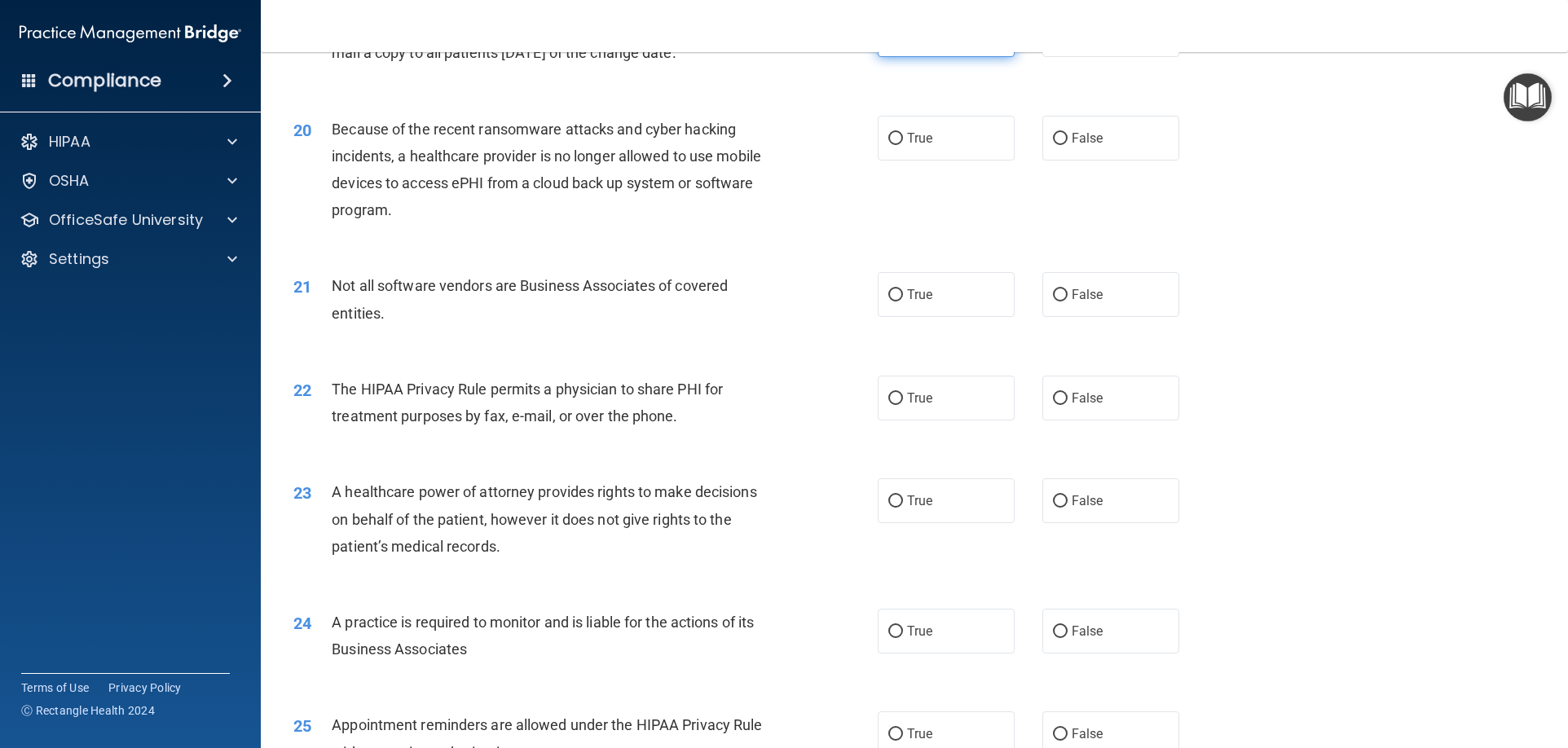
scroll to position [2361, 0]
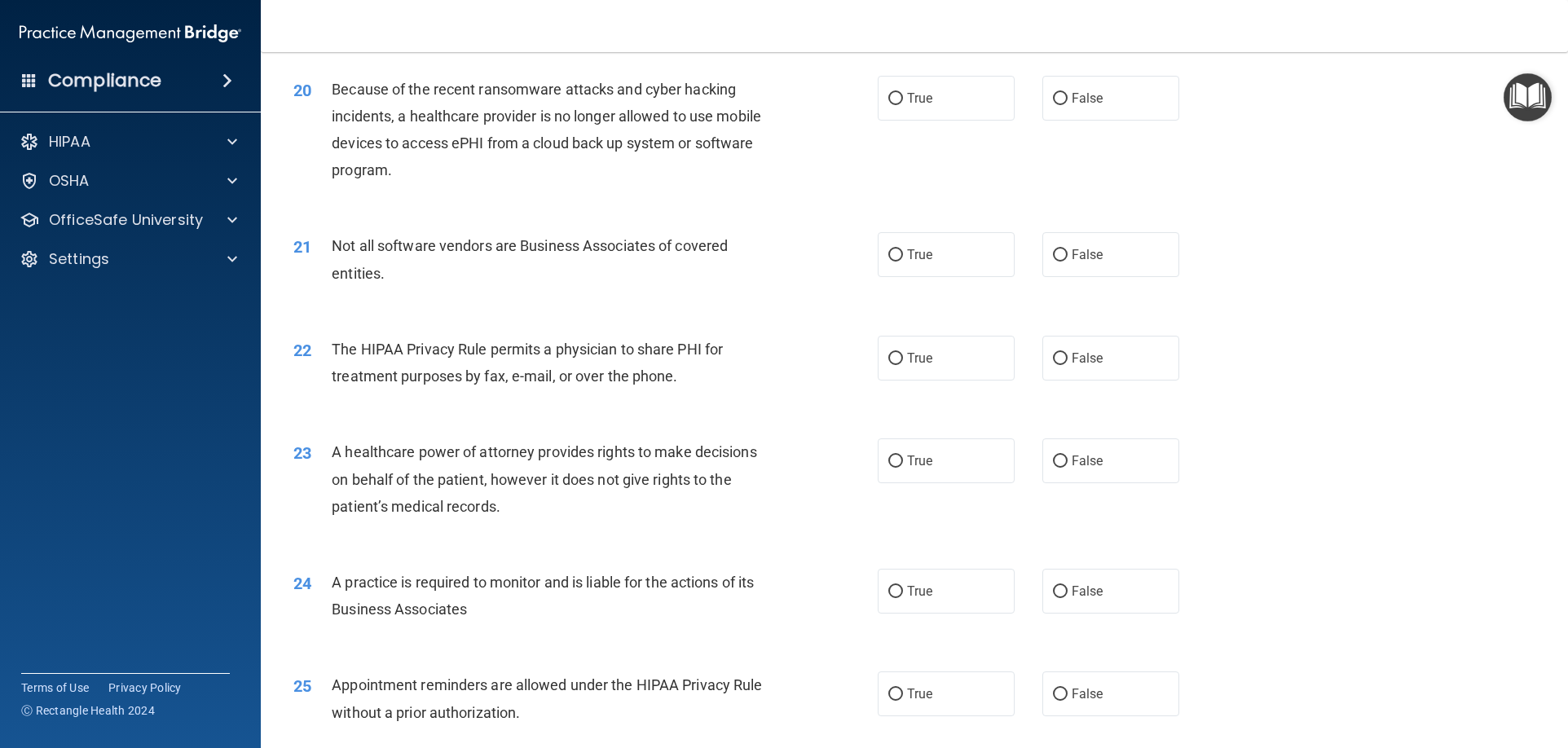
click at [911, 86] on label "True" at bounding box center [945, 97] width 137 height 44
click at [903, 93] on input "True" at bounding box center [895, 99] width 14 height 13
radio input "true"
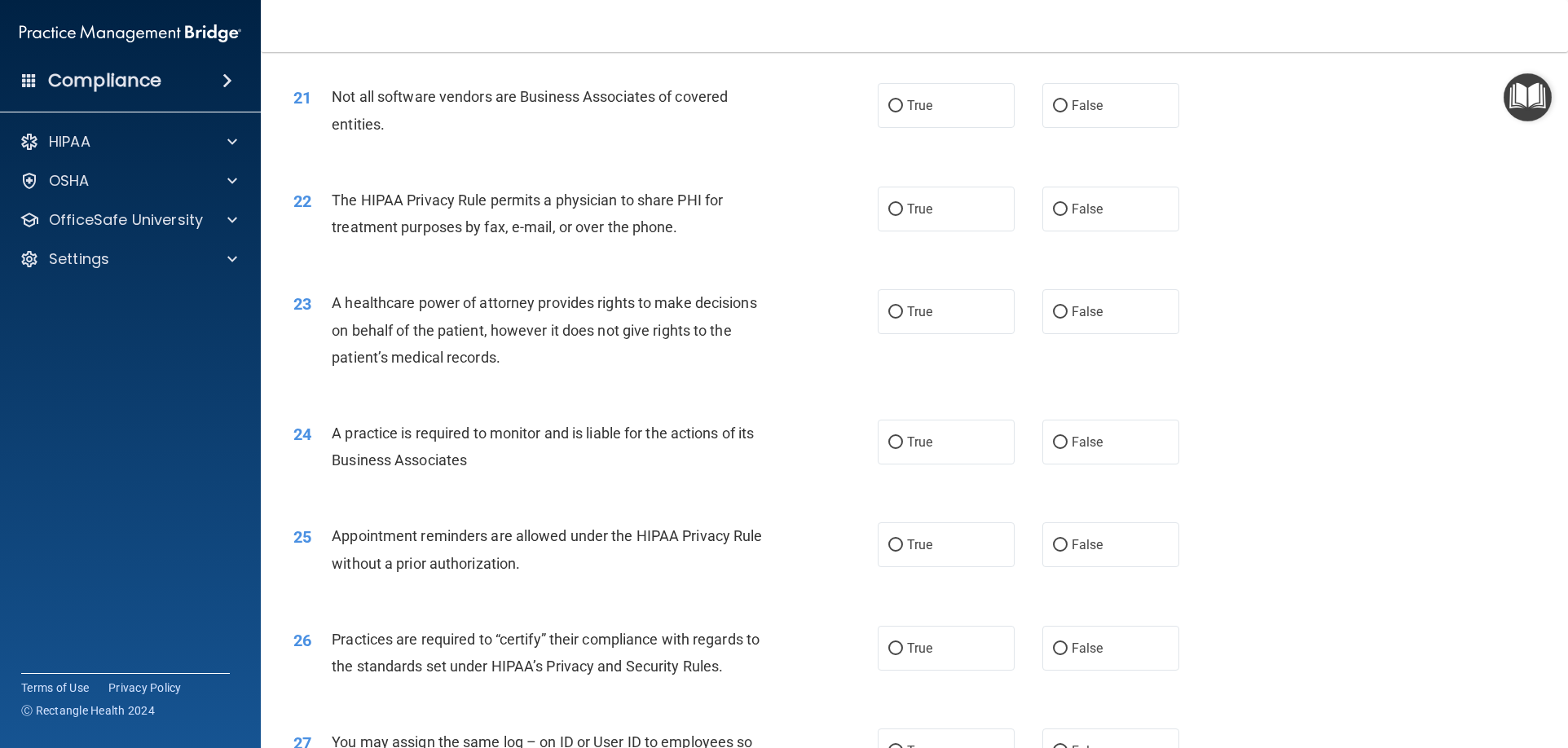
scroll to position [2525, 0]
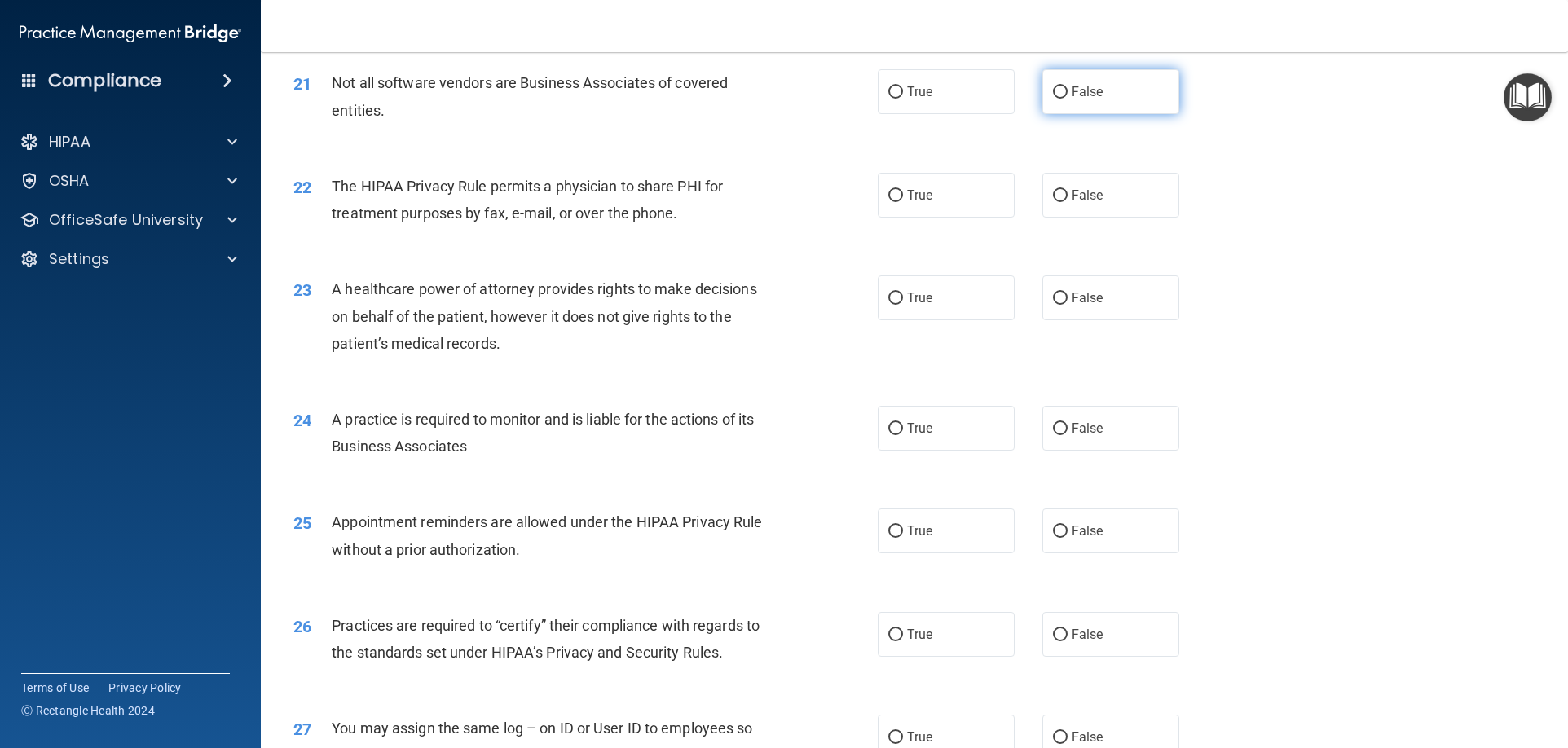
click at [1071, 99] on label "False" at bounding box center [1110, 91] width 137 height 44
click at [1067, 99] on input "False" at bounding box center [1060, 92] width 14 height 13
radio input "true"
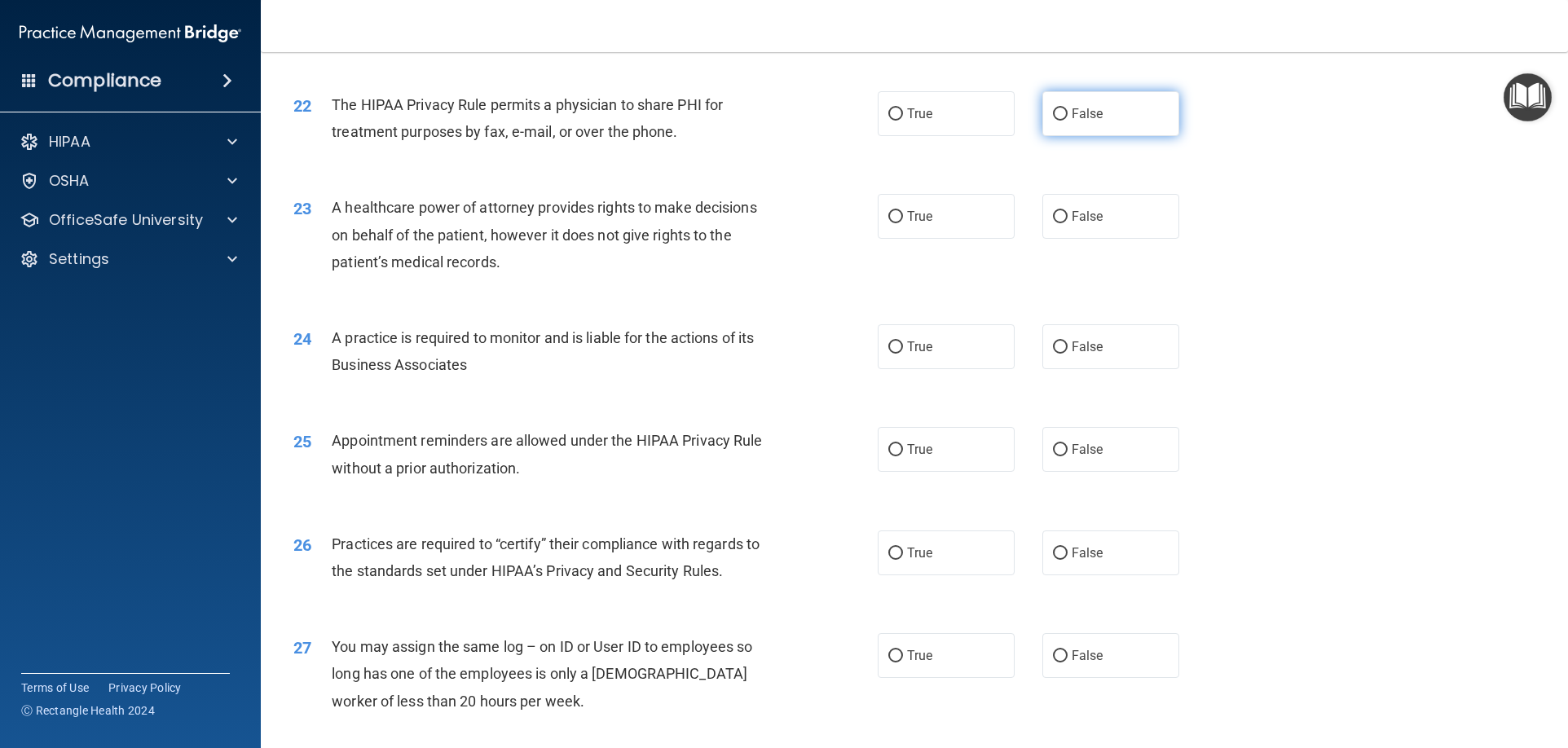
click at [1085, 98] on label "False" at bounding box center [1110, 113] width 137 height 44
click at [1067, 108] on input "False" at bounding box center [1060, 114] width 14 height 13
radio input "true"
click at [977, 112] on label "True" at bounding box center [945, 113] width 137 height 44
click at [903, 112] on input "True" at bounding box center [895, 114] width 14 height 13
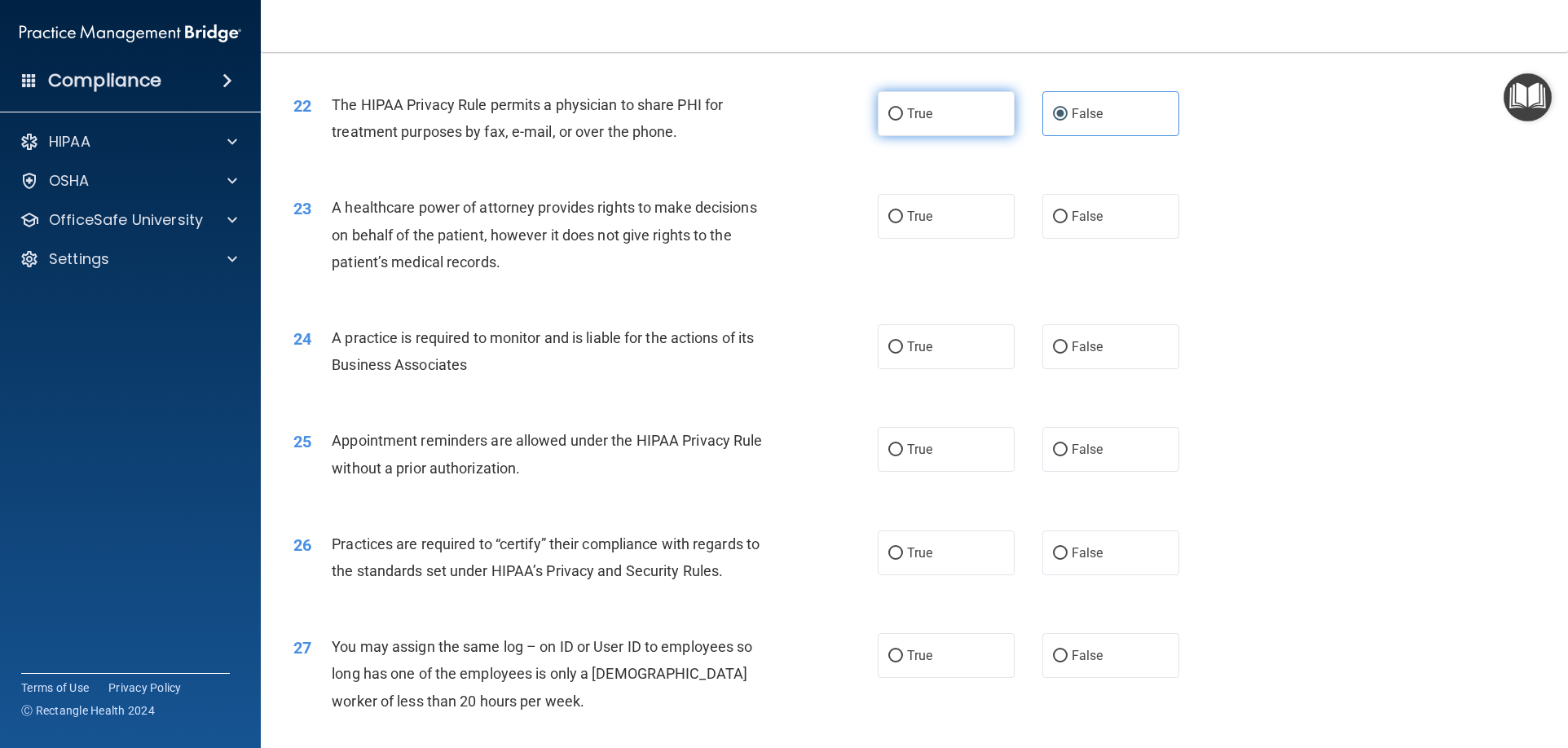
radio input "true"
radio input "false"
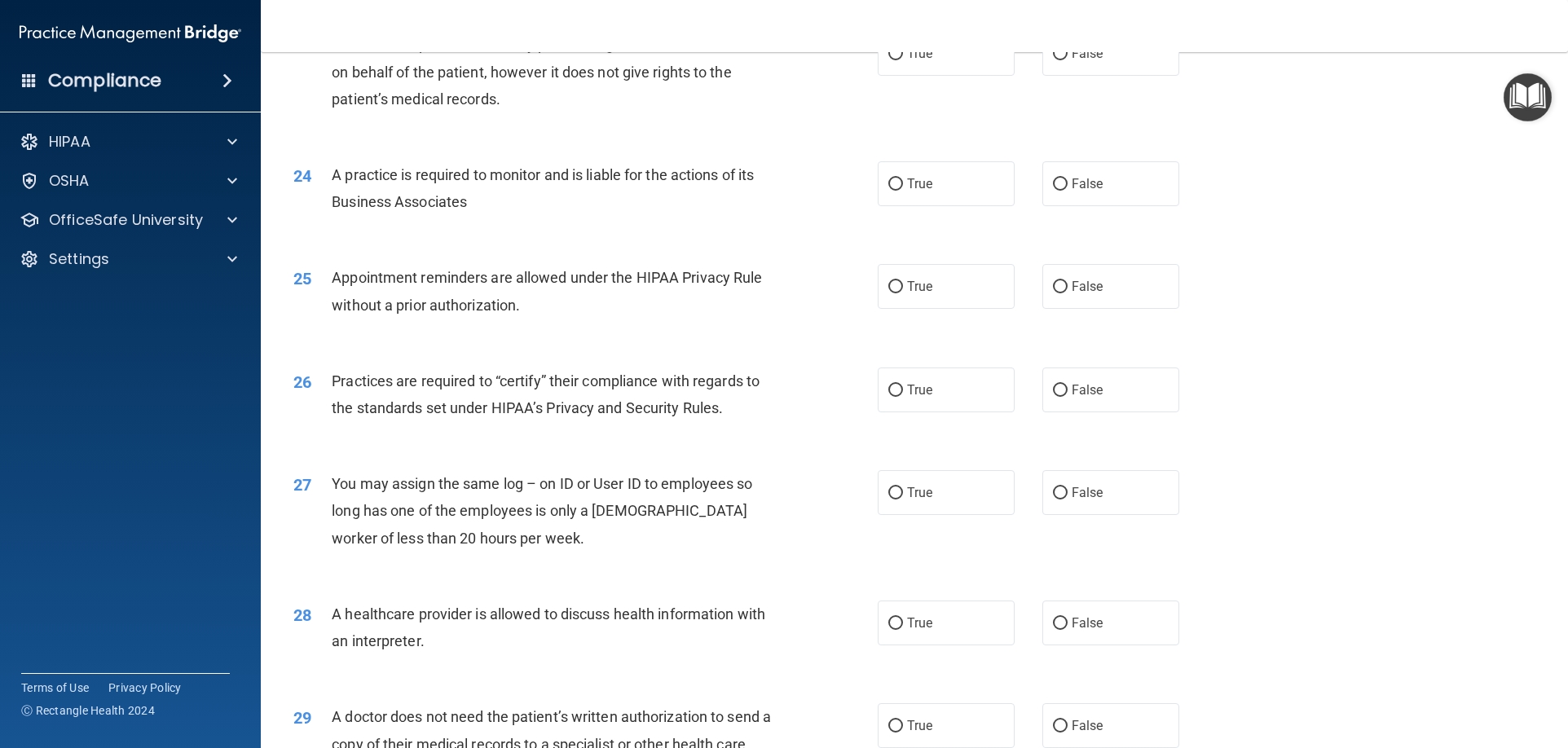
scroll to position [2688, 0]
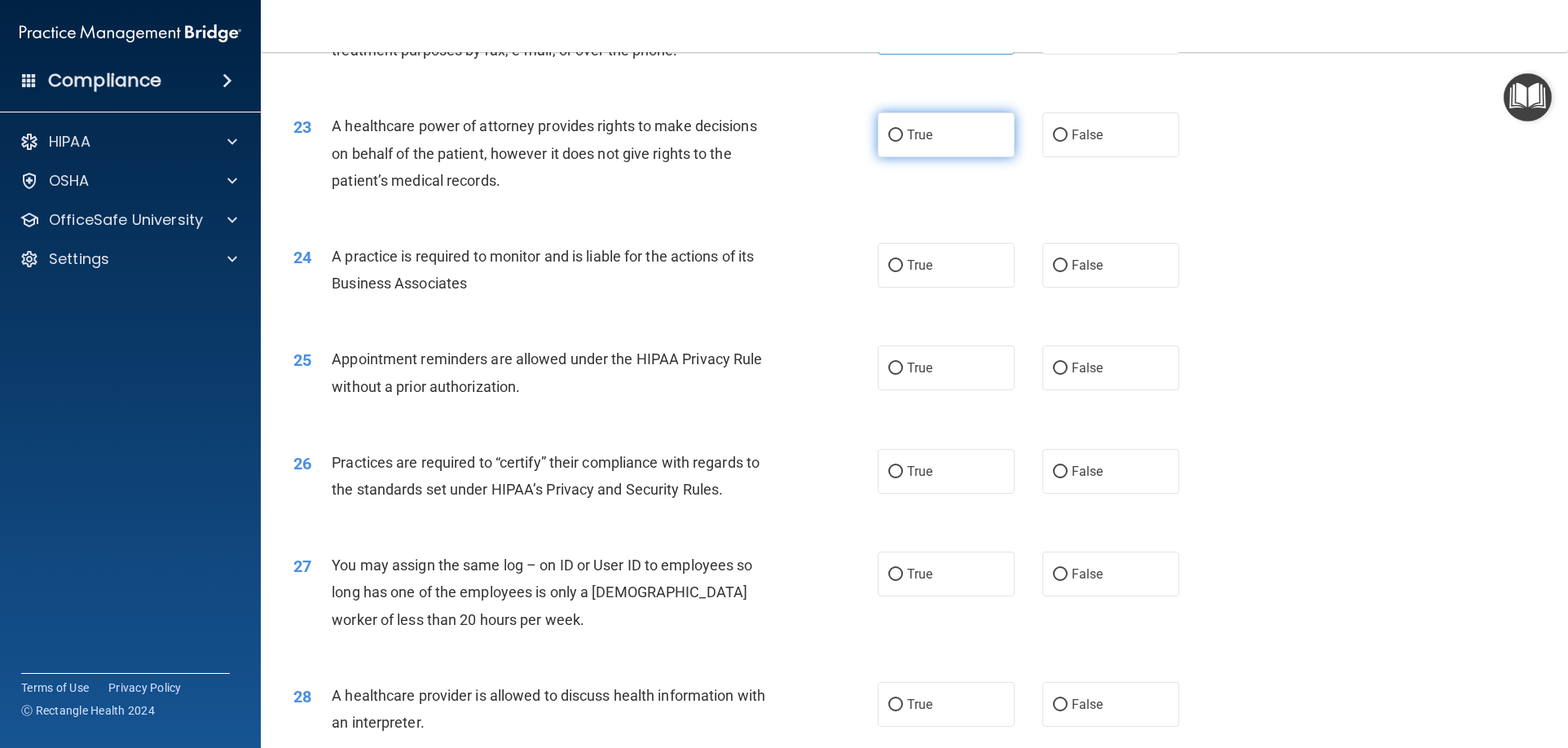
click at [953, 127] on label "True" at bounding box center [945, 134] width 137 height 44
click at [903, 129] on input "True" at bounding box center [895, 135] width 14 height 13
radio input "true"
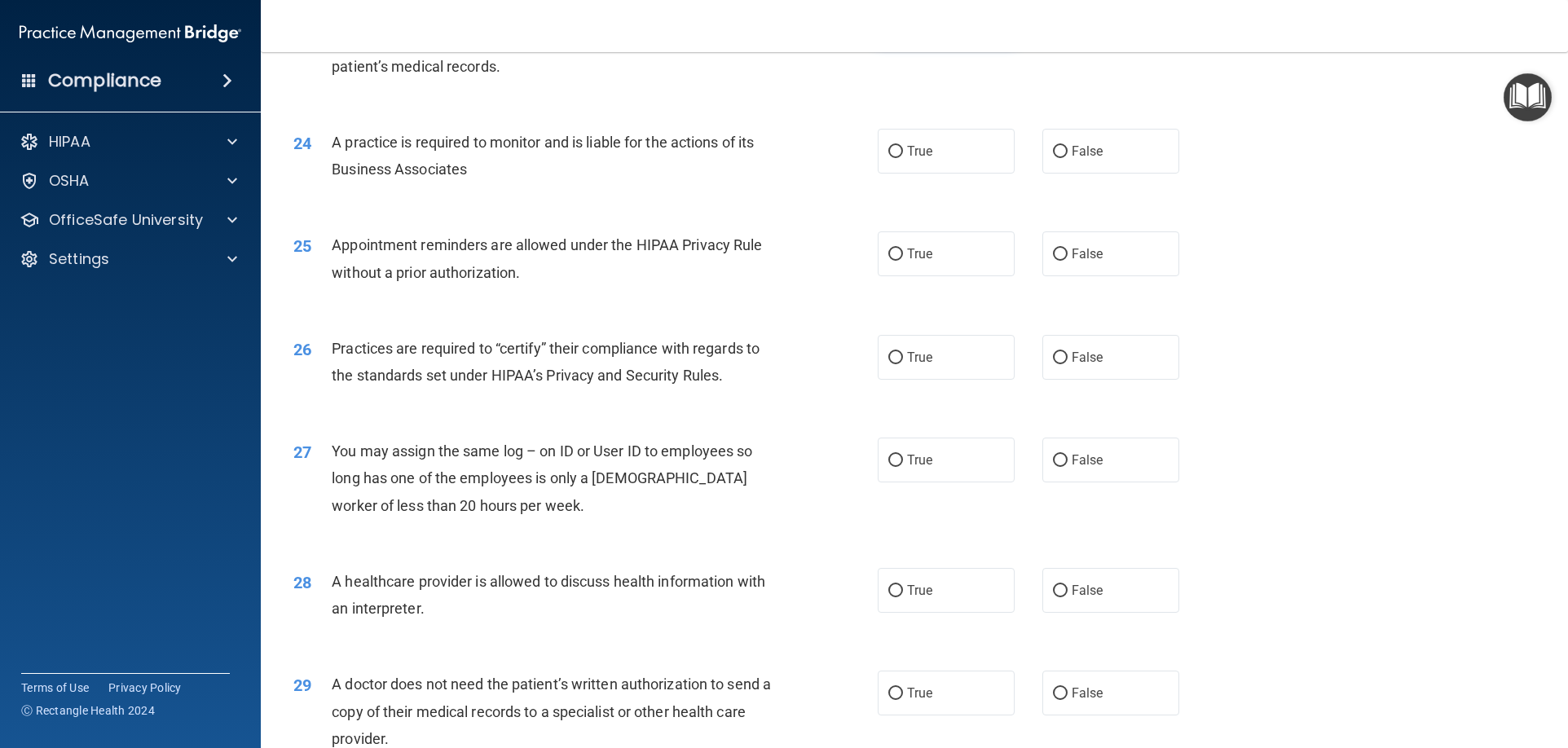
scroll to position [2850, 0]
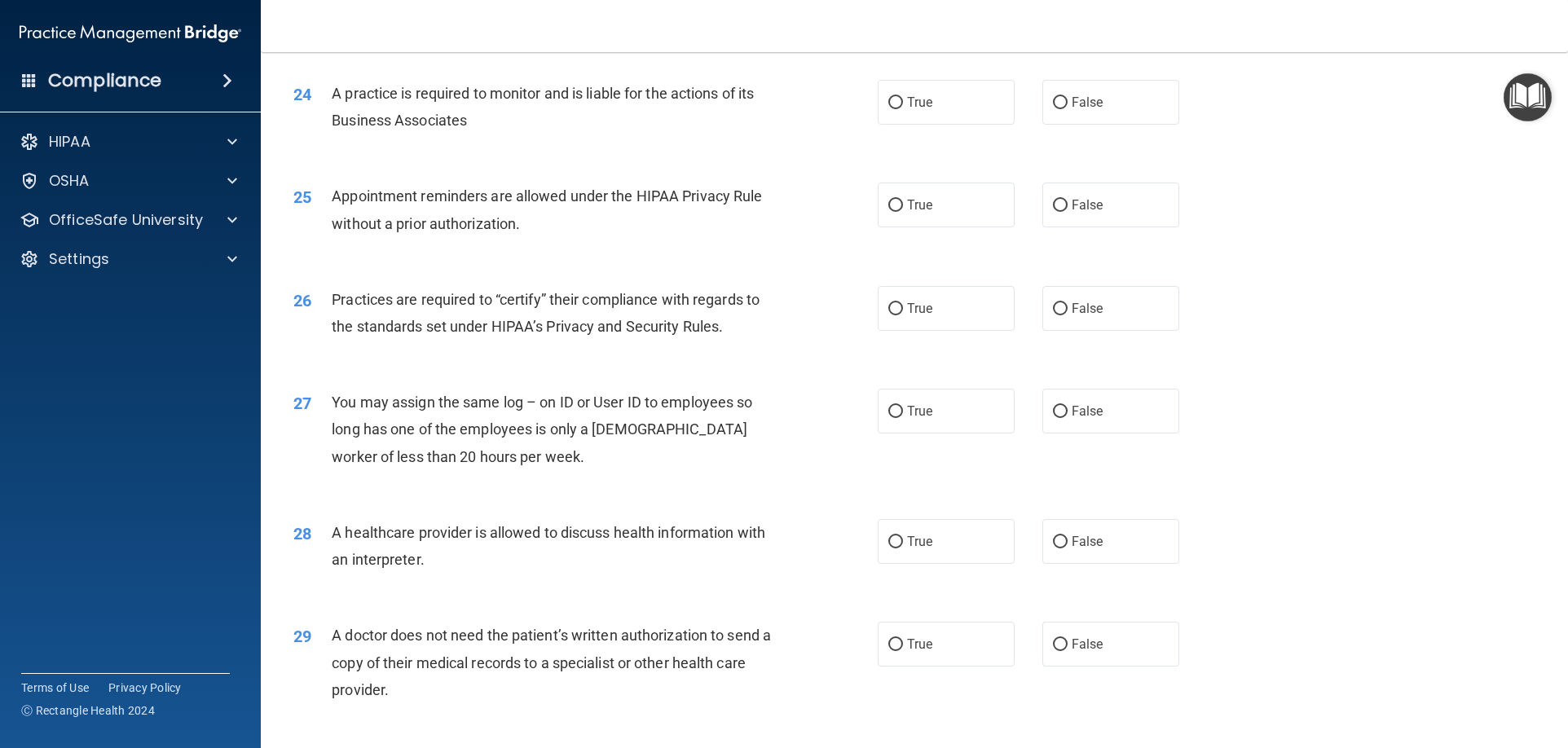
click at [958, 123] on label "True" at bounding box center [945, 101] width 137 height 44
click at [903, 109] on input "True" at bounding box center [895, 103] width 14 height 13
radio input "true"
click at [1071, 99] on span "False" at bounding box center [1087, 102] width 32 height 15
click at [1067, 99] on input "False" at bounding box center [1060, 103] width 14 height 13
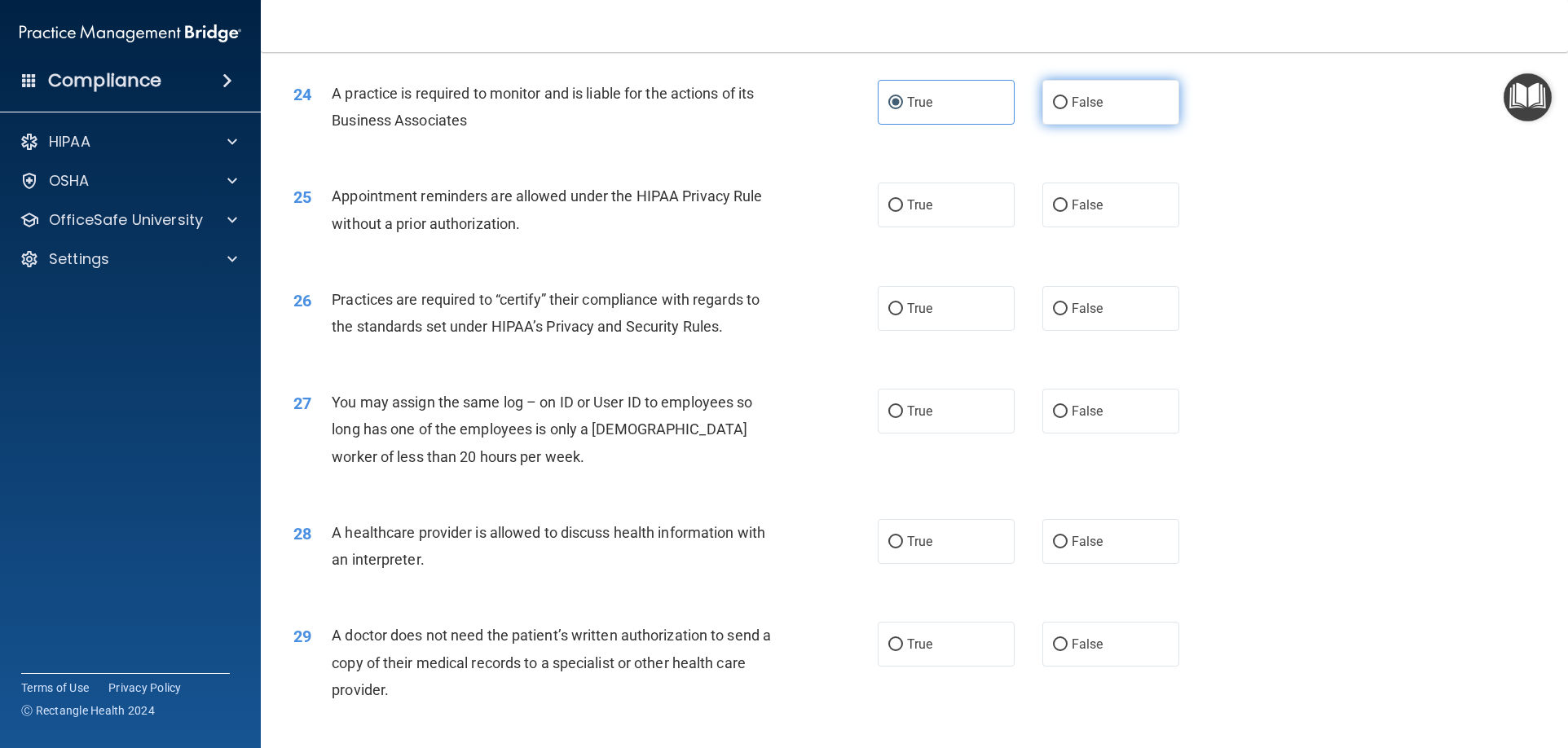
radio input "true"
radio input "false"
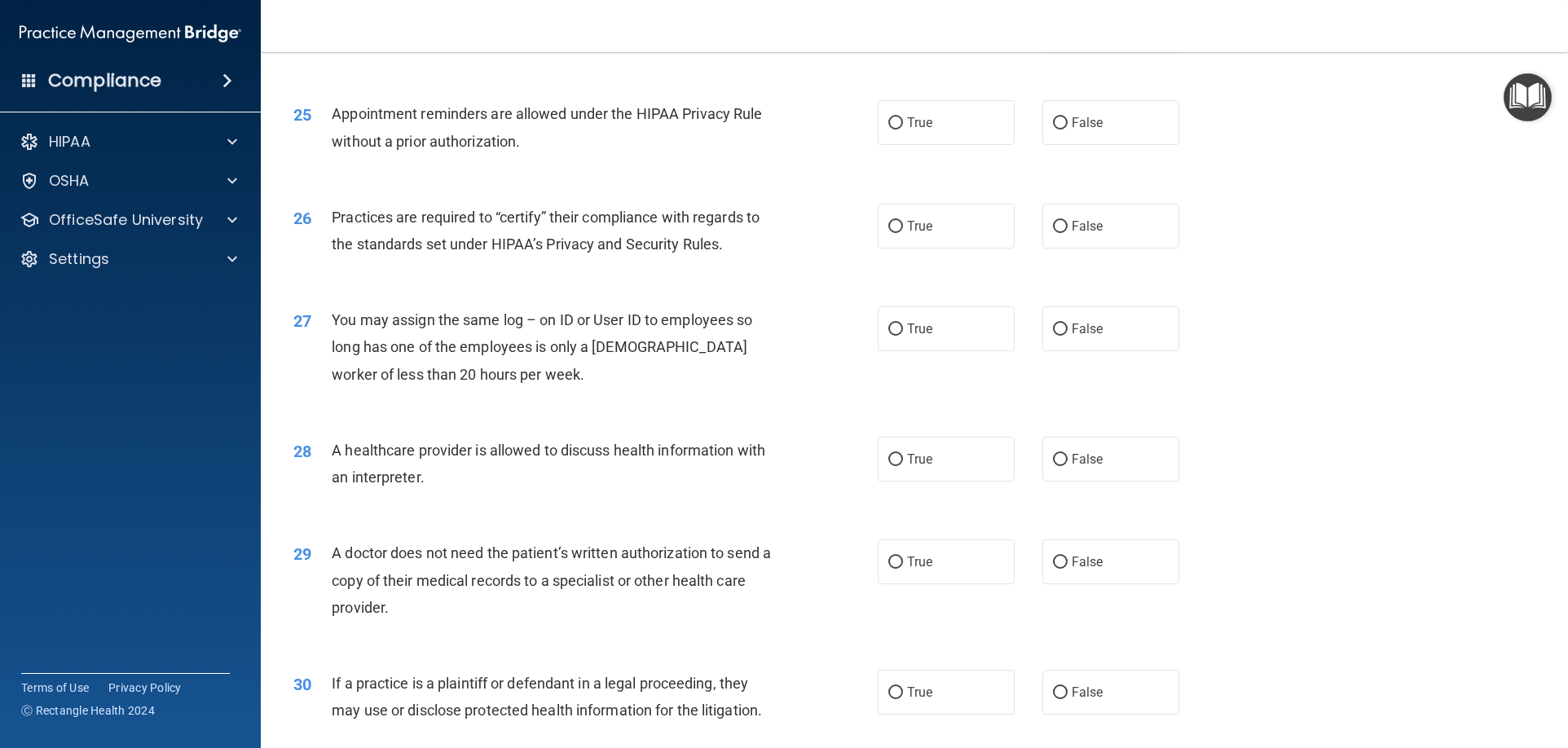
scroll to position [2932, 0]
click at [989, 130] on label "True" at bounding box center [945, 122] width 137 height 44
click at [903, 130] on input "True" at bounding box center [895, 124] width 14 height 13
radio input "true"
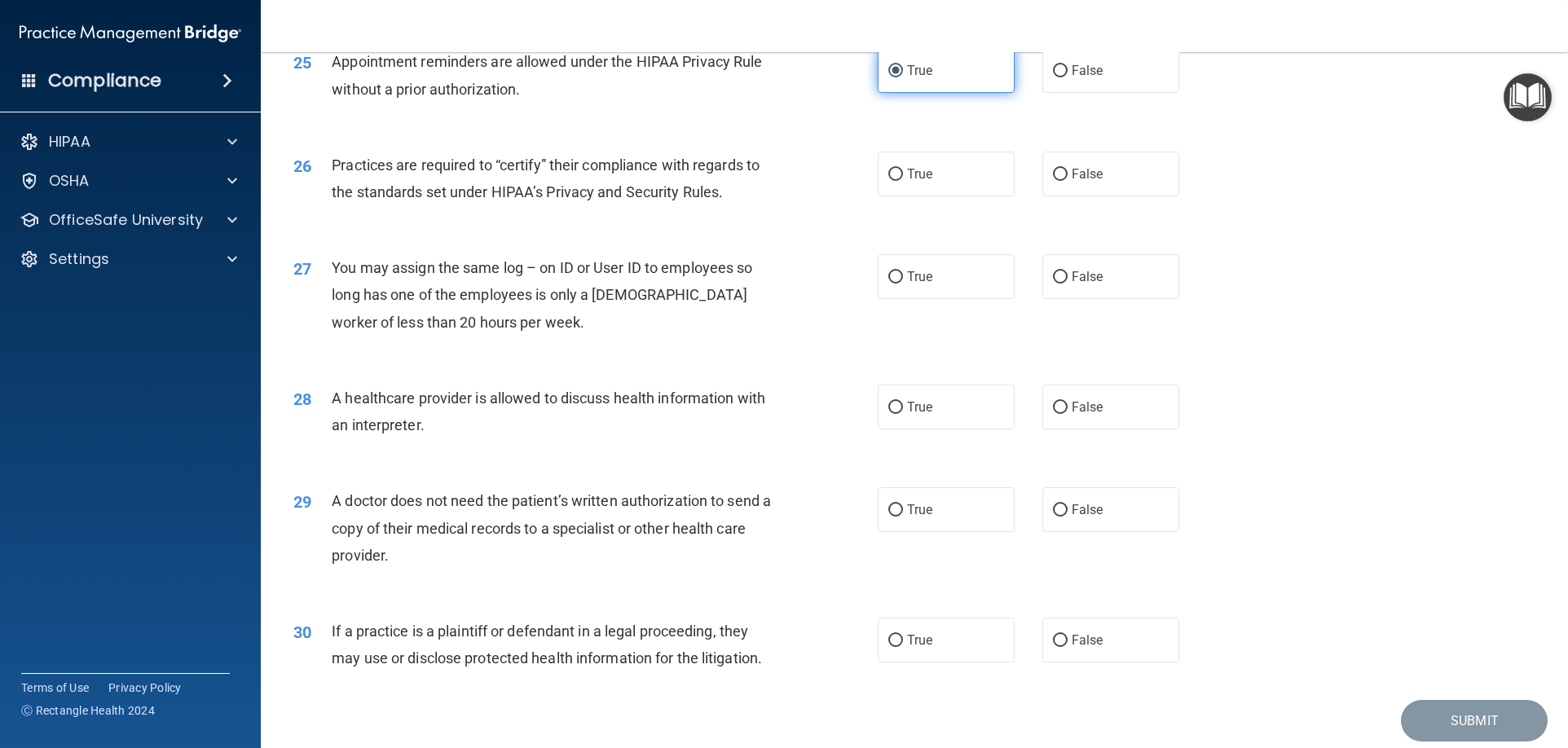
scroll to position [3013, 0]
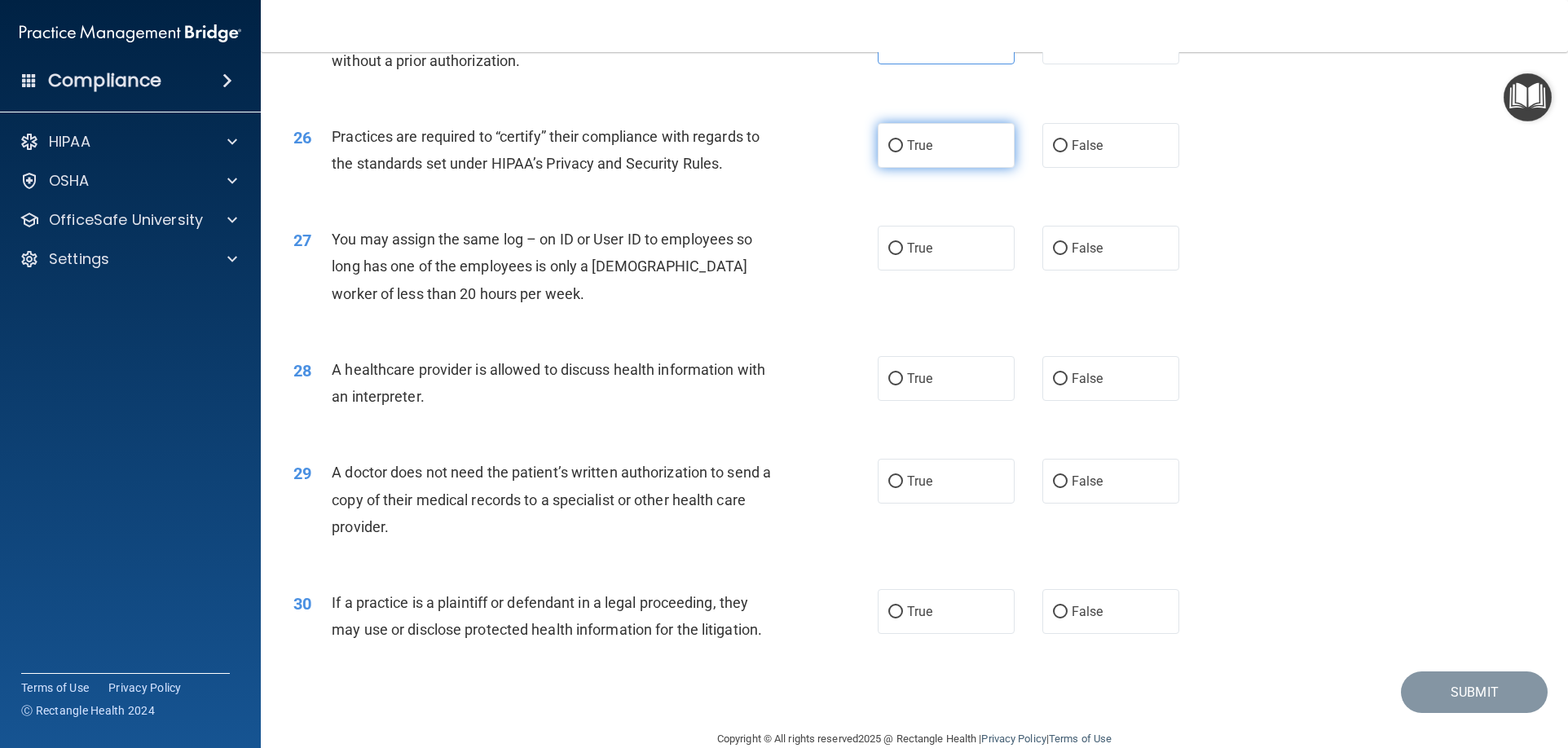
click at [936, 145] on label "True" at bounding box center [945, 145] width 137 height 44
click at [903, 145] on input "True" at bounding box center [895, 146] width 14 height 13
radio input "true"
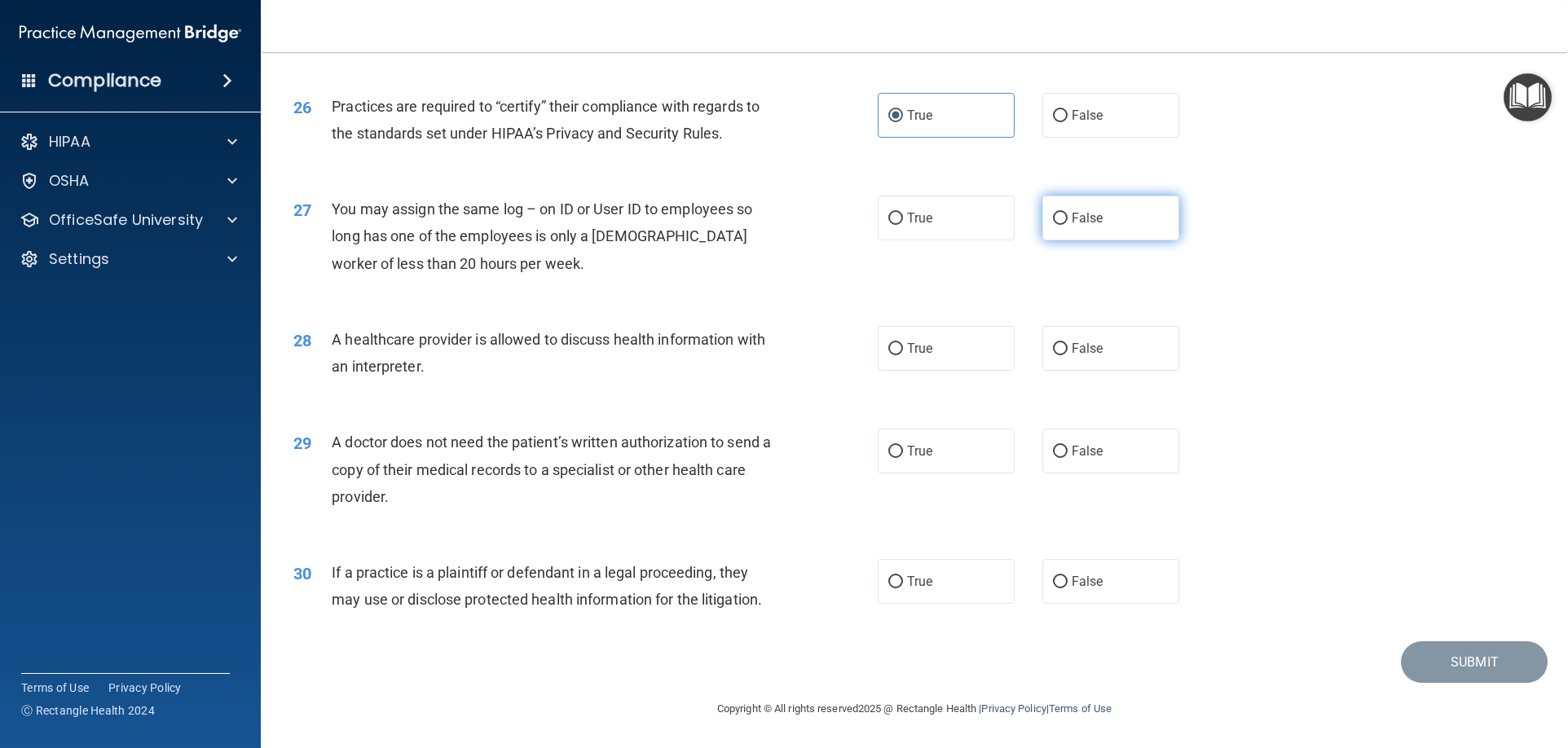
click at [1054, 217] on input "False" at bounding box center [1060, 218] width 14 height 13
radio input "true"
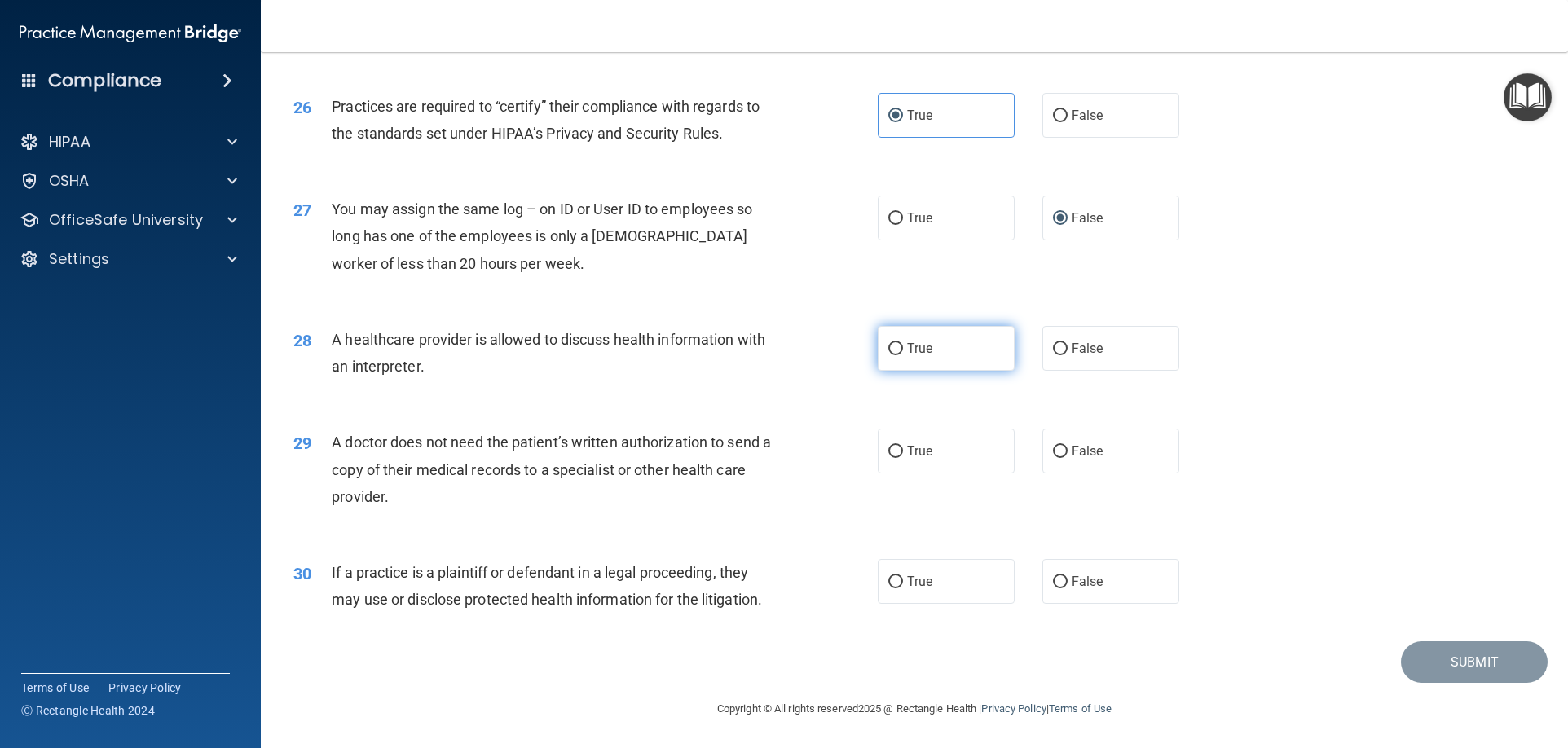
click at [971, 355] on label "True" at bounding box center [945, 347] width 137 height 44
click at [903, 355] on input "True" at bounding box center [895, 349] width 14 height 13
radio input "true"
click at [1085, 357] on label "False" at bounding box center [1110, 347] width 137 height 44
click at [1067, 355] on input "False" at bounding box center [1060, 349] width 14 height 13
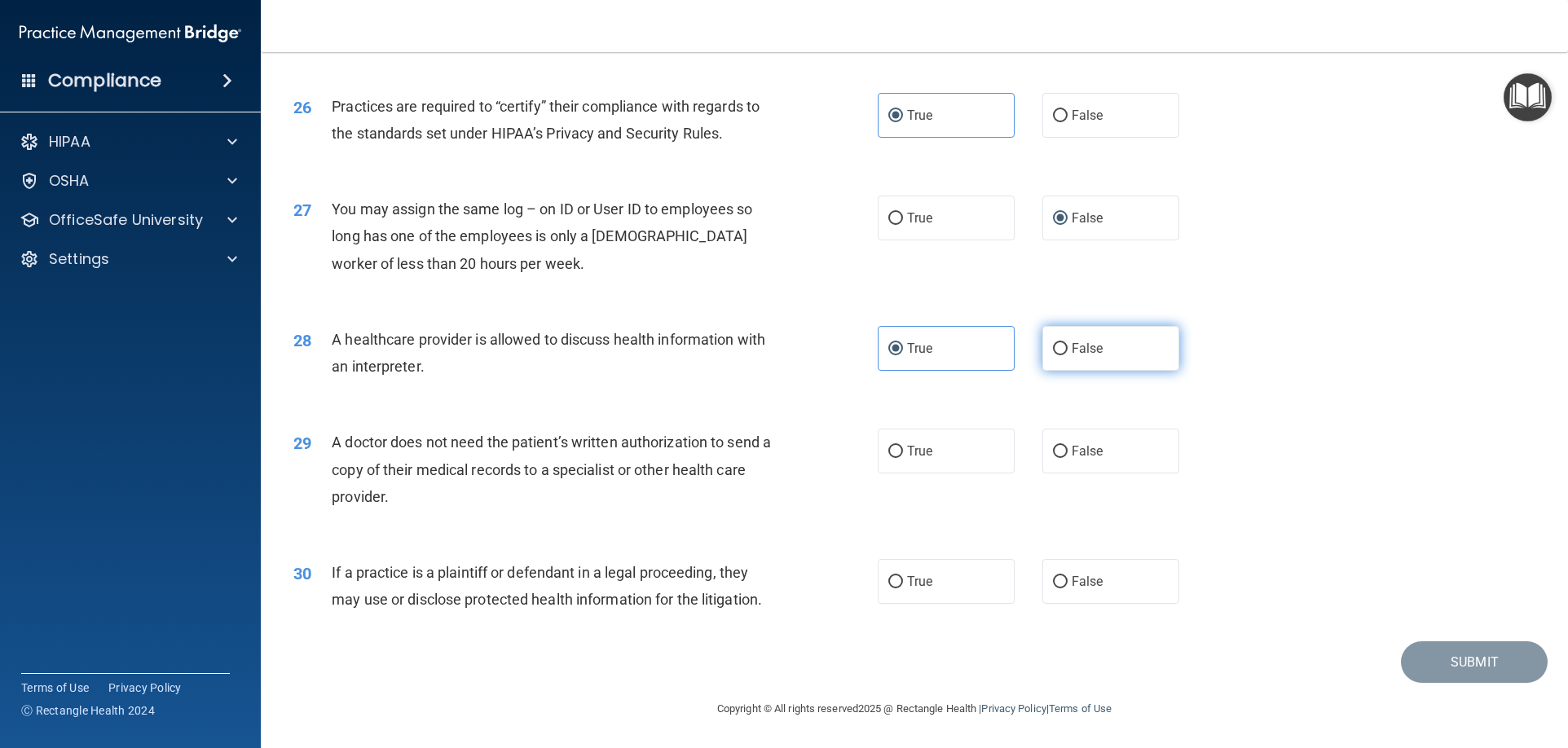
radio input "true"
radio input "false"
click at [1007, 464] on label "True" at bounding box center [945, 450] width 137 height 44
click at [903, 458] on input "True" at bounding box center [895, 451] width 14 height 13
radio input "true"
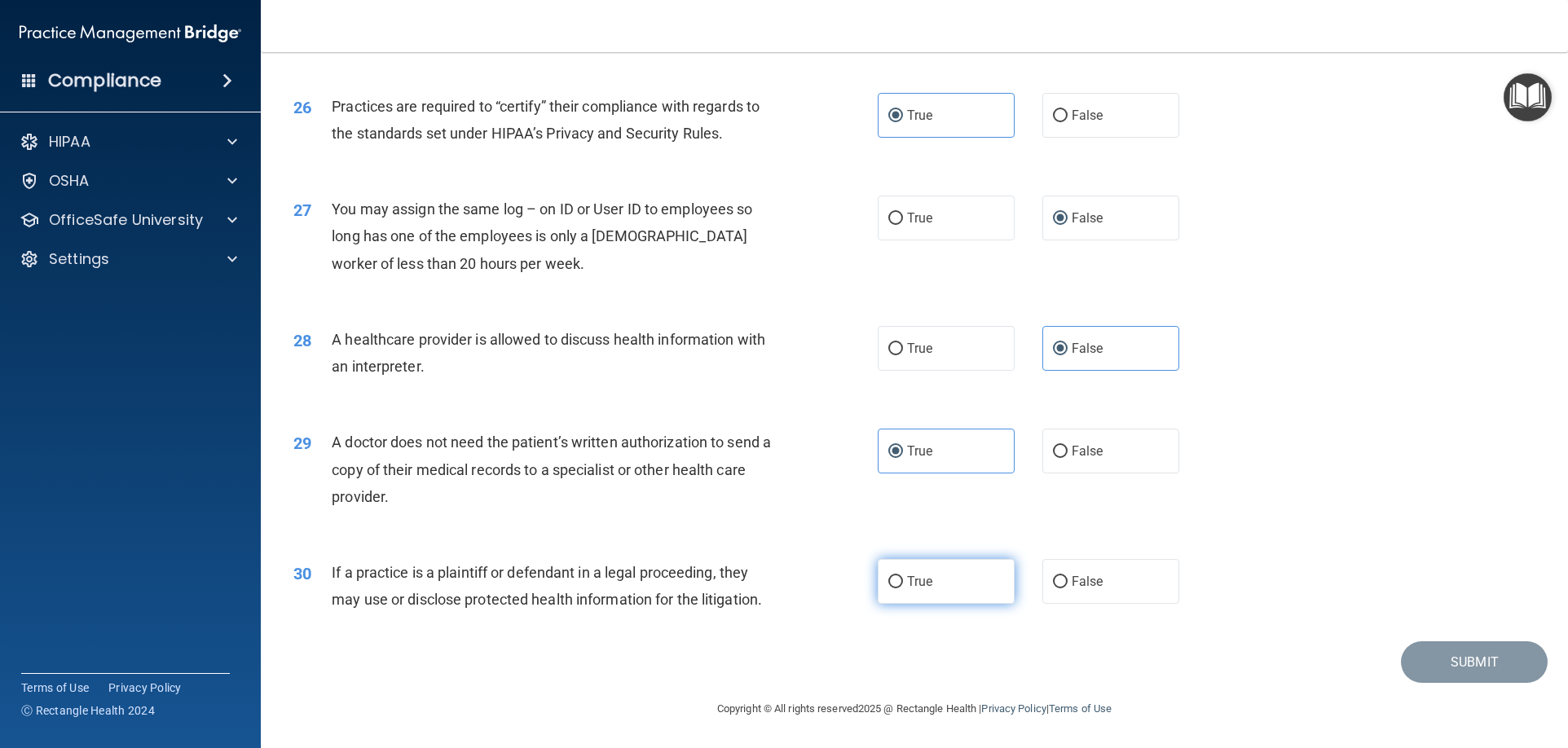
click at [942, 581] on label "True" at bounding box center [945, 580] width 137 height 44
click at [903, 581] on input "True" at bounding box center [895, 582] width 14 height 13
radio input "true"
click at [1454, 665] on button "Submit" at bounding box center [1473, 662] width 147 height 42
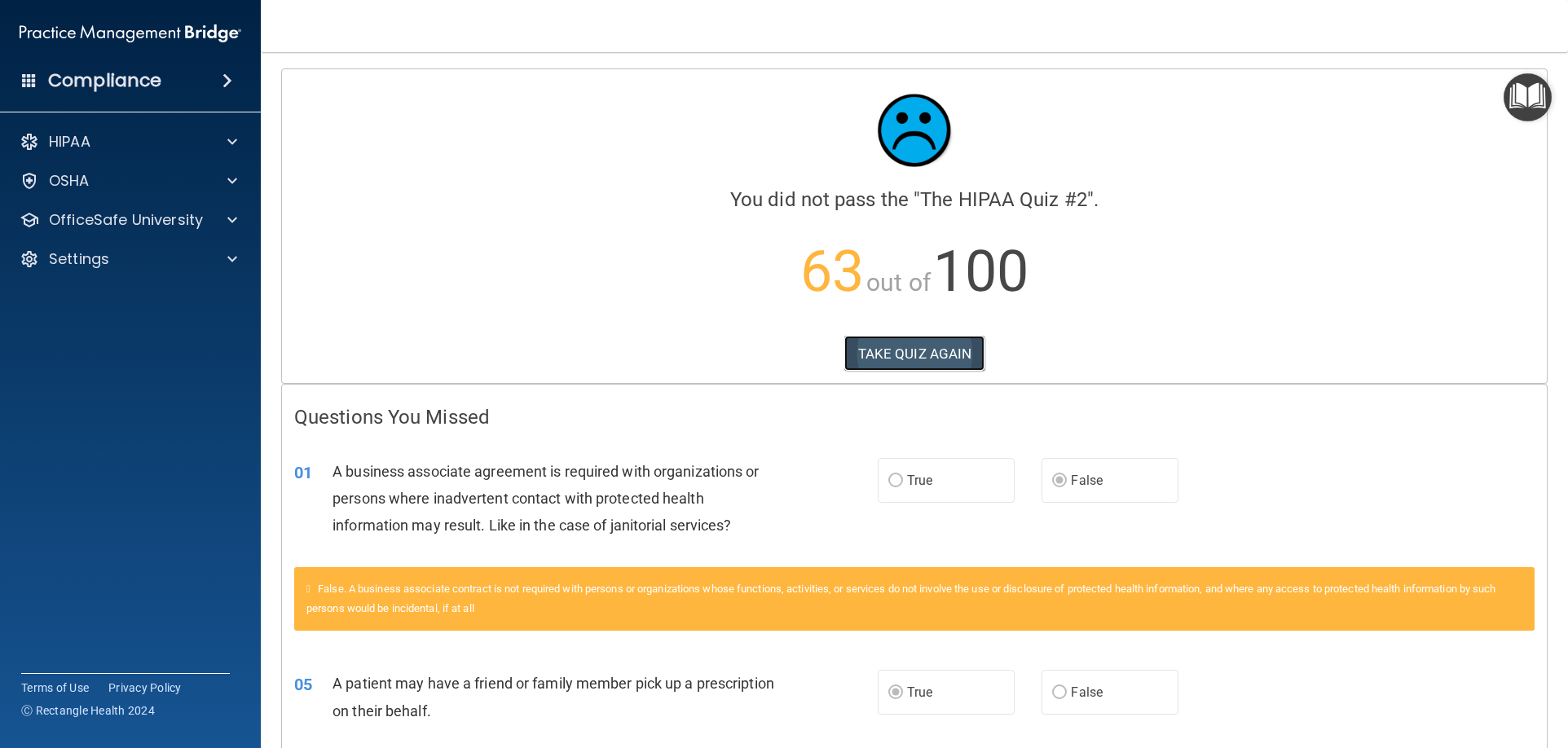
click at [929, 355] on button "TAKE QUIZ AGAIN" at bounding box center [914, 353] width 141 height 36
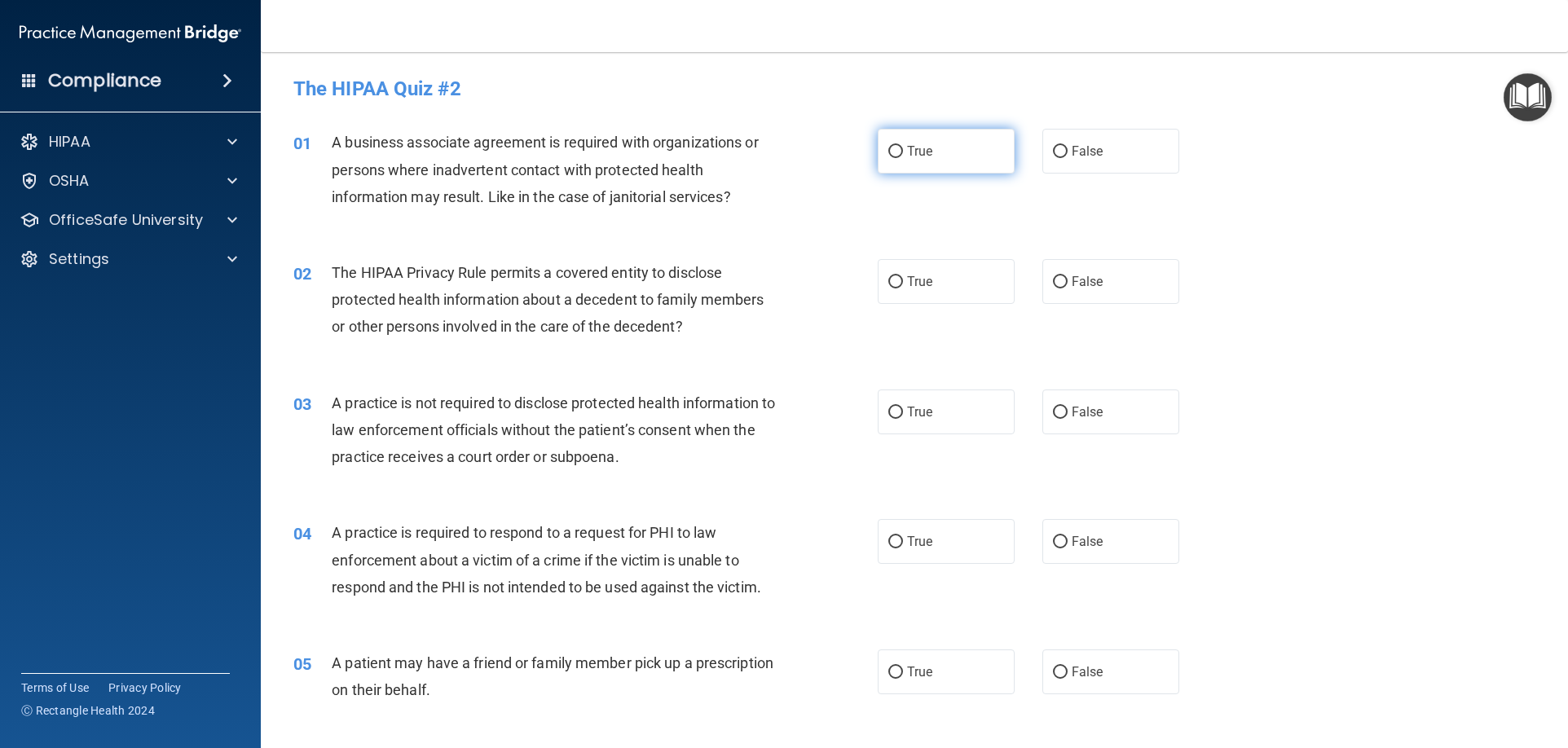
click at [935, 154] on label "True" at bounding box center [945, 150] width 137 height 44
click at [903, 154] on input "True" at bounding box center [895, 152] width 14 height 13
radio input "true"
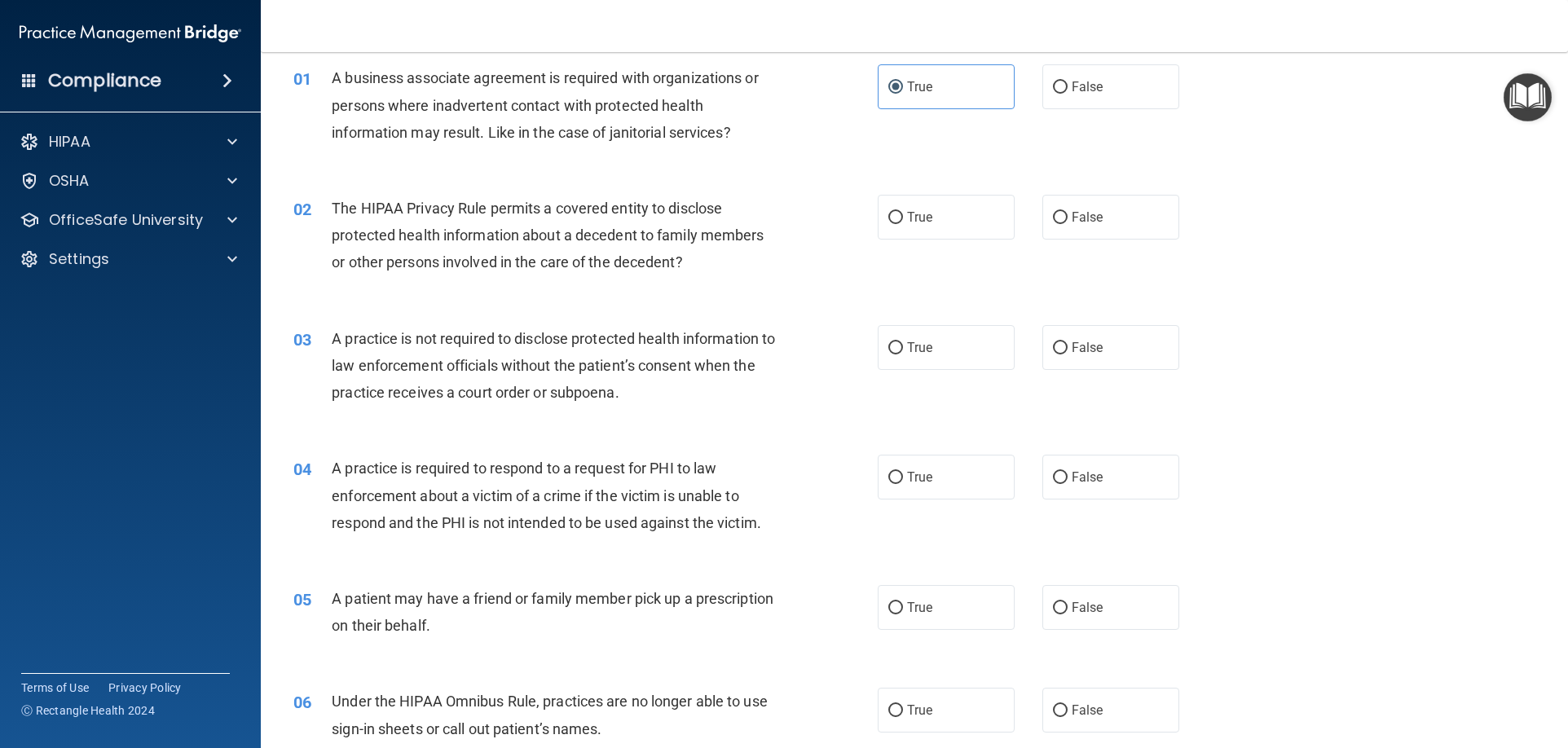
scroll to position [163, 0]
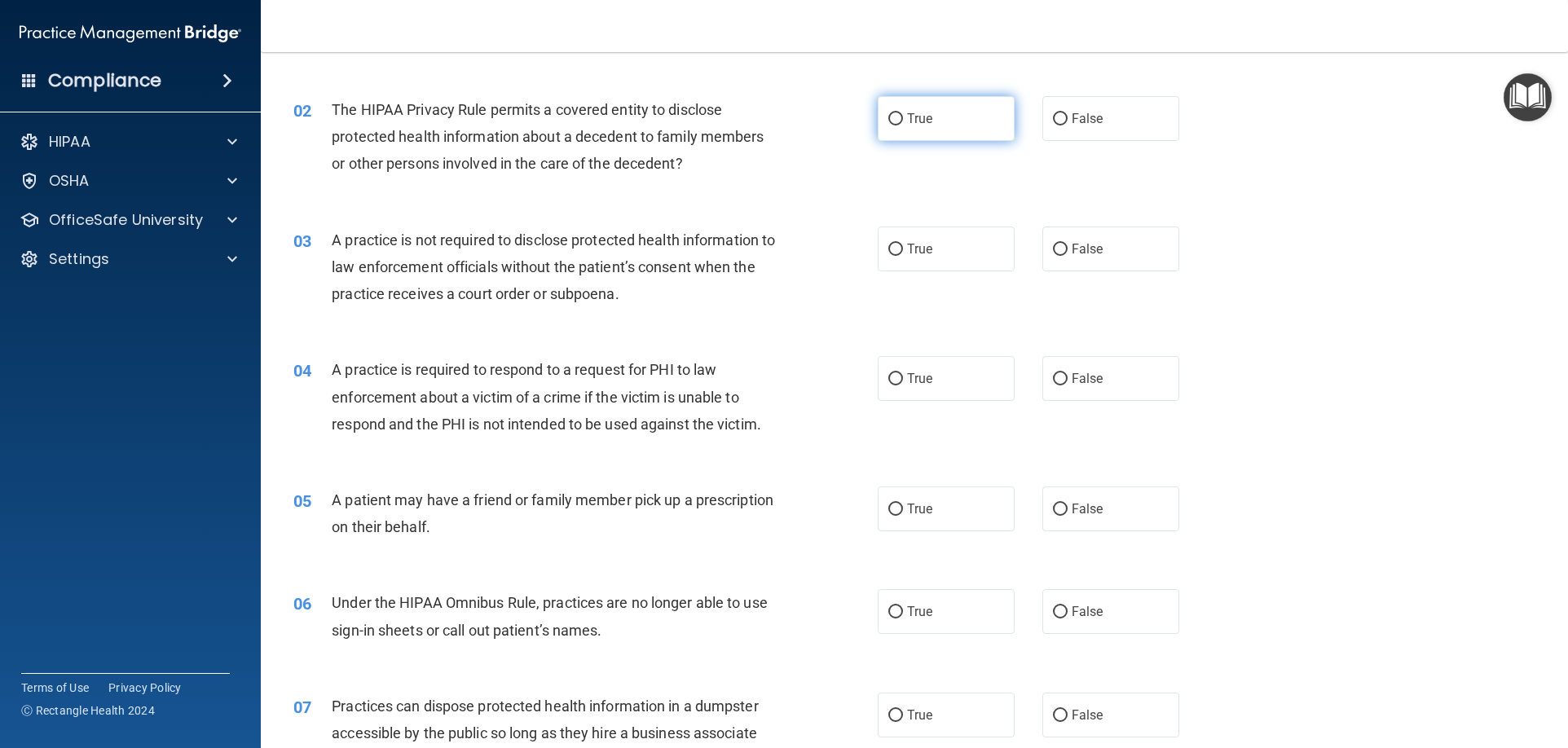
click at [978, 114] on label "True" at bounding box center [945, 118] width 137 height 44
click at [903, 114] on input "True" at bounding box center [895, 119] width 14 height 13
radio input "true"
click at [1095, 254] on label "False" at bounding box center [1110, 248] width 137 height 44
click at [1067, 254] on input "False" at bounding box center [1060, 249] width 14 height 13
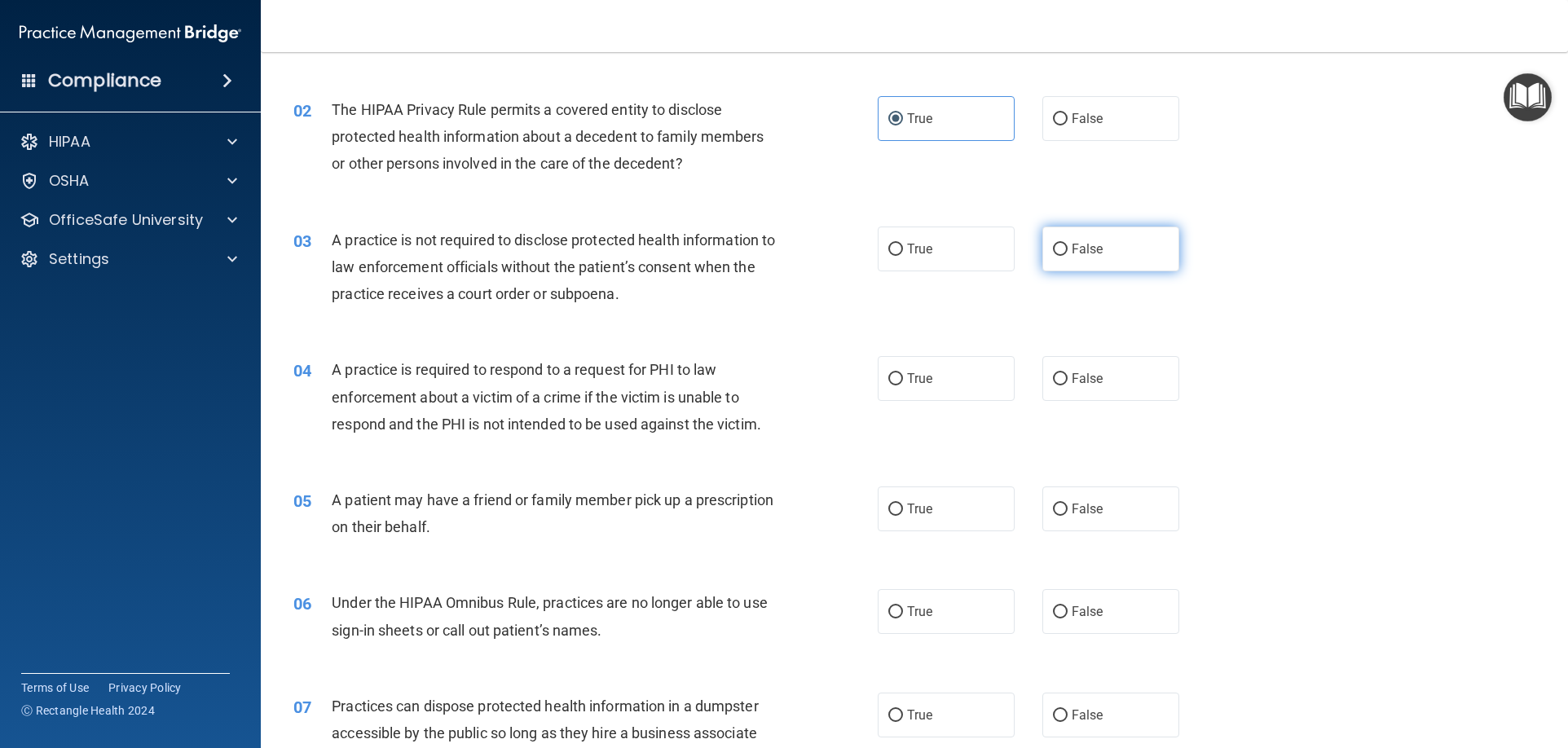
radio input "true"
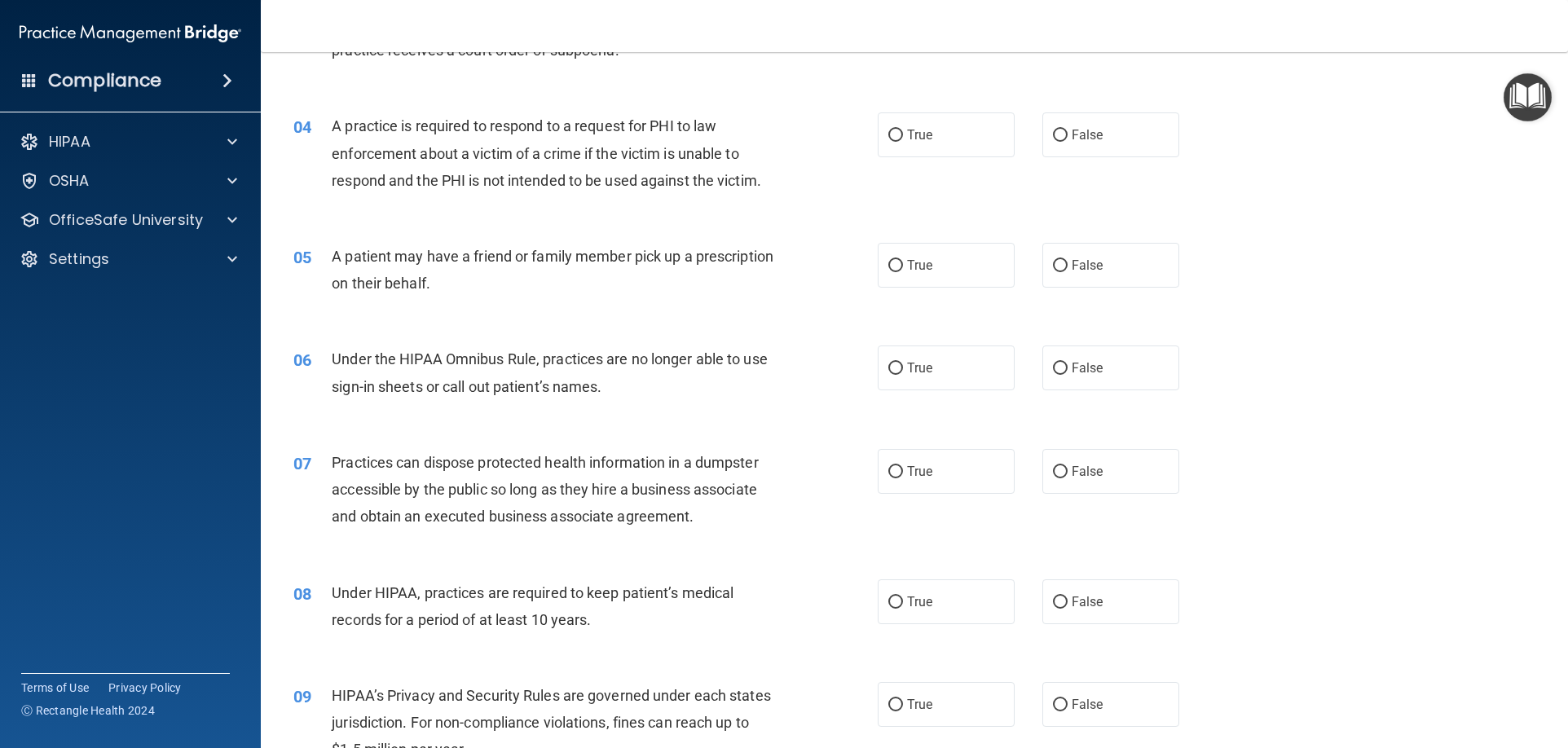
scroll to position [408, 0]
click at [926, 135] on span "True" at bounding box center [919, 134] width 25 height 15
click at [903, 135] on input "True" at bounding box center [895, 134] width 14 height 13
radio input "true"
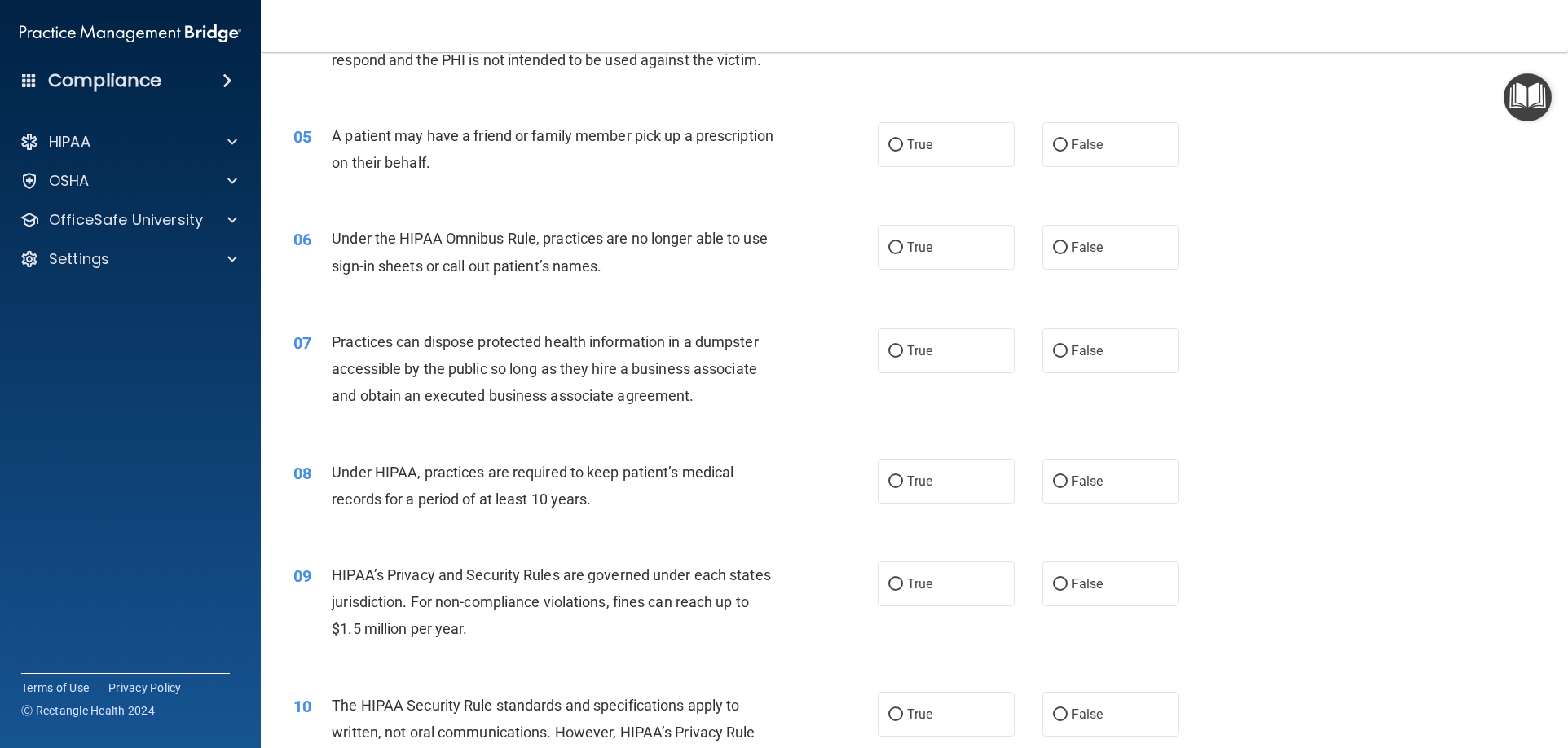
scroll to position [570, 0]
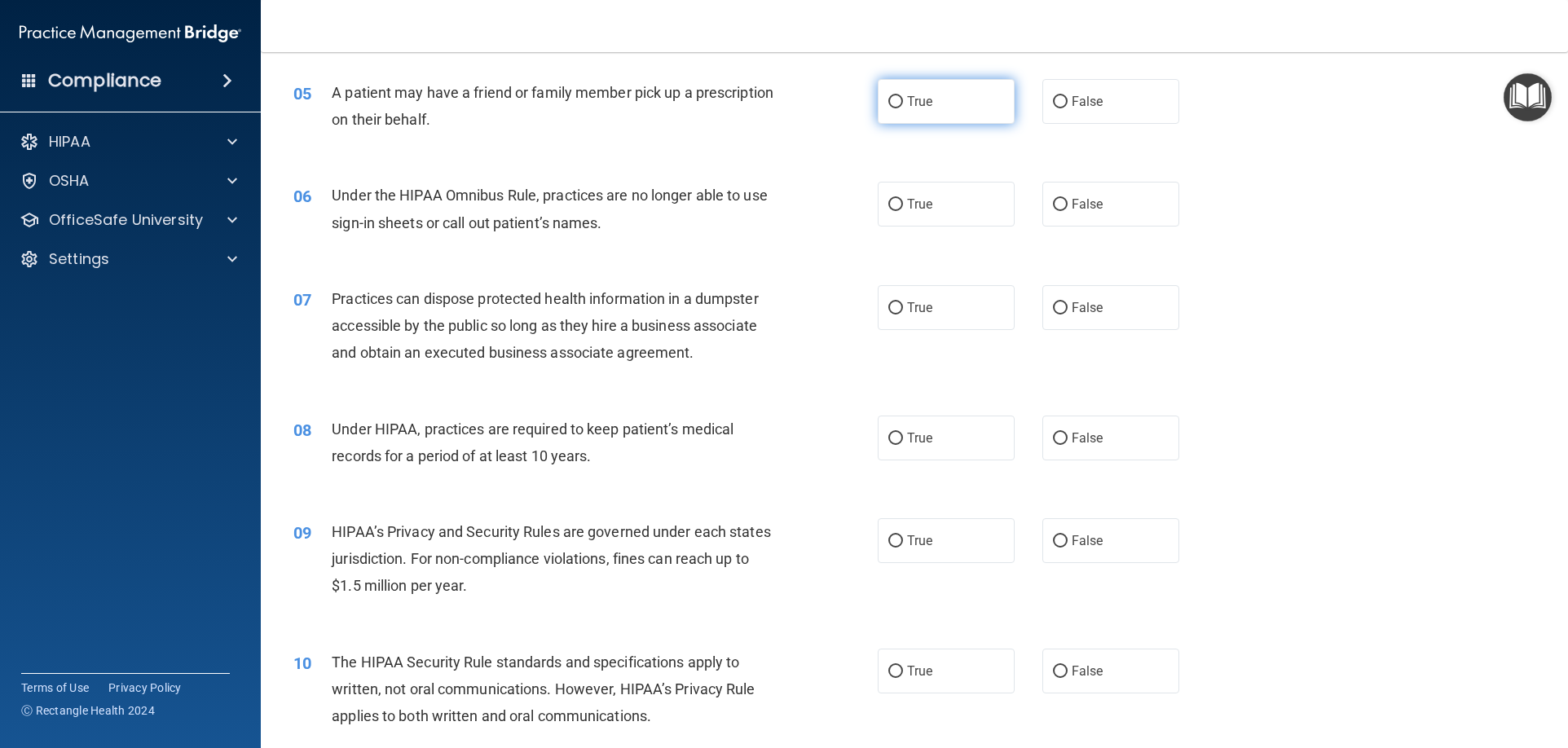
click at [937, 111] on label "True" at bounding box center [945, 101] width 137 height 44
click at [903, 108] on input "True" at bounding box center [895, 102] width 14 height 13
radio input "true"
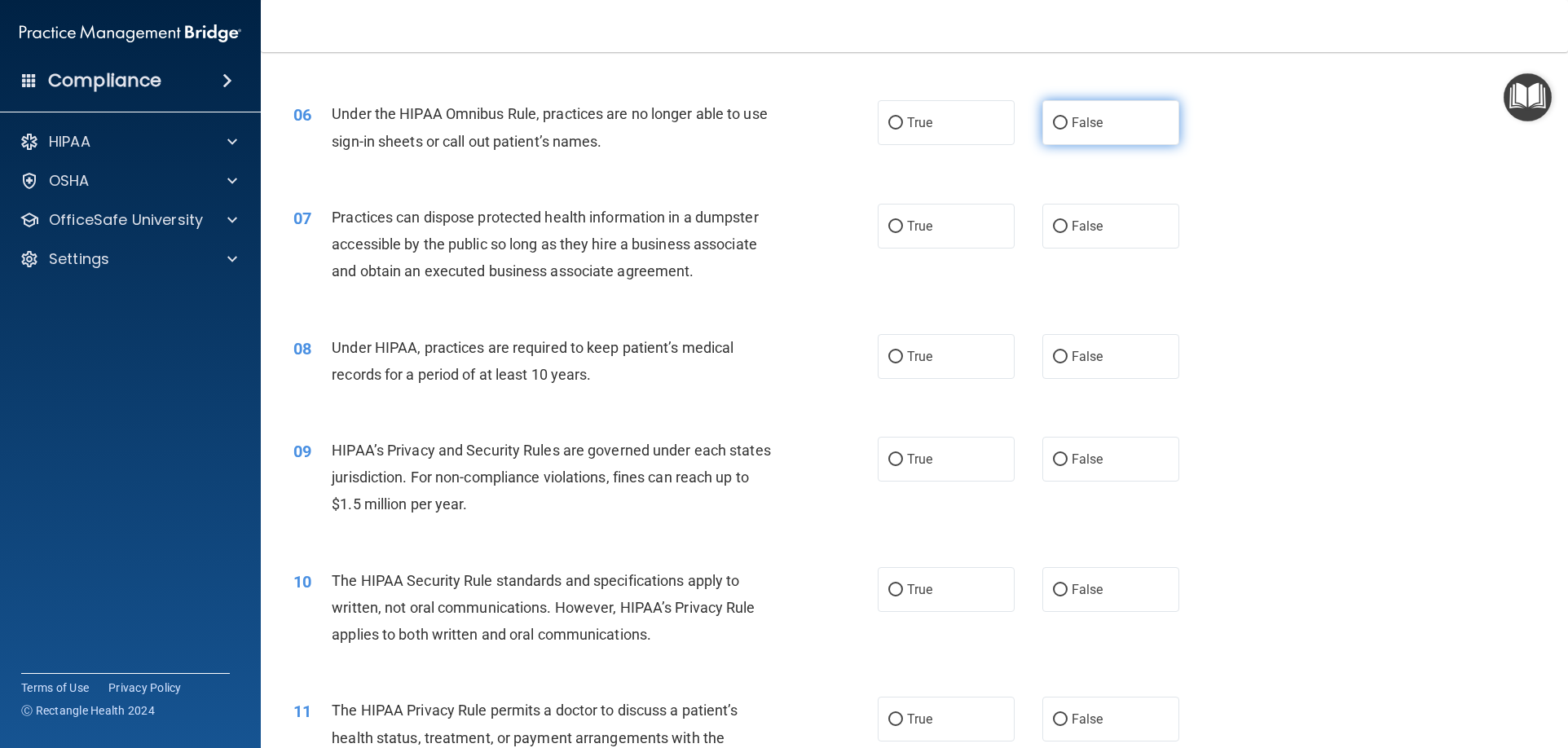
click at [1091, 138] on label "False" at bounding box center [1110, 122] width 137 height 44
click at [1067, 129] on input "False" at bounding box center [1060, 123] width 14 height 13
radio input "true"
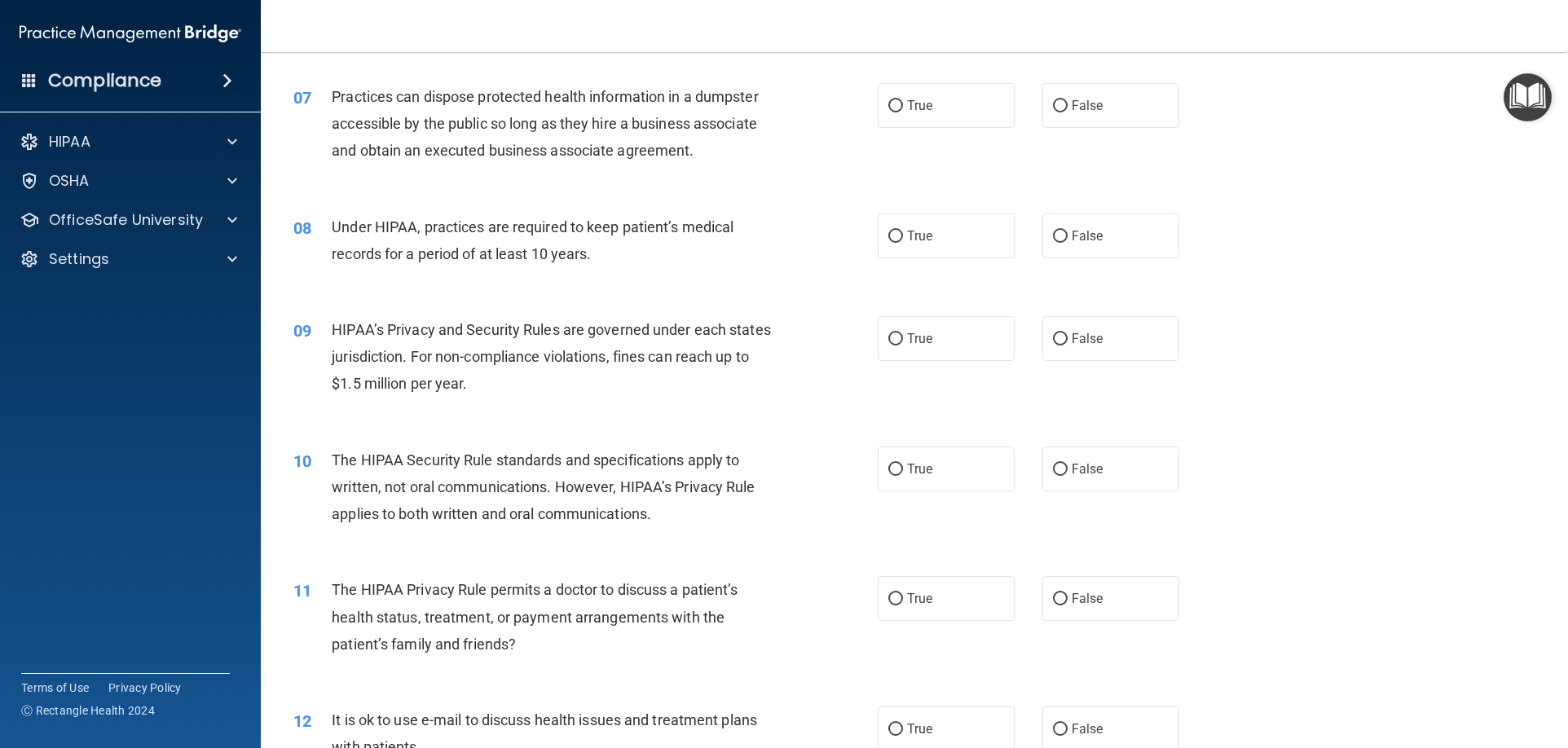
scroll to position [733, 0]
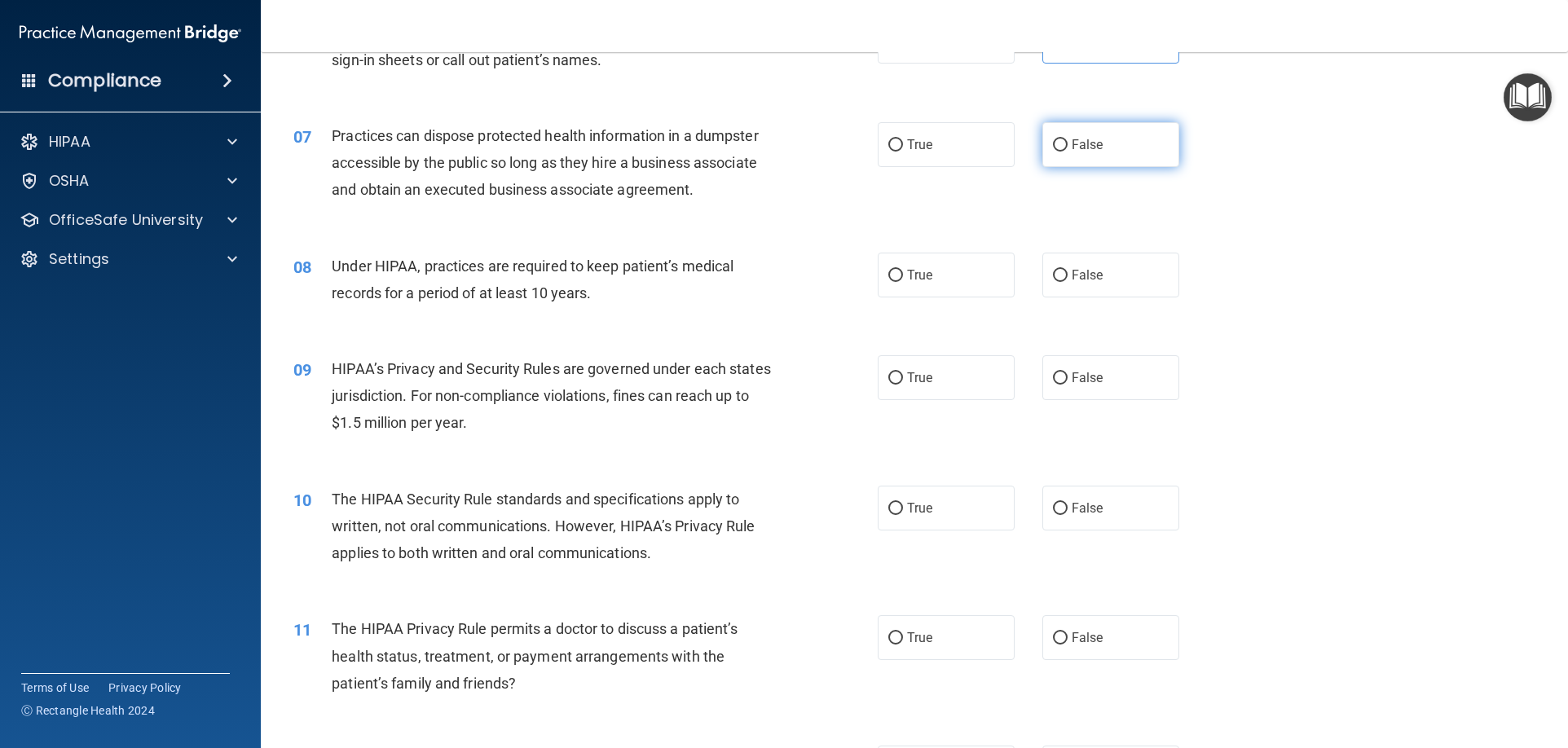
click at [1078, 154] on label "False" at bounding box center [1110, 144] width 137 height 44
click at [1067, 152] on input "False" at bounding box center [1060, 145] width 14 height 13
radio input "true"
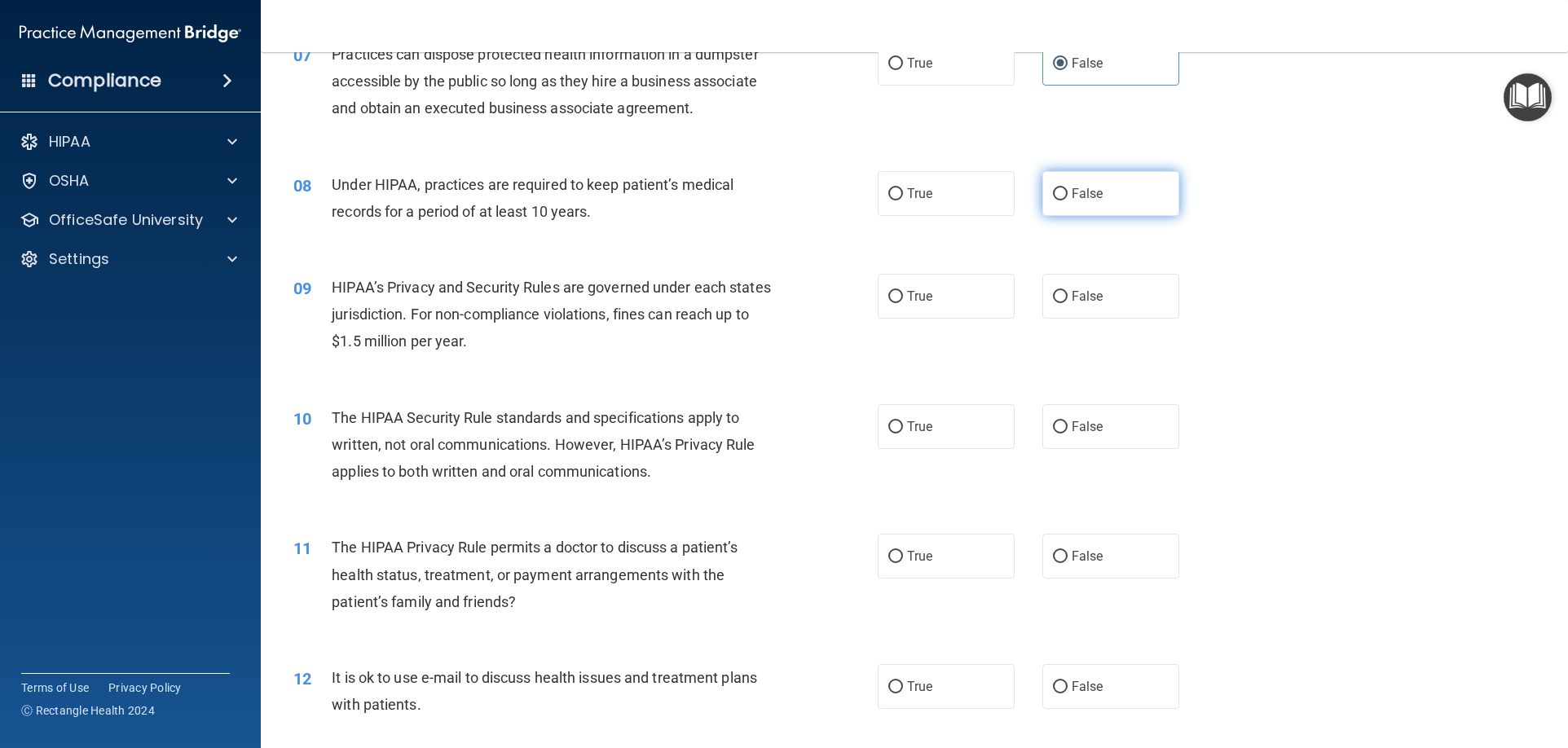
click at [1098, 201] on label "False" at bounding box center [1110, 193] width 137 height 44
click at [1067, 200] on input "False" at bounding box center [1060, 194] width 14 height 13
radio input "true"
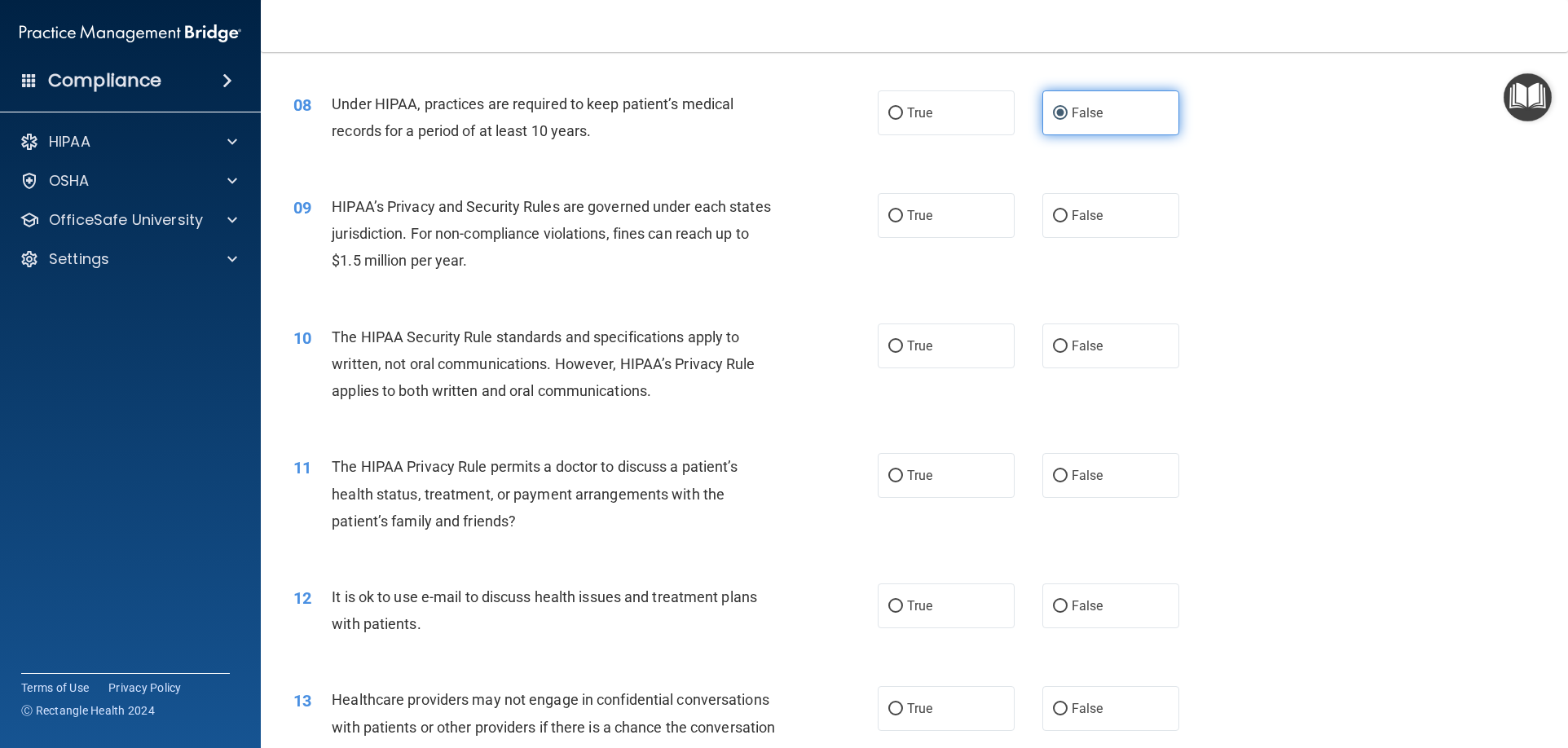
scroll to position [896, 0]
click at [1102, 198] on label "False" at bounding box center [1110, 214] width 137 height 44
click at [1067, 210] on input "False" at bounding box center [1060, 216] width 14 height 13
radio input "true"
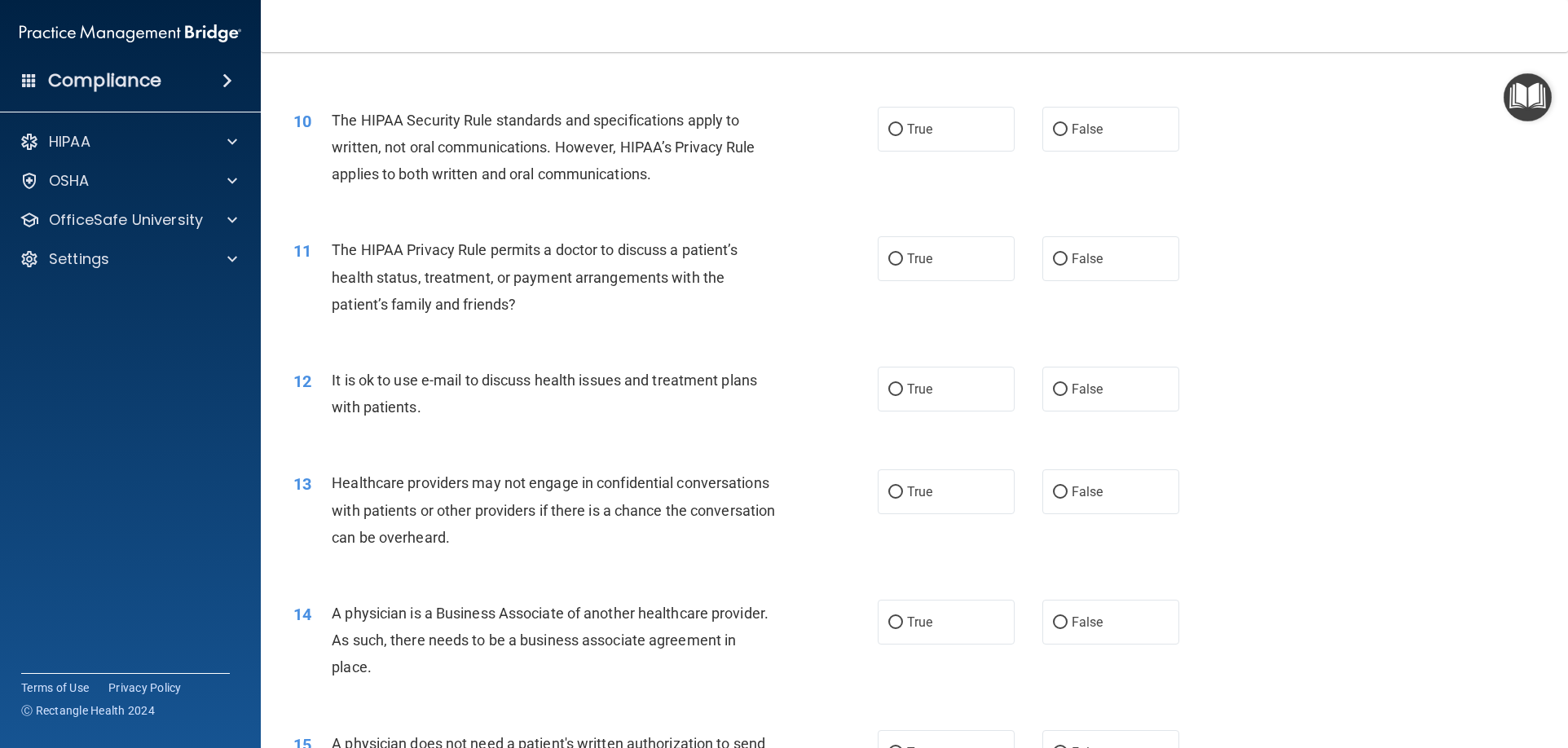
scroll to position [1140, 0]
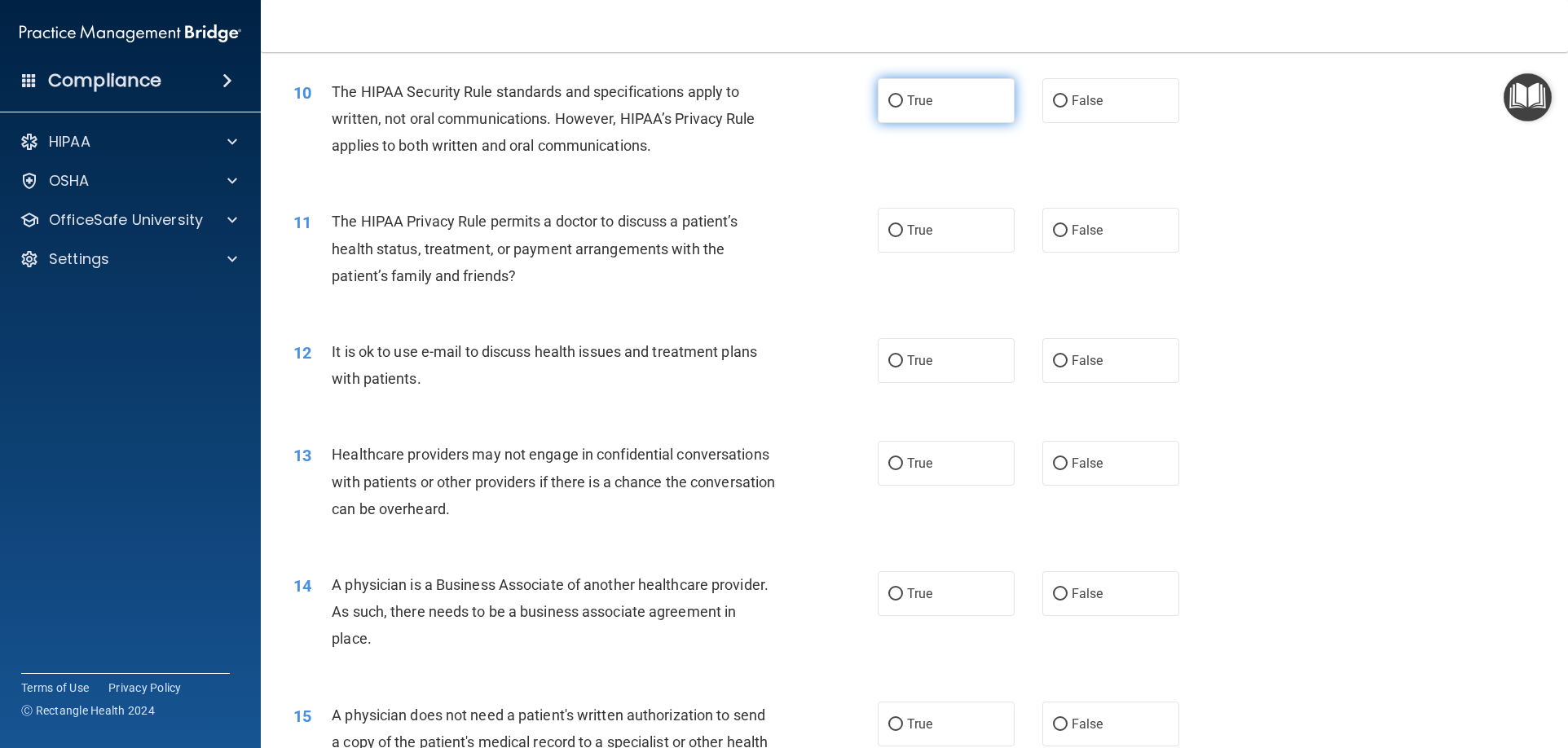
click at [946, 110] on label "True" at bounding box center [945, 100] width 137 height 44
click at [903, 107] on input "True" at bounding box center [895, 101] width 14 height 13
radio input "true"
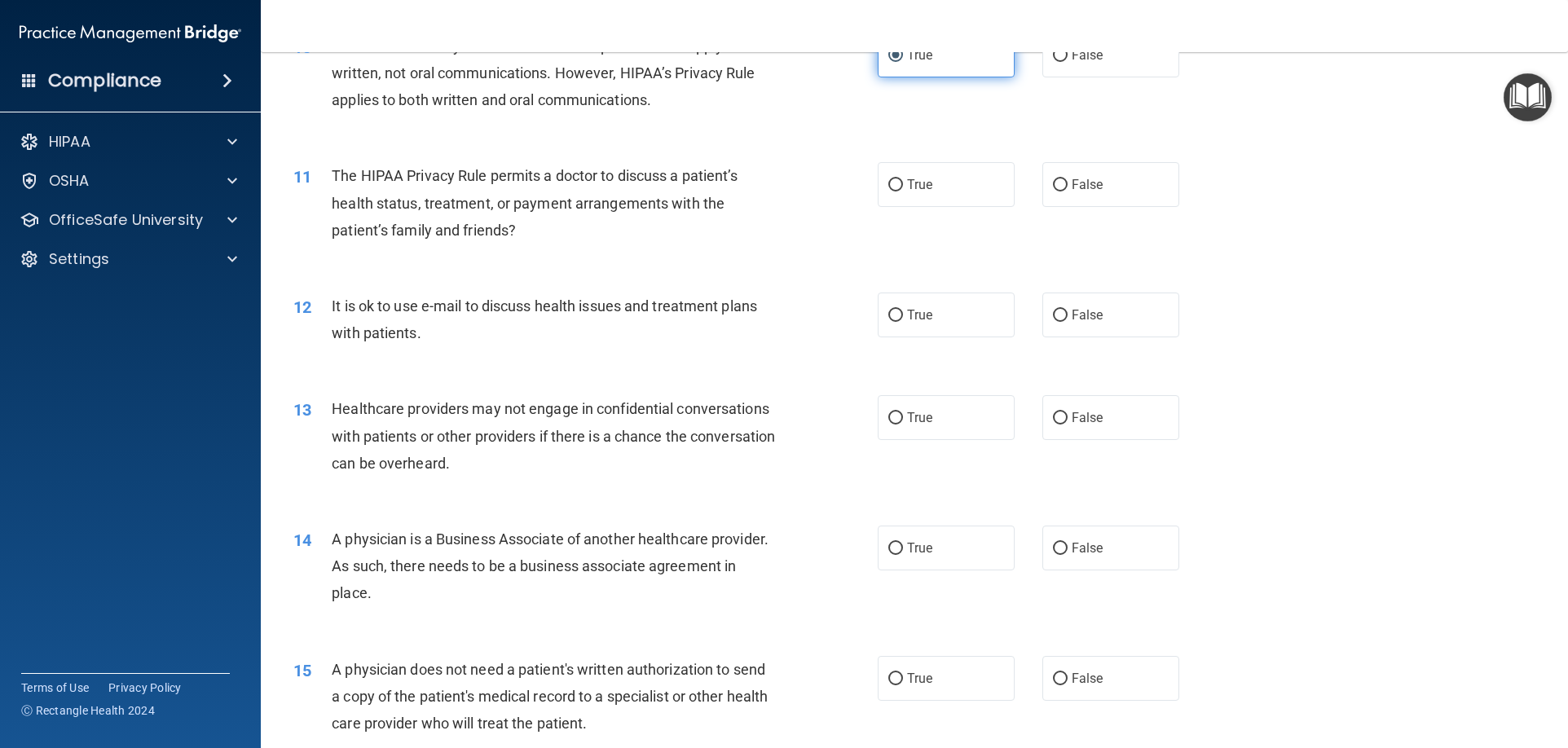
scroll to position [1222, 0]
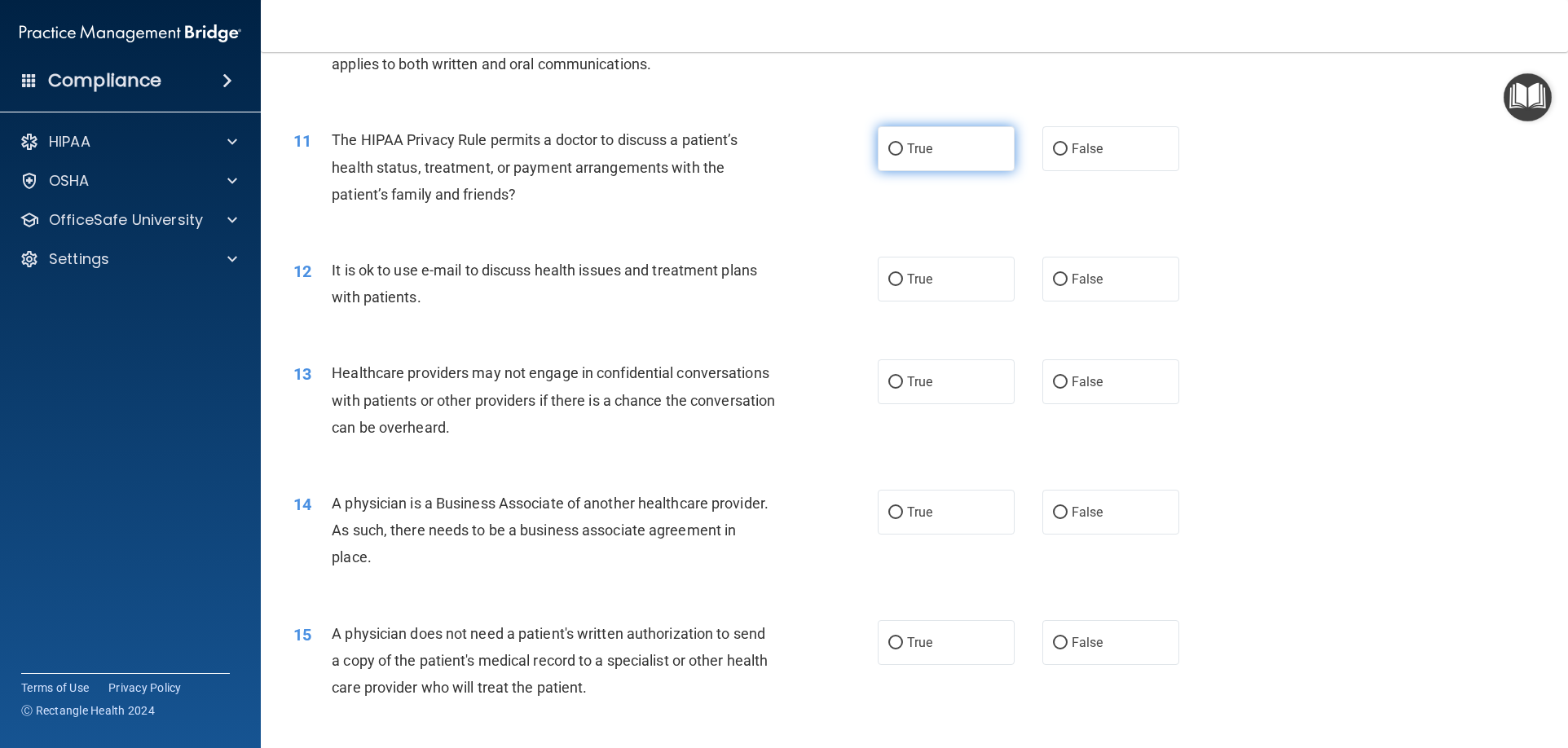
click at [960, 170] on label "True" at bounding box center [945, 148] width 137 height 44
click at [903, 155] on input "True" at bounding box center [895, 149] width 14 height 13
radio input "true"
click at [980, 277] on label "True" at bounding box center [945, 278] width 137 height 44
click at [903, 277] on input "True" at bounding box center [895, 279] width 14 height 13
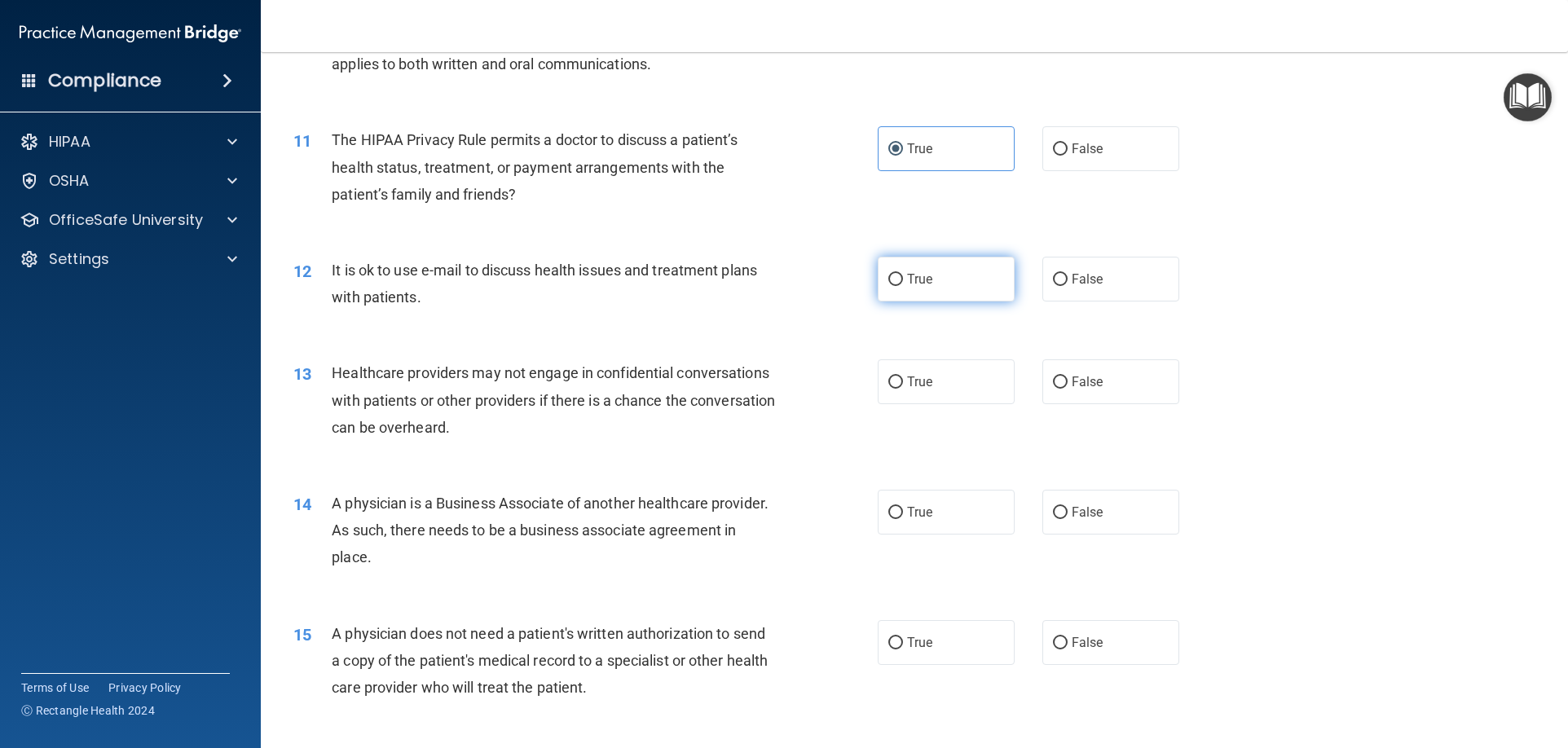
radio input "true"
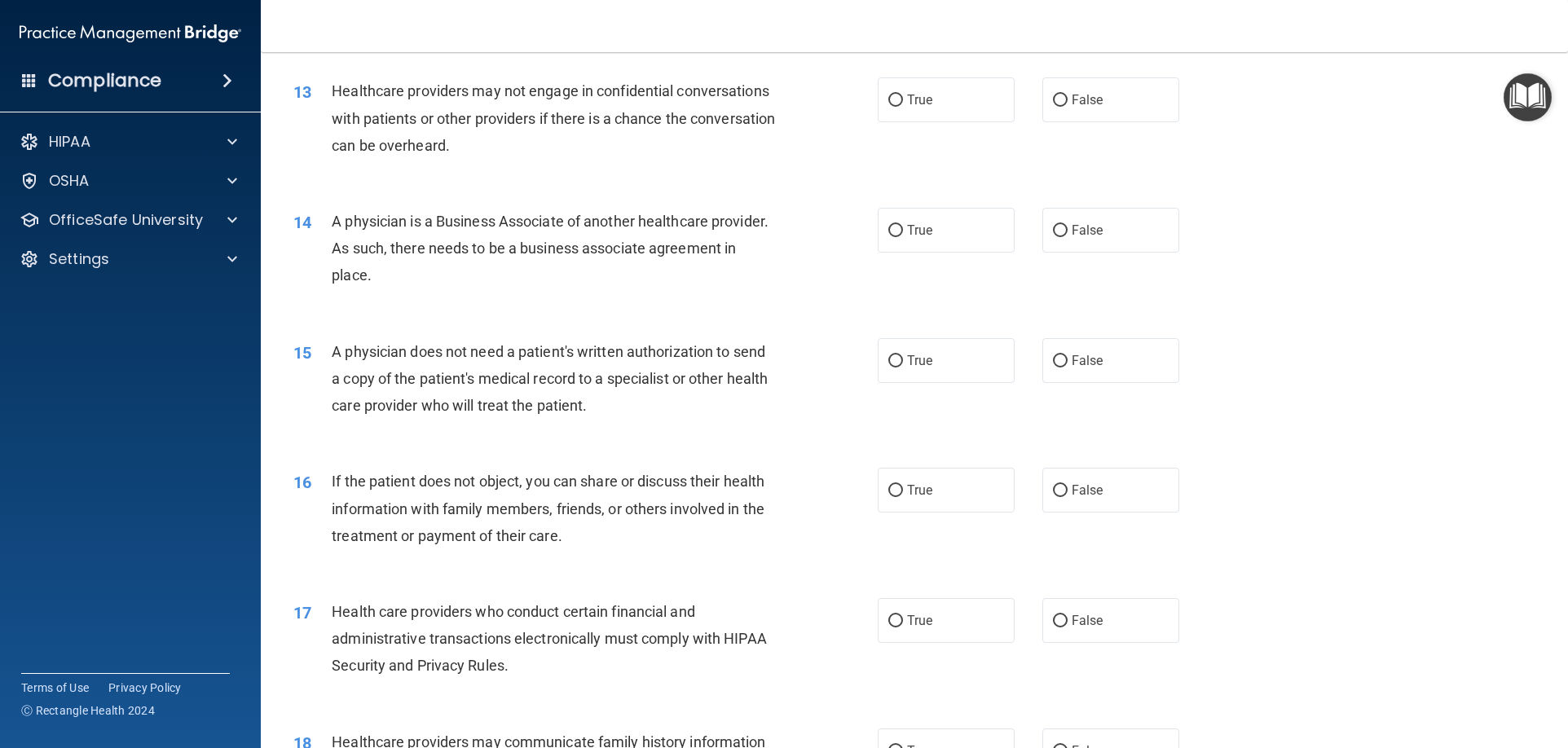
scroll to position [1466, 0]
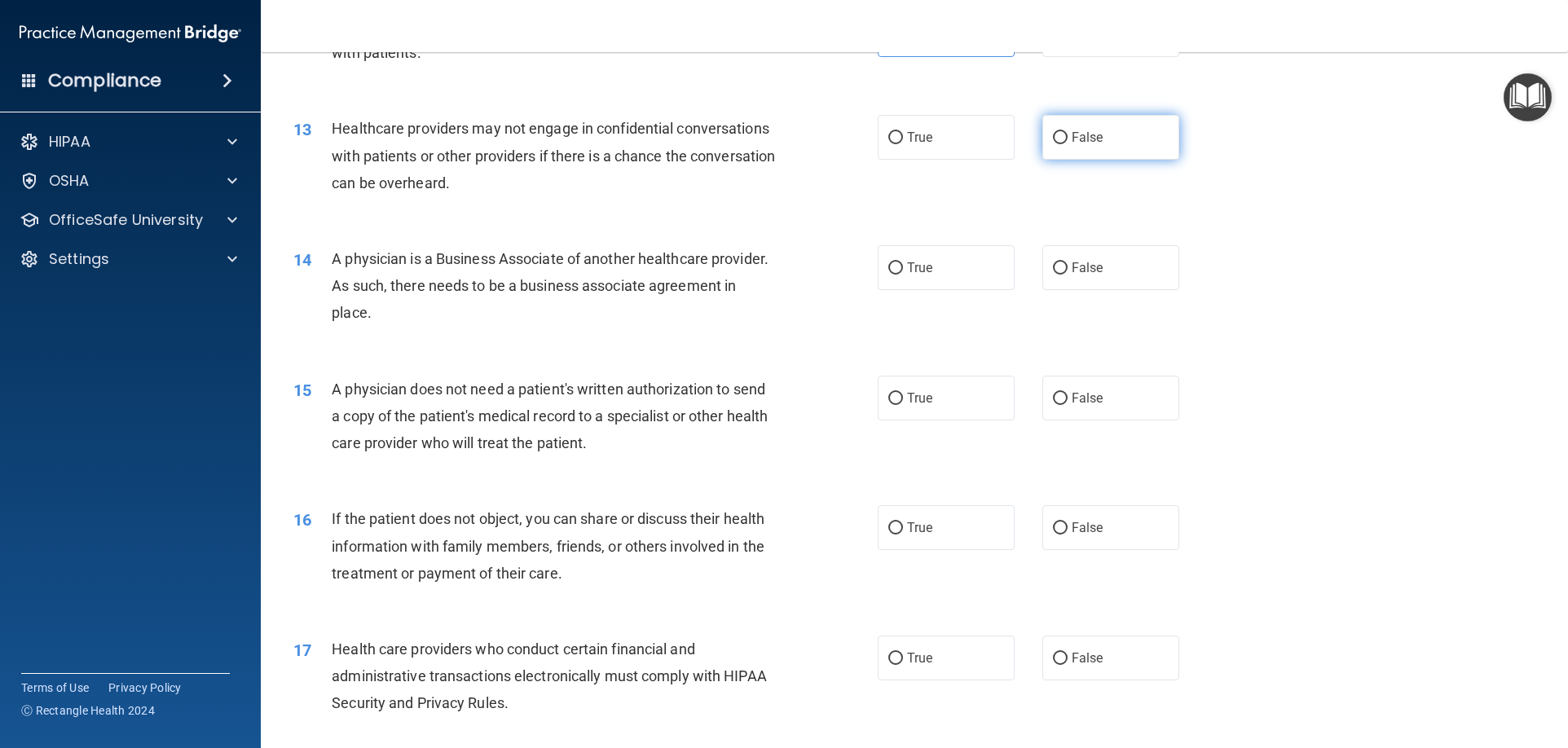
click at [1044, 149] on label "False" at bounding box center [1110, 137] width 137 height 44
click at [1053, 144] on input "False" at bounding box center [1060, 138] width 14 height 13
radio input "true"
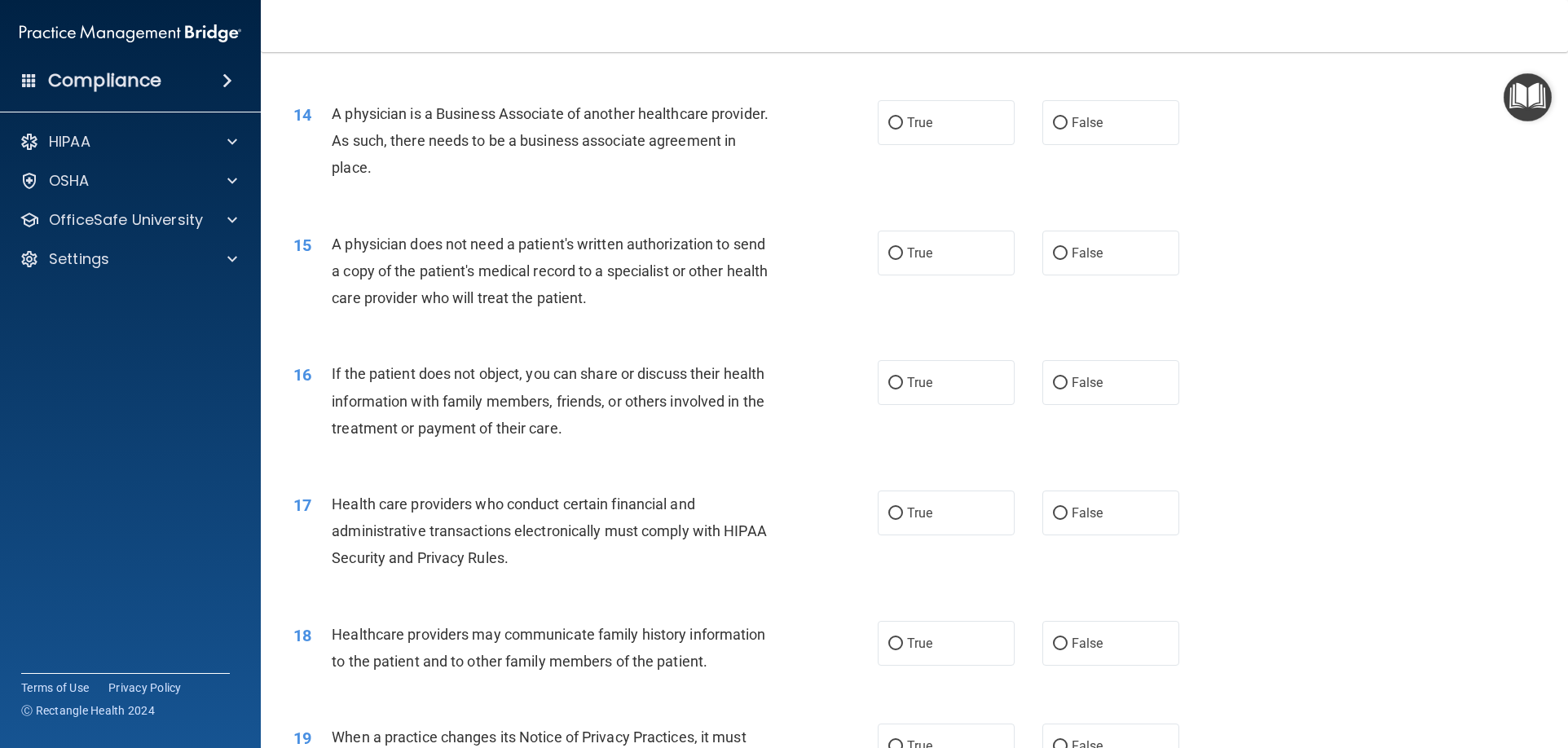
scroll to position [1628, 0]
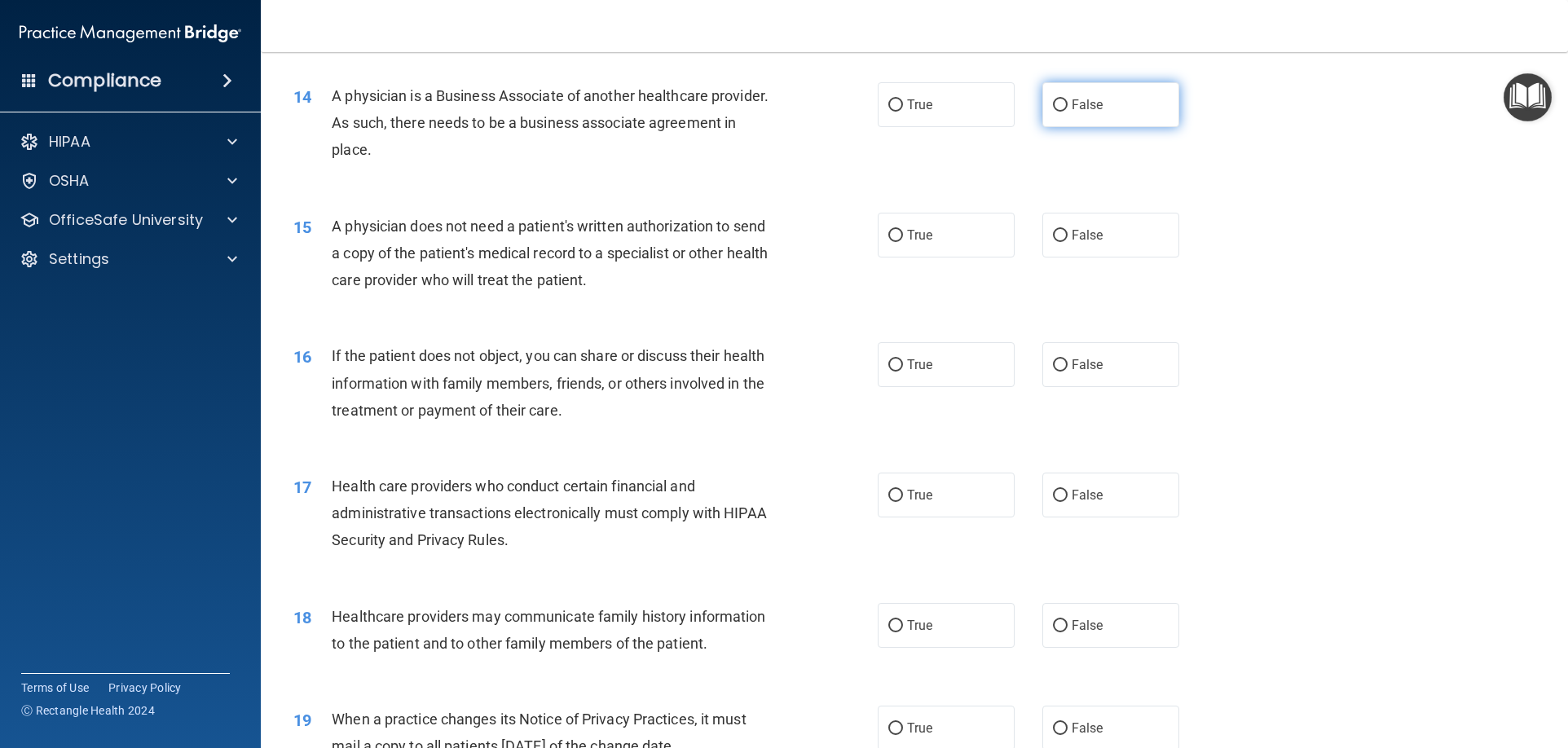
click at [1061, 109] on label "False" at bounding box center [1110, 104] width 137 height 44
click at [1061, 109] on input "False" at bounding box center [1060, 105] width 14 height 13
radio input "true"
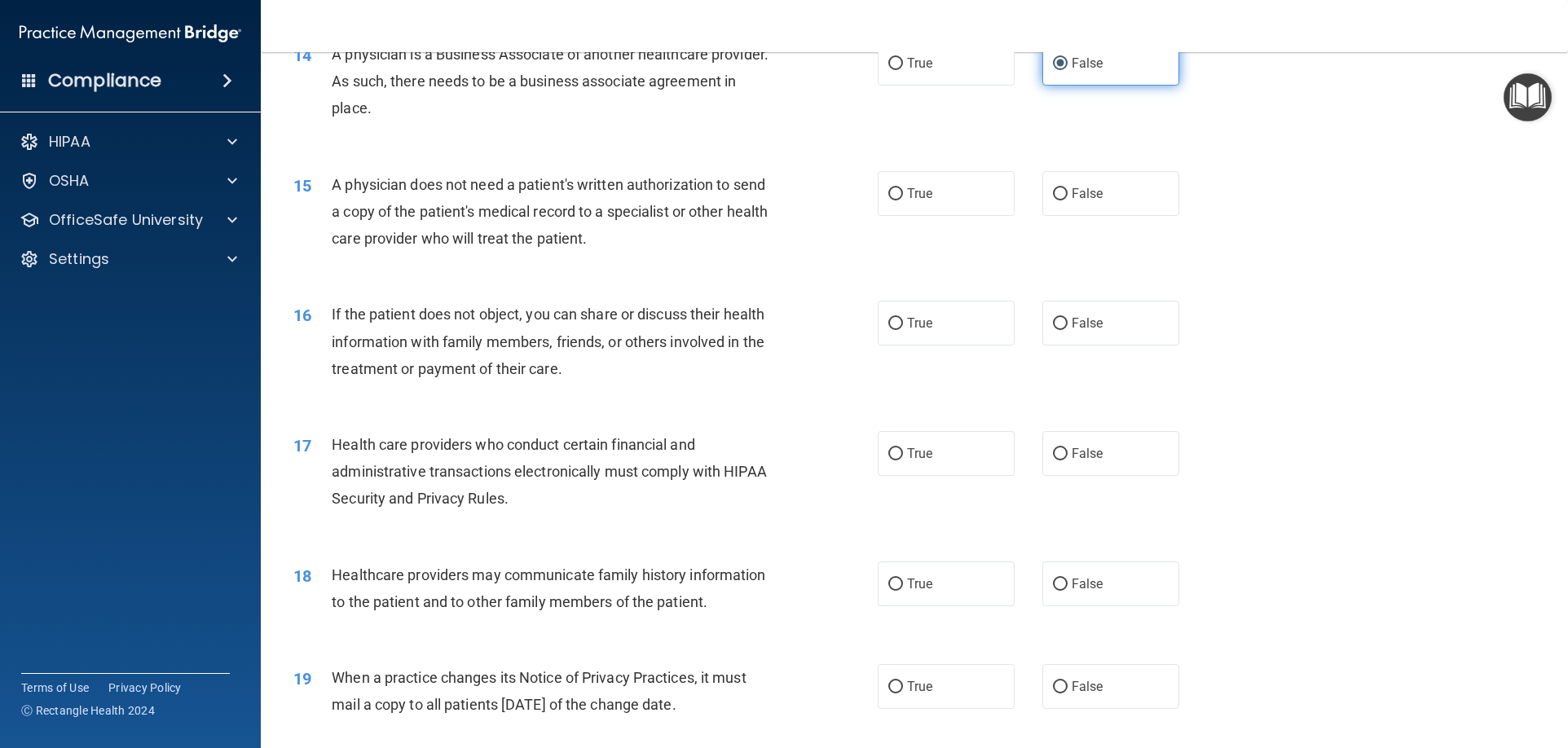
scroll to position [1711, 0]
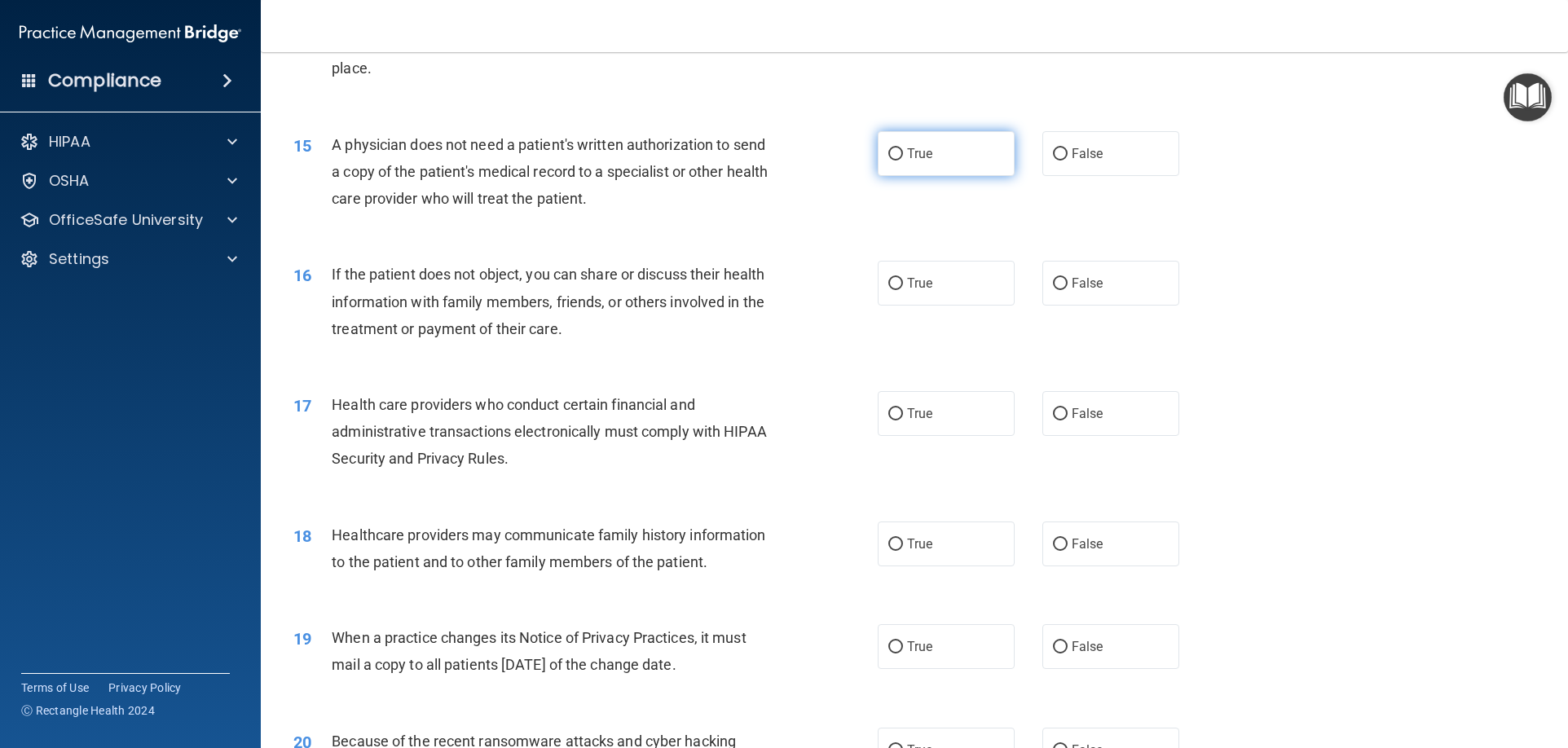
click at [963, 164] on label "True" at bounding box center [945, 153] width 137 height 44
click at [903, 160] on input "True" at bounding box center [895, 154] width 14 height 13
radio input "true"
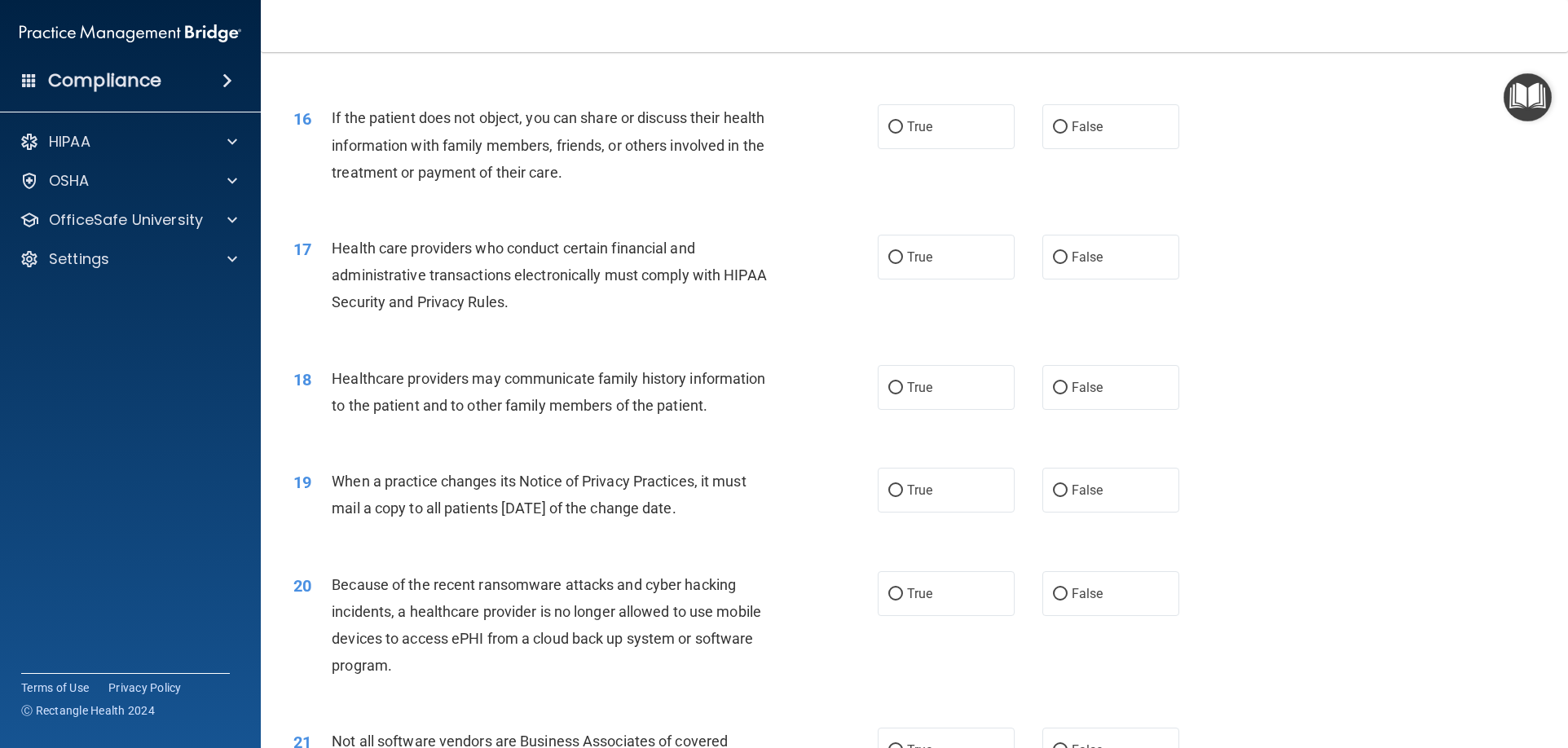
scroll to position [1873, 0]
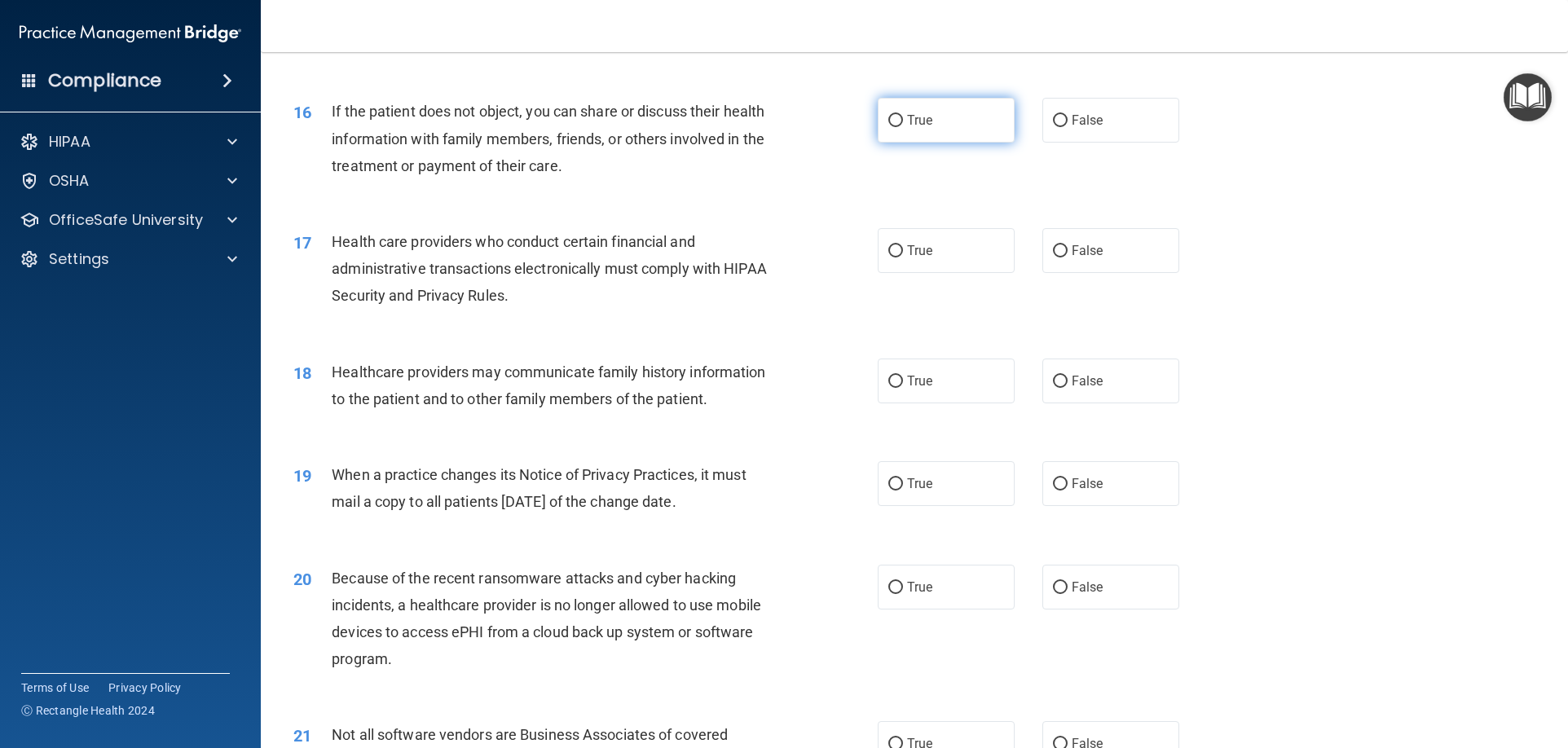
click at [961, 117] on label "True" at bounding box center [945, 120] width 137 height 44
click at [903, 117] on input "True" at bounding box center [895, 121] width 14 height 13
radio input "true"
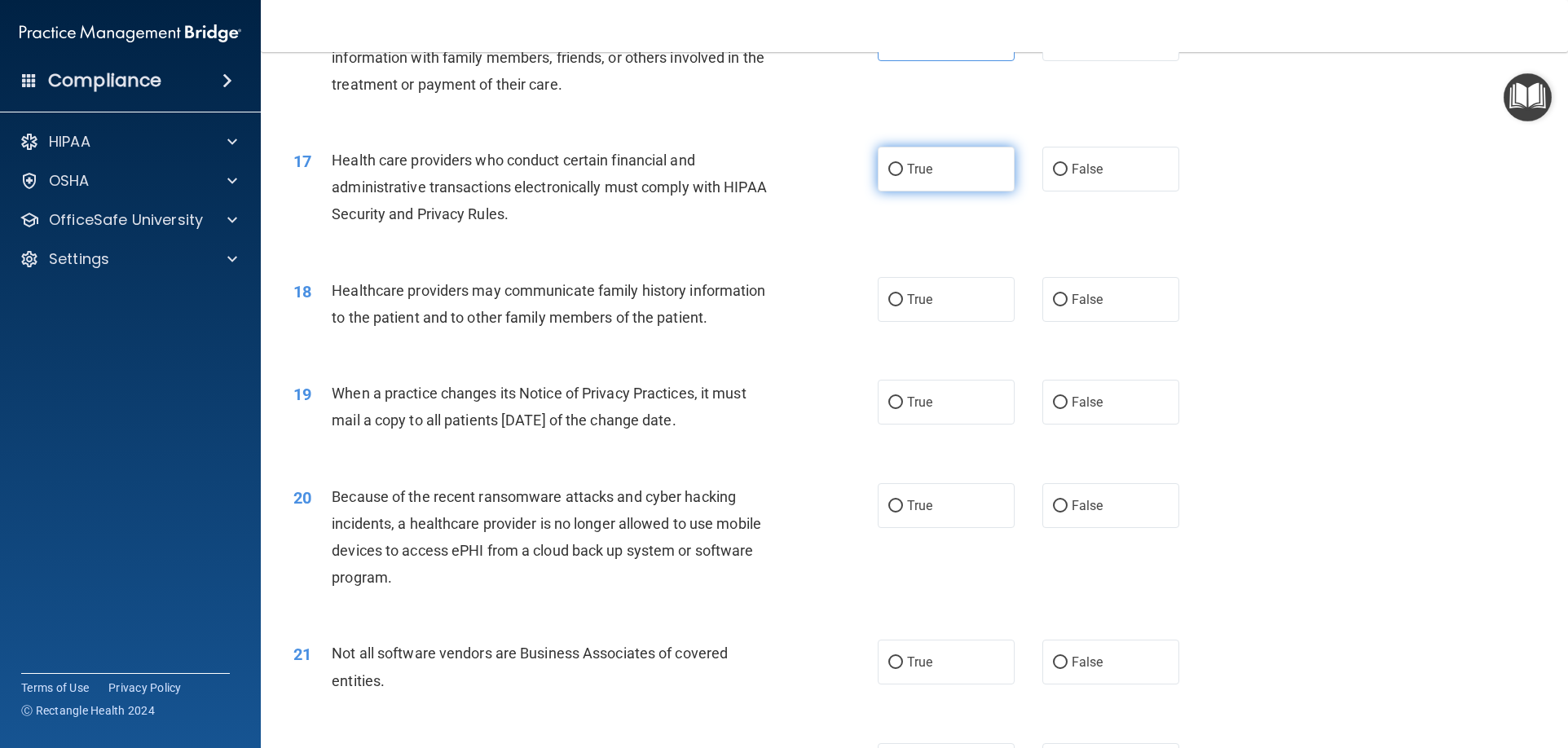
click at [934, 181] on label "True" at bounding box center [945, 169] width 137 height 44
click at [903, 176] on input "True" at bounding box center [895, 169] width 14 height 13
radio input "true"
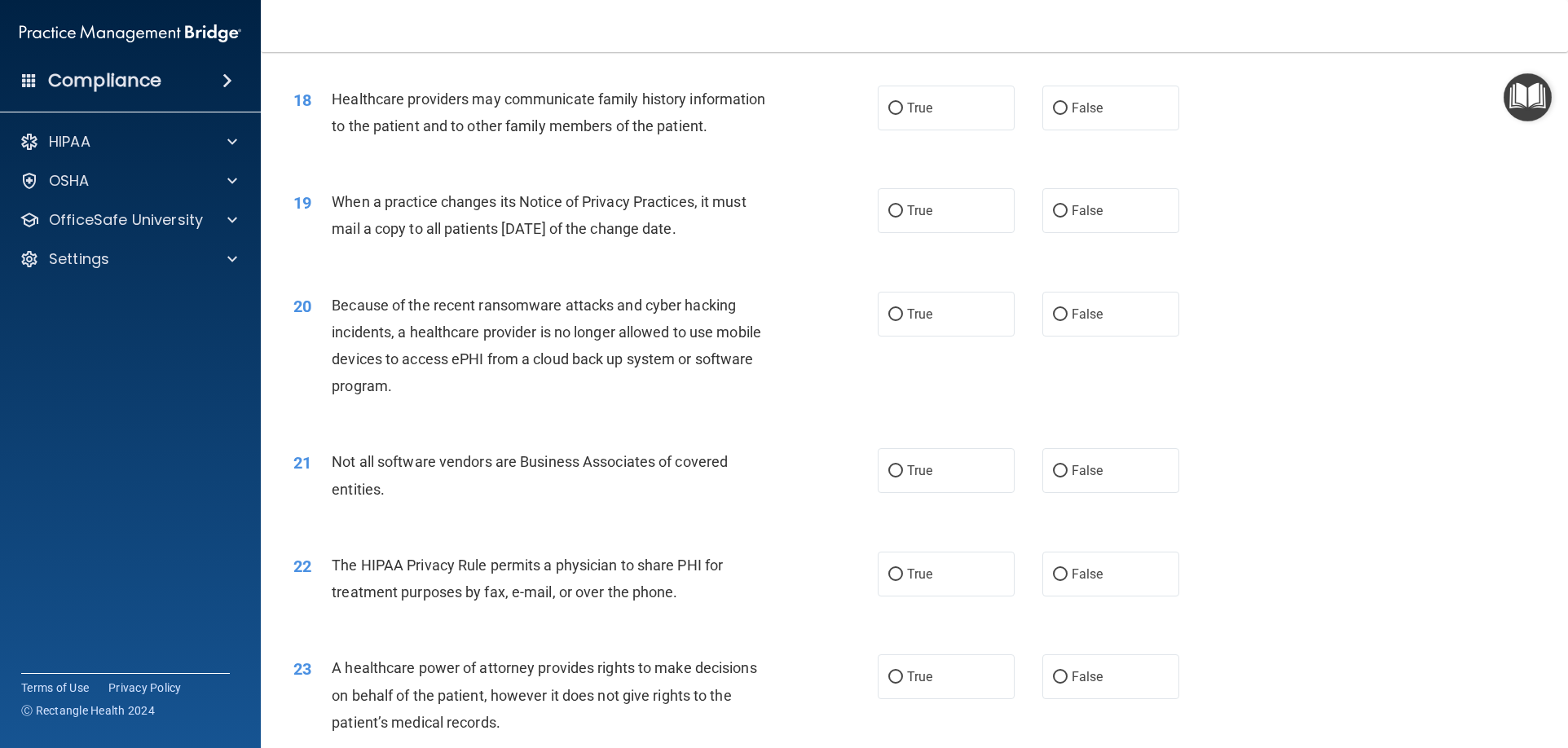
scroll to position [2117, 0]
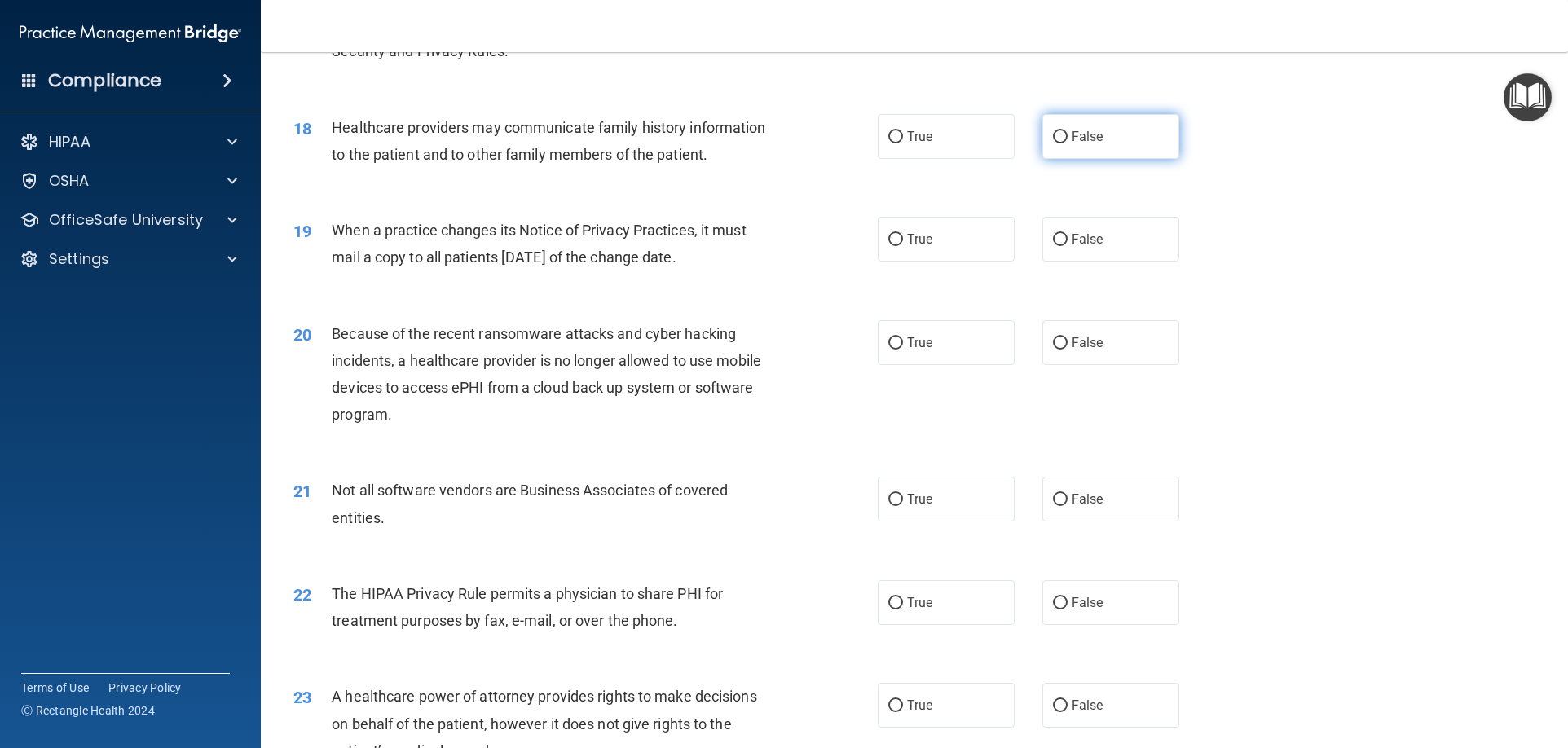
click at [1083, 142] on span "False" at bounding box center [1087, 136] width 32 height 15
click at [1067, 142] on input "False" at bounding box center [1060, 137] width 14 height 13
radio input "true"
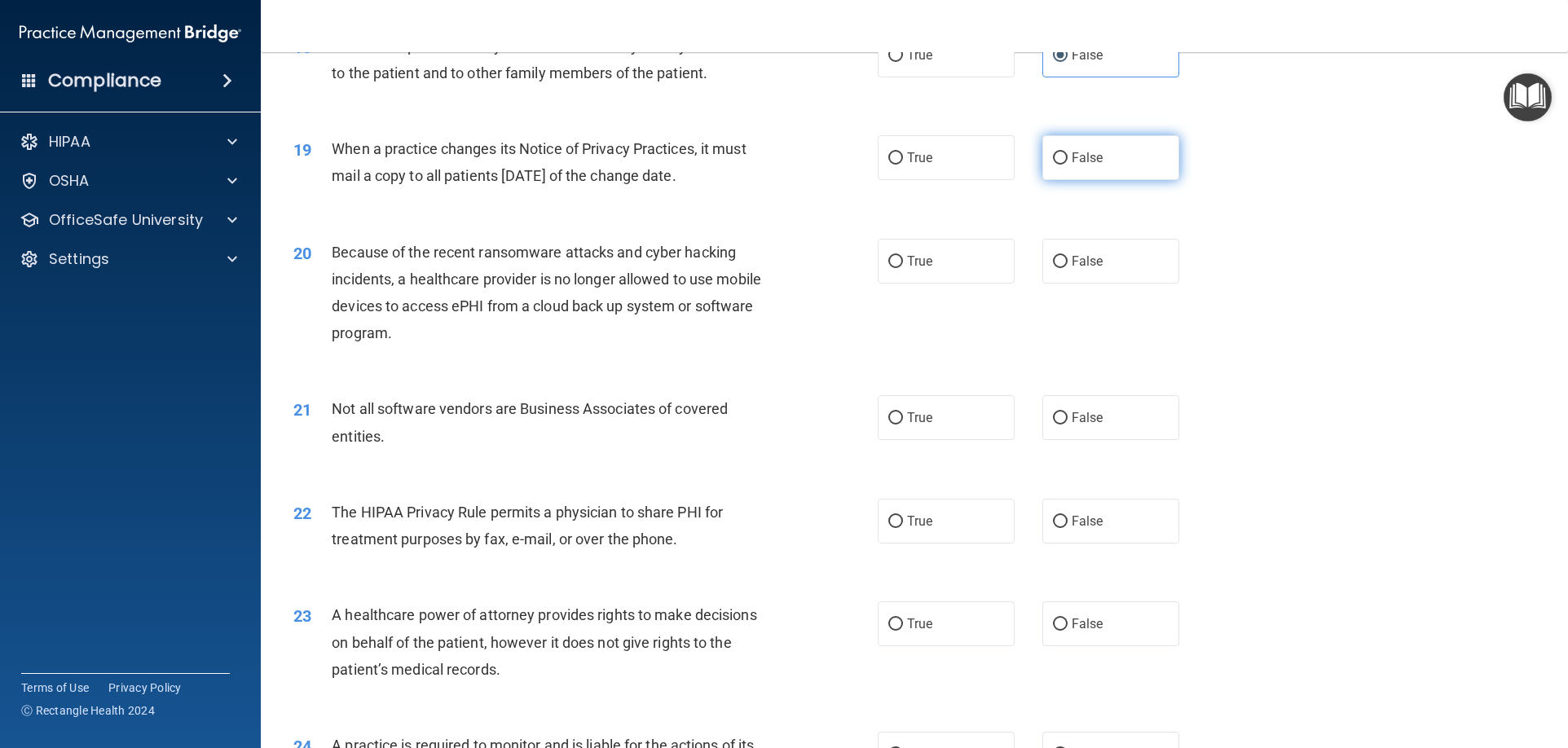
click at [1042, 155] on label "False" at bounding box center [1110, 157] width 137 height 44
click at [1053, 155] on input "False" at bounding box center [1060, 158] width 14 height 13
radio input "true"
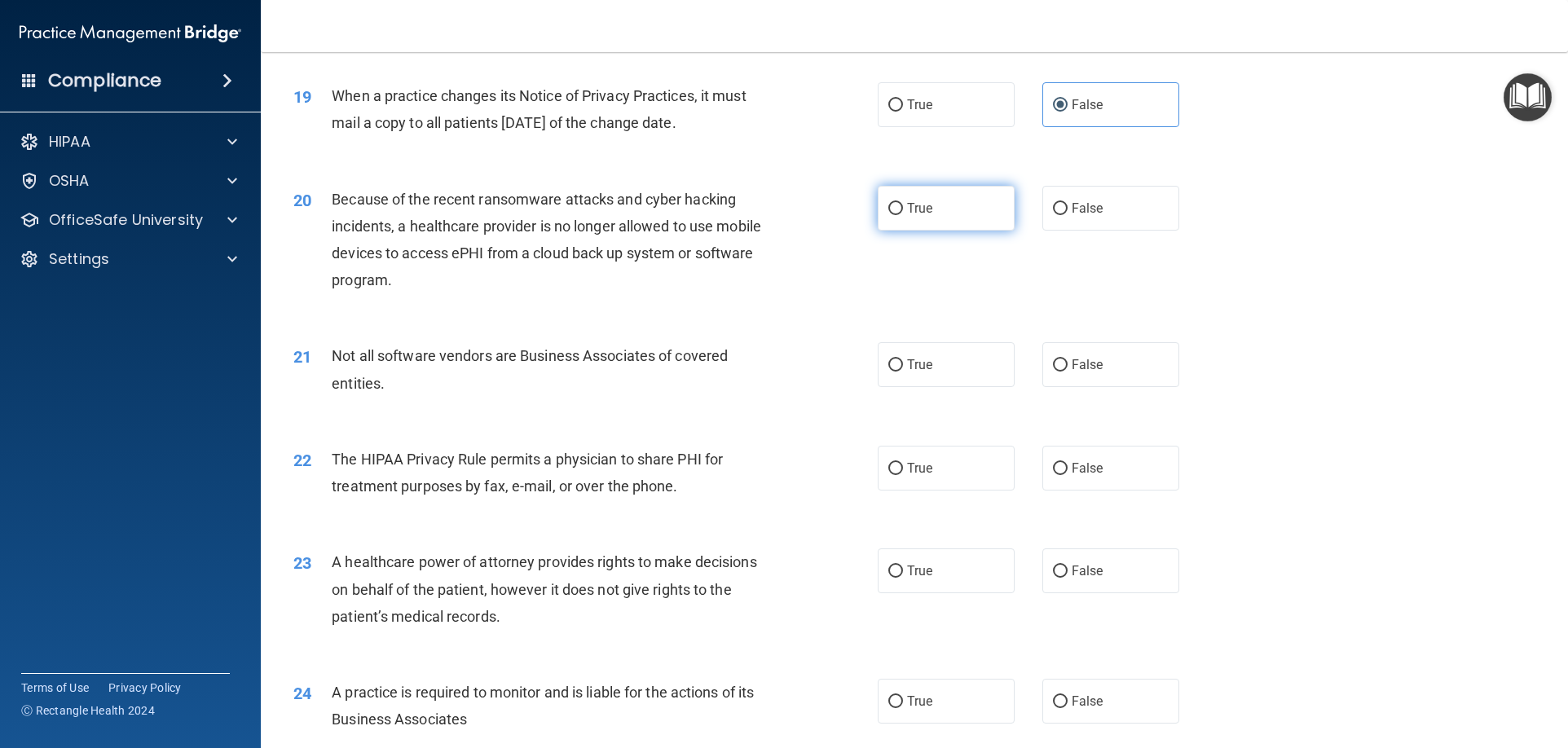
scroll to position [2280, 0]
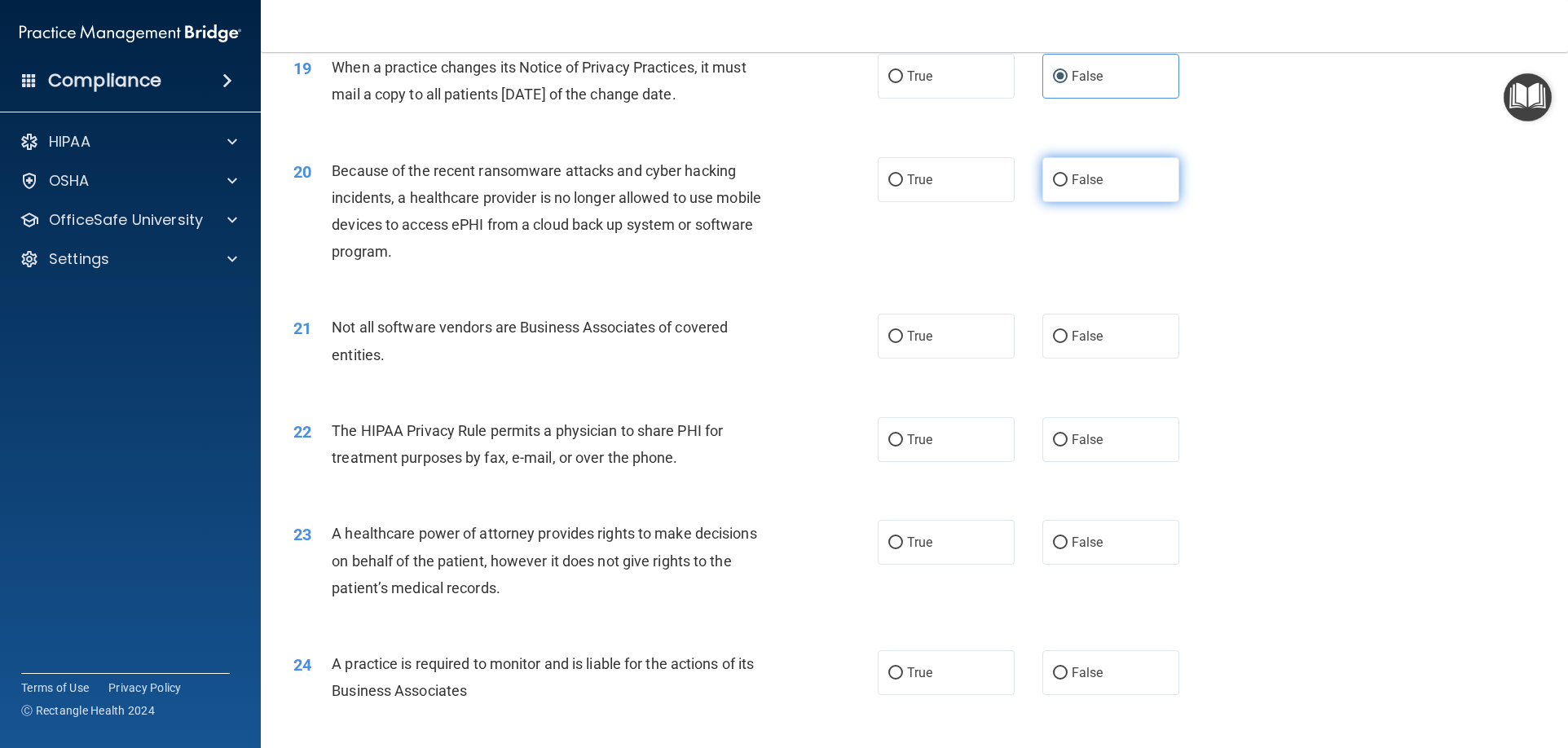
click at [1087, 187] on label "False" at bounding box center [1110, 179] width 137 height 44
click at [1067, 186] on input "False" at bounding box center [1060, 180] width 14 height 13
radio input "true"
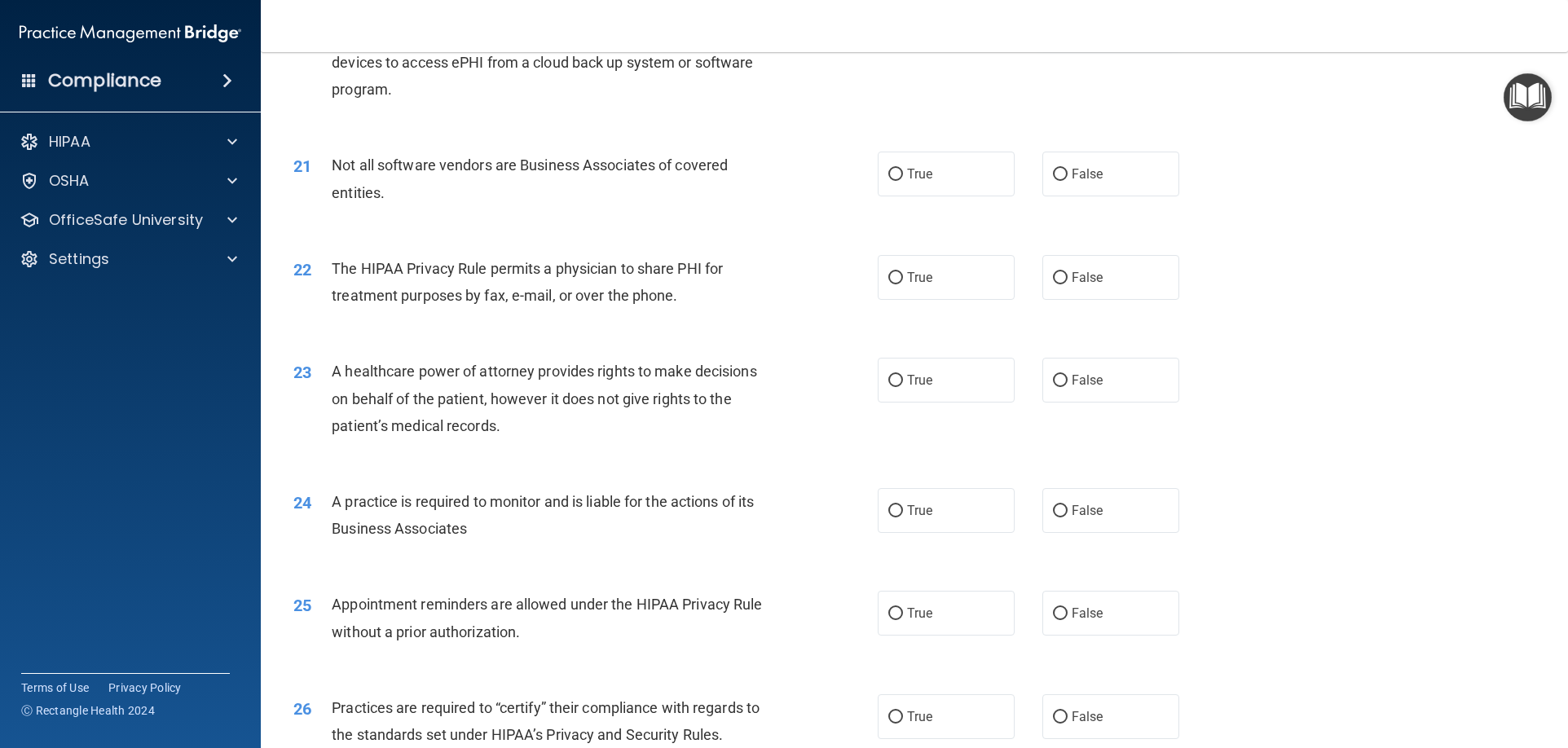
scroll to position [2444, 0]
click at [899, 175] on label "True" at bounding box center [945, 173] width 137 height 44
click at [899, 175] on input "True" at bounding box center [895, 174] width 14 height 13
radio input "true"
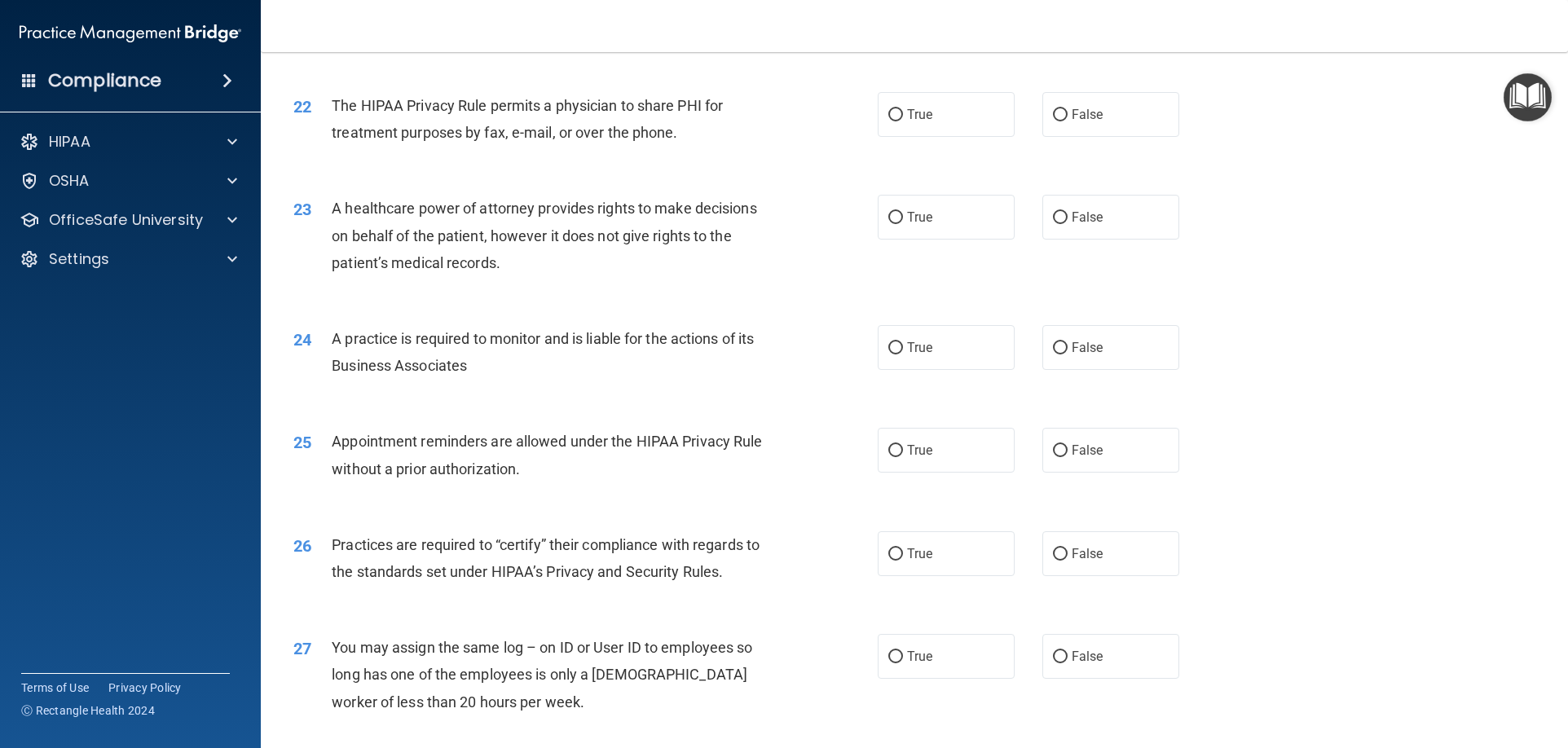
scroll to position [2606, 0]
click at [1108, 124] on label "False" at bounding box center [1110, 113] width 137 height 44
click at [1067, 121] on input "False" at bounding box center [1060, 114] width 14 height 13
radio input "true"
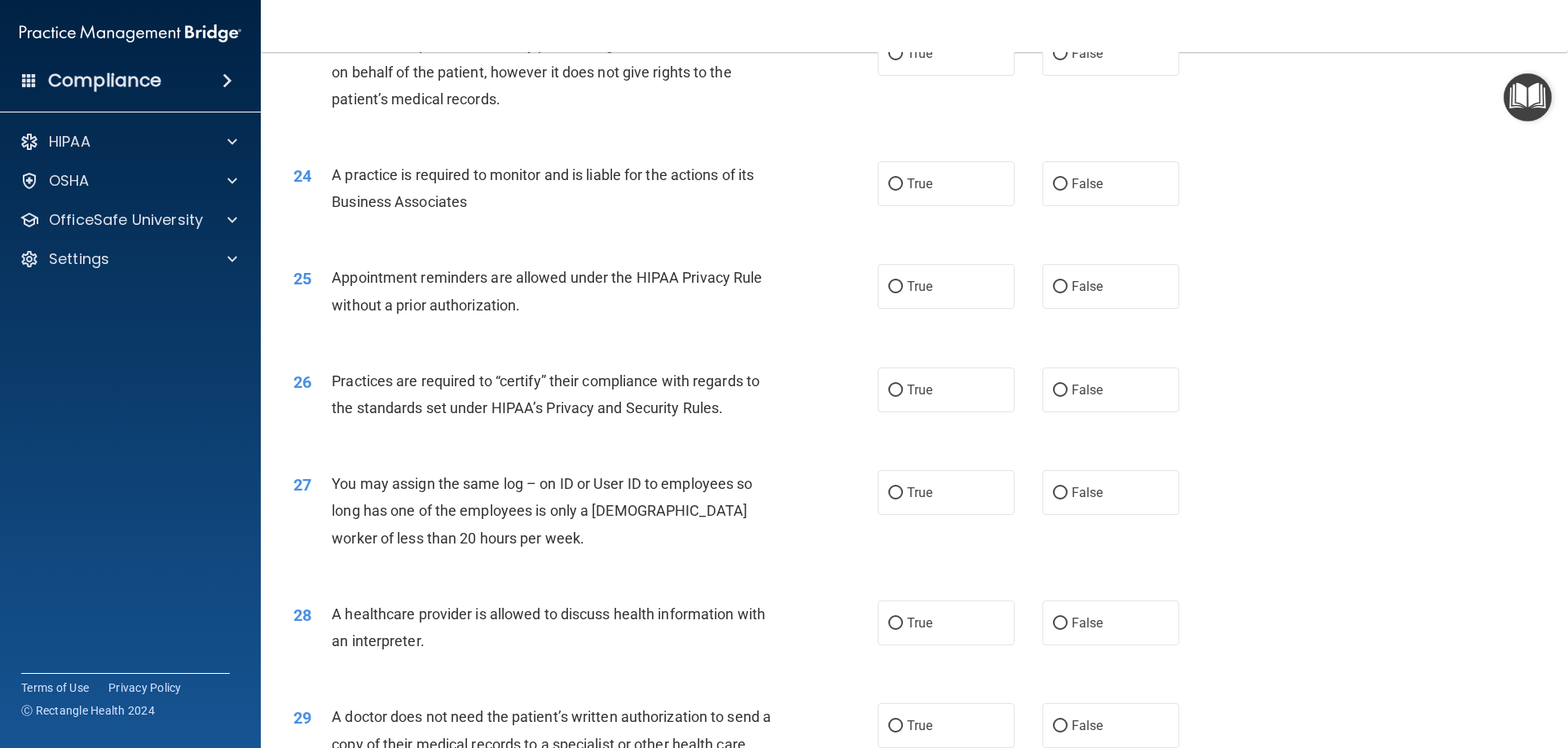
scroll to position [2688, 0]
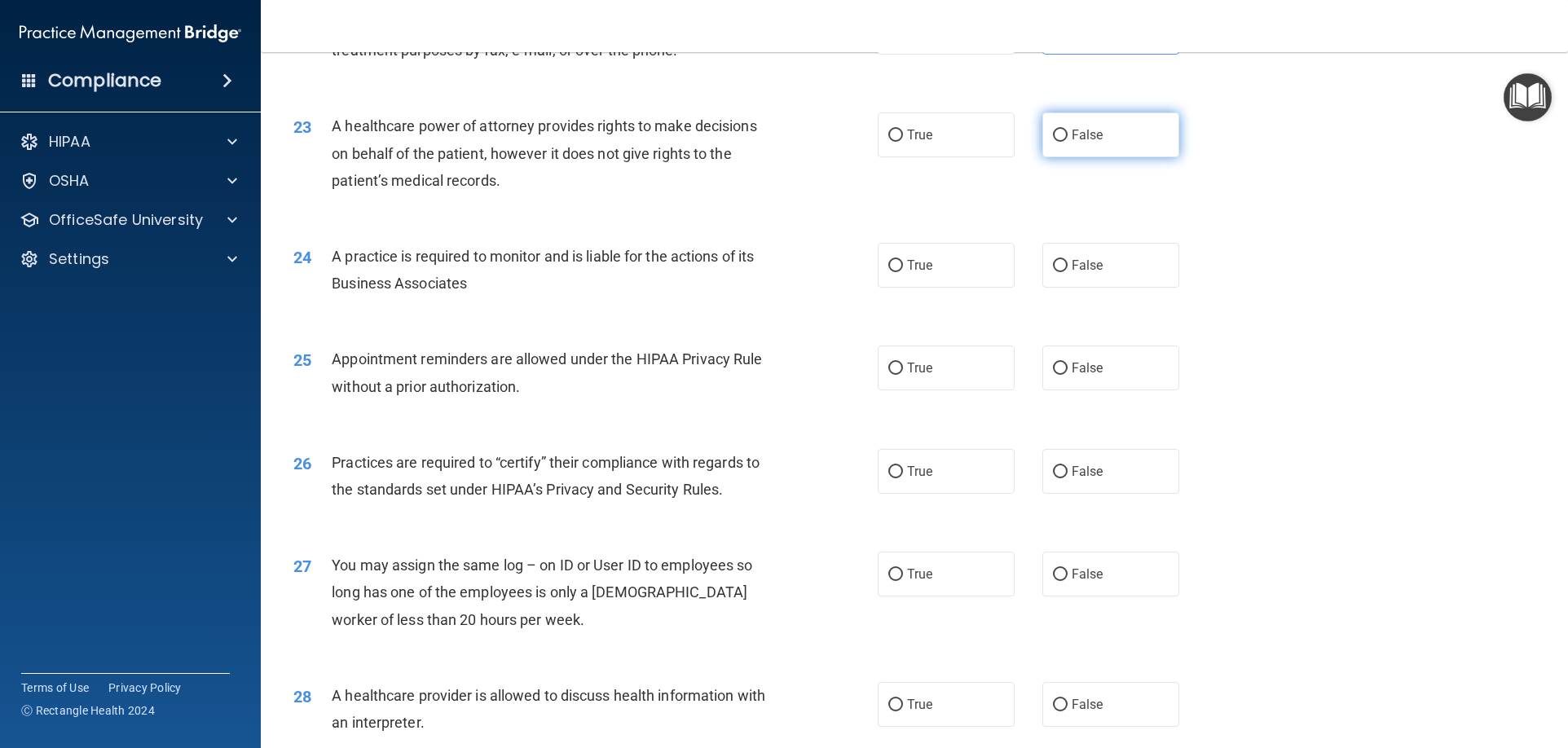
click at [1090, 152] on label "False" at bounding box center [1110, 134] width 137 height 44
click at [1067, 142] on input "False" at bounding box center [1060, 135] width 14 height 13
radio input "true"
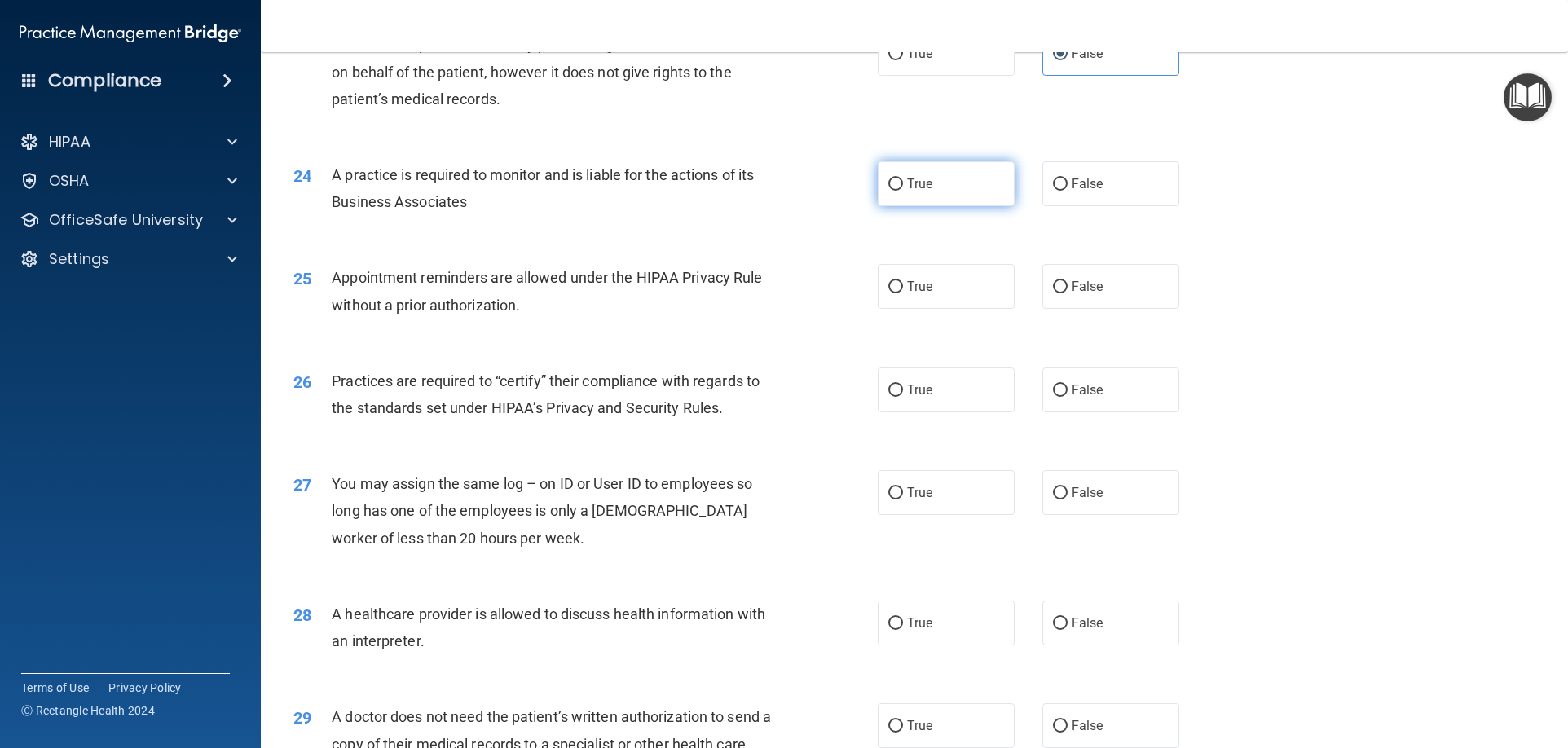
click at [930, 194] on label "True" at bounding box center [945, 183] width 137 height 44
click at [903, 190] on input "True" at bounding box center [895, 184] width 14 height 13
radio input "true"
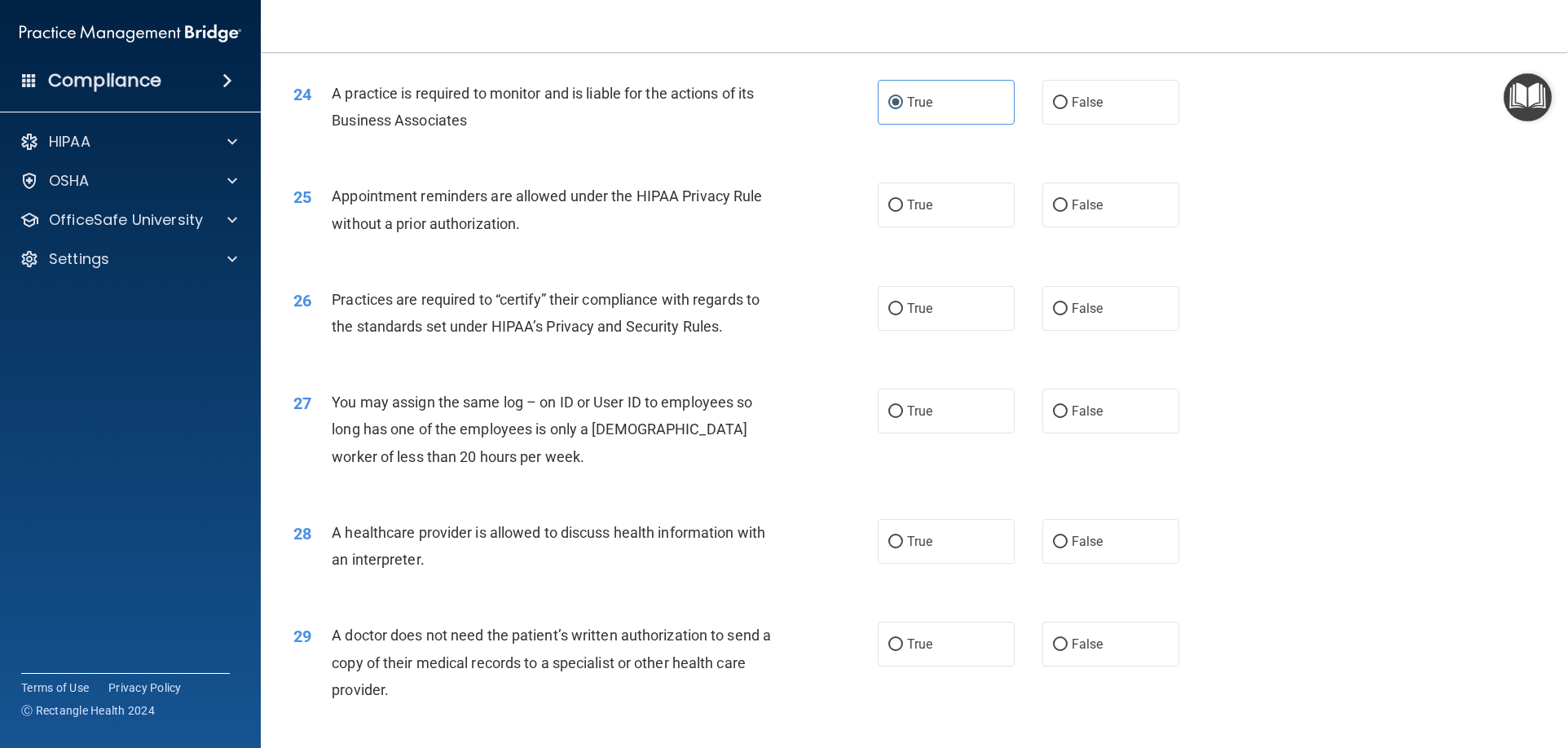
scroll to position [2932, 0]
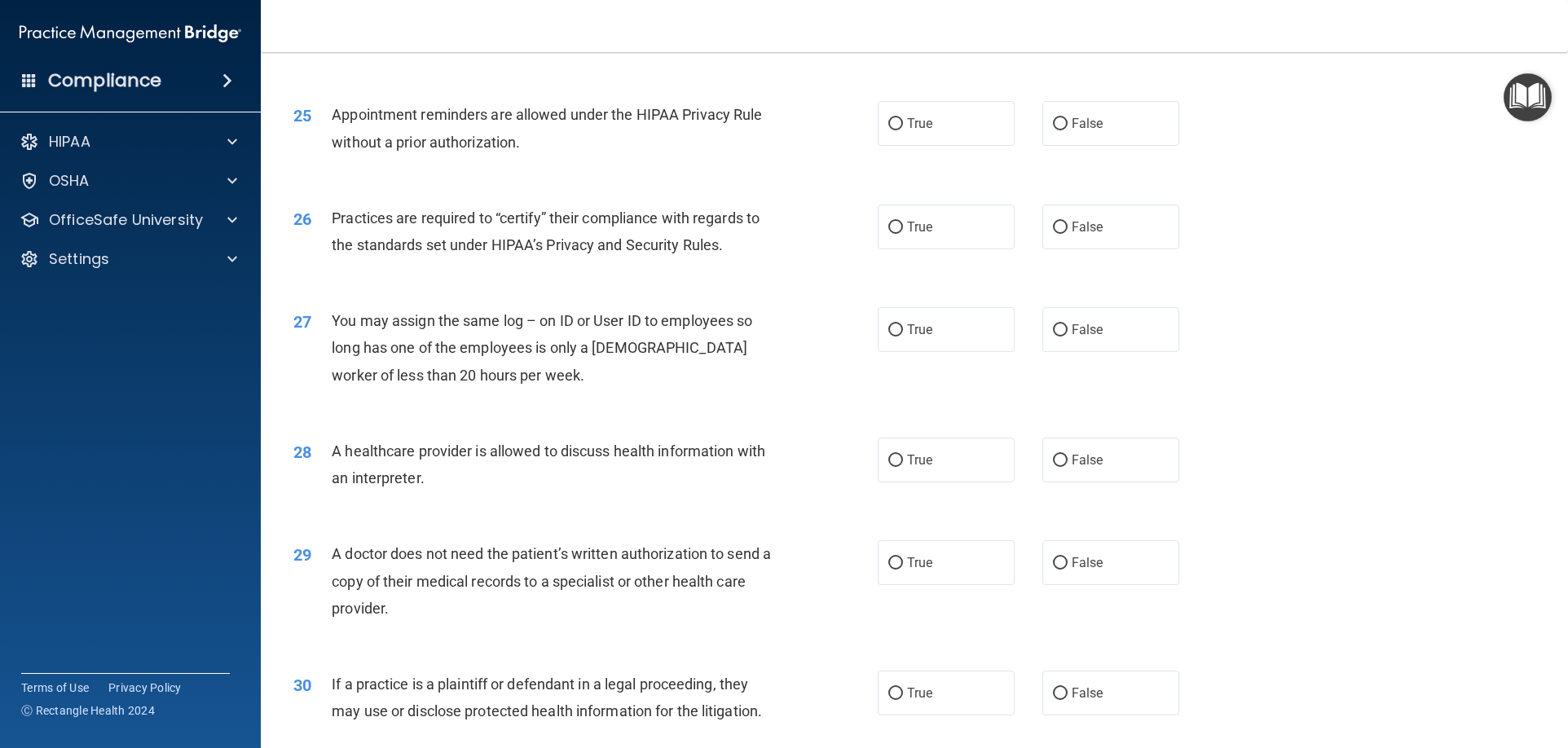
click at [939, 148] on div "25 Appointment reminders are allowed under the HIPAA Privacy Rule without a pri…" at bounding box center [914, 132] width 1266 height 102
click at [955, 132] on label "True" at bounding box center [945, 122] width 137 height 44
click at [903, 130] on input "True" at bounding box center [895, 124] width 14 height 13
radio input "true"
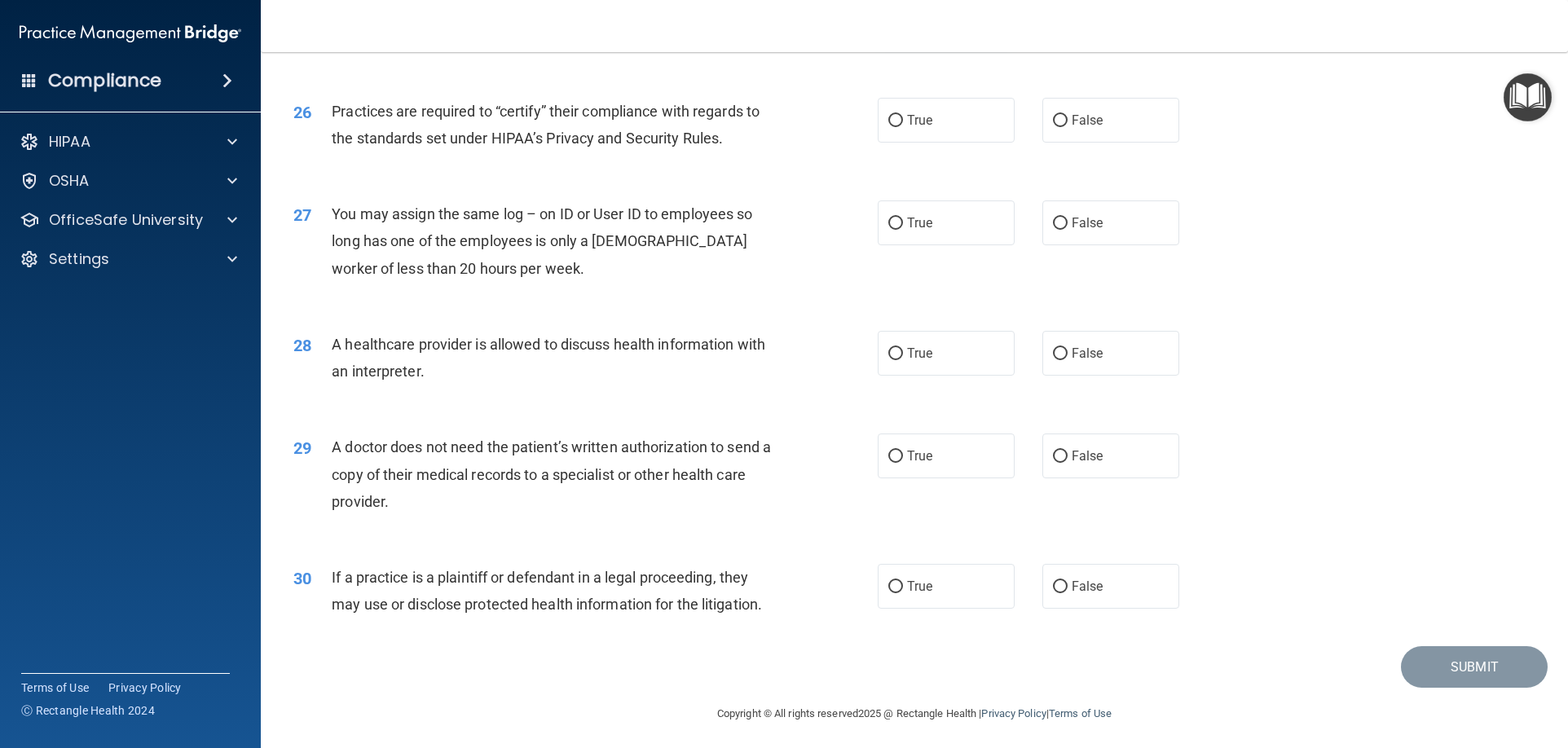
scroll to position [3043, 0]
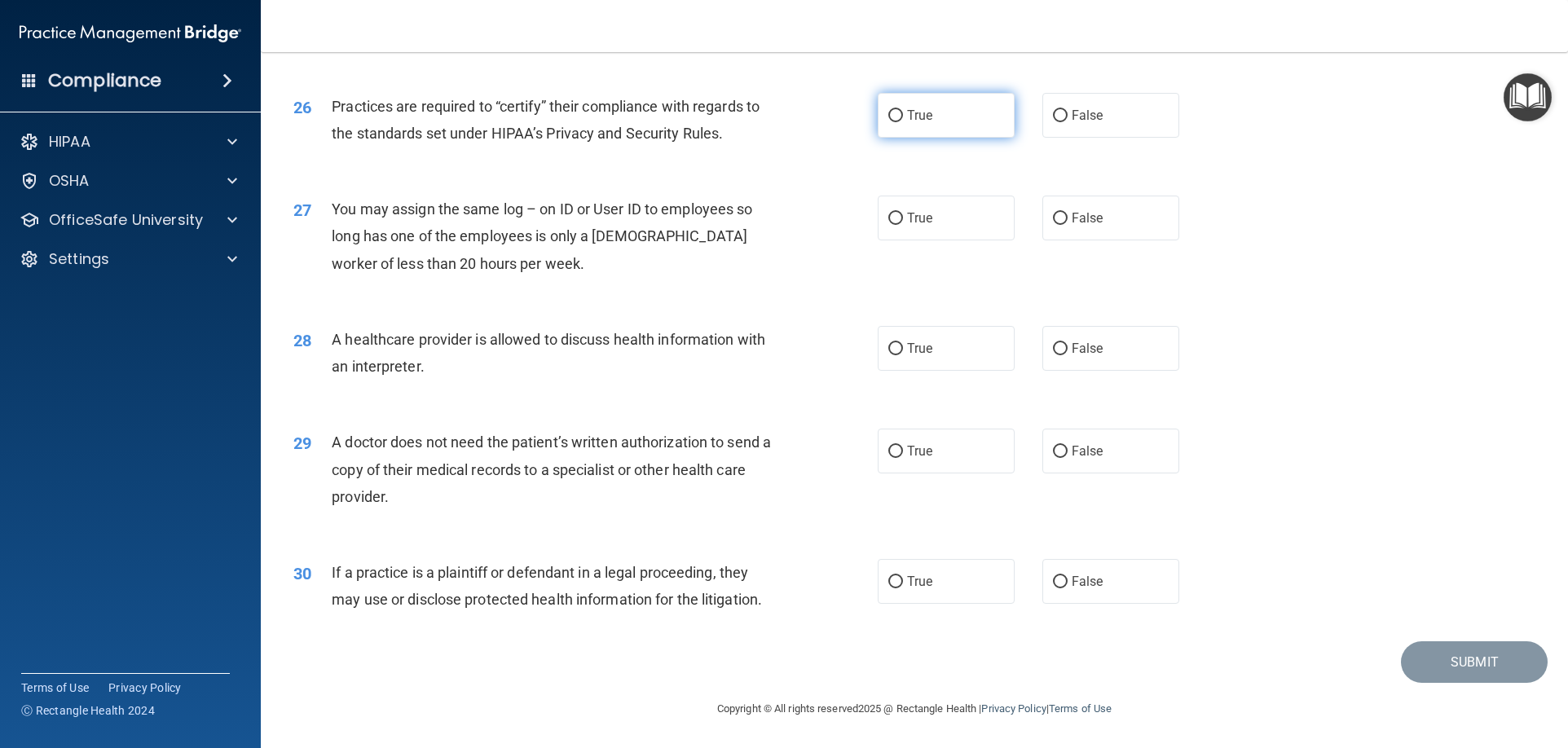
click at [956, 126] on label "True" at bounding box center [945, 115] width 137 height 44
click at [903, 122] on input "True" at bounding box center [895, 116] width 14 height 13
radio input "true"
click at [1126, 205] on label "False" at bounding box center [1110, 217] width 137 height 44
click at [1067, 212] on input "False" at bounding box center [1060, 218] width 14 height 13
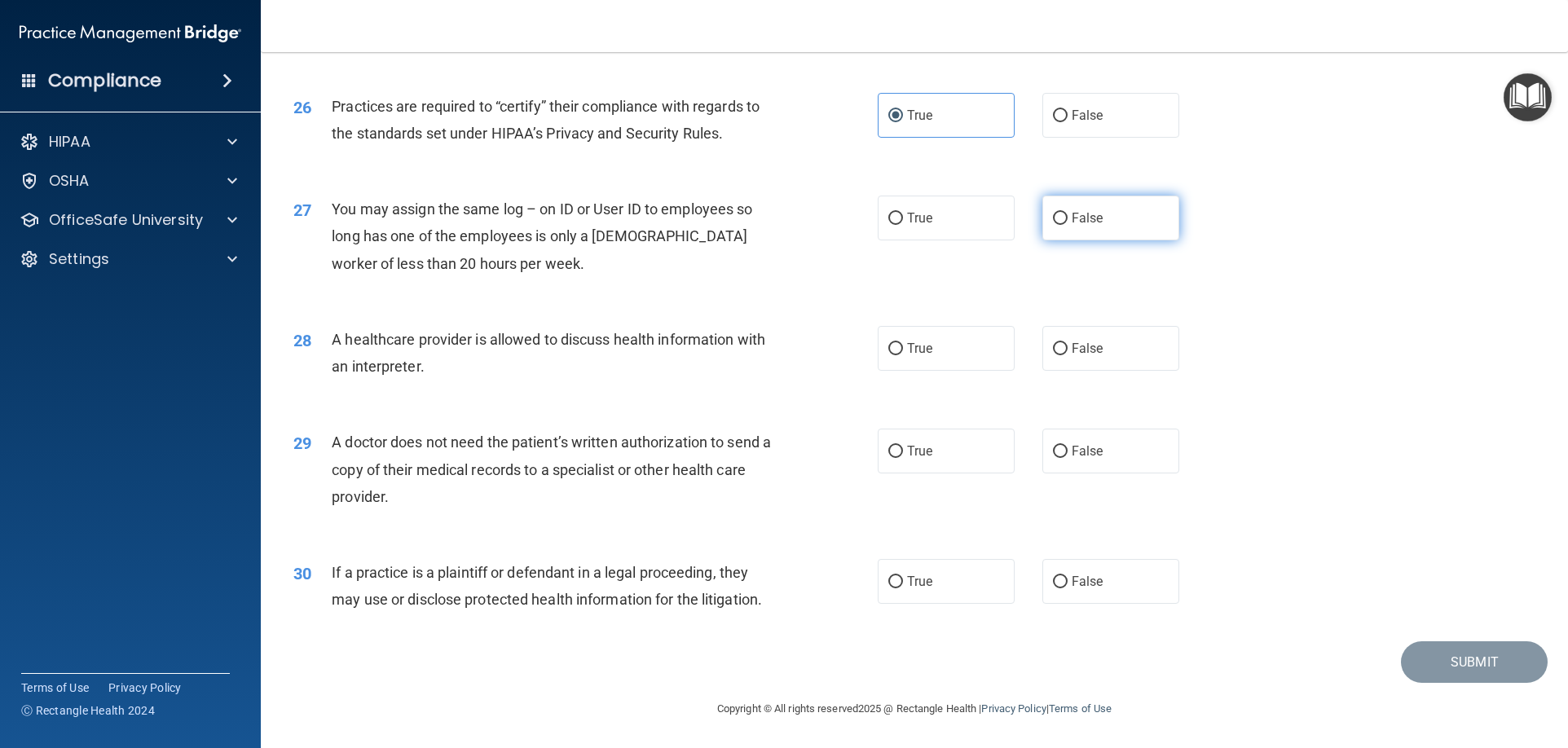
radio input "true"
click at [935, 338] on label "True" at bounding box center [945, 347] width 137 height 44
click at [903, 343] on input "True" at bounding box center [895, 349] width 14 height 13
radio input "true"
click at [952, 438] on label "True" at bounding box center [945, 450] width 137 height 44
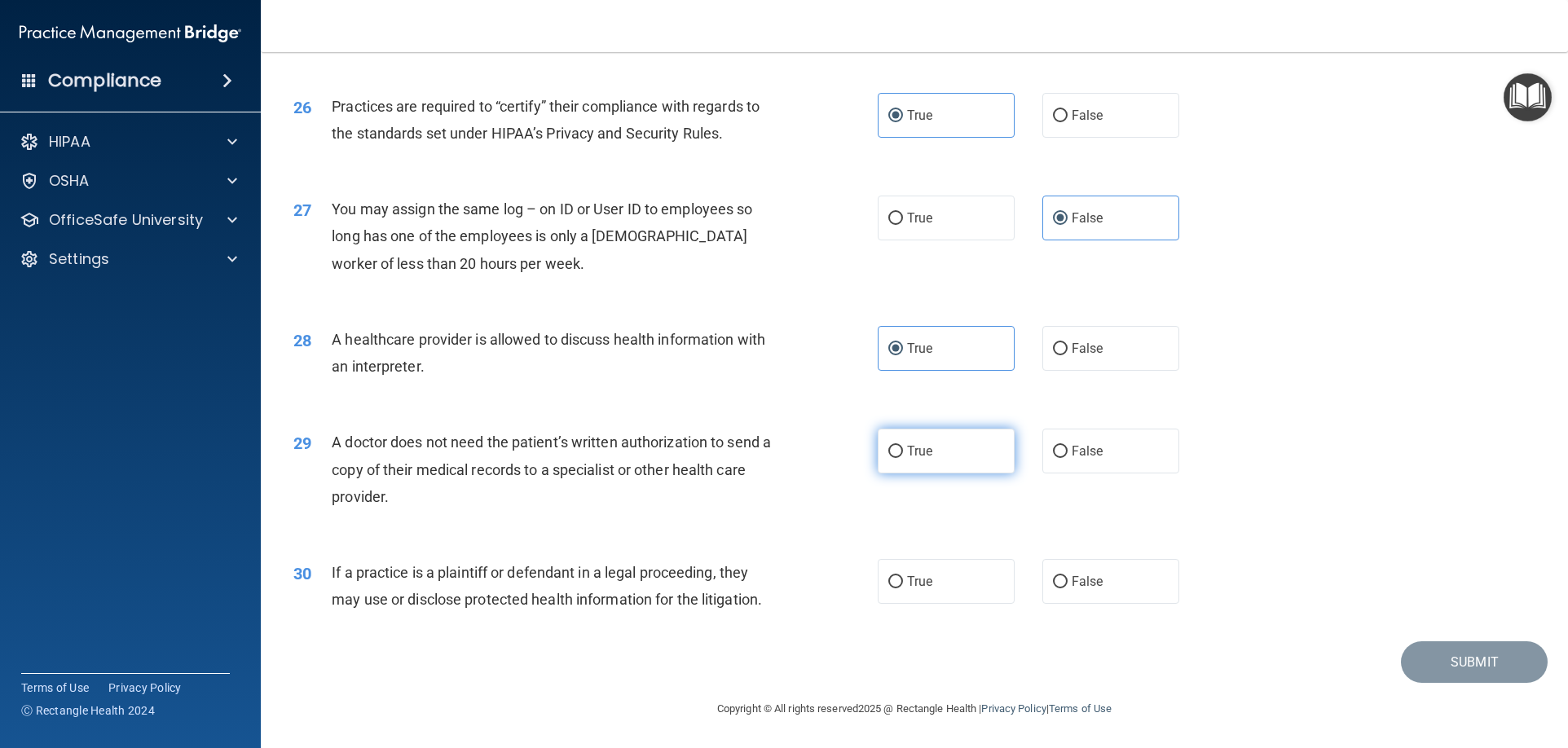
click at [903, 445] on input "True" at bounding box center [895, 451] width 14 height 13
radio input "true"
click at [926, 573] on label "True" at bounding box center [945, 580] width 137 height 44
click at [903, 576] on input "True" at bounding box center [895, 582] width 14 height 13
radio input "true"
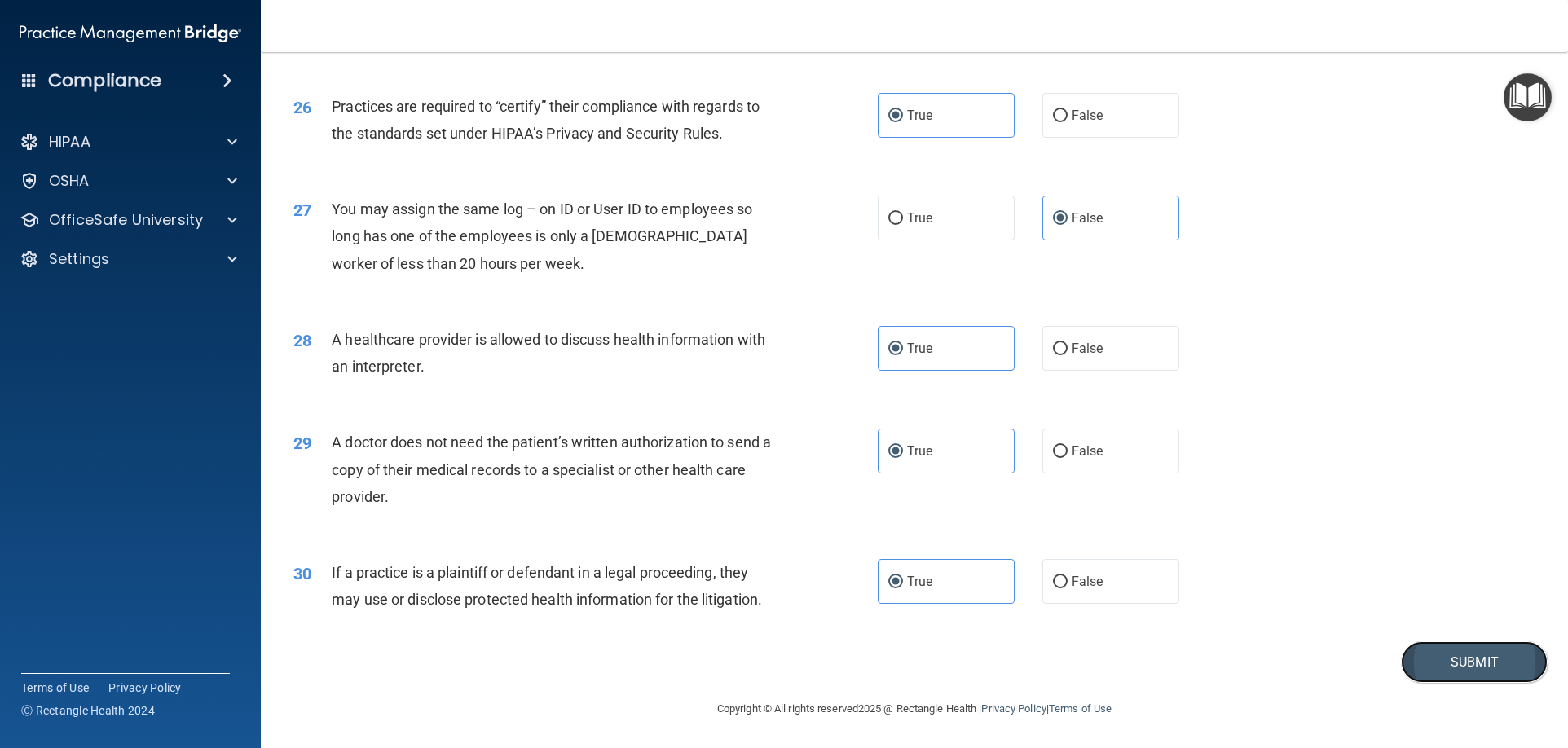
click at [1425, 664] on button "Submit" at bounding box center [1473, 662] width 147 height 42
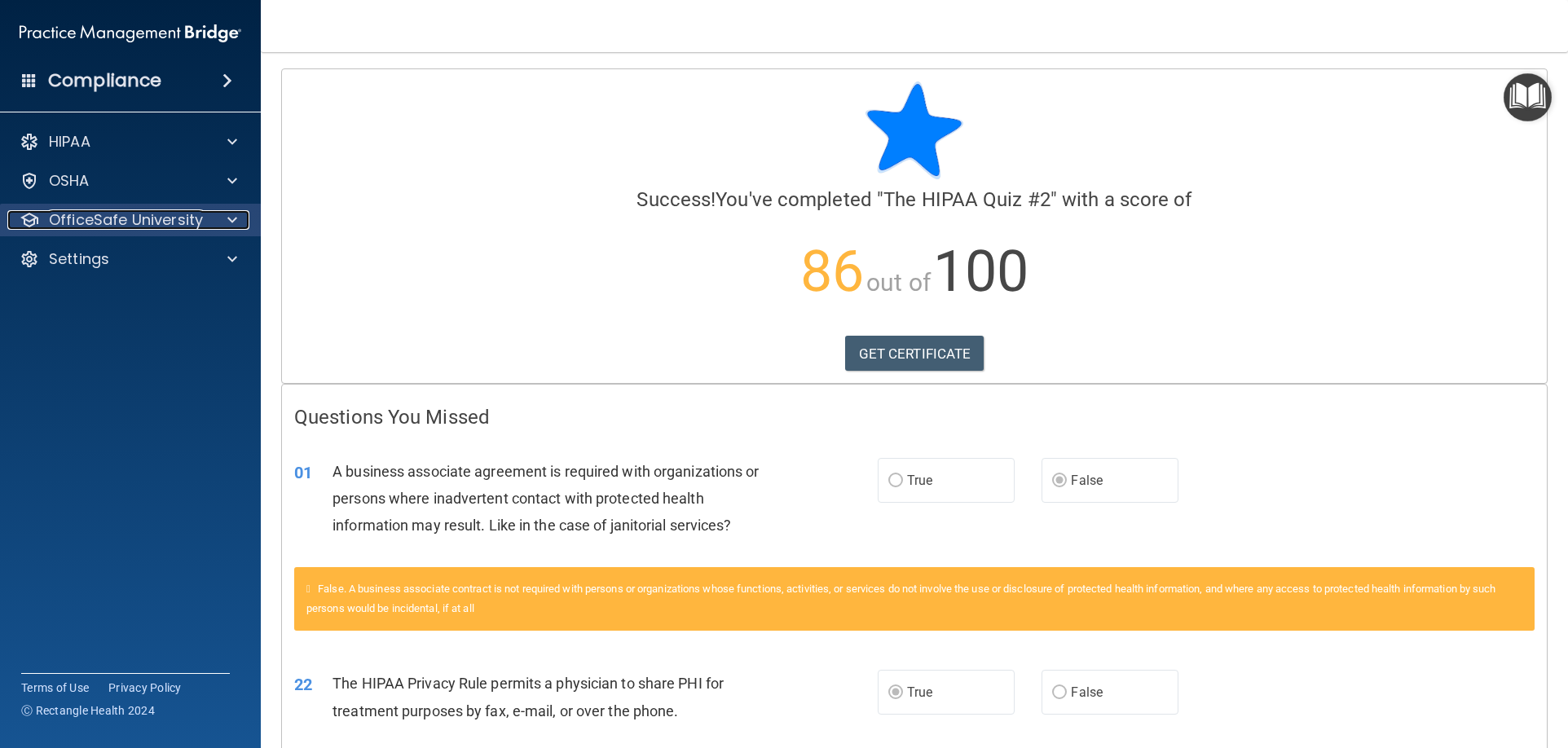
click at [236, 219] on span at bounding box center [232, 220] width 10 height 19
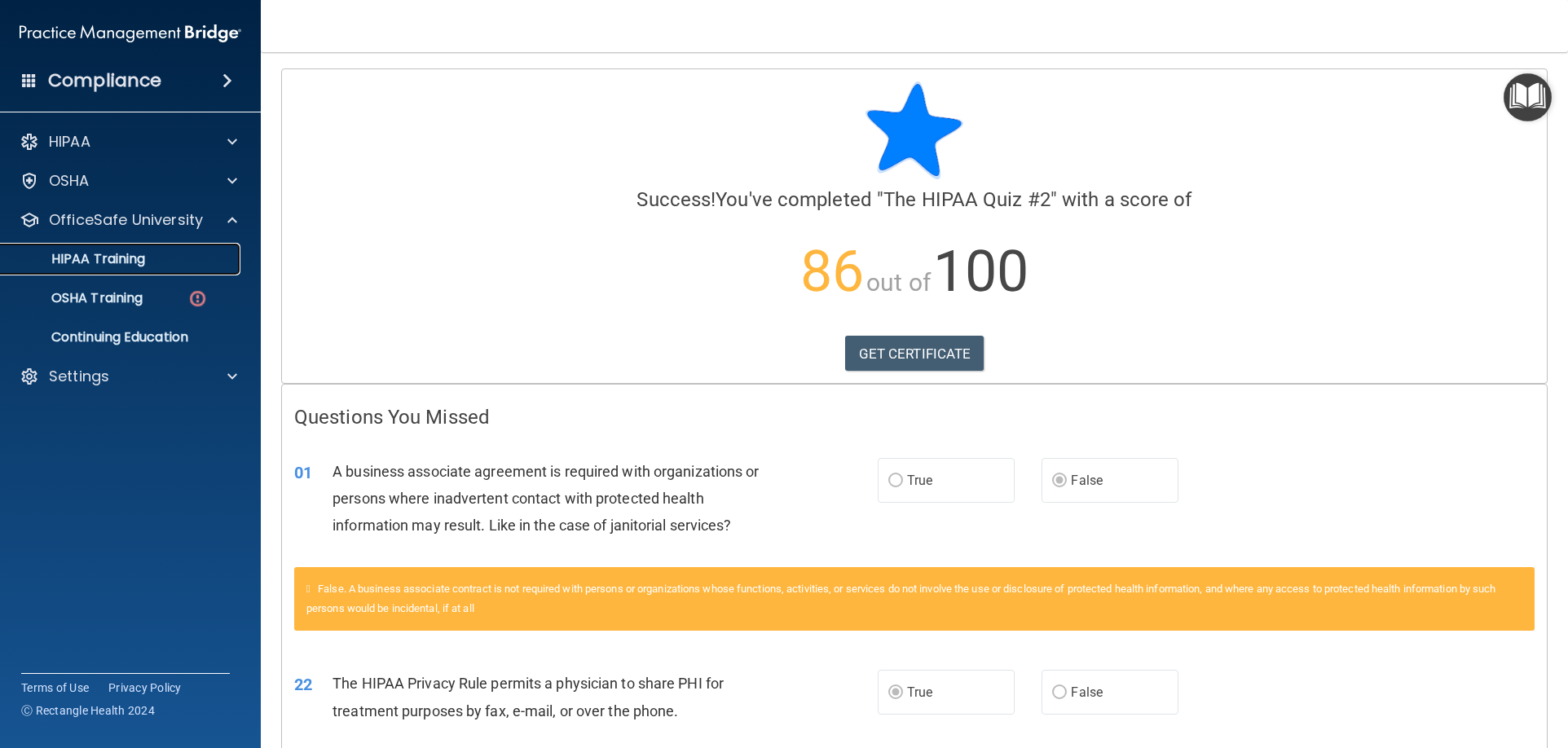
click at [149, 252] on div "HIPAA Training" at bounding box center [122, 258] width 222 height 16
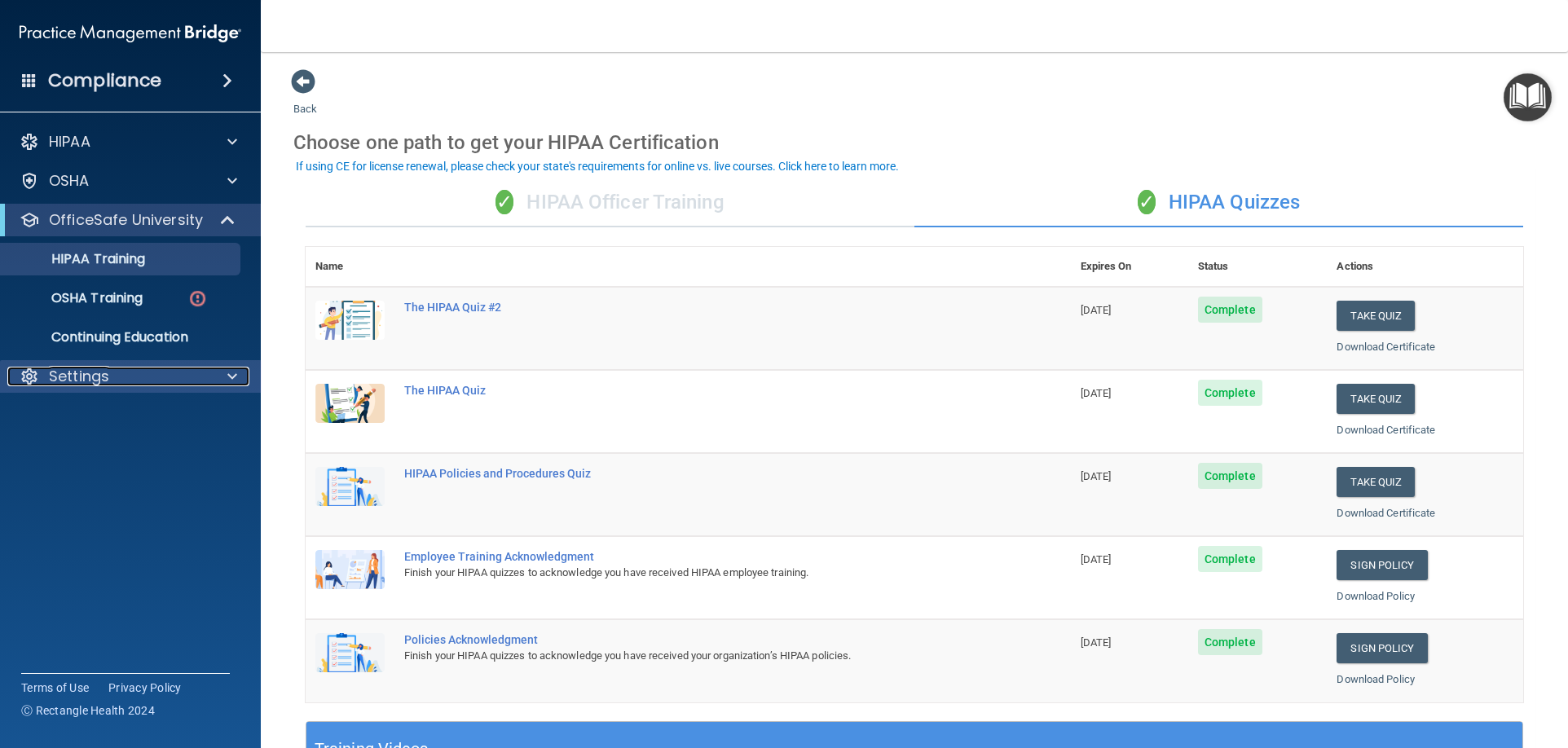
click at [201, 371] on div "Settings" at bounding box center [108, 376] width 202 height 19
click at [113, 446] on p "Sign Out" at bounding box center [122, 454] width 222 height 16
